Goal: Task Accomplishment & Management: Manage account settings

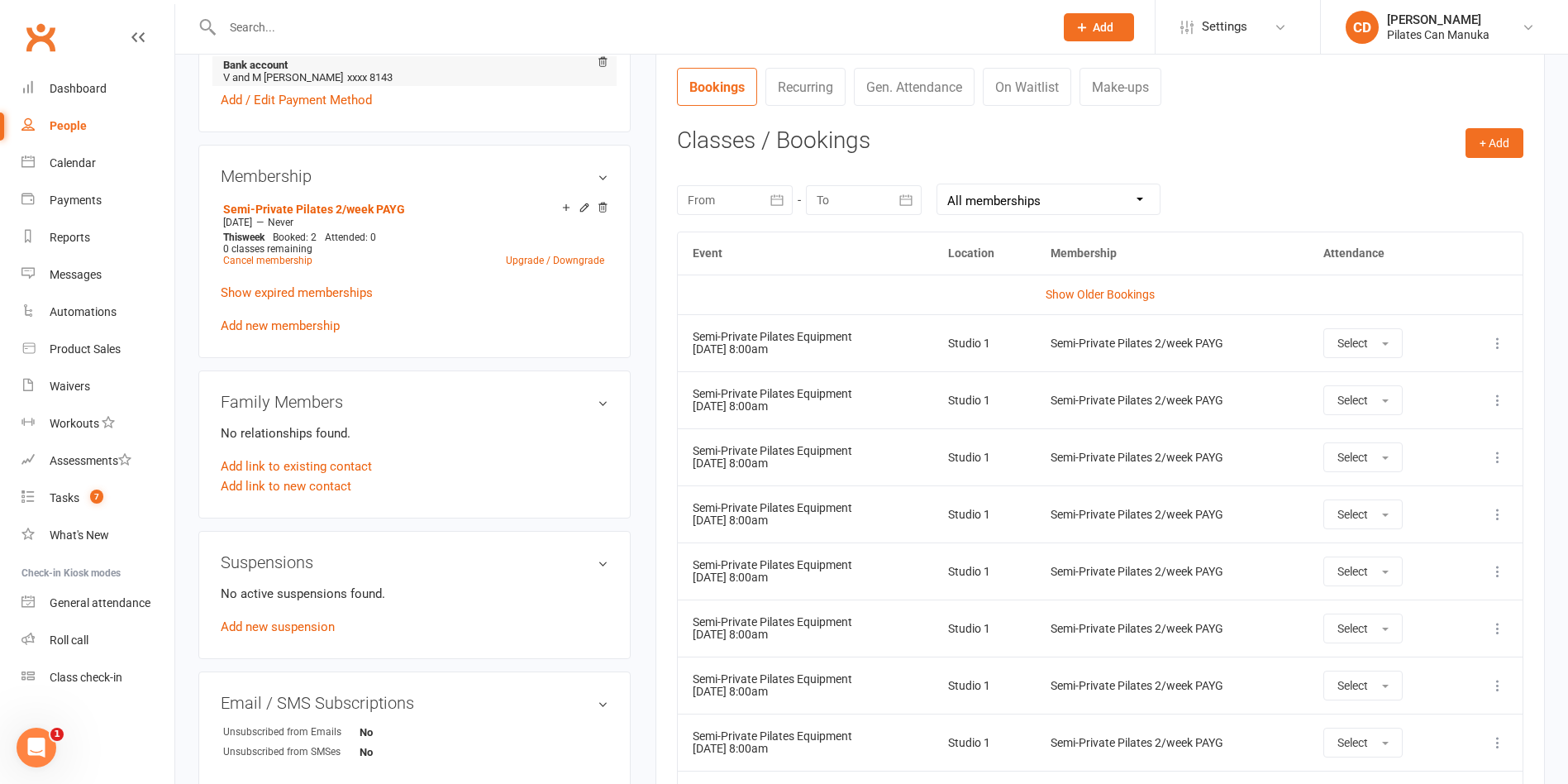
click at [458, 72] on li "Bank account V and M Melano xxxx 8143" at bounding box center [415, 71] width 388 height 30
click at [1494, 347] on icon at bounding box center [1498, 343] width 17 height 17
click at [1460, 439] on link "Remove booking" at bounding box center [1425, 442] width 164 height 33
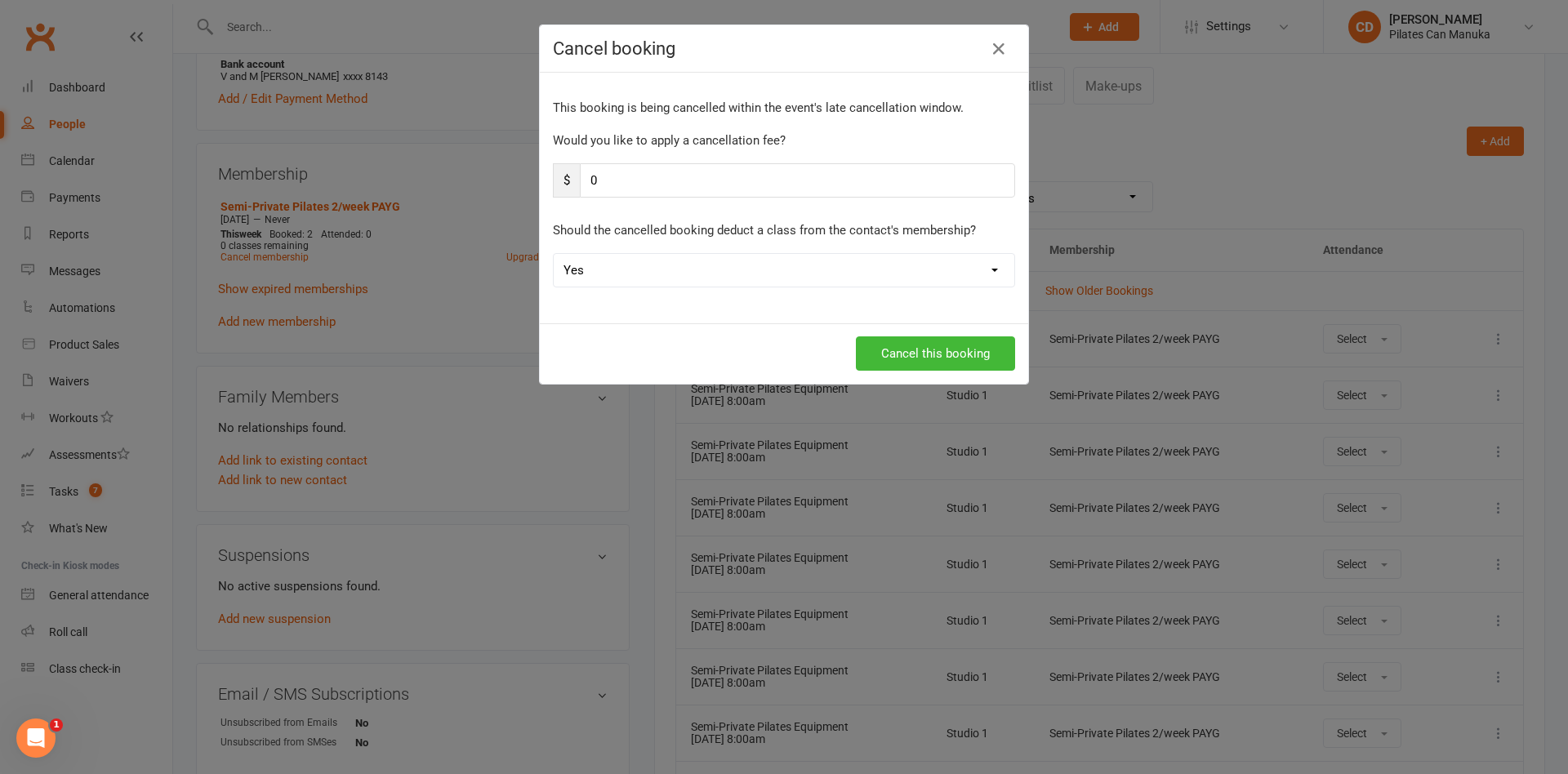
click at [647, 266] on select "Yes No" at bounding box center [784, 271] width 461 height 33
select select "1"
click at [554, 254] on select "Yes No" at bounding box center [784, 271] width 461 height 33
click at [893, 362] on button "Cancel this booking" at bounding box center [935, 354] width 160 height 35
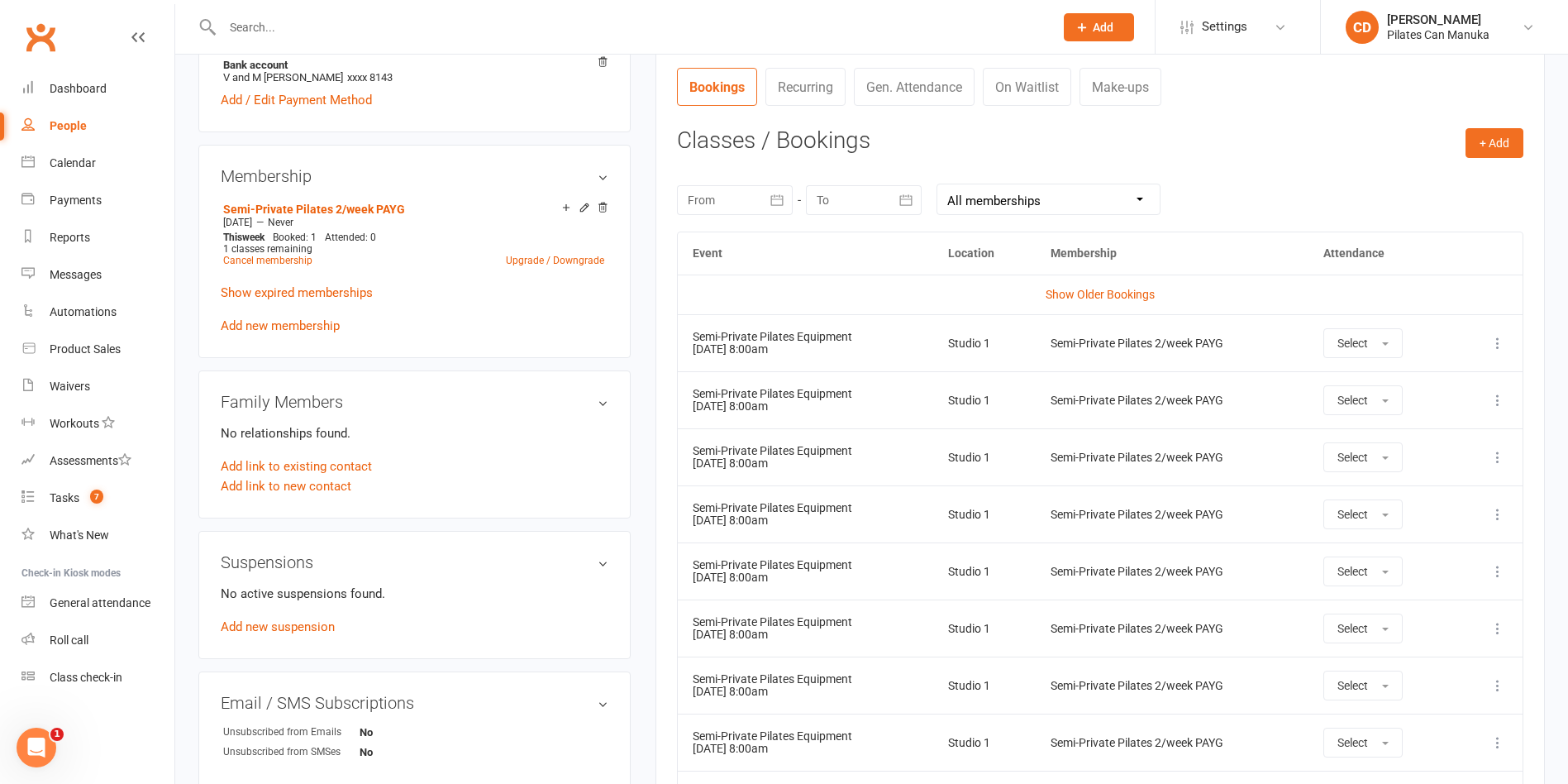
click at [1493, 344] on icon at bounding box center [1498, 343] width 17 height 17
click at [1455, 456] on link "Remove booking" at bounding box center [1425, 442] width 164 height 33
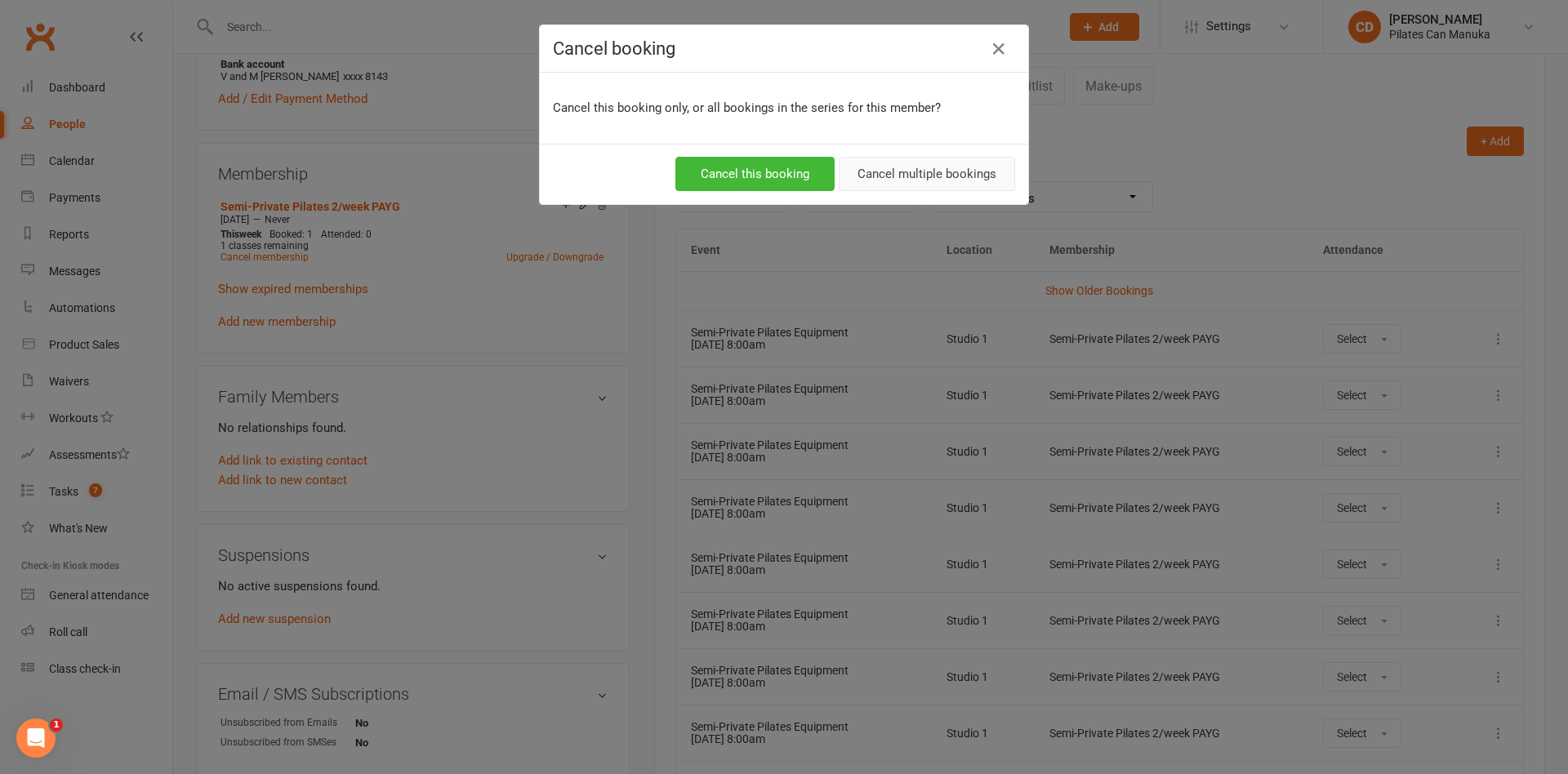
click at [939, 170] on button "Cancel multiple bookings" at bounding box center [926, 174] width 176 height 35
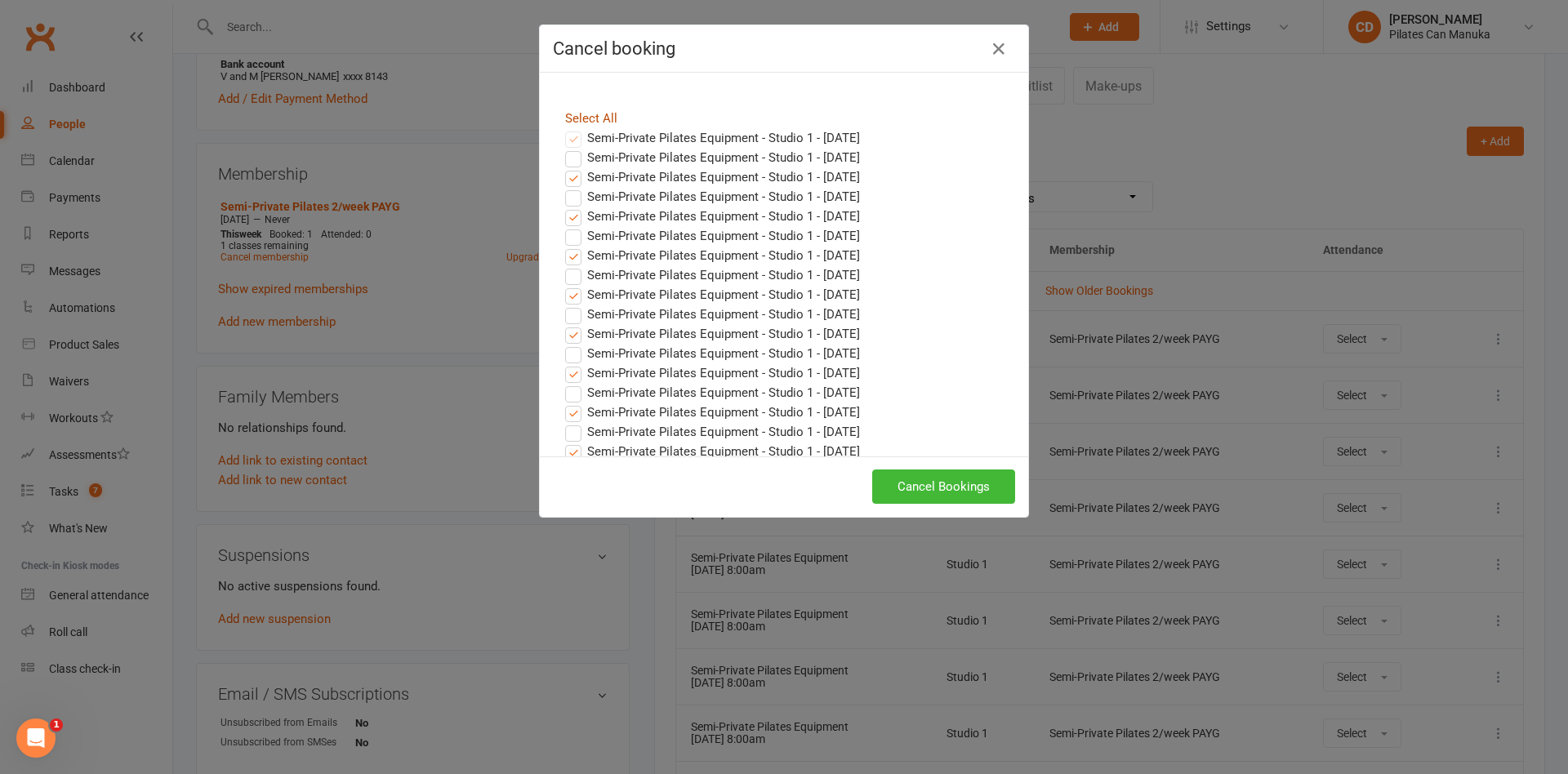
click at [590, 117] on link "Select All" at bounding box center [591, 118] width 53 height 15
click at [611, 139] on label "Semi-Private Pilates Equipment - Studio 1 - [DATE]" at bounding box center [712, 138] width 295 height 20
click at [989, 44] on icon "button" at bounding box center [999, 49] width 20 height 20
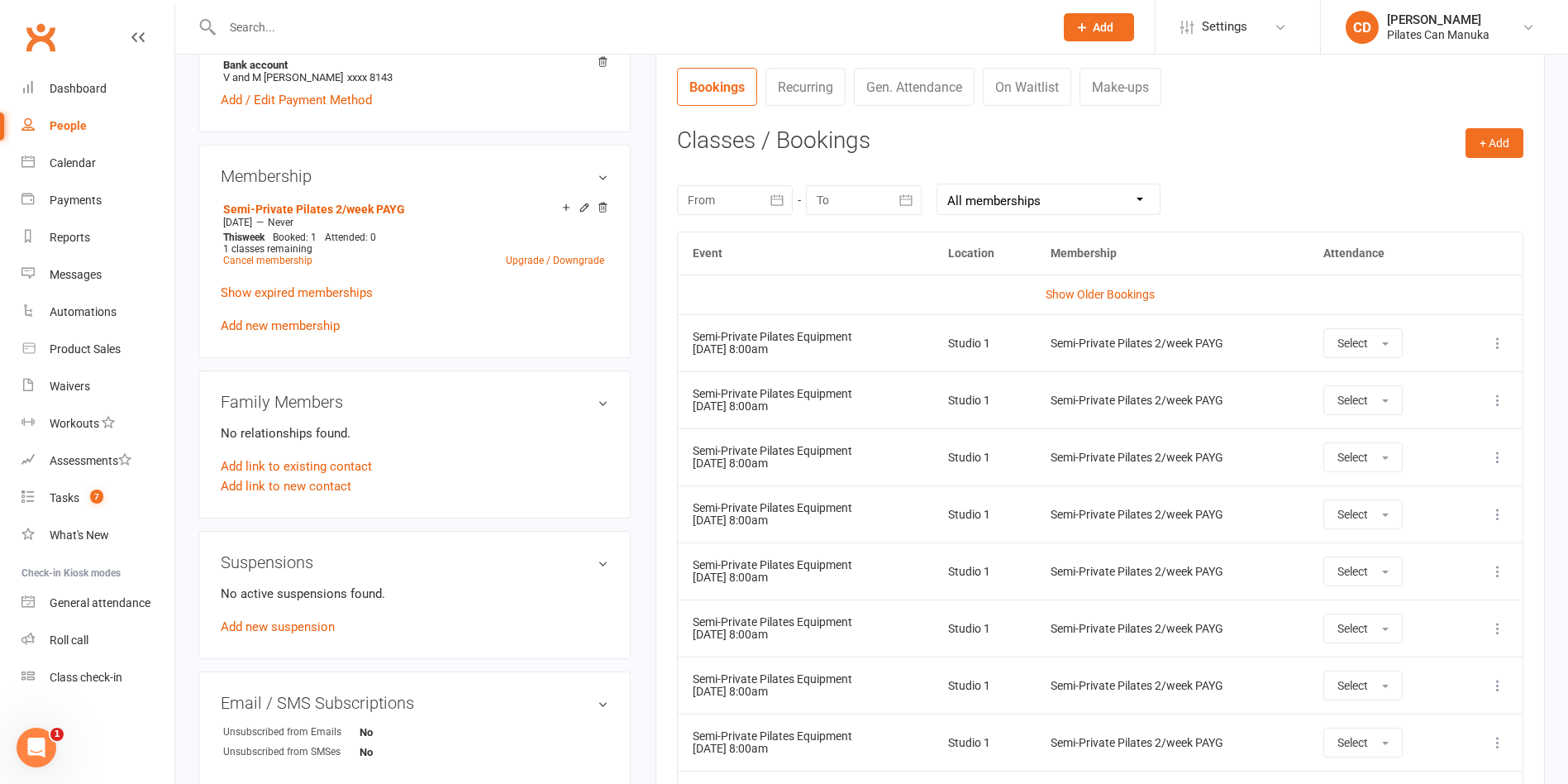
click at [1499, 342] on icon at bounding box center [1498, 343] width 17 height 17
click at [1461, 432] on link "Remove booking" at bounding box center [1425, 442] width 164 height 33
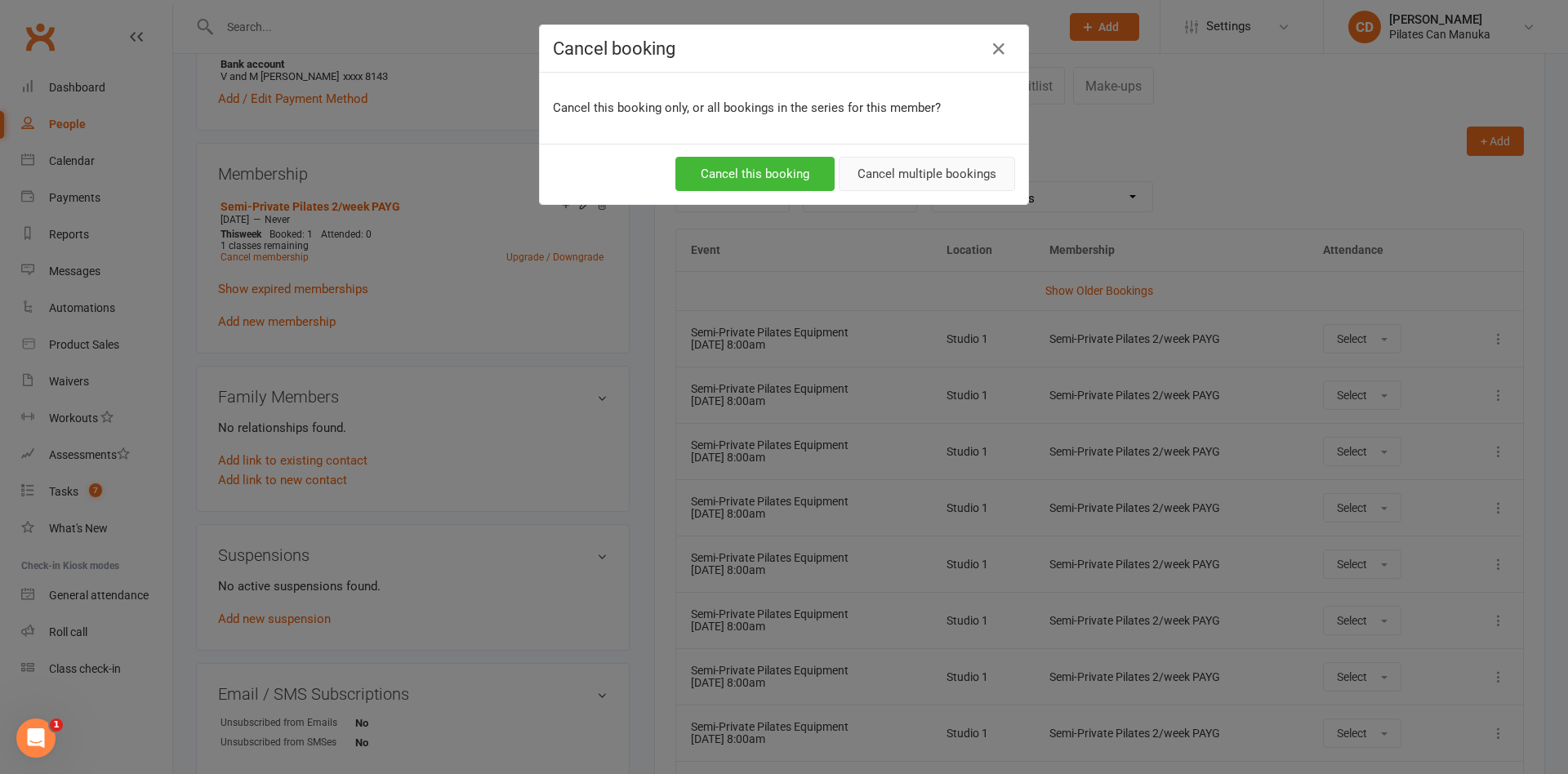
click at [926, 170] on button "Cancel multiple bookings" at bounding box center [926, 174] width 176 height 35
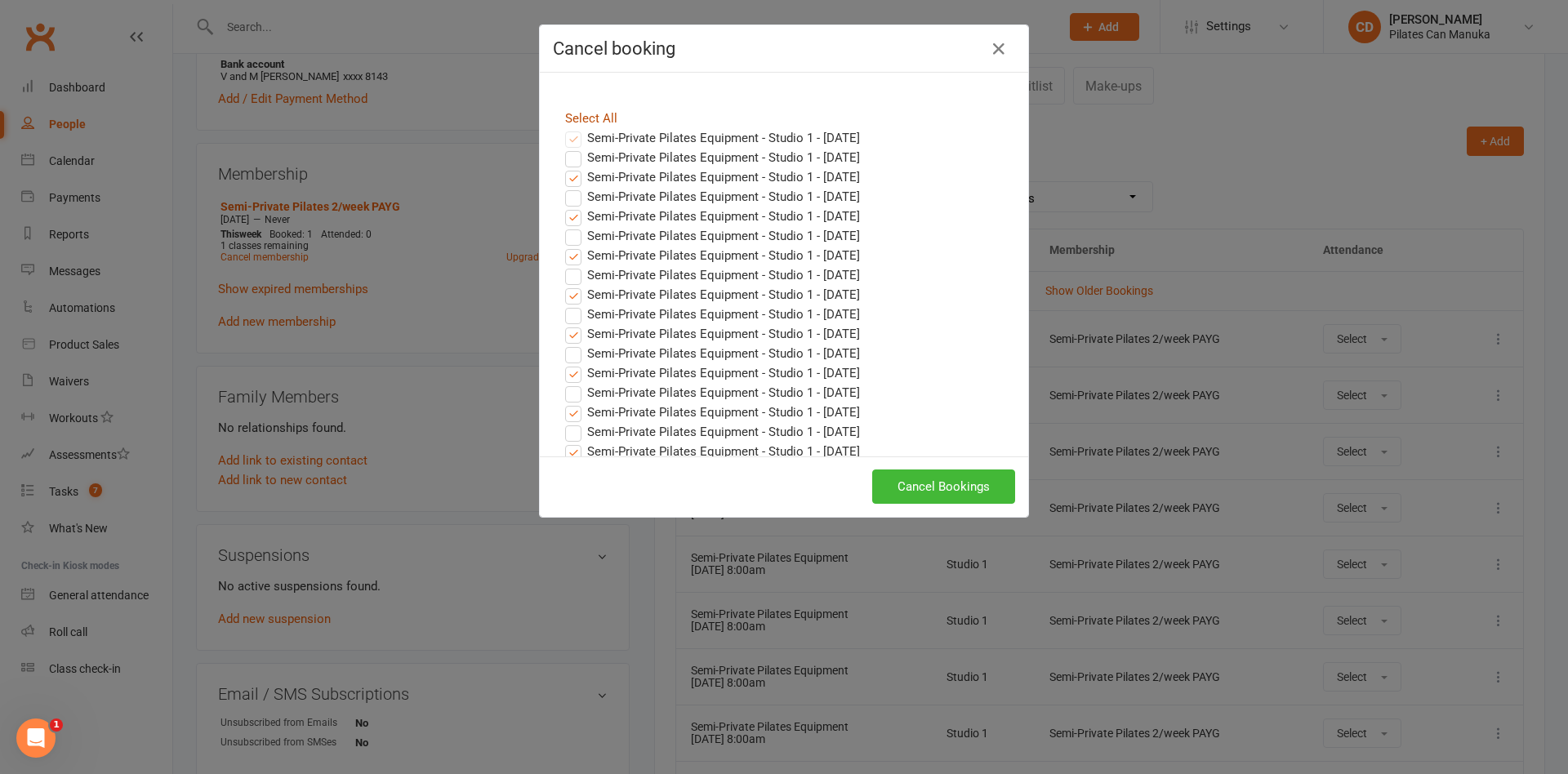
click at [591, 111] on link "Select All" at bounding box center [591, 118] width 53 height 15
click at [595, 115] on link "Select All" at bounding box center [591, 118] width 53 height 15
click at [831, 250] on label "Semi-Private Pilates Equipment - Studio 1 - [DATE]" at bounding box center [712, 256] width 295 height 20
click at [564, 246] on input "Semi-Private Pilates Equipment - Studio 1 - [DATE]" at bounding box center [558, 246] width 11 height 0
click at [802, 238] on label "Semi-Private Pilates Equipment - Studio 1 - [DATE]" at bounding box center [712, 236] width 295 height 20
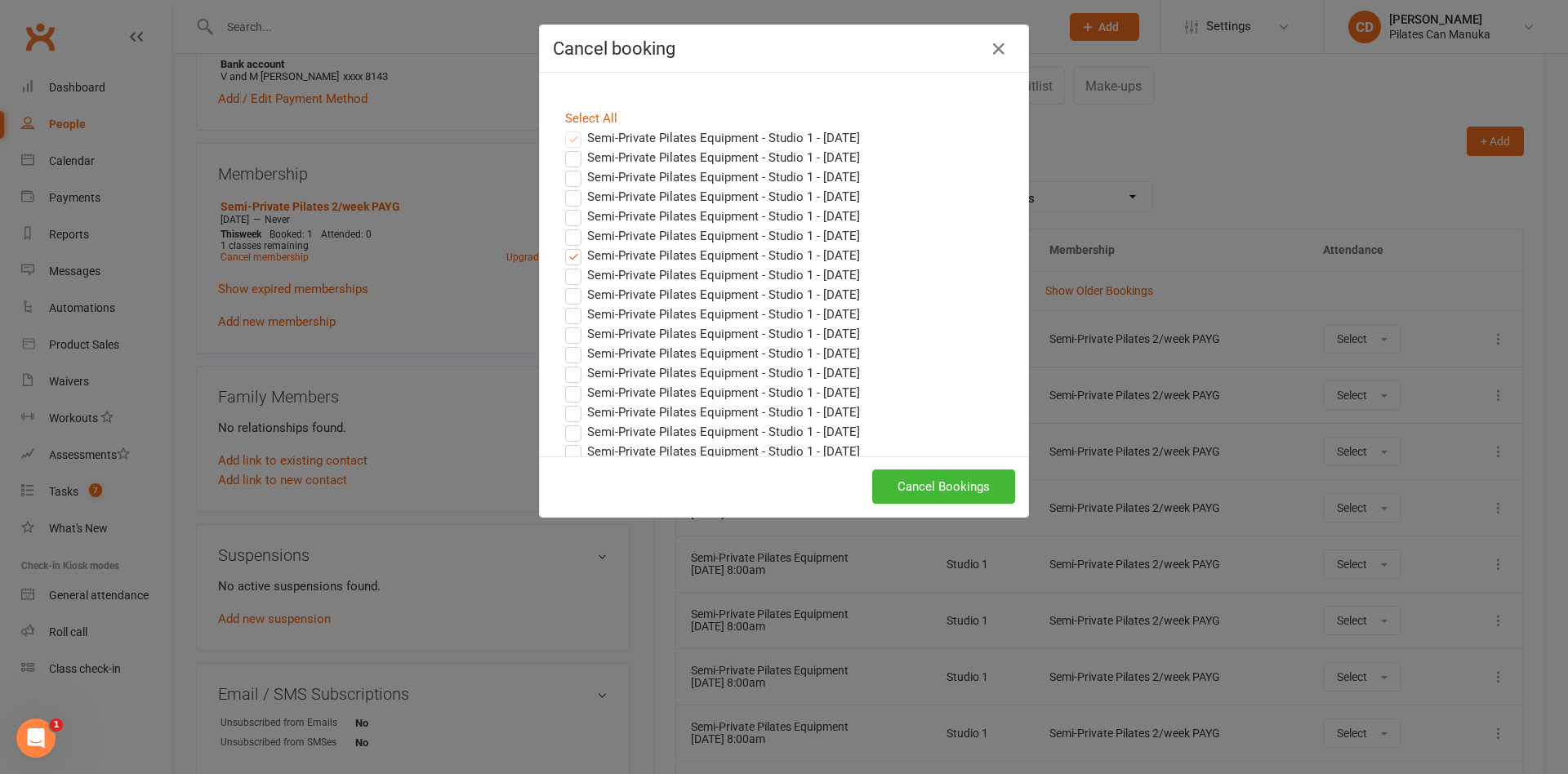
click at [564, 226] on input "Semi-Private Pilates Equipment - Studio 1 - [DATE]" at bounding box center [558, 226] width 11 height 0
click at [801, 220] on label "Semi-Private Pilates Equipment - Studio 1 - [DATE]" at bounding box center [712, 216] width 295 height 20
click at [564, 206] on input "Semi-Private Pilates Equipment - Studio 1 - [DATE]" at bounding box center [558, 206] width 11 height 0
click at [800, 197] on label "Semi-Private Pilates Equipment - Studio 1 - [DATE]" at bounding box center [712, 197] width 295 height 20
click at [564, 187] on input "Semi-Private Pilates Equipment - Studio 1 - [DATE]" at bounding box center [558, 187] width 11 height 0
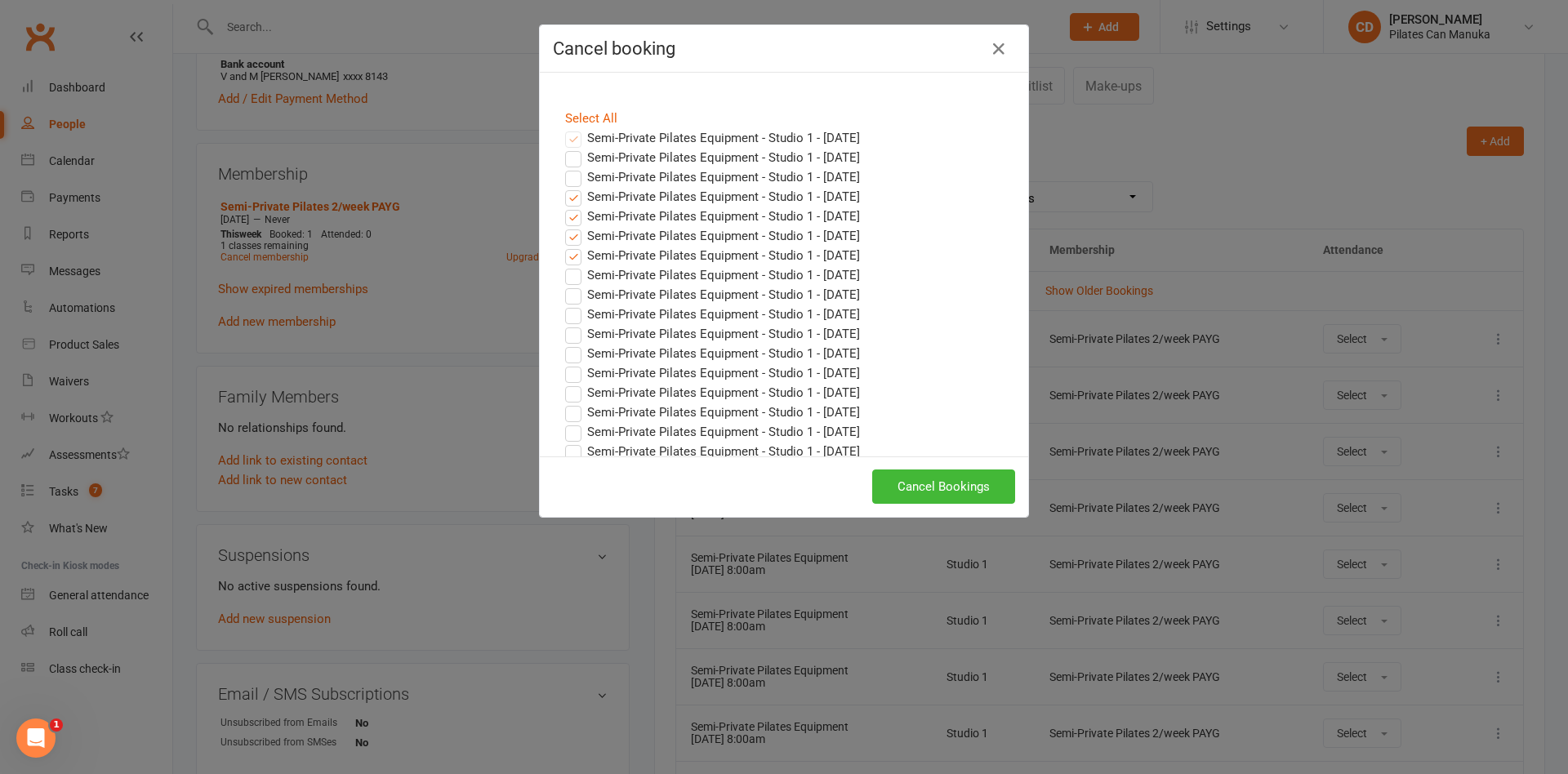
click at [787, 174] on label "Semi-Private Pilates Equipment - Studio 1 - [DATE]" at bounding box center [712, 177] width 295 height 20
click at [564, 167] on input "Semi-Private Pilates Equipment - Studio 1 - [DATE]" at bounding box center [558, 167] width 11 height 0
click at [786, 156] on label "Semi-Private Pilates Equipment - Studio 1 - [DATE]" at bounding box center [712, 158] width 295 height 20
click at [564, 148] on input "Semi-Private Pilates Equipment - Studio 1 - [DATE]" at bounding box center [558, 148] width 11 height 0
click at [960, 490] on button "Cancel Bookings" at bounding box center [944, 487] width 143 height 35
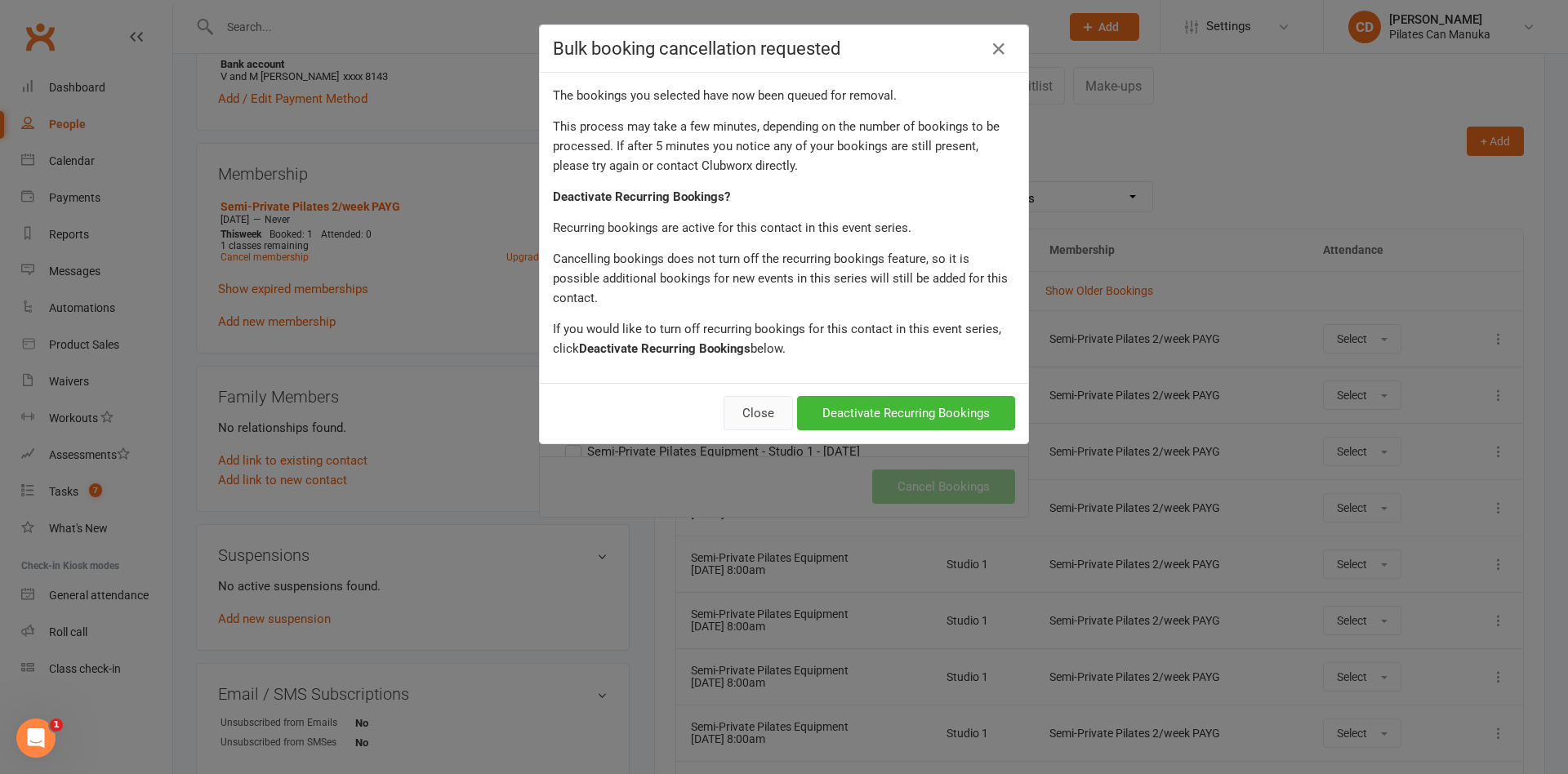
click at [749, 400] on button "Close" at bounding box center [758, 413] width 69 height 35
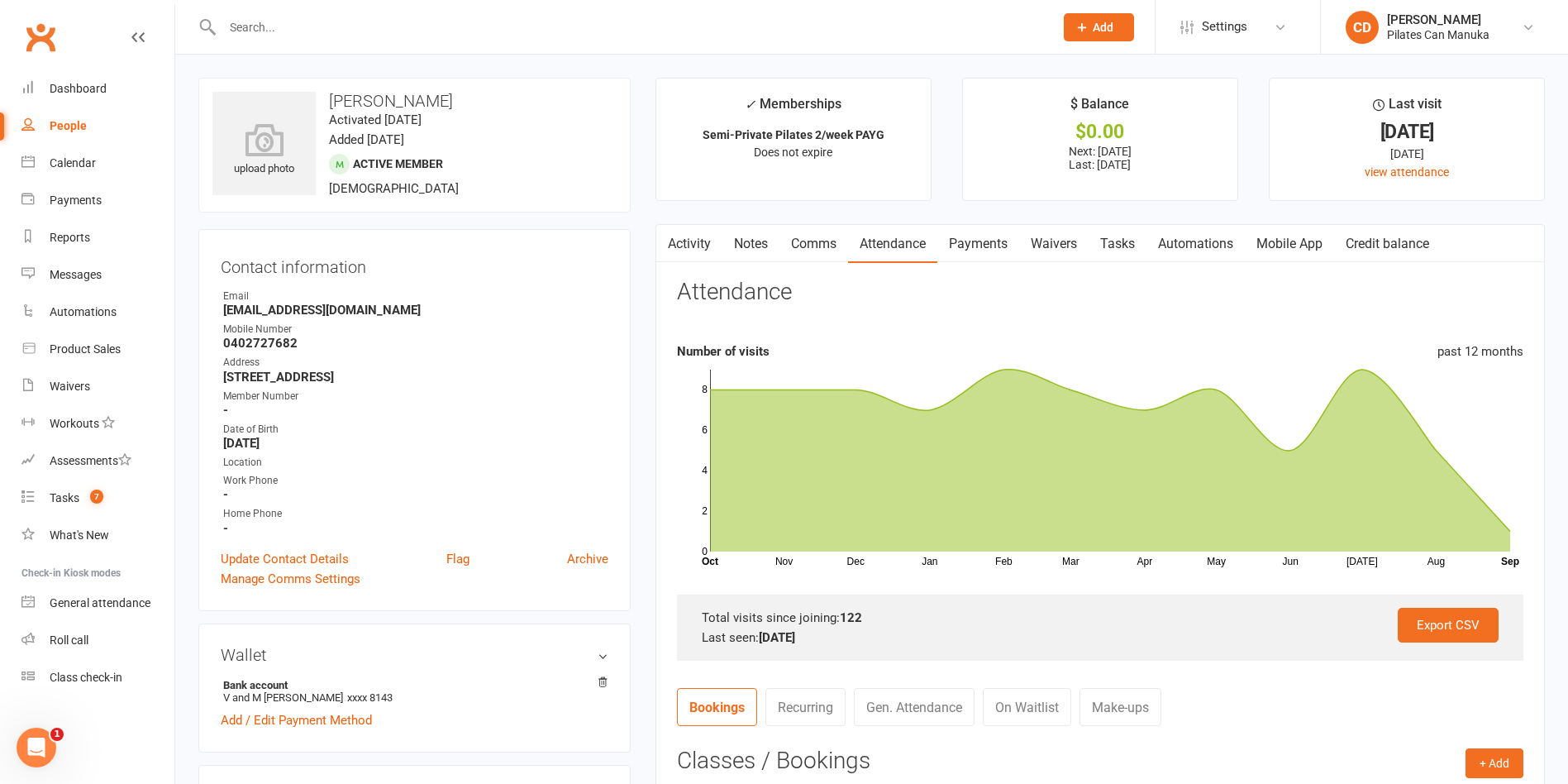
click at [684, 245] on link "Activity" at bounding box center [689, 244] width 66 height 38
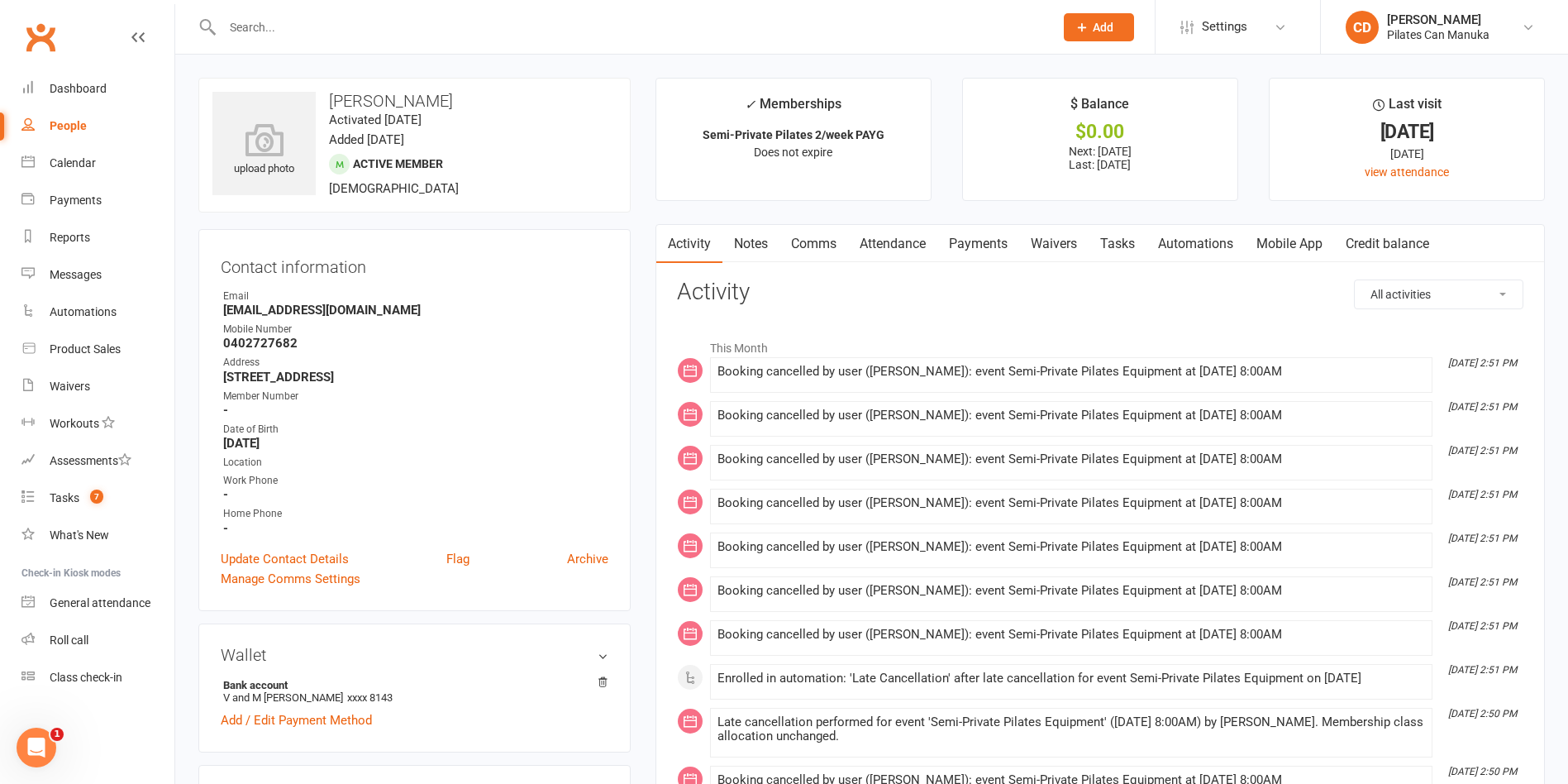
click at [768, 247] on link "Notes" at bounding box center [751, 244] width 57 height 38
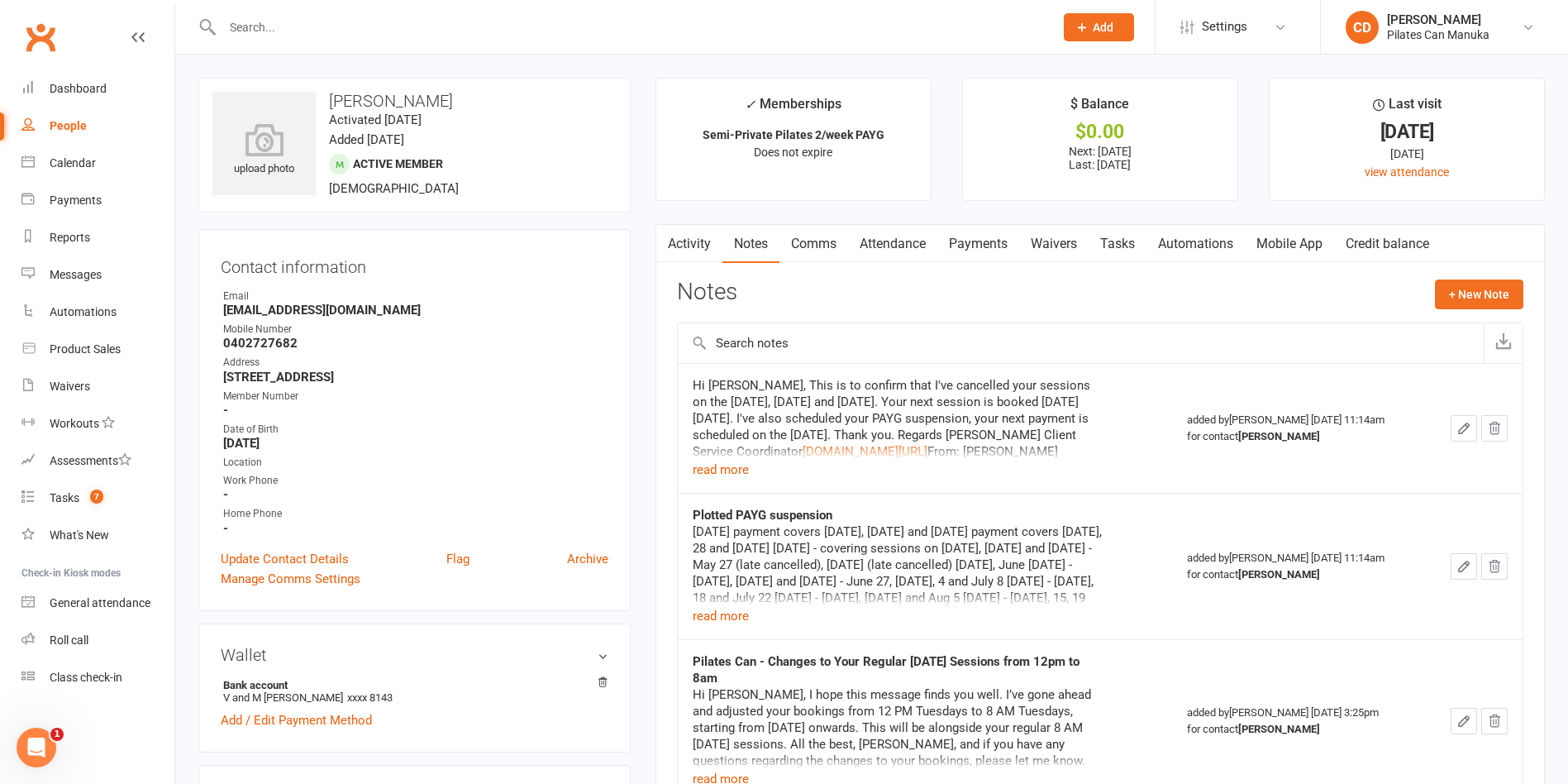
click at [1468, 567] on icon "button" at bounding box center [1464, 567] width 15 height 15
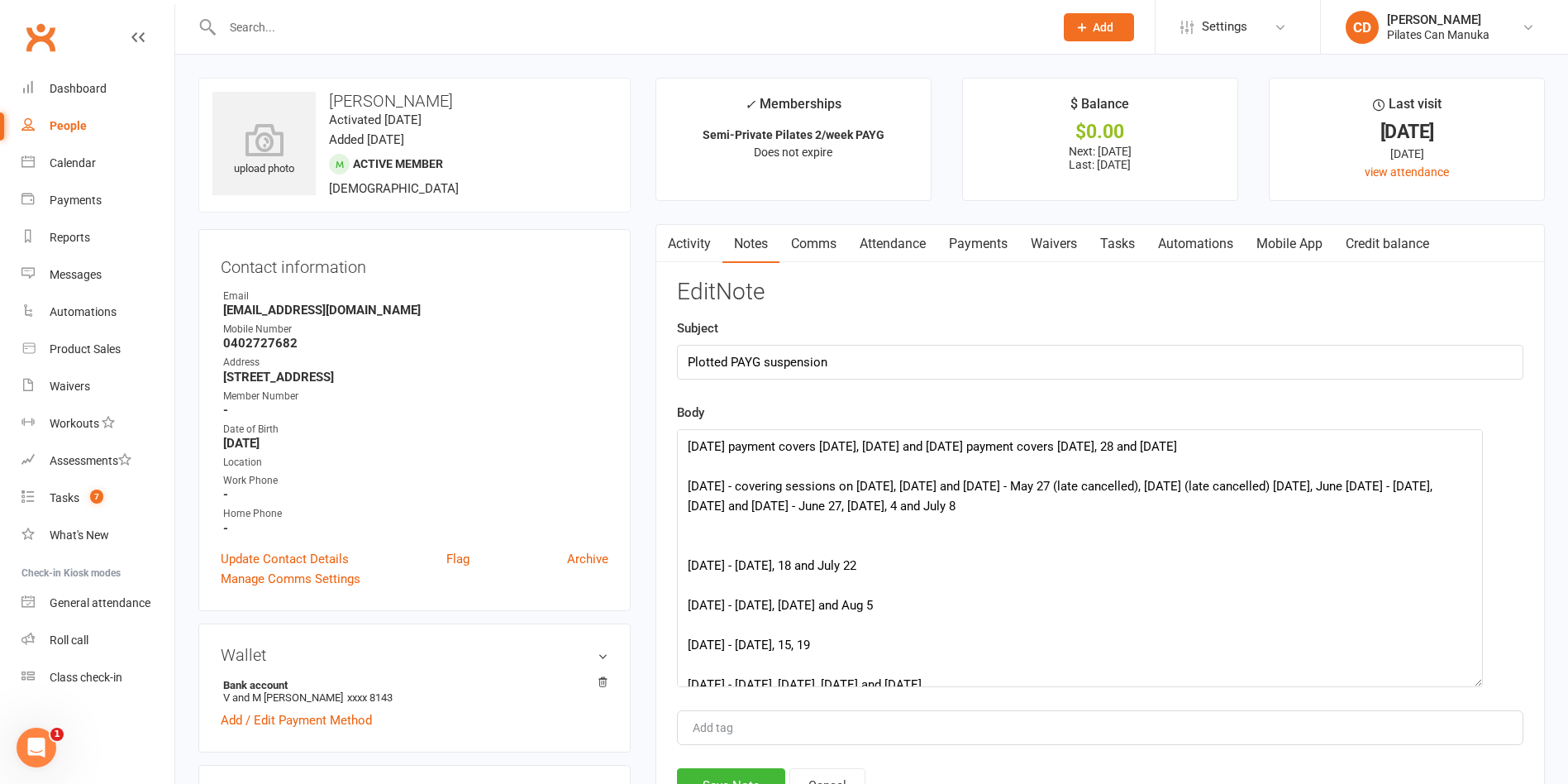
drag, startPoint x: 1512, startPoint y: 481, endPoint x: 1472, endPoint y: 684, distance: 206.9
click at [1472, 684] on textarea "[DATE] payment covers [DATE], [DATE] and [DATE] payment covers [DATE], 28 and […" at bounding box center [1080, 558] width 806 height 258
drag, startPoint x: 1032, startPoint y: 412, endPoint x: 624, endPoint y: 212, distance: 454.4
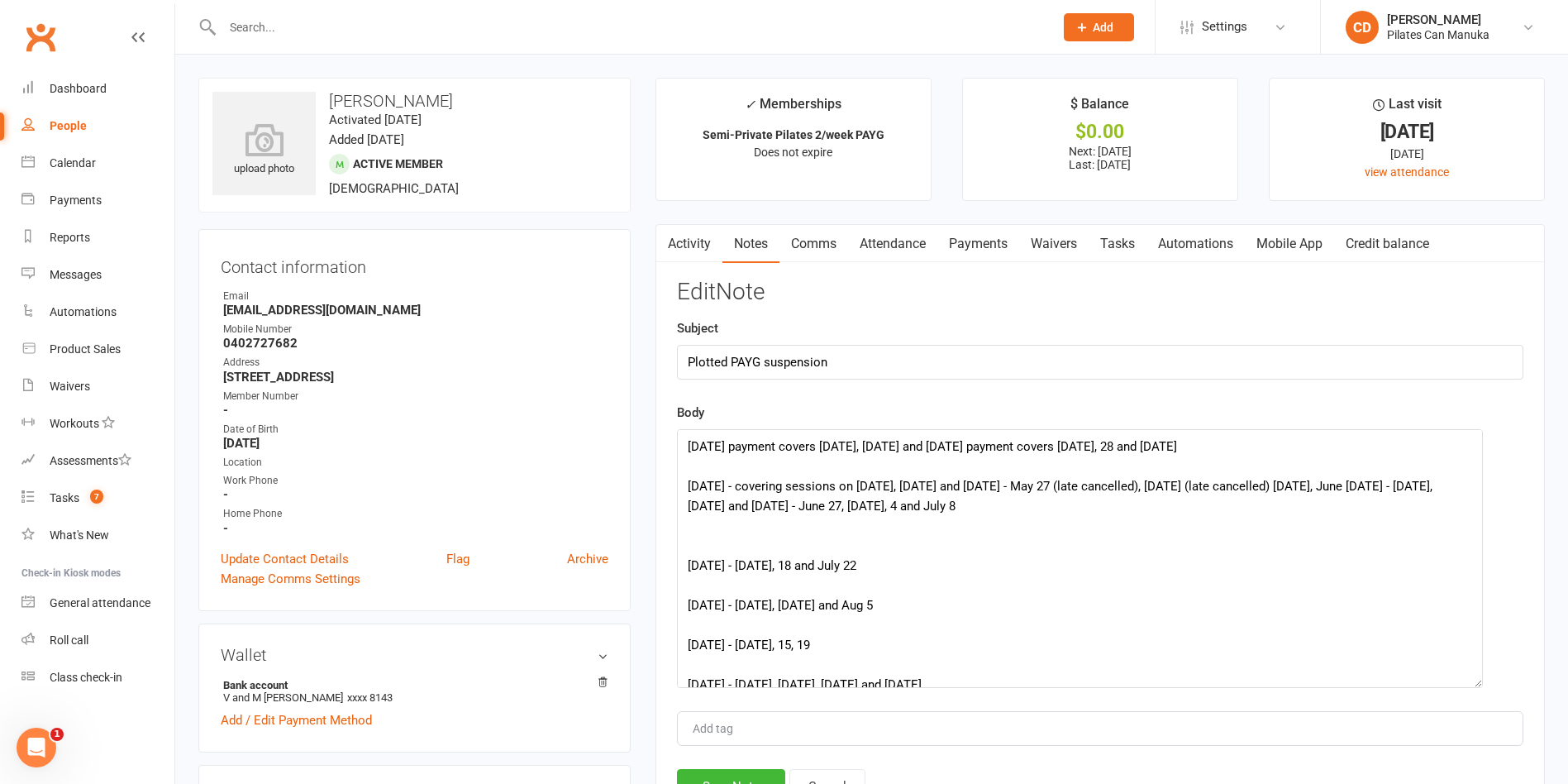
click at [976, 242] on link "Payments" at bounding box center [978, 244] width 82 height 38
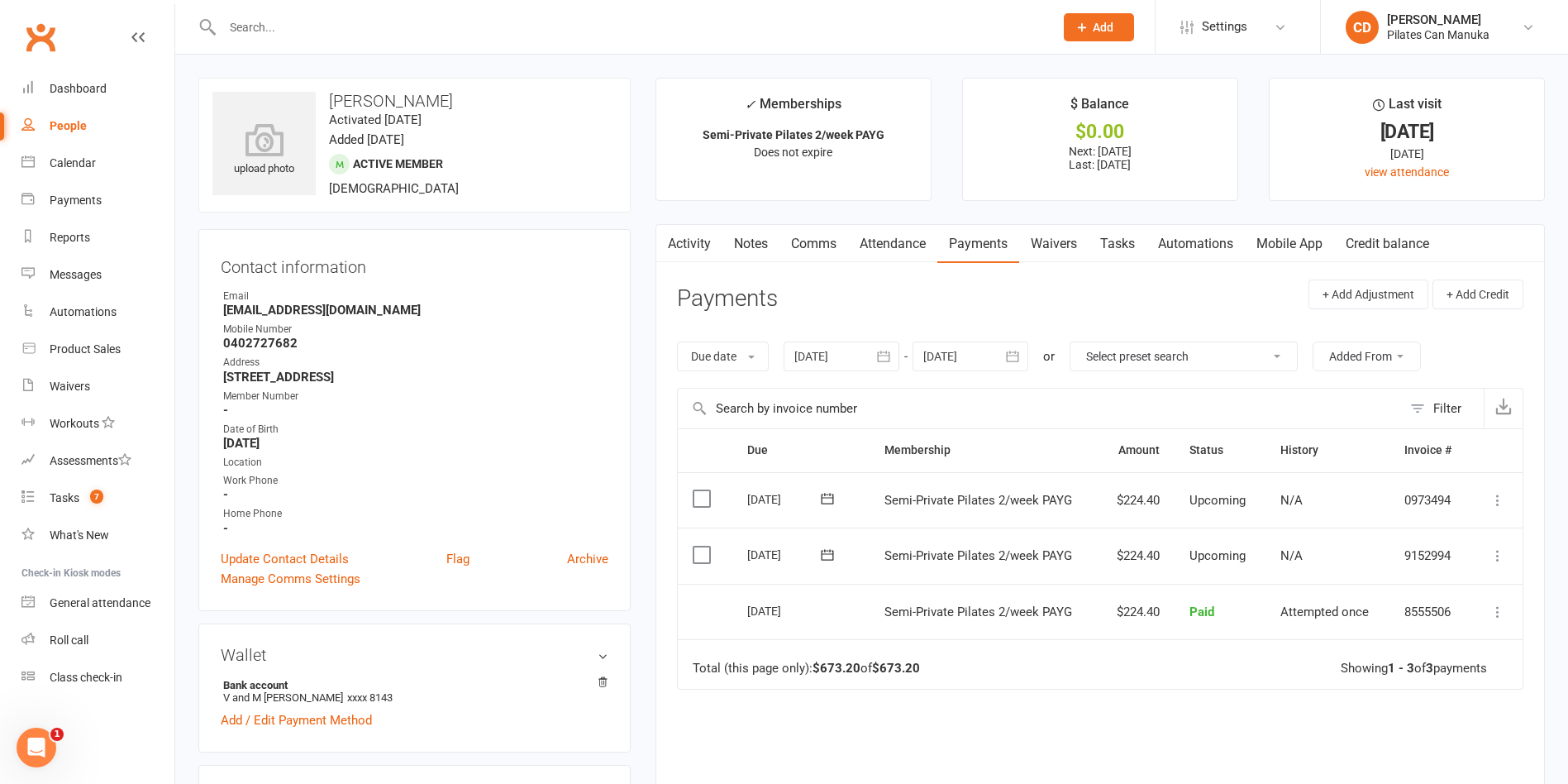
click at [893, 242] on link "Attendance" at bounding box center [892, 244] width 89 height 38
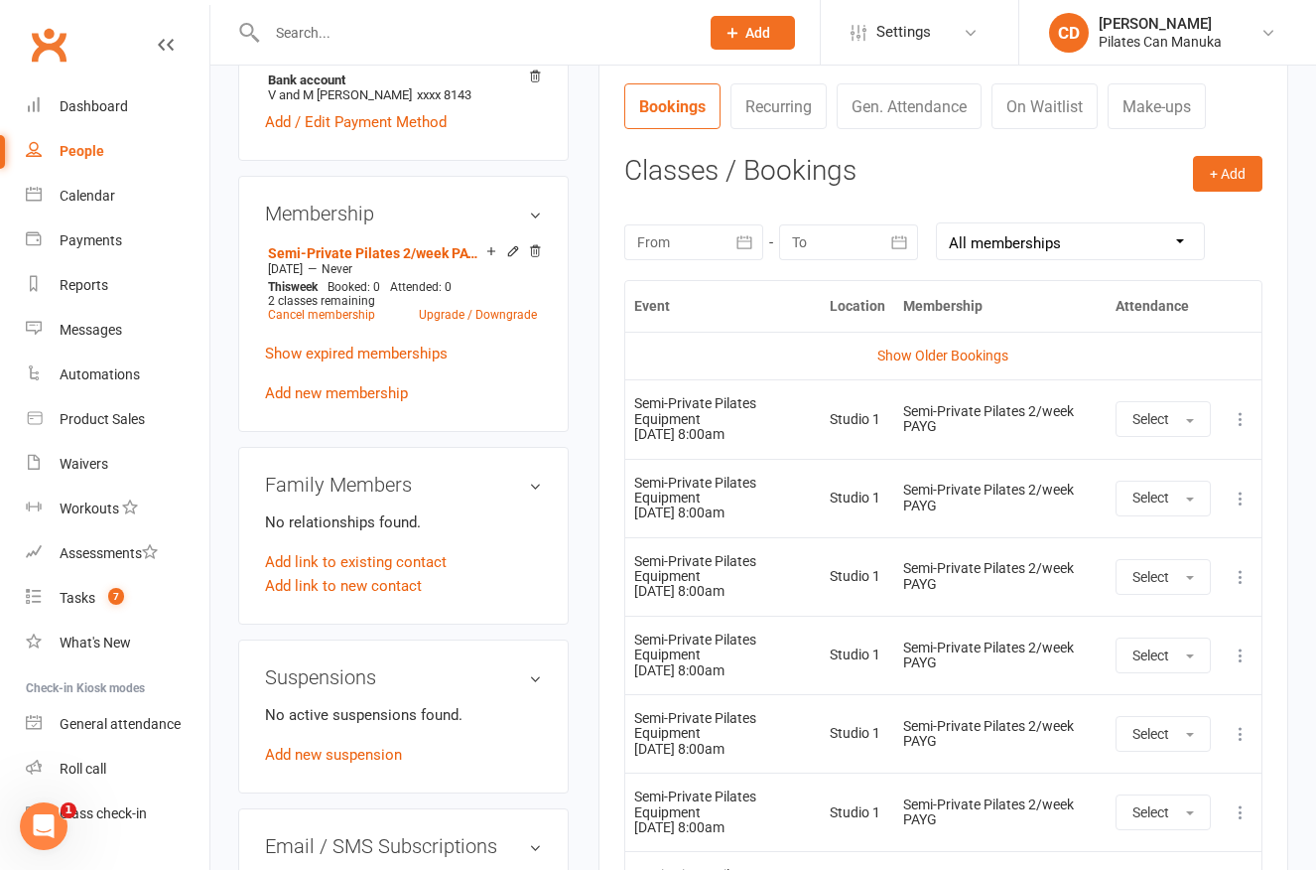
scroll to position [744, 0]
click at [969, 356] on link "Show Older Bookings" at bounding box center [942, 353] width 131 height 16
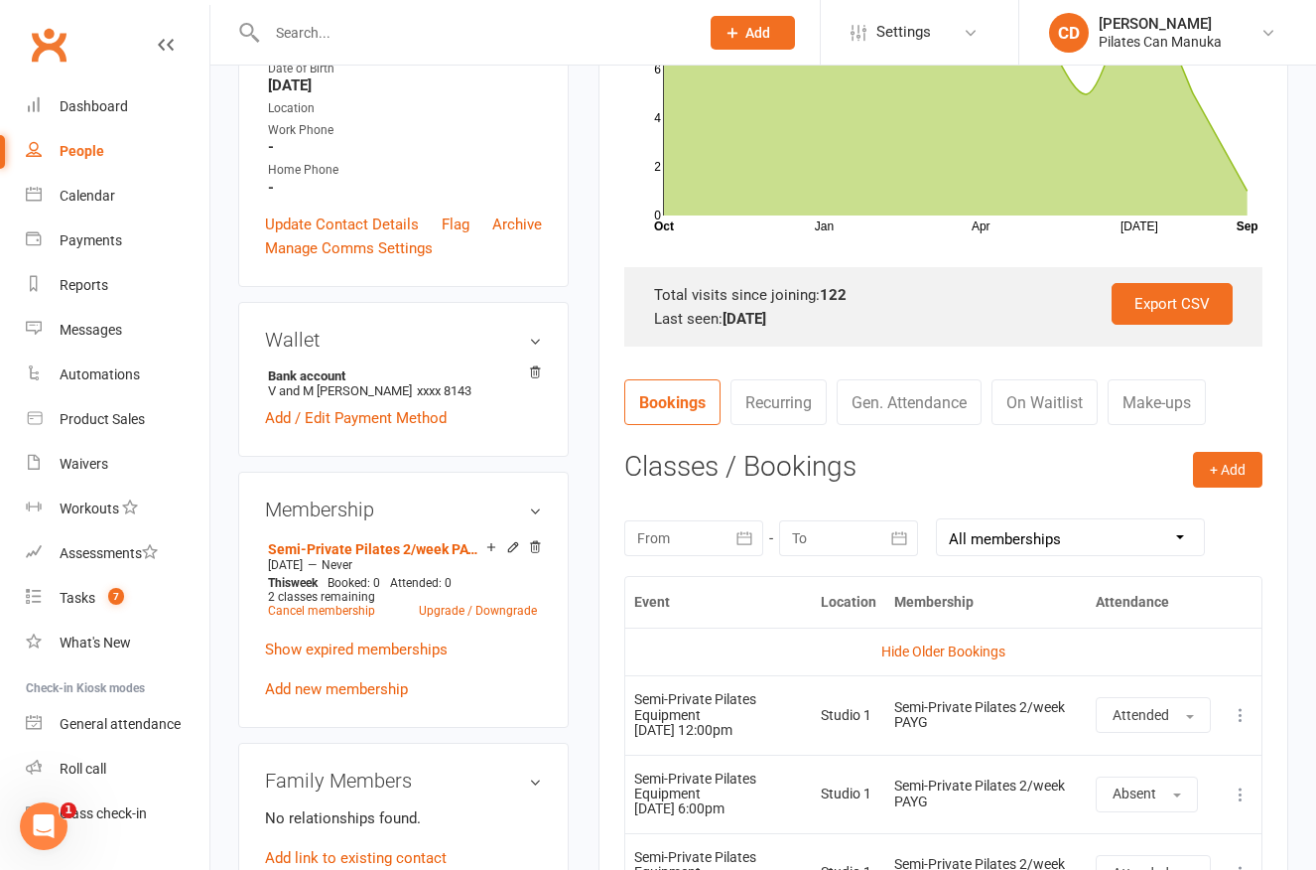
scroll to position [0, 0]
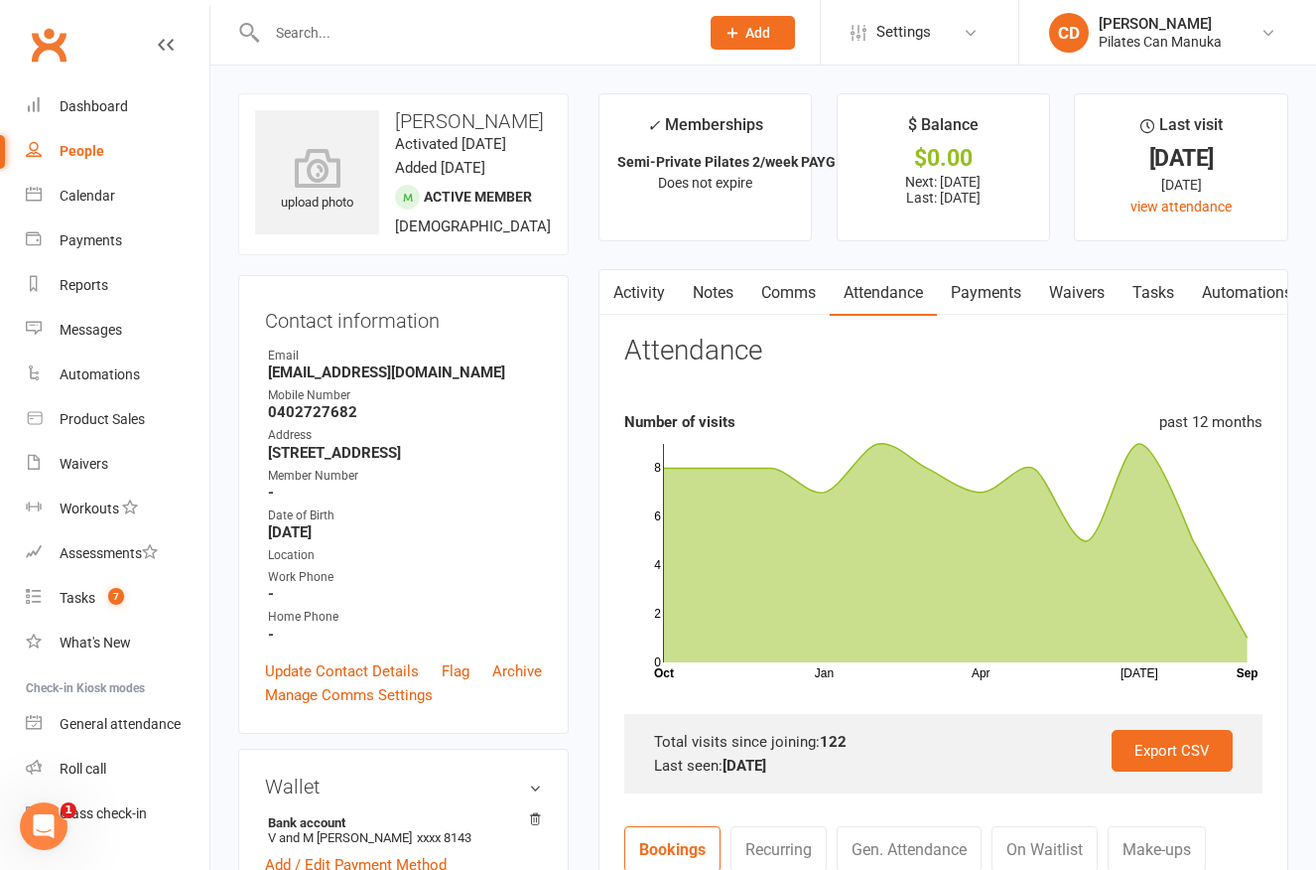
click at [896, 289] on link "Attendance" at bounding box center [883, 293] width 107 height 46
click at [997, 291] on link "Payments" at bounding box center [986, 293] width 98 height 46
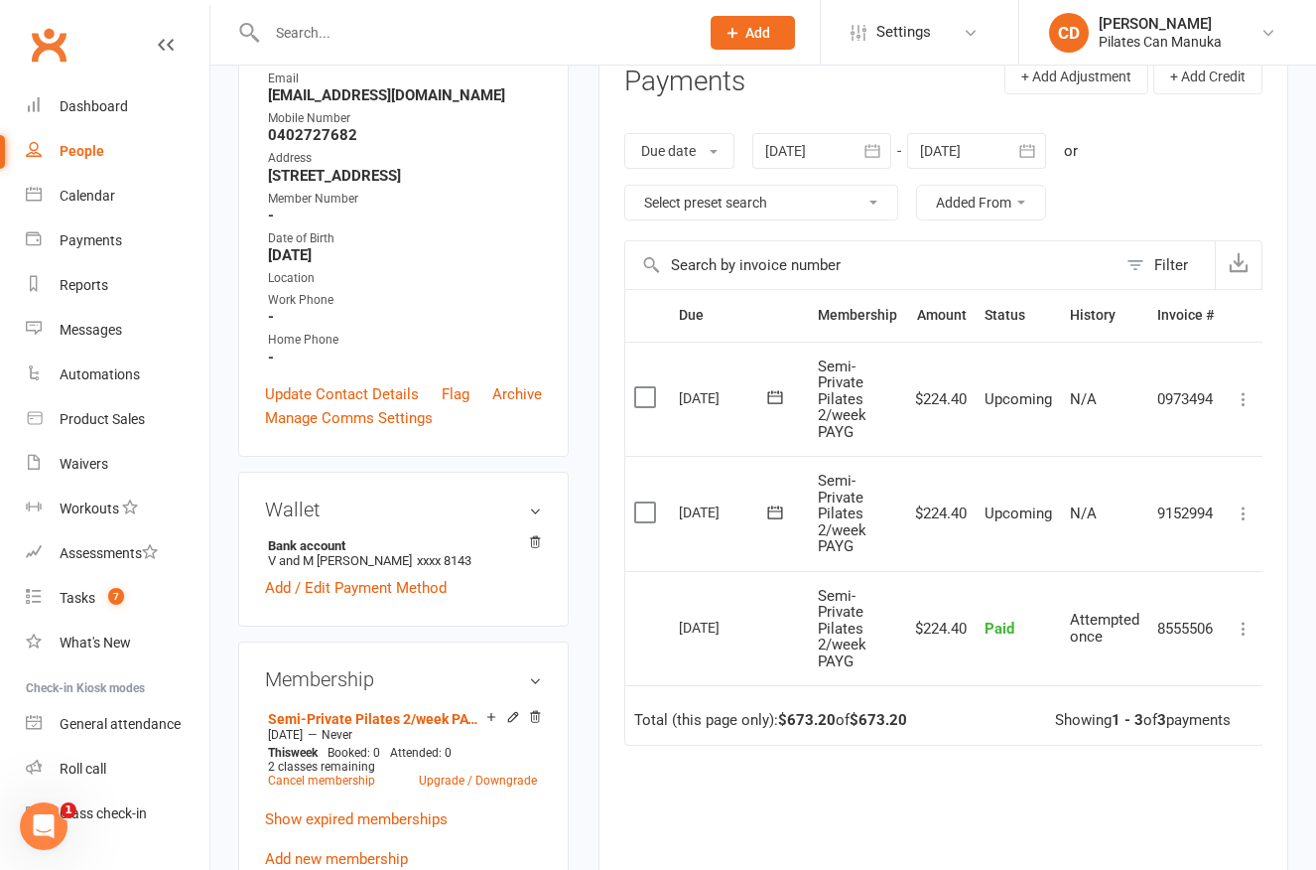
scroll to position [447, 0]
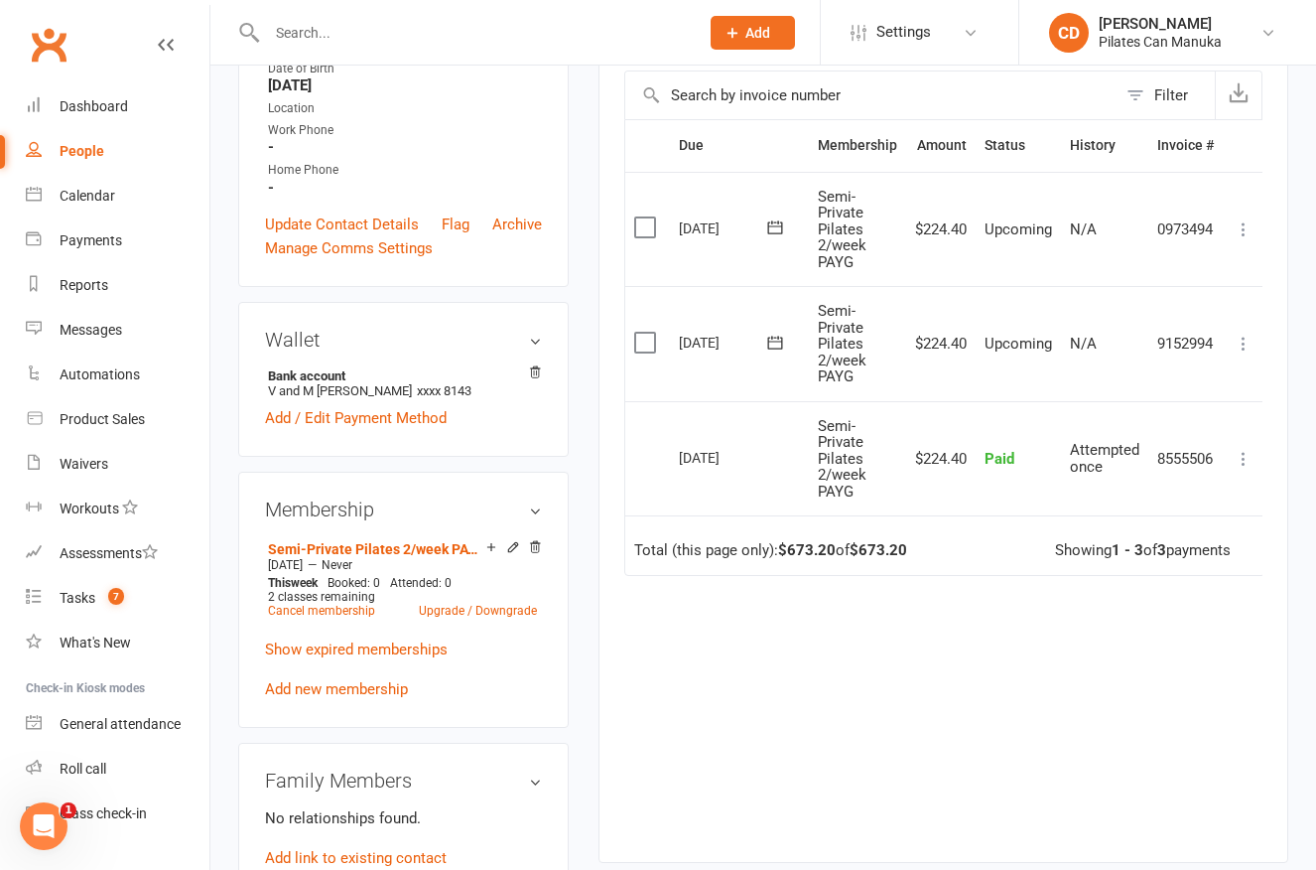
click at [1248, 348] on icon at bounding box center [1244, 344] width 20 height 20
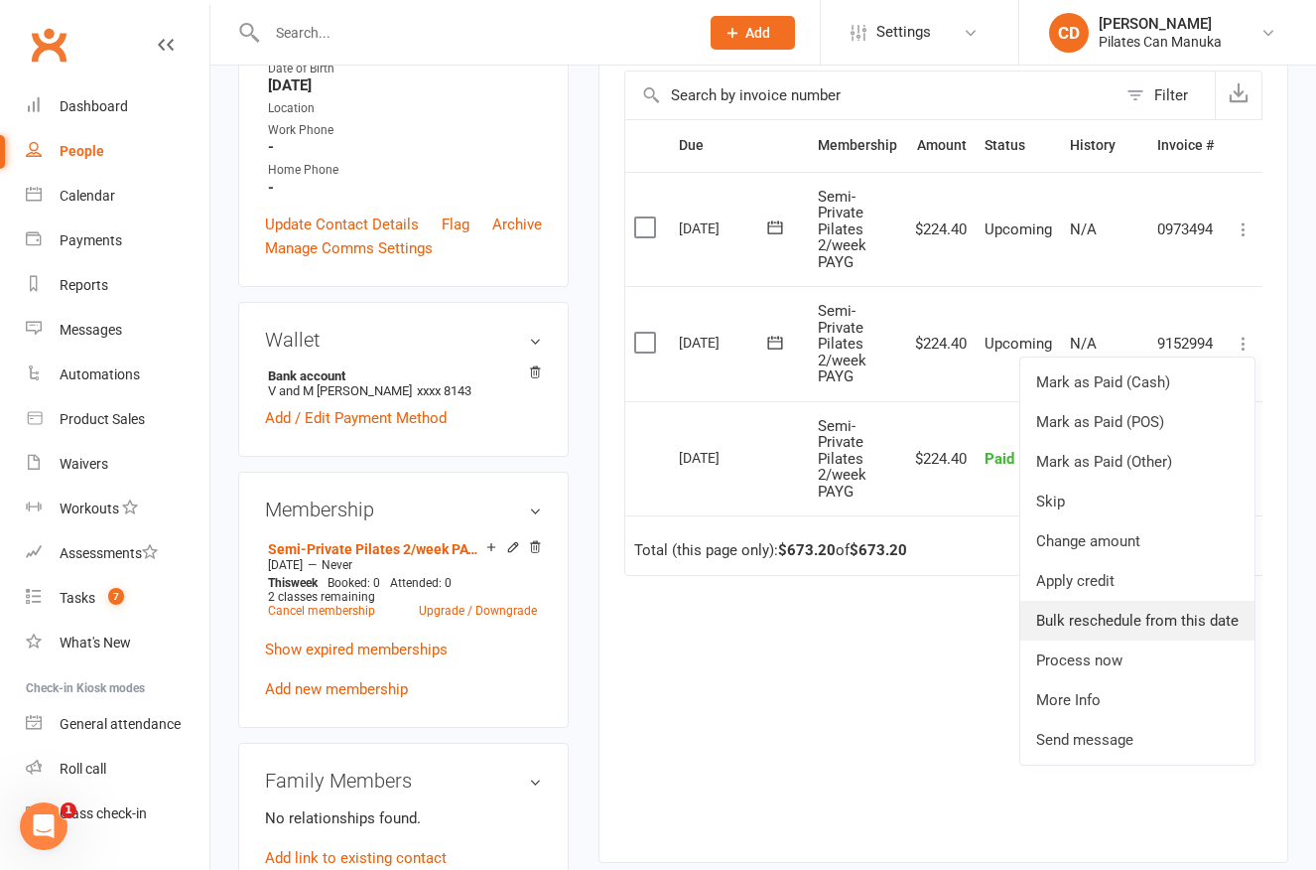
click at [1165, 608] on link "Bulk reschedule from this date" at bounding box center [1137, 621] width 234 height 40
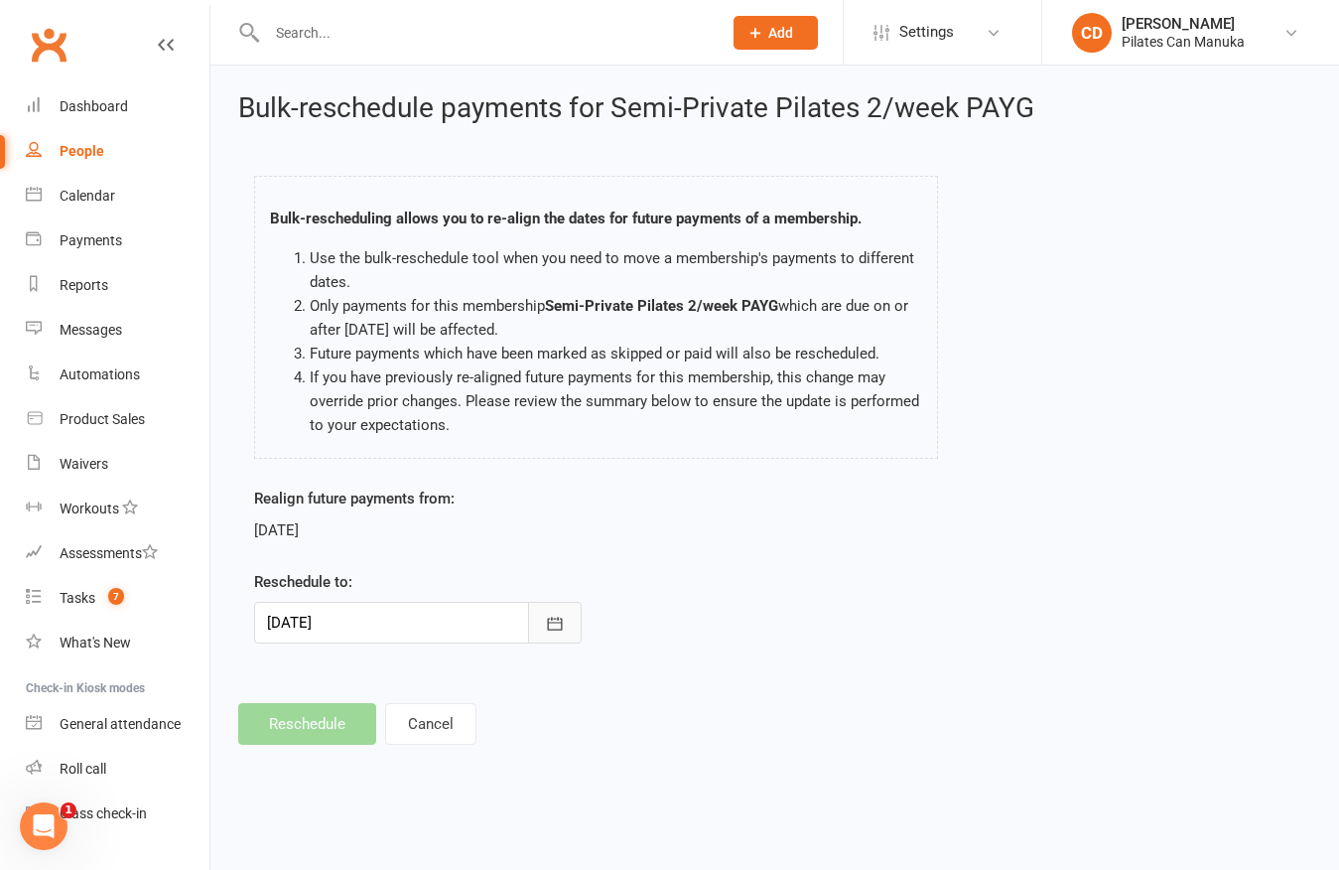
click at [550, 630] on icon "button" at bounding box center [555, 623] width 20 height 20
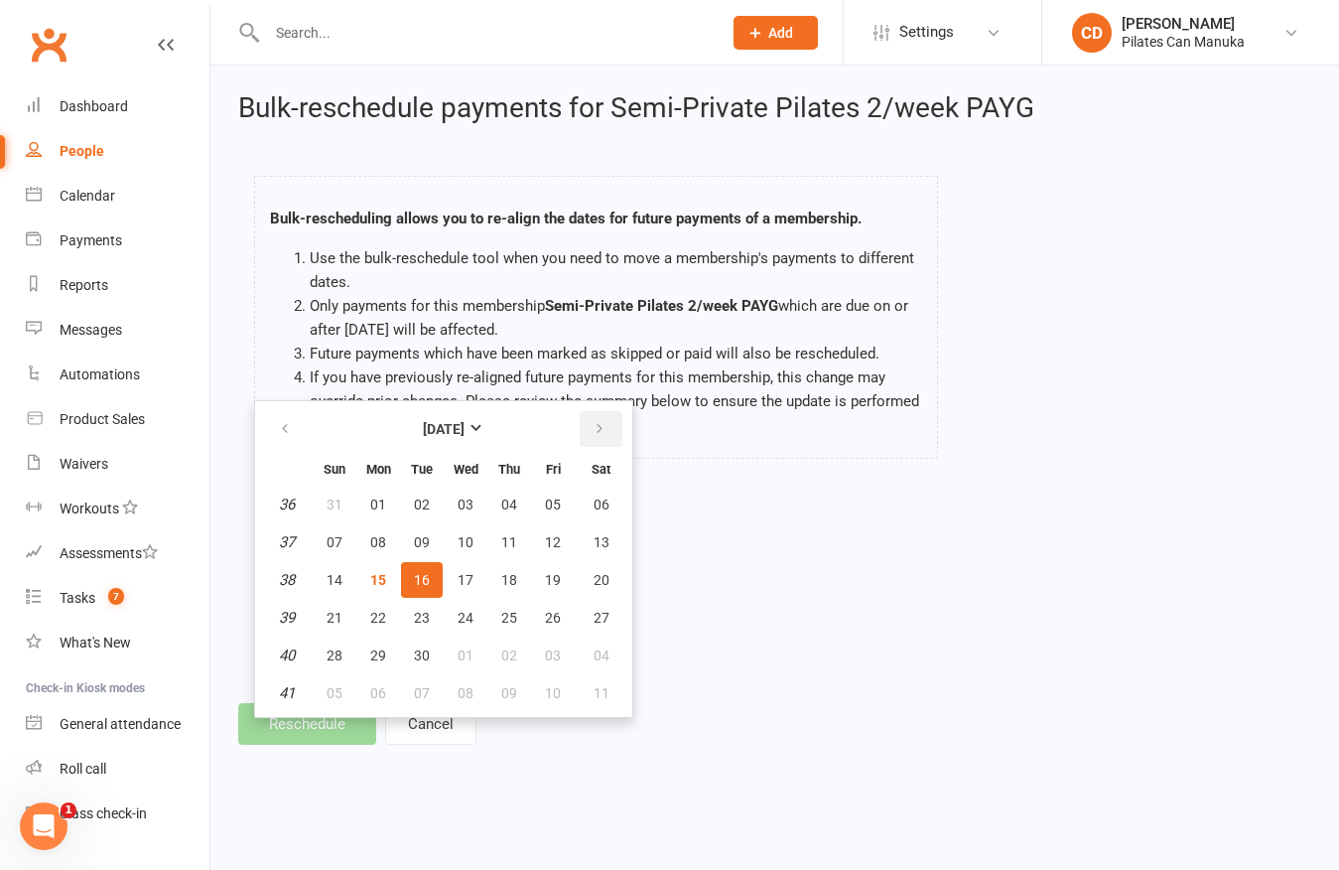
click at [595, 427] on icon "button" at bounding box center [600, 429] width 14 height 16
click at [542, 584] on button "17" at bounding box center [553, 580] width 42 height 36
type input "[DATE]"
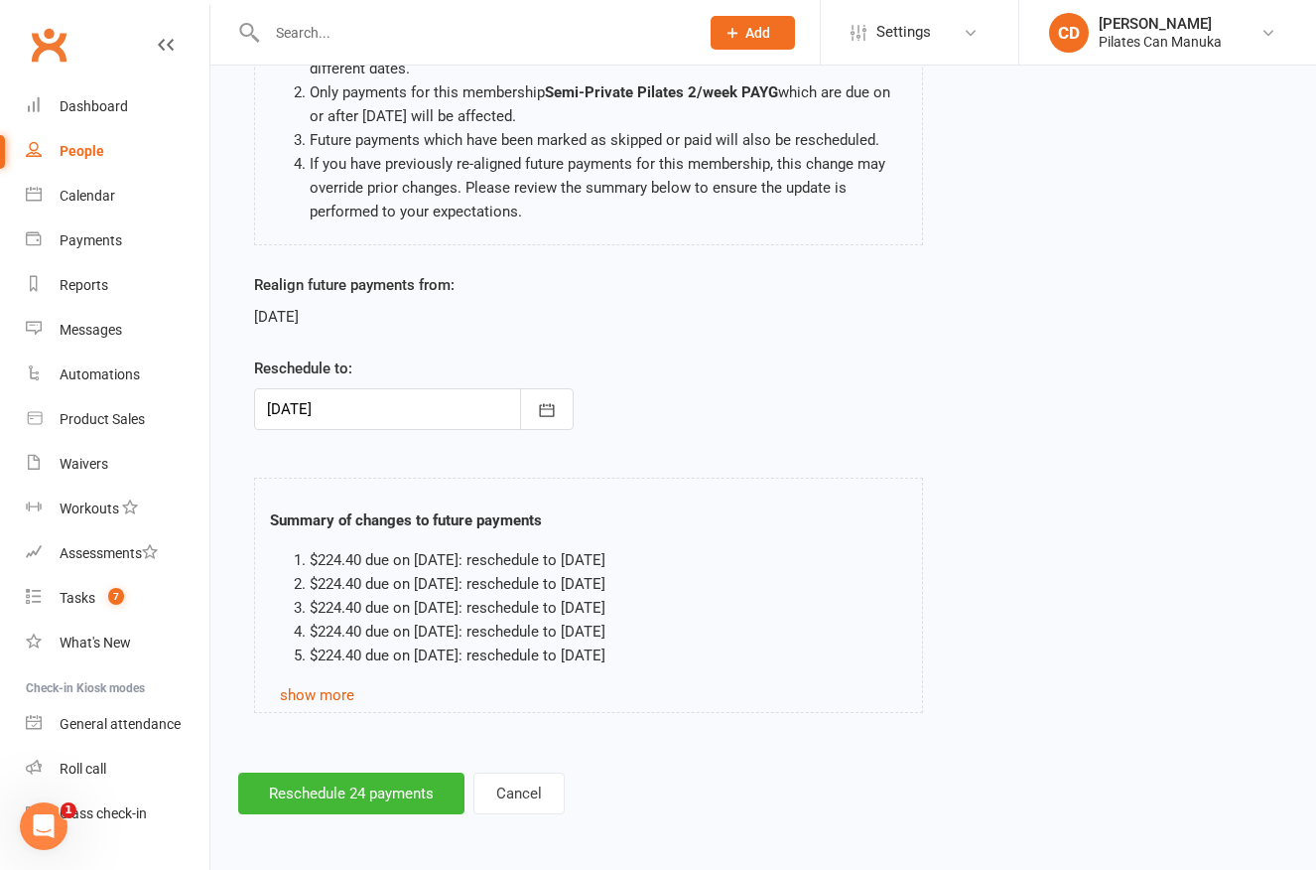
scroll to position [214, 0]
click at [356, 779] on button "Reschedule 24 payments" at bounding box center [351, 792] width 226 height 42
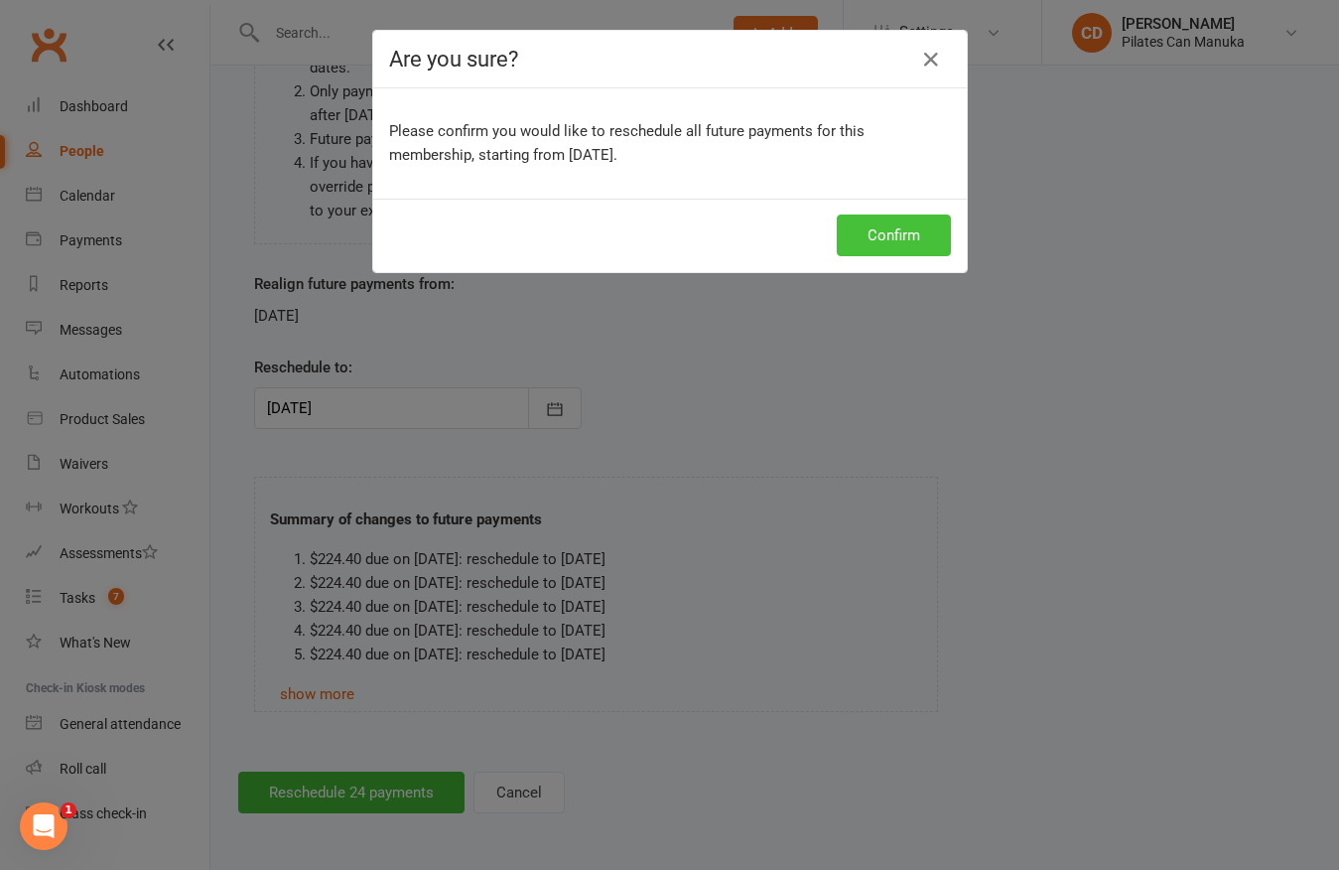
click at [867, 235] on button "Confirm" at bounding box center [894, 235] width 114 height 42
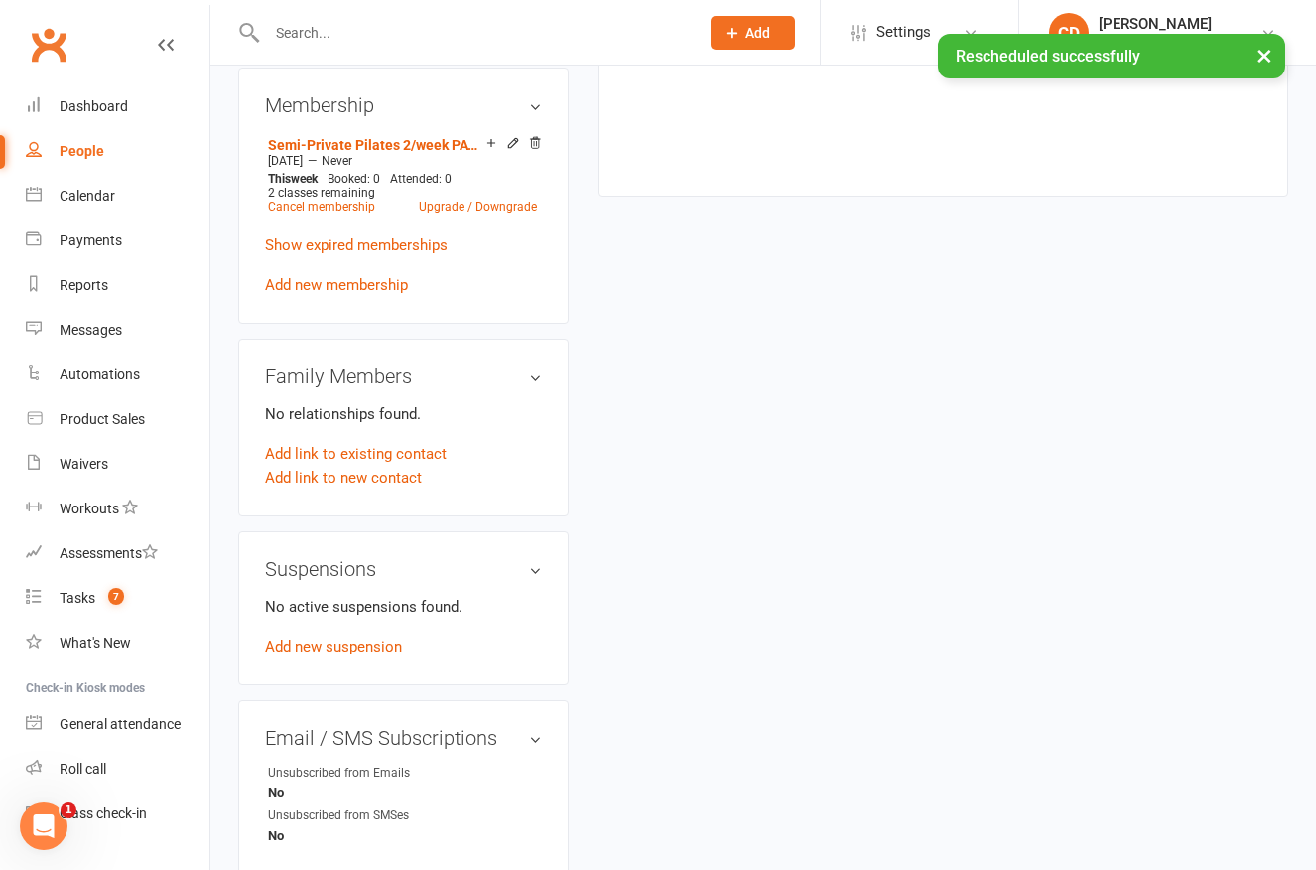
scroll to position [893, 0]
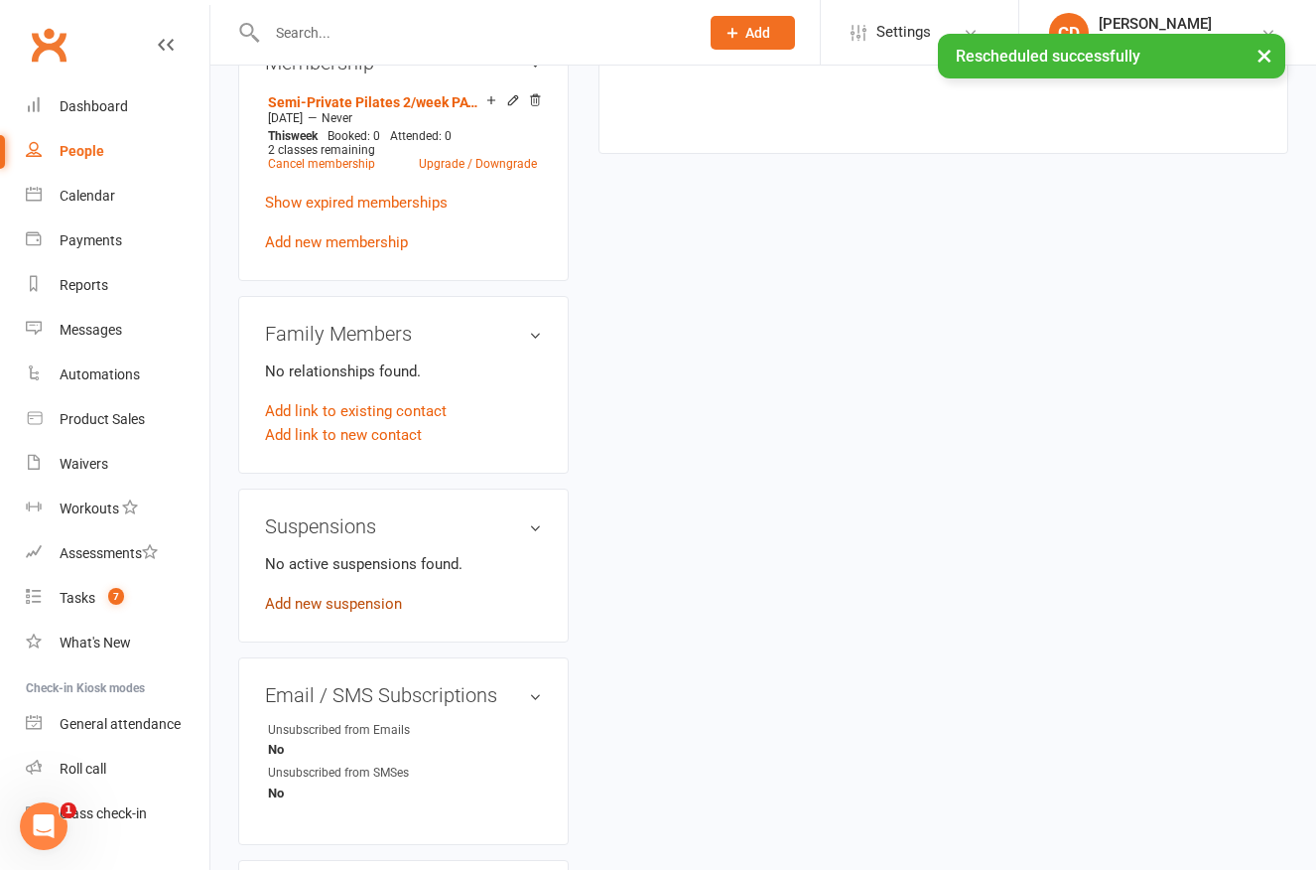
click at [371, 612] on link "Add new suspension" at bounding box center [333, 604] width 137 height 18
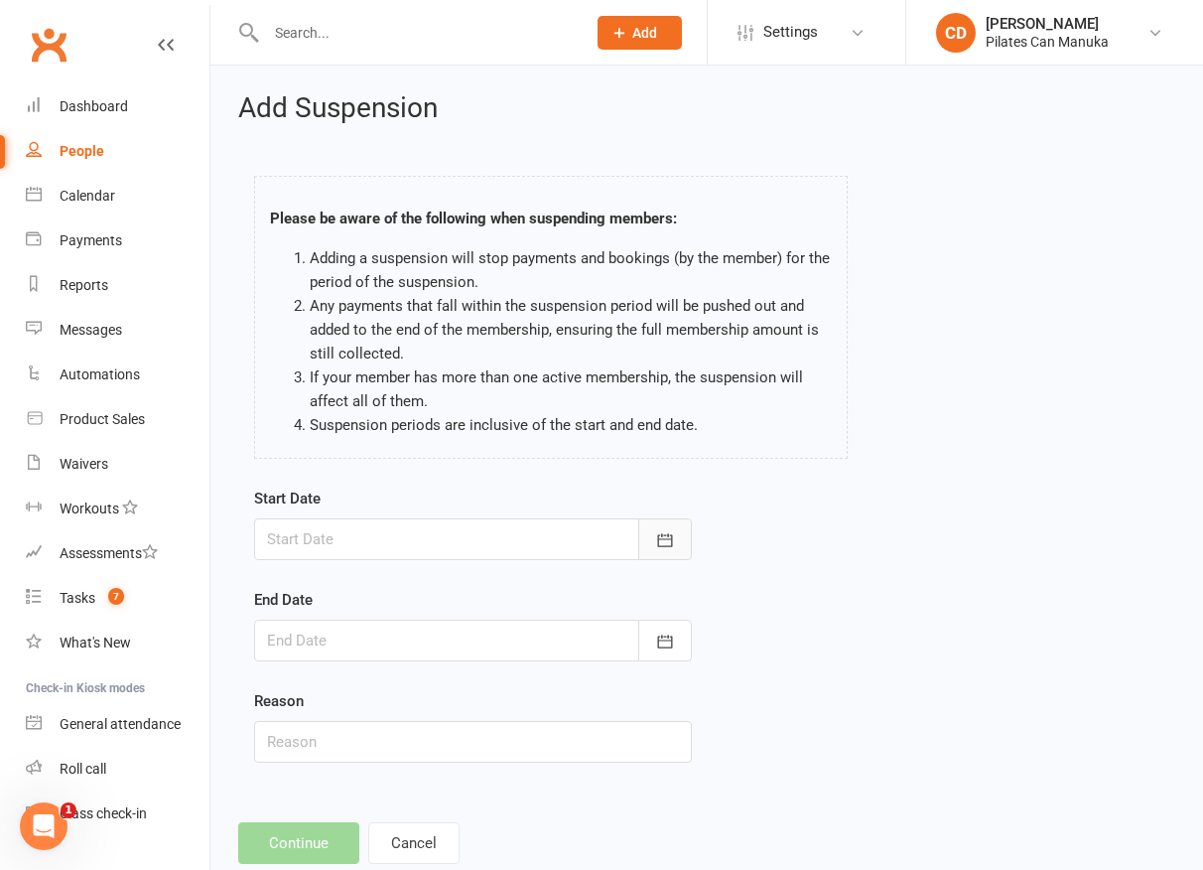
click at [670, 532] on icon "button" at bounding box center [665, 540] width 20 height 20
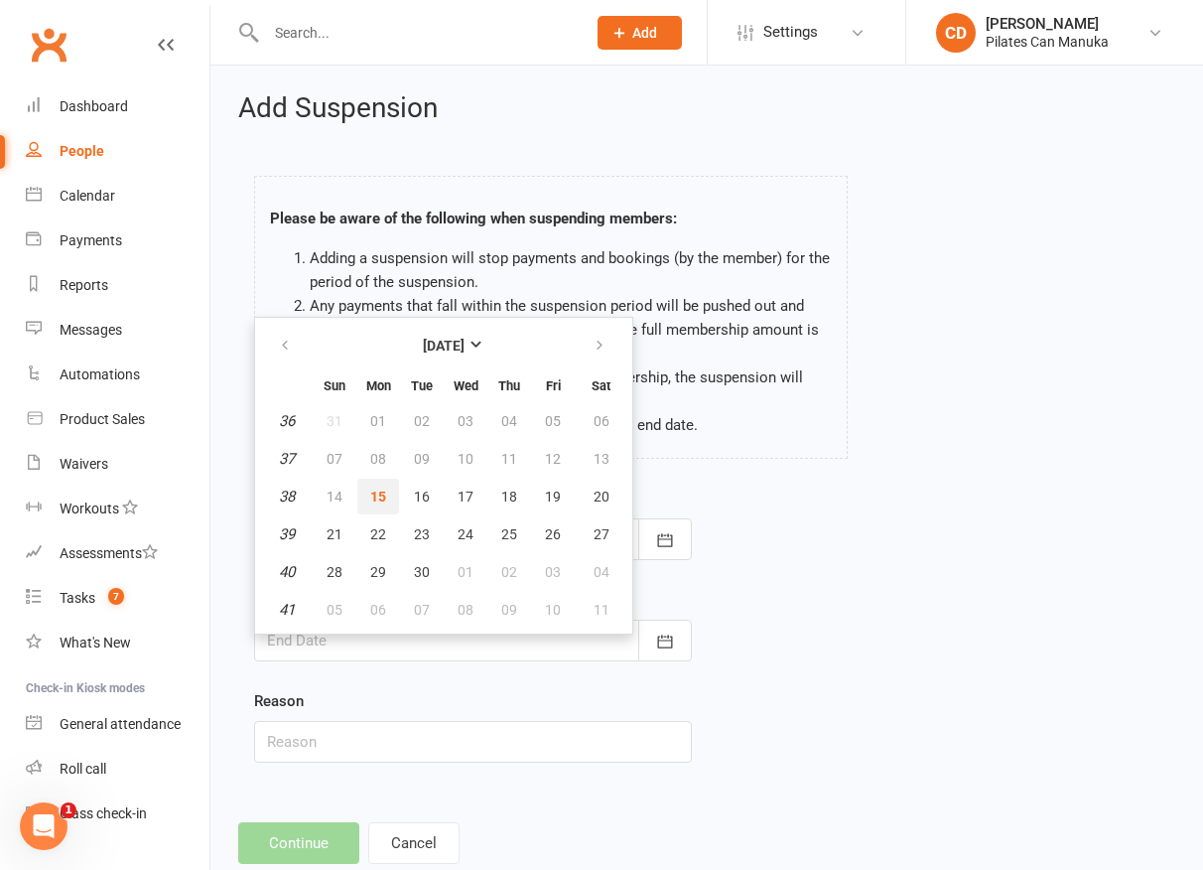
click at [371, 499] on span "15" at bounding box center [378, 496] width 16 height 16
type input "[DATE]"
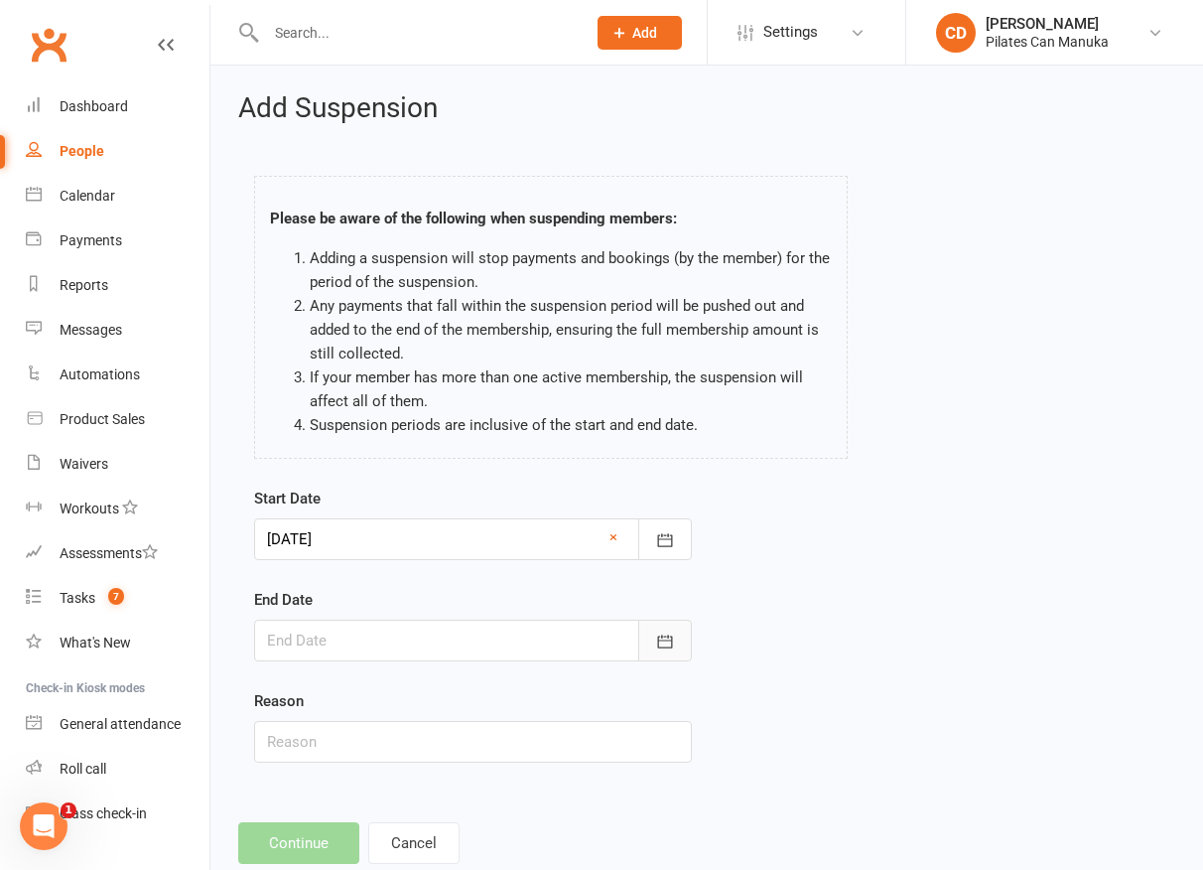
click at [664, 634] on icon "button" at bounding box center [665, 641] width 20 height 20
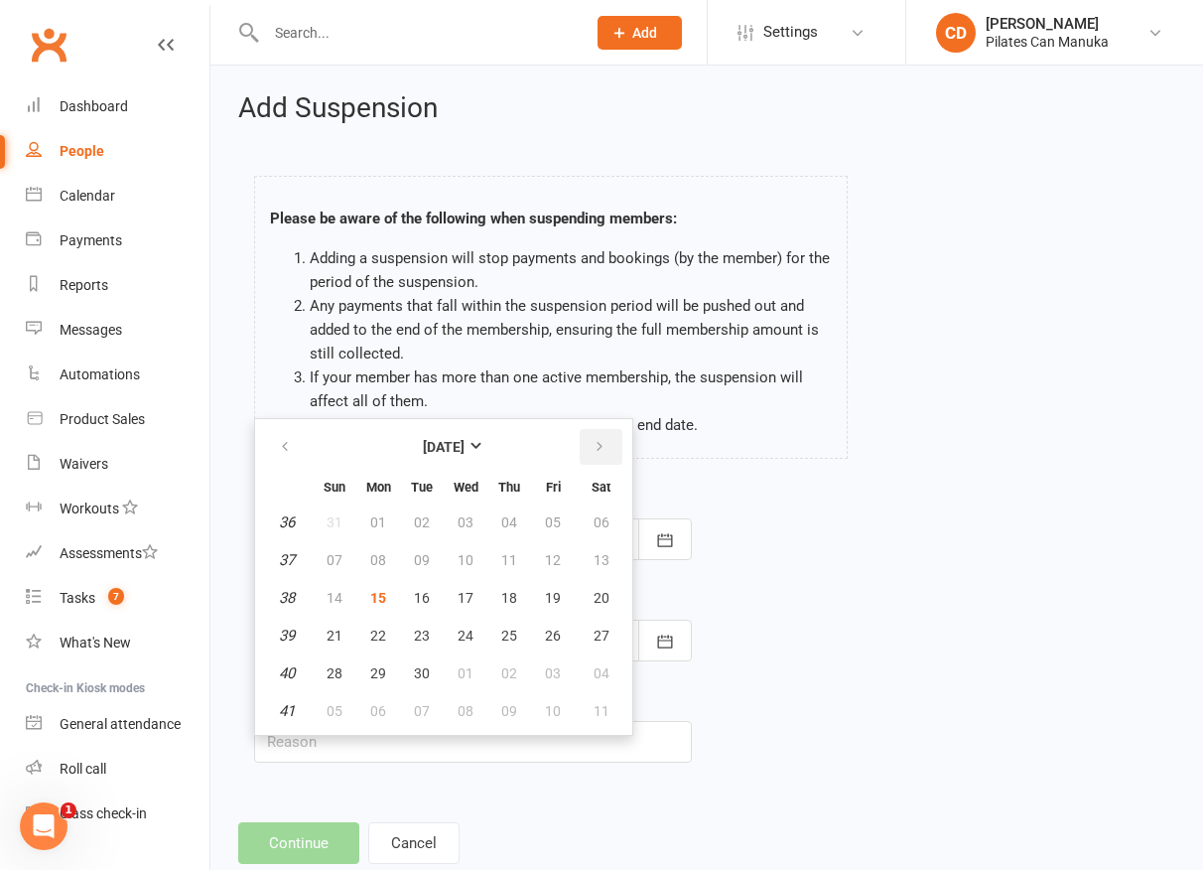
click at [607, 458] on button "button" at bounding box center [601, 447] width 43 height 36
click at [550, 593] on span "17" at bounding box center [553, 598] width 16 height 16
type input "[DATE]"
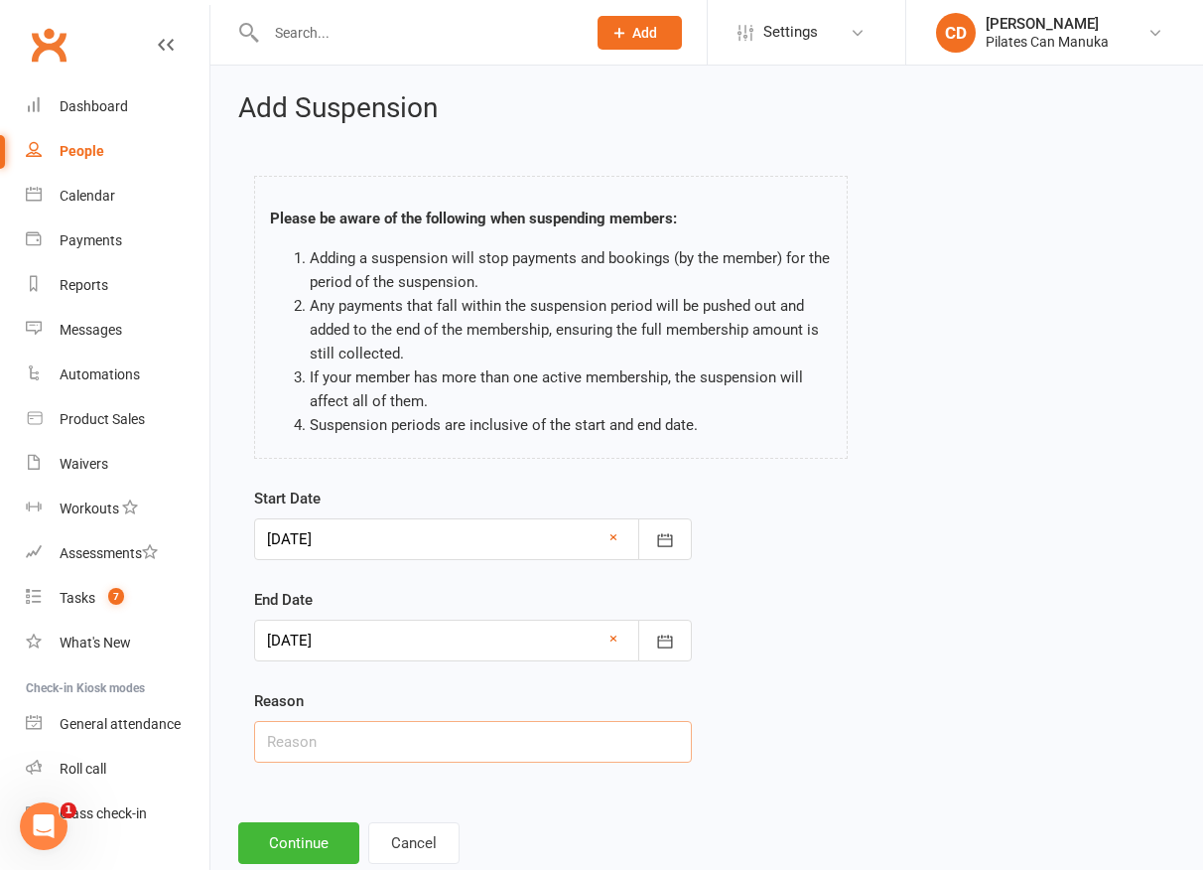
click at [607, 749] on input "text" at bounding box center [473, 742] width 438 height 42
type input "Sick CD"
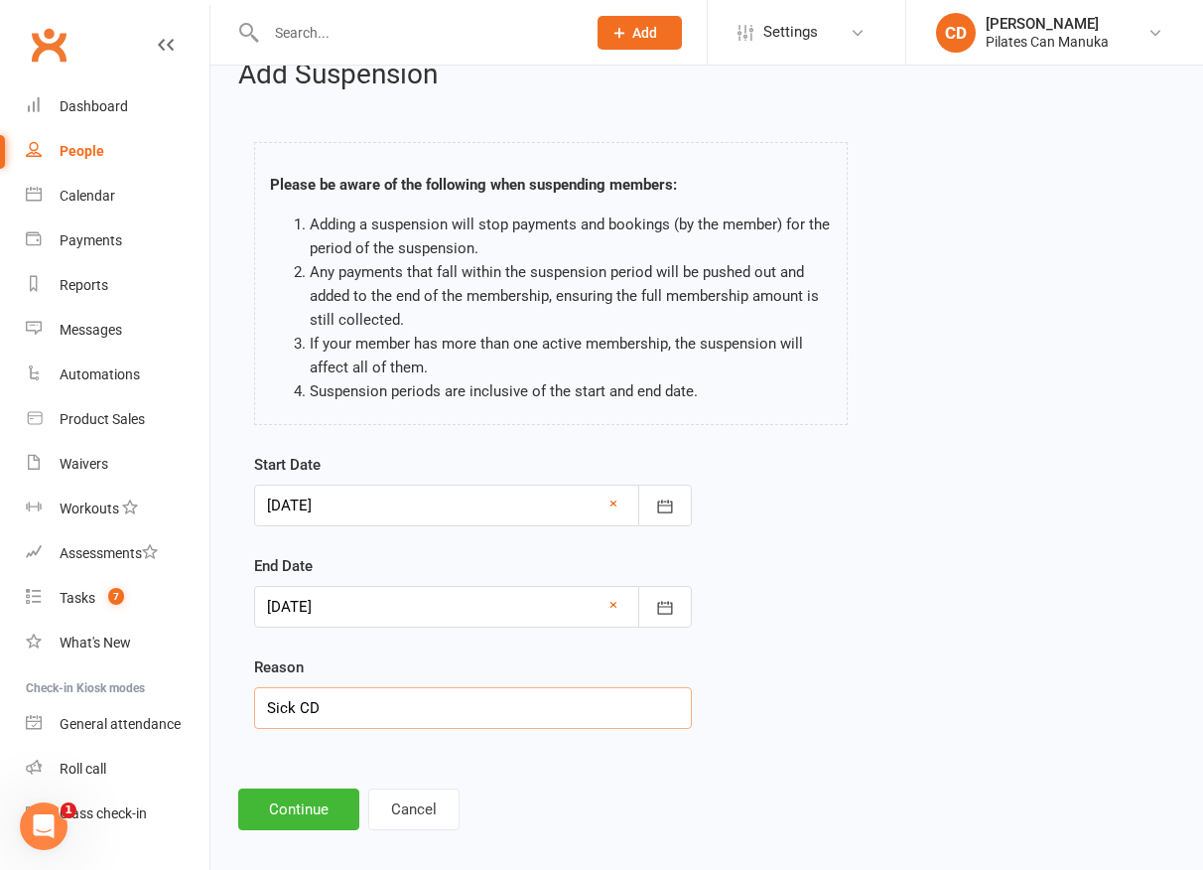
scroll to position [51, 0]
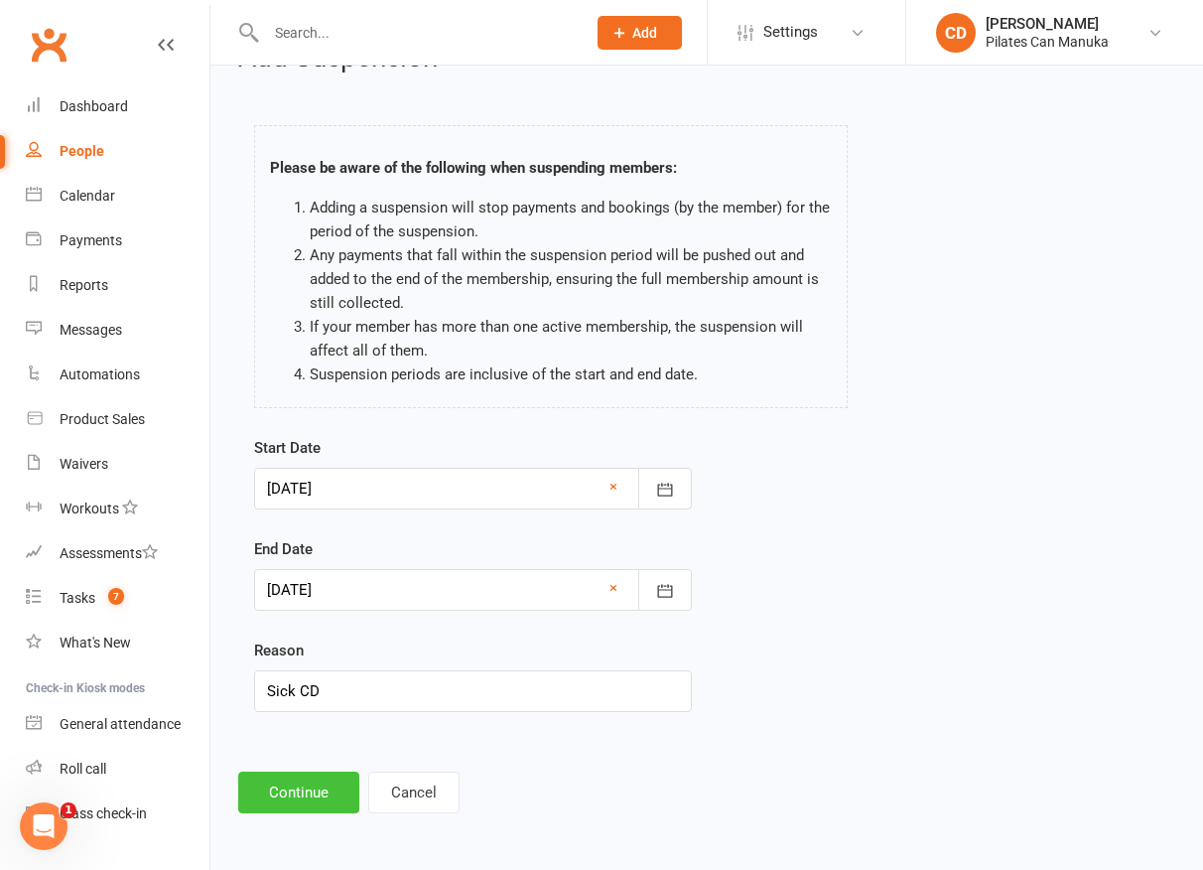
click at [288, 798] on button "Continue" at bounding box center [298, 792] width 121 height 42
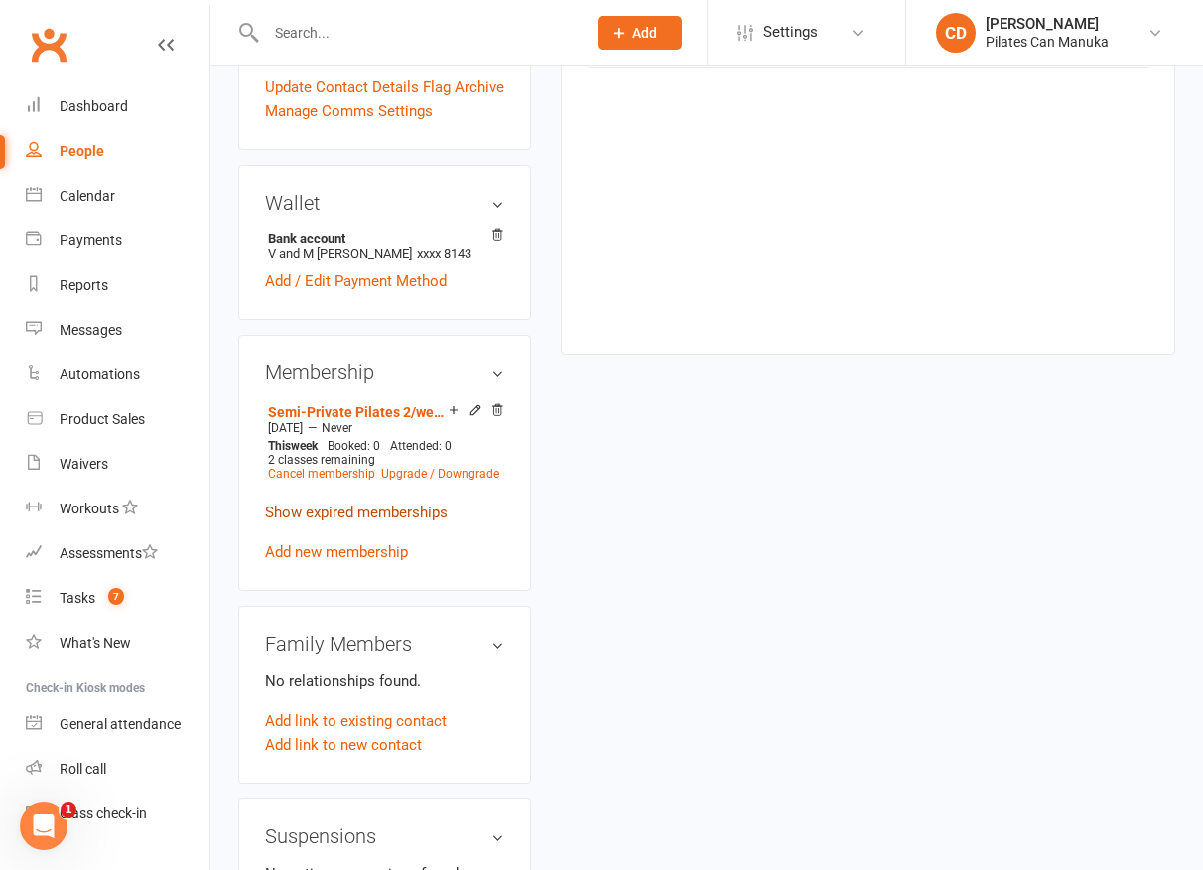
scroll to position [893, 0]
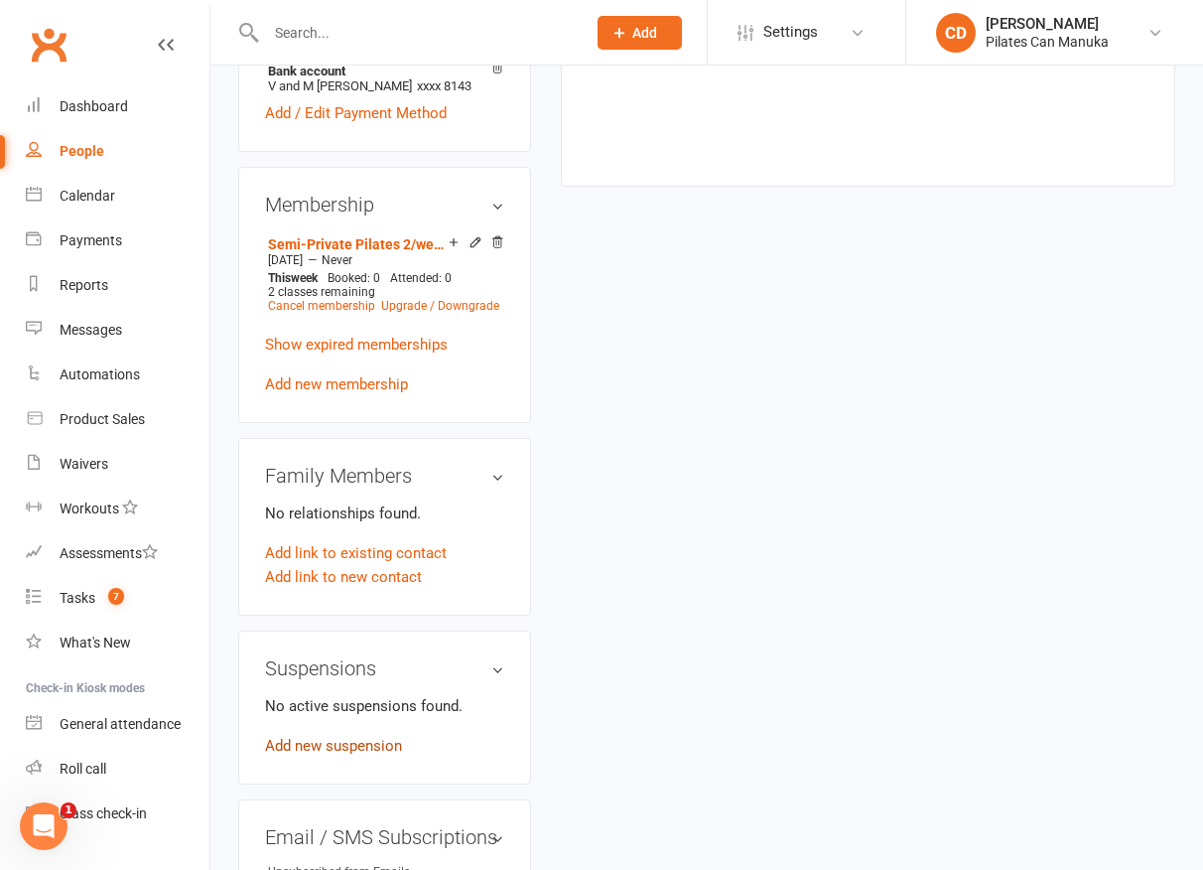
click at [401, 737] on link "Add new suspension" at bounding box center [333, 746] width 137 height 18
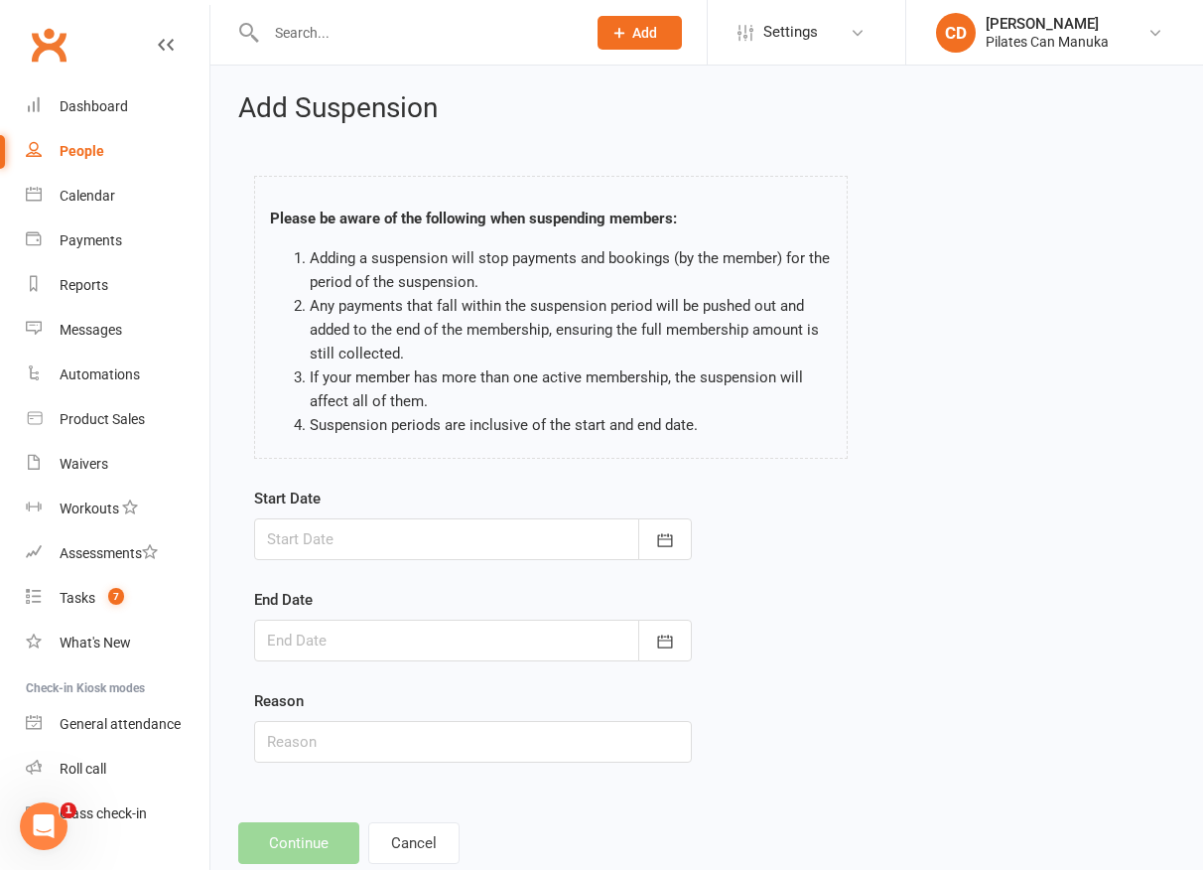
click at [504, 559] on div at bounding box center [473, 539] width 438 height 42
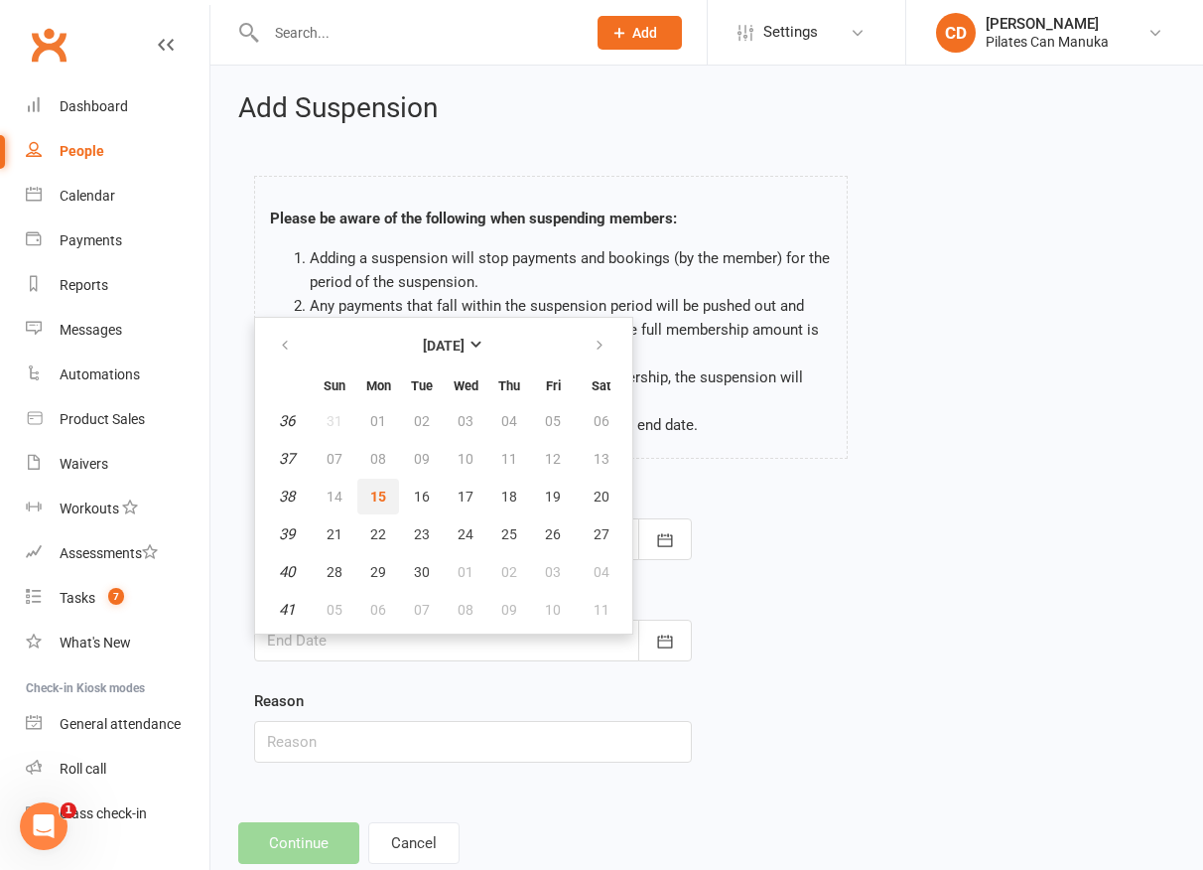
click at [374, 498] on span "15" at bounding box center [378, 496] width 16 height 16
type input "[DATE]"
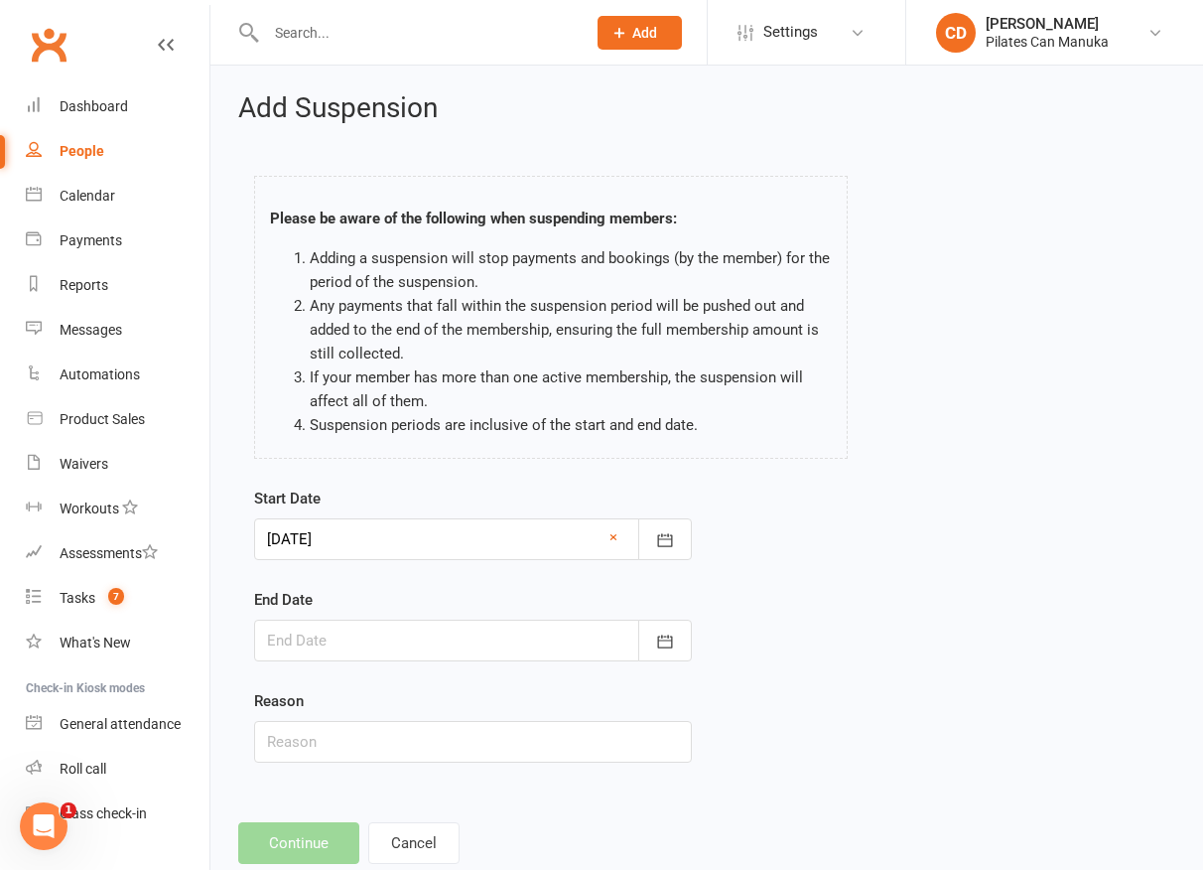
click at [608, 639] on div at bounding box center [473, 640] width 438 height 42
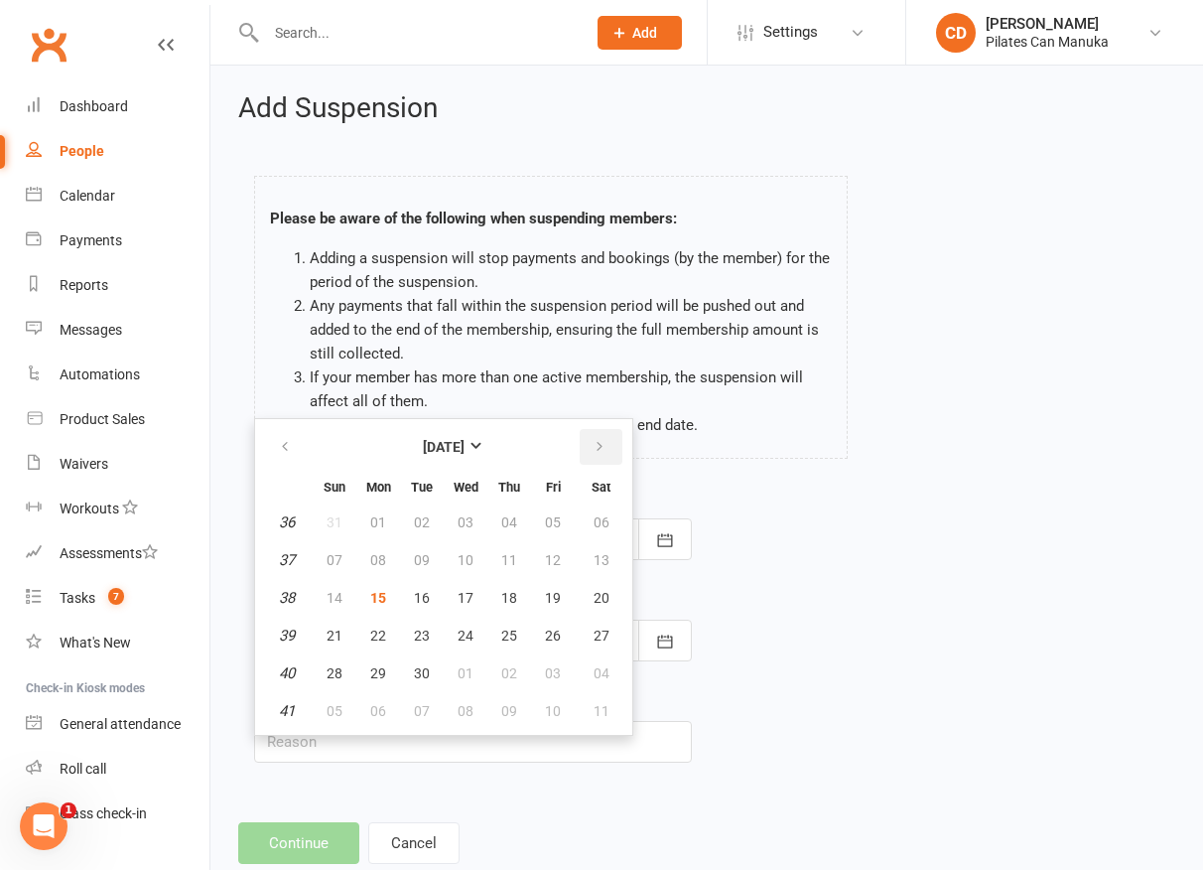
click at [596, 446] on icon "button" at bounding box center [600, 447] width 14 height 16
click at [329, 592] on span "12" at bounding box center [335, 598] width 16 height 16
type input "[DATE]"
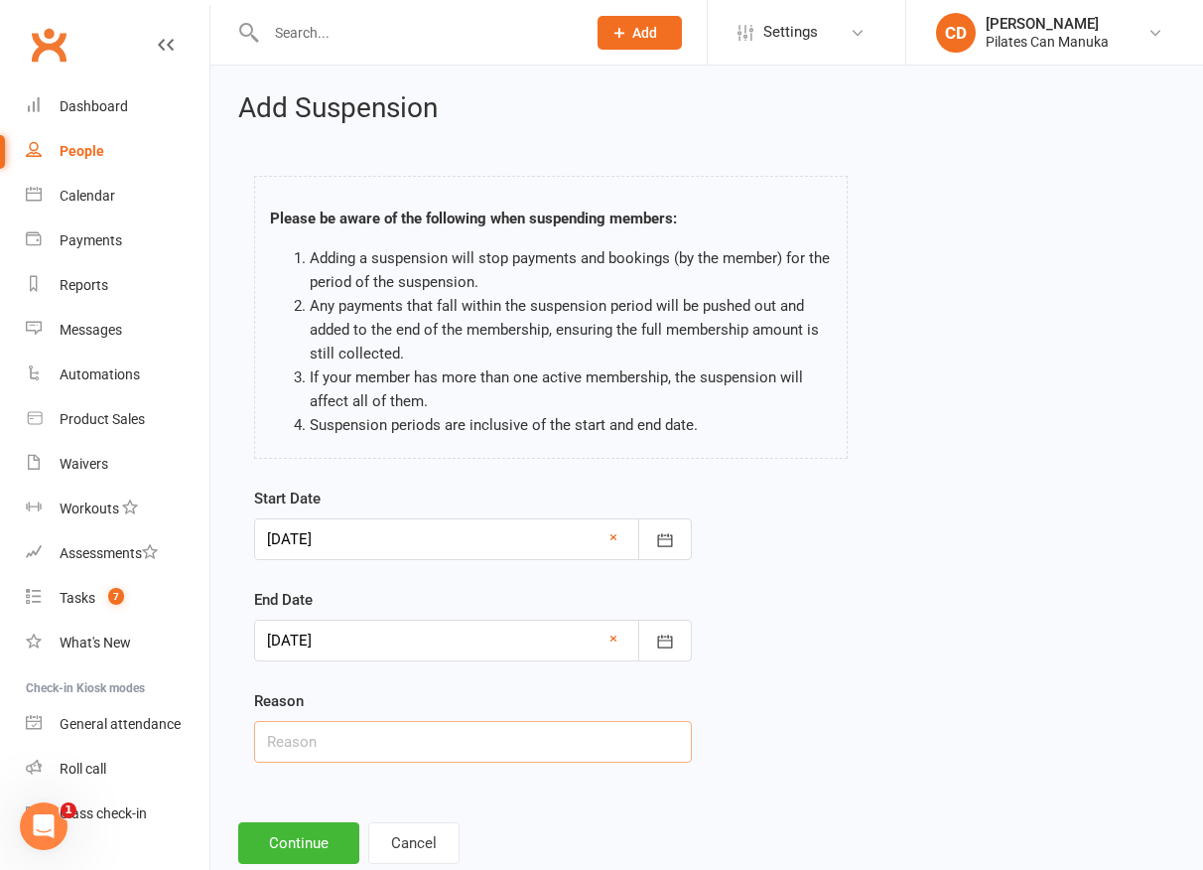
click at [450, 735] on input "text" at bounding box center [473, 742] width 438 height 42
type input "Sick CD"
click at [317, 836] on button "Continue" at bounding box center [298, 843] width 121 height 42
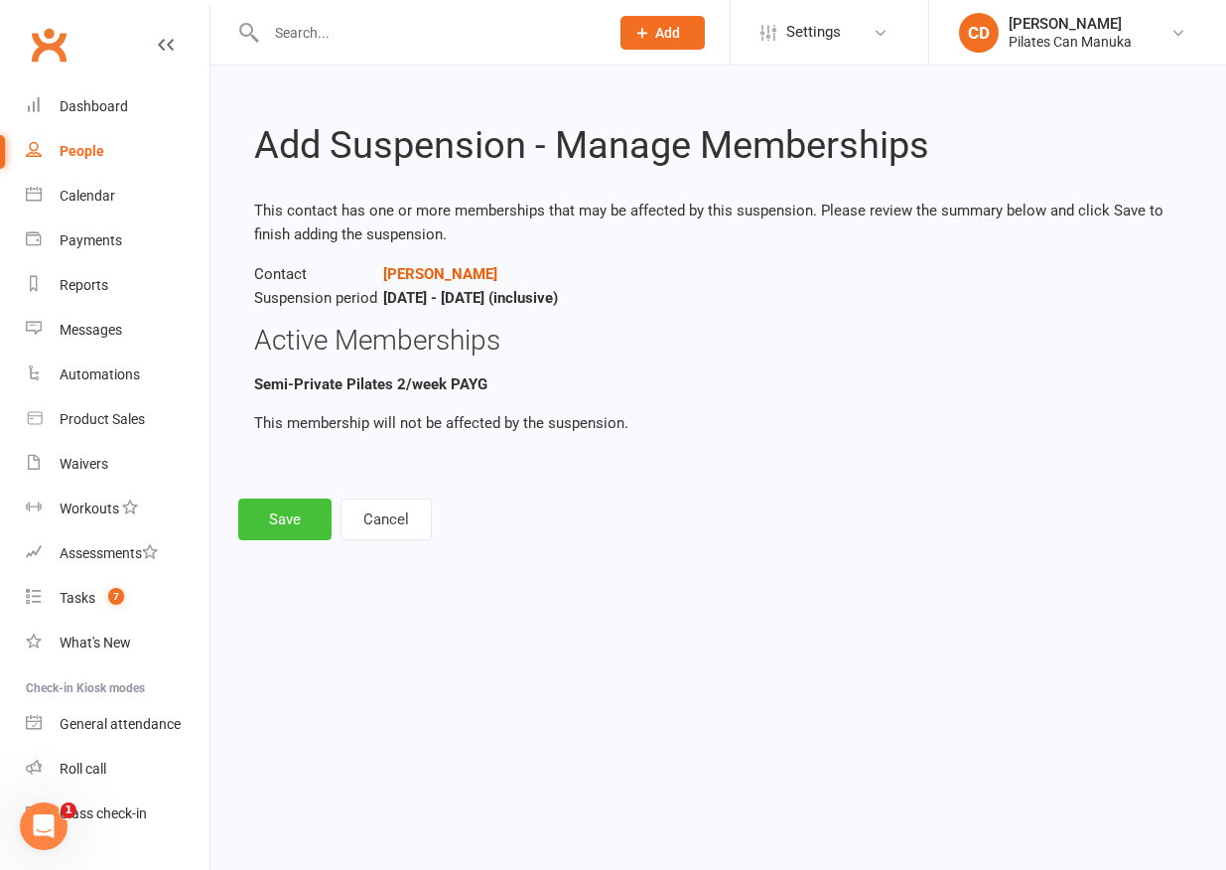
click at [299, 516] on button "Save" at bounding box center [284, 519] width 93 height 42
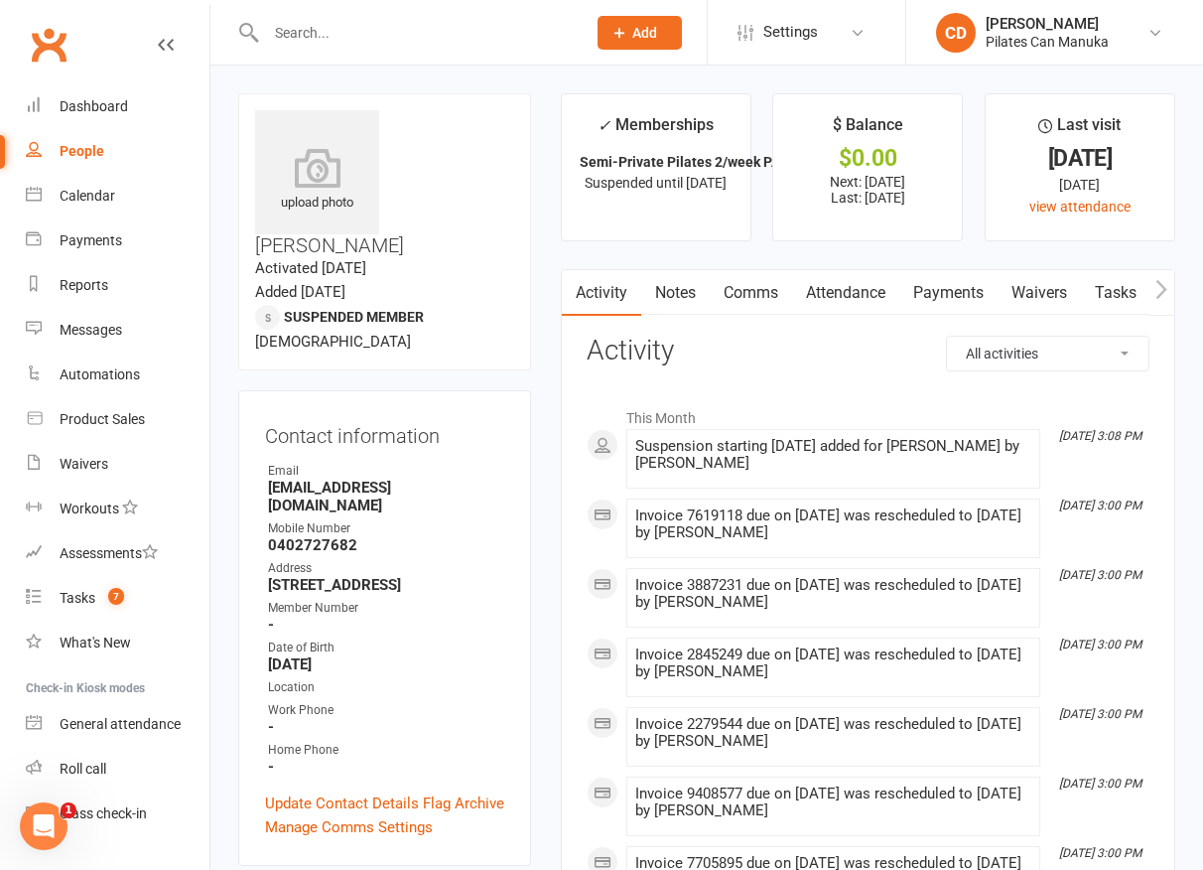
click at [661, 300] on link "Notes" at bounding box center [675, 293] width 68 height 46
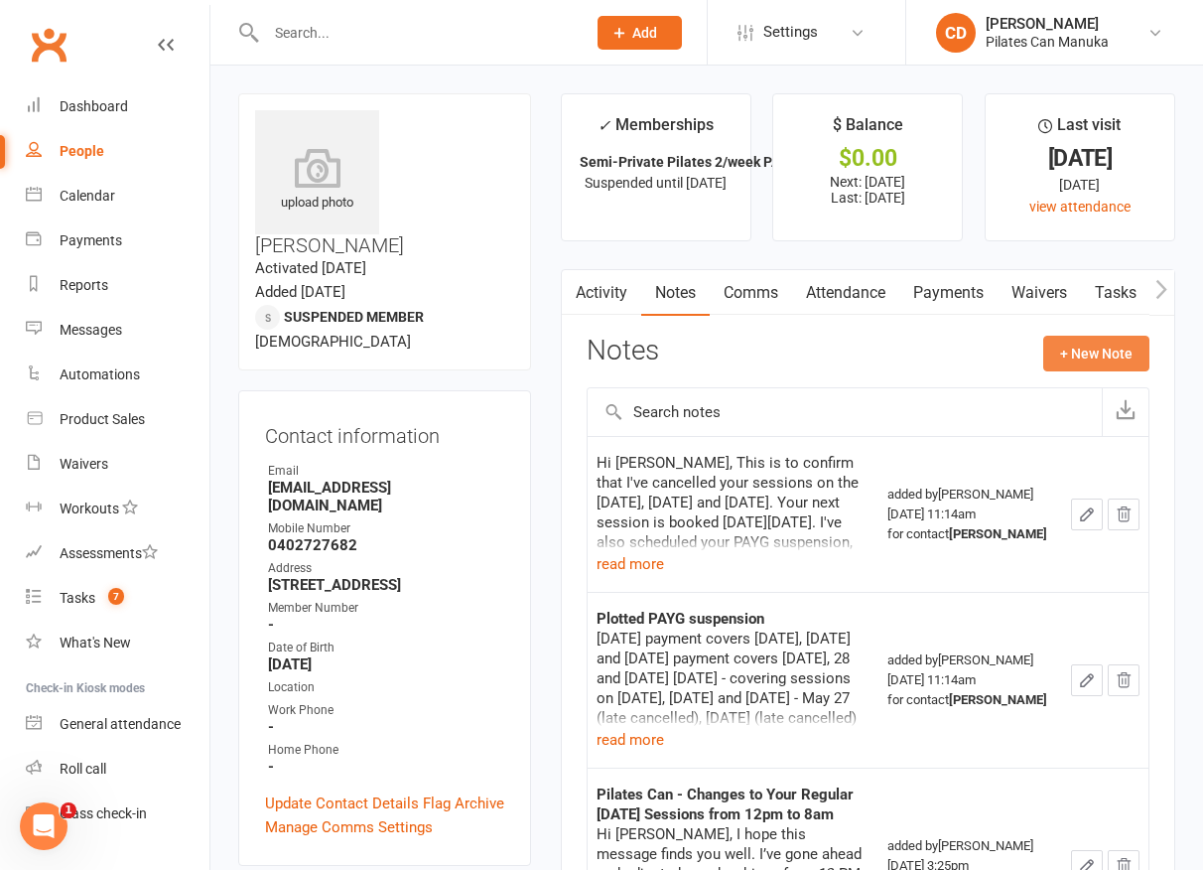
click at [1096, 353] on button "+ New Note" at bounding box center [1096, 353] width 106 height 36
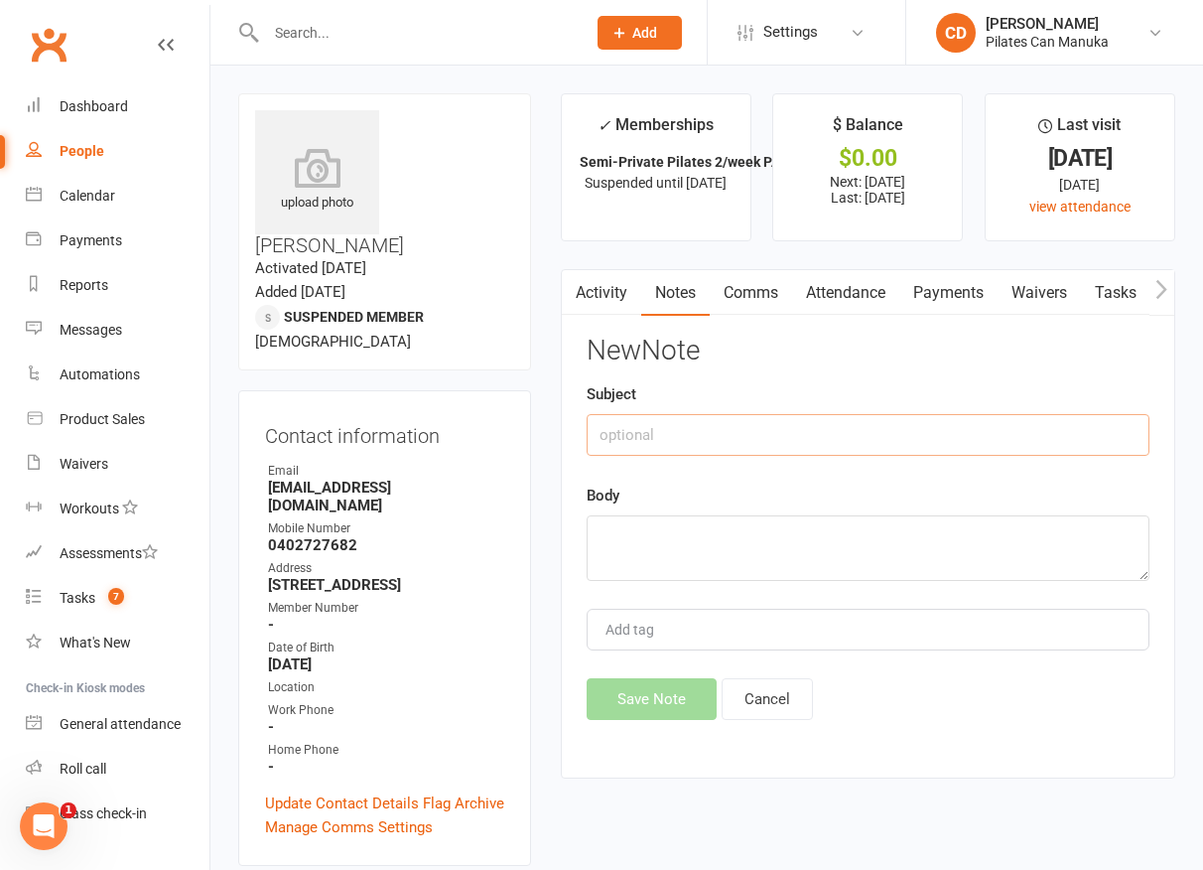
click at [765, 428] on input "text" at bounding box center [868, 435] width 563 height 42
type input "Plotted PAYG suspension"
click at [801, 521] on textarea at bounding box center [868, 548] width 563 height 66
paste textarea "[DATE] payment covers [DATE], [DATE] and [DATE] payment covers [DATE], 28 and […"
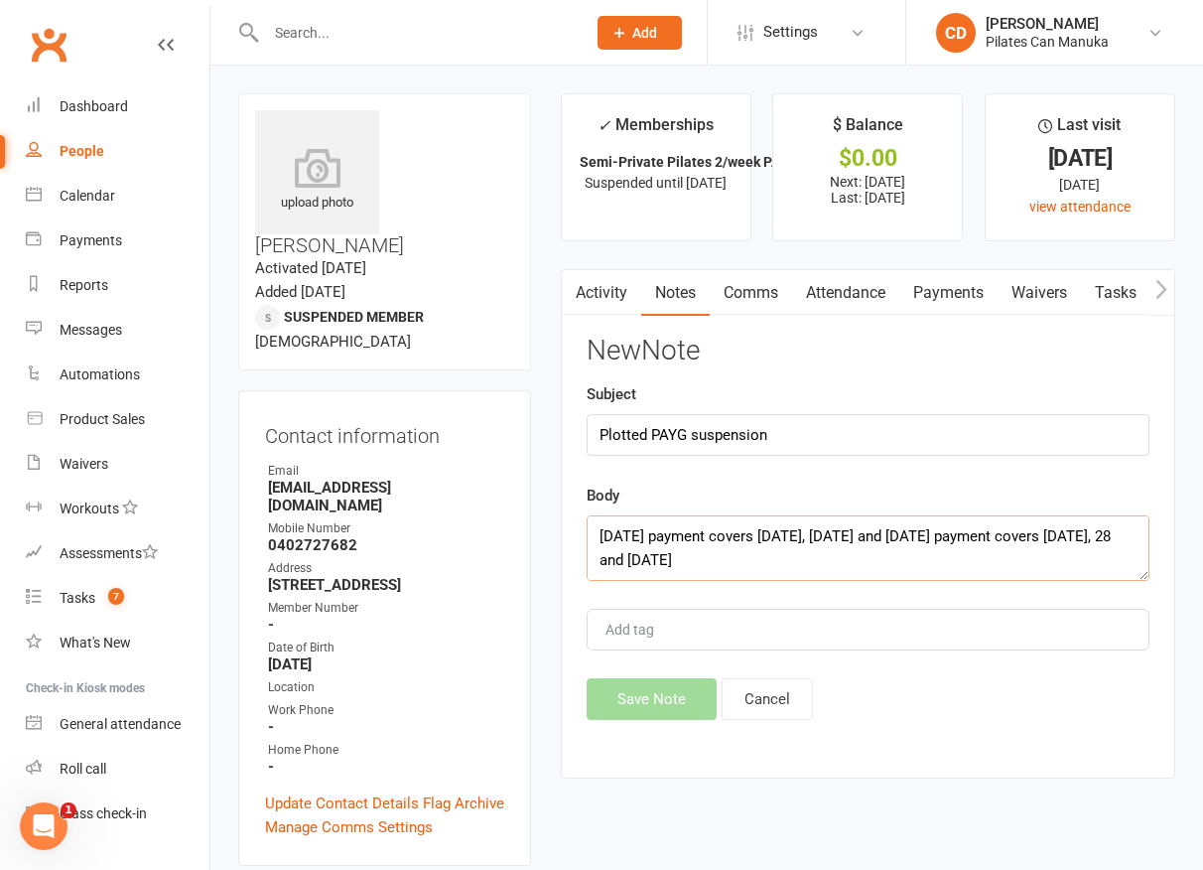
scroll to position [466, 0]
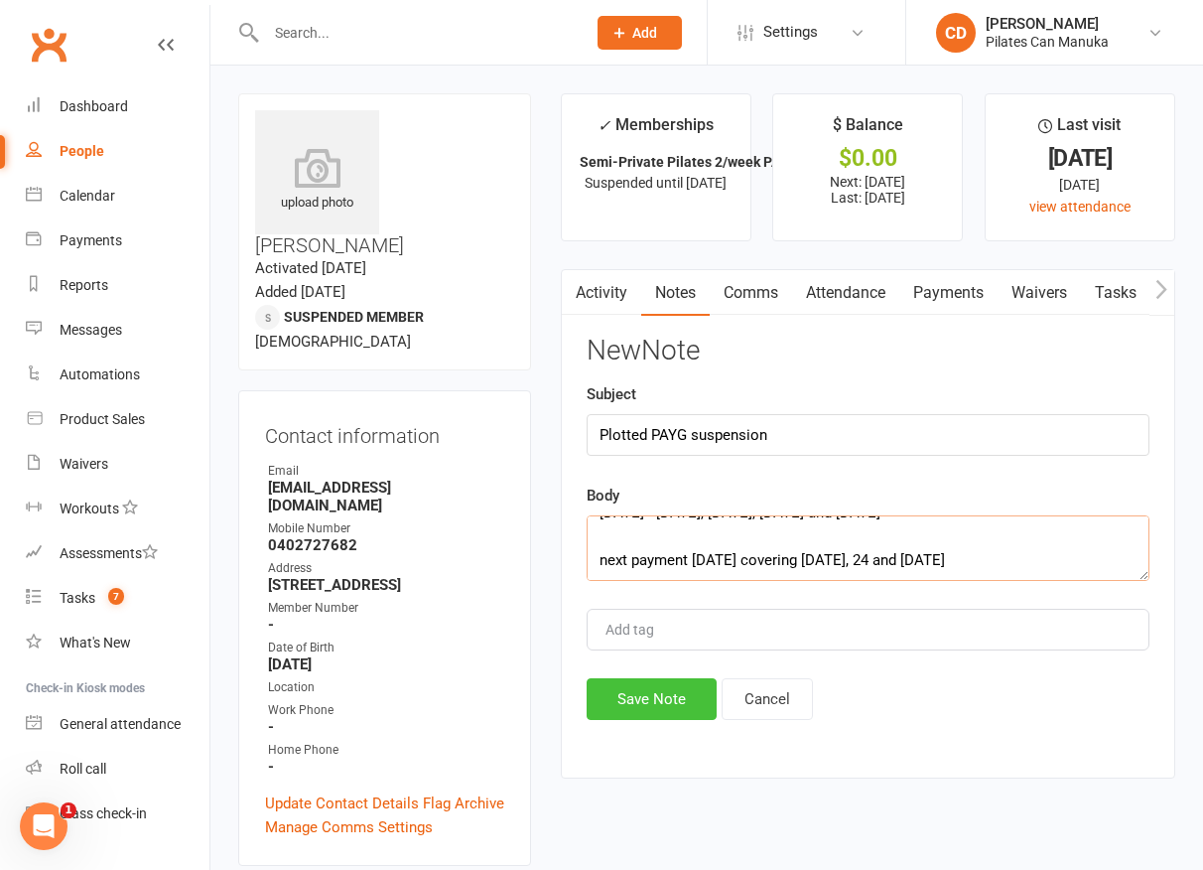
type textarea "[DATE] payment covers [DATE], [DATE] and [DATE] payment covers [DATE], 28 and […"
click at [663, 686] on button "Save Note" at bounding box center [652, 699] width 130 height 42
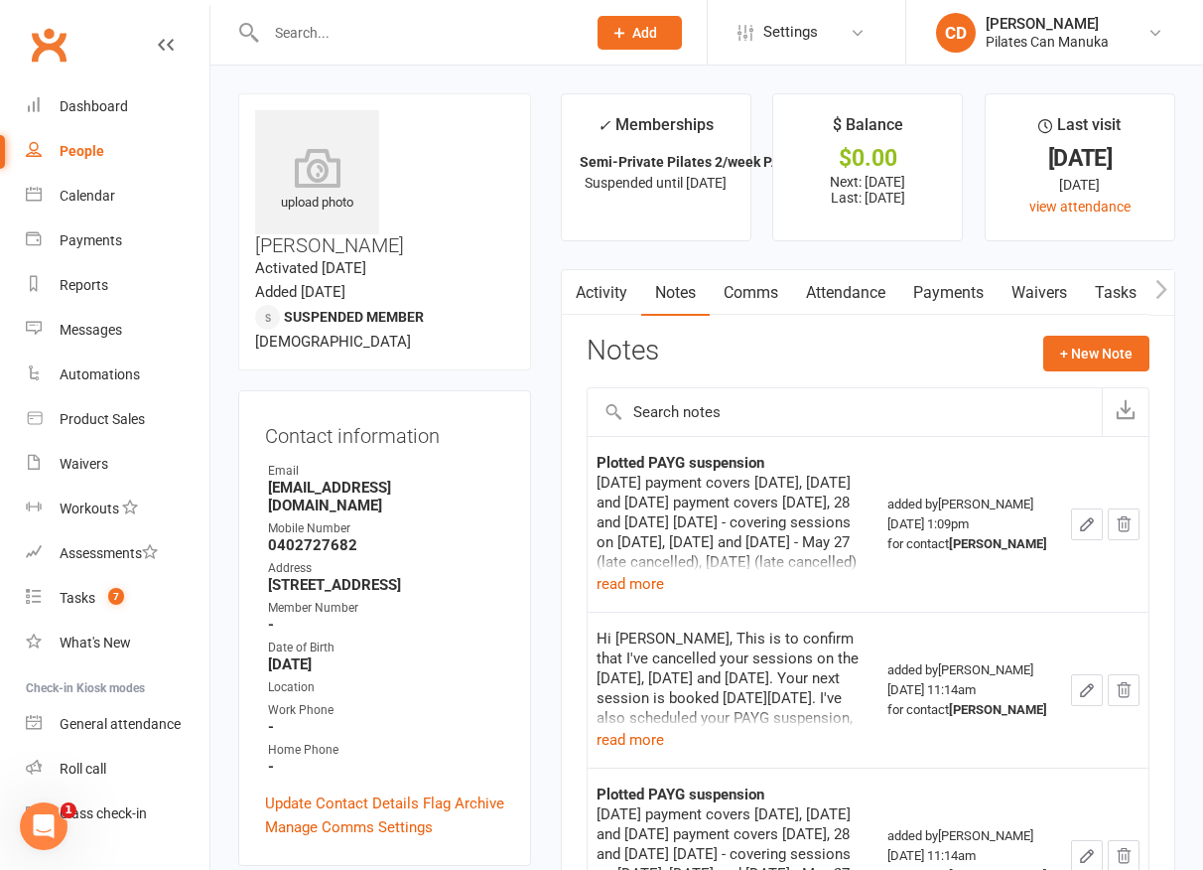
click at [859, 296] on link "Attendance" at bounding box center [845, 293] width 107 height 46
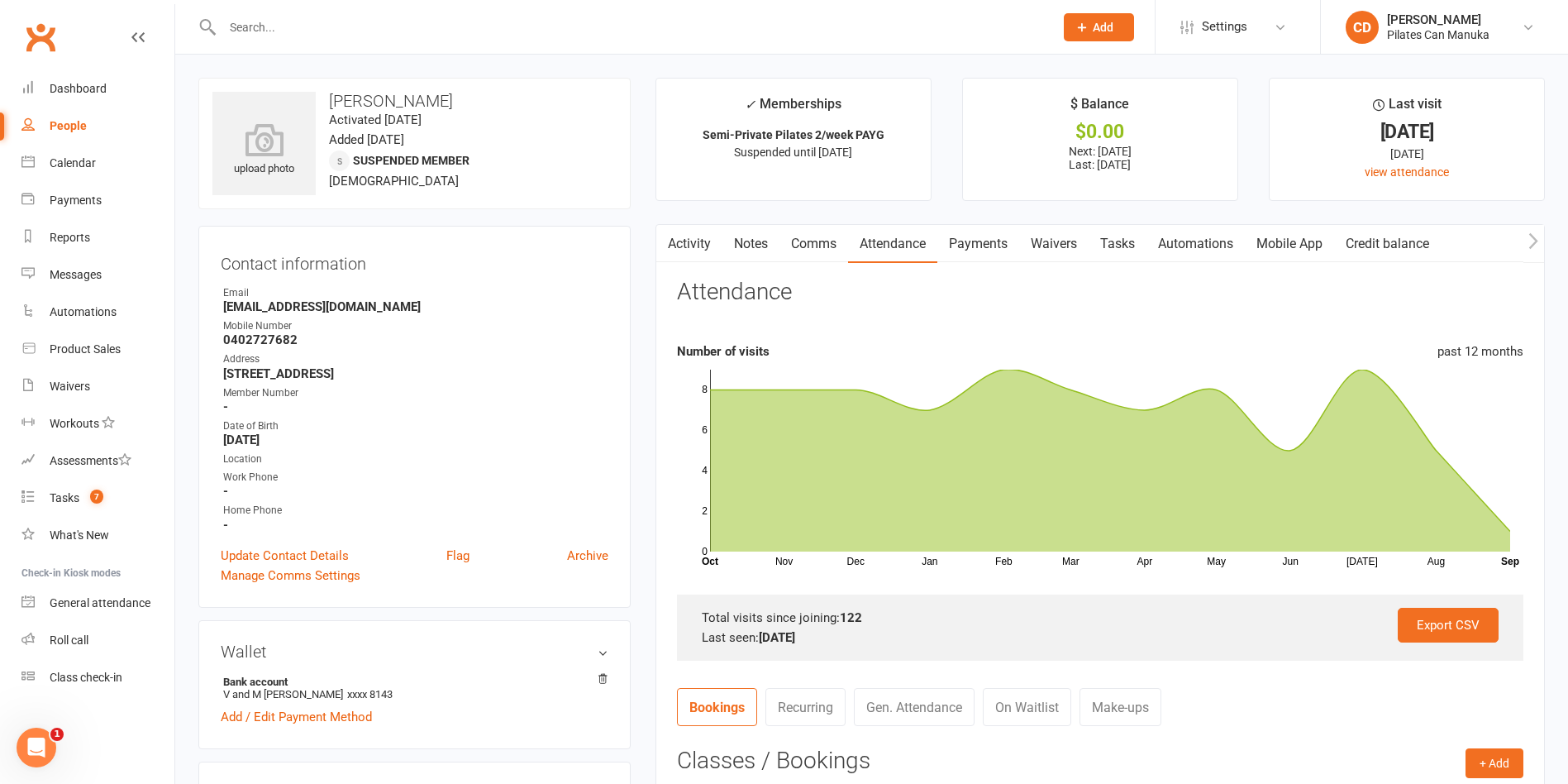
click at [760, 250] on link "Notes" at bounding box center [751, 244] width 57 height 38
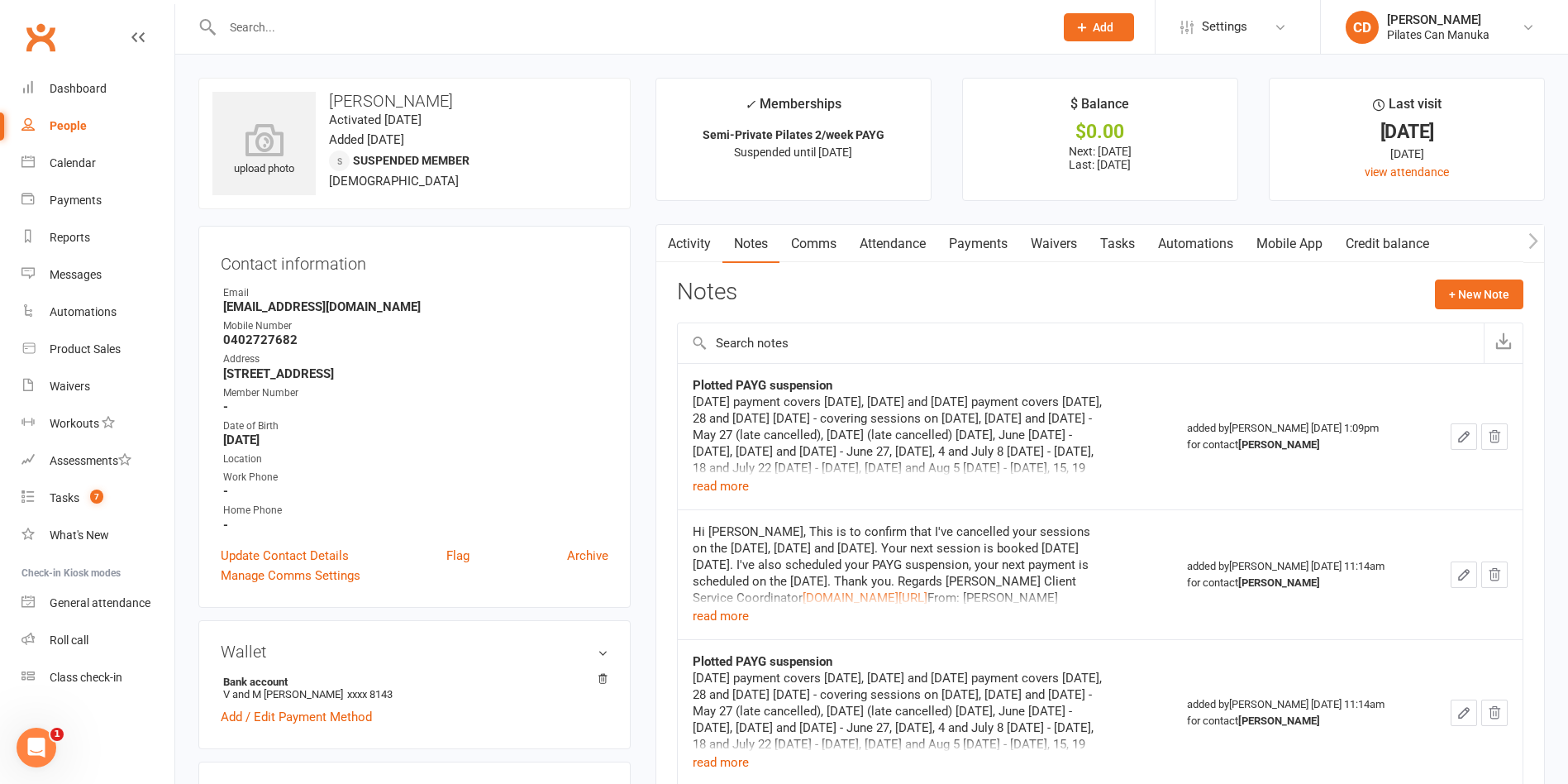
click at [674, 244] on button "button" at bounding box center [666, 243] width 21 height 37
click at [1464, 289] on button "+ New Note" at bounding box center [1479, 294] width 88 height 30
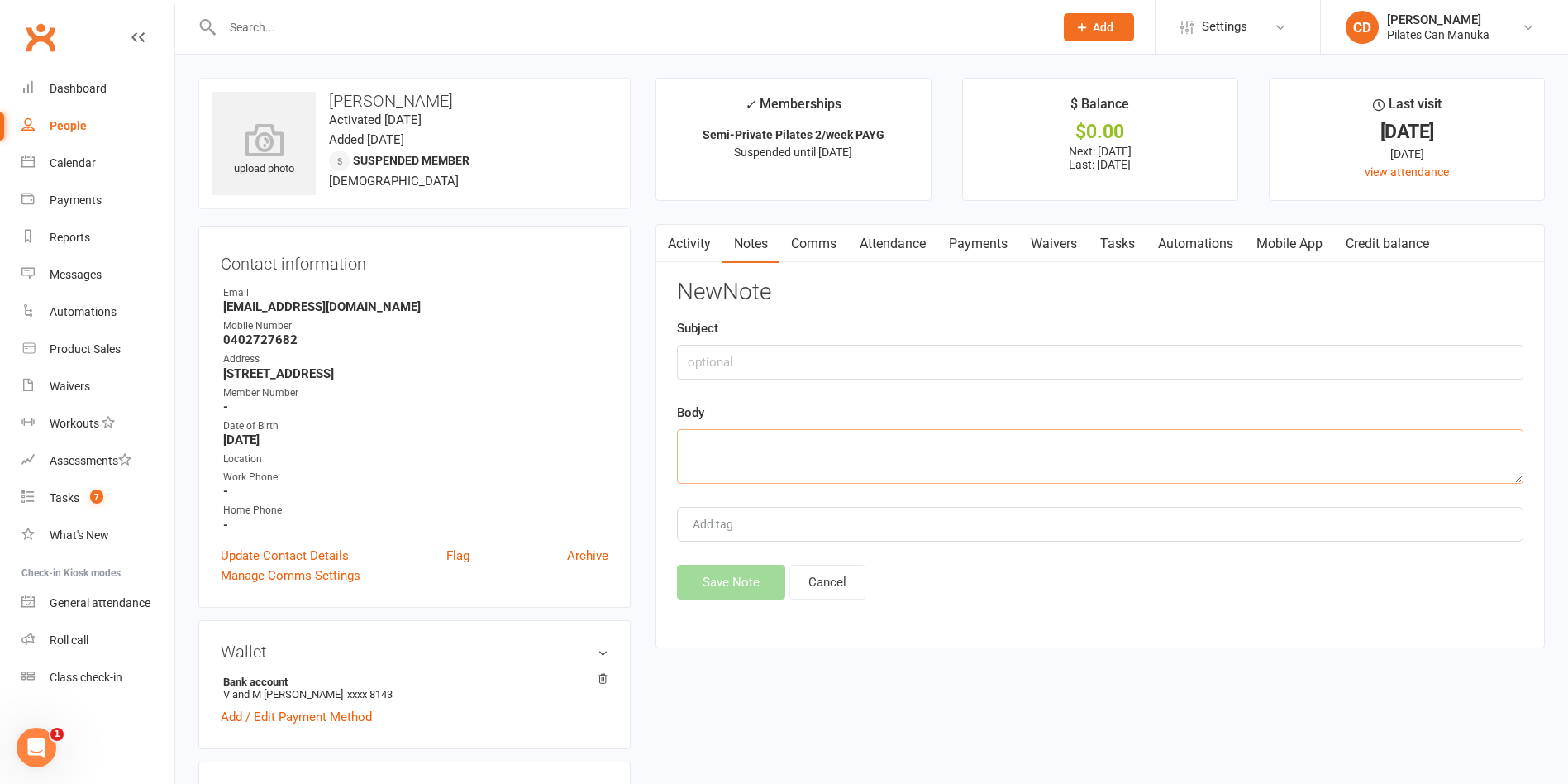
click at [860, 465] on textarea at bounding box center [1100, 457] width 846 height 55
paste textarea "Hi [PERSON_NAME], I’ve cancelled your sessions for the next four weeks, and you…"
type textarea "Hi [PERSON_NAME], I’ve cancelled your sessions for the next four weeks, and you…"
click at [764, 577] on button "Save Note" at bounding box center [731, 582] width 108 height 35
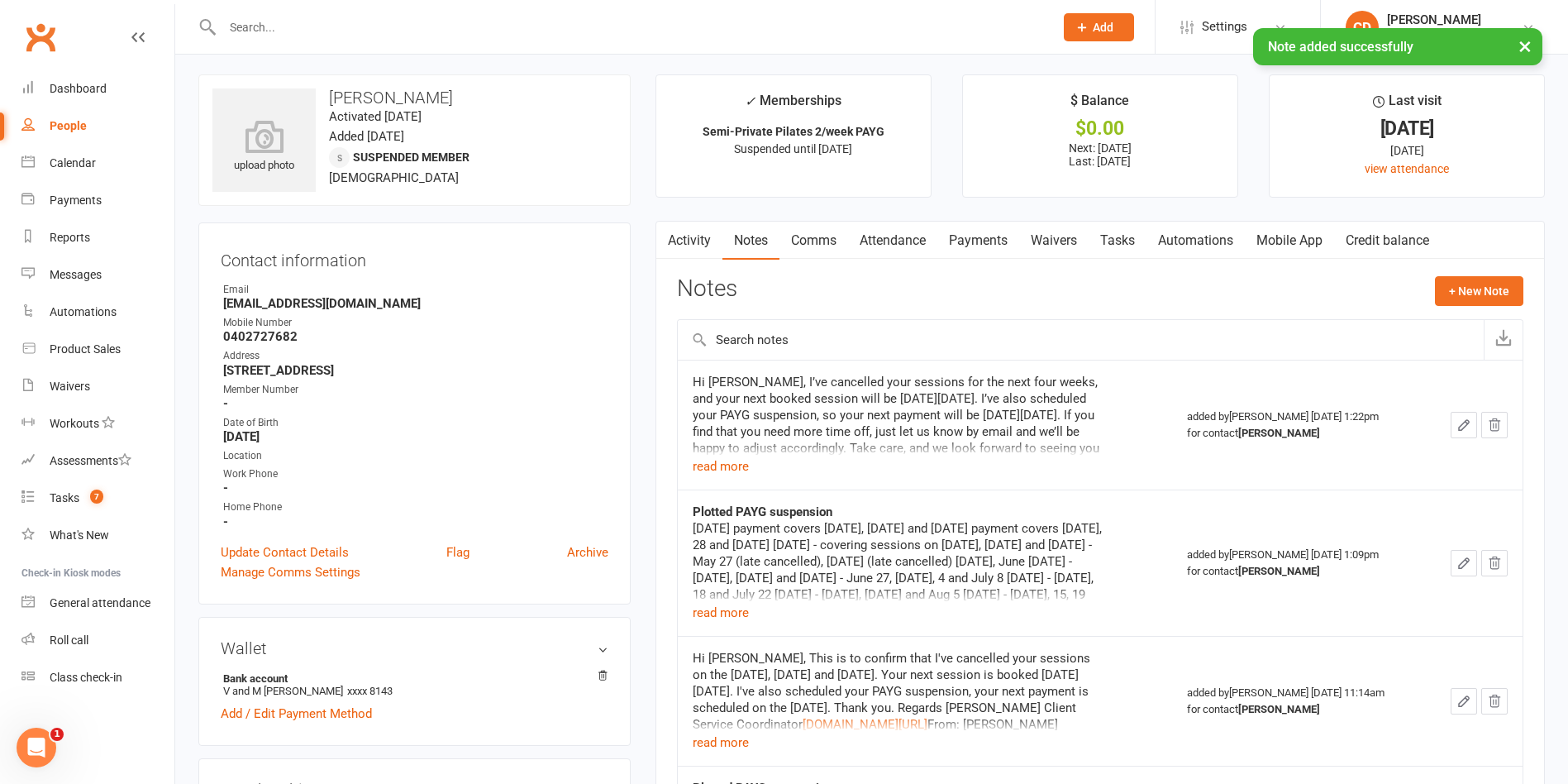
scroll to position [0, 0]
click at [1008, 247] on link "Payments" at bounding box center [978, 244] width 82 height 38
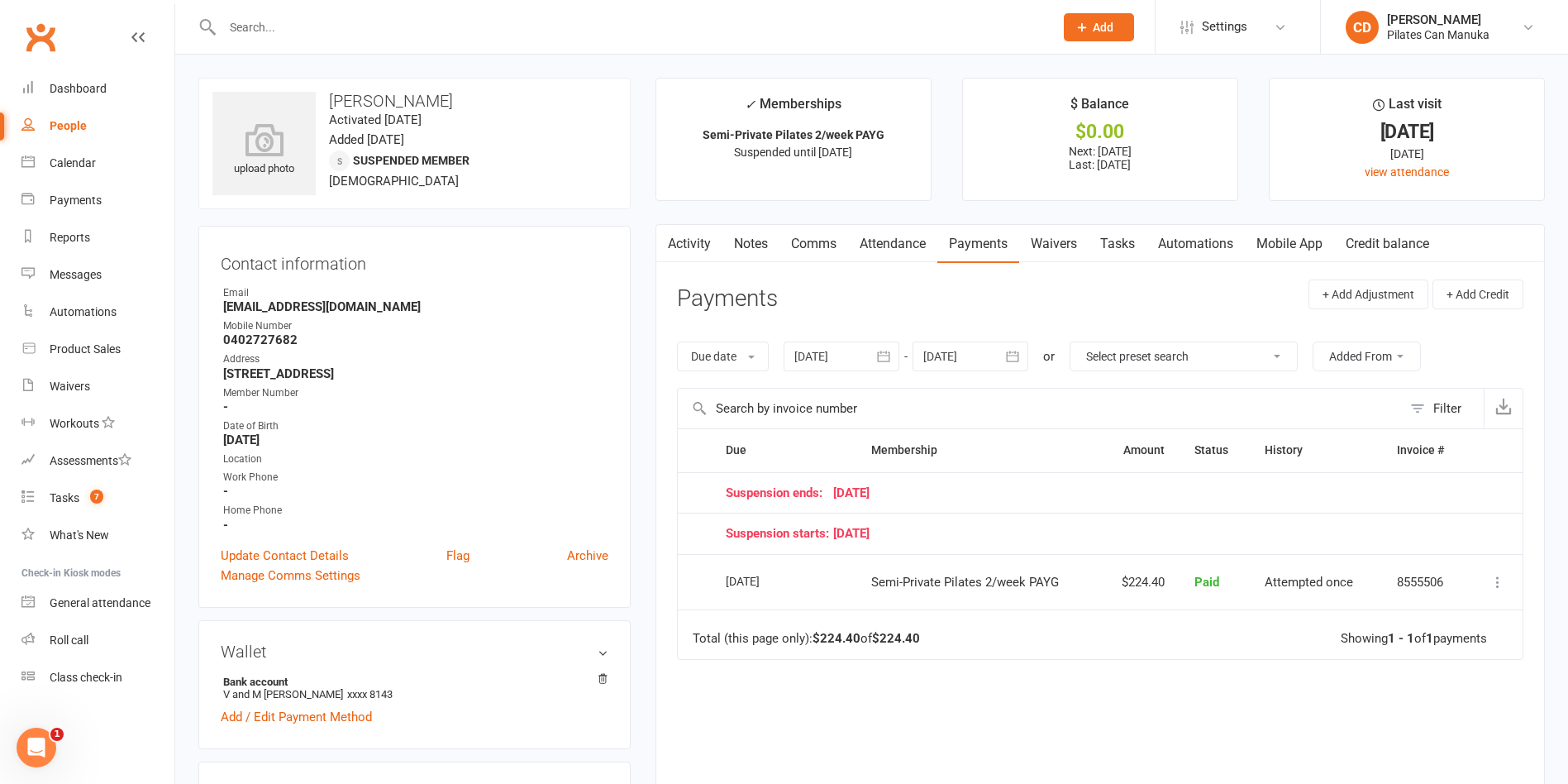
click at [1122, 238] on link "Tasks" at bounding box center [1117, 244] width 57 height 38
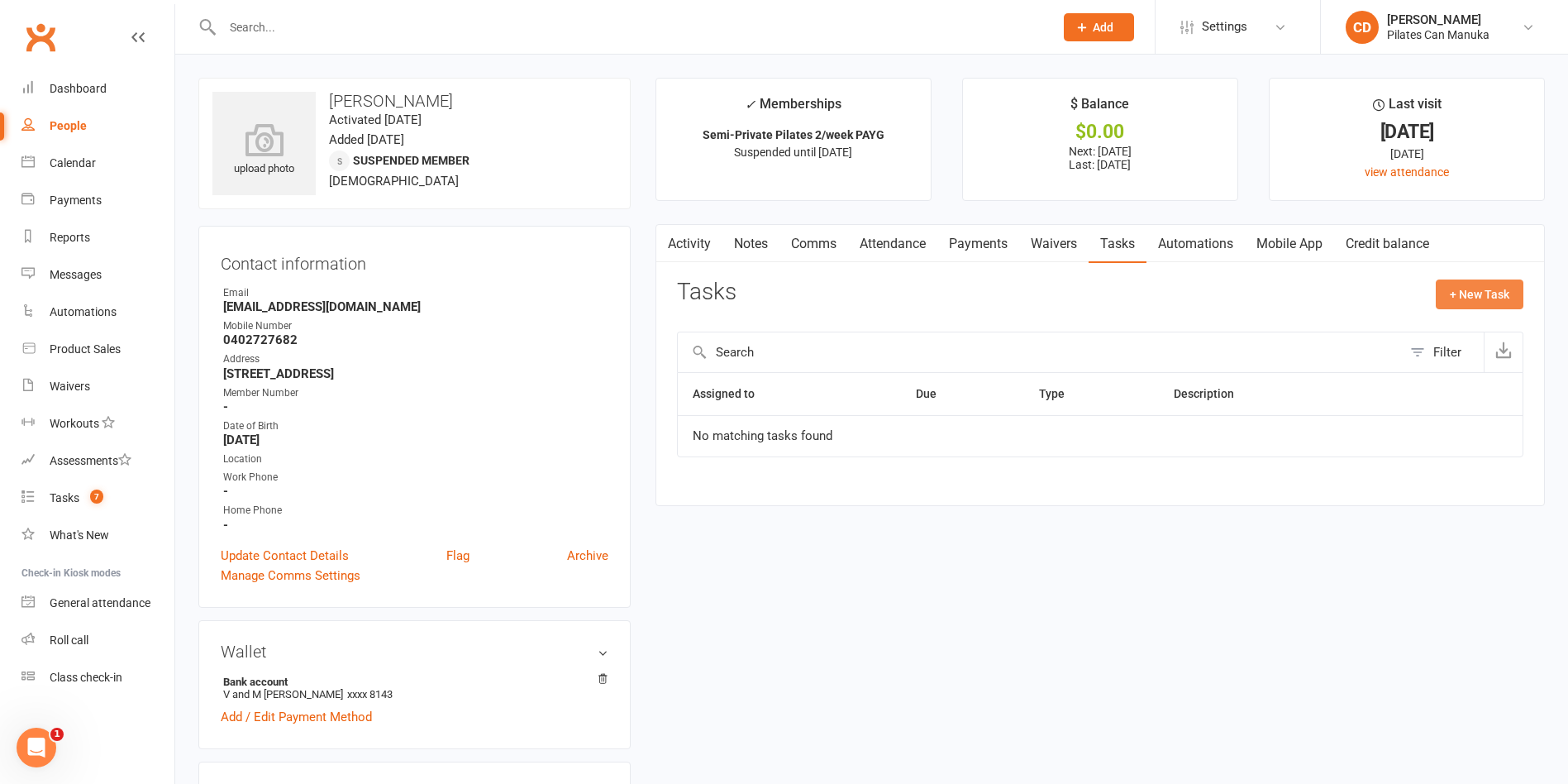
click at [1496, 305] on button "+ New Task" at bounding box center [1479, 294] width 87 height 30
select select "49925"
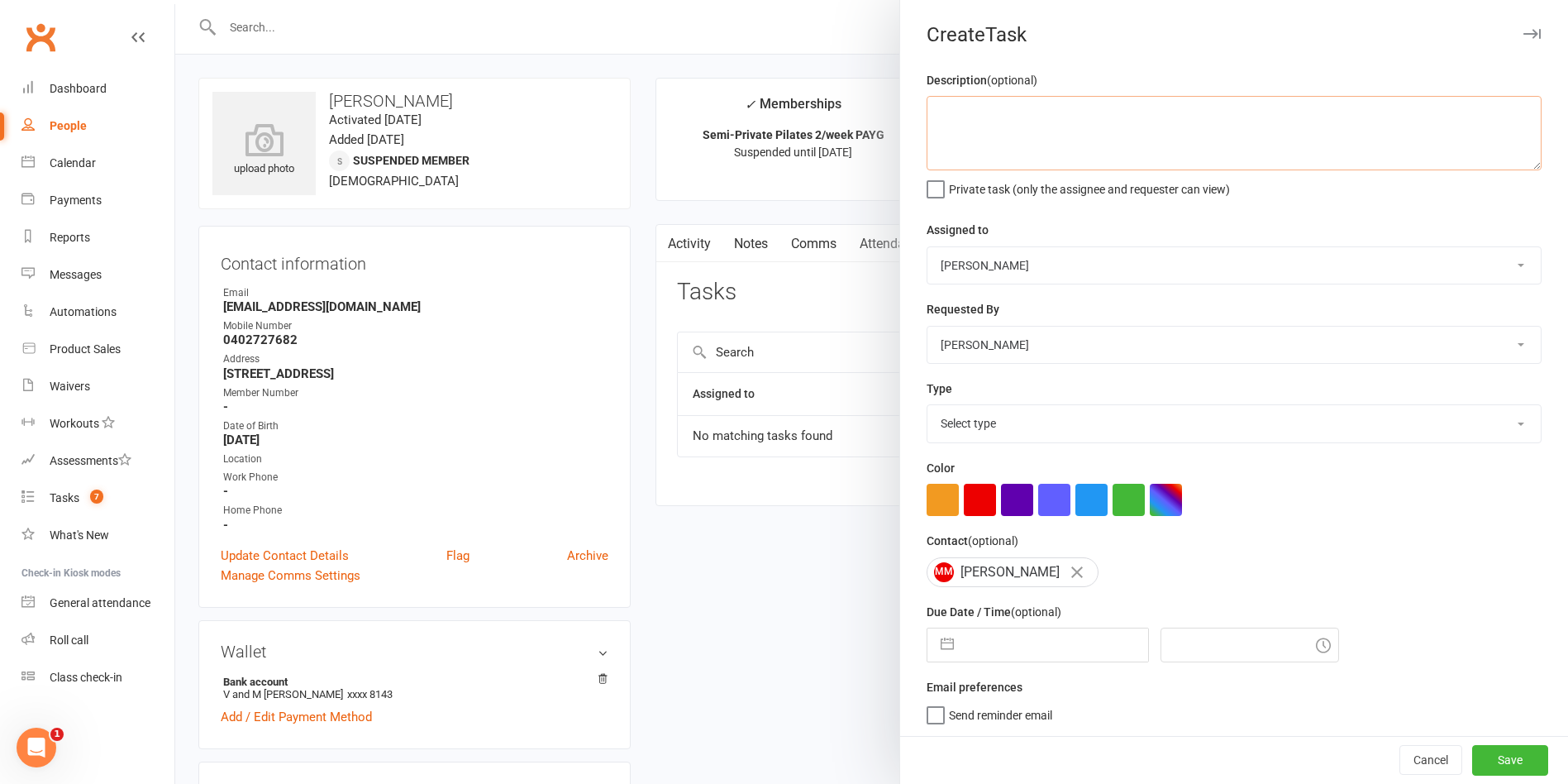
click at [1036, 130] on textarea at bounding box center [1234, 132] width 615 height 74
type textarea "check if [PERSON_NAME] is ready to return on [DATE]"
click at [1046, 646] on input "text" at bounding box center [1054, 645] width 186 height 33
select select "7"
select select "2025"
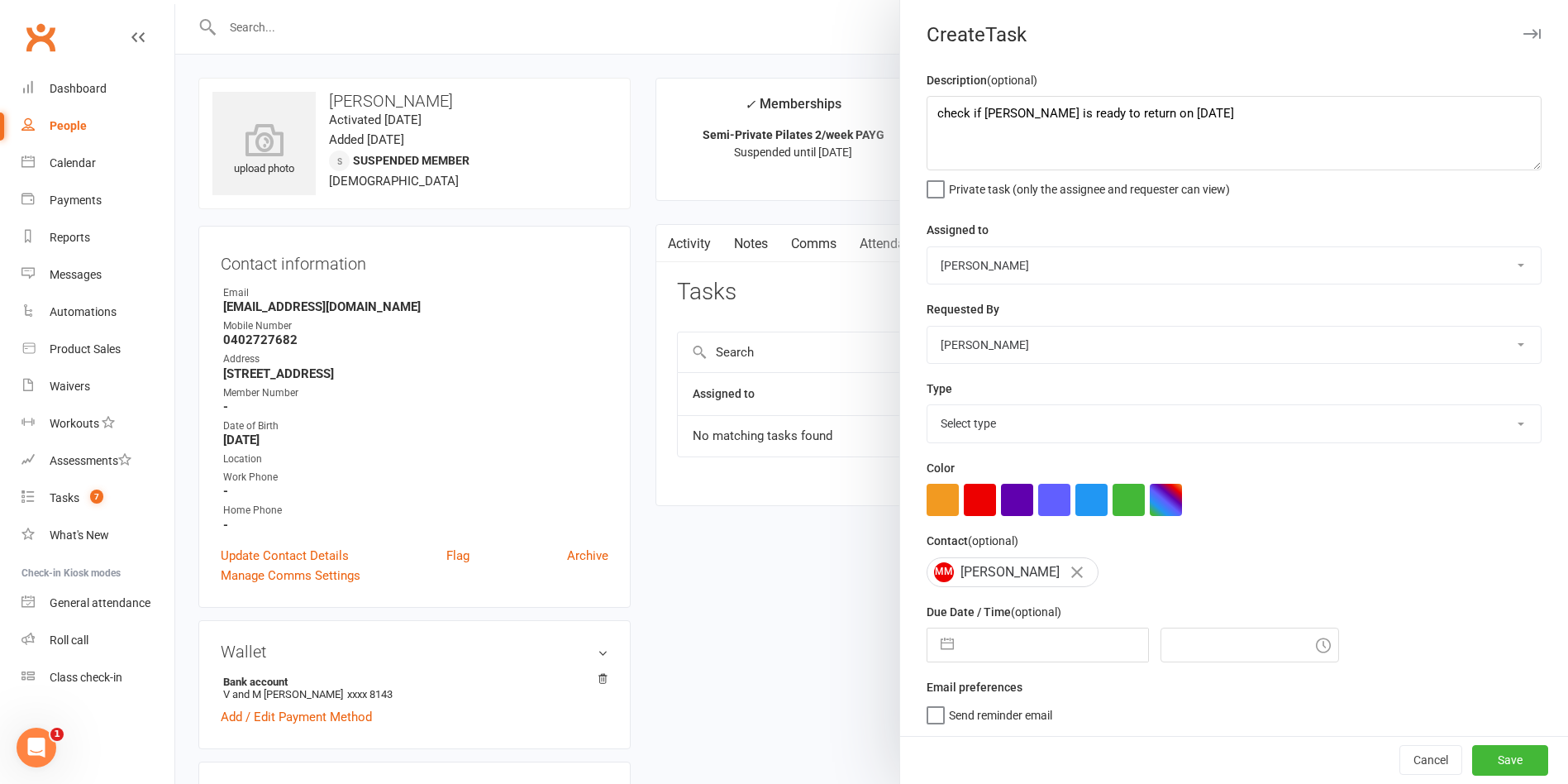
select select "8"
select select "2025"
select select "9"
select select "2025"
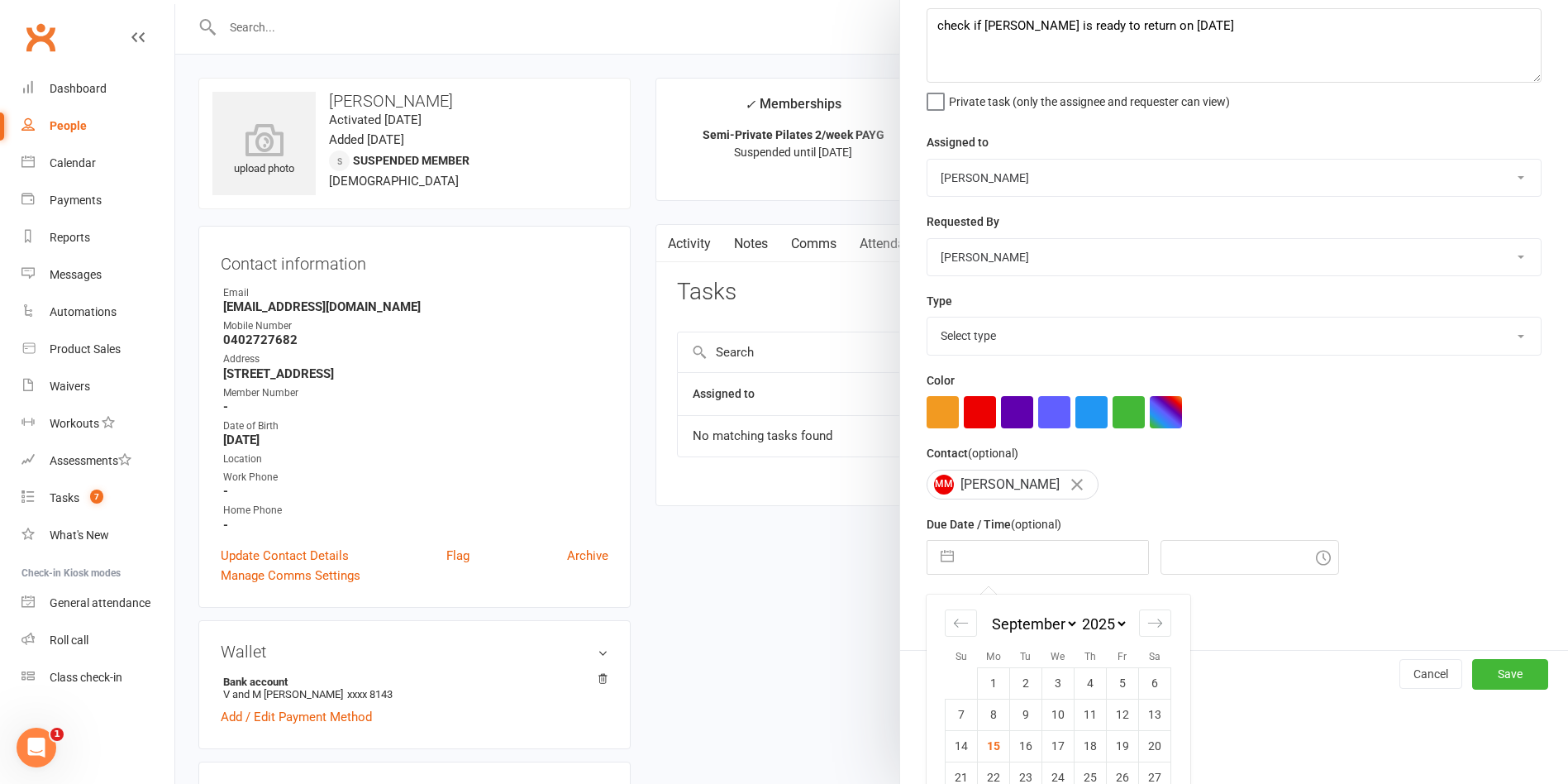
scroll to position [154, 0]
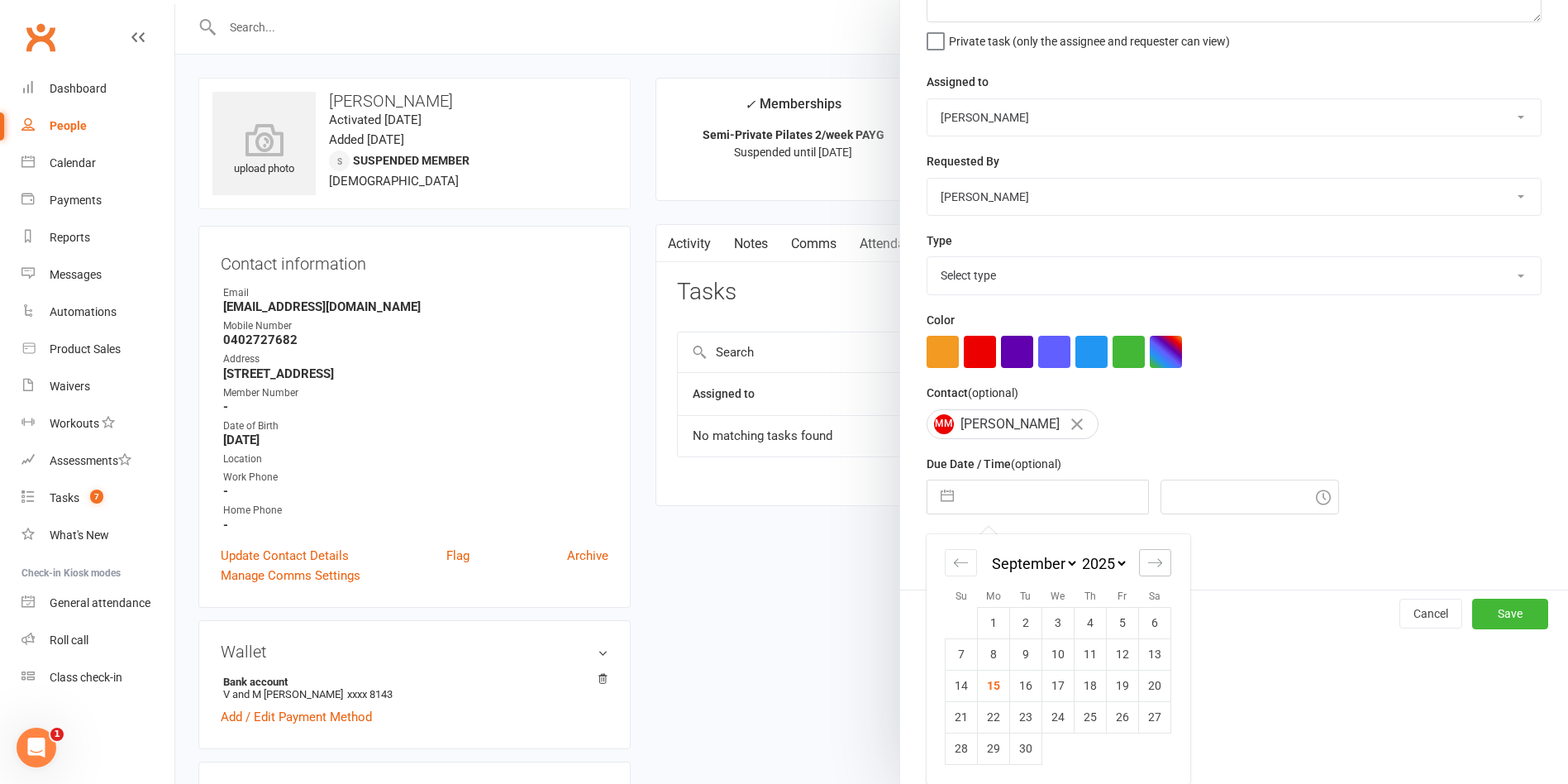
click at [1147, 559] on icon "Move forward to switch to the next month." at bounding box center [1155, 562] width 16 height 16
select select "10"
select select "2025"
click at [1022, 662] on td "7" at bounding box center [1026, 654] width 32 height 32
type input "[DATE]"
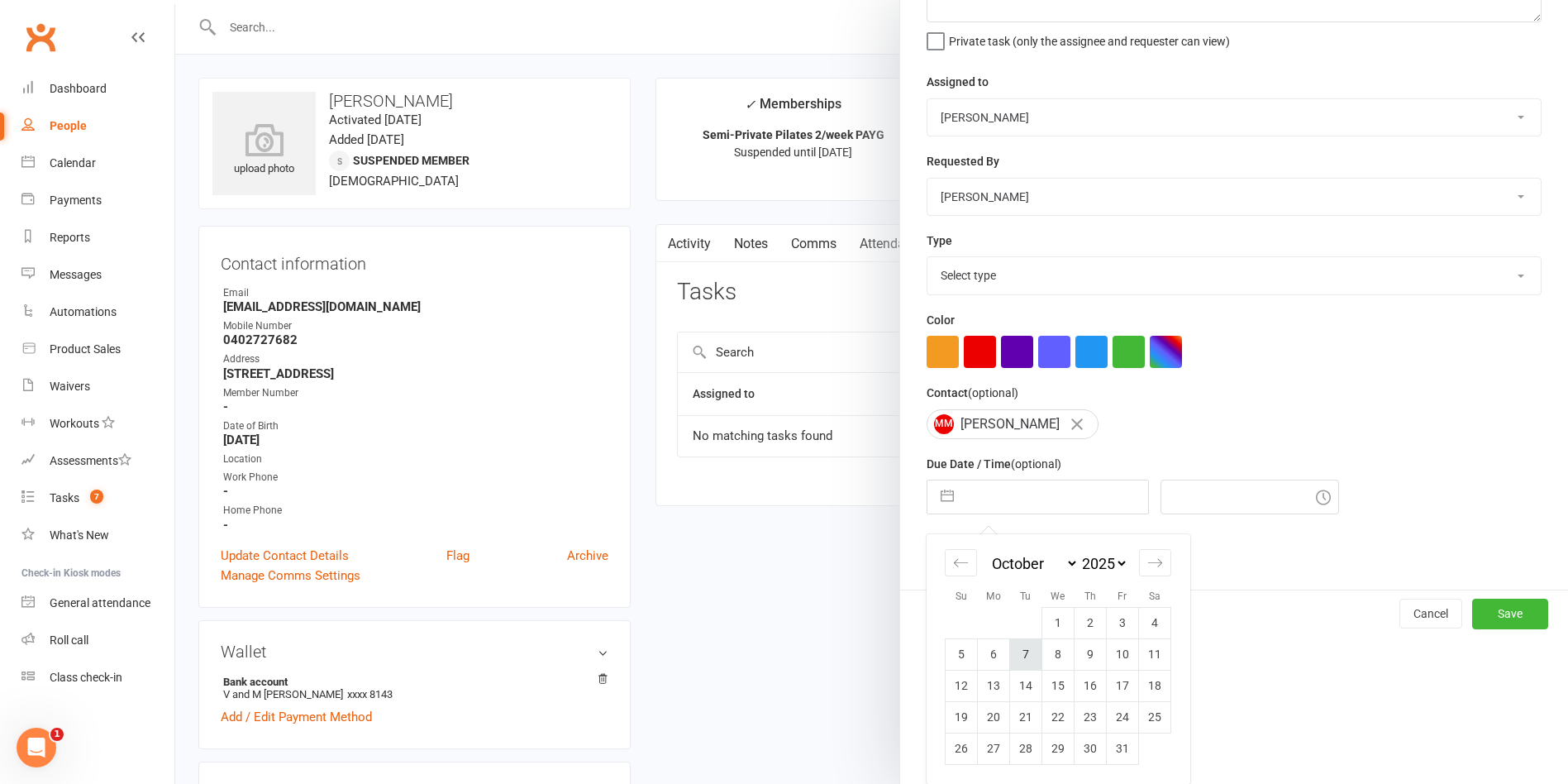
type input "1:45pm"
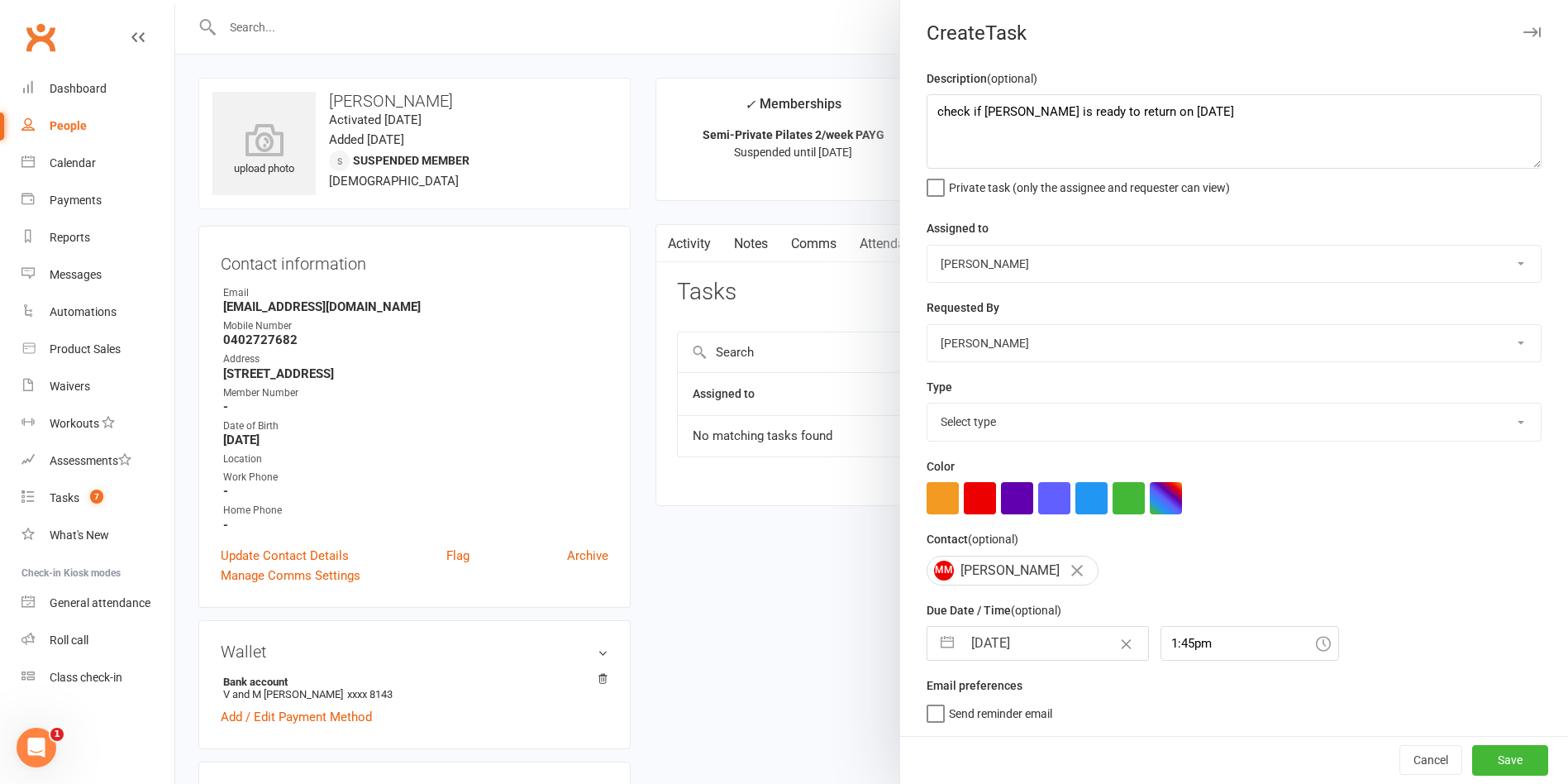
click at [1100, 417] on select "Select type Available sessions for continuing semis Bulk session change Catch-u…" at bounding box center [1234, 422] width 614 height 37
select select "34407"
click at [928, 403] on select "Select type Available sessions for continuing semis Bulk session change Catch-u…" at bounding box center [1234, 422] width 614 height 37
click at [1480, 754] on button "Save" at bounding box center [1510, 760] width 76 height 30
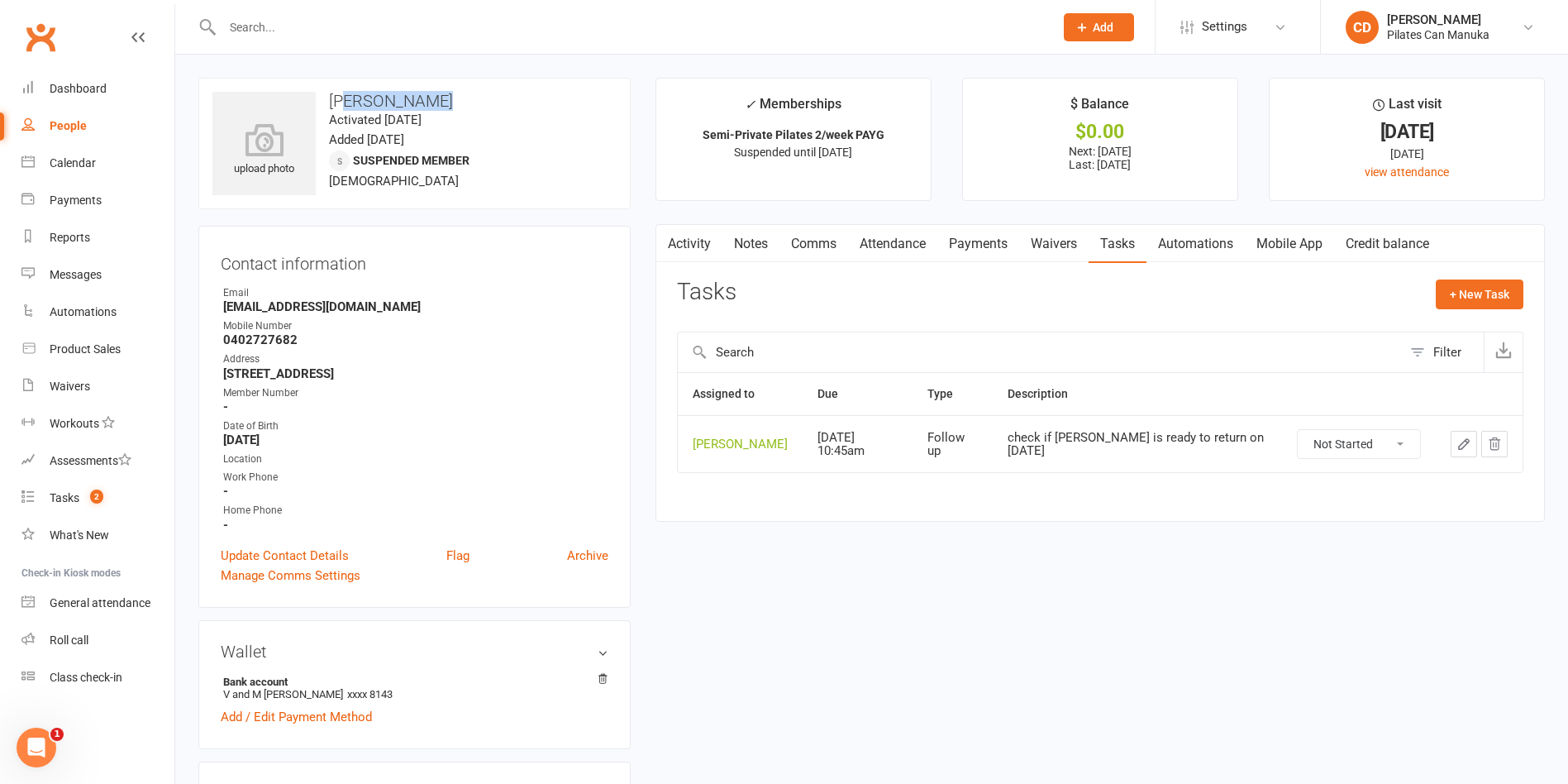
drag, startPoint x: 451, startPoint y: 103, endPoint x: 351, endPoint y: 102, distance: 100.0
click at [351, 102] on h3 "[PERSON_NAME]" at bounding box center [414, 101] width 404 height 18
click at [545, 381] on strong "[STREET_ADDRESS]" at bounding box center [416, 374] width 386 height 15
click at [301, 21] on input "text" at bounding box center [630, 27] width 825 height 23
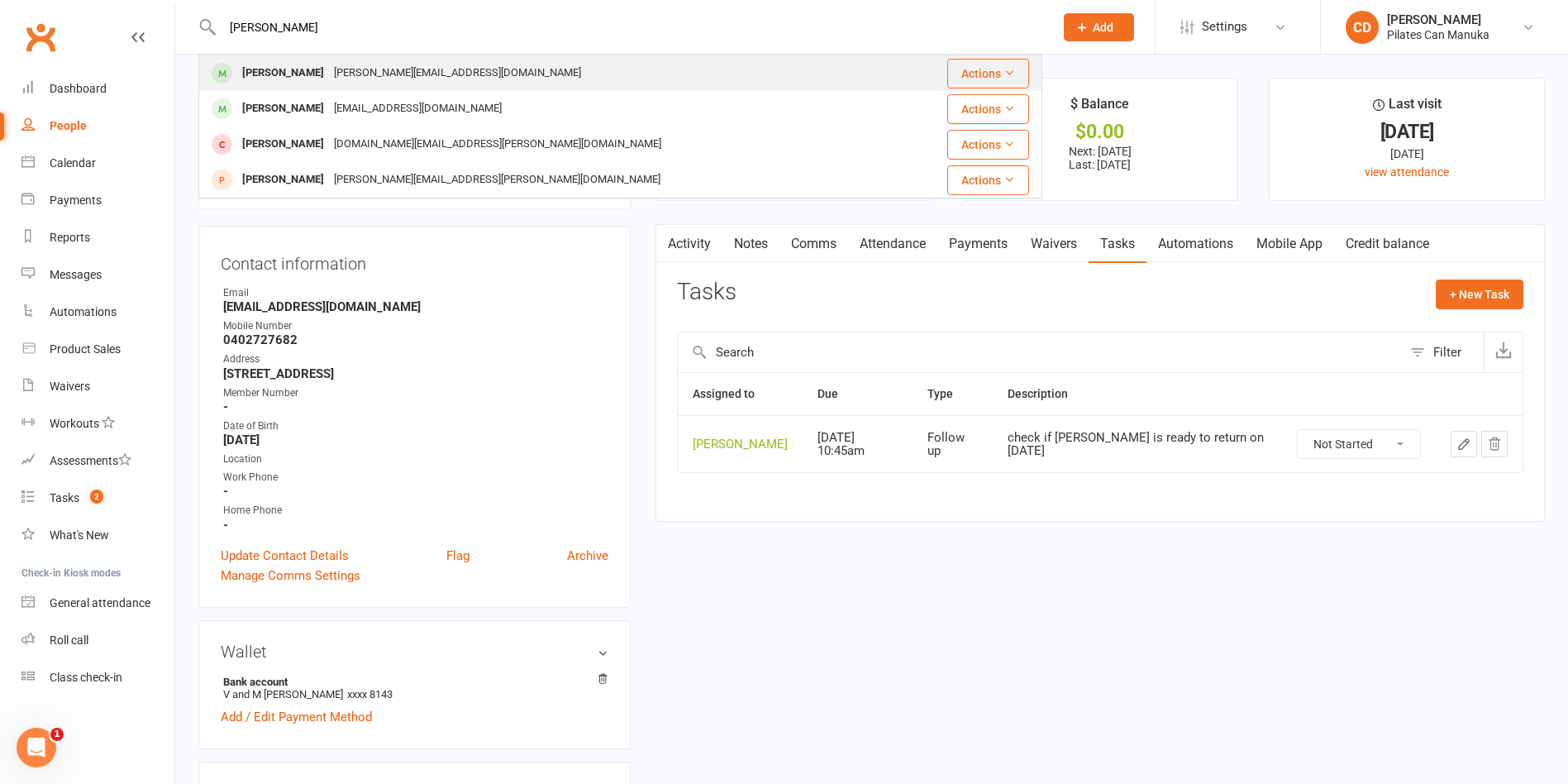
type input "[PERSON_NAME]"
click at [309, 75] on div "[PERSON_NAME]" at bounding box center [283, 72] width 92 height 24
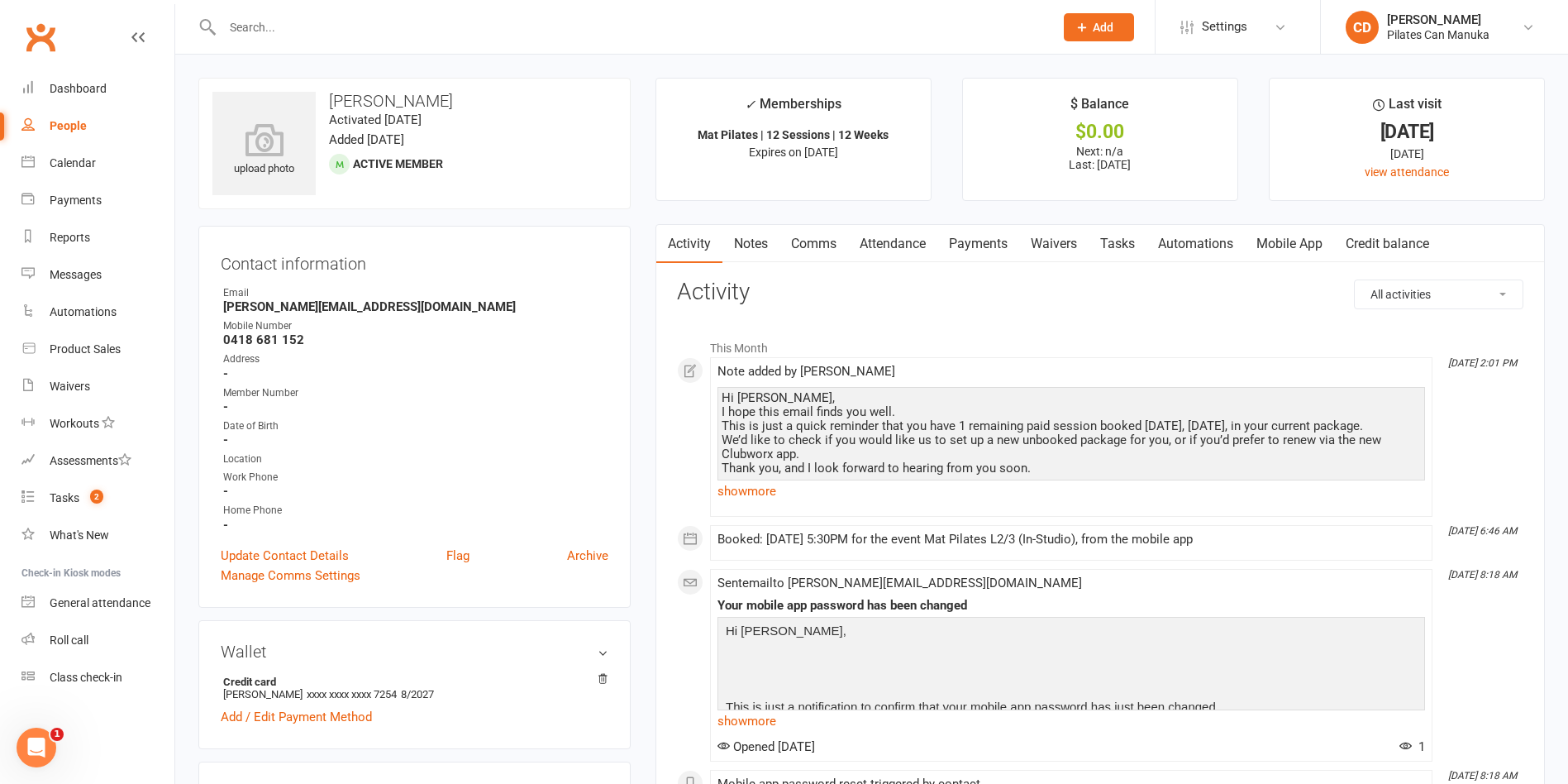
click at [753, 242] on link "Notes" at bounding box center [751, 244] width 57 height 38
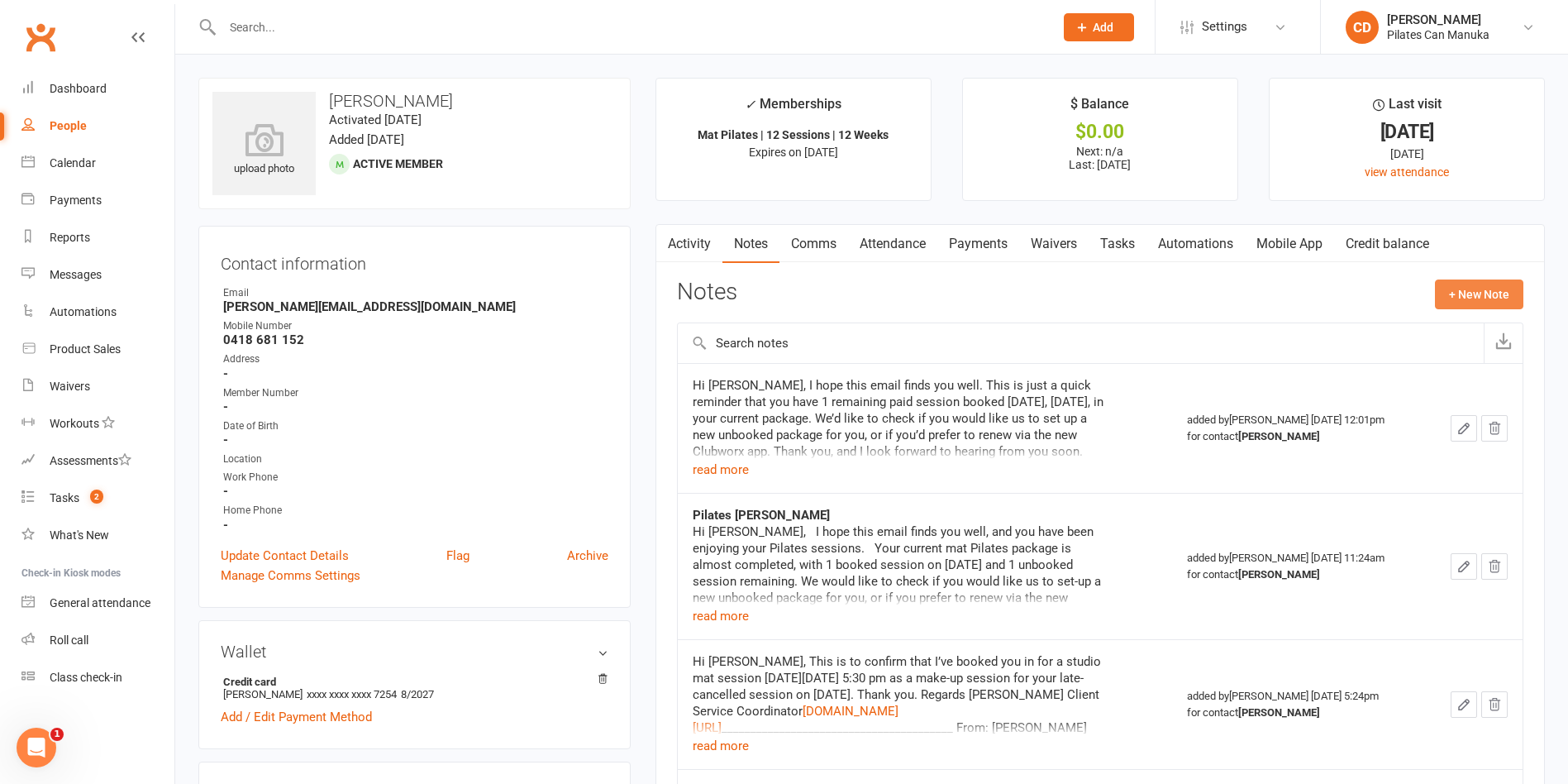
click at [1467, 300] on button "+ New Note" at bounding box center [1479, 294] width 88 height 30
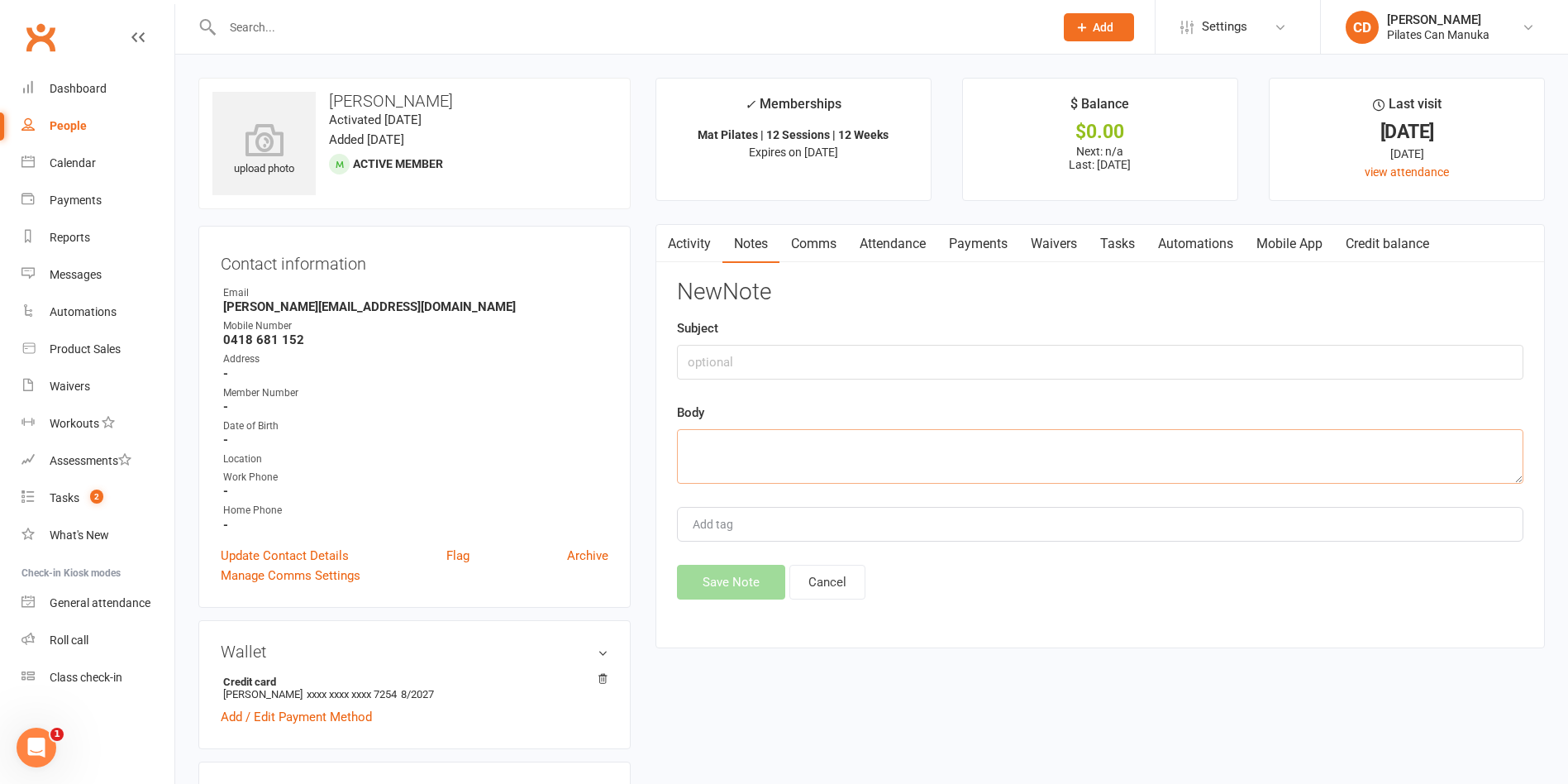
click at [977, 462] on textarea at bounding box center [1100, 457] width 846 height 55
paste textarea "Hi [PERSON_NAME] I would prefer to set it up myself via the app. Thanks [PERSON…"
type textarea "Hi [PERSON_NAME] I would prefer to set it up myself via the app. Thanks [PERSON…"
click at [748, 572] on button "Save Note" at bounding box center [731, 582] width 108 height 35
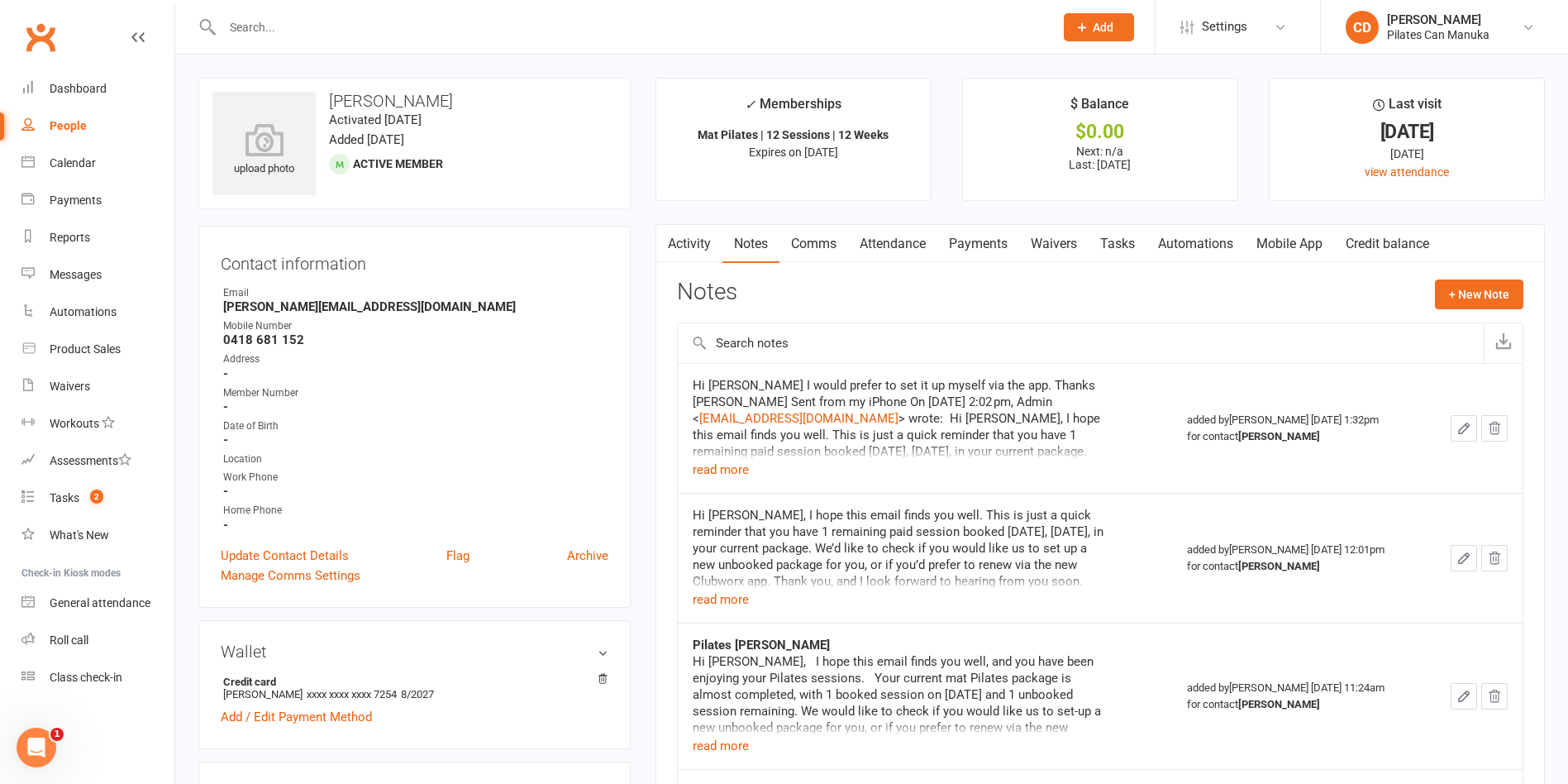
click at [339, 30] on input "text" at bounding box center [630, 27] width 825 height 23
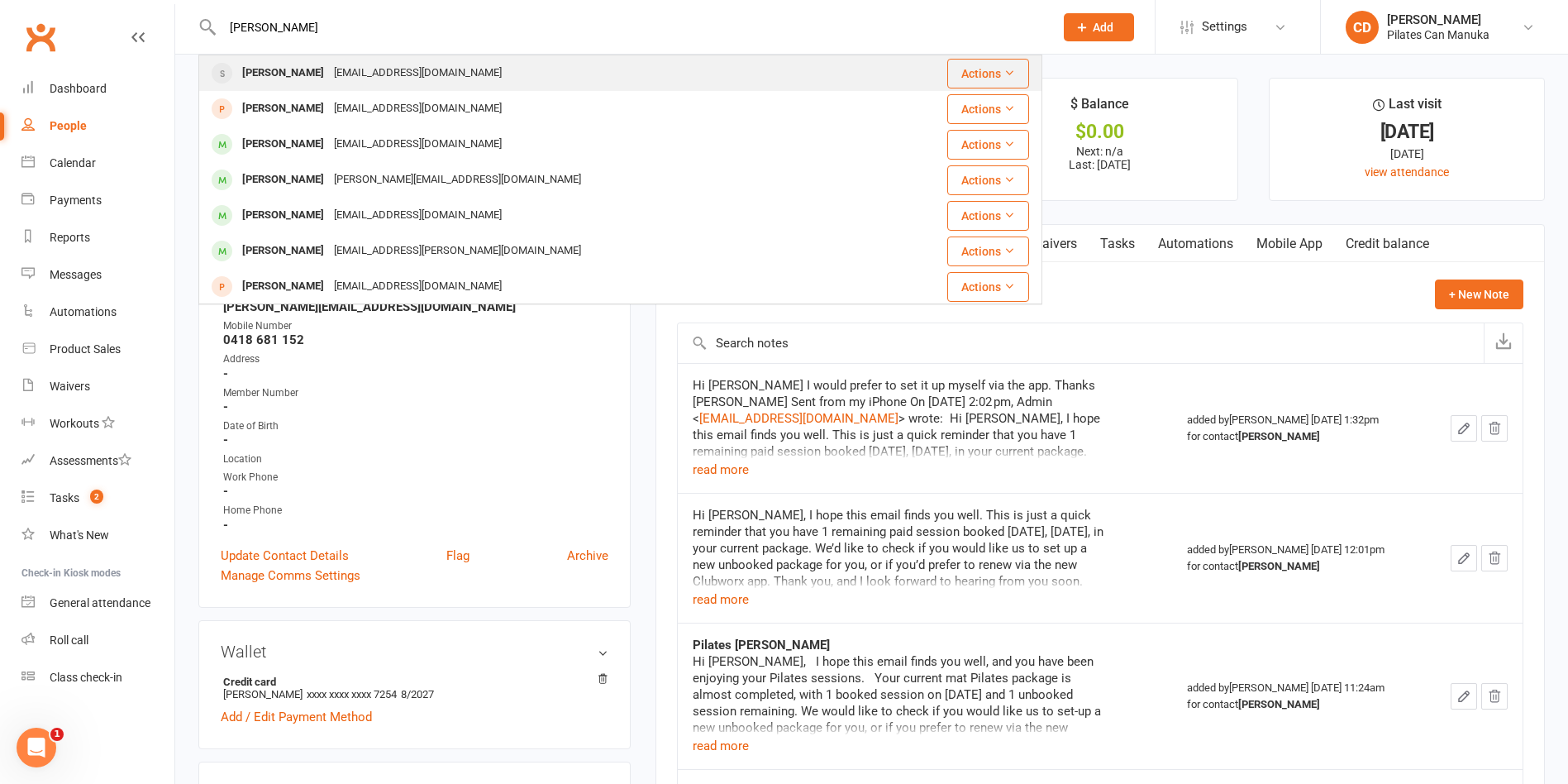
type input "[PERSON_NAME]"
click at [339, 57] on div "[PERSON_NAME] [EMAIL_ADDRESS][DOMAIN_NAME]" at bounding box center [538, 72] width 677 height 34
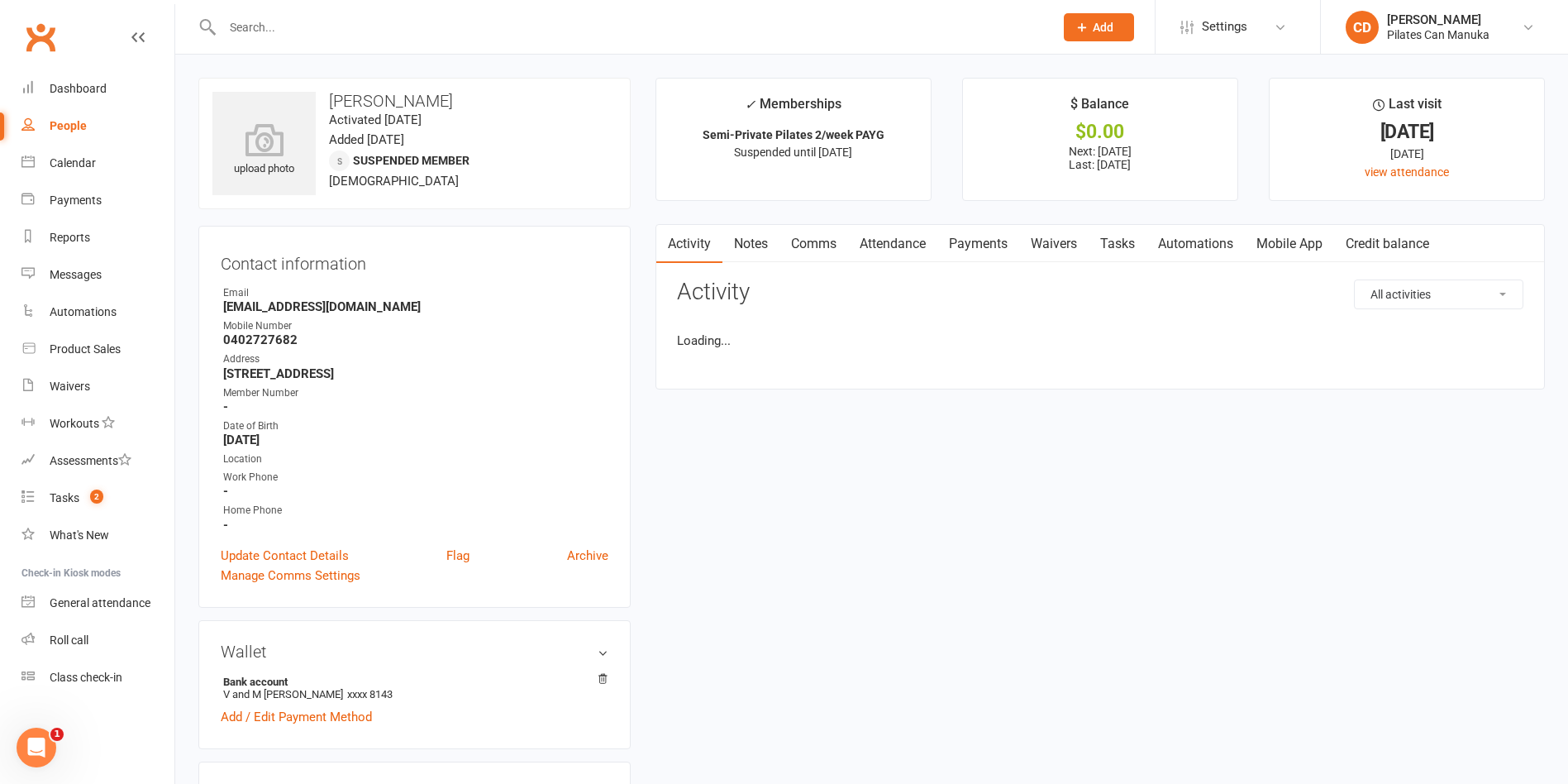
click at [288, 23] on input "text" at bounding box center [630, 27] width 825 height 23
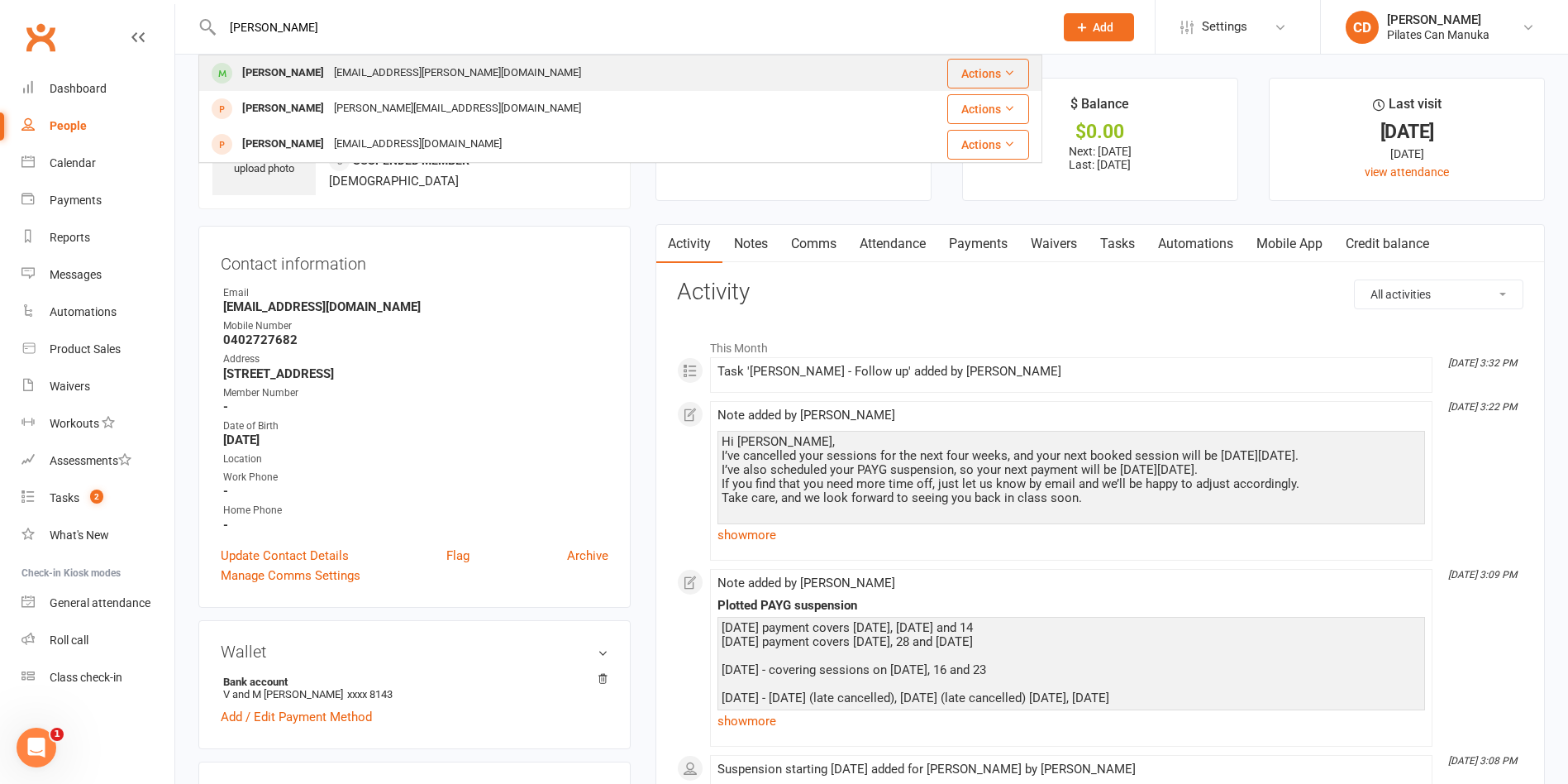
type input "[PERSON_NAME]"
click at [329, 80] on div "[EMAIL_ADDRESS][PERSON_NAME][DOMAIN_NAME]" at bounding box center [457, 72] width 257 height 24
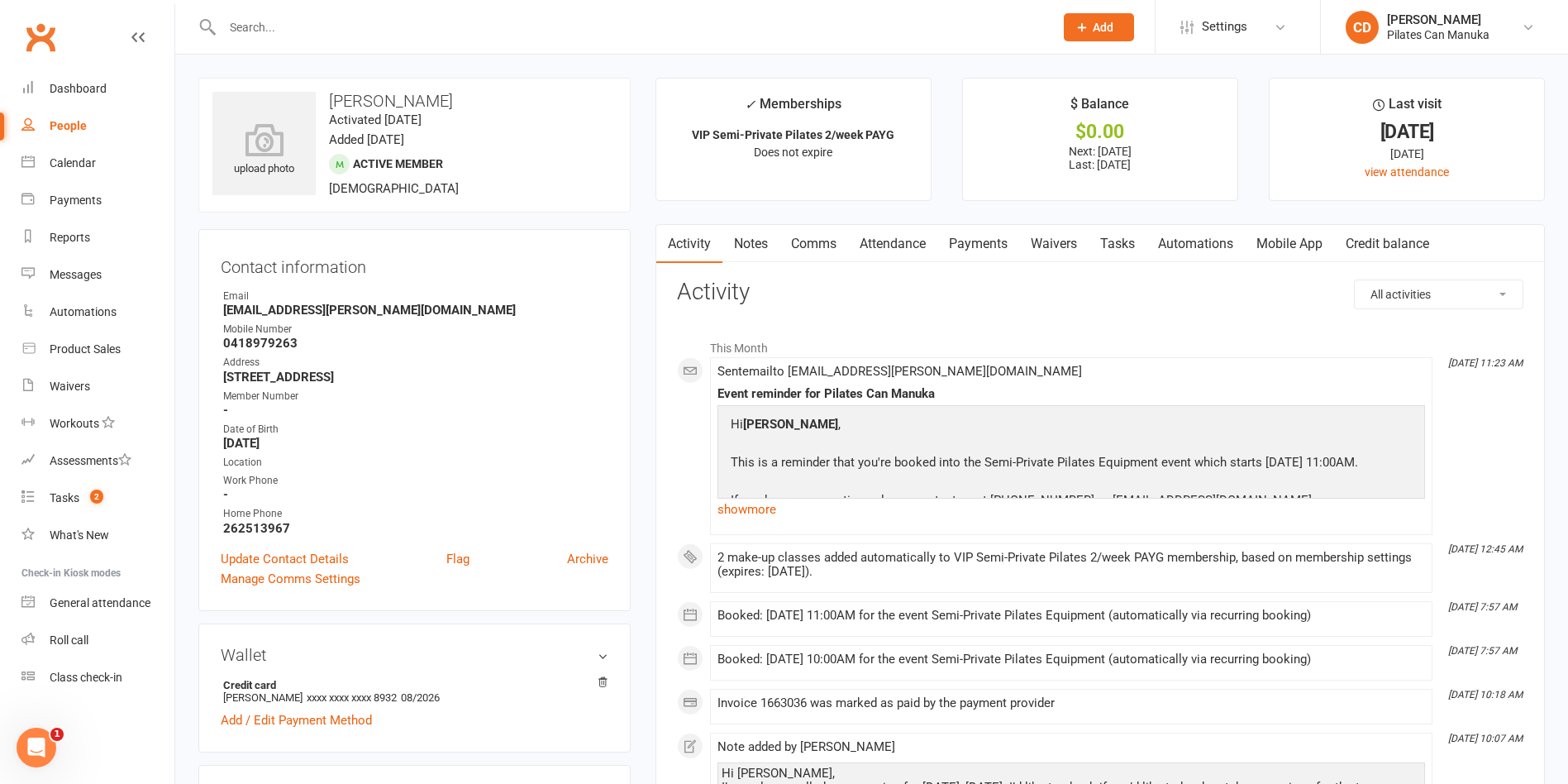
click at [754, 240] on link "Notes" at bounding box center [751, 244] width 57 height 38
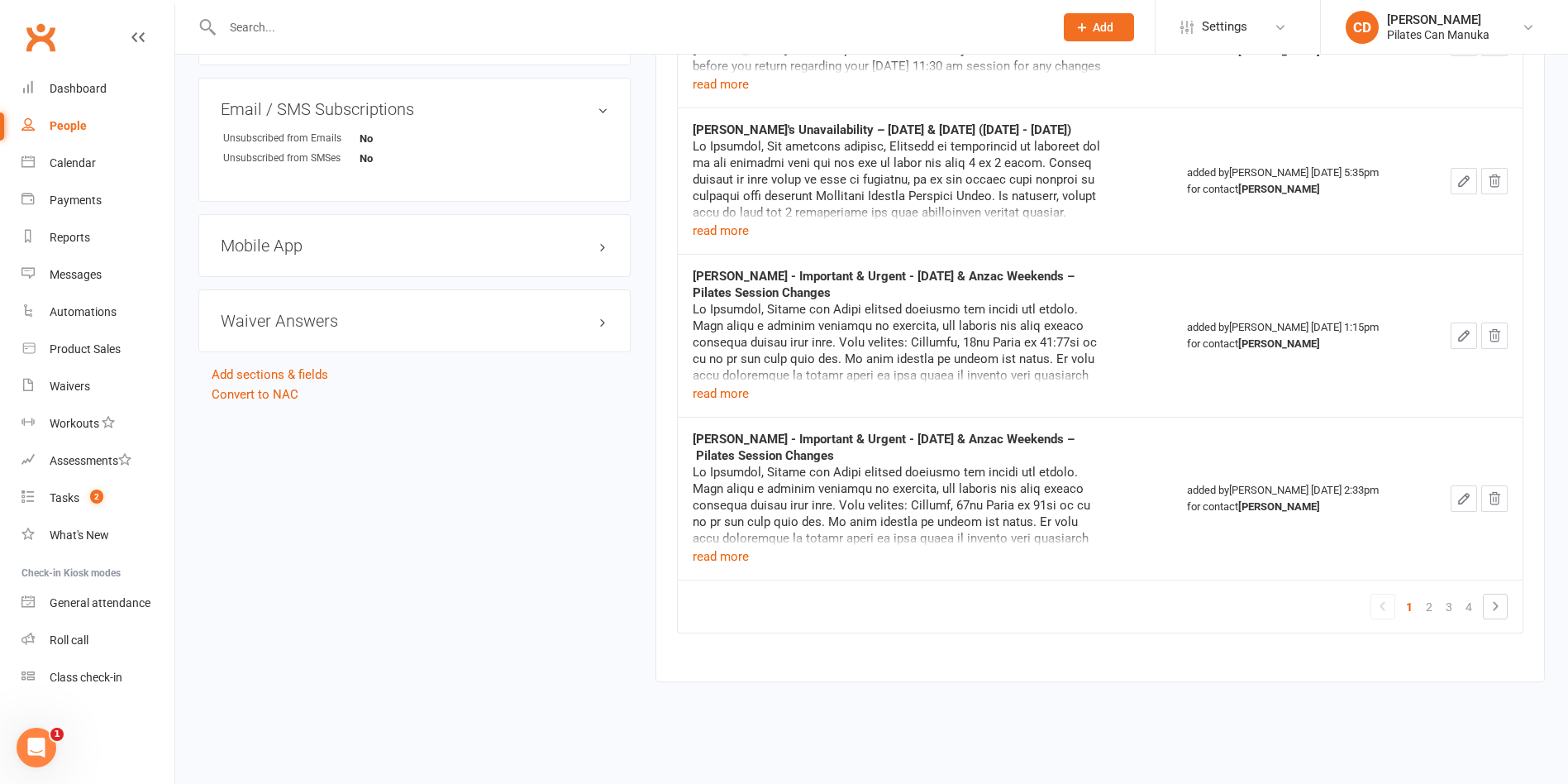
scroll to position [1217, 0]
click at [1486, 609] on icon at bounding box center [1496, 603] width 20 height 20
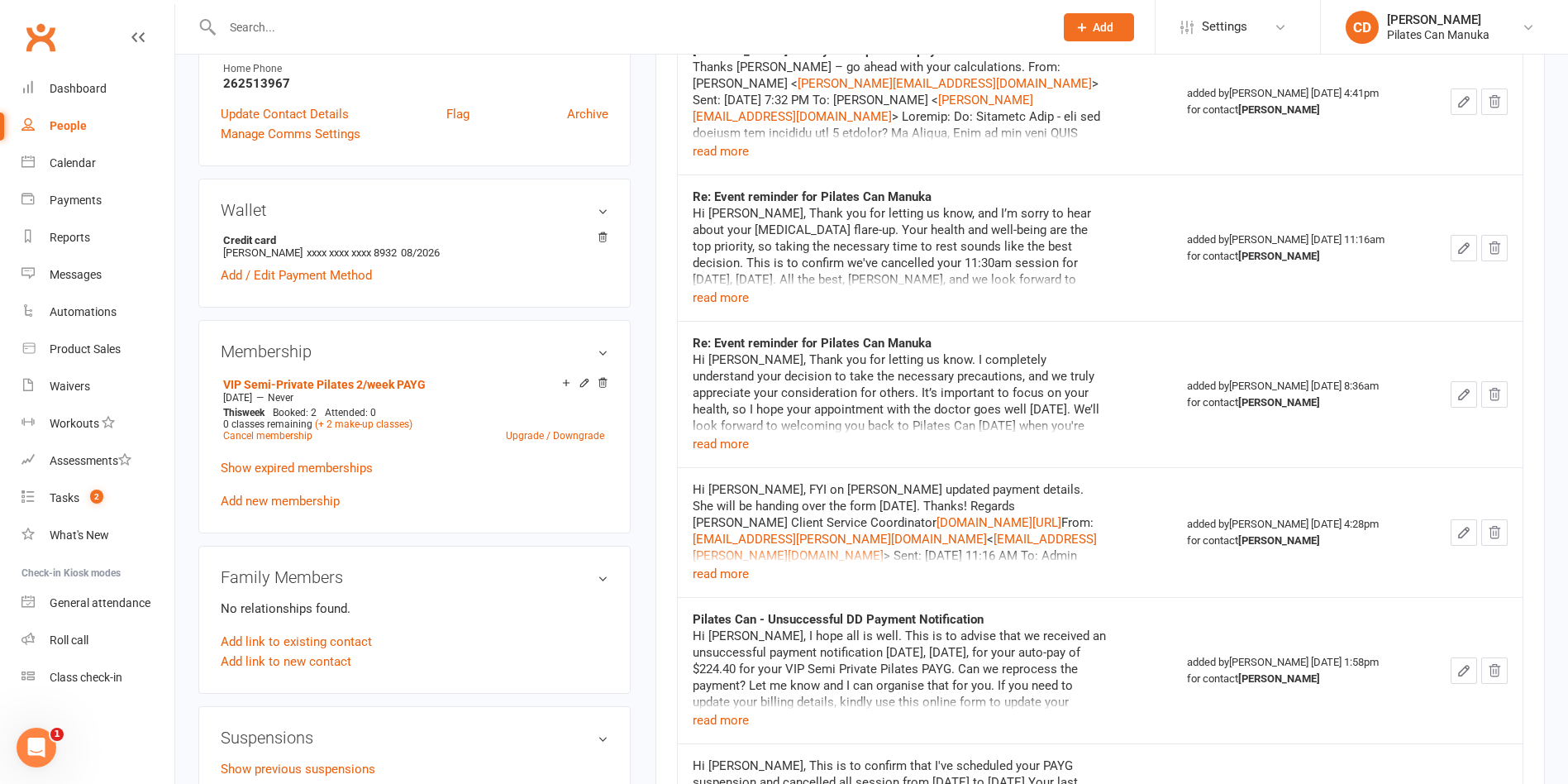
scroll to position [652, 0]
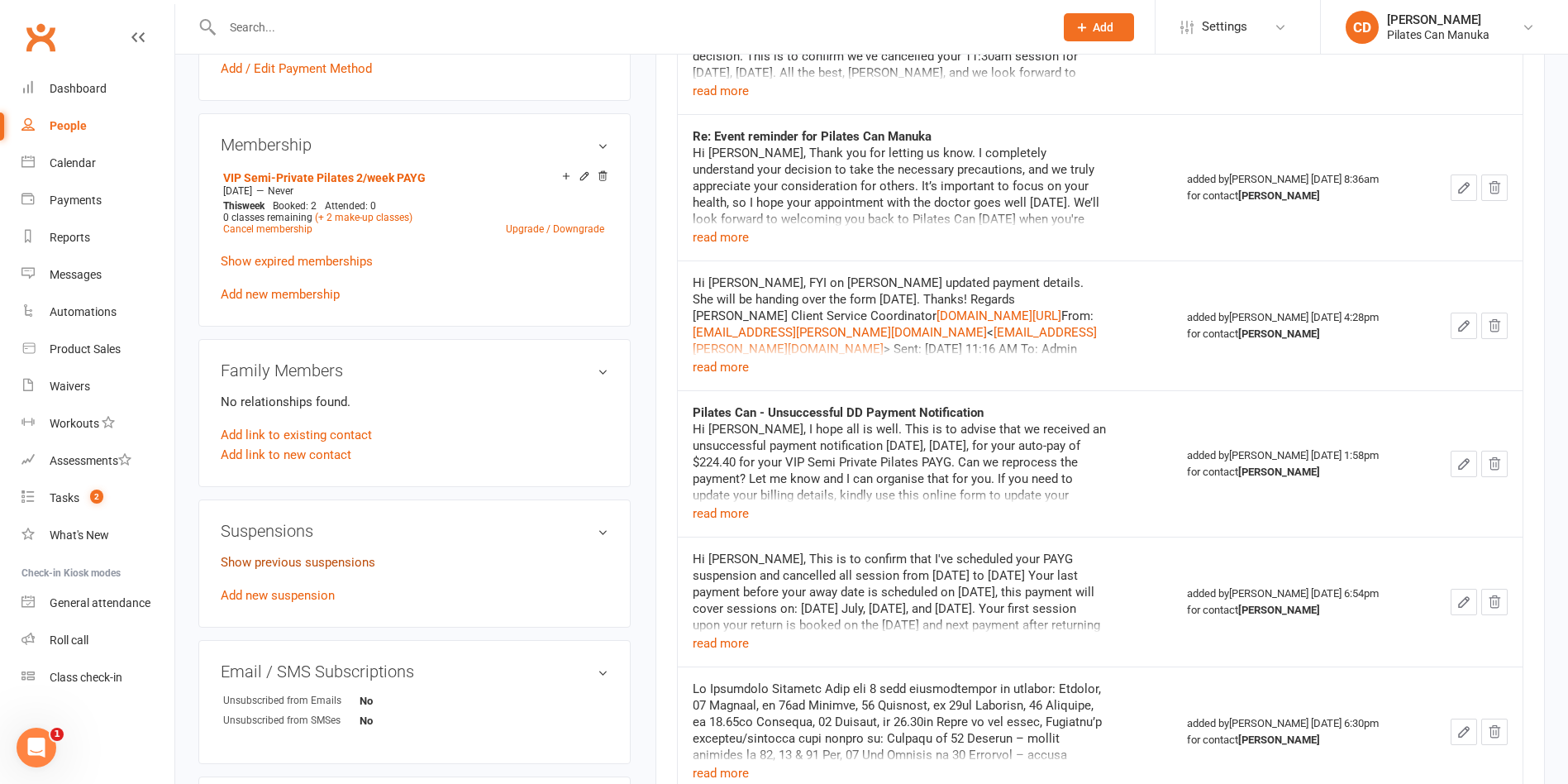
click at [312, 561] on link "Show previous suspensions" at bounding box center [298, 562] width 155 height 15
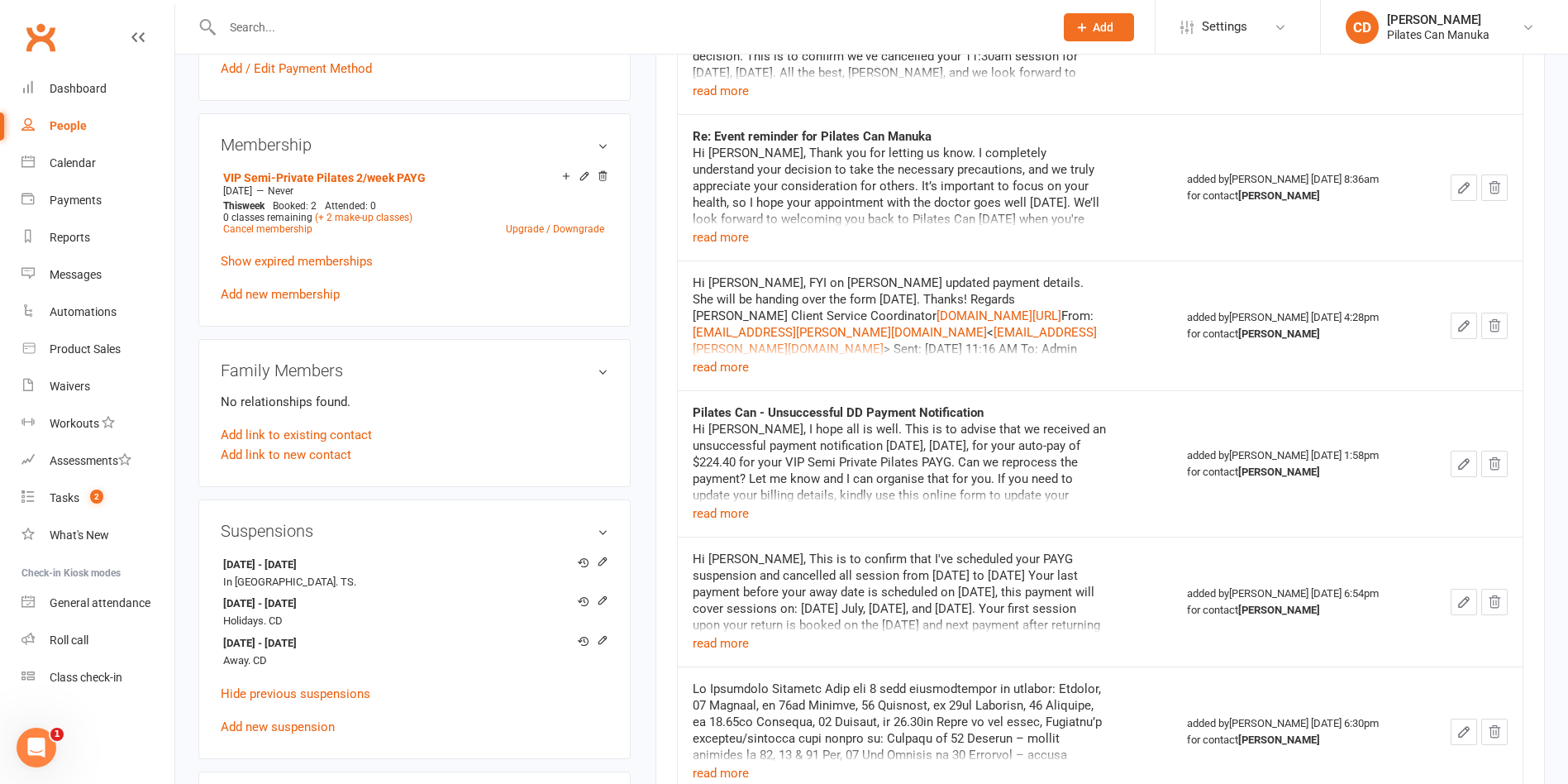
click at [1005, 593] on div "Hi [PERSON_NAME], This is to confirm that I've scheduled your PAYG suspension a…" at bounding box center [899, 650] width 413 height 198
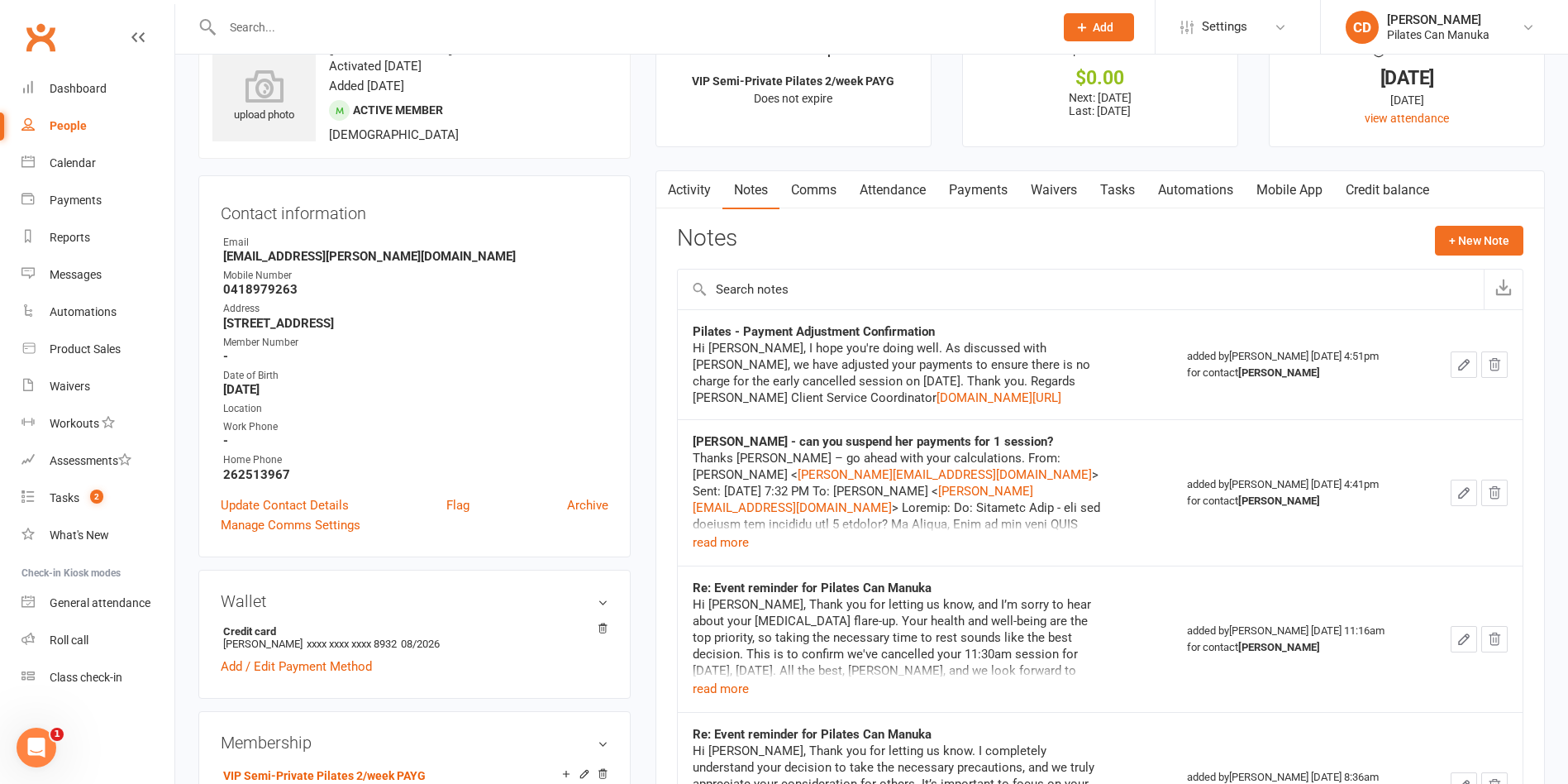
scroll to position [0, 0]
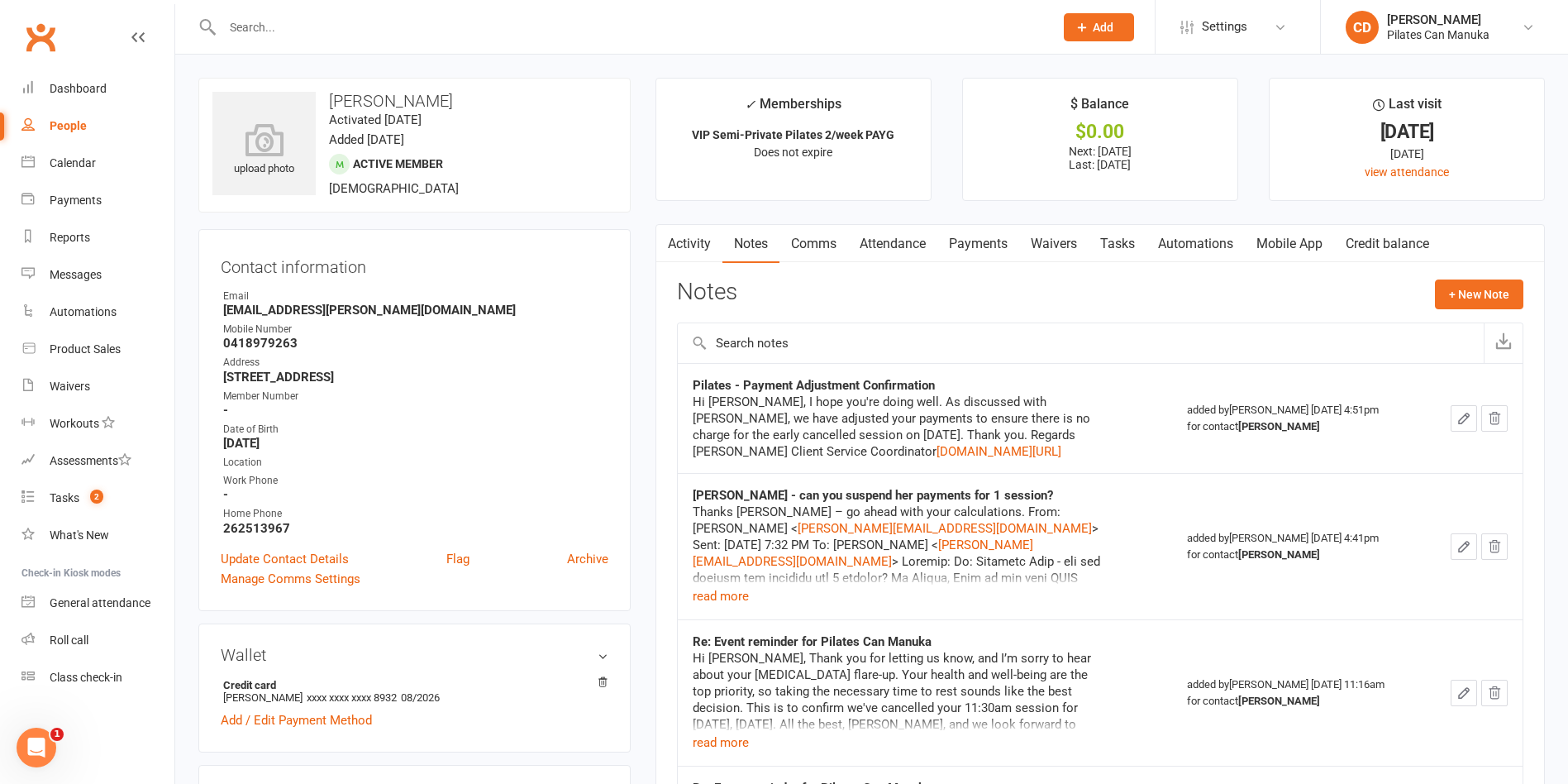
click at [1464, 551] on icon "button" at bounding box center [1464, 547] width 15 height 15
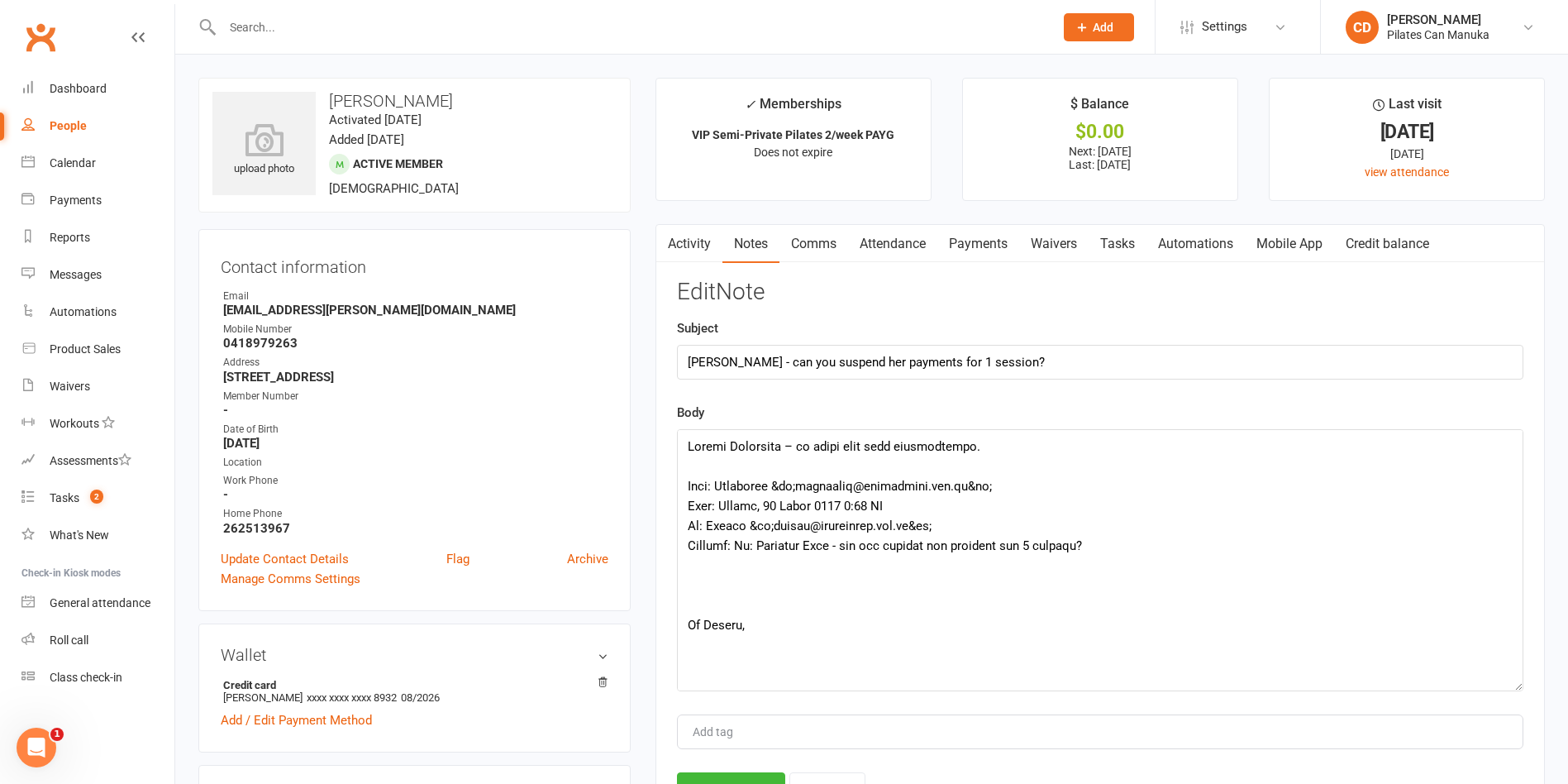
drag, startPoint x: 1508, startPoint y: 472, endPoint x: 1508, endPoint y: 679, distance: 207.0
click at [1508, 679] on textarea at bounding box center [1100, 560] width 846 height 262
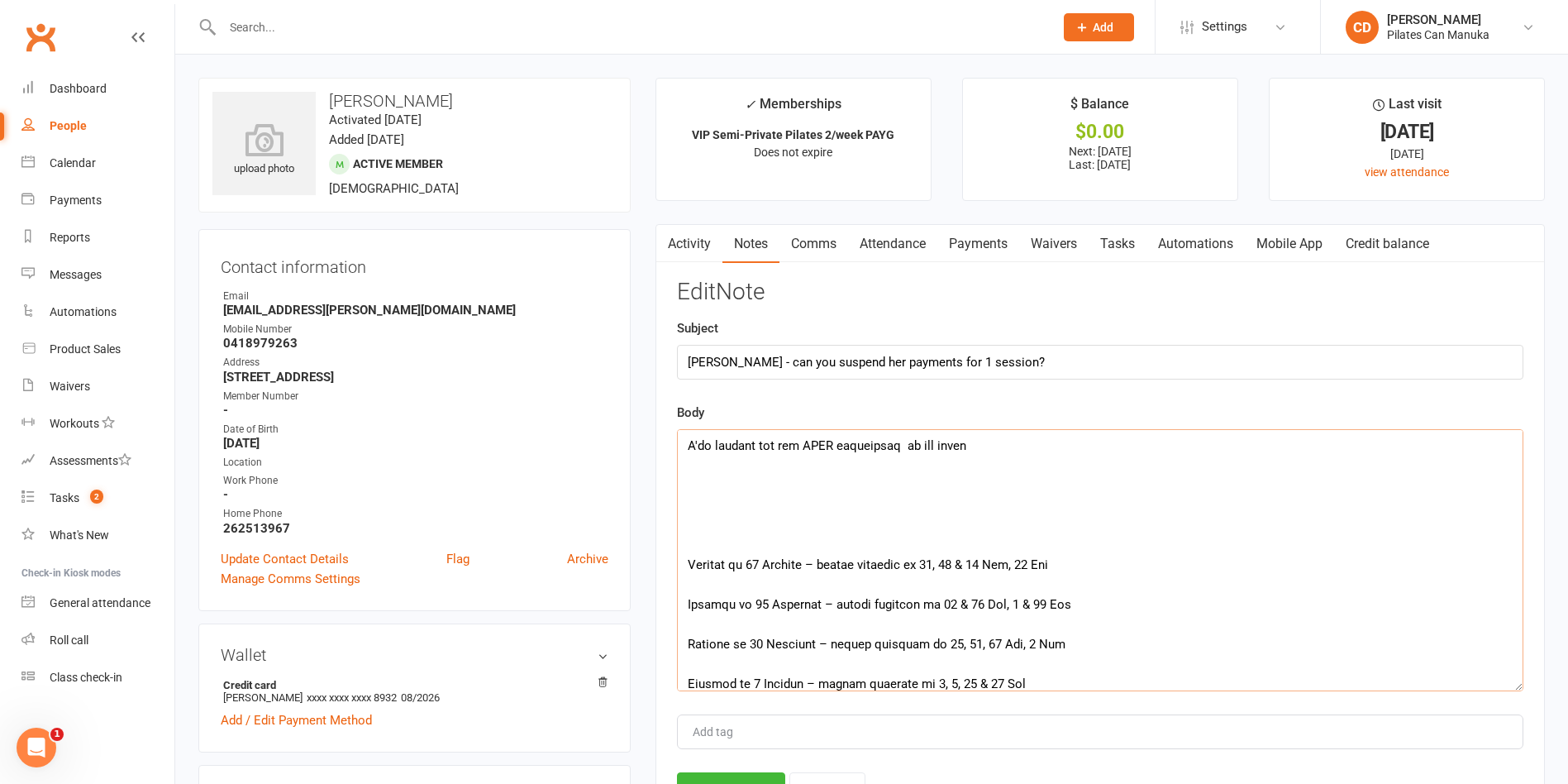
scroll to position [497, 0]
drag, startPoint x: 1121, startPoint y: 528, endPoint x: 678, endPoint y: 568, distance: 444.8
click at [678, 568] on textarea at bounding box center [1100, 560] width 846 height 262
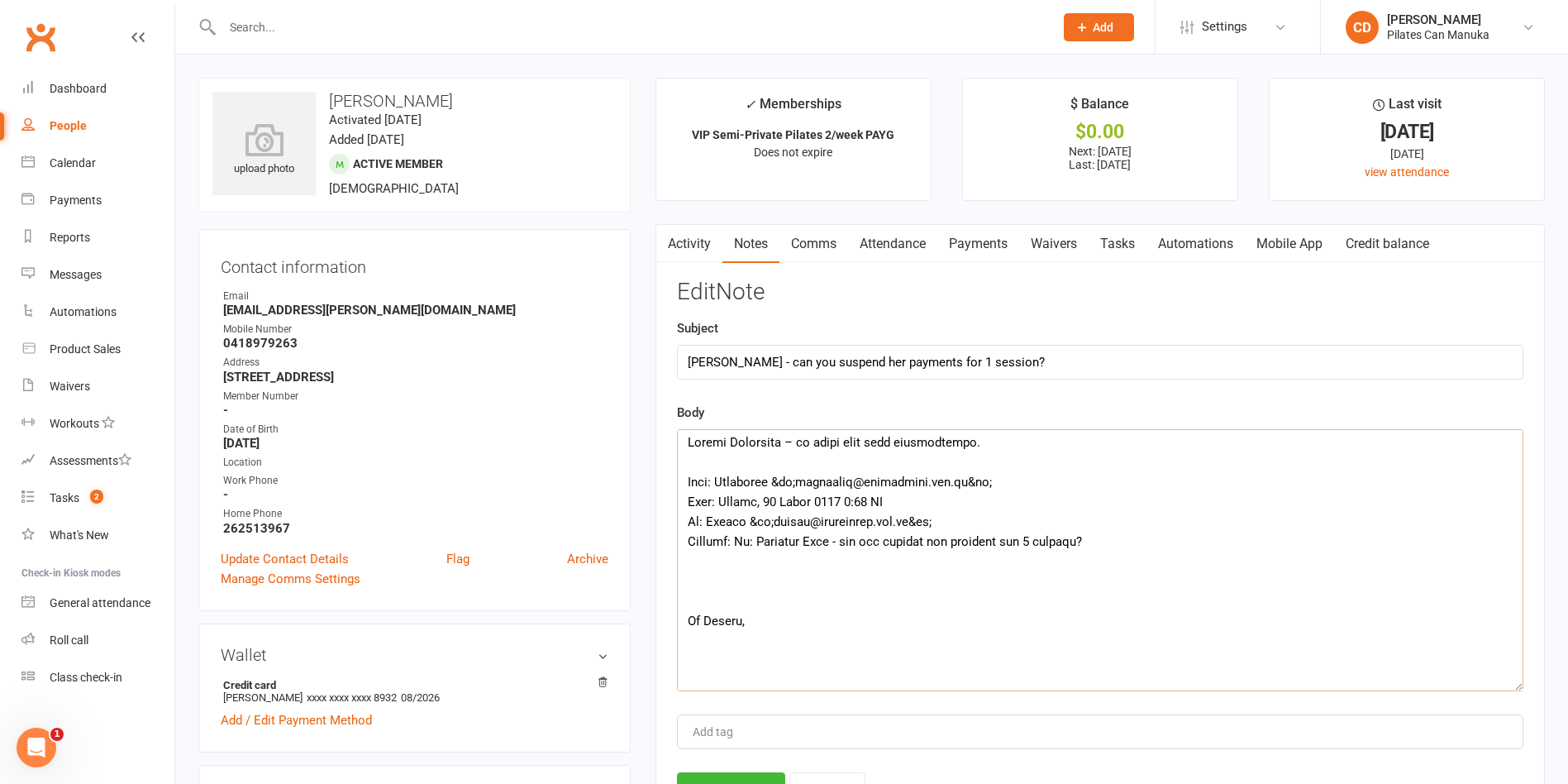
scroll to position [0, 0]
click at [1266, 391] on div "Edit Note Subject [PERSON_NAME] - can you suspend her payments for 1 session? B…" at bounding box center [1100, 542] width 846 height 527
click at [1544, 385] on div "Activity Notes Comms Attendance Payments Waivers Tasks Automations Mobile App C…" at bounding box center [1100, 540] width 889 height 632
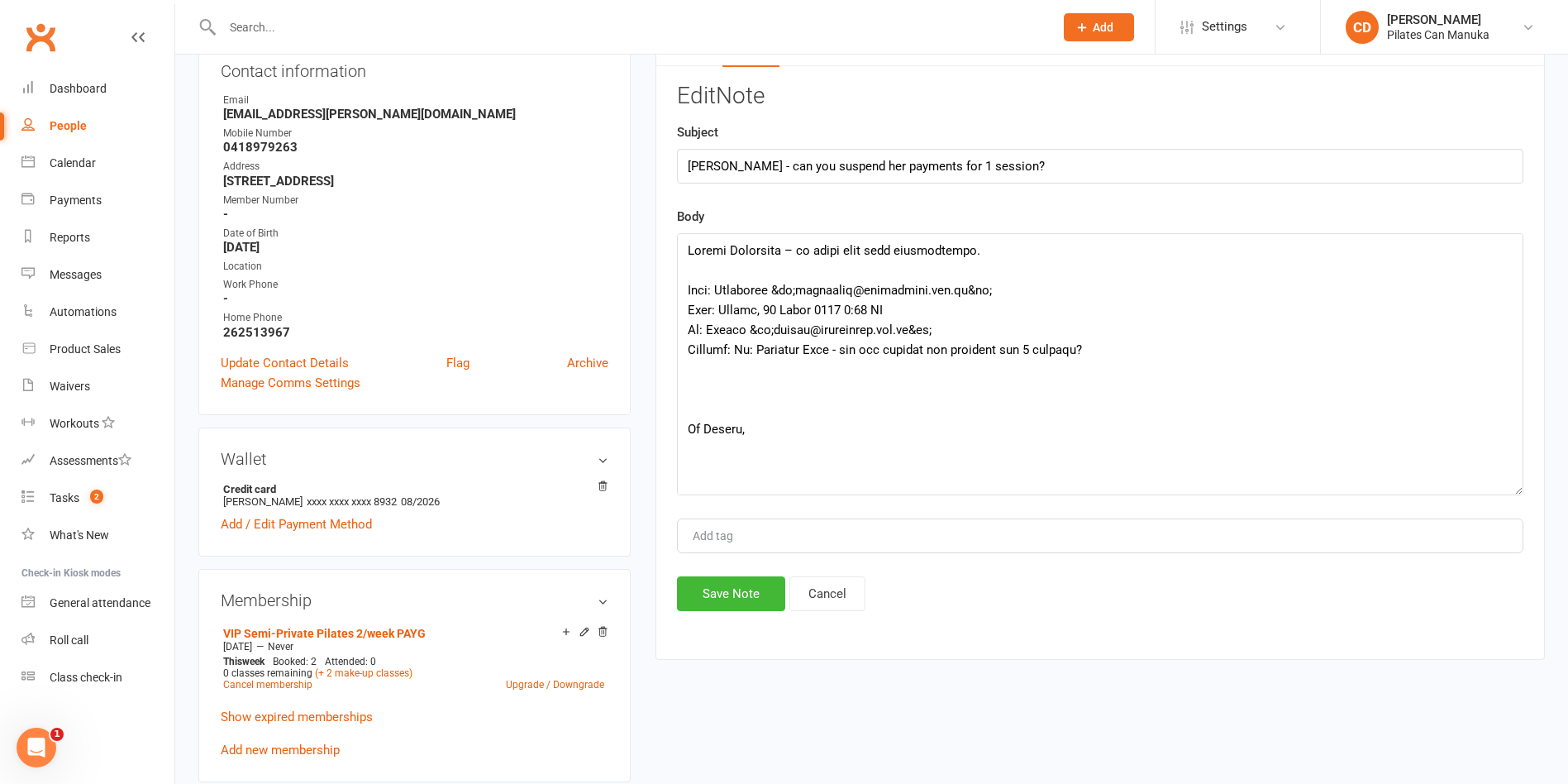
scroll to position [189, 0]
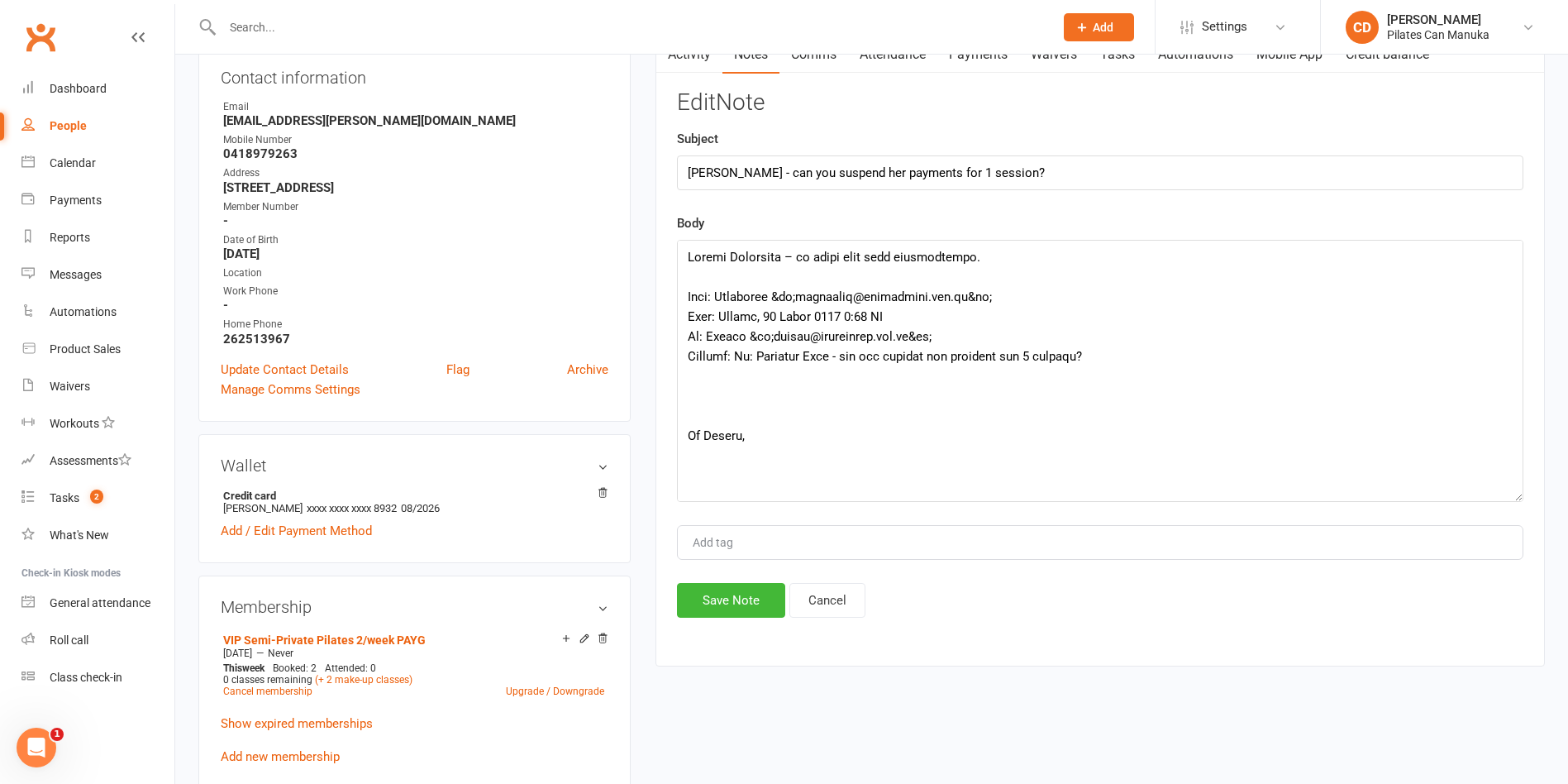
click at [812, 54] on div "Prospect Member Non-attending contact Class / event Appointment Task Membership…" at bounding box center [784, 27] width 1568 height 55
click at [822, 62] on link "Comms" at bounding box center [814, 55] width 68 height 38
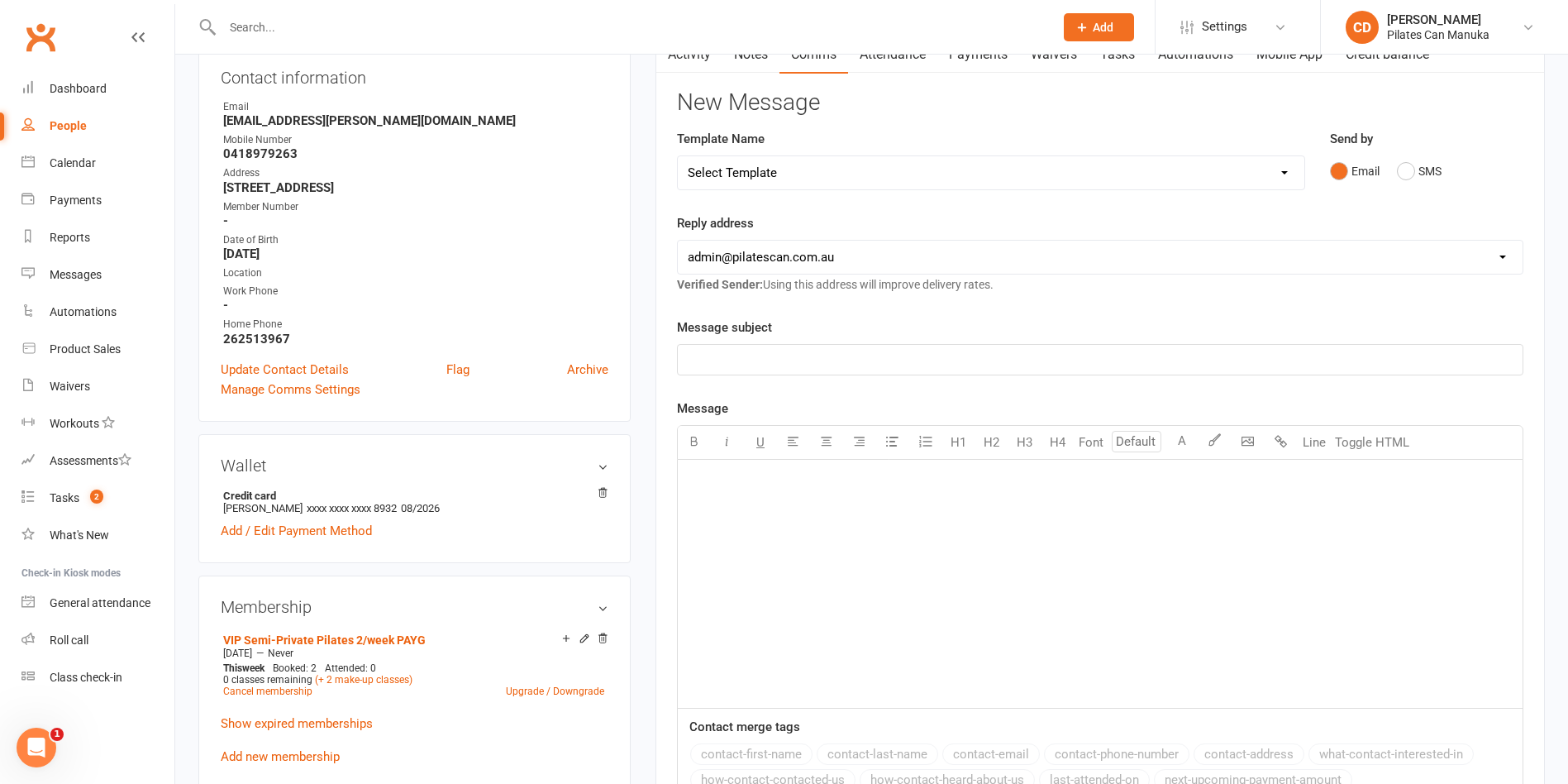
click at [754, 65] on link "Notes" at bounding box center [751, 55] width 57 height 38
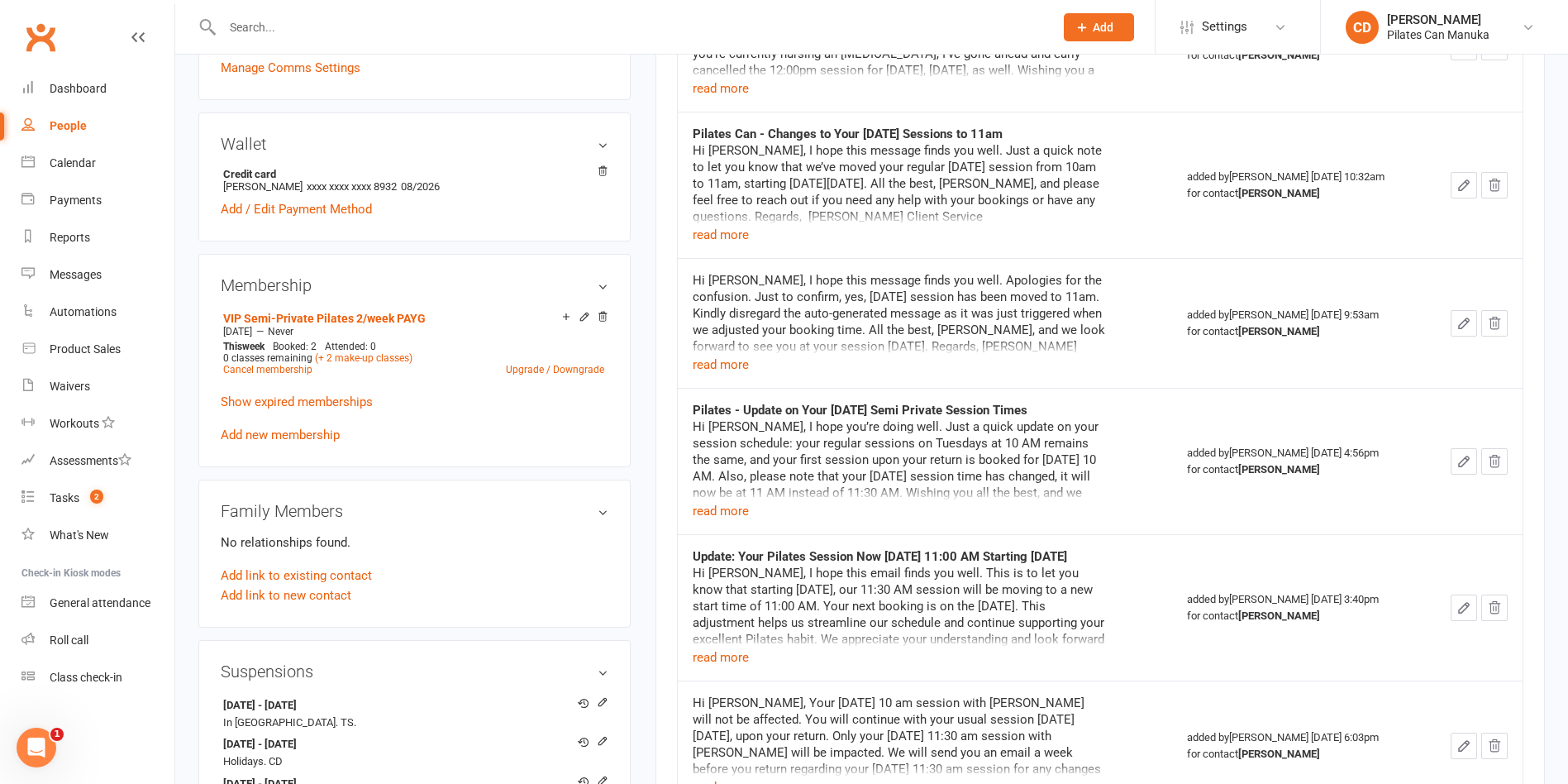
scroll to position [562, 0]
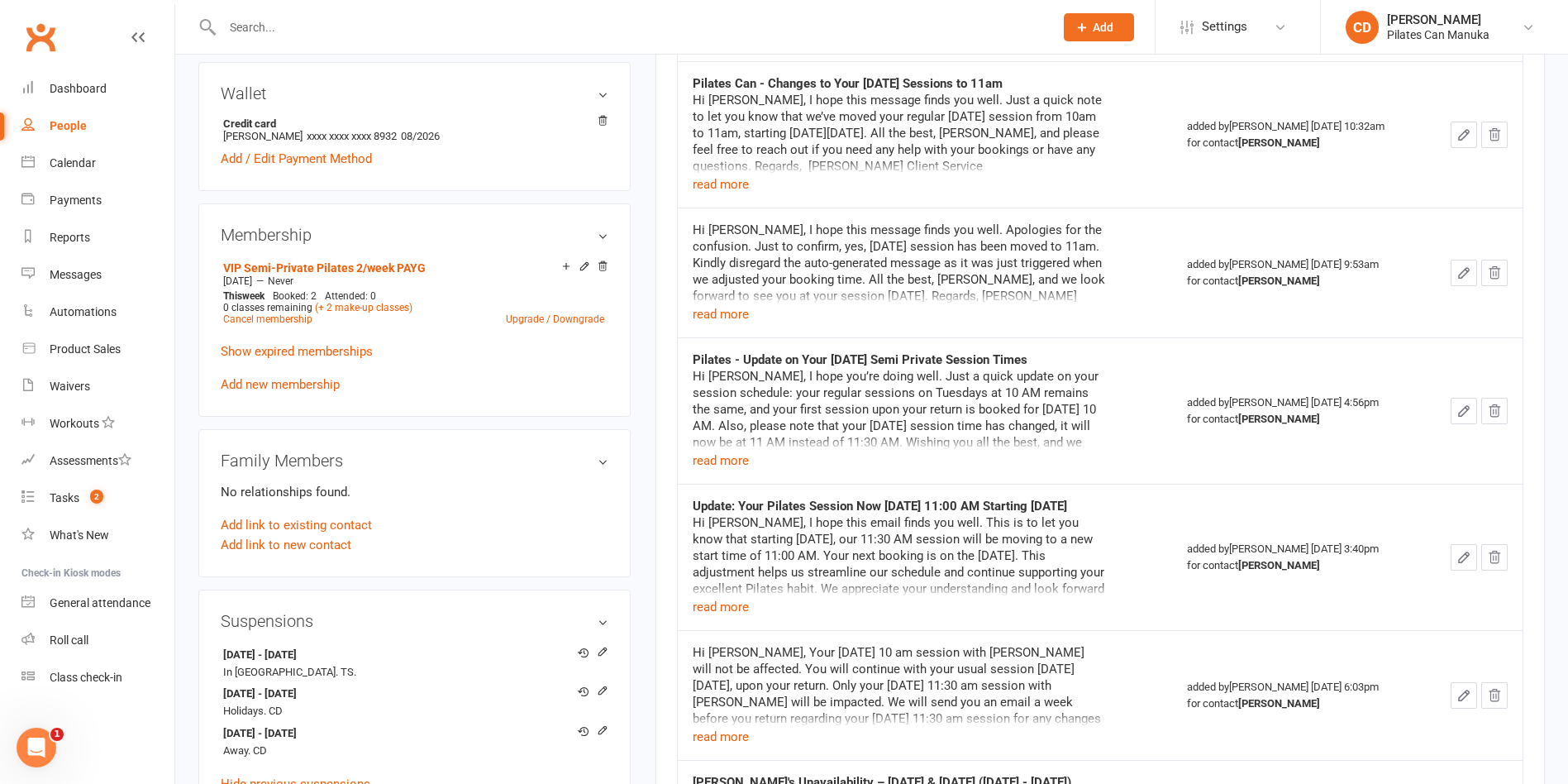
click at [769, 242] on div "Hi [PERSON_NAME], I hope this message finds you well. Apologies for the confusi…" at bounding box center [899, 395] width 413 height 347
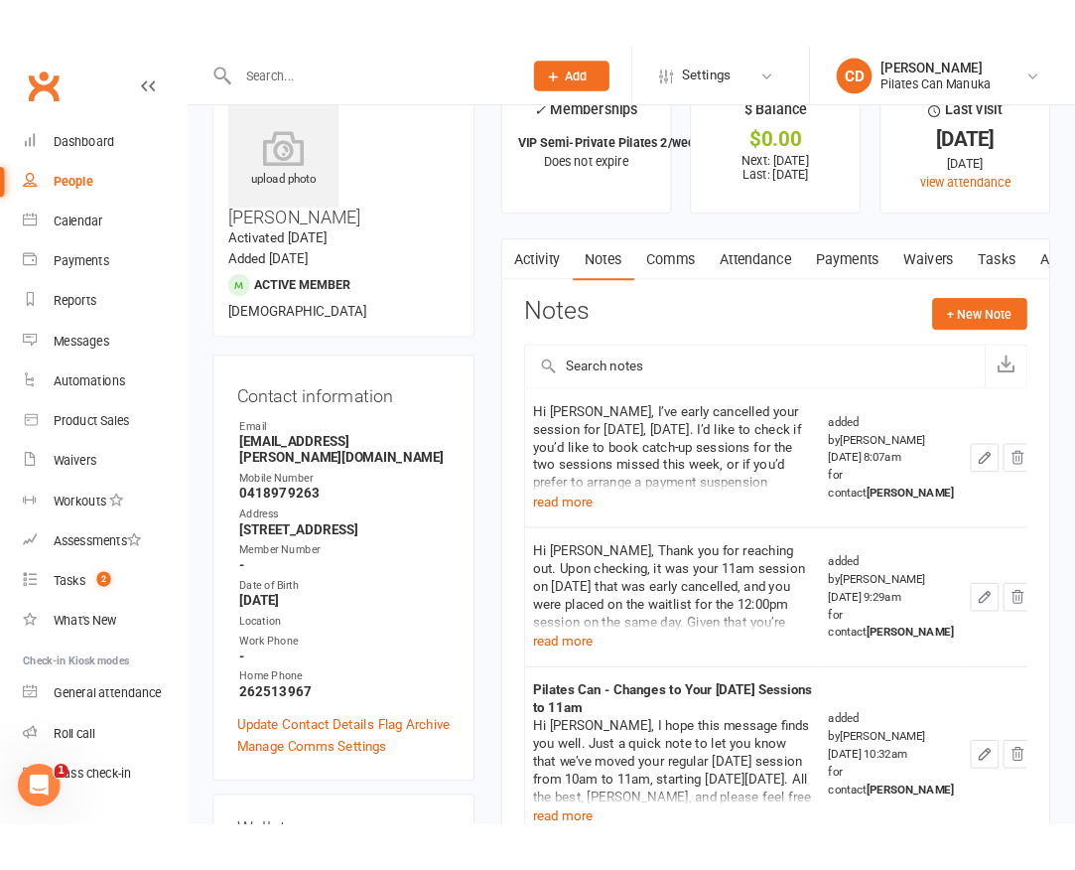
scroll to position [0, 0]
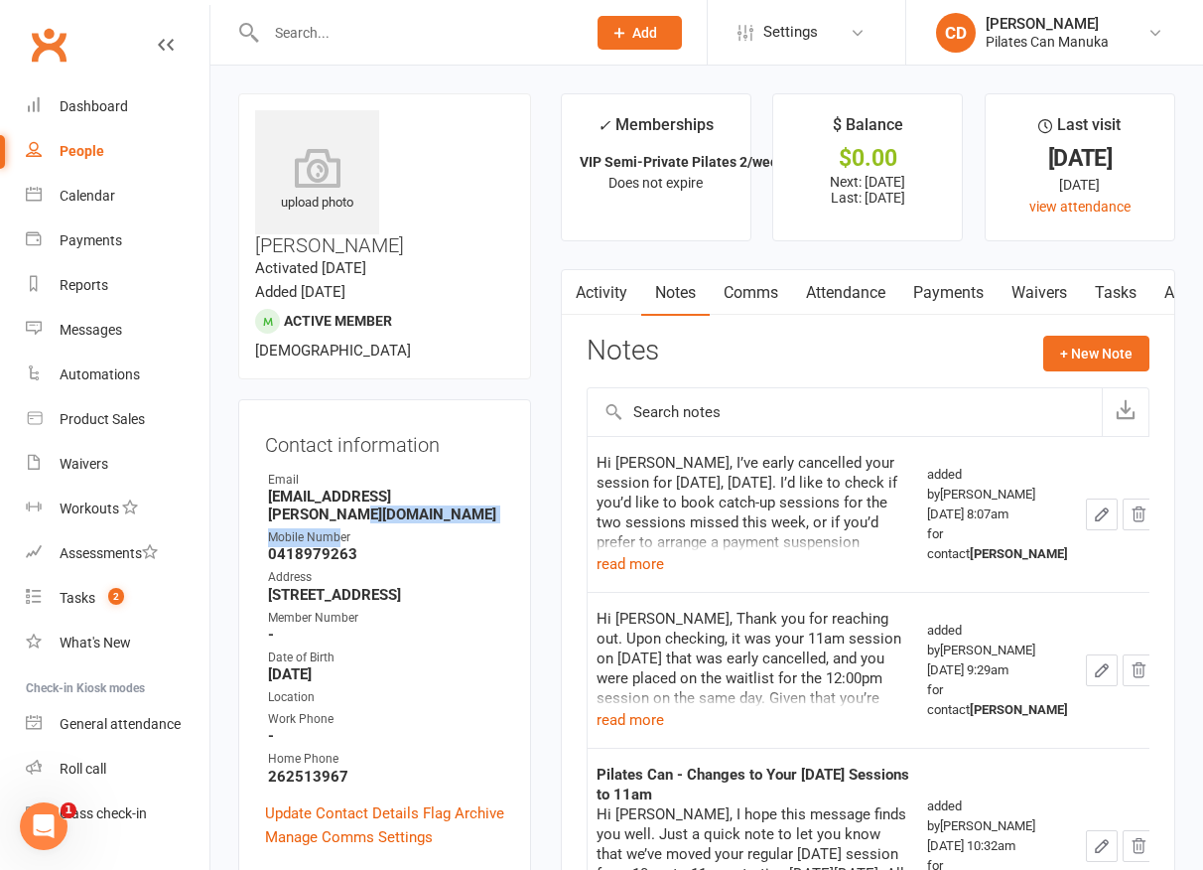
drag, startPoint x: 485, startPoint y: 449, endPoint x: 338, endPoint y: 437, distance: 147.4
click at [338, 470] on ul "Owner Email [EMAIL_ADDRESS][PERSON_NAME][DOMAIN_NAME] Mobile Number [PHONE_NUMB…" at bounding box center [384, 627] width 239 height 315
drag, startPoint x: 443, startPoint y: 151, endPoint x: 399, endPoint y: 119, distance: 54.0
click at [399, 119] on h3 "[PERSON_NAME]" at bounding box center [384, 183] width 259 height 146
copy h3 "[PERSON_NAME]"
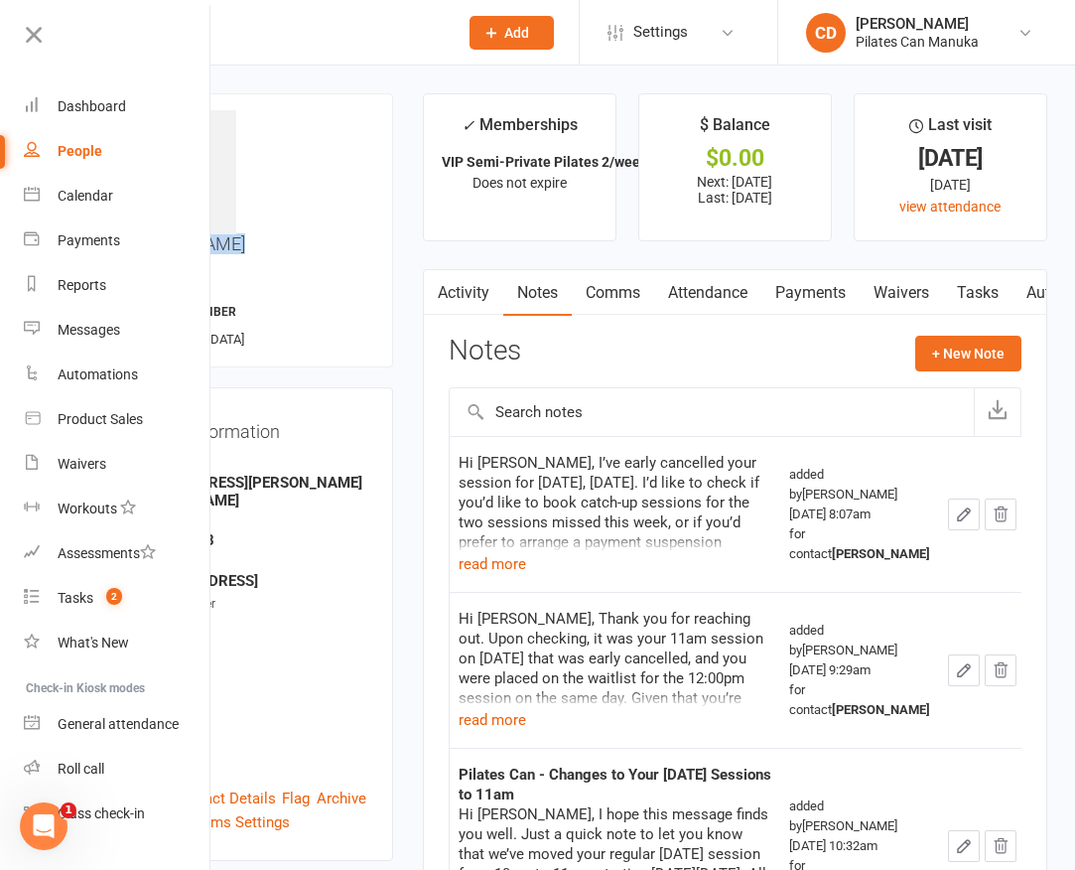
click at [803, 290] on link "Payments" at bounding box center [810, 293] width 98 height 46
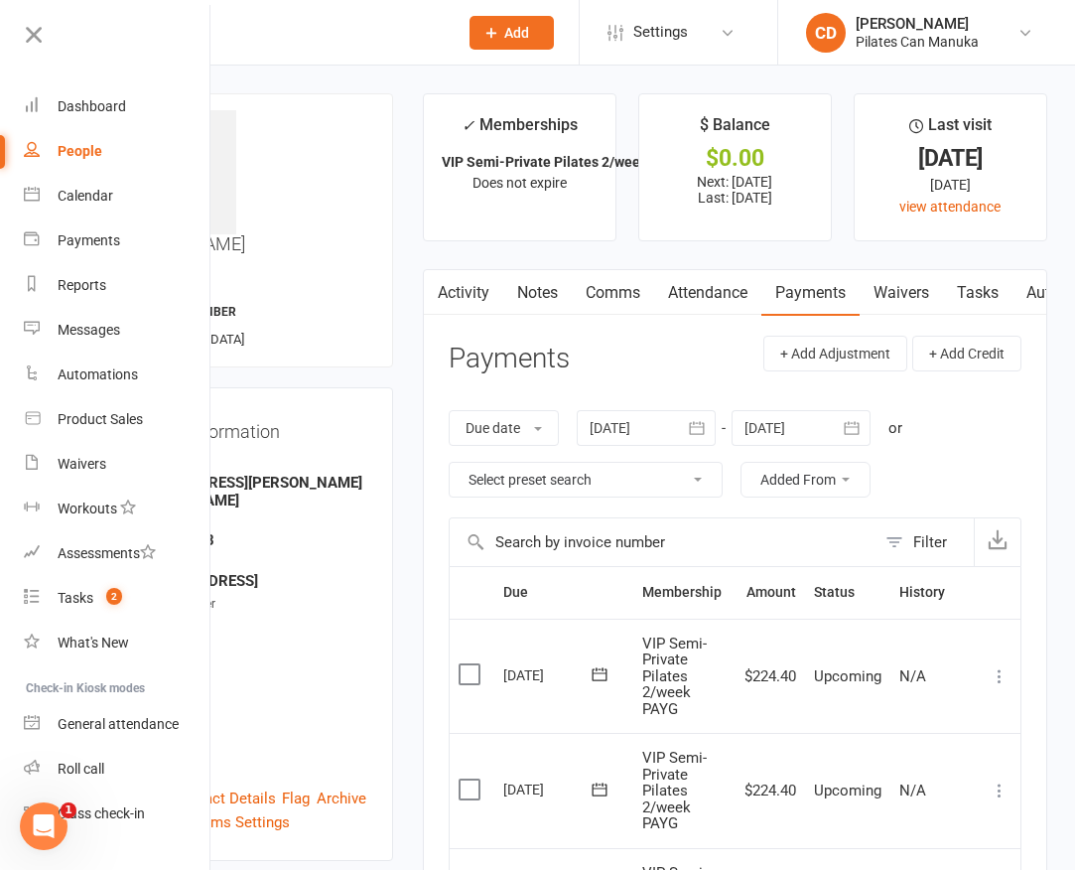
click at [607, 423] on div at bounding box center [646, 428] width 139 height 36
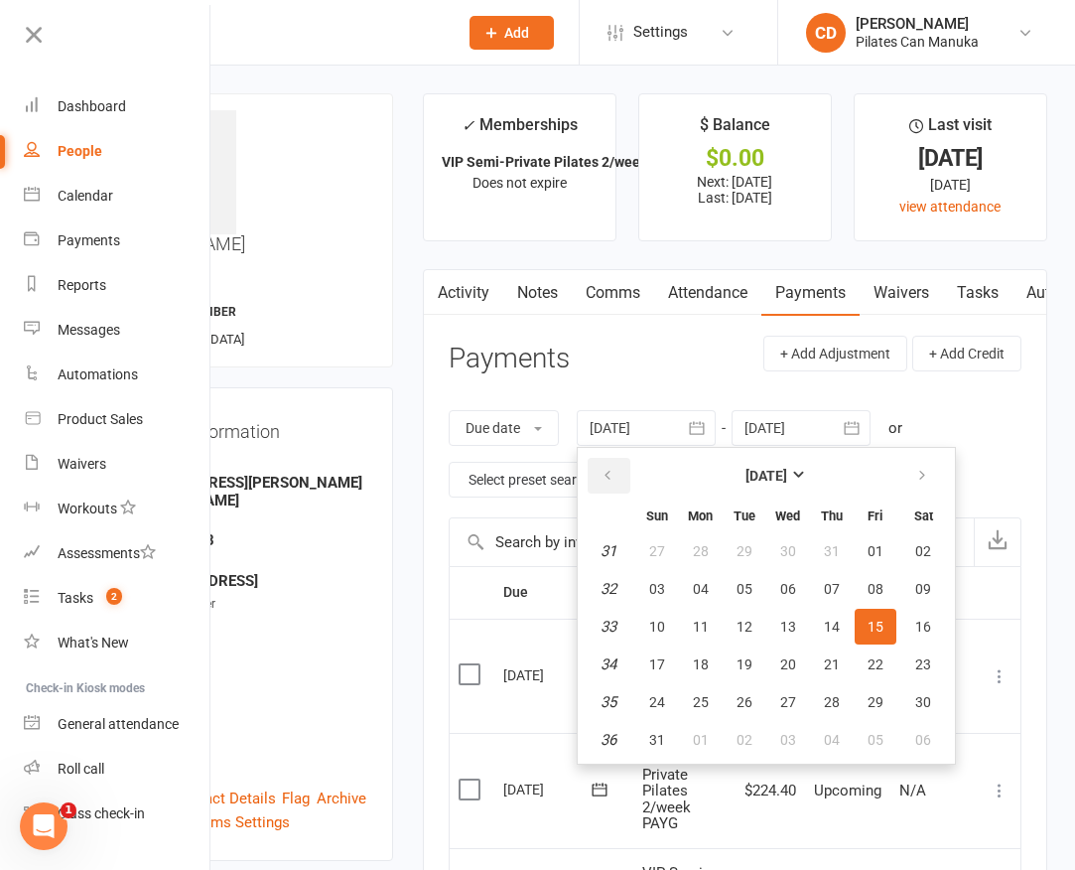
click at [605, 459] on button "button" at bounding box center [609, 476] width 43 height 36
click at [744, 543] on span "01" at bounding box center [745, 551] width 16 height 16
type input "[DATE]"
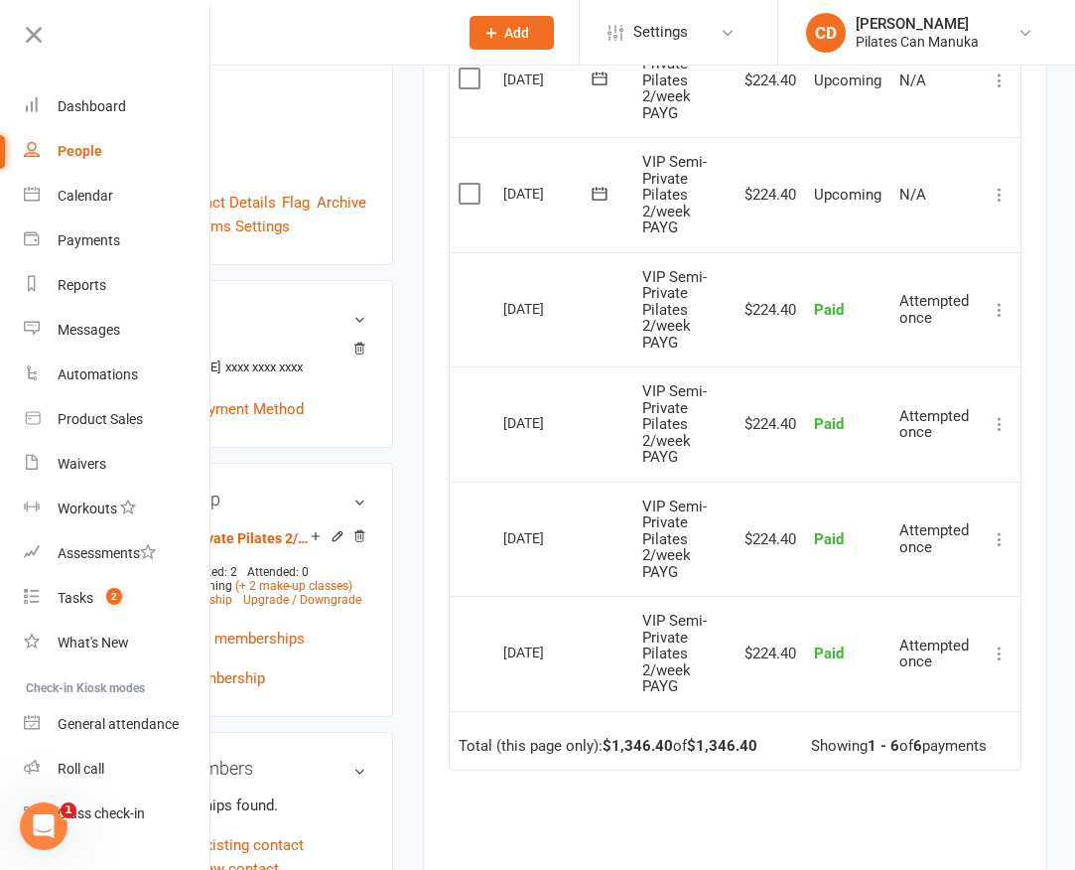
scroll to position [447, 0]
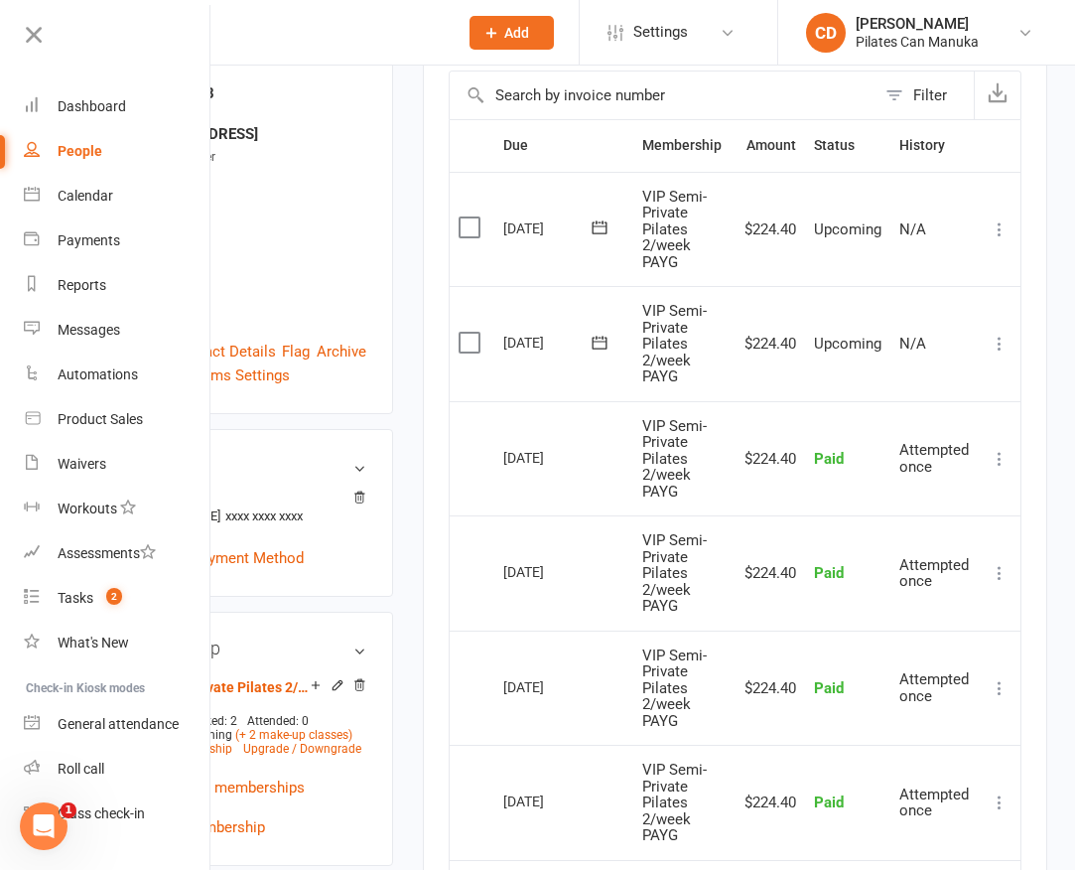
drag, startPoint x: 593, startPoint y: 573, endPoint x: 477, endPoint y: 566, distance: 115.4
click at [477, 566] on tr "Select this [DATE] [PERSON_NAME] VIP Semi-Private Pilates 2/week PAYG $224.40 P…" at bounding box center [735, 572] width 571 height 115
copy tr "Select this [DATE]"
drag, startPoint x: 602, startPoint y: 682, endPoint x: 468, endPoint y: 702, distance: 135.5
click at [468, 702] on tr "Select this [DATE] [PERSON_NAME] VIP Semi-Private Pilates 2/week PAYG $224.40 P…" at bounding box center [735, 687] width 571 height 115
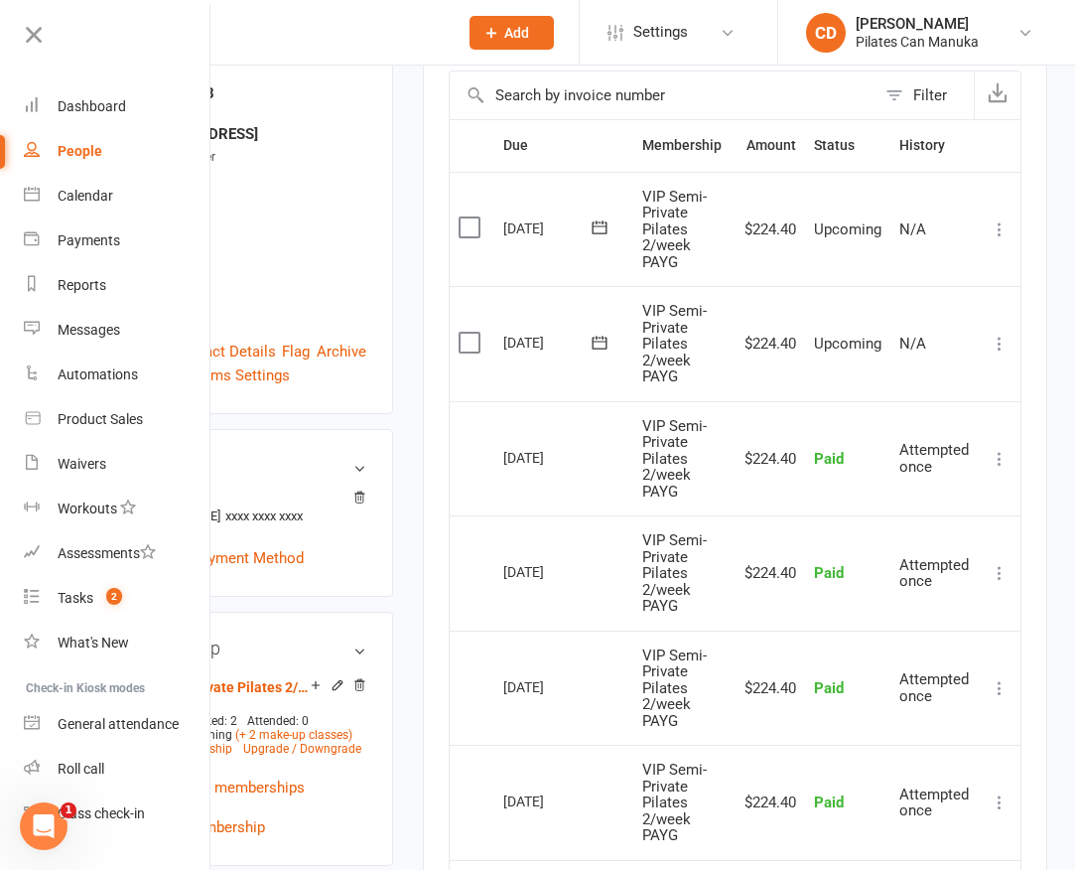
copy tr "Select this [DATE]"
drag, startPoint x: 595, startPoint y: 566, endPoint x: 496, endPoint y: 567, distance: 98.3
click at [496, 567] on td "[DATE]" at bounding box center [563, 572] width 139 height 115
copy div "[DATE]"
drag, startPoint x: 586, startPoint y: 460, endPoint x: 479, endPoint y: 471, distance: 106.9
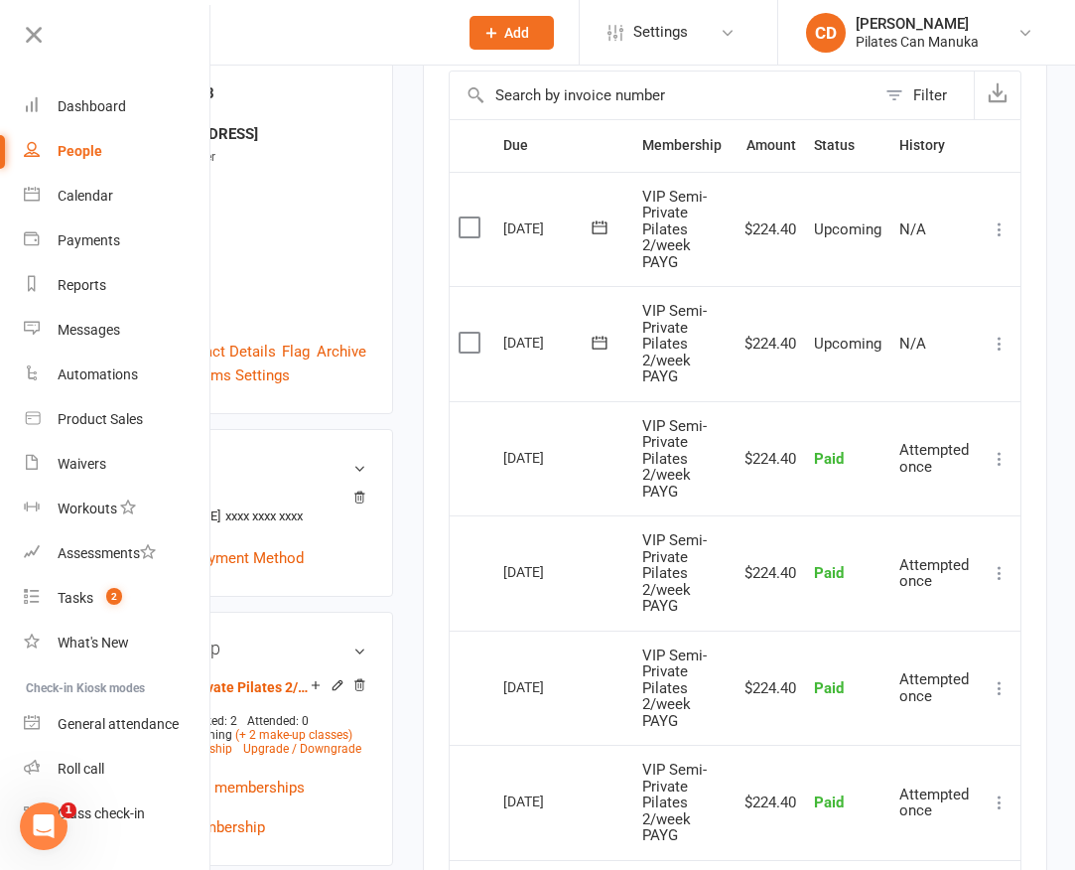
click at [479, 471] on tr "Select this [DATE] [PERSON_NAME] VIP Semi-Private Pilates 2/week PAYG $224.40 P…" at bounding box center [735, 458] width 571 height 115
copy tr "Select this [DATE]"
click at [35, 21] on icon at bounding box center [34, 35] width 28 height 28
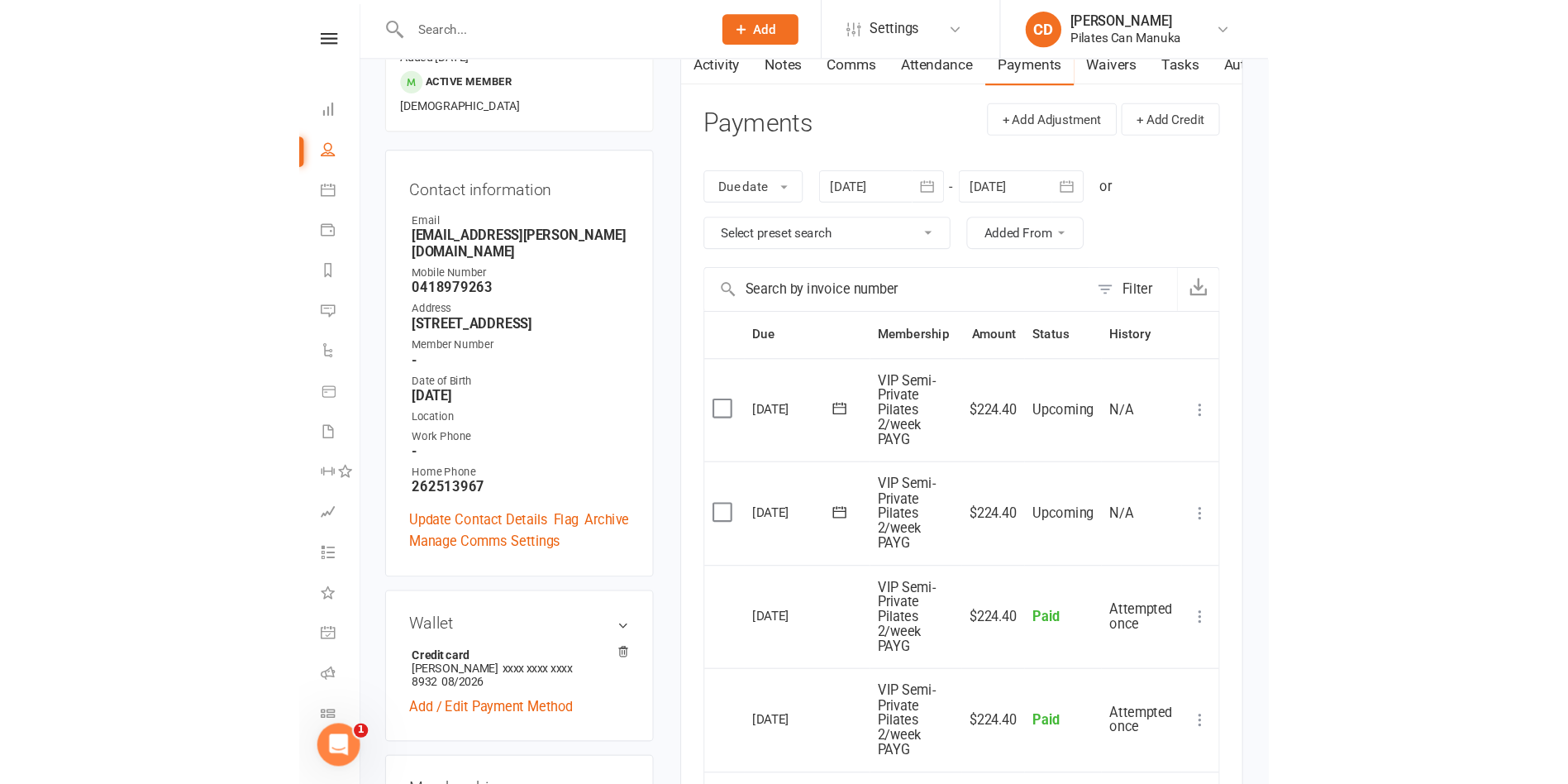
scroll to position [0, 0]
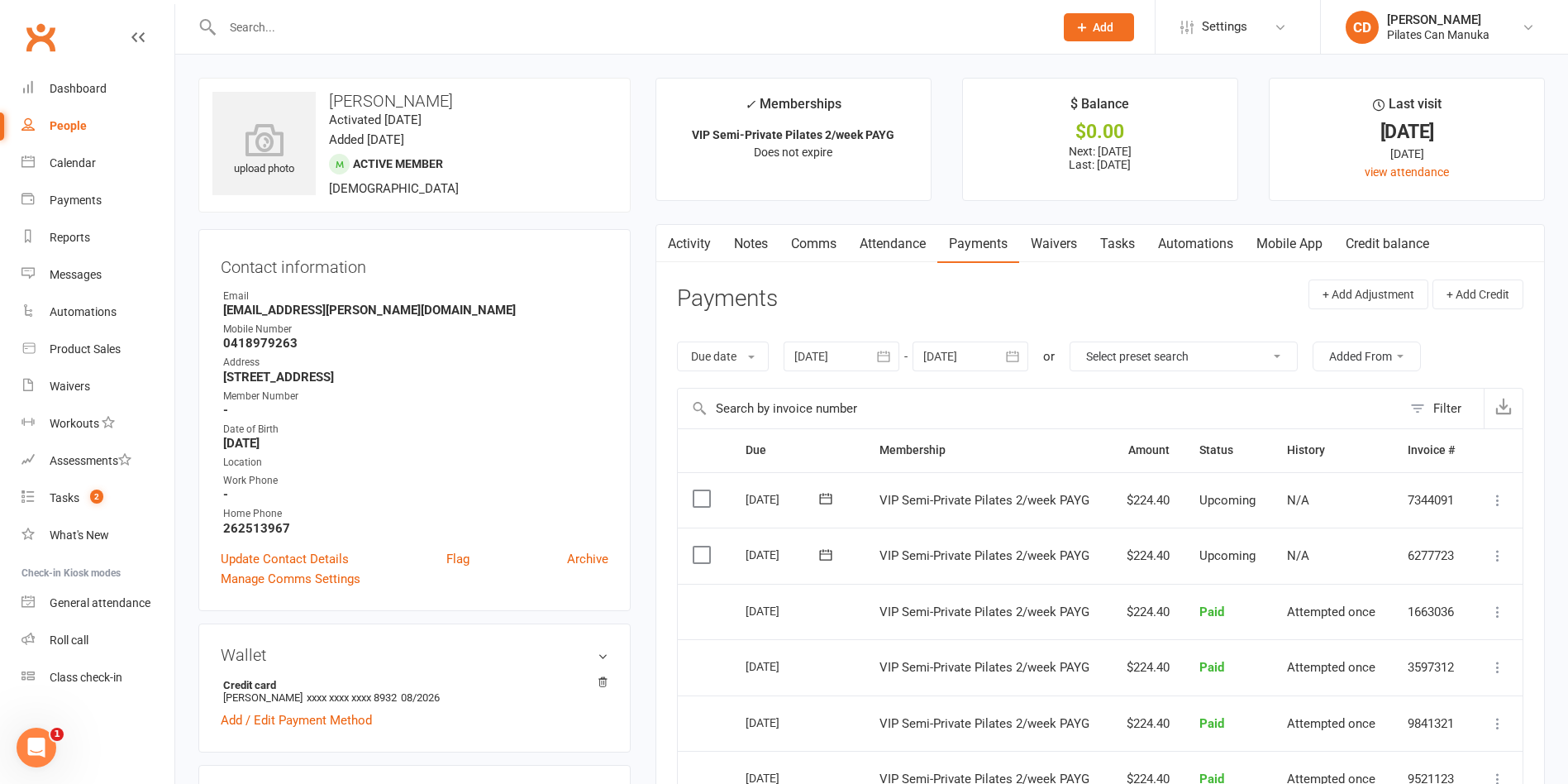
click at [757, 244] on link "Notes" at bounding box center [751, 244] width 57 height 38
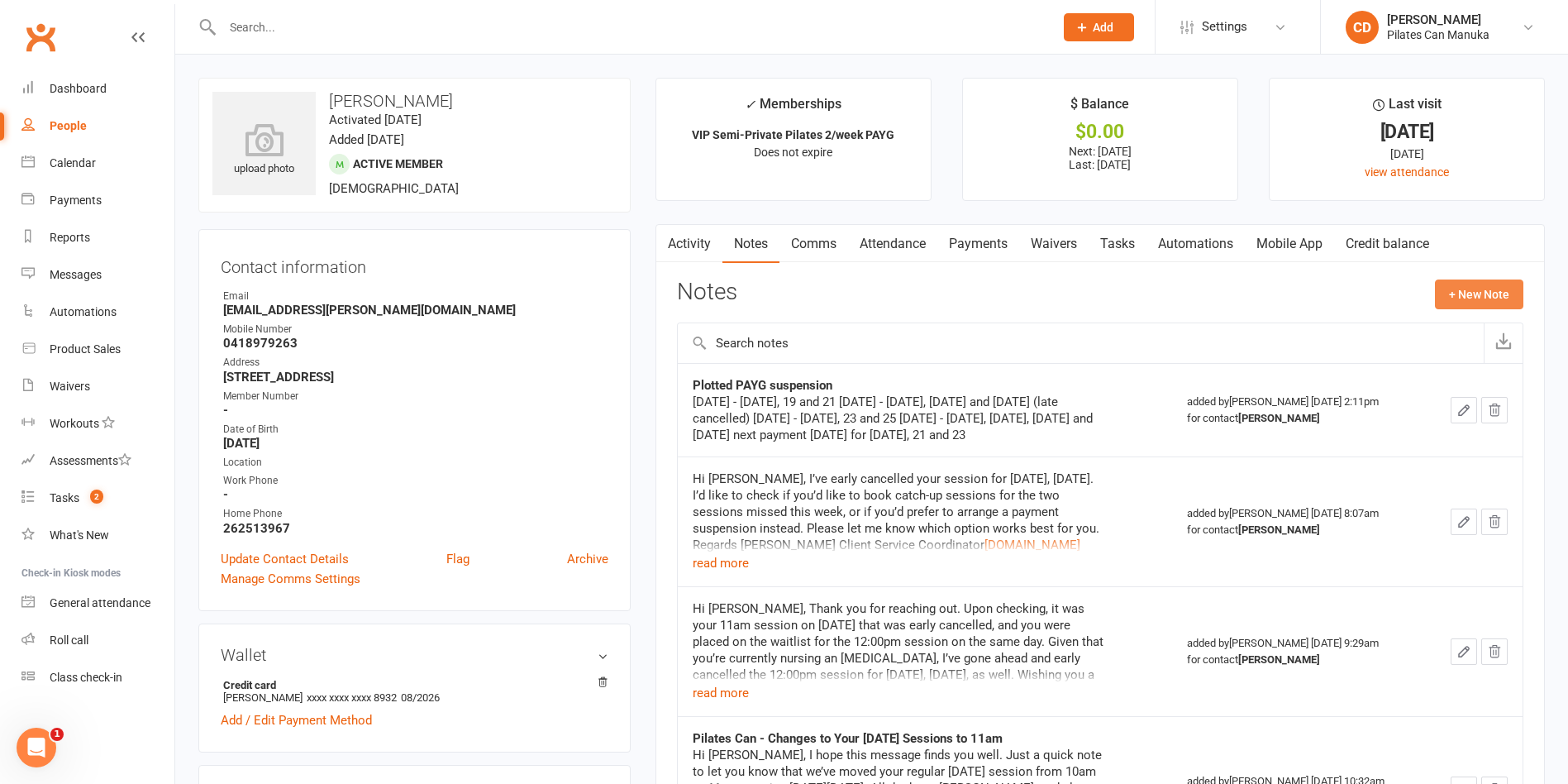
click at [1481, 292] on button "+ New Note" at bounding box center [1479, 294] width 88 height 30
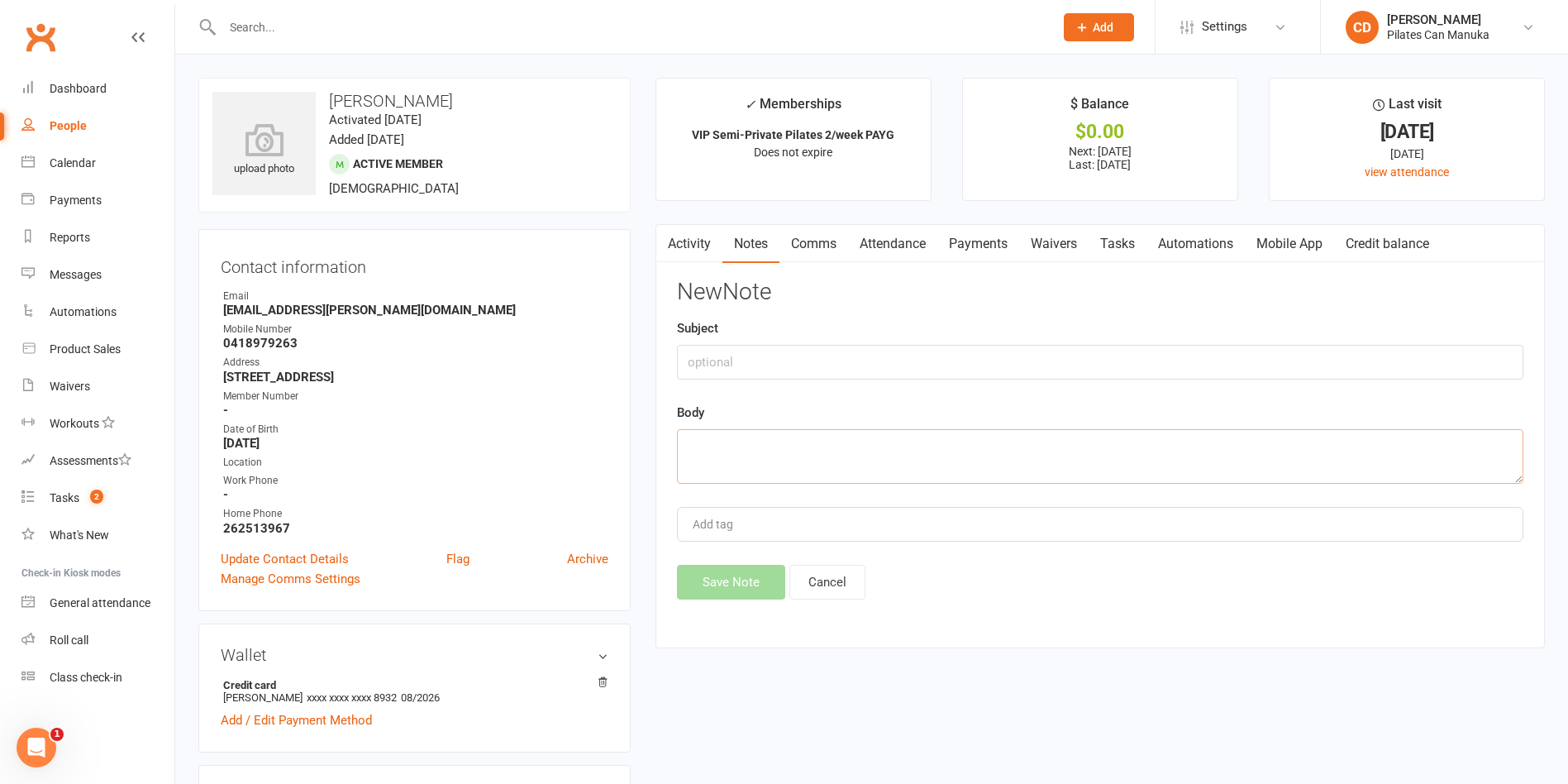
click at [901, 473] on textarea at bounding box center [1100, 457] width 846 height 55
paste textarea "Hi [PERSON_NAME], This is to confirm that I've scheduled your PAGY suspension. …"
type textarea "Hi [PERSON_NAME], This is to confirm that I've scheduled your PAGY suspension. …"
click at [725, 582] on button "Save Note" at bounding box center [731, 582] width 108 height 35
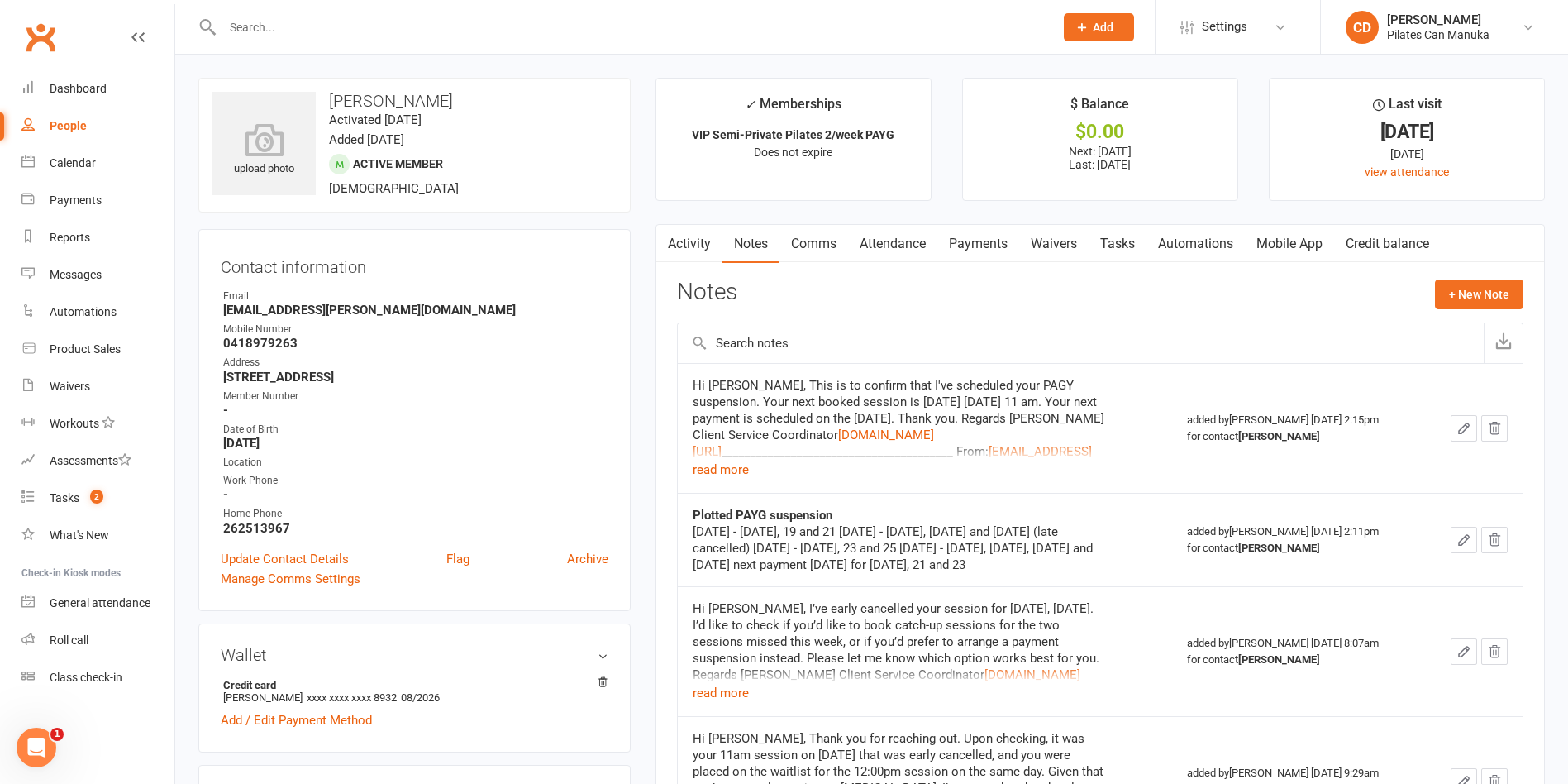
click at [341, 27] on input "text" at bounding box center [630, 27] width 825 height 23
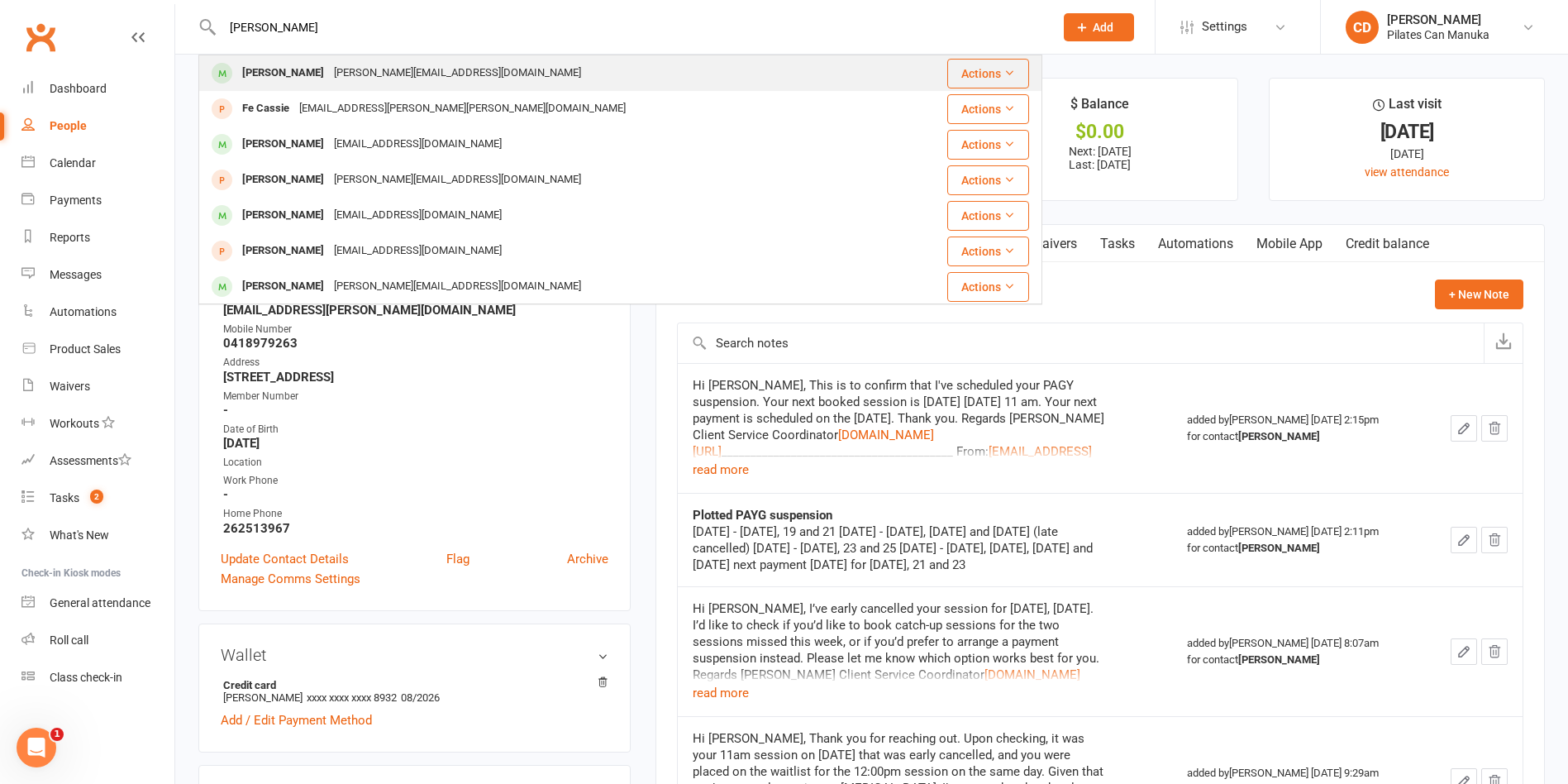
type input "[PERSON_NAME]"
click at [338, 67] on div "[PERSON_NAME][EMAIL_ADDRESS][DOMAIN_NAME]" at bounding box center [457, 72] width 257 height 24
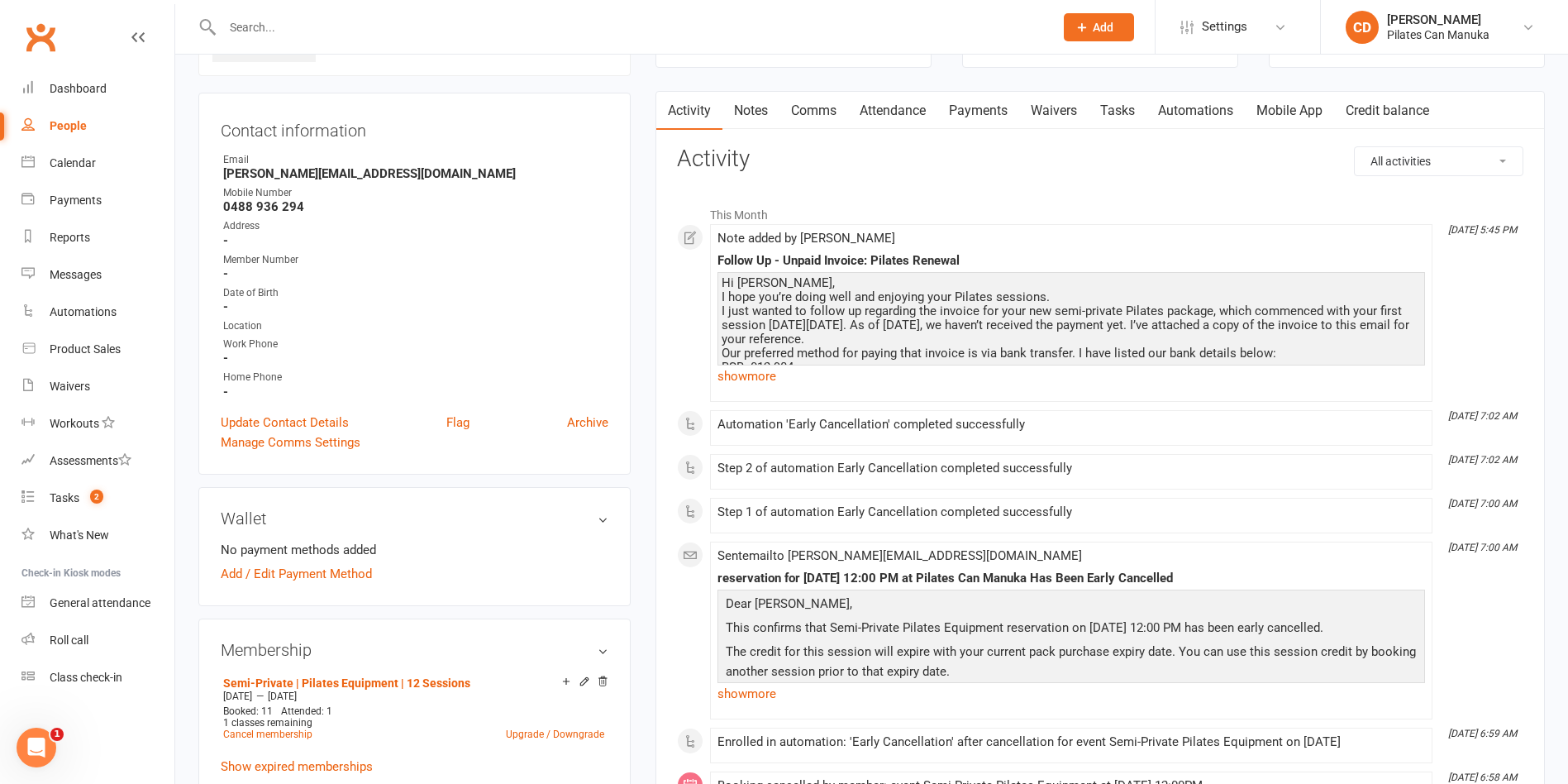
scroll to position [248, 0]
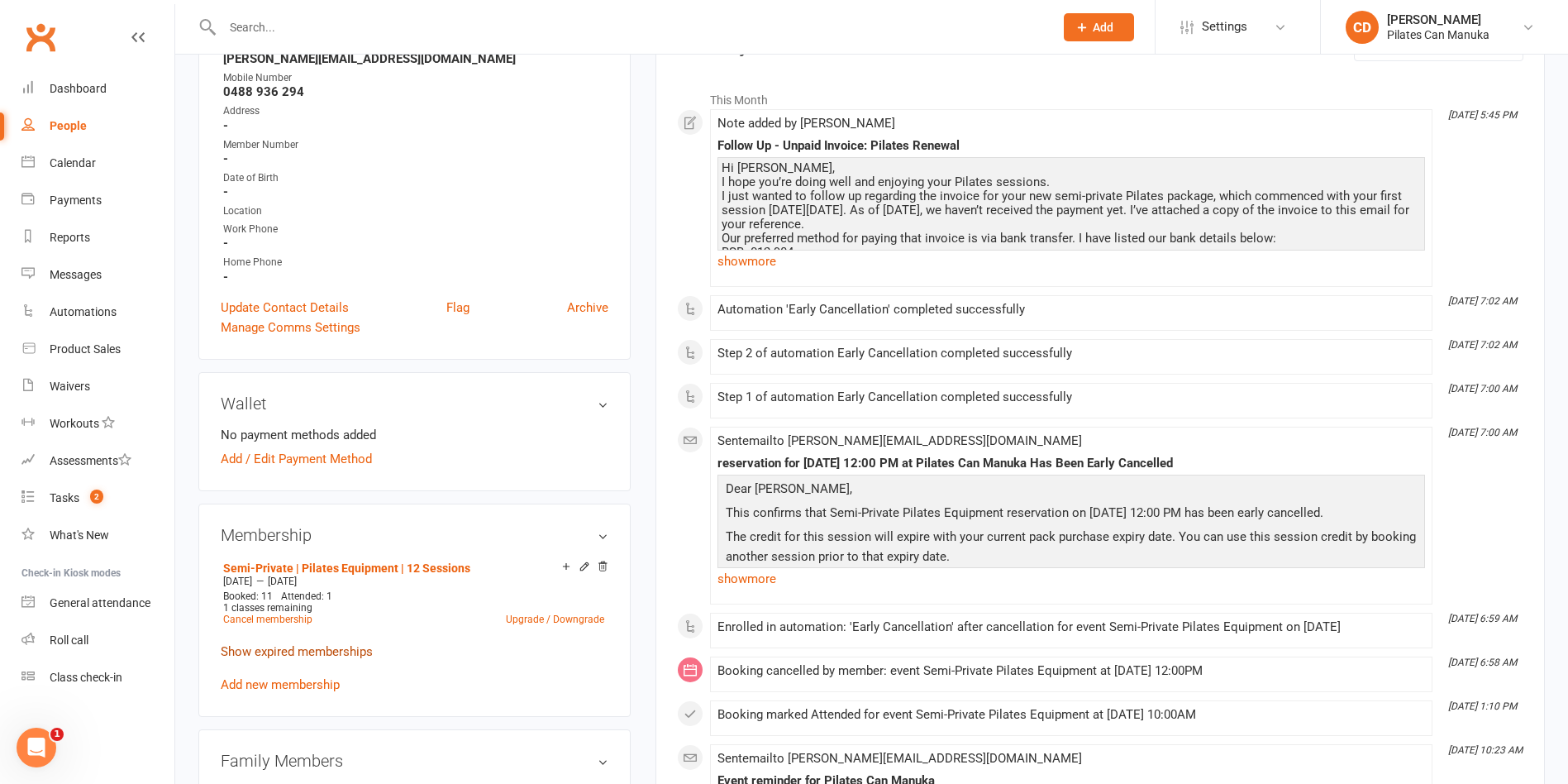
click at [369, 647] on link "Show expired memberships" at bounding box center [296, 652] width 152 height 15
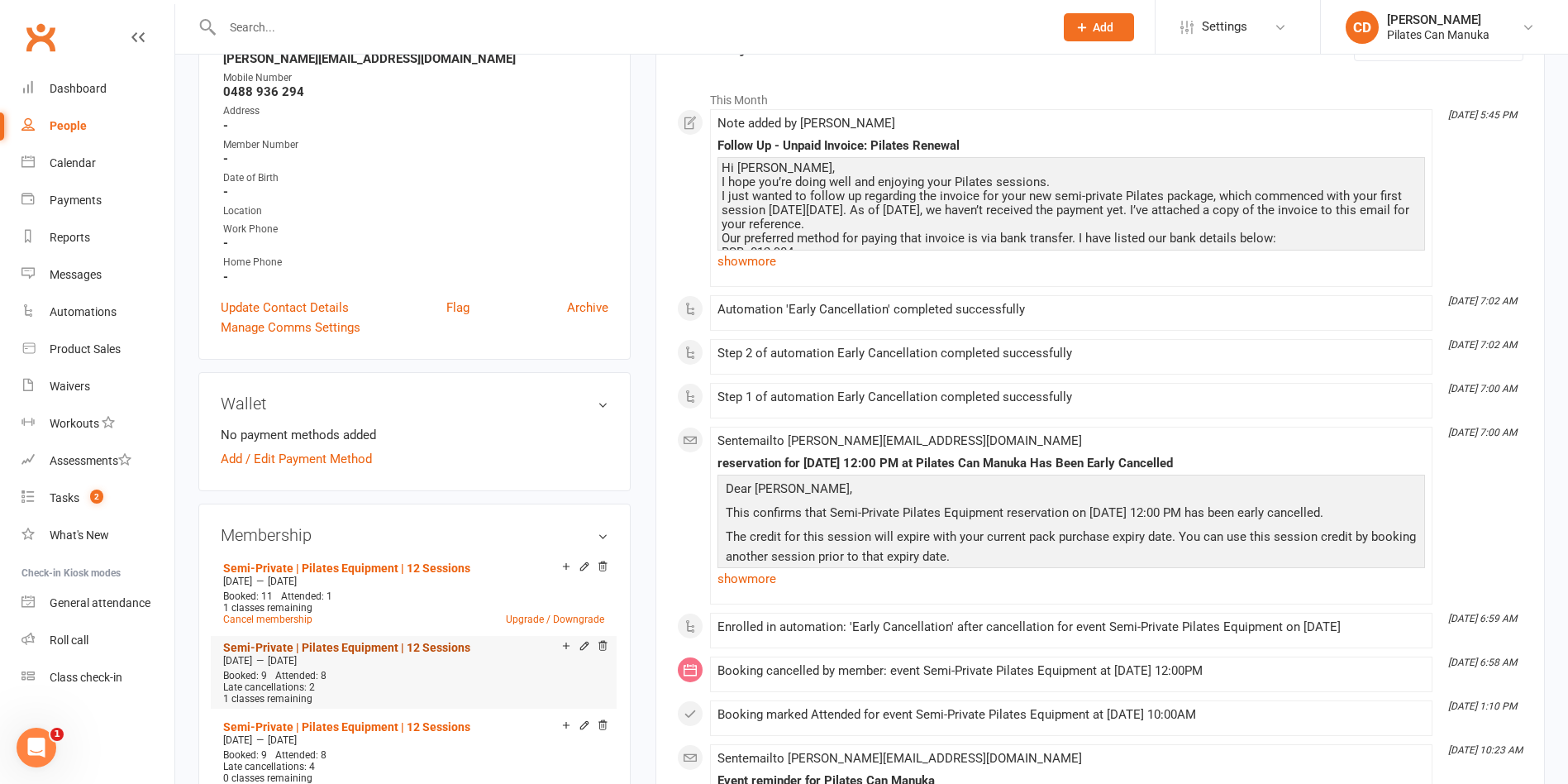
click at [421, 646] on link "Semi-Private | Pilates Equipment | 12 Sessions" at bounding box center [346, 647] width 247 height 13
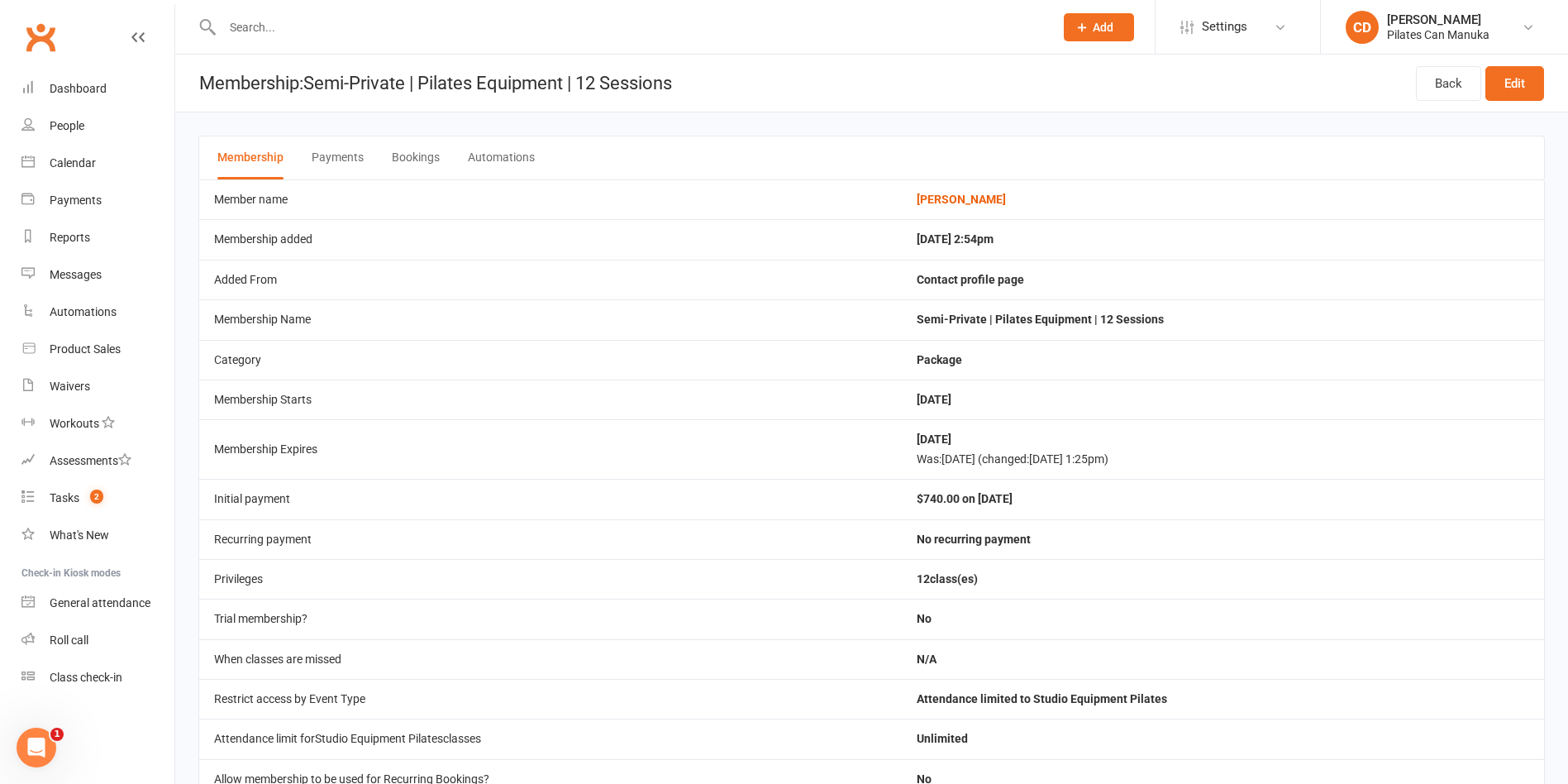
click at [431, 152] on button "Bookings" at bounding box center [416, 158] width 48 height 43
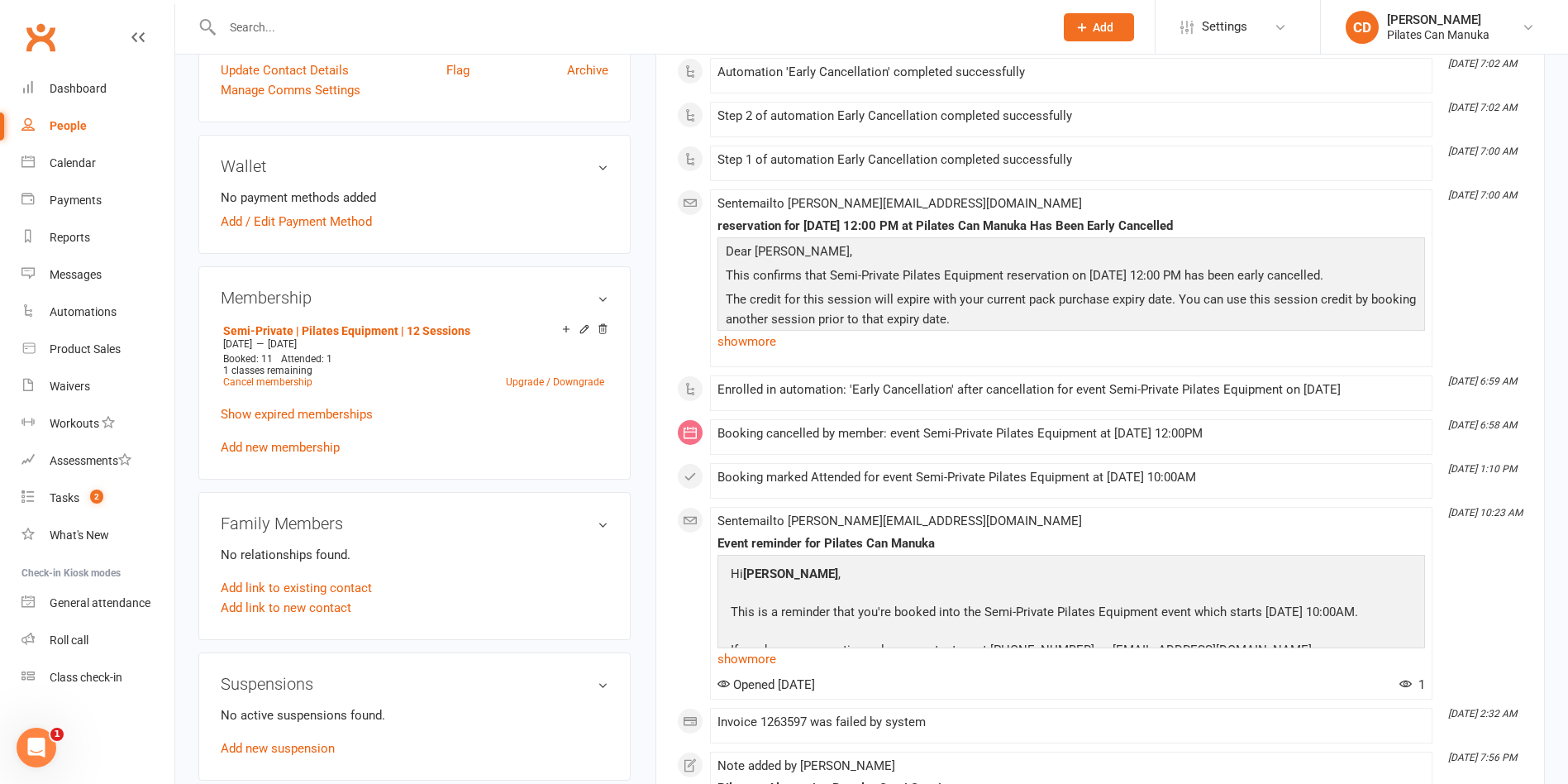
scroll to position [497, 0]
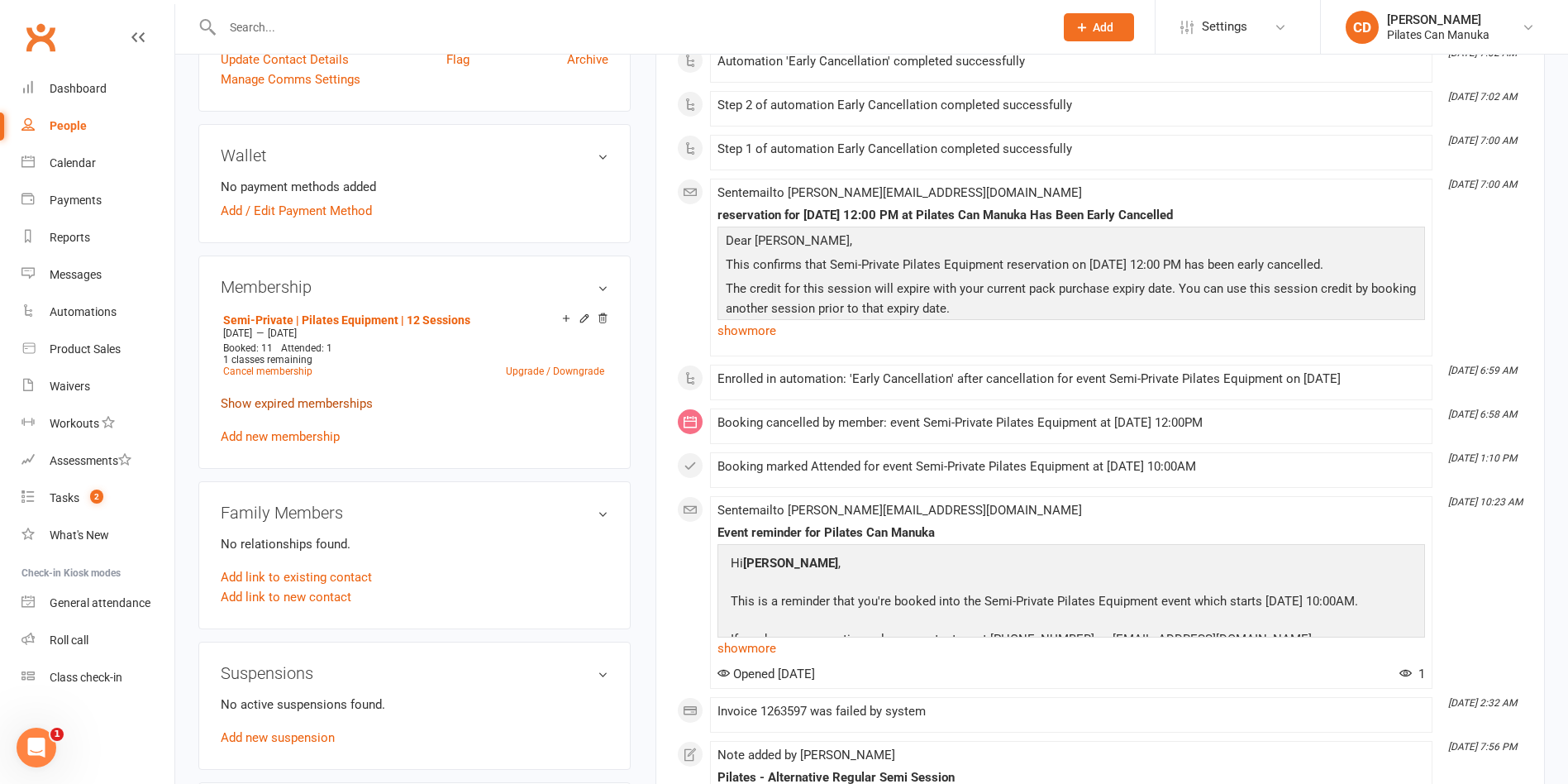
click at [352, 396] on link "Show expired memberships" at bounding box center [296, 403] width 152 height 15
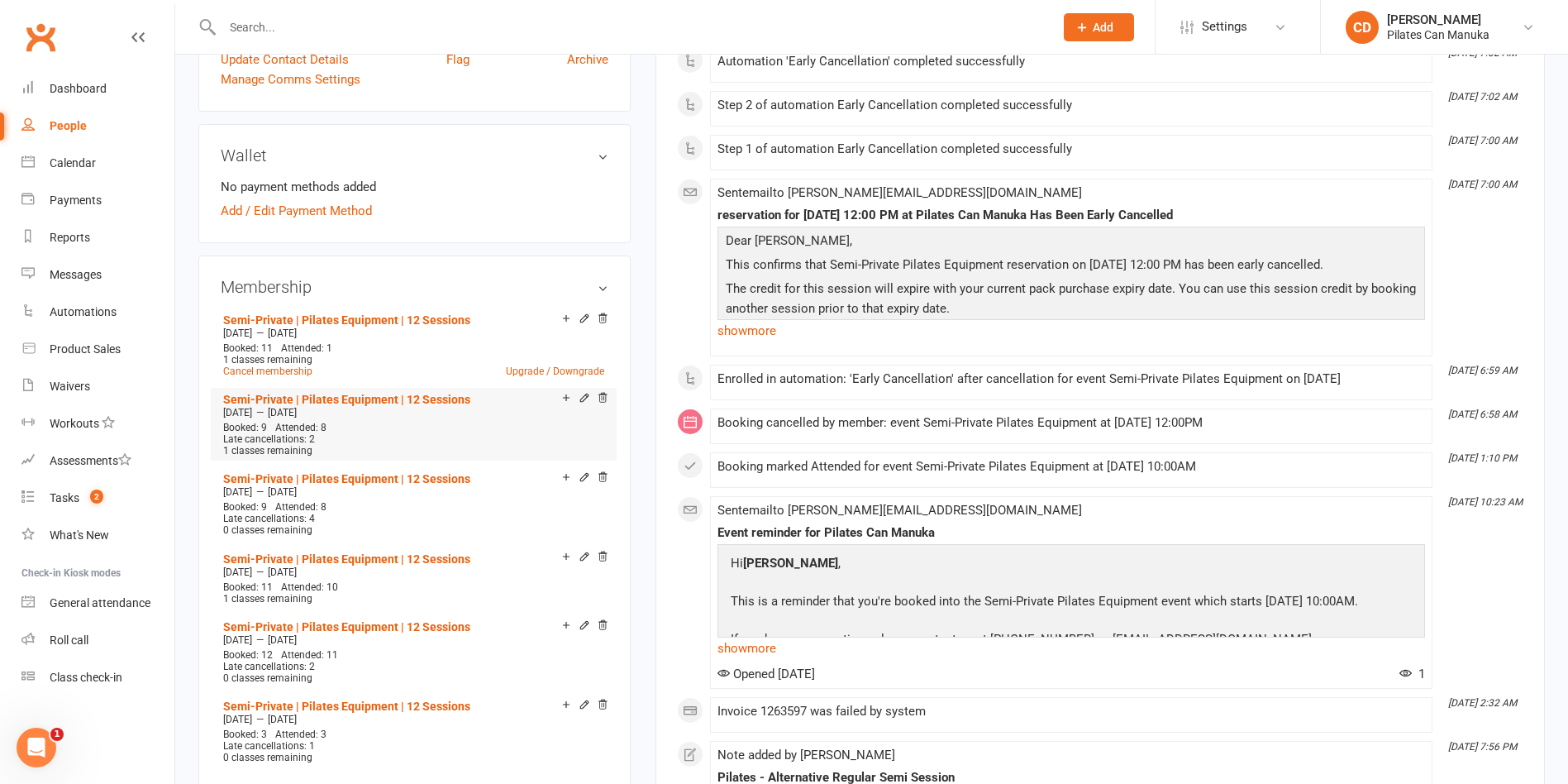
click at [585, 390] on li "Semi-Private | Pilates Equipment | 12 Sessions [DATE] — [DATE] Booked: 9 Attend…" at bounding box center [414, 424] width 390 height 72
click at [585, 392] on icon at bounding box center [585, 397] width 12 height 12
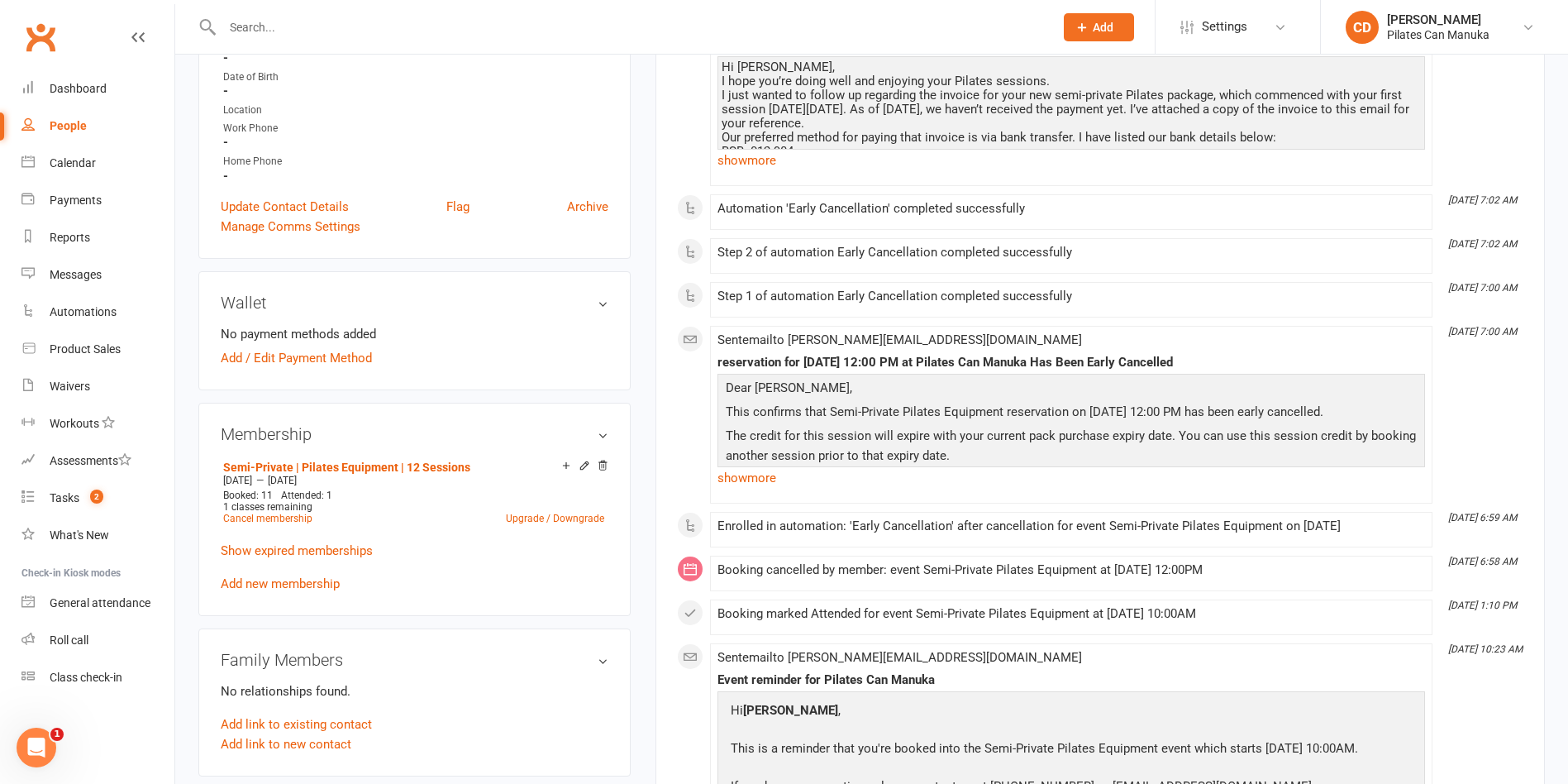
scroll to position [372, 0]
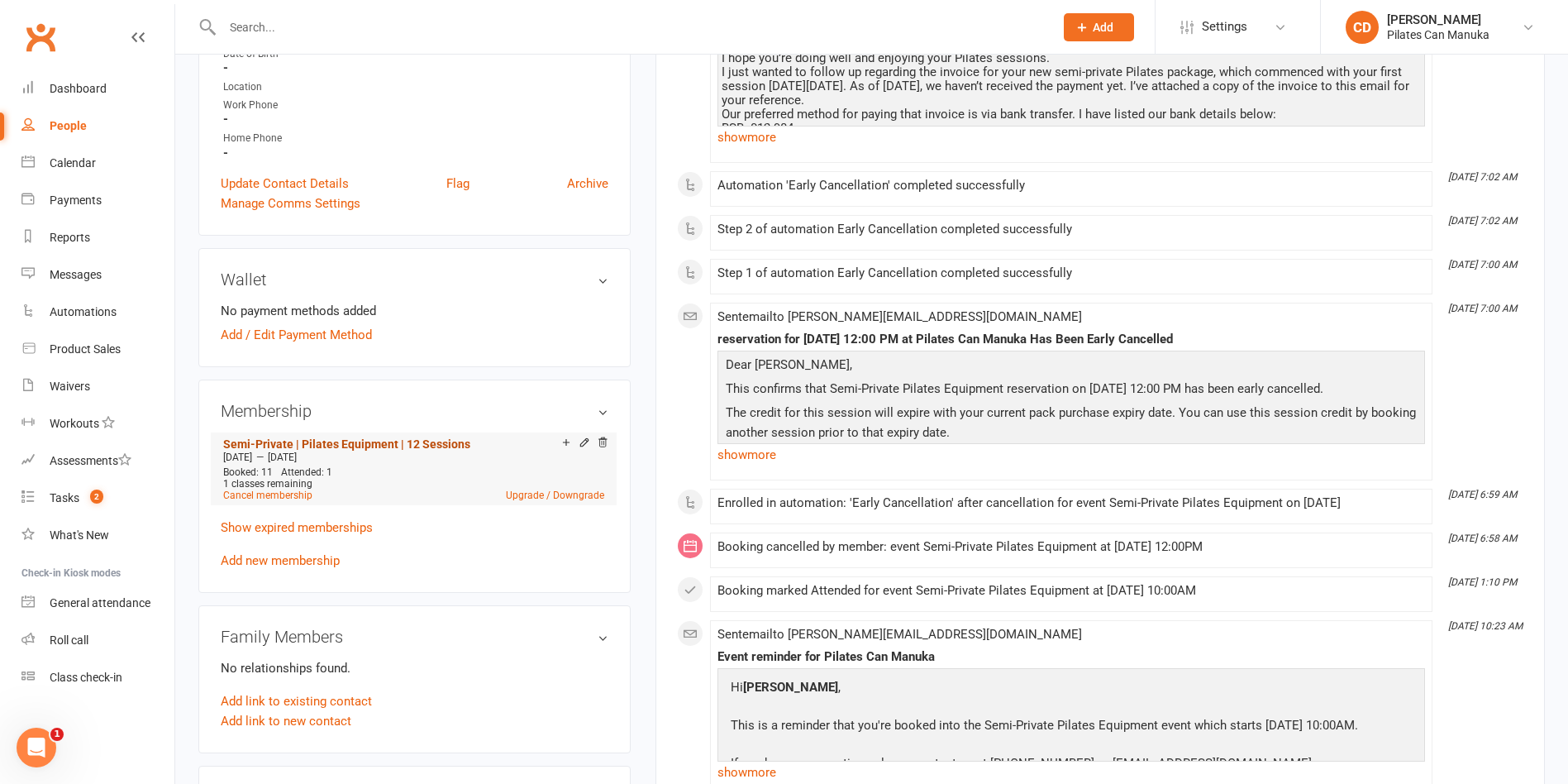
click at [442, 442] on link "Semi-Private | Pilates Equipment | 12 Sessions" at bounding box center [346, 444] width 247 height 13
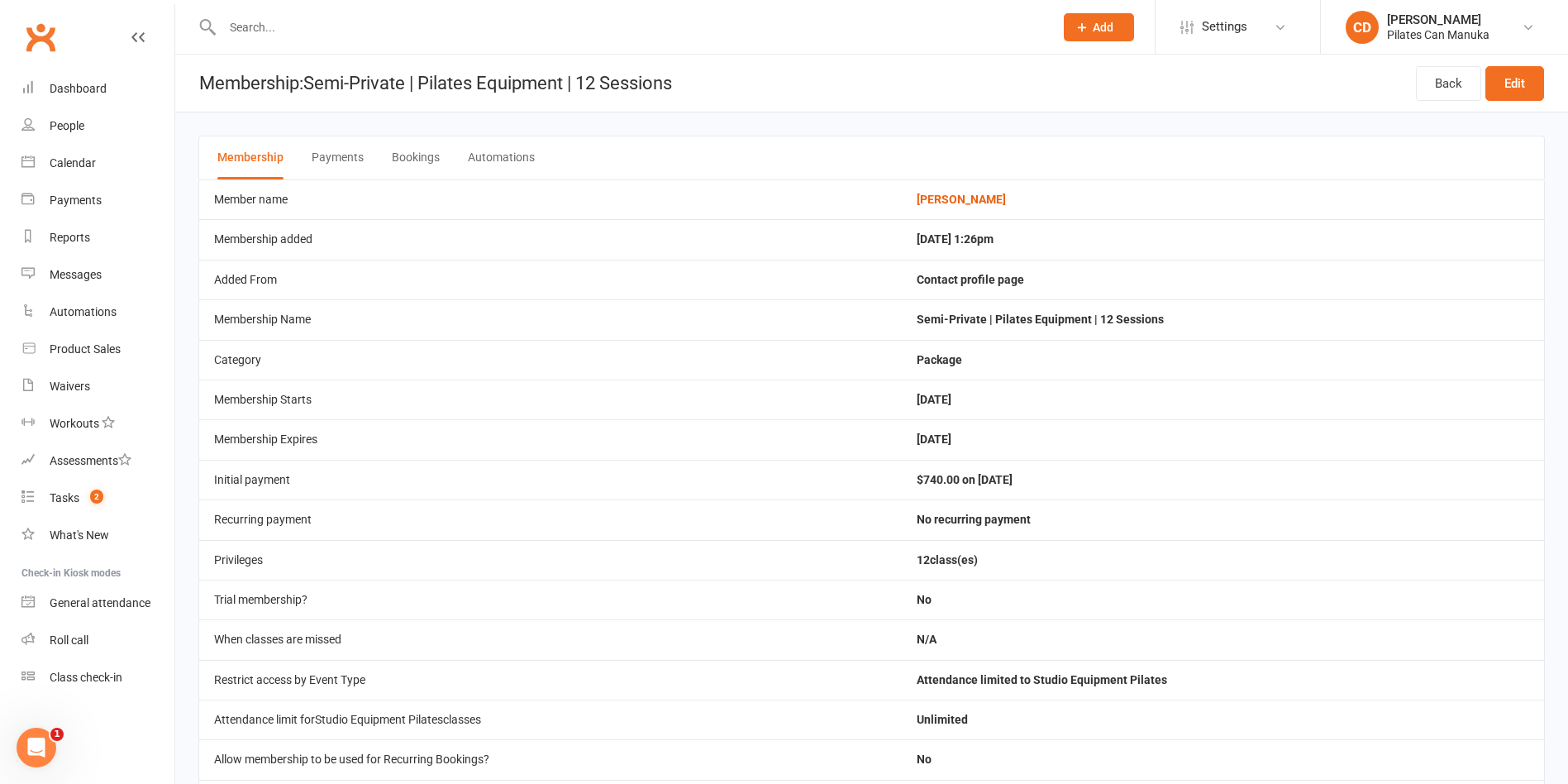
click at [427, 165] on button "Bookings" at bounding box center [416, 158] width 48 height 43
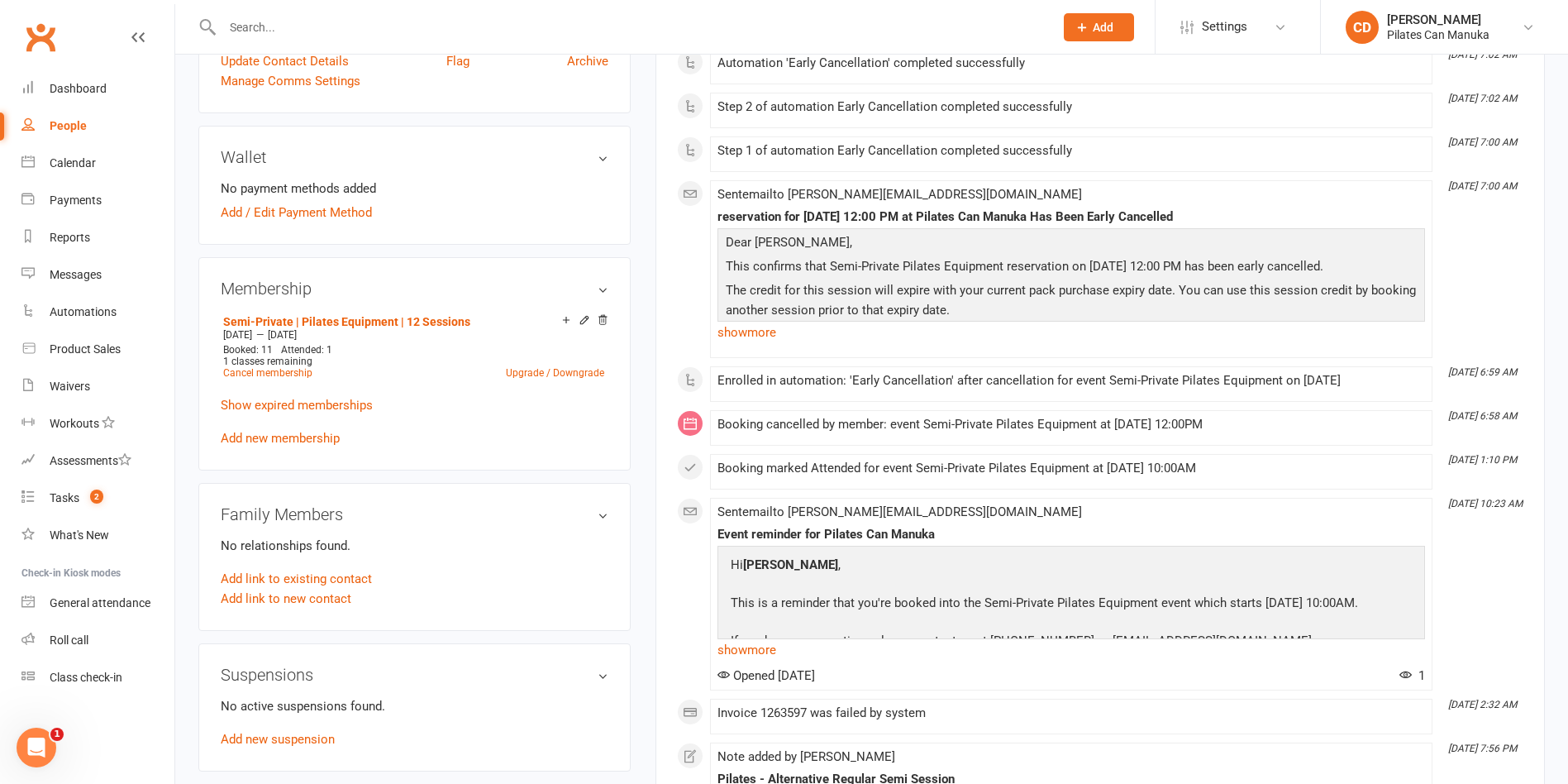
scroll to position [497, 0]
click at [452, 319] on link "Semi-Private | Pilates Equipment | 12 Sessions" at bounding box center [346, 320] width 247 height 13
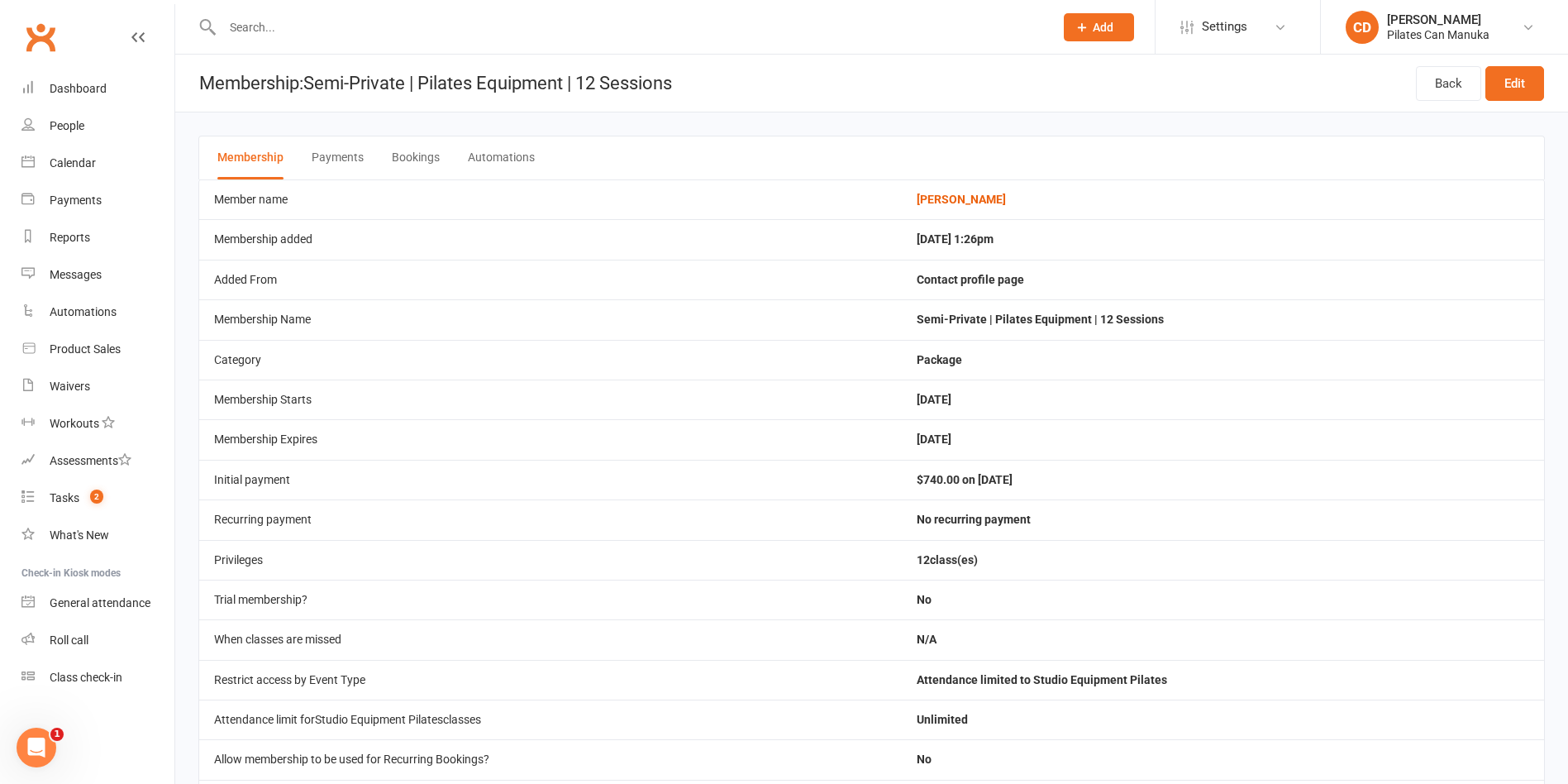
click at [423, 152] on button "Bookings" at bounding box center [416, 158] width 48 height 43
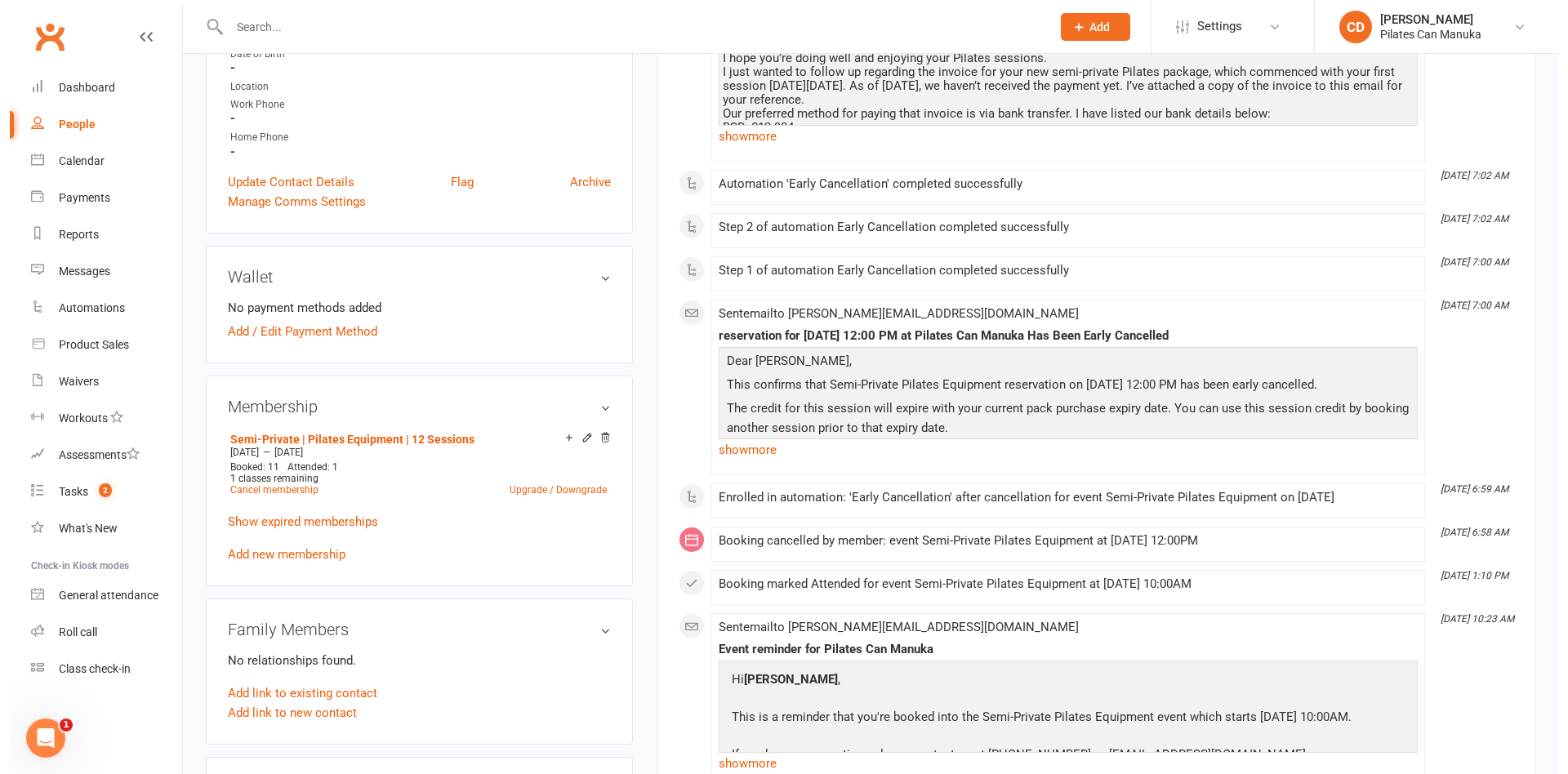
scroll to position [368, 0]
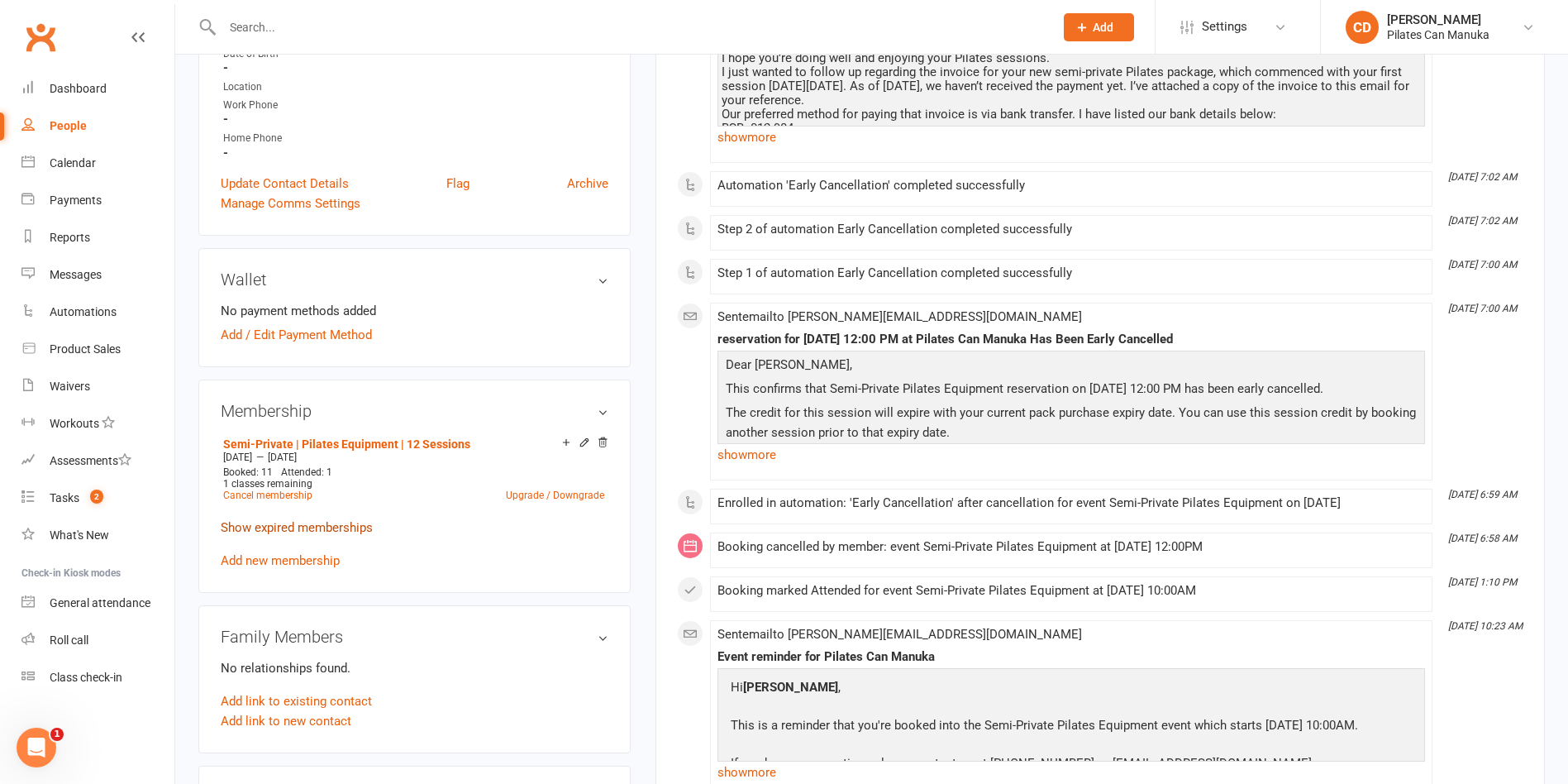
click at [362, 528] on link "Show expired memberships" at bounding box center [296, 527] width 152 height 15
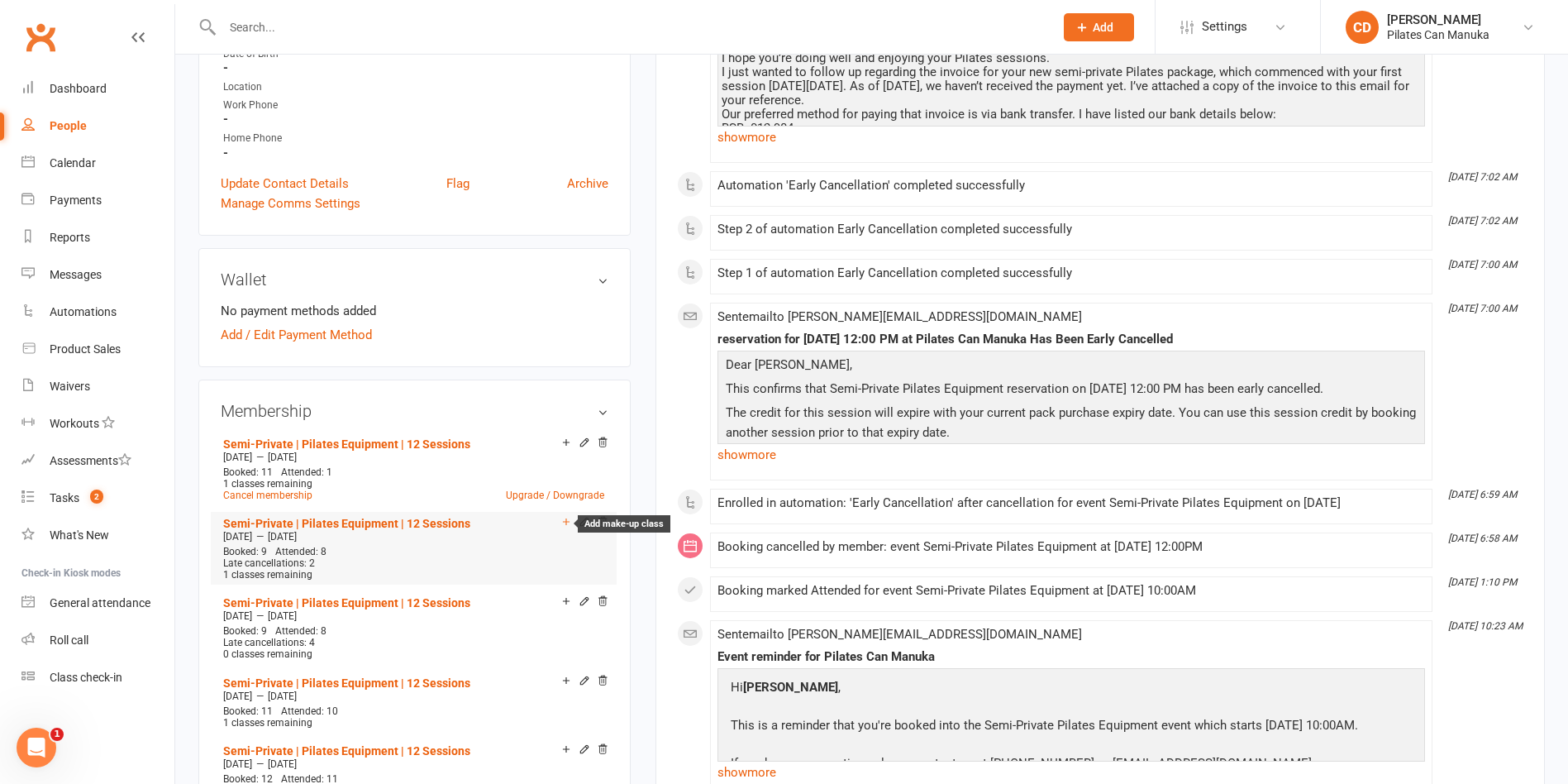
click at [560, 522] on icon at bounding box center [566, 522] width 12 height 12
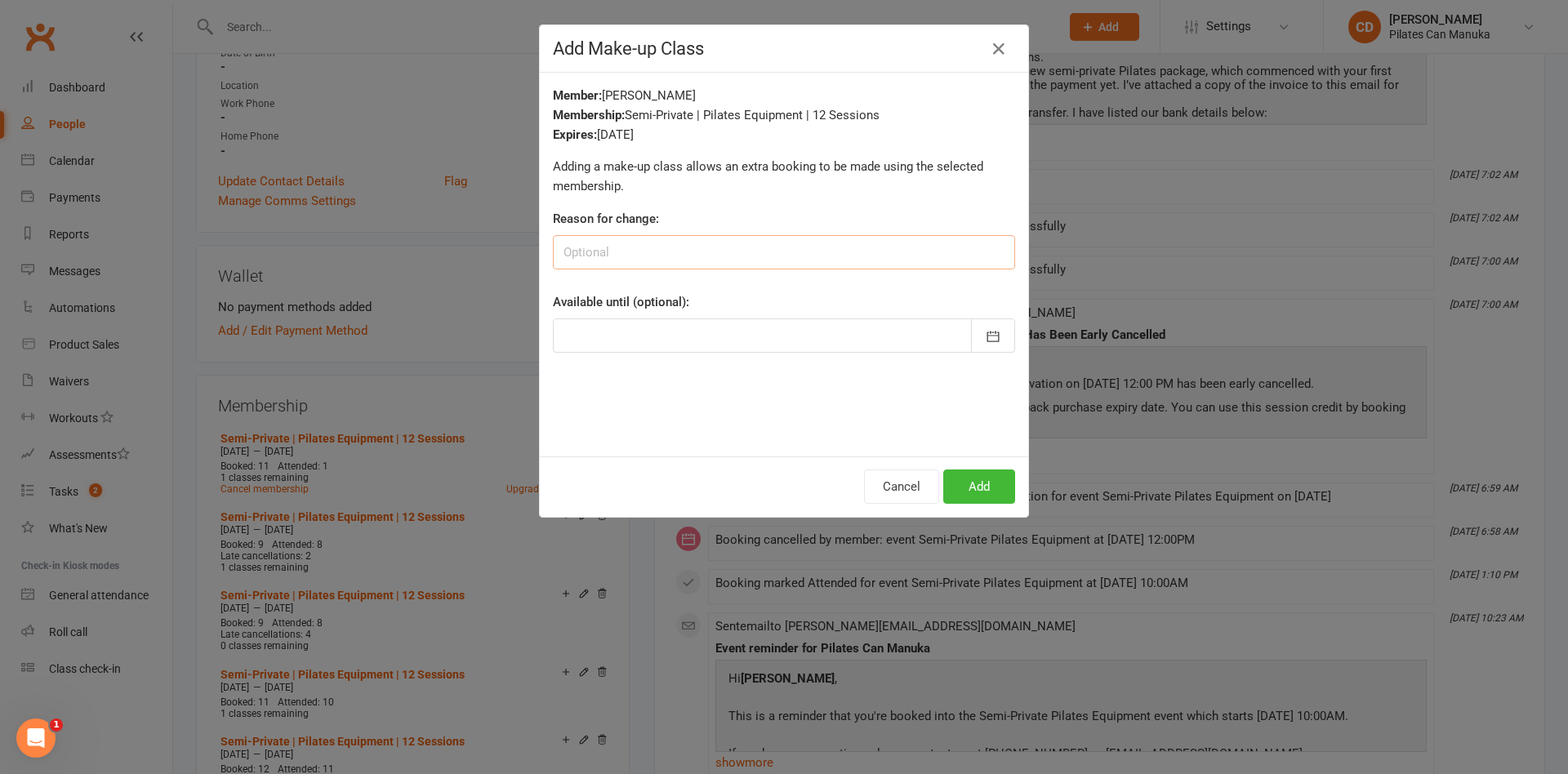
click at [711, 248] on input at bounding box center [784, 253] width 462 height 35
type input "M"
type input "12th session in the [DATE] - [DATE] package CD"
click at [995, 333] on button "button" at bounding box center [993, 336] width 44 height 35
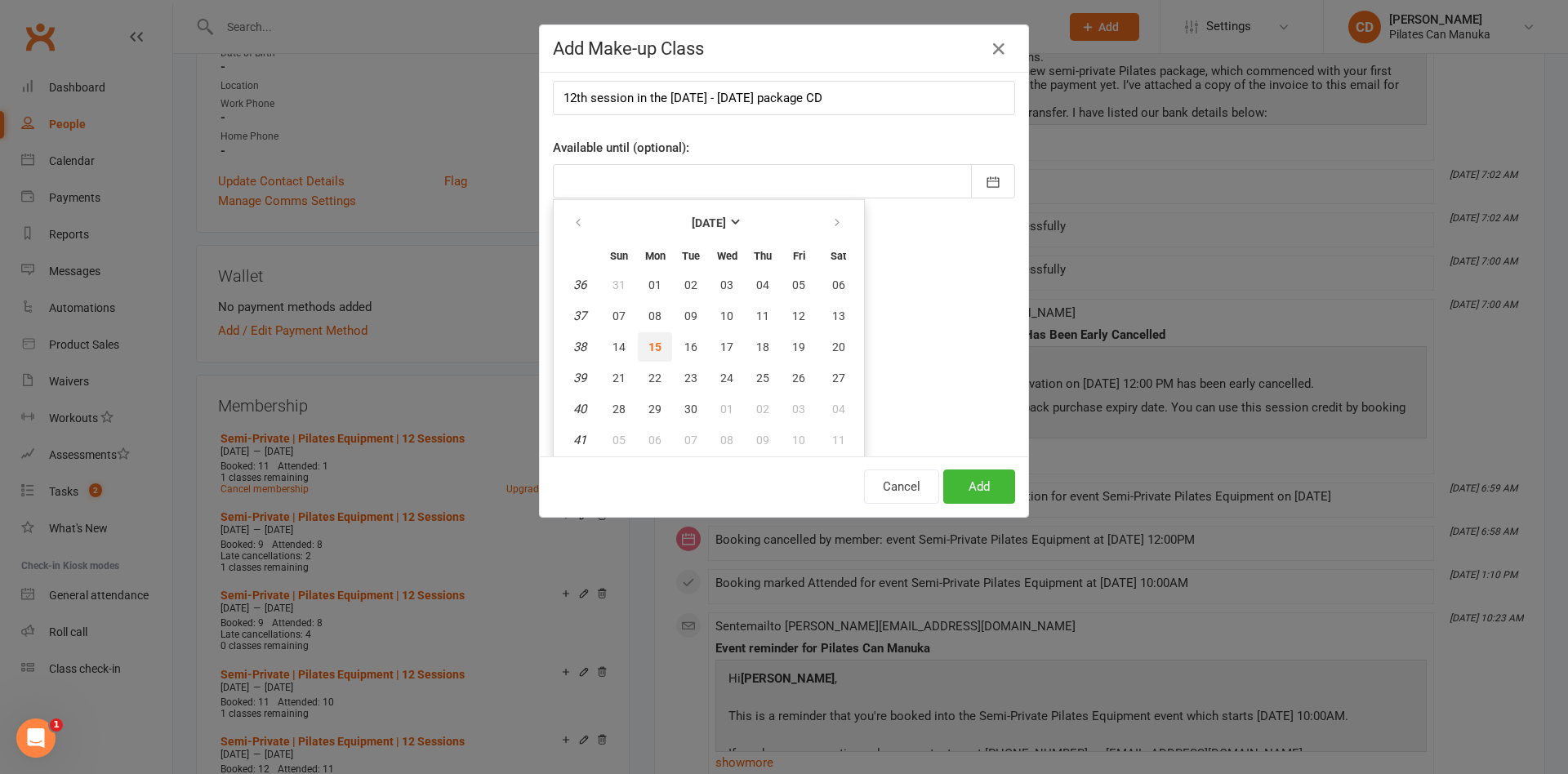
click at [652, 347] on button "15" at bounding box center [655, 347] width 35 height 30
type input "[DATE]"
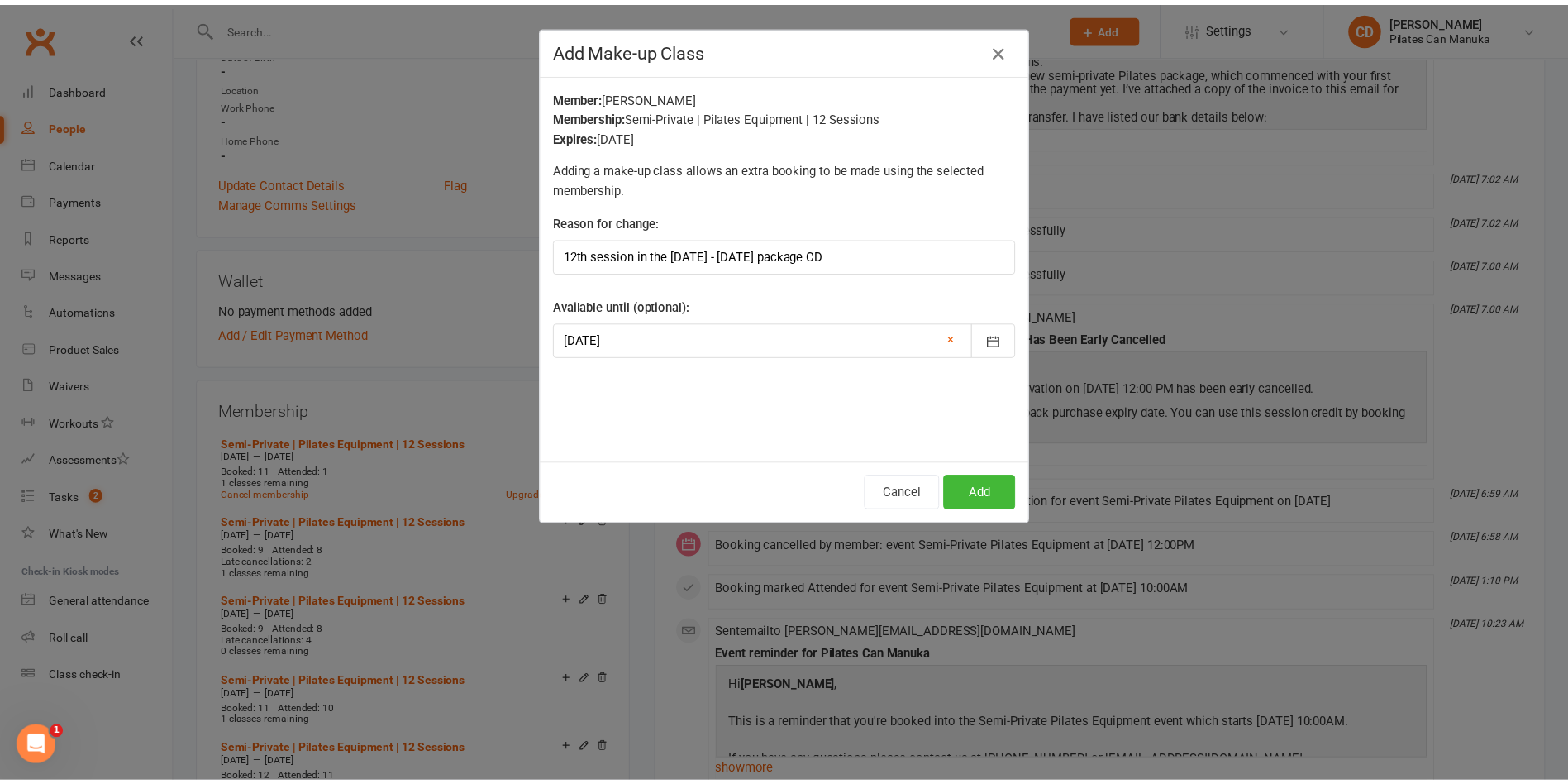
scroll to position [0, 0]
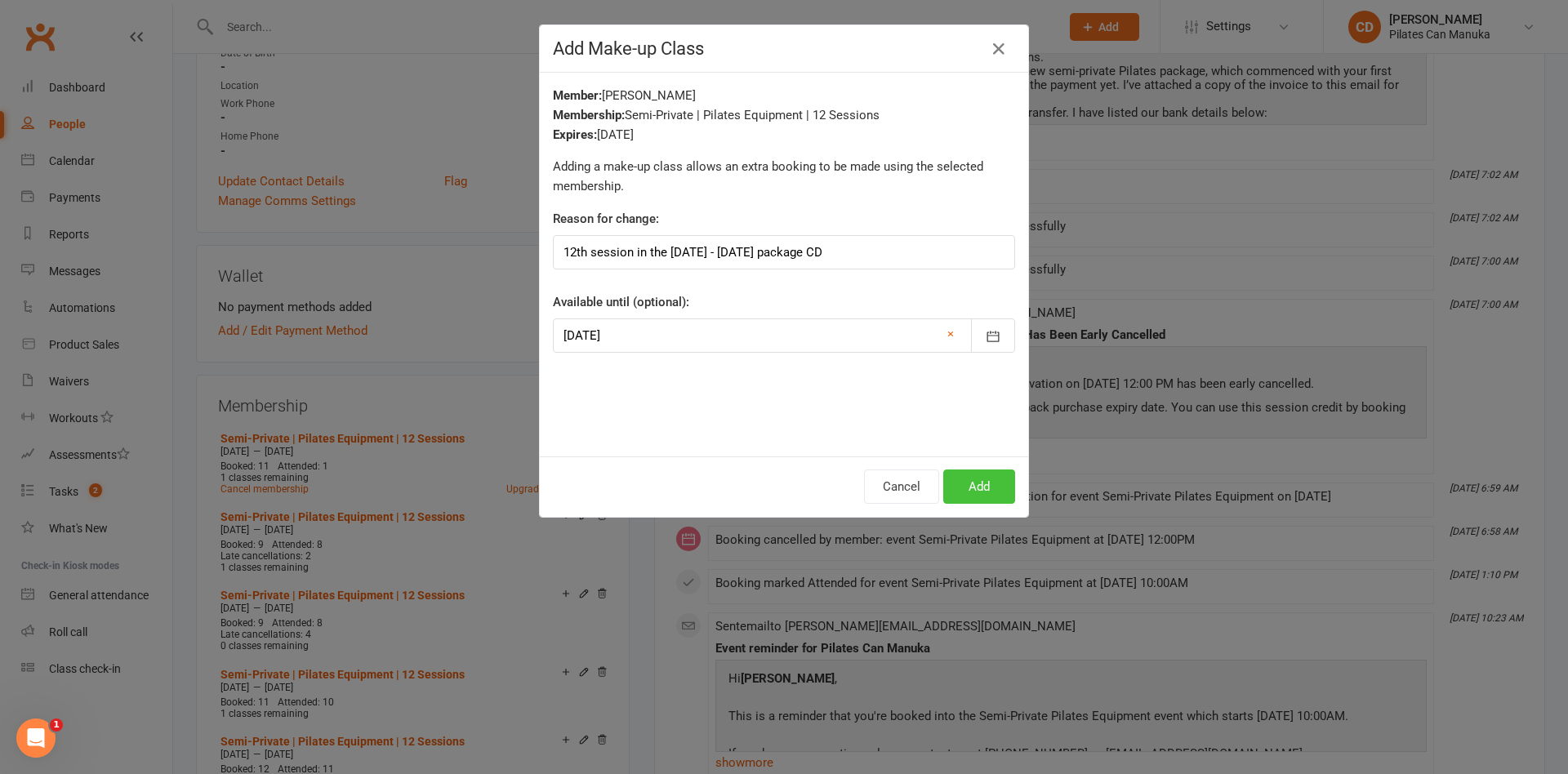
click at [964, 485] on button "Add" at bounding box center [978, 487] width 72 height 35
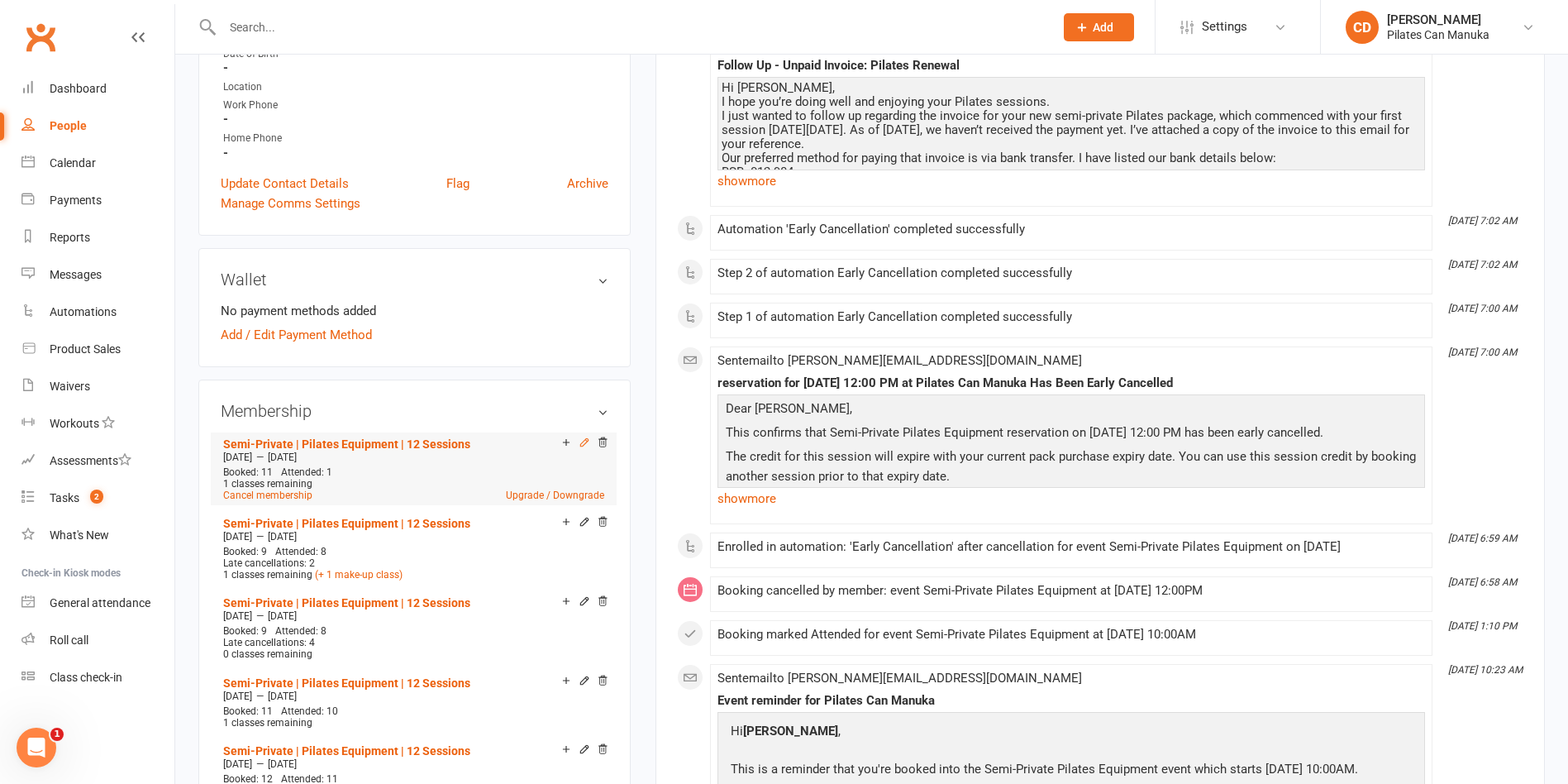
click at [581, 443] on icon at bounding box center [584, 442] width 7 height 7
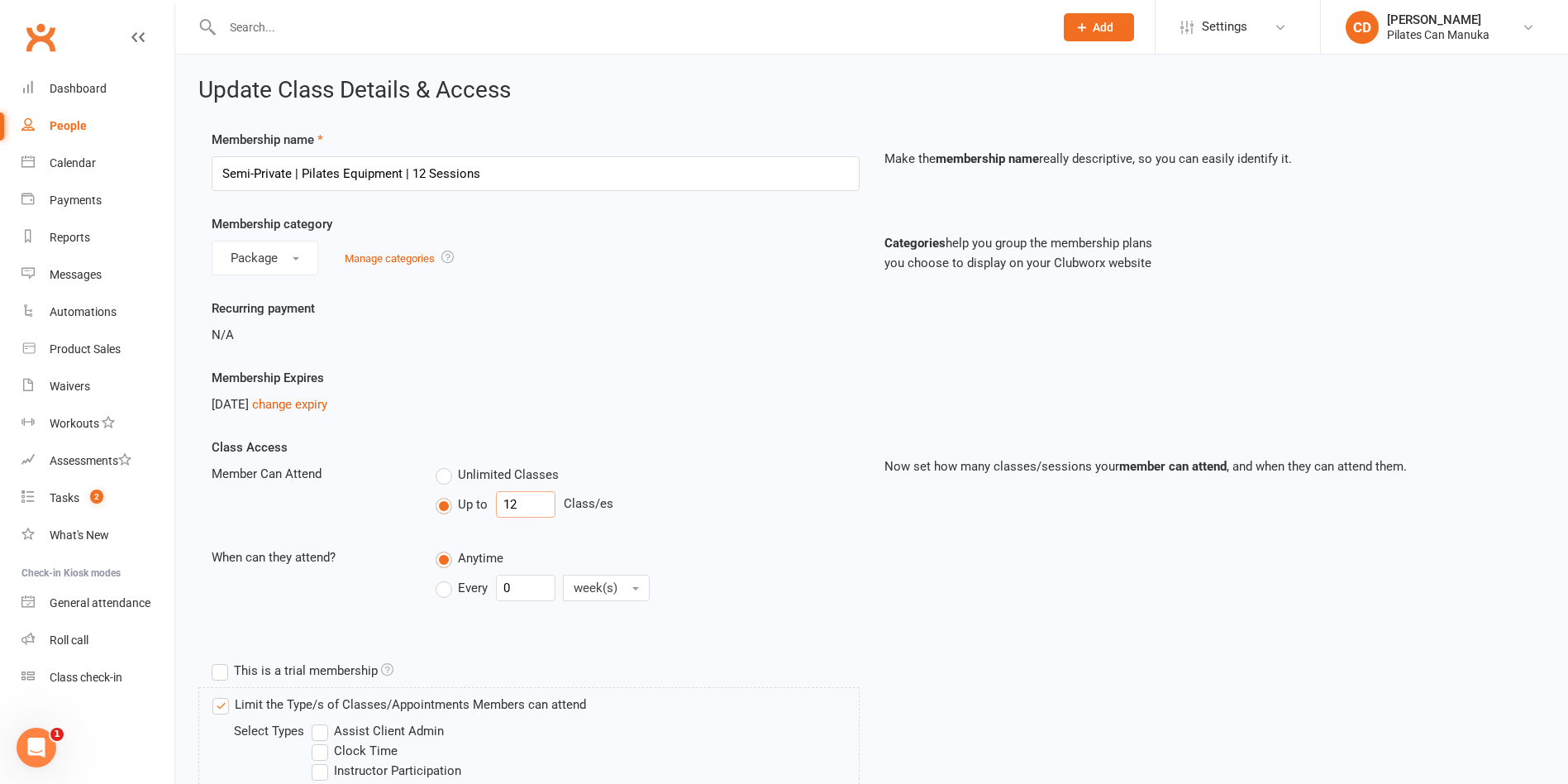
click at [546, 493] on input "12" at bounding box center [525, 505] width 59 height 27
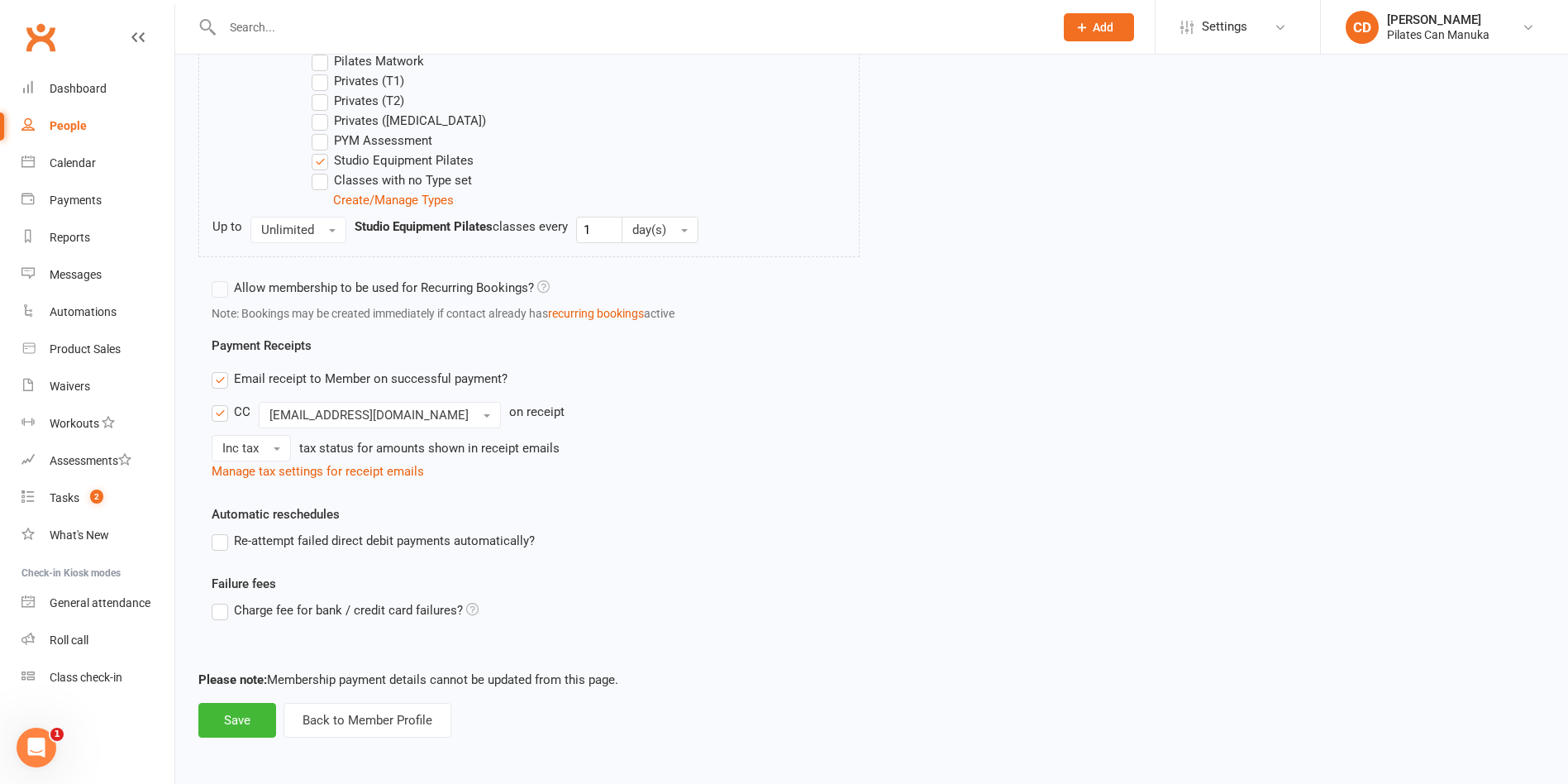
scroll to position [750, 0]
type input "11"
click at [224, 726] on button "Save" at bounding box center [236, 720] width 77 height 35
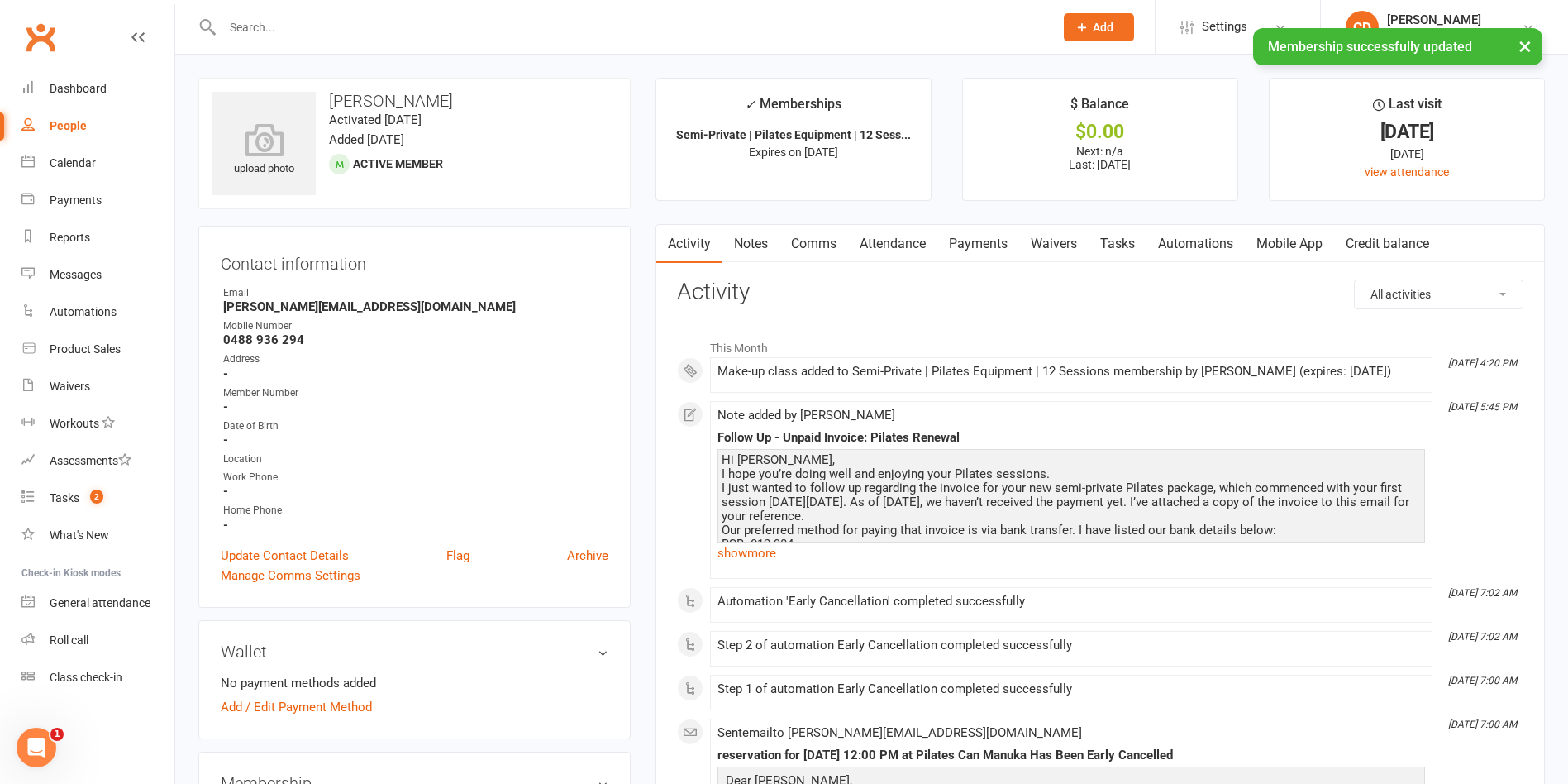
click at [889, 245] on link "Attendance" at bounding box center [892, 244] width 89 height 38
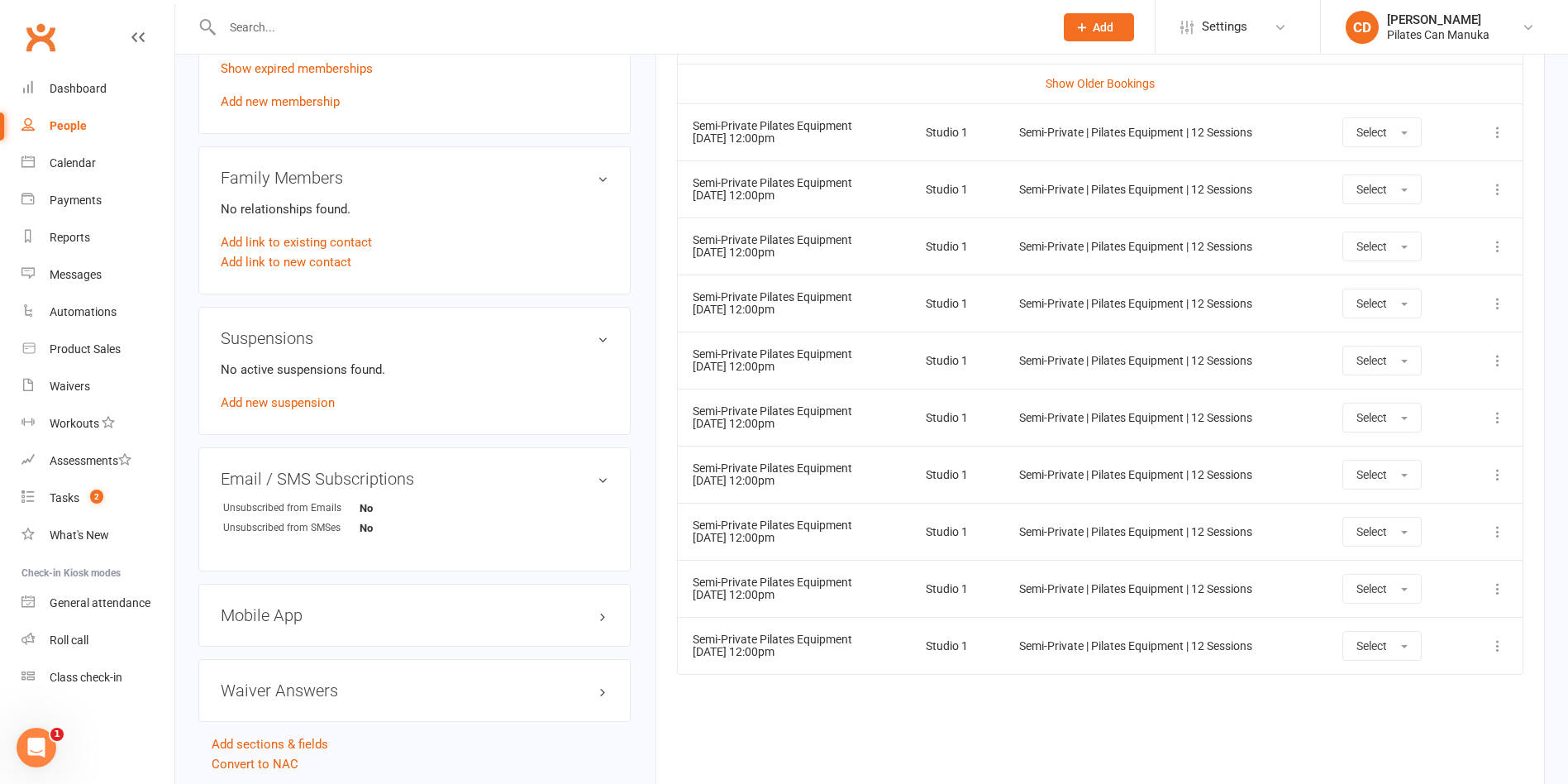
scroll to position [711, 0]
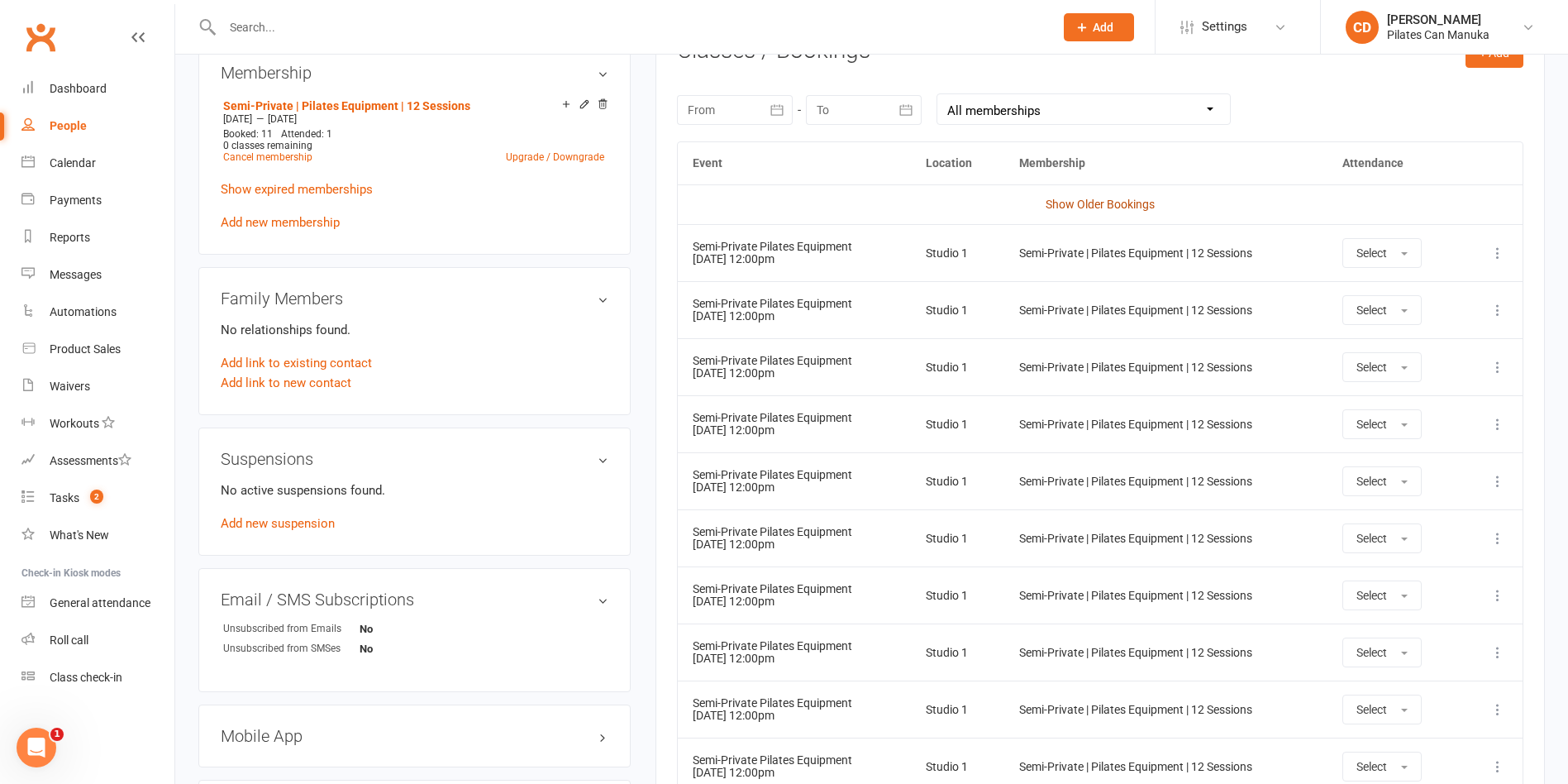
click at [1103, 203] on link "Show Older Bookings" at bounding box center [1100, 204] width 109 height 13
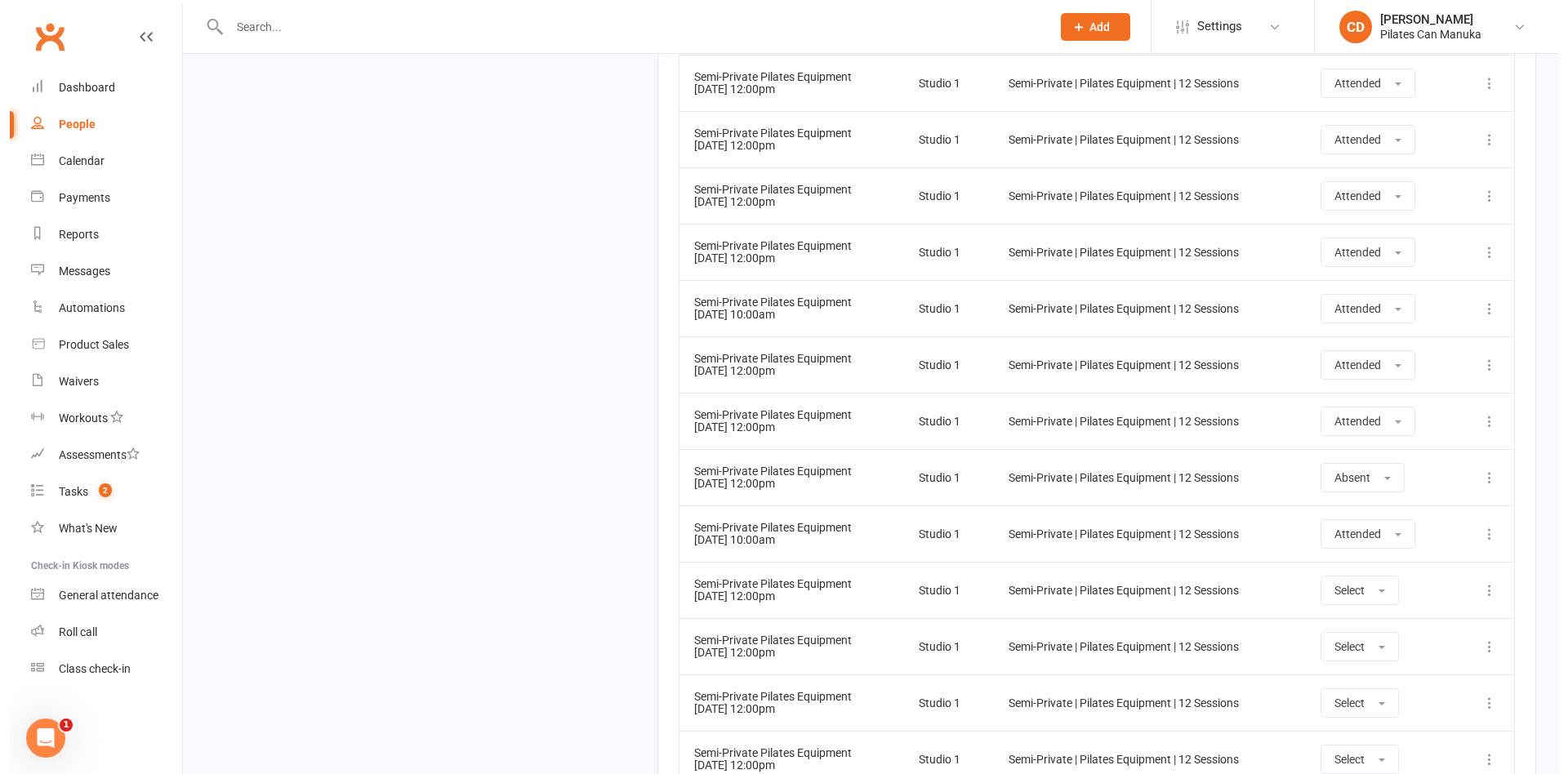
scroll to position [3029, 0]
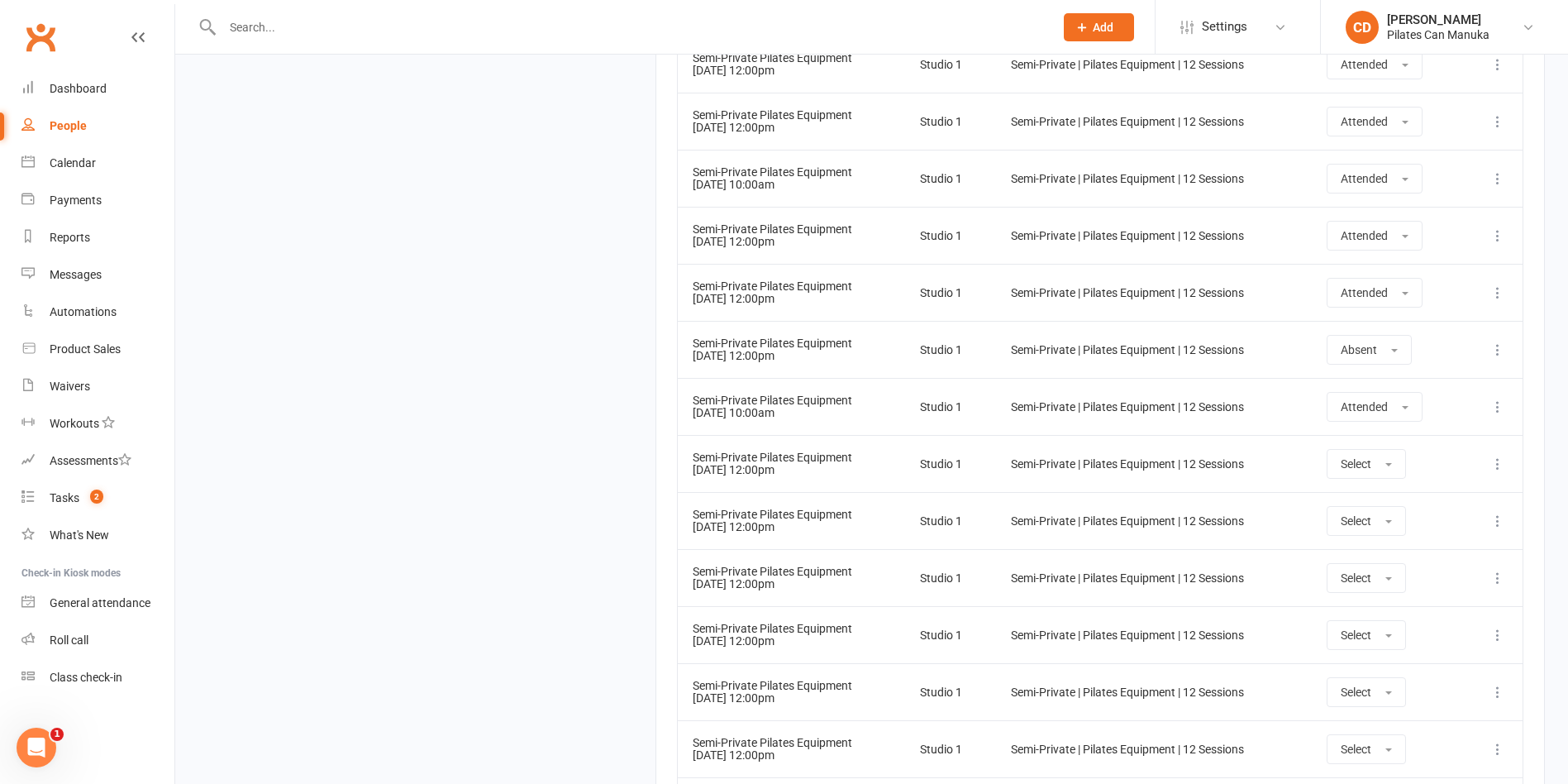
click at [1497, 402] on icon at bounding box center [1498, 407] width 17 height 17
click at [1453, 502] on link "Delete booking" at bounding box center [1425, 506] width 164 height 33
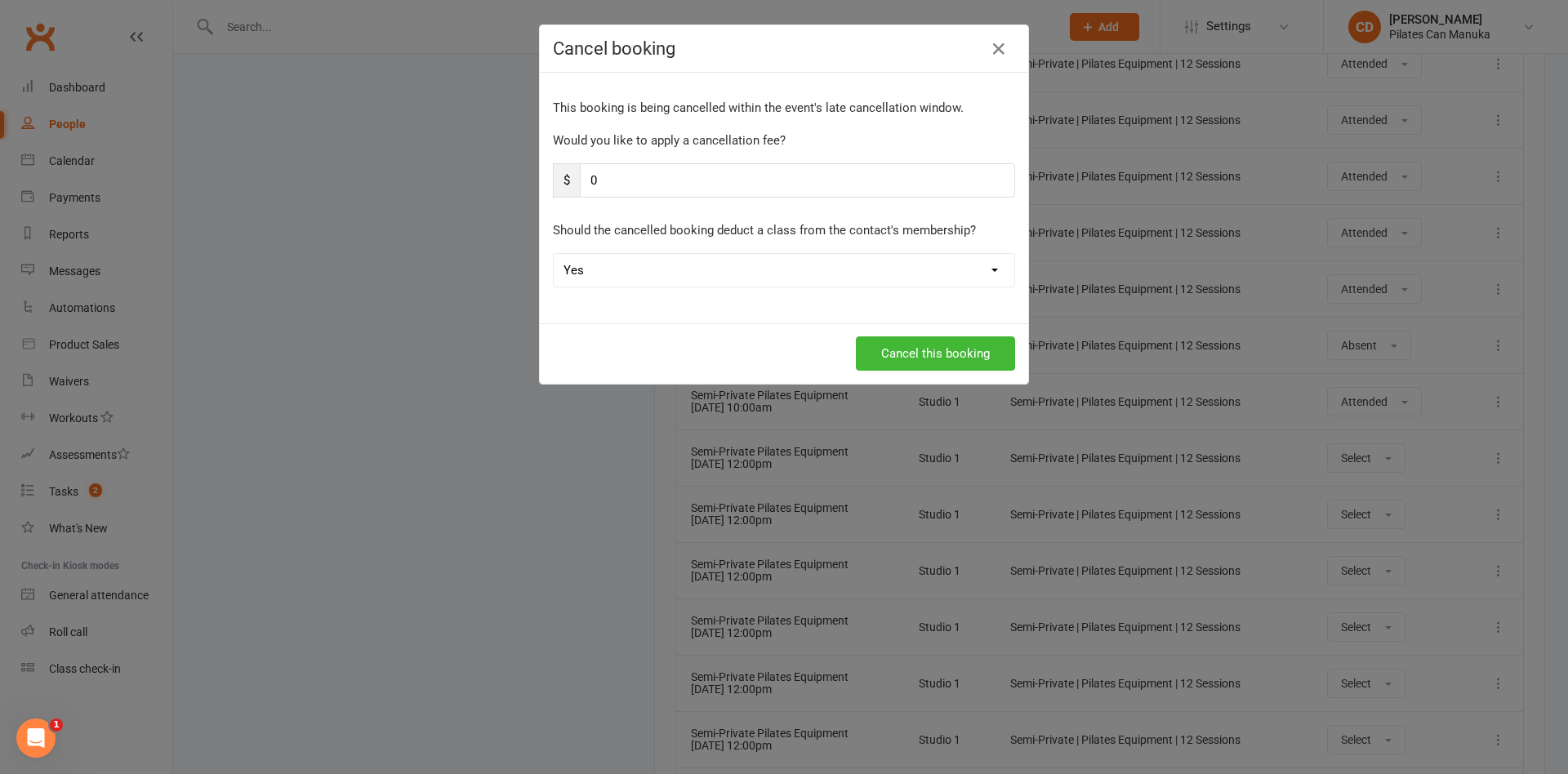
click at [721, 269] on select "Yes No" at bounding box center [784, 271] width 461 height 33
select select "1"
click at [554, 254] on select "Yes No" at bounding box center [784, 271] width 461 height 33
click at [871, 363] on button "Cancel this booking" at bounding box center [935, 354] width 160 height 35
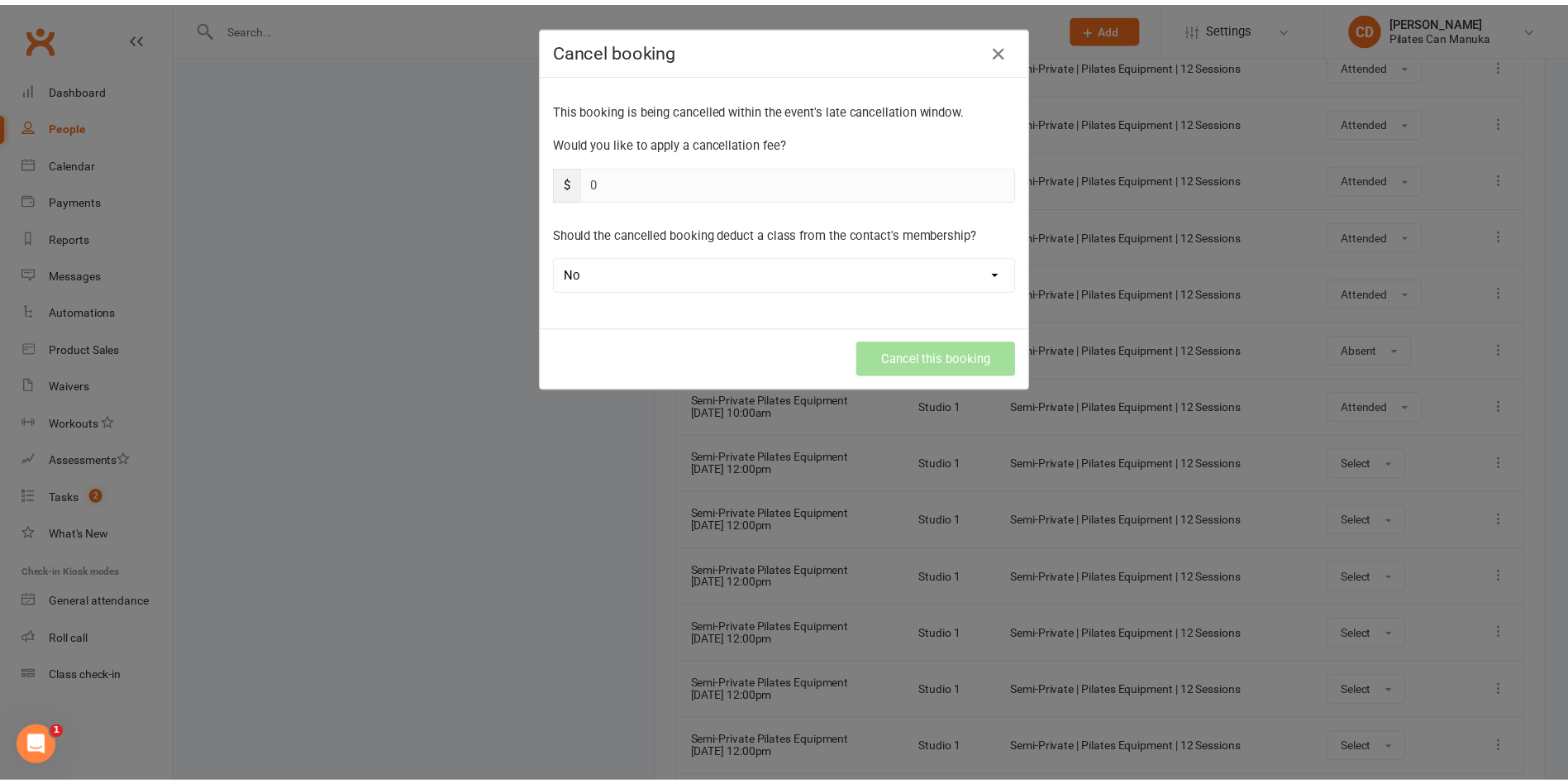
scroll to position [500, 0]
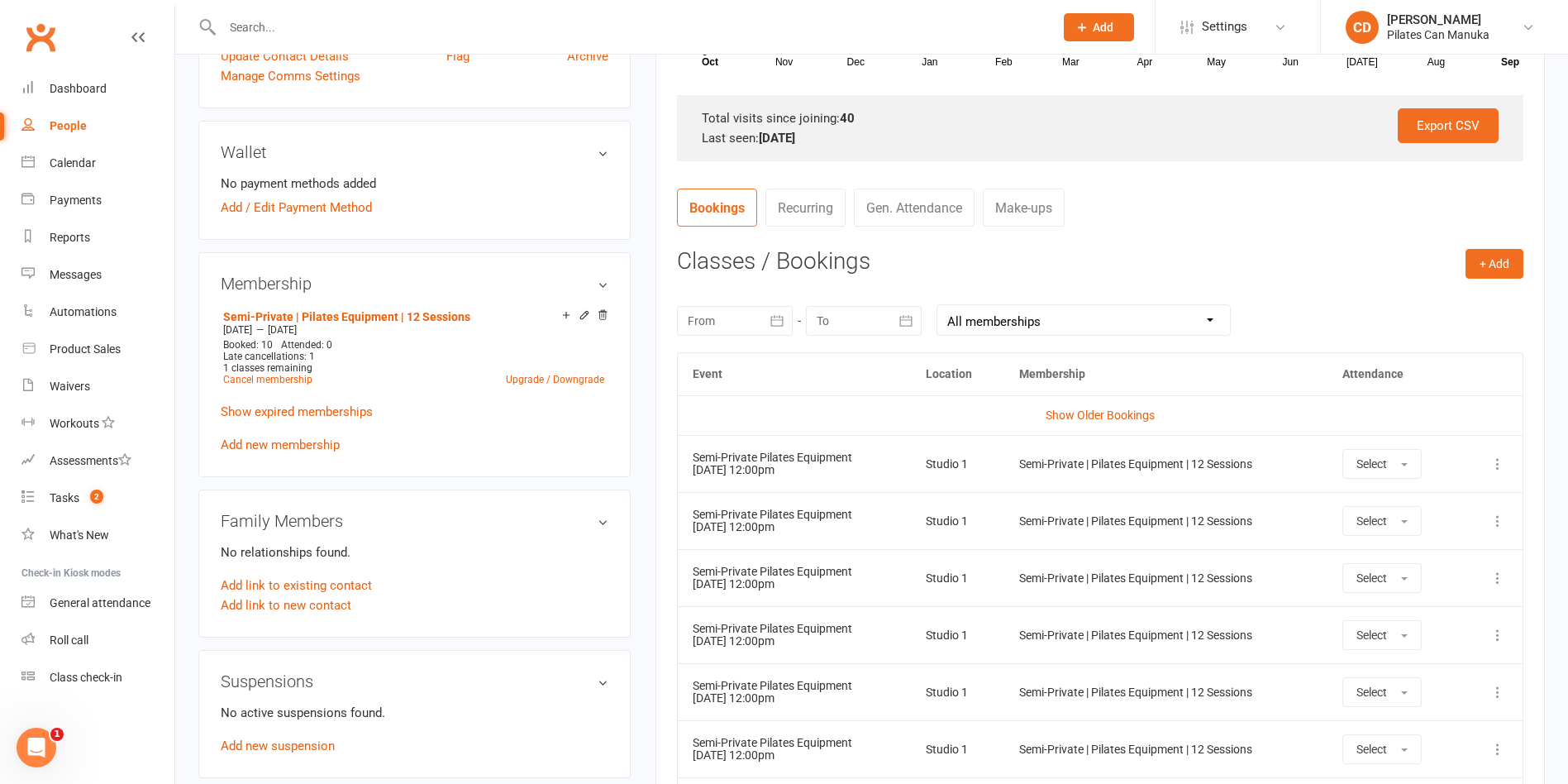
click at [1498, 463] on icon at bounding box center [1498, 464] width 17 height 17
click at [1436, 562] on link "Remove booking" at bounding box center [1425, 562] width 164 height 33
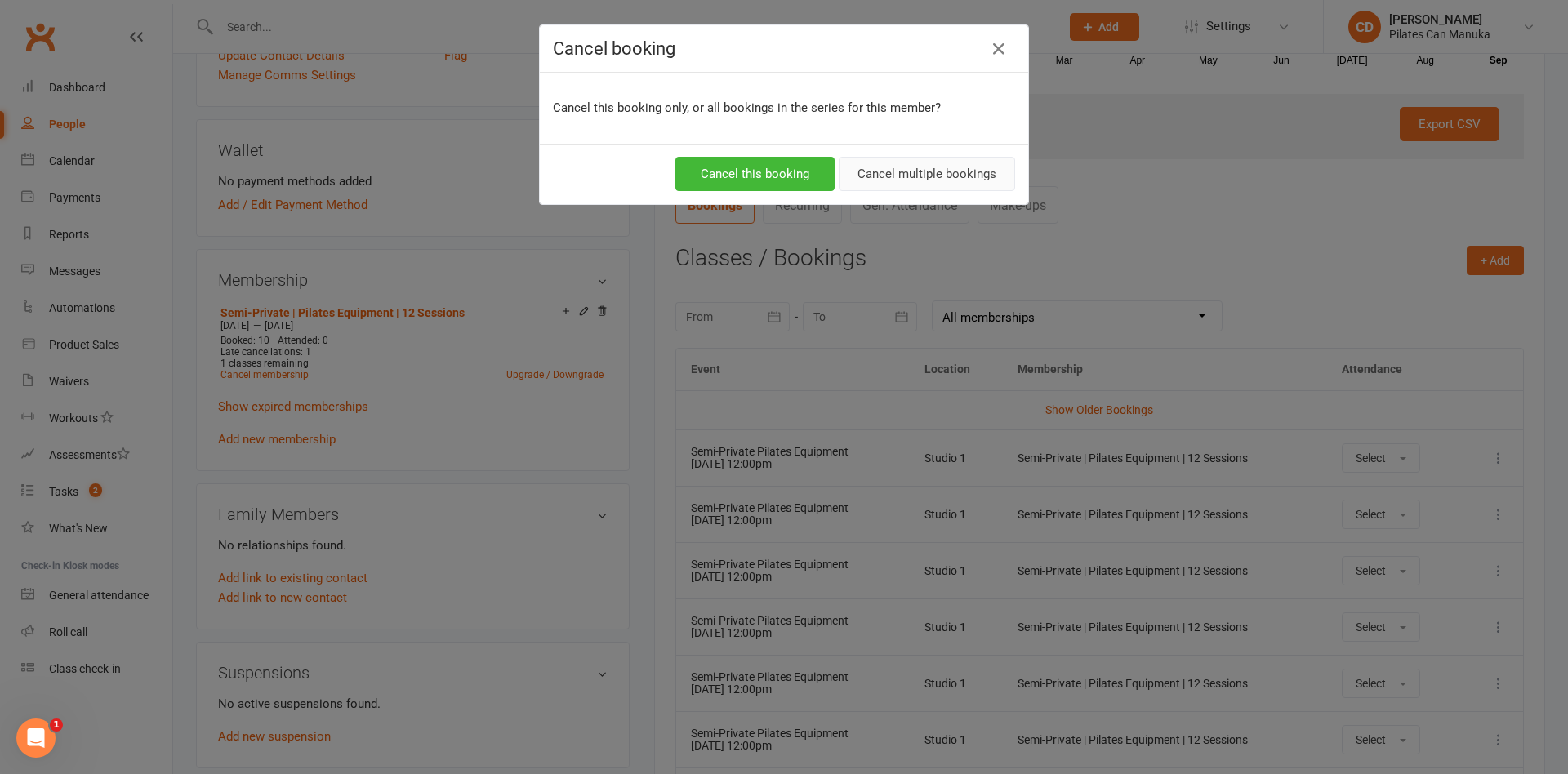
click at [983, 182] on button "Cancel multiple bookings" at bounding box center [926, 174] width 176 height 35
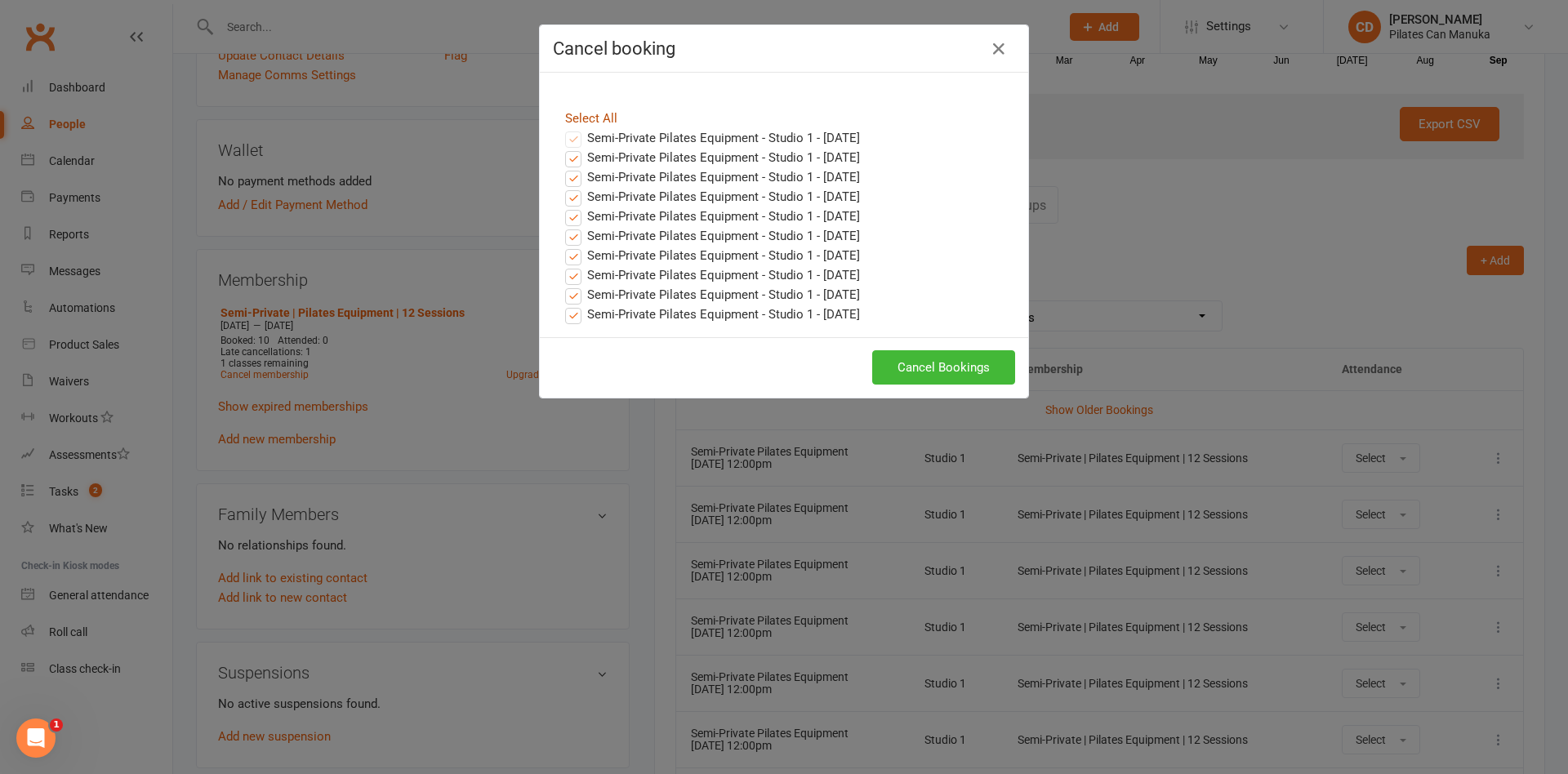
click at [600, 113] on link "Select All" at bounding box center [591, 118] width 53 height 15
click at [908, 357] on button "Cancel Bookings" at bounding box center [944, 368] width 143 height 35
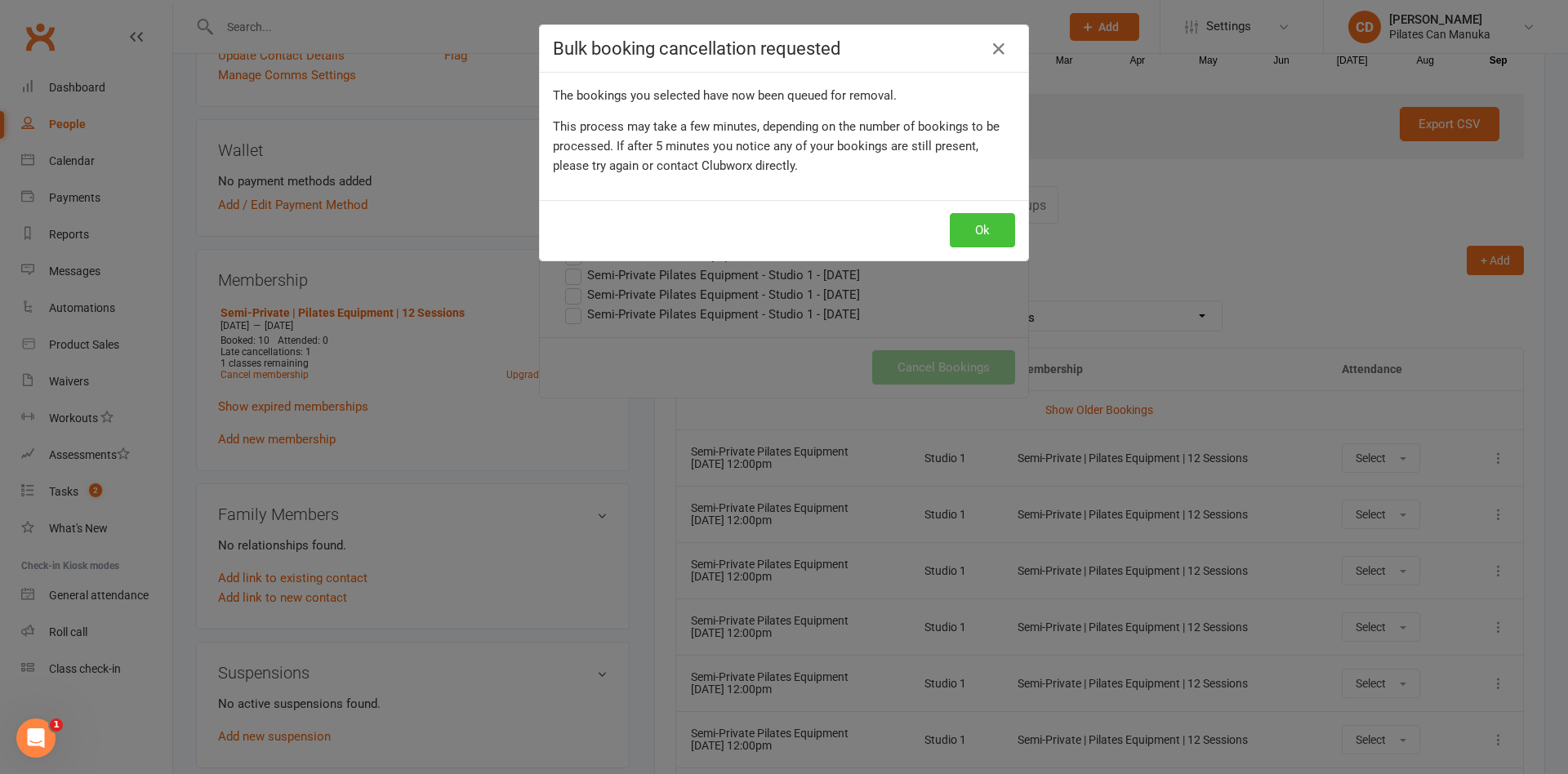
click at [977, 229] on button "Ok" at bounding box center [981, 230] width 65 height 35
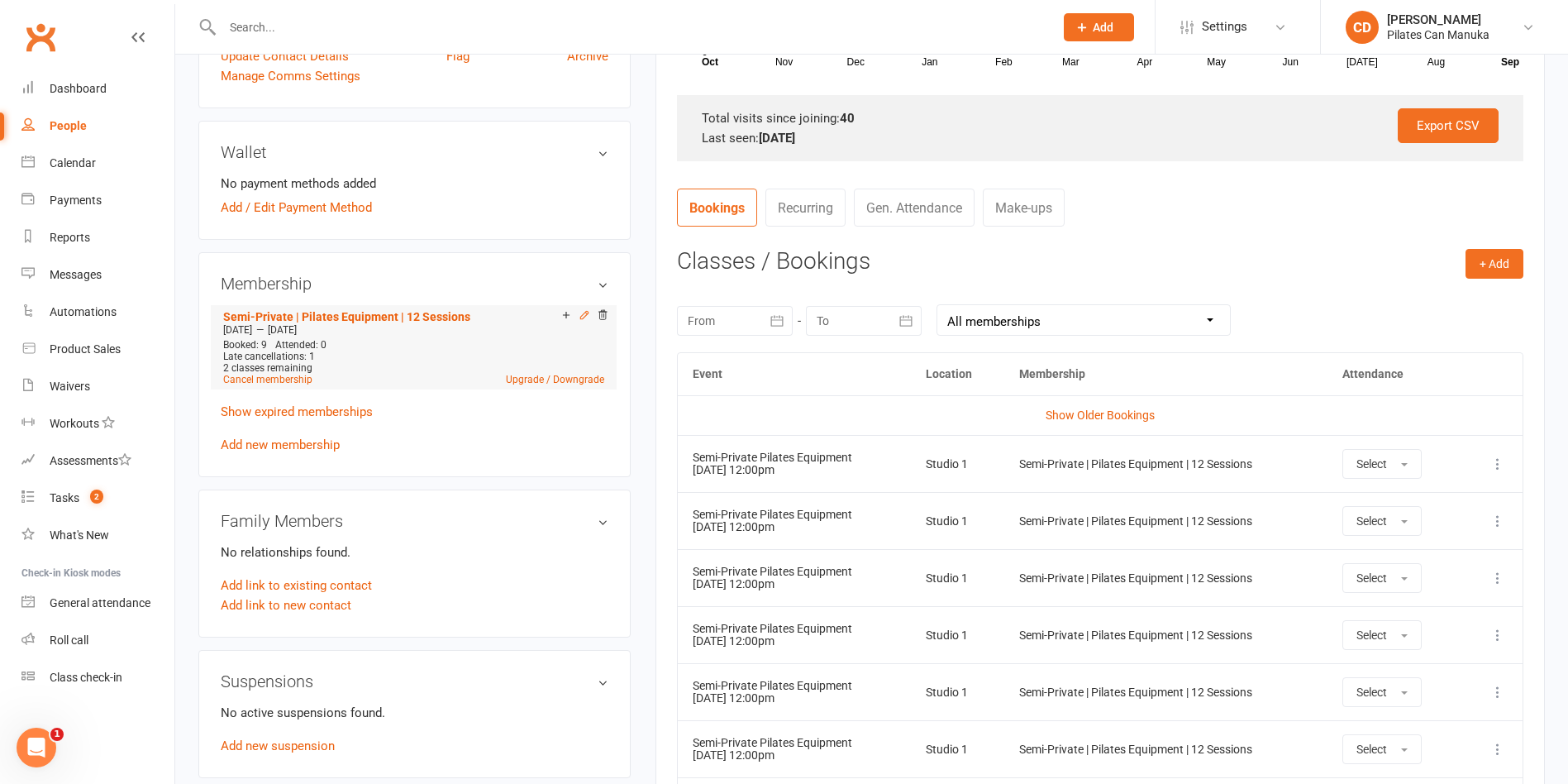
click at [580, 314] on icon at bounding box center [585, 315] width 12 height 12
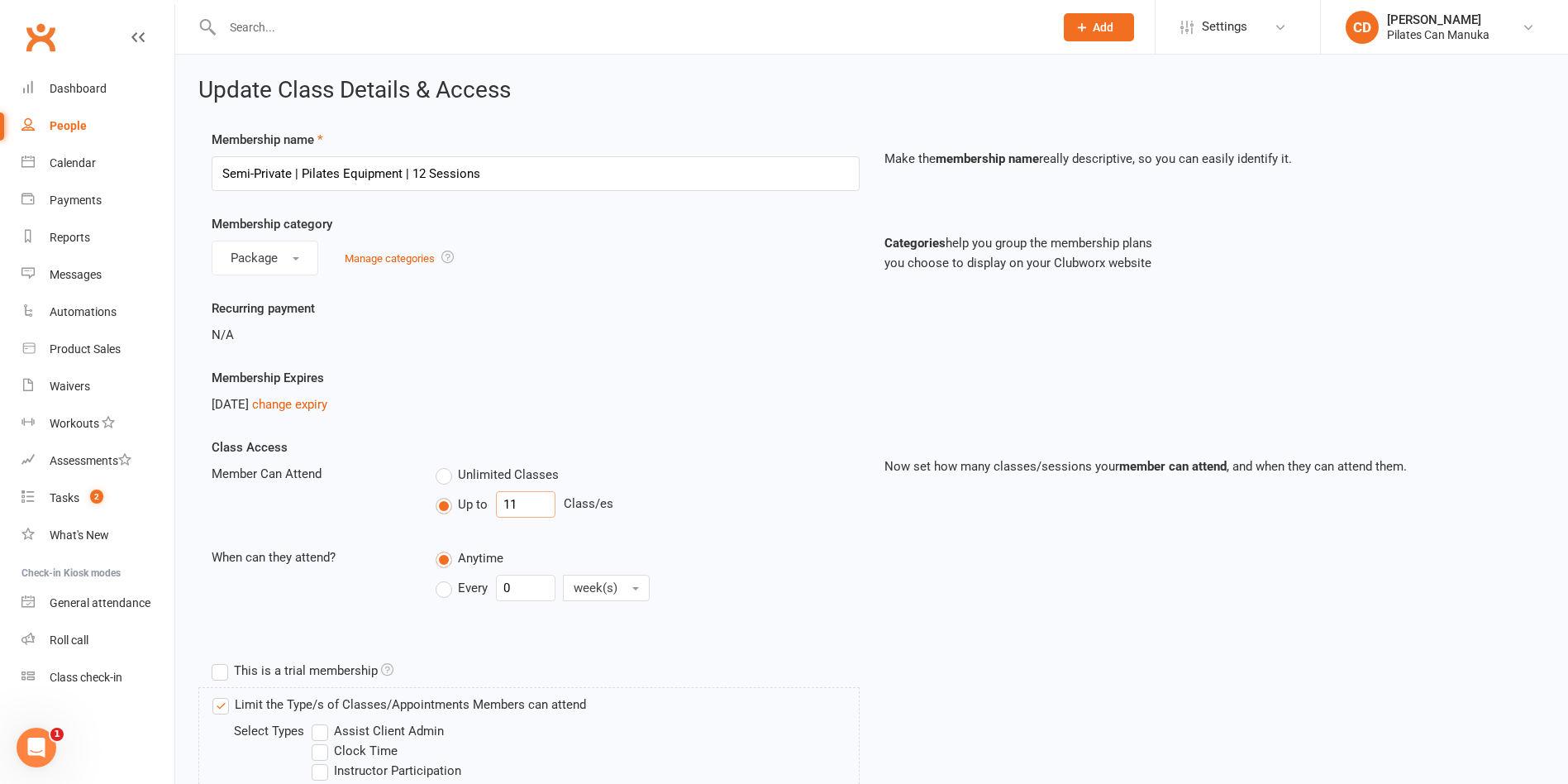
click at [520, 493] on input "11" at bounding box center [525, 505] width 59 height 27
type input "1"
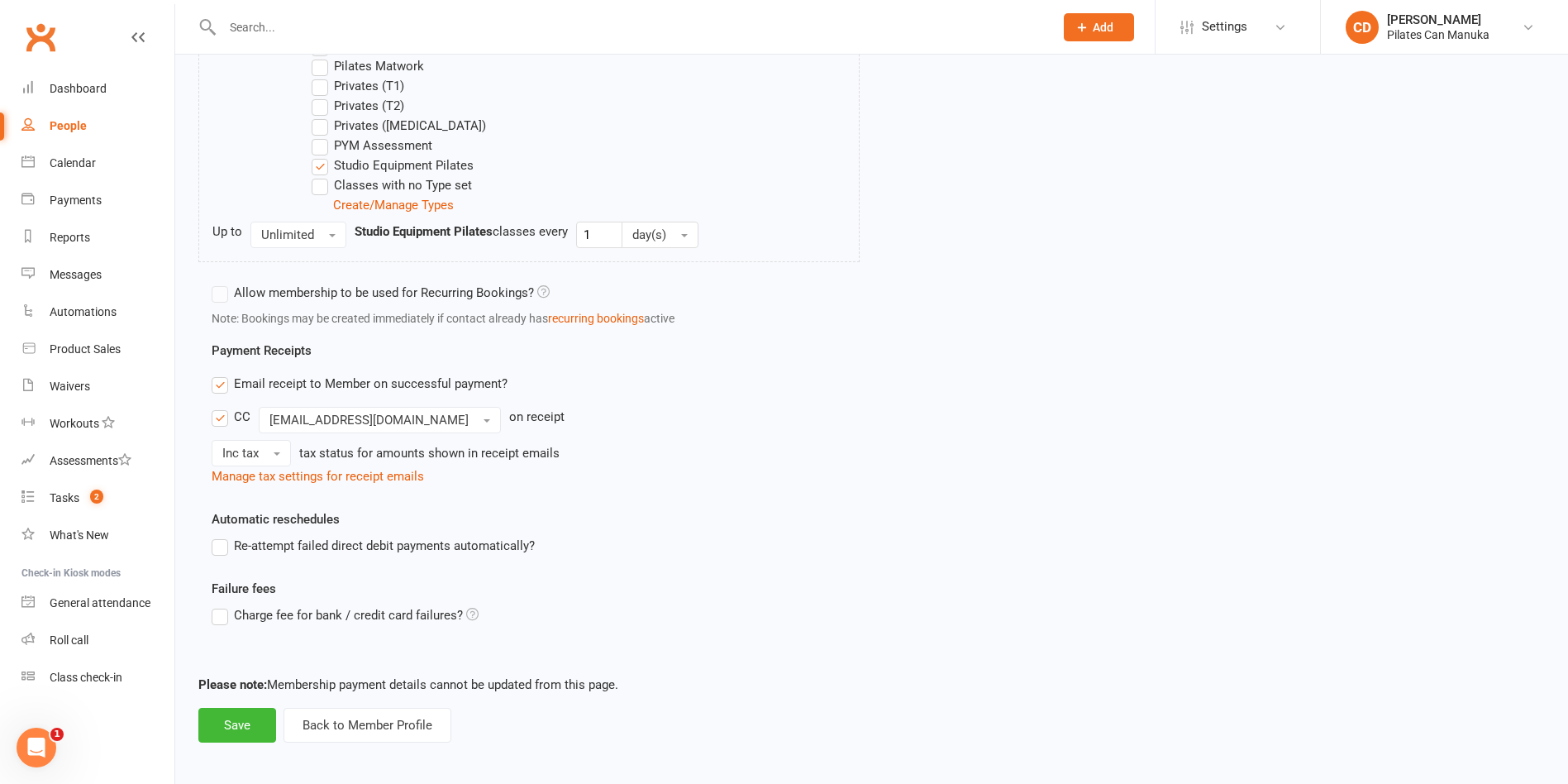
scroll to position [750, 0]
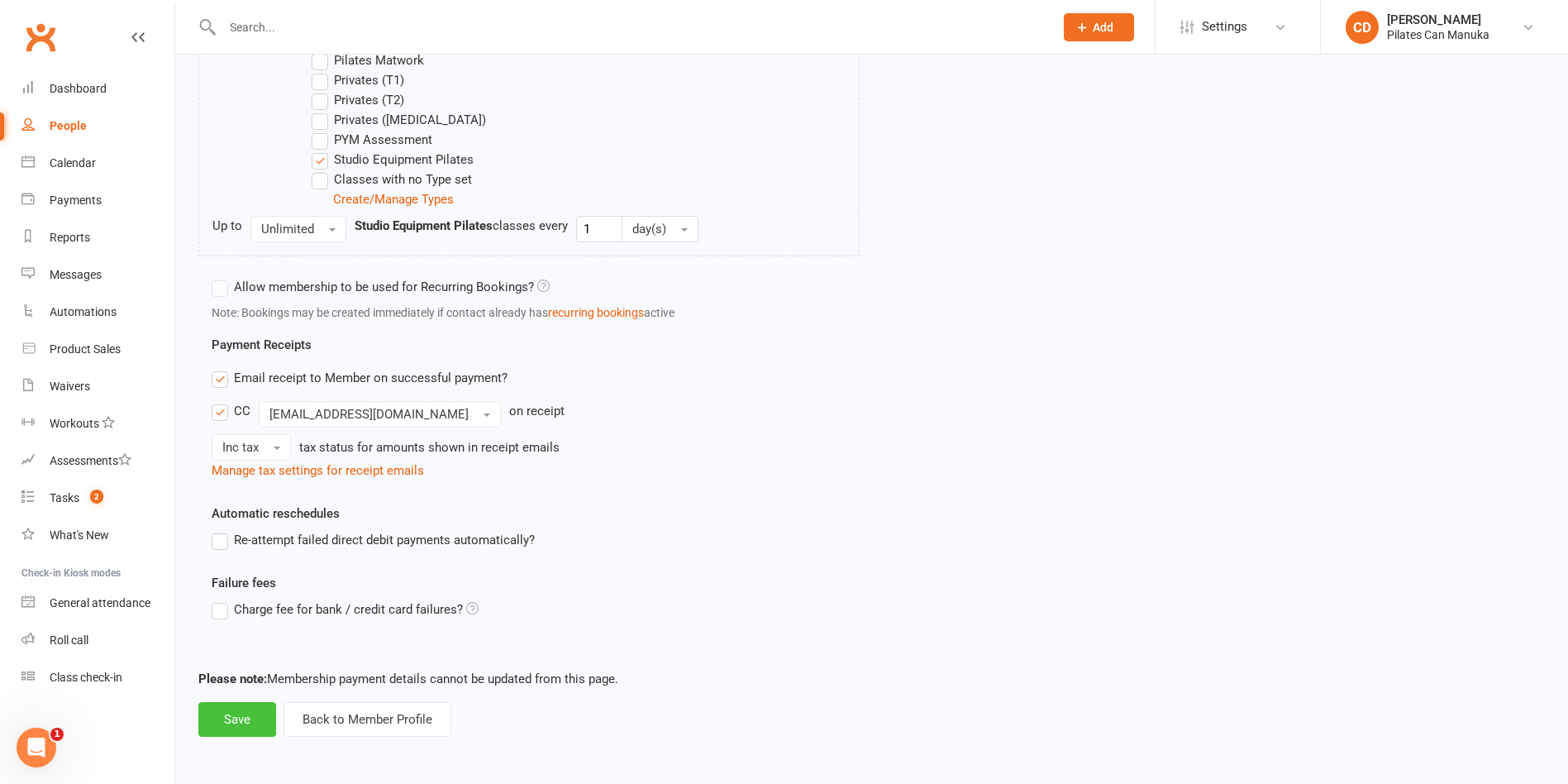
type input "9"
click at [220, 711] on button "Save" at bounding box center [236, 720] width 77 height 35
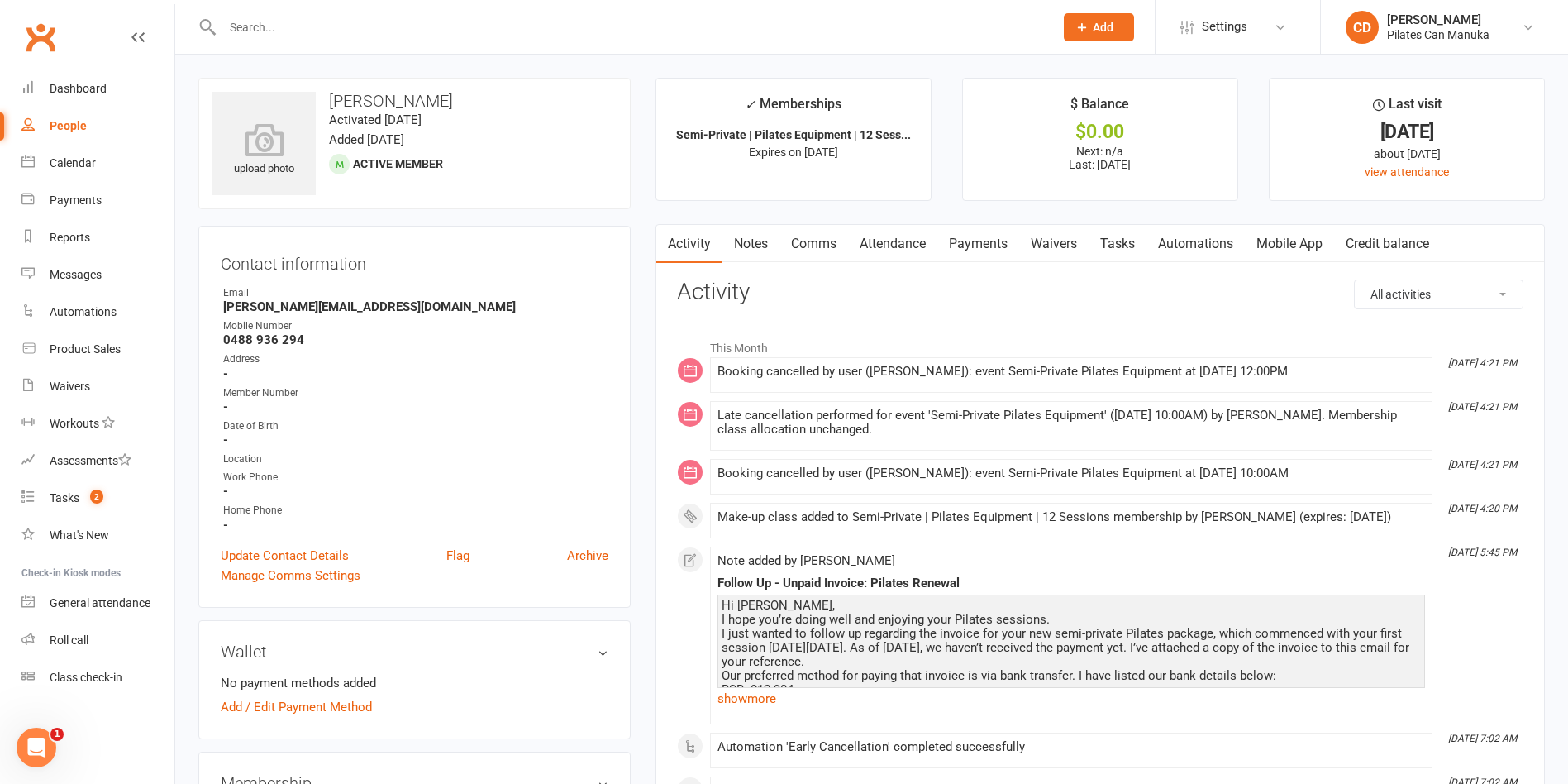
click at [913, 237] on link "Attendance" at bounding box center [892, 244] width 89 height 38
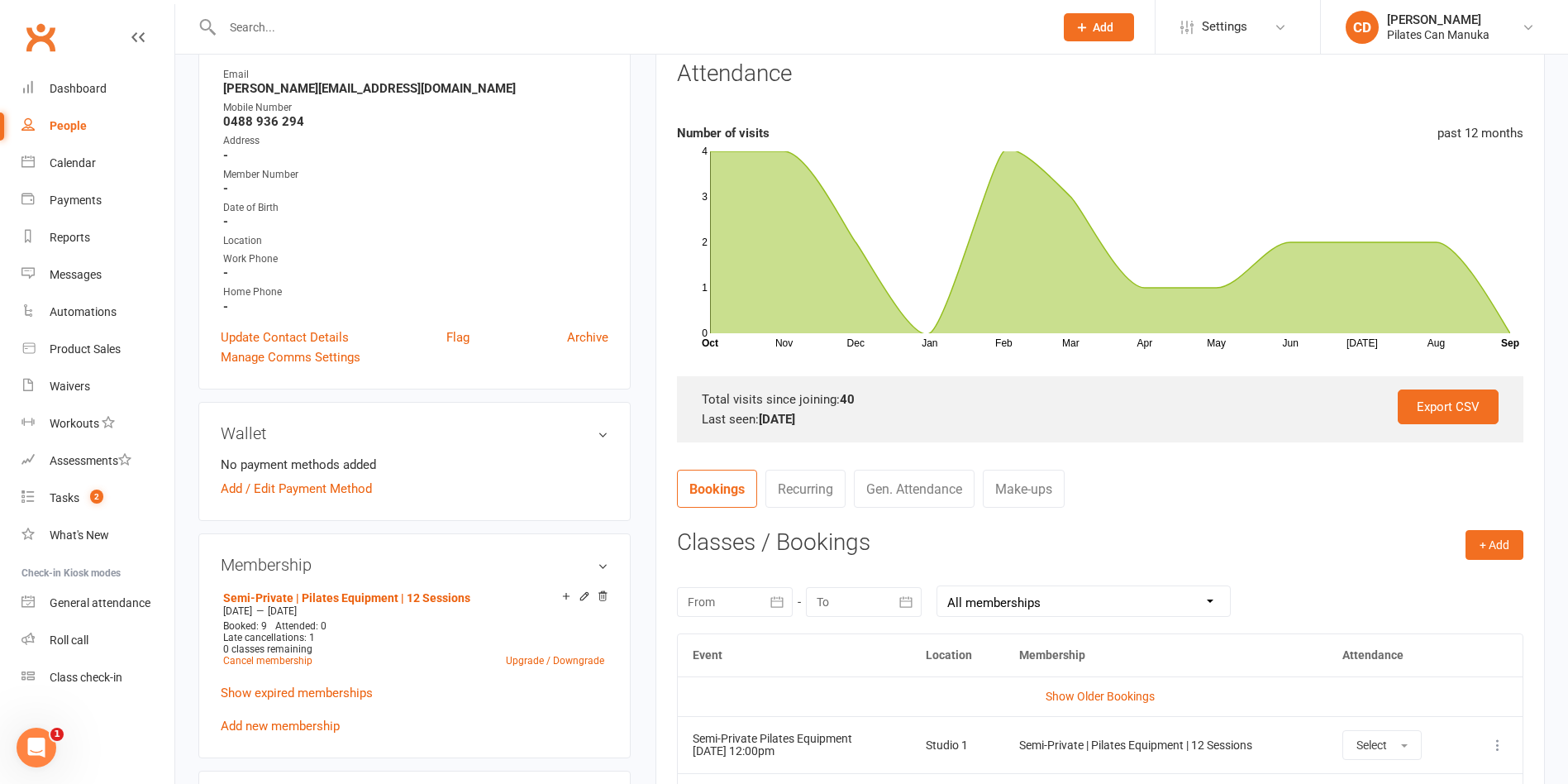
scroll to position [497, 0]
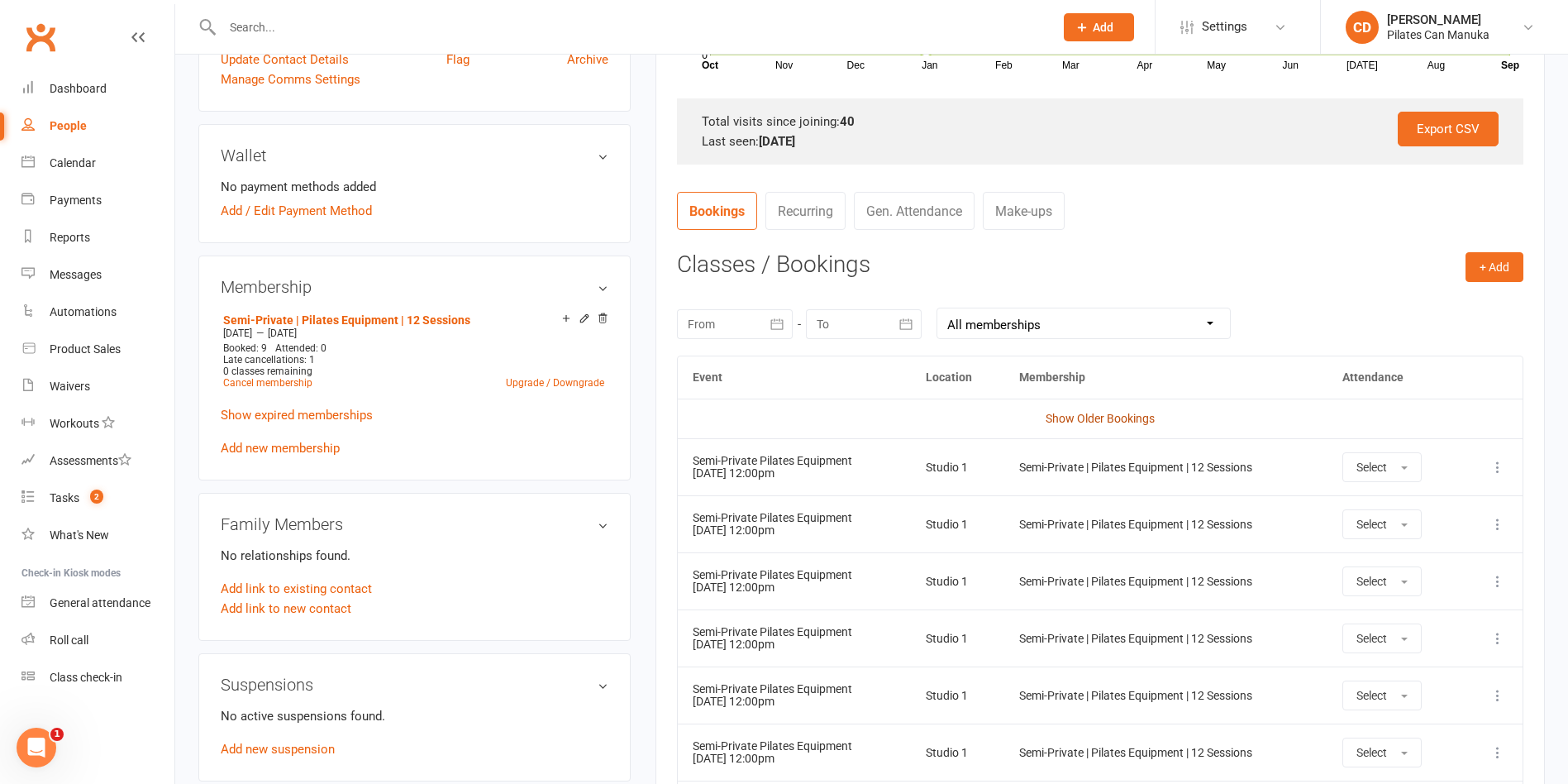
click at [1091, 417] on link "Show Older Bookings" at bounding box center [1100, 418] width 109 height 13
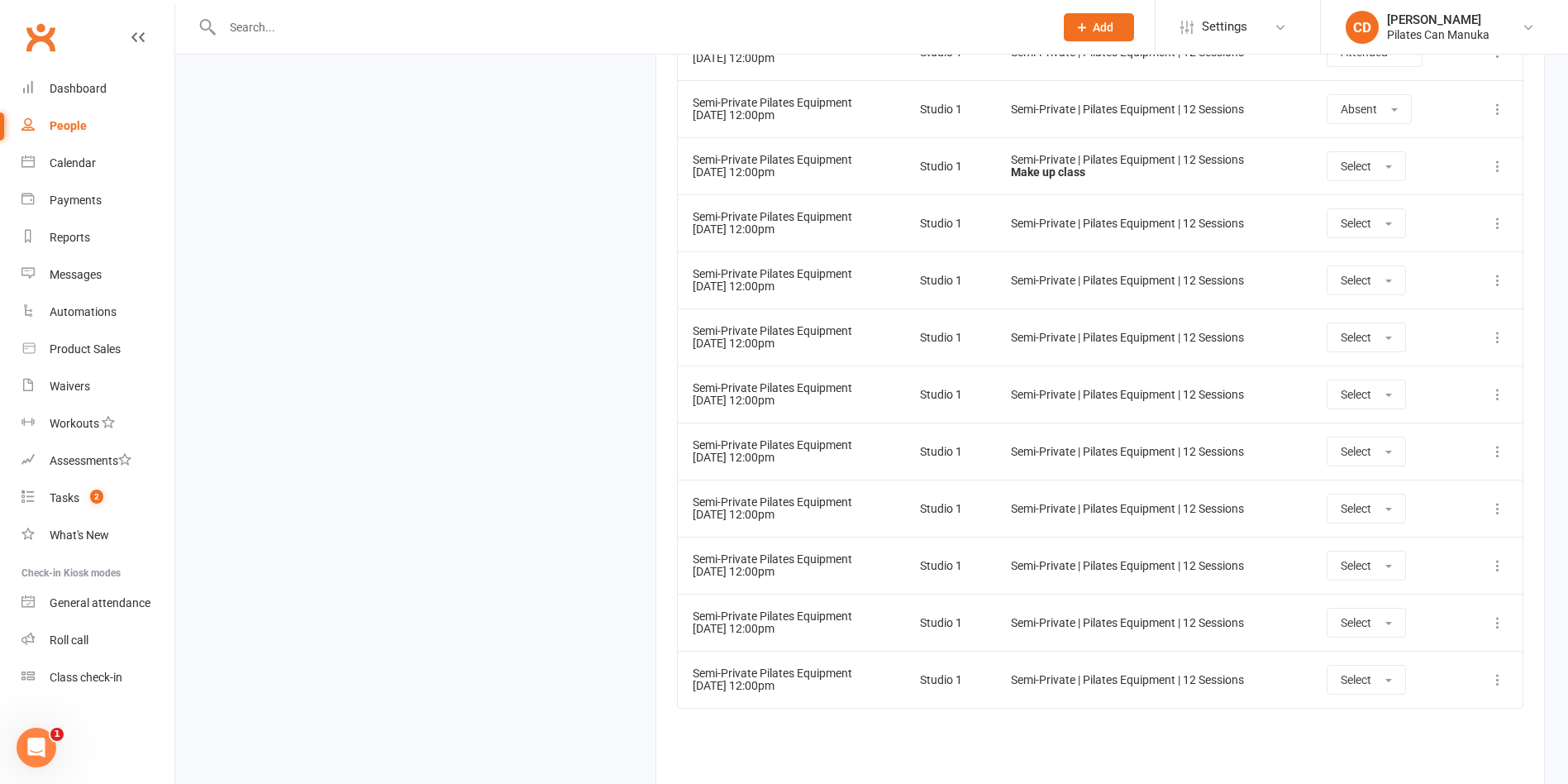
scroll to position [2973, 0]
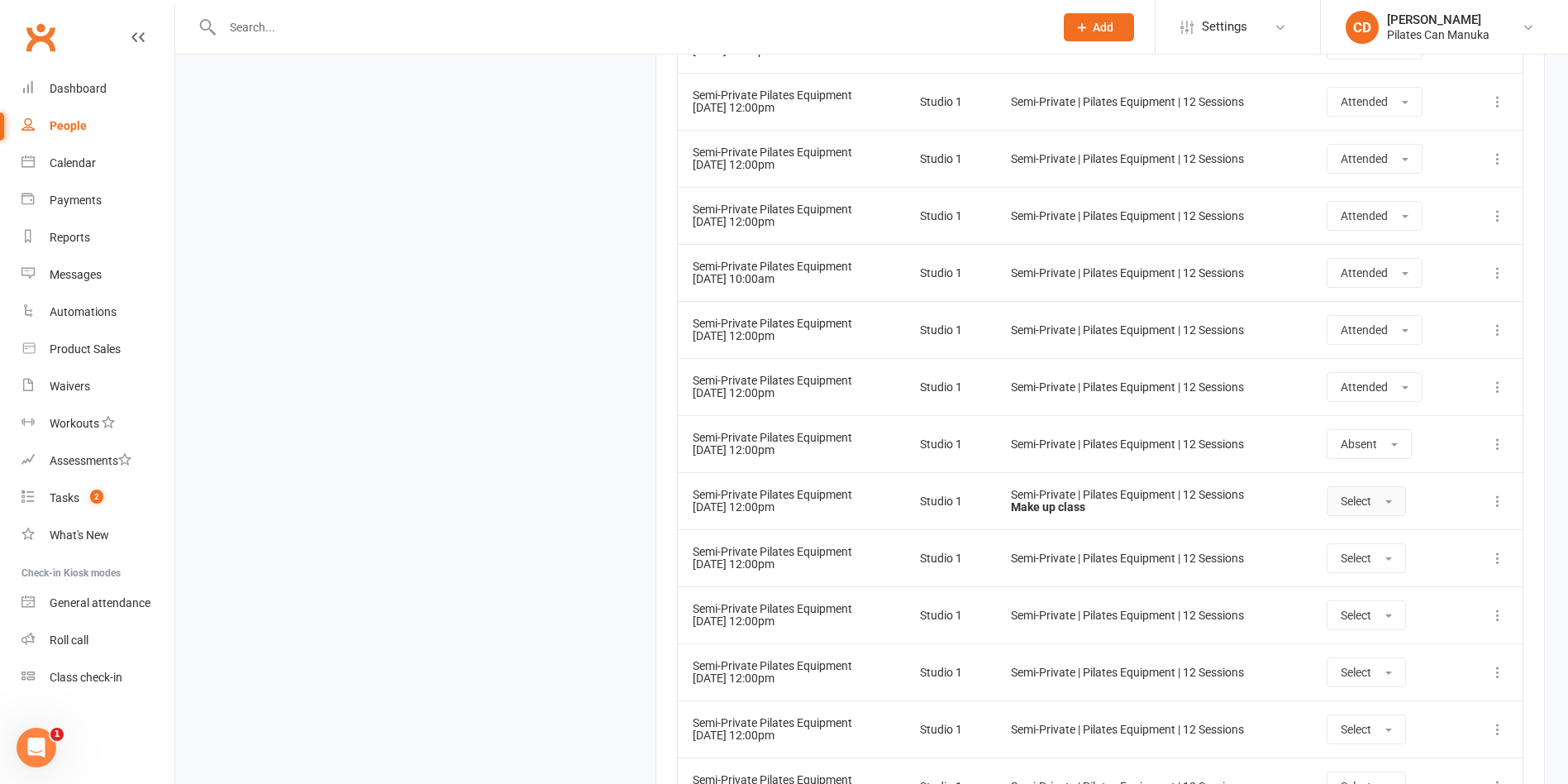
click at [1401, 507] on button "Select" at bounding box center [1366, 502] width 79 height 30
click at [1405, 532] on link "Attended" at bounding box center [1409, 538] width 164 height 33
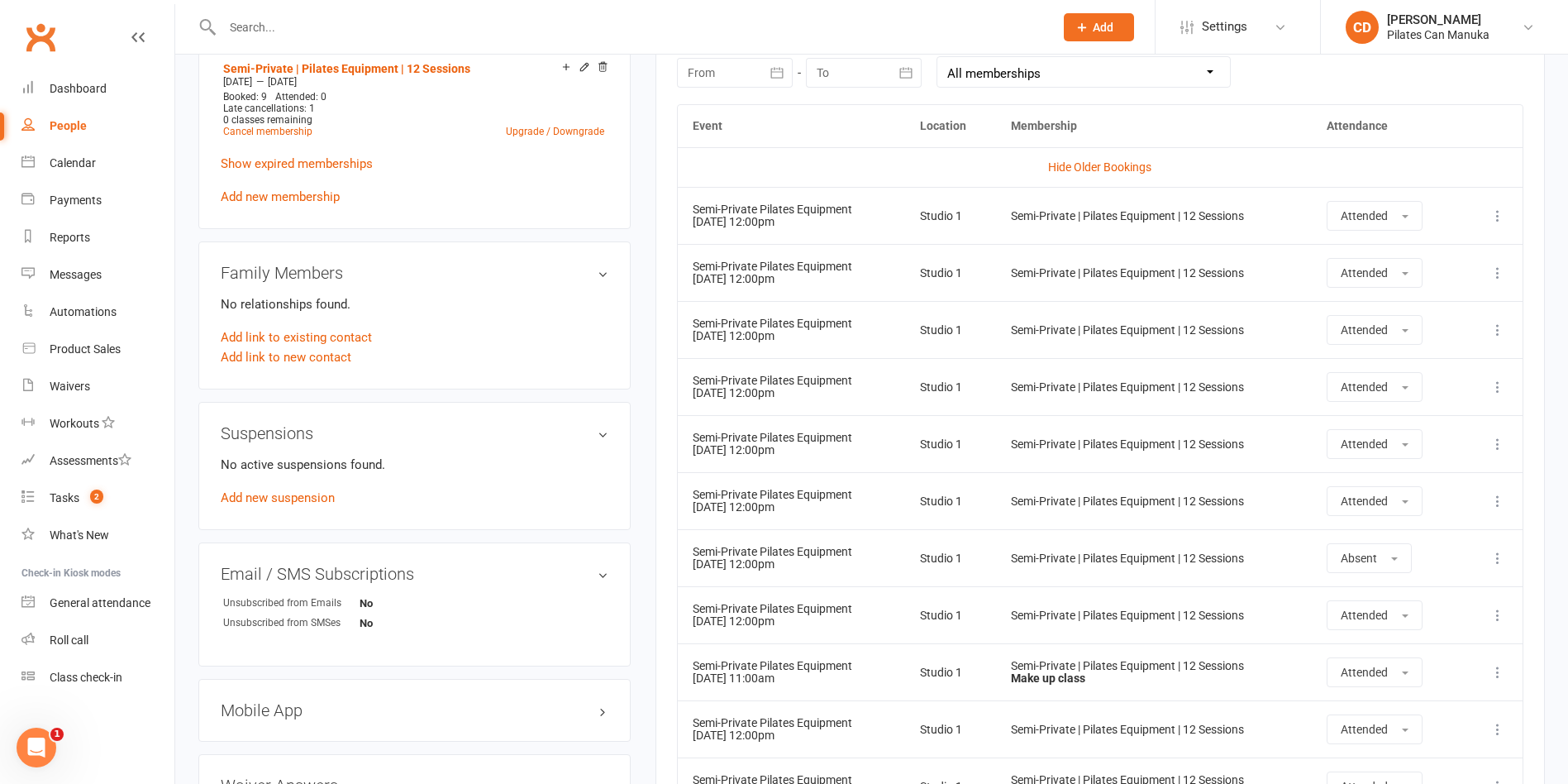
scroll to position [616, 0]
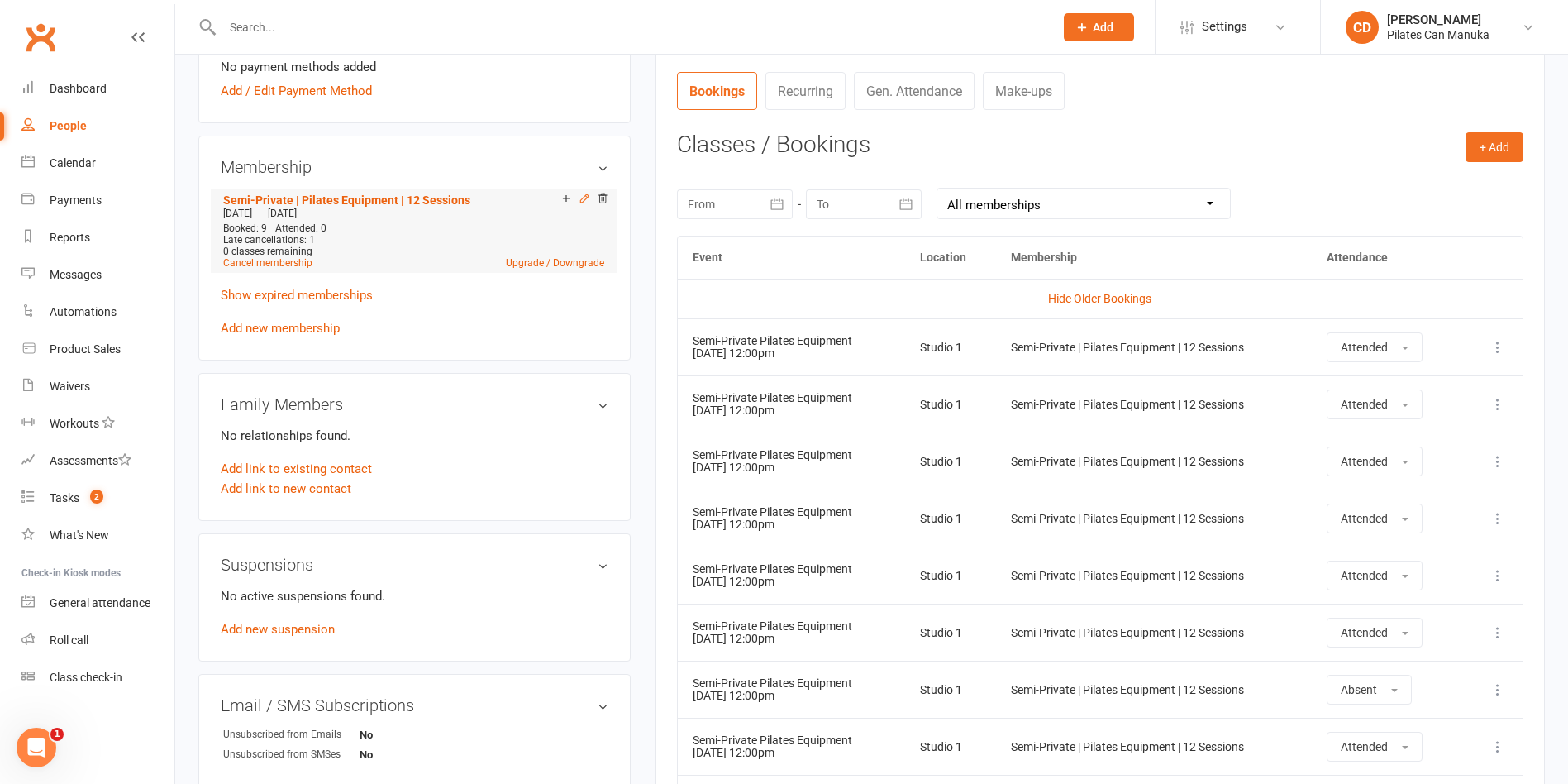
click at [580, 197] on icon at bounding box center [585, 198] width 12 height 12
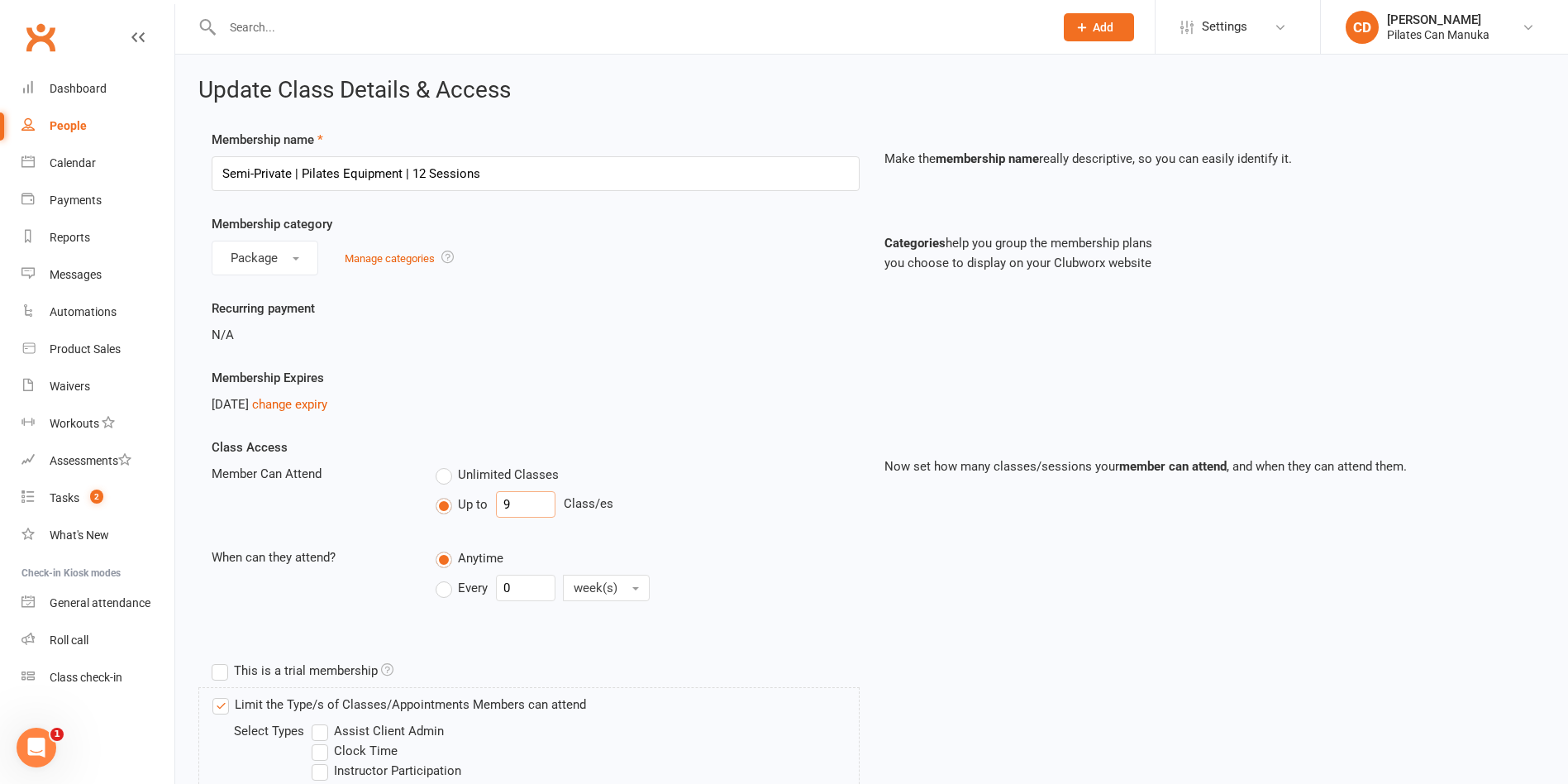
click at [530, 501] on input "9" at bounding box center [525, 505] width 59 height 27
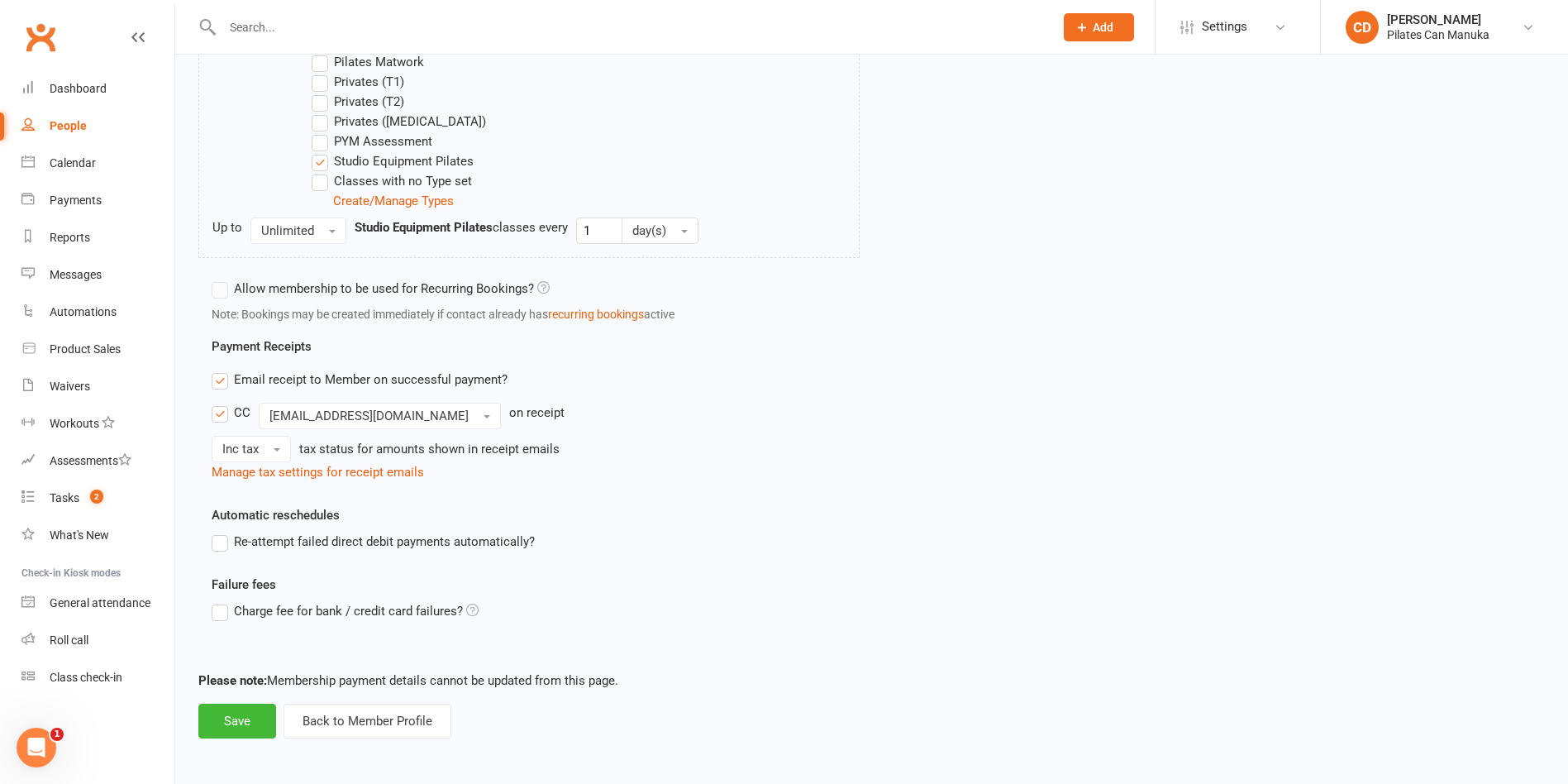
scroll to position [750, 0]
type input "12"
click at [232, 723] on button "Save" at bounding box center [236, 720] width 77 height 35
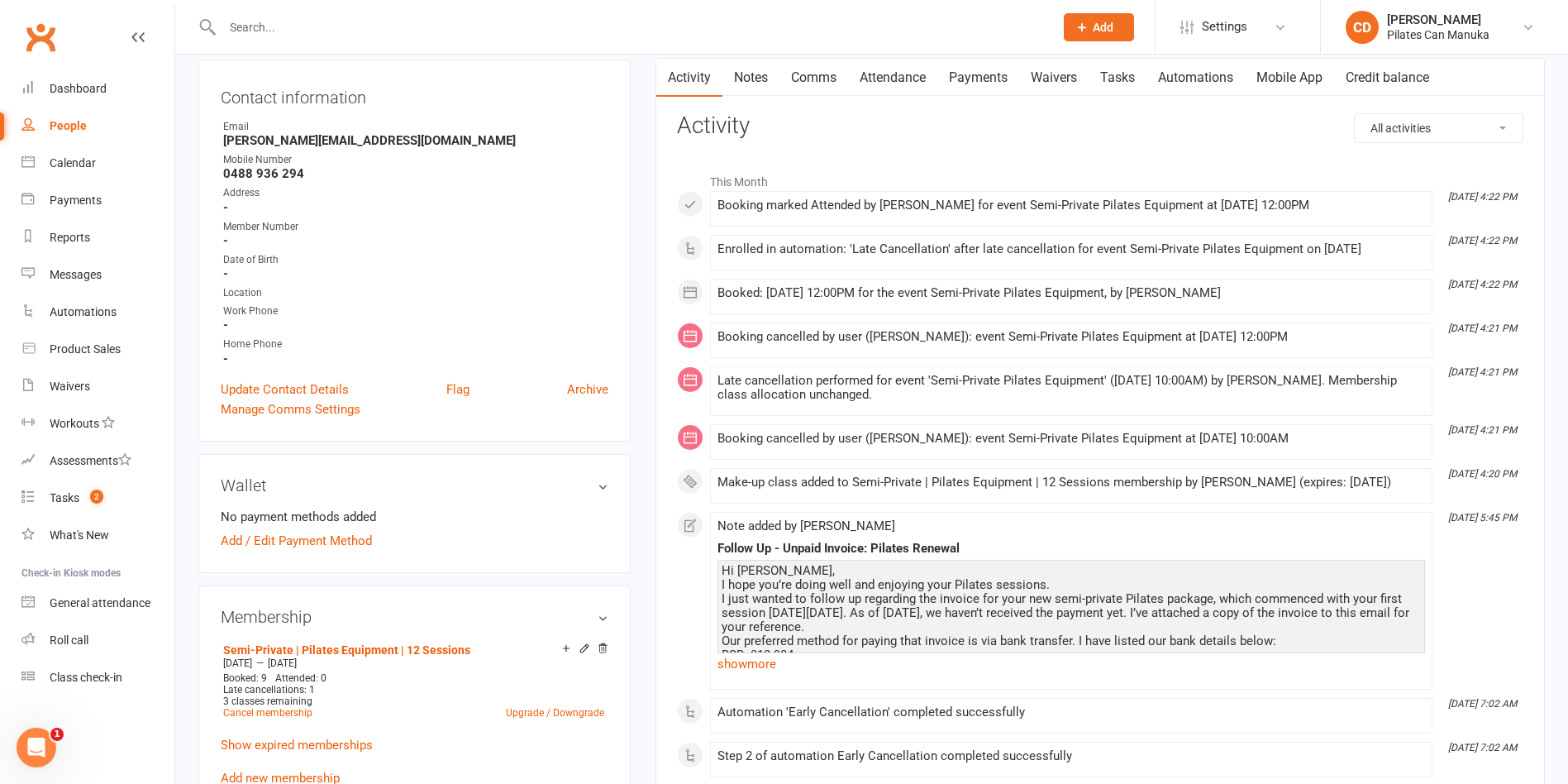
scroll to position [372, 0]
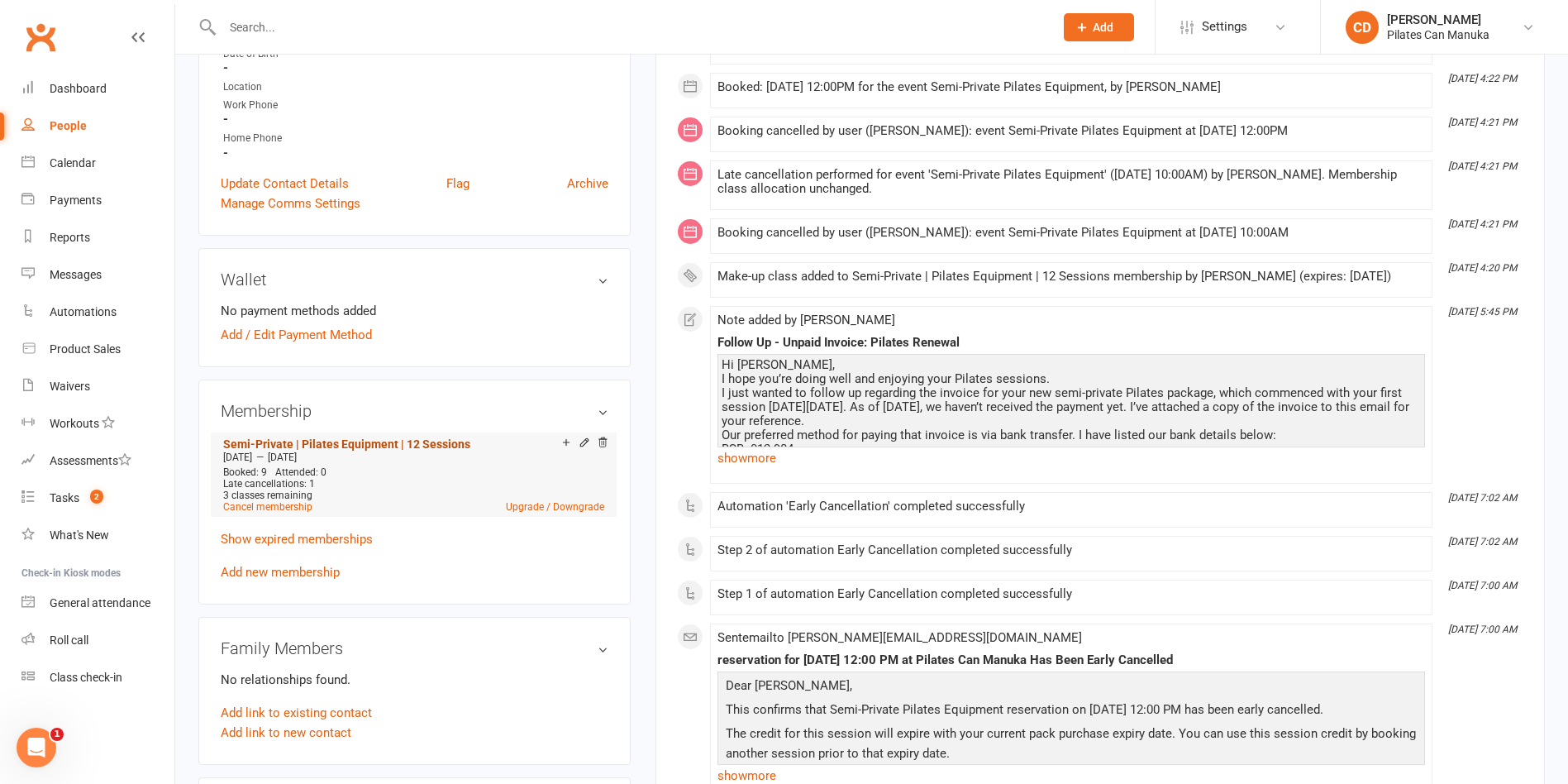
click at [377, 442] on link "Semi-Private | Pilates Equipment | 12 Sessions" at bounding box center [346, 444] width 247 height 13
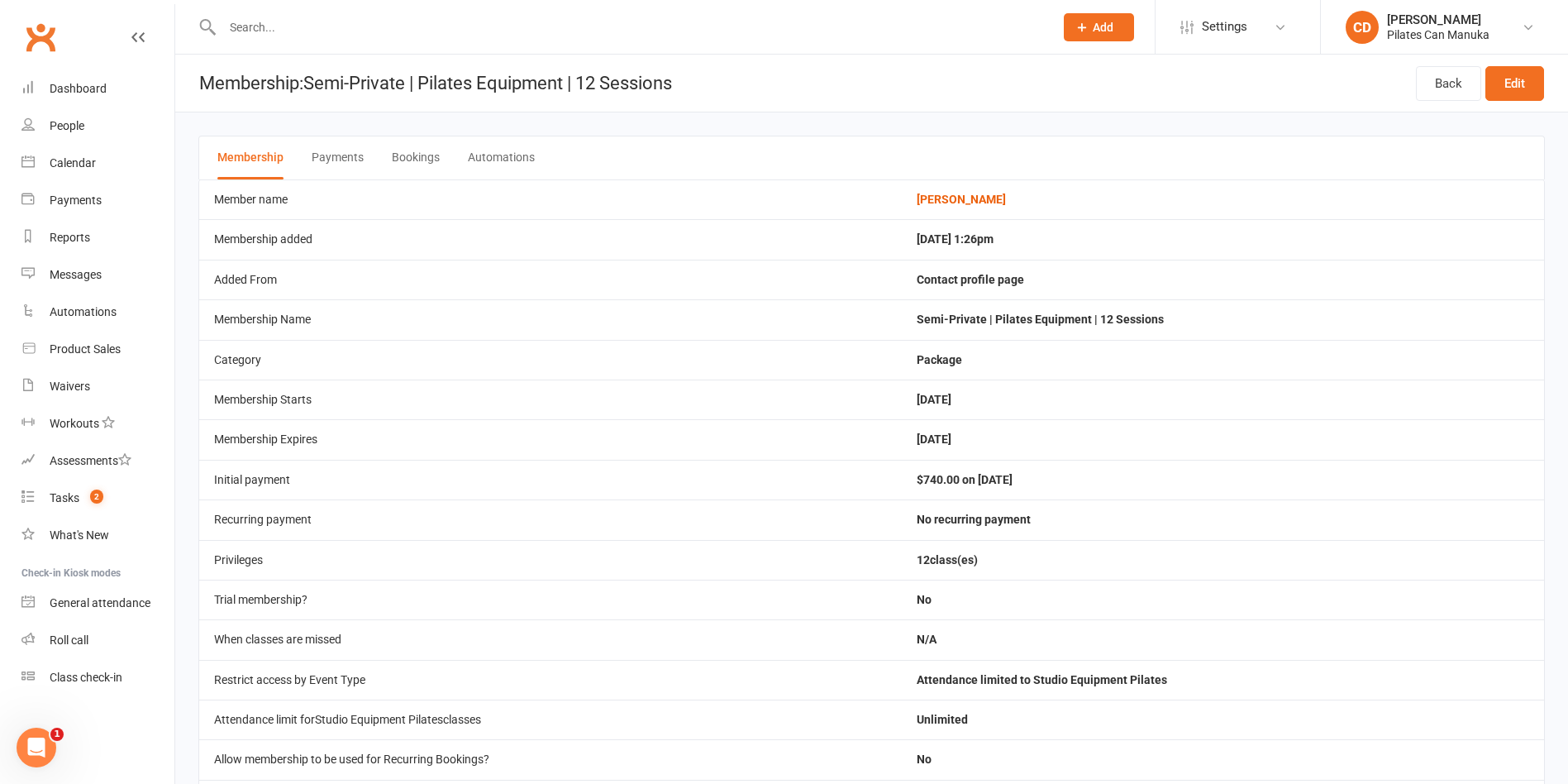
click at [409, 165] on button "Bookings" at bounding box center [416, 158] width 48 height 43
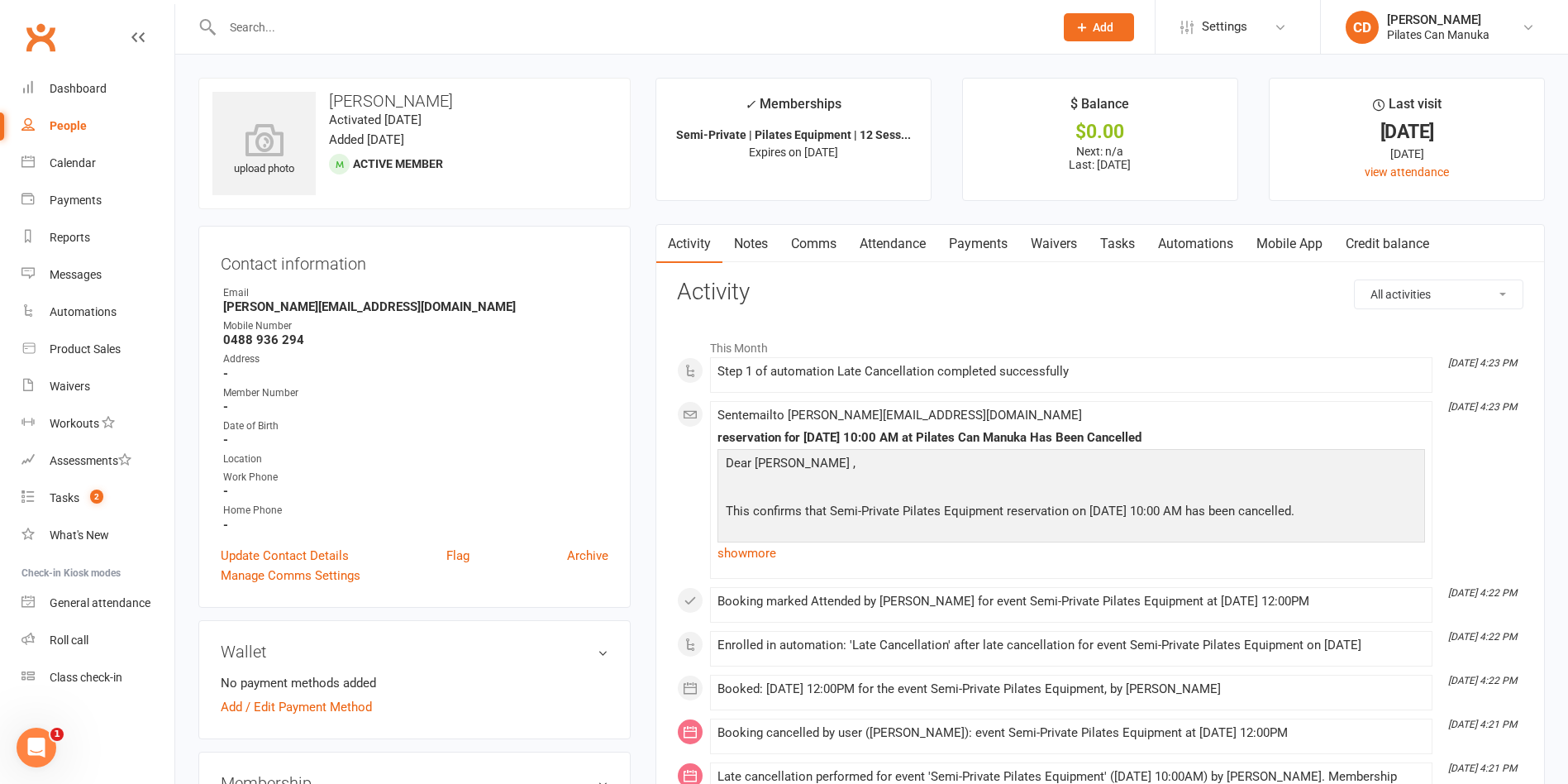
click at [978, 255] on link "Payments" at bounding box center [978, 244] width 82 height 38
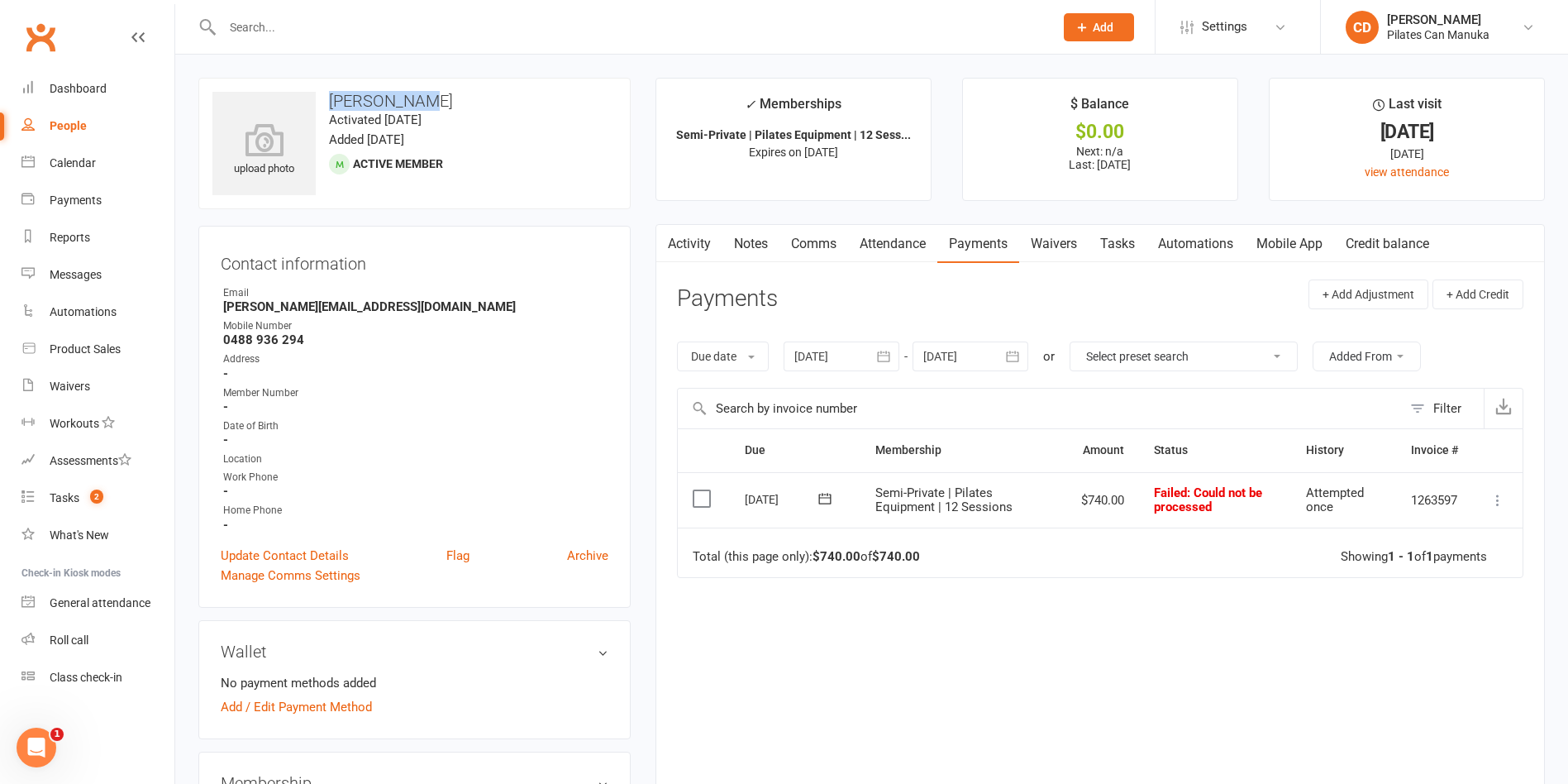
drag, startPoint x: 421, startPoint y: 91, endPoint x: 329, endPoint y: 99, distance: 92.3
click at [329, 99] on h3 "[PERSON_NAME]" at bounding box center [414, 101] width 404 height 18
copy h3 "[PERSON_NAME]"
click at [873, 239] on link "Attendance" at bounding box center [892, 244] width 89 height 38
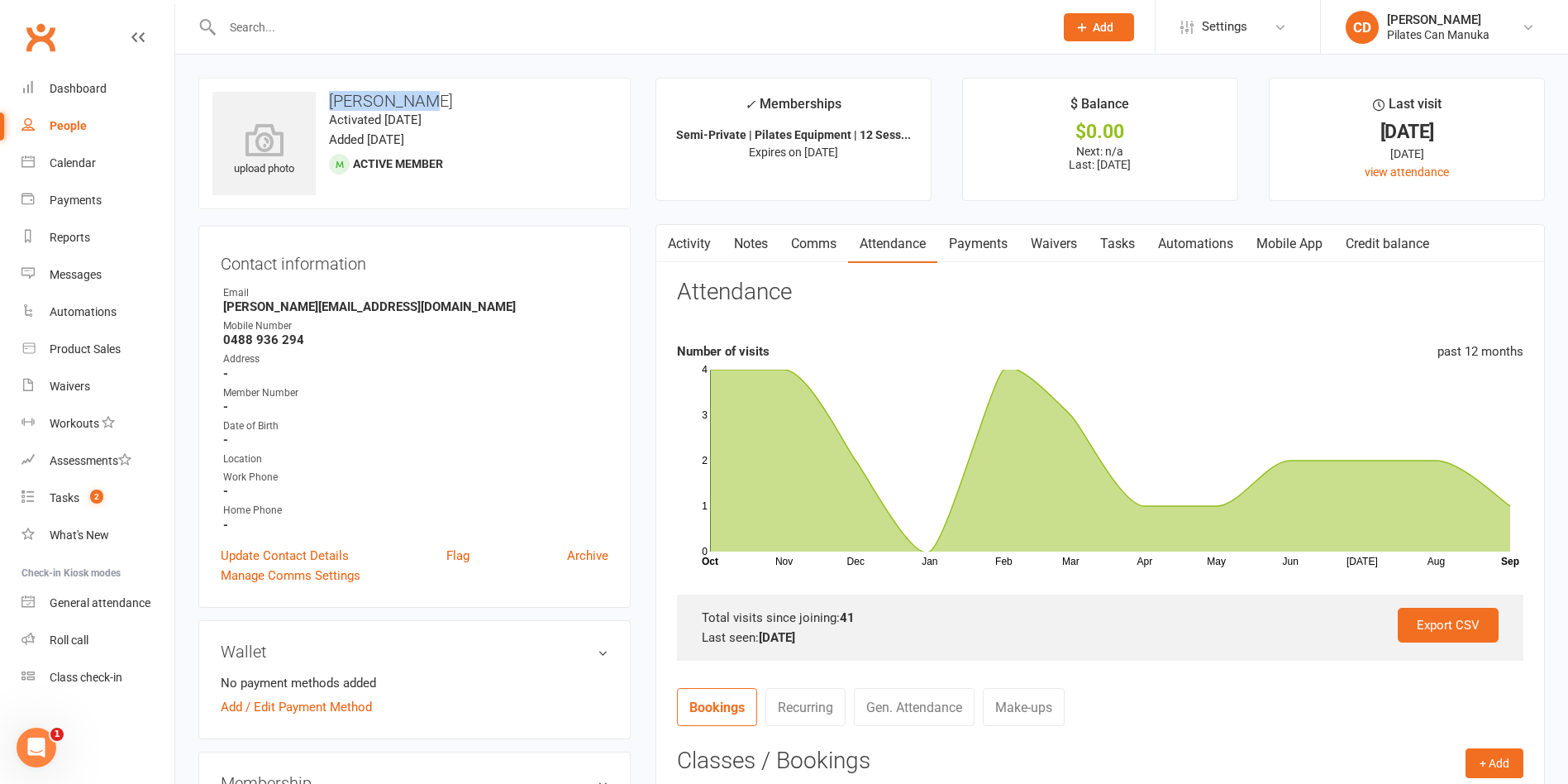
click at [1137, 226] on link "Tasks" at bounding box center [1117, 244] width 57 height 38
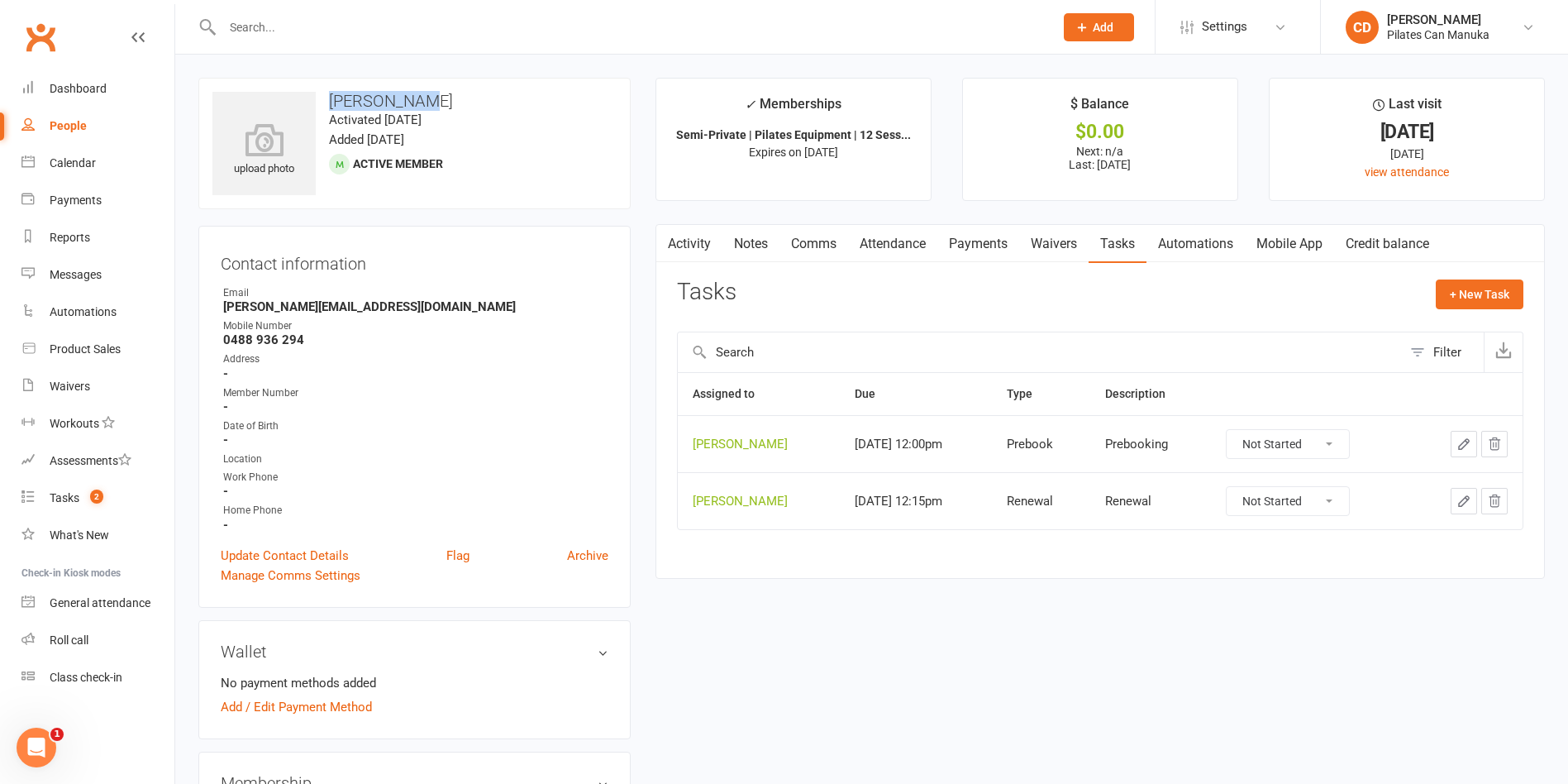
click at [1461, 497] on icon "button" at bounding box center [1464, 502] width 15 height 15
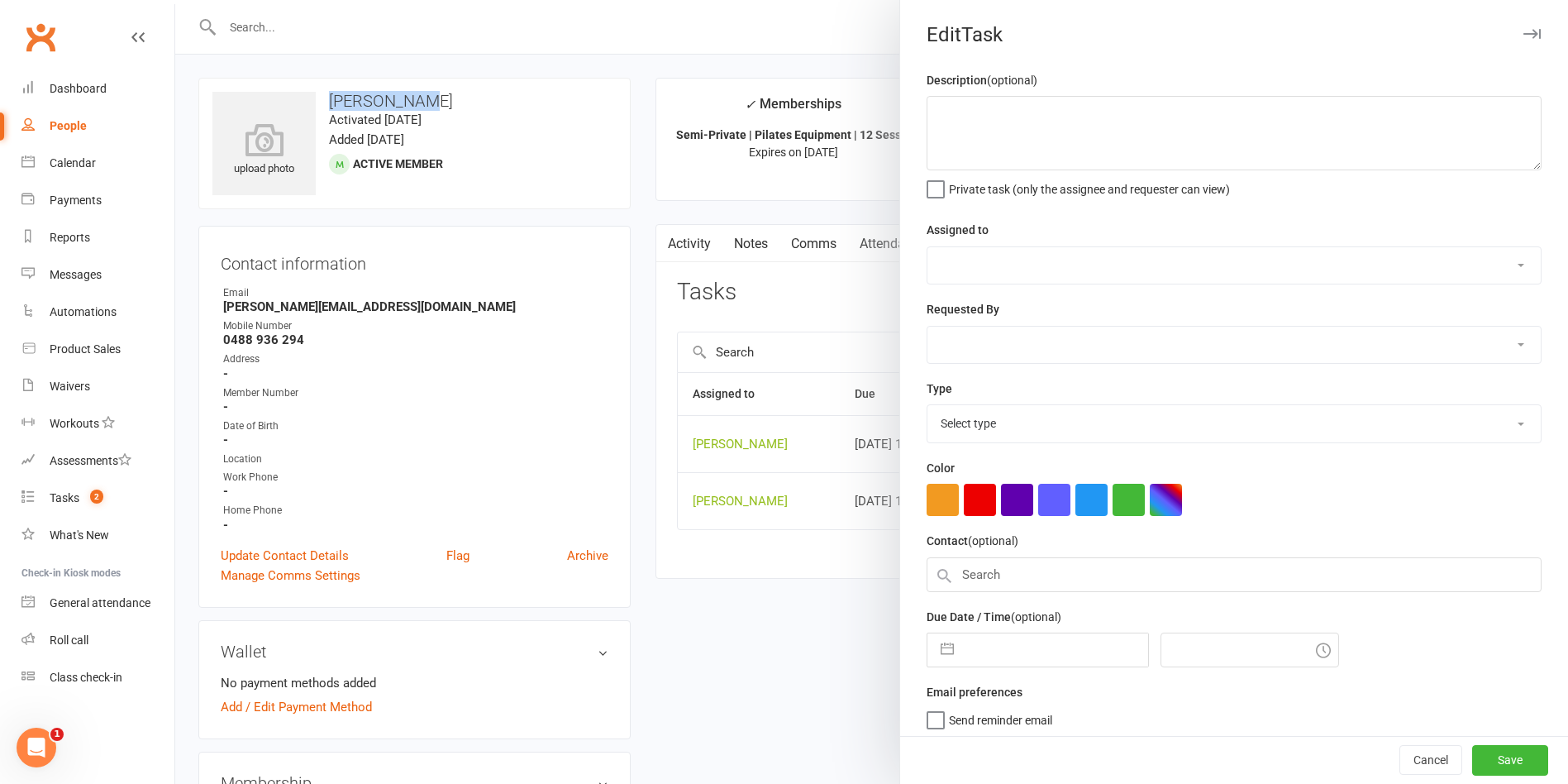
type textarea "Renewal"
select select "49925"
type input "[DATE]"
type input "3:15pm"
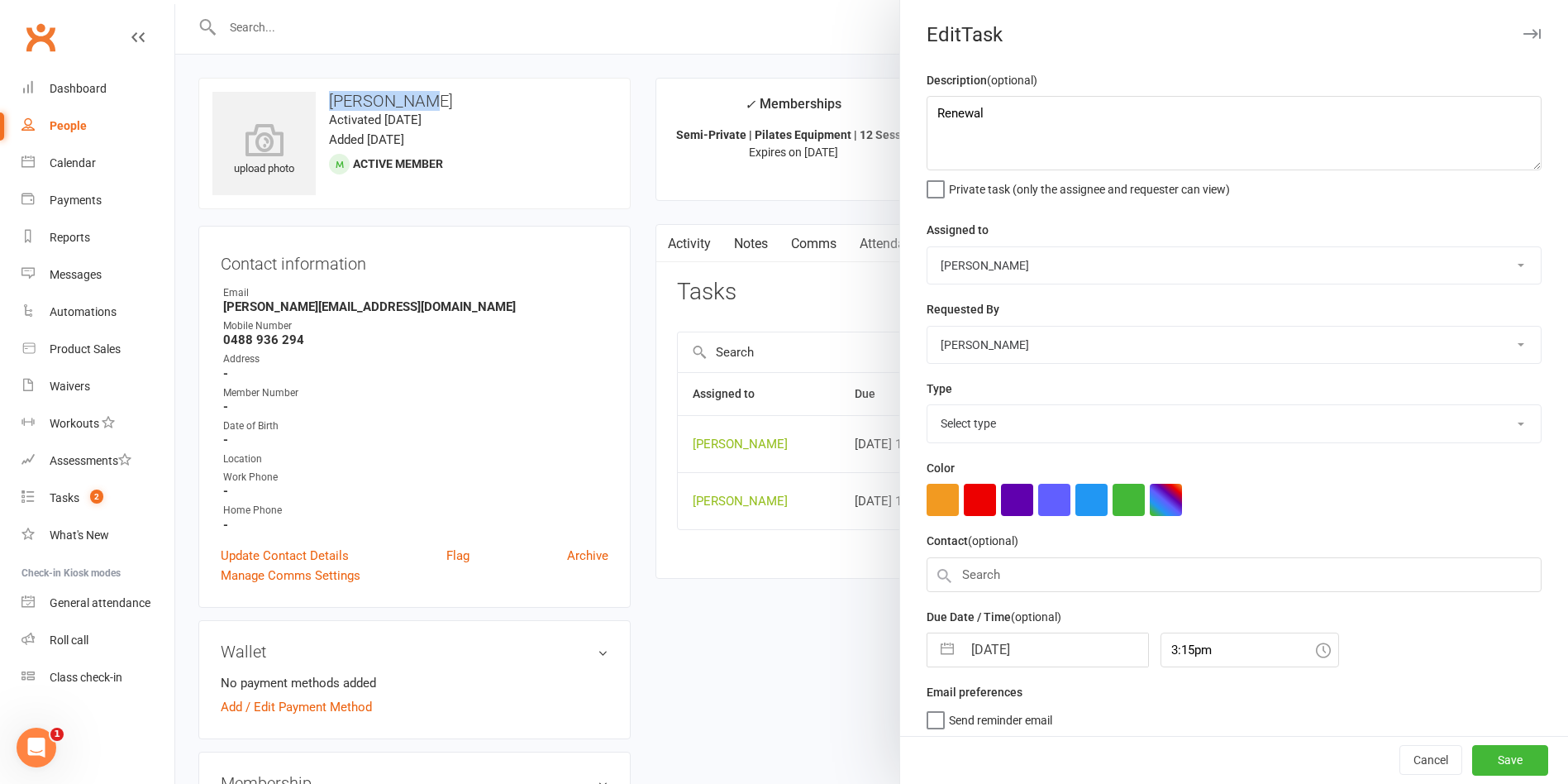
select select "29081"
click at [1028, 652] on input "[DATE]" at bounding box center [1054, 645] width 186 height 33
select select "8"
select select "2025"
select select "9"
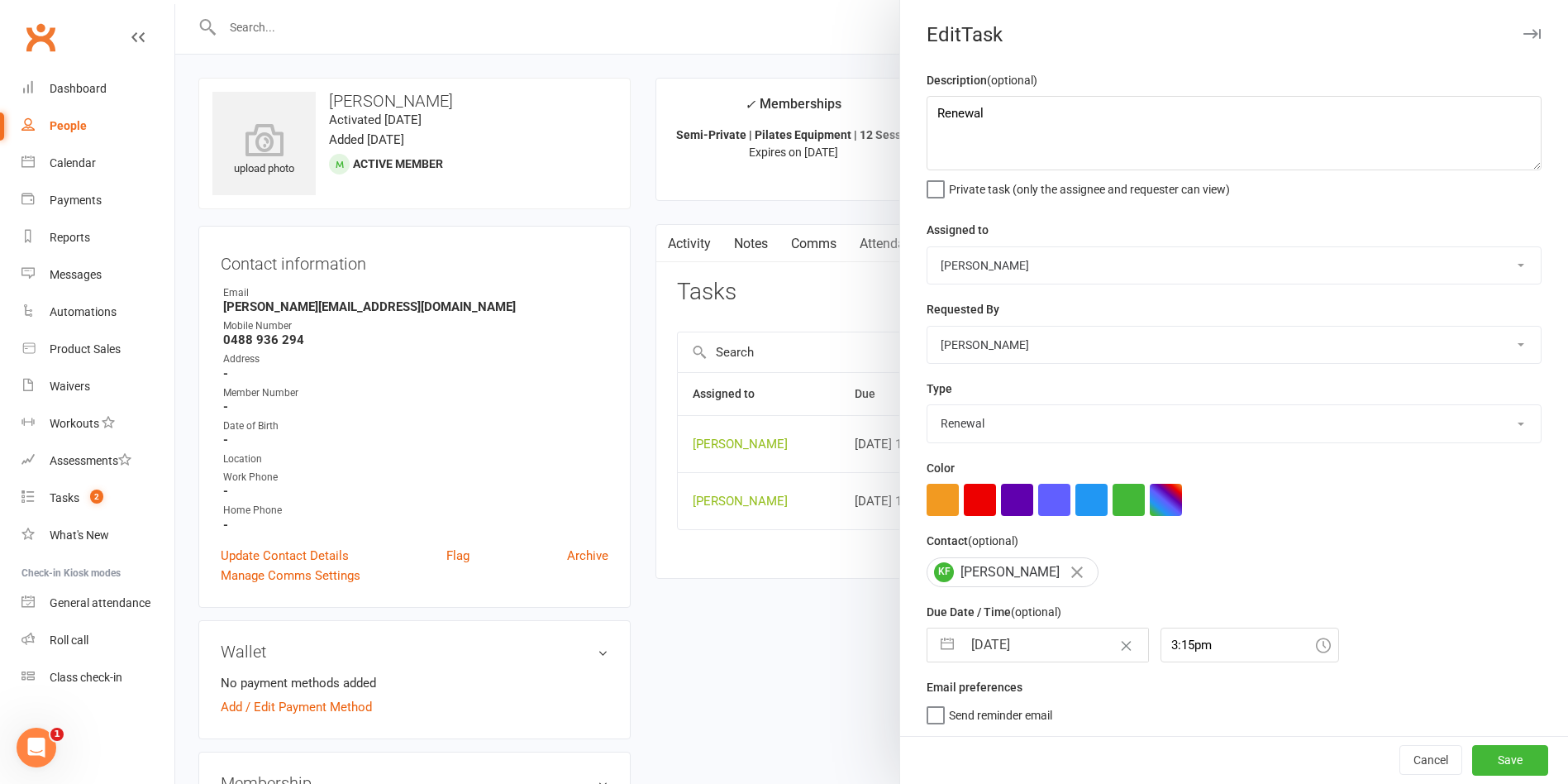
select select "2025"
select select "10"
select select "2025"
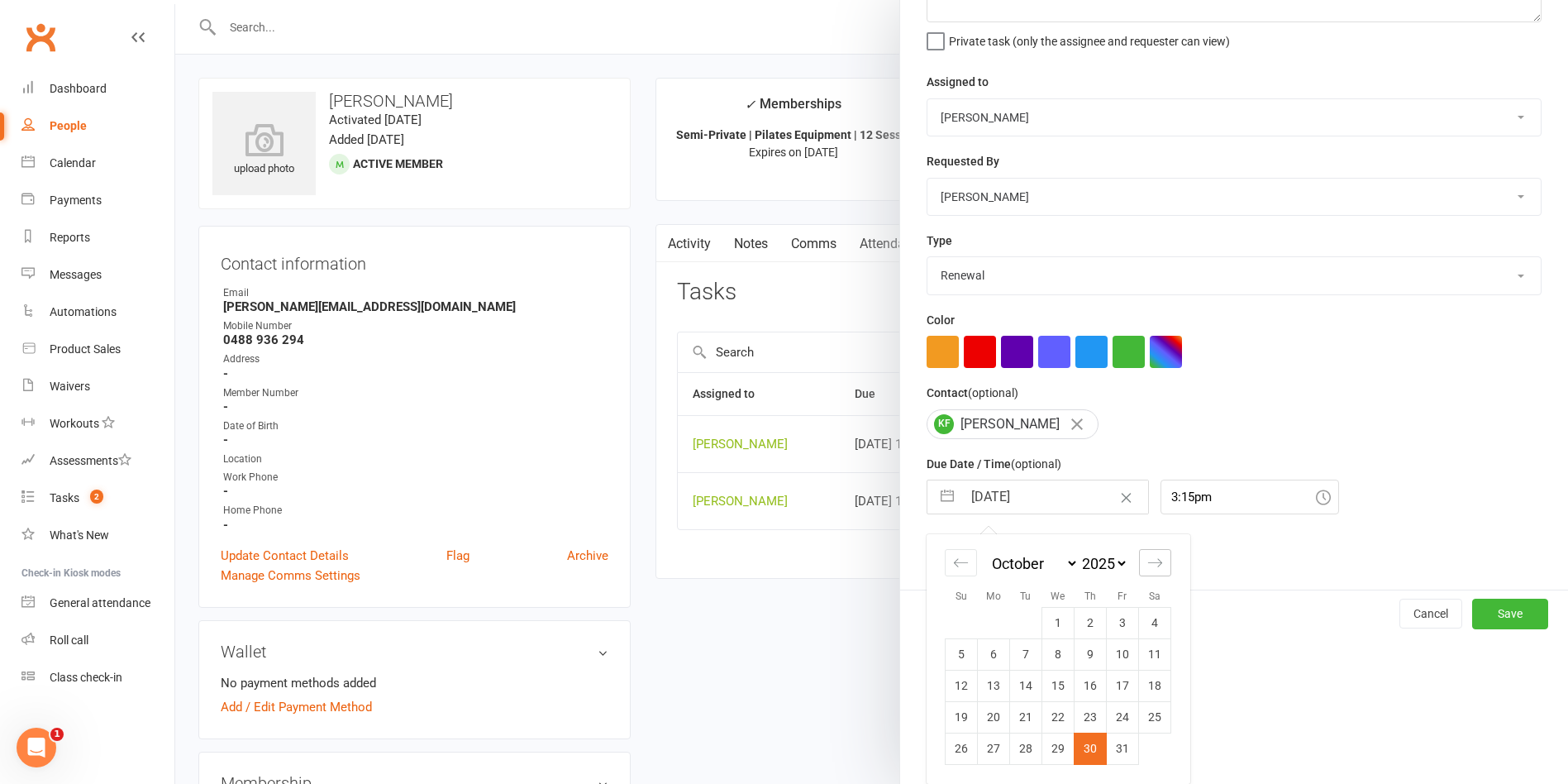
click at [1147, 566] on icon "Move forward to switch to the next month." at bounding box center [1155, 562] width 16 height 16
select select "11"
select select "2025"
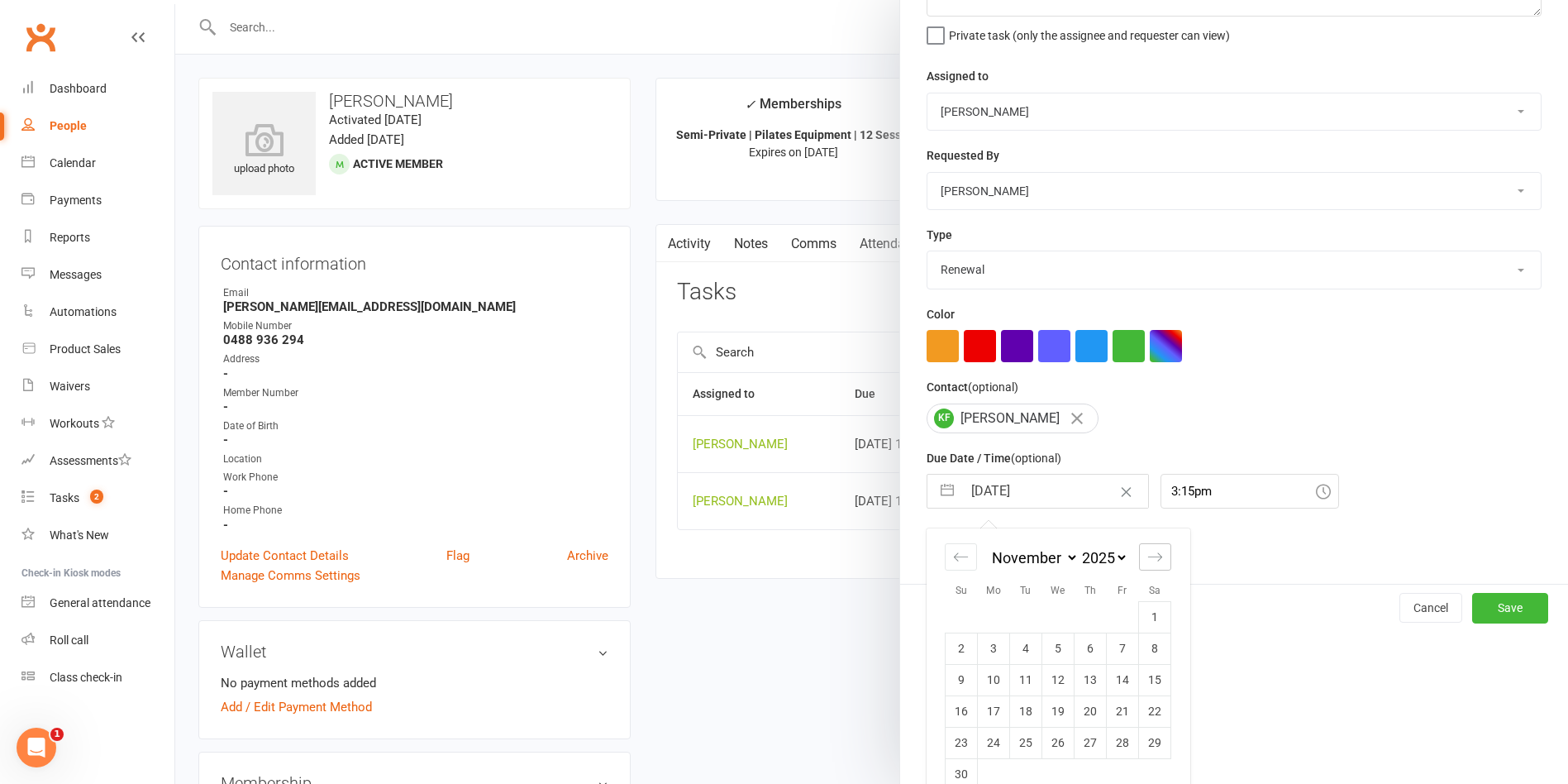
click at [1147, 565] on icon "Move forward to switch to the next month." at bounding box center [1155, 557] width 16 height 16
select select "2026"
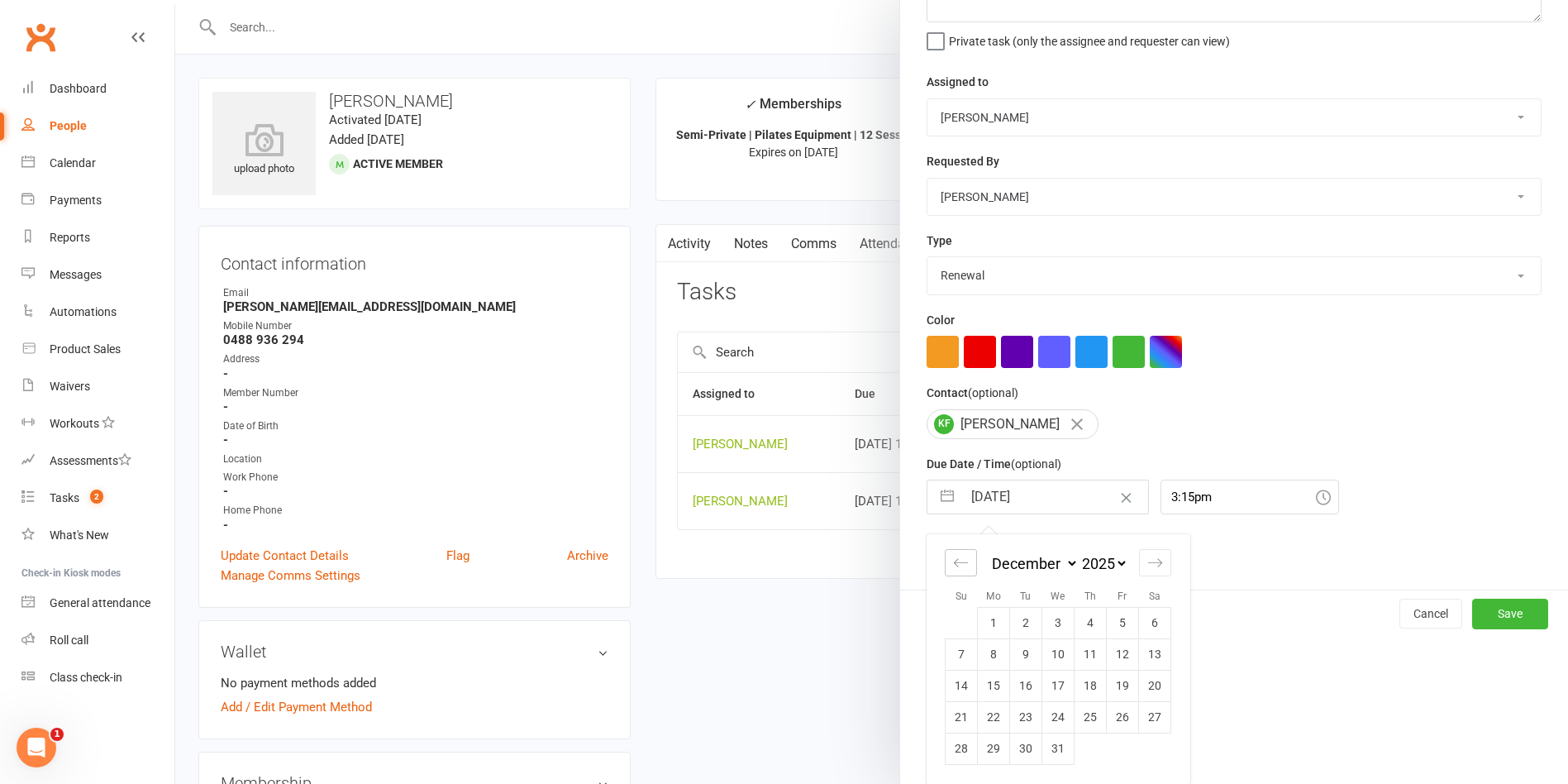
click at [953, 563] on icon "Move backward to switch to the previous month." at bounding box center [960, 562] width 16 height 16
select select "9"
select select "2025"
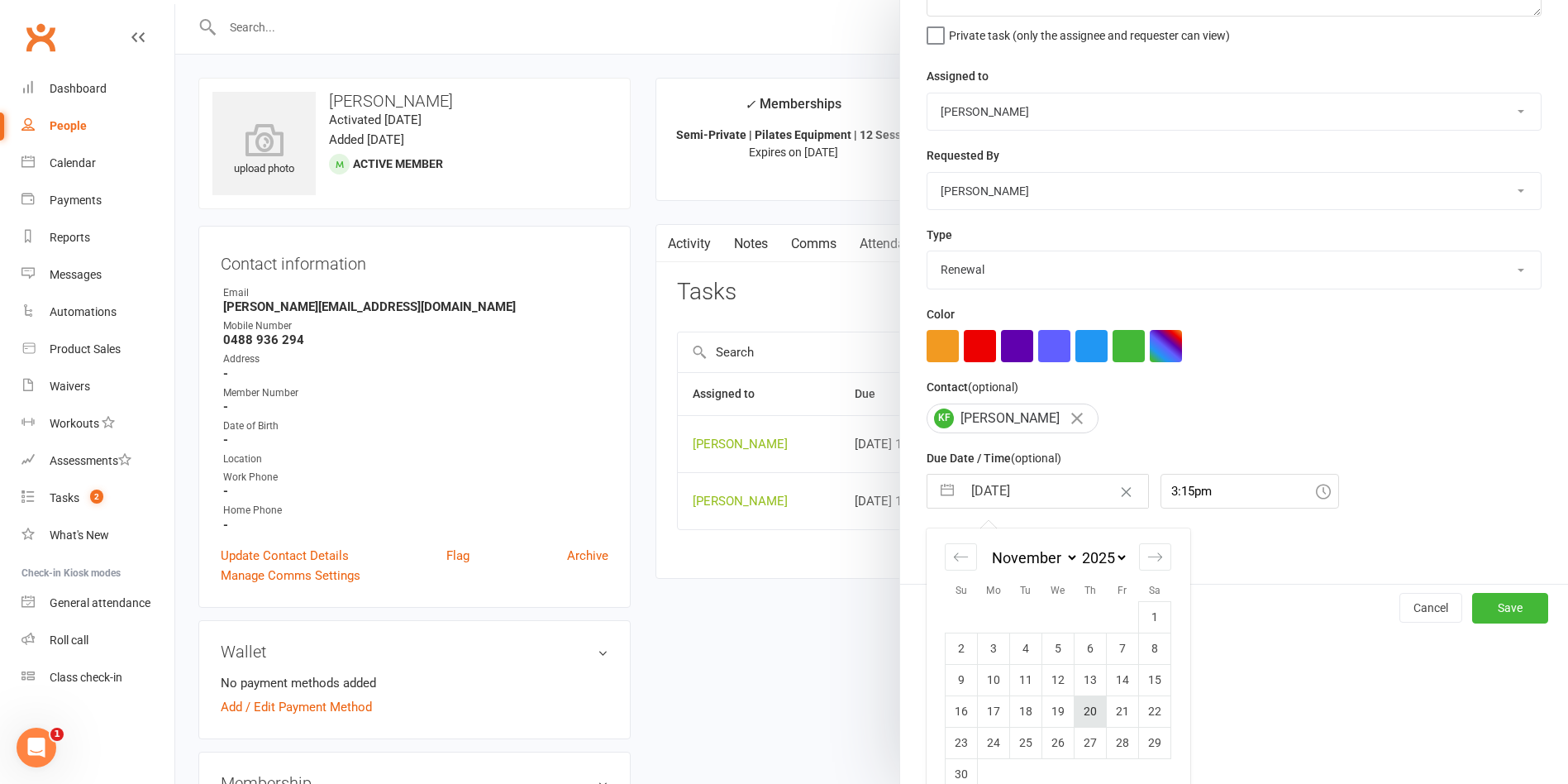
click at [1088, 717] on td "20" at bounding box center [1090, 712] width 32 height 32
type input "[DATE]"
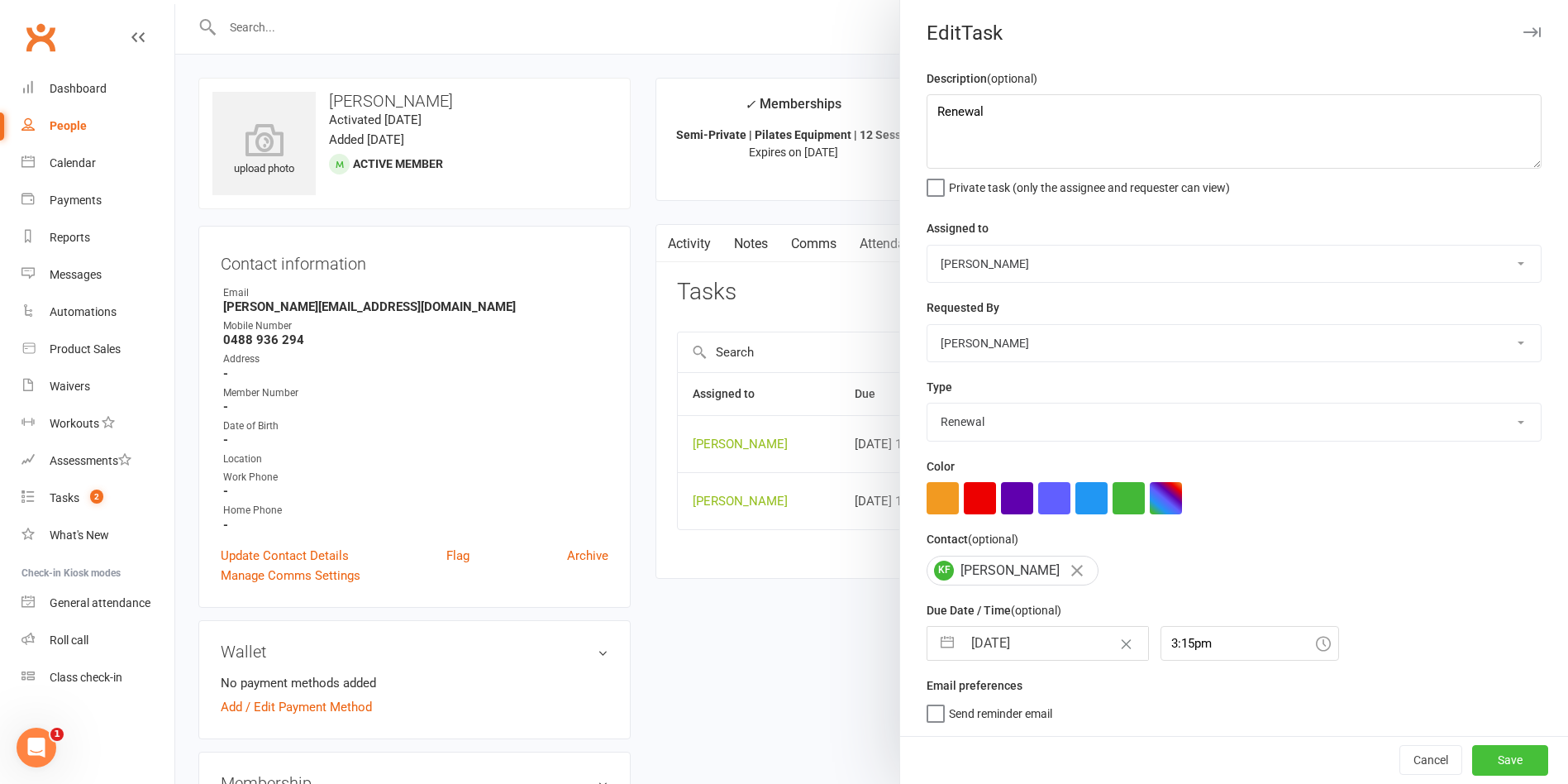
click at [1494, 760] on button "Save" at bounding box center [1510, 760] width 76 height 30
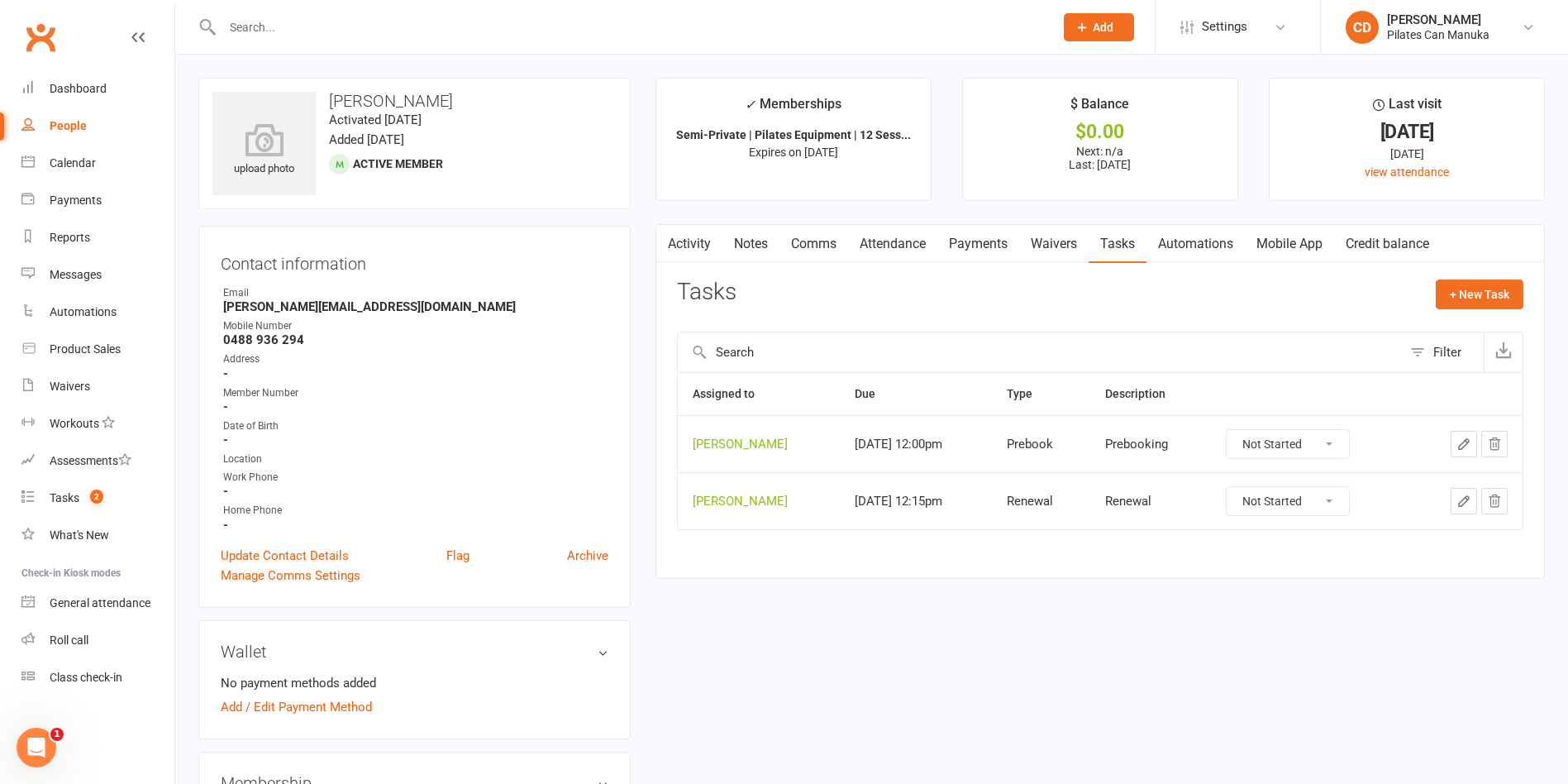
click at [1466, 445] on icon "button" at bounding box center [1464, 444] width 10 height 10
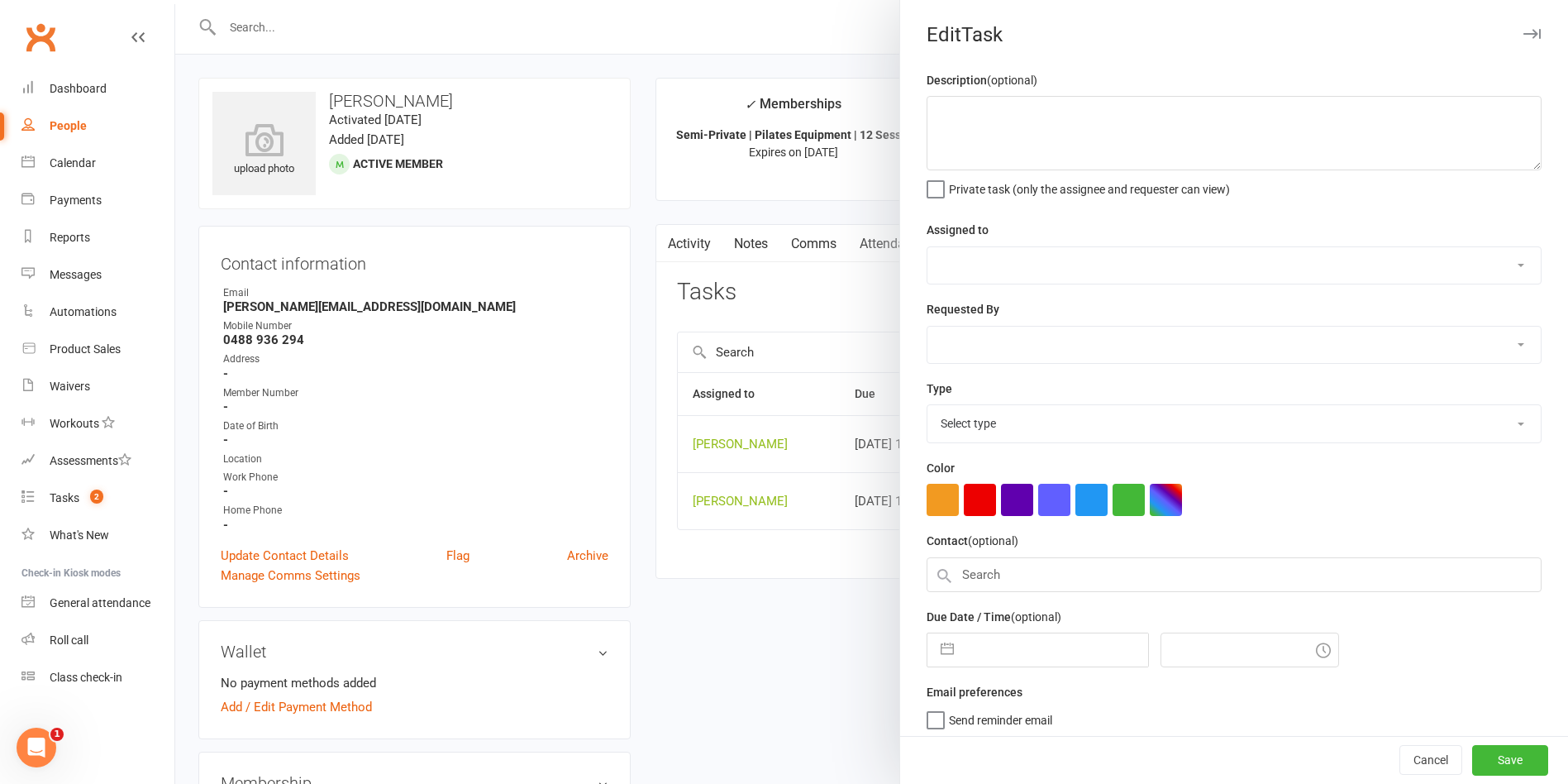
type textarea "Prebooking"
select select "49925"
type input "[DATE]"
type input "3:00pm"
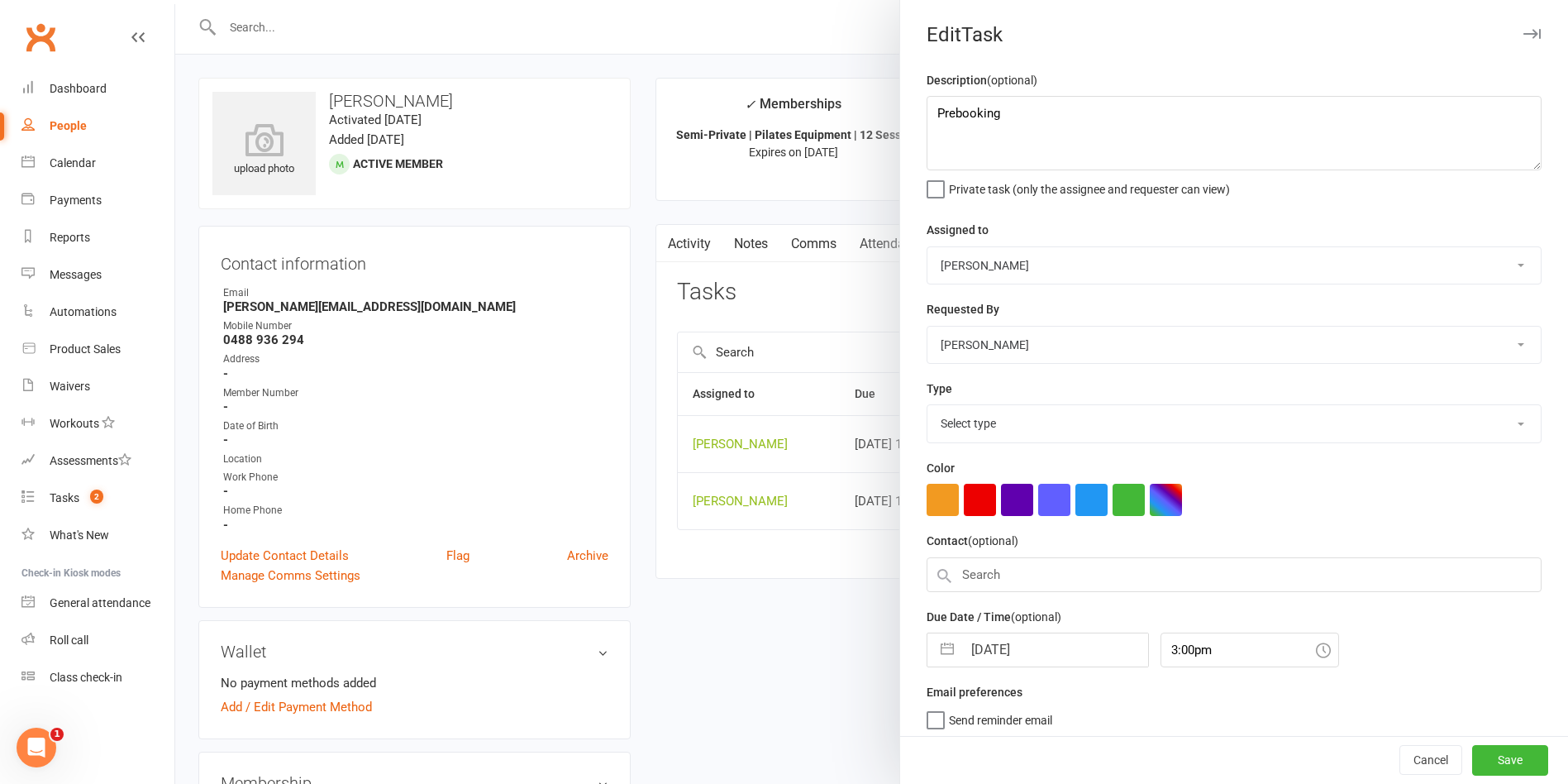
select select "30853"
click at [1002, 655] on input "[DATE]" at bounding box center [1054, 645] width 186 height 33
select select "8"
select select "2025"
select select "9"
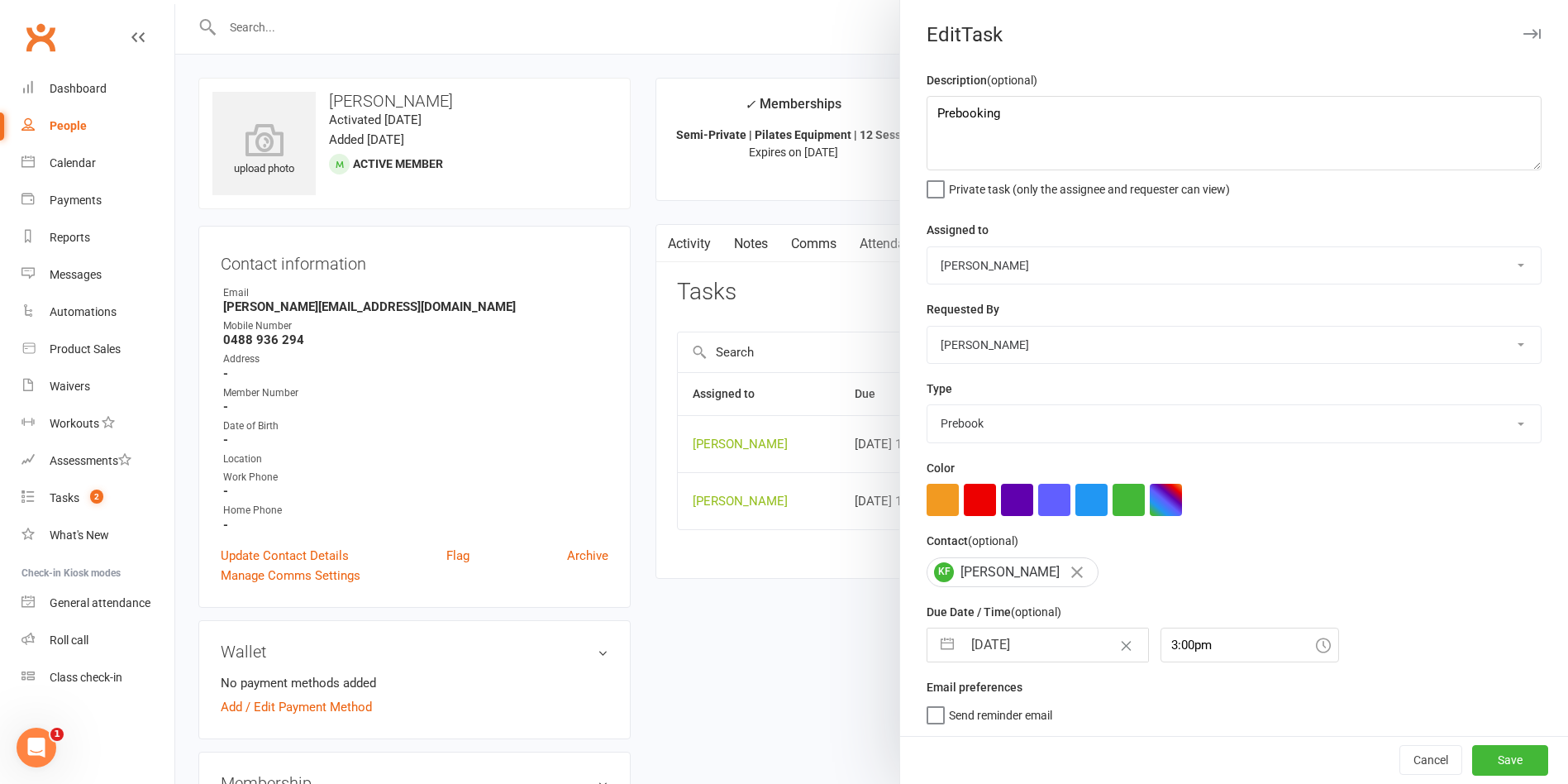
select select "2025"
select select "10"
select select "2025"
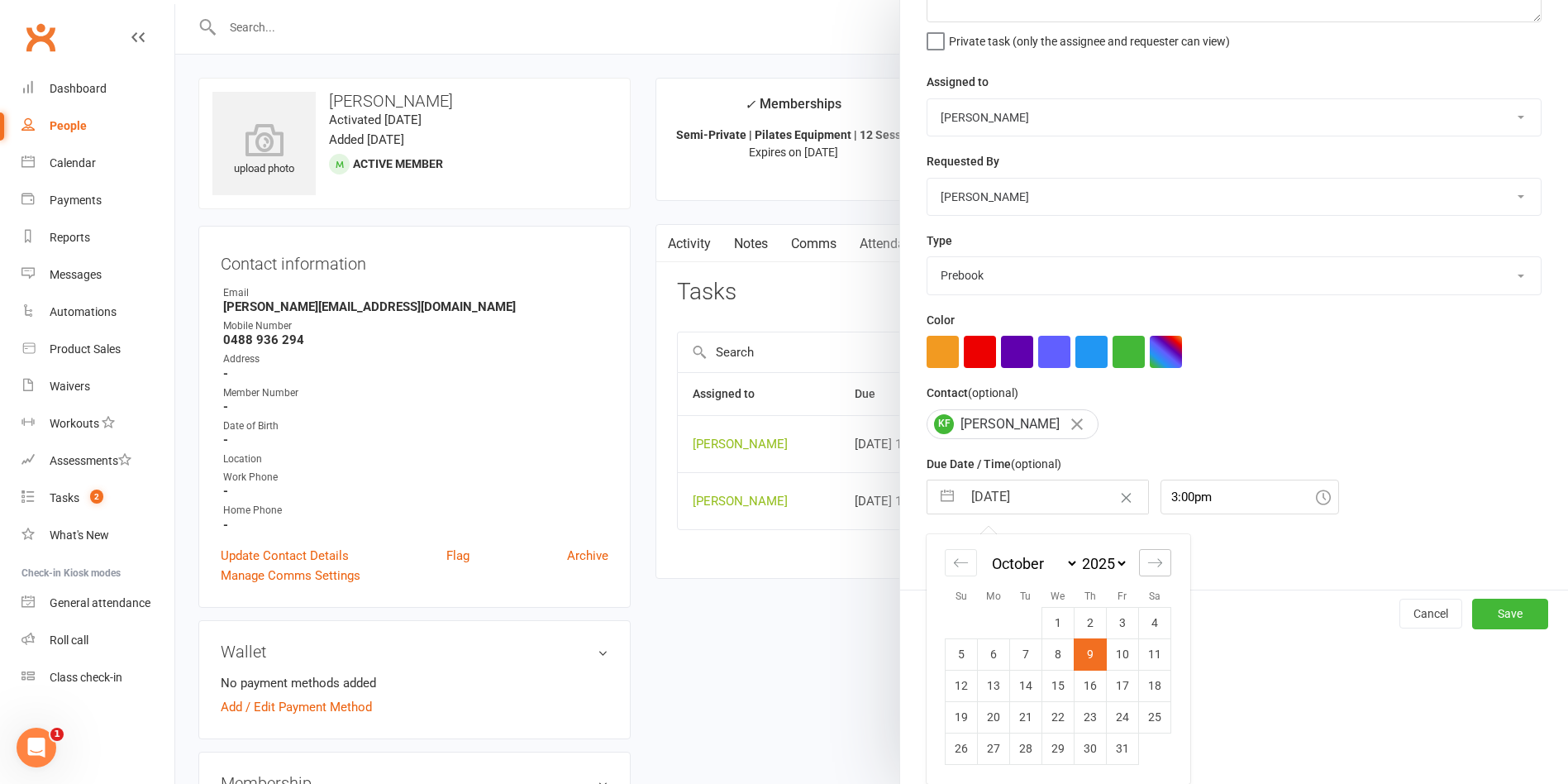
click at [1147, 566] on icon "Move forward to switch to the next month." at bounding box center [1155, 562] width 16 height 16
select select "11"
select select "2025"
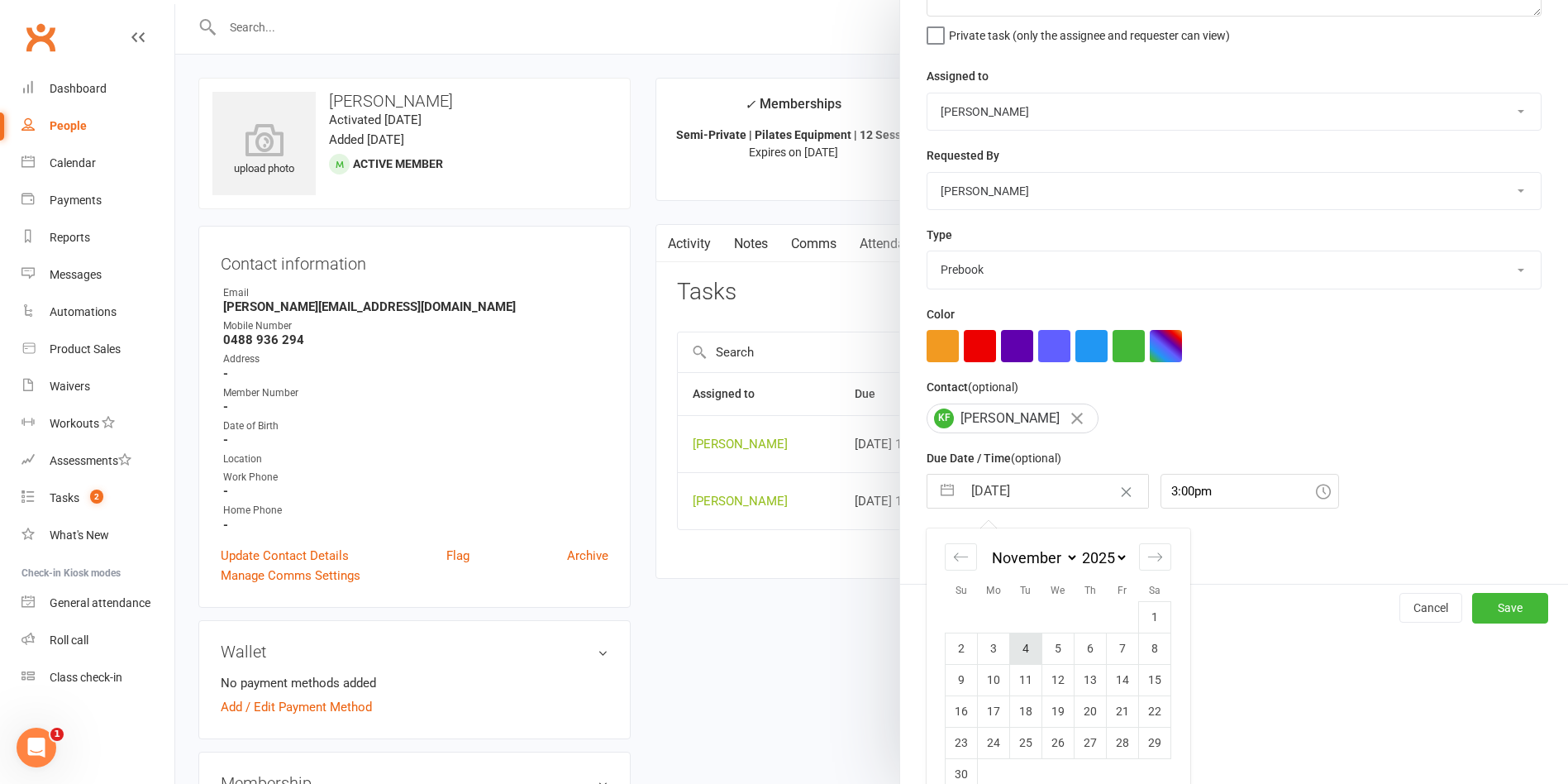
click at [1018, 650] on td "4" at bounding box center [1026, 648] width 32 height 32
type input "[DATE]"
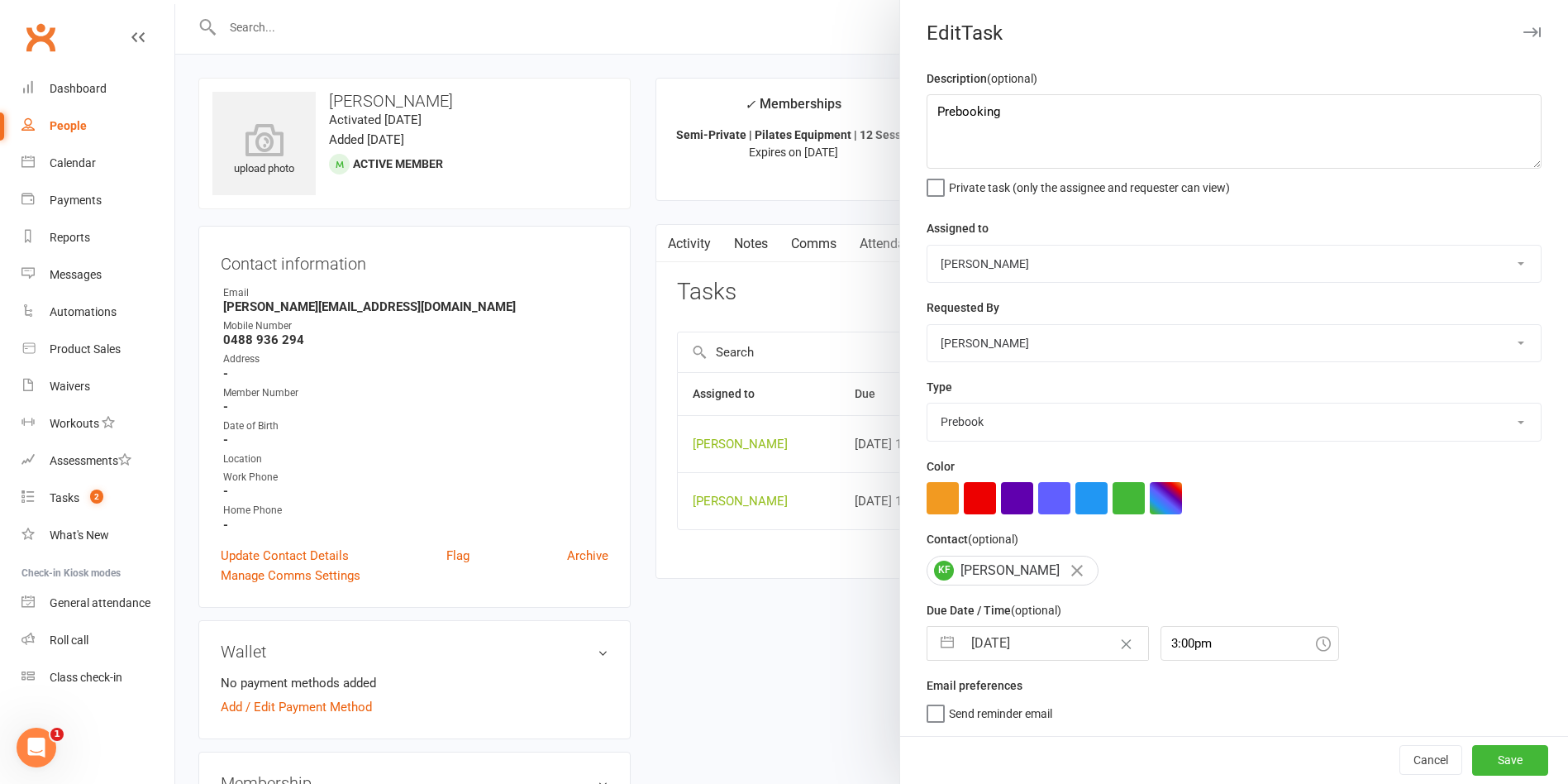
scroll to position [8, 0]
click at [1481, 754] on button "Save" at bounding box center [1510, 760] width 76 height 30
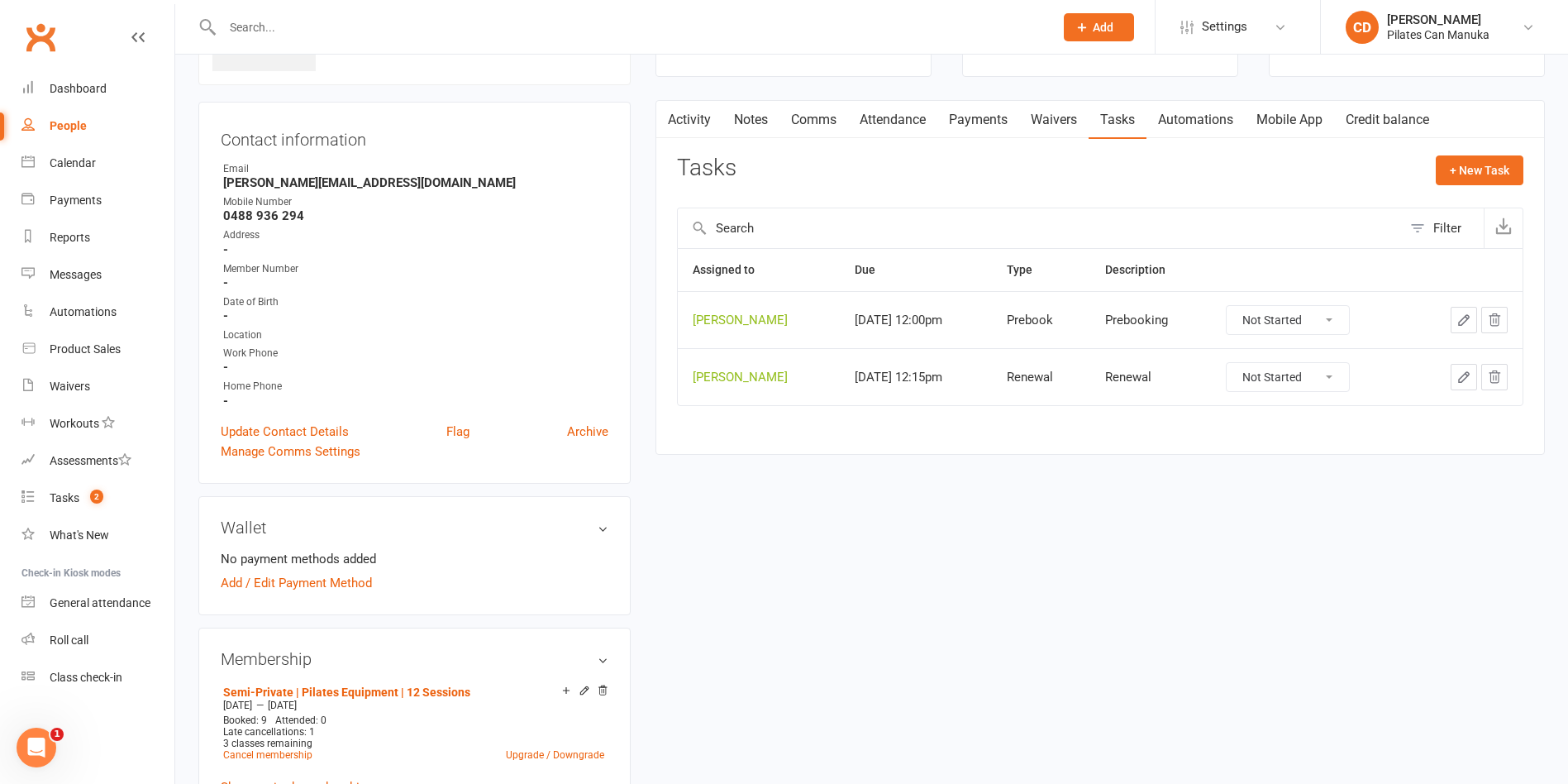
scroll to position [0, 0]
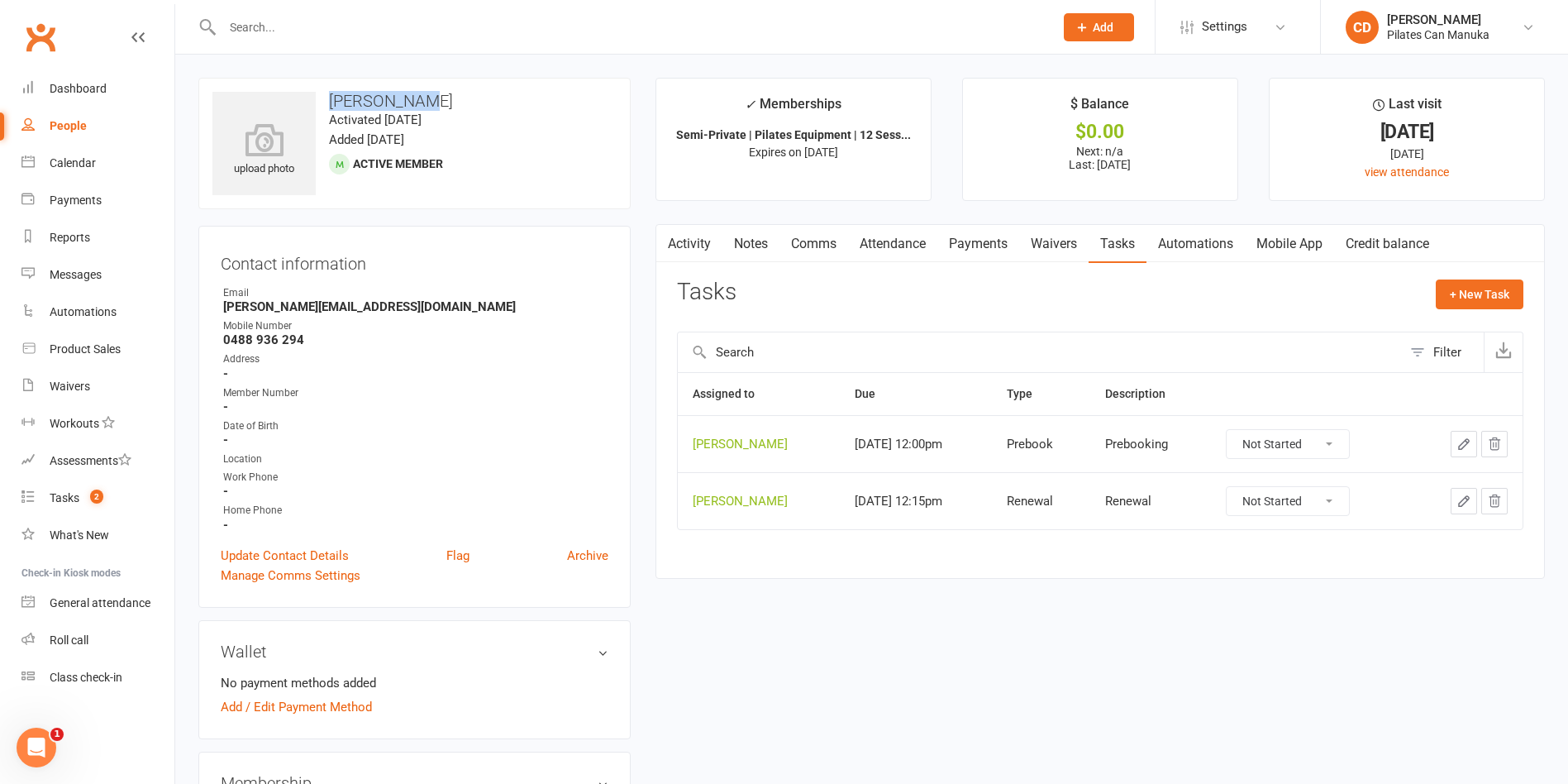
drag, startPoint x: 431, startPoint y: 93, endPoint x: 325, endPoint y: 81, distance: 106.7
click at [325, 81] on div "upload photo [PERSON_NAME] Activated [DATE] Added [DATE] Active member" at bounding box center [414, 143] width 432 height 132
copy h3 "[PERSON_NAME]"
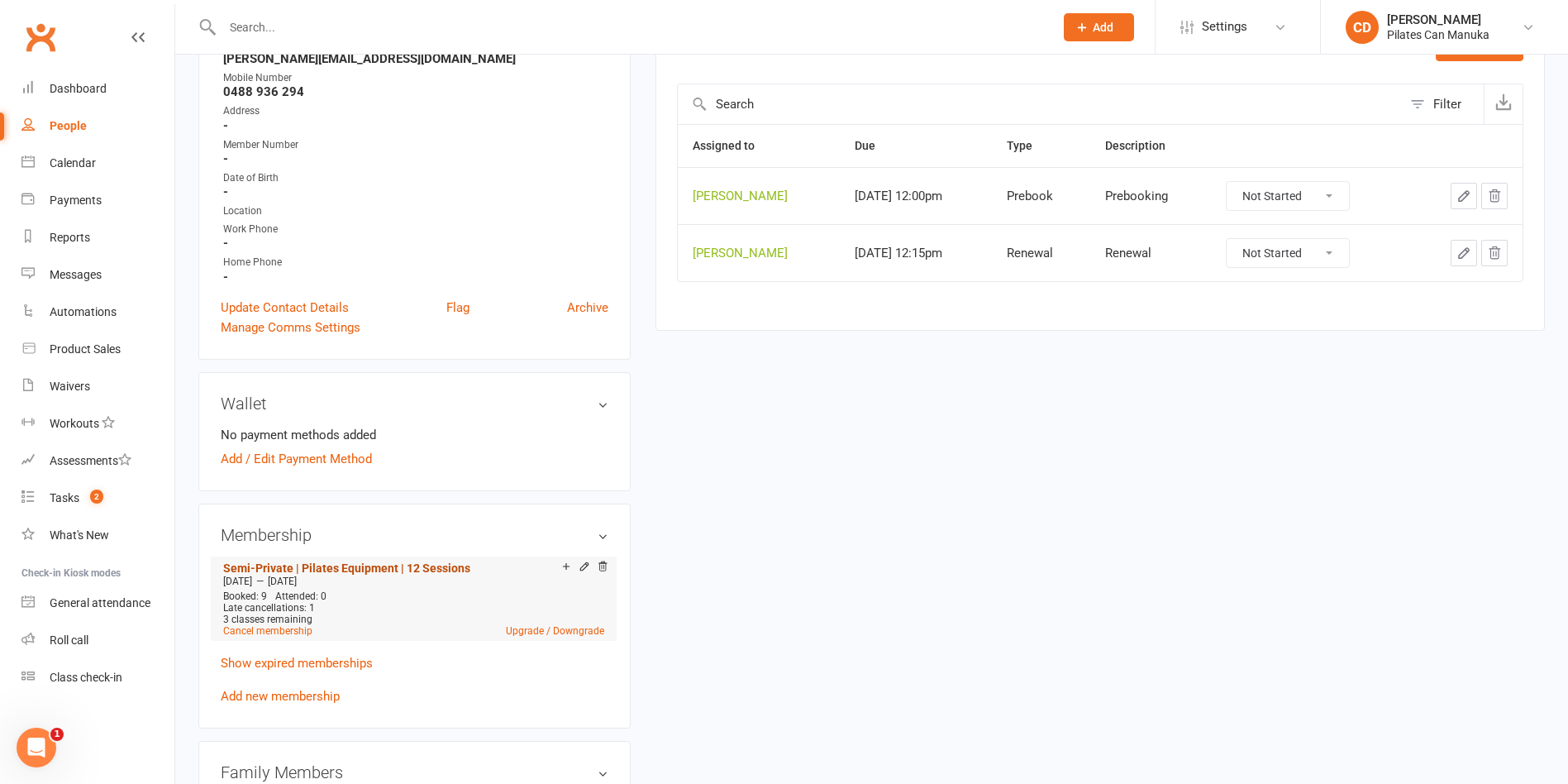
click at [422, 562] on link "Semi-Private | Pilates Equipment | 12 Sessions" at bounding box center [346, 568] width 247 height 13
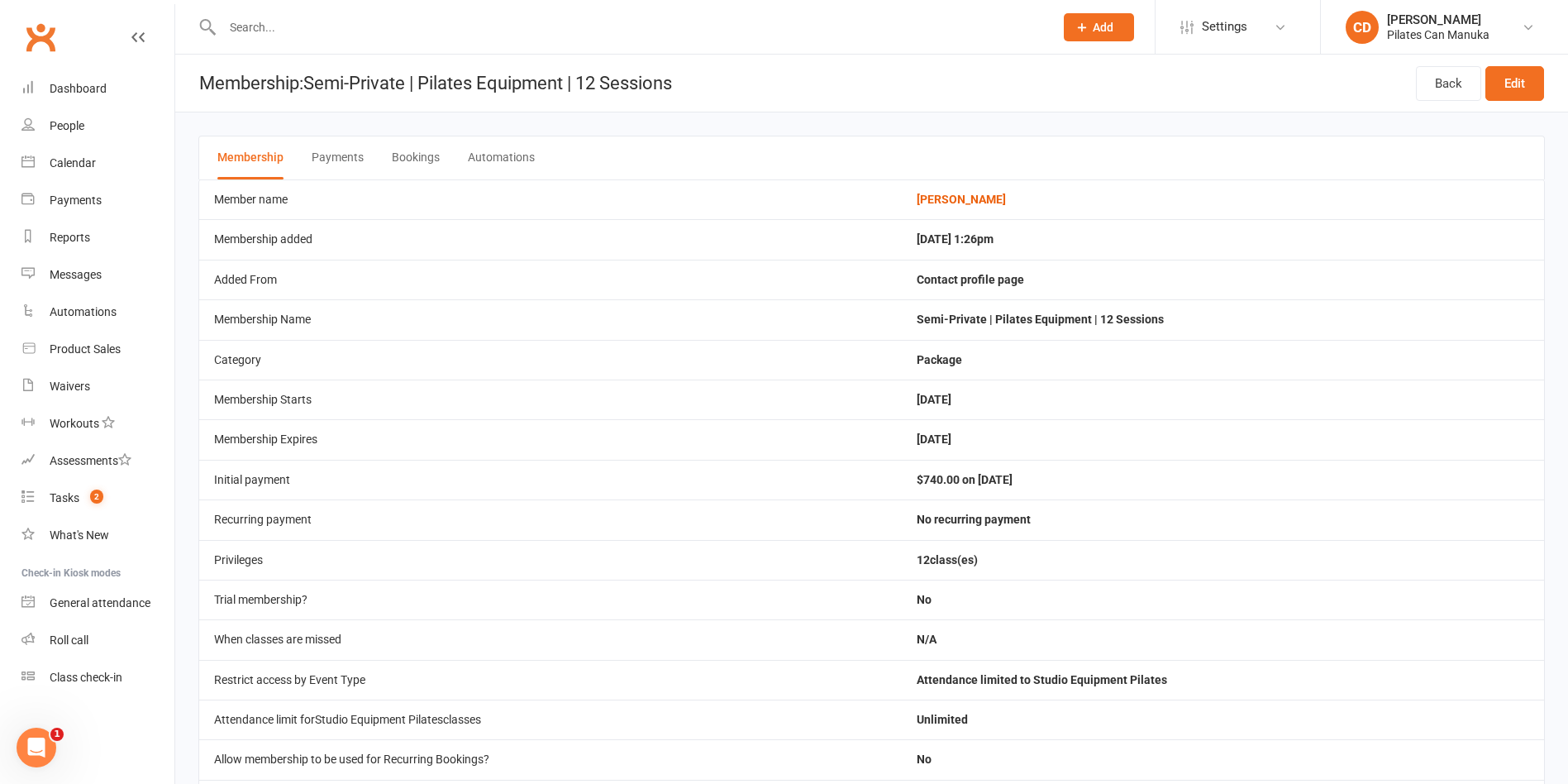
click at [422, 156] on button "Bookings" at bounding box center [416, 158] width 48 height 43
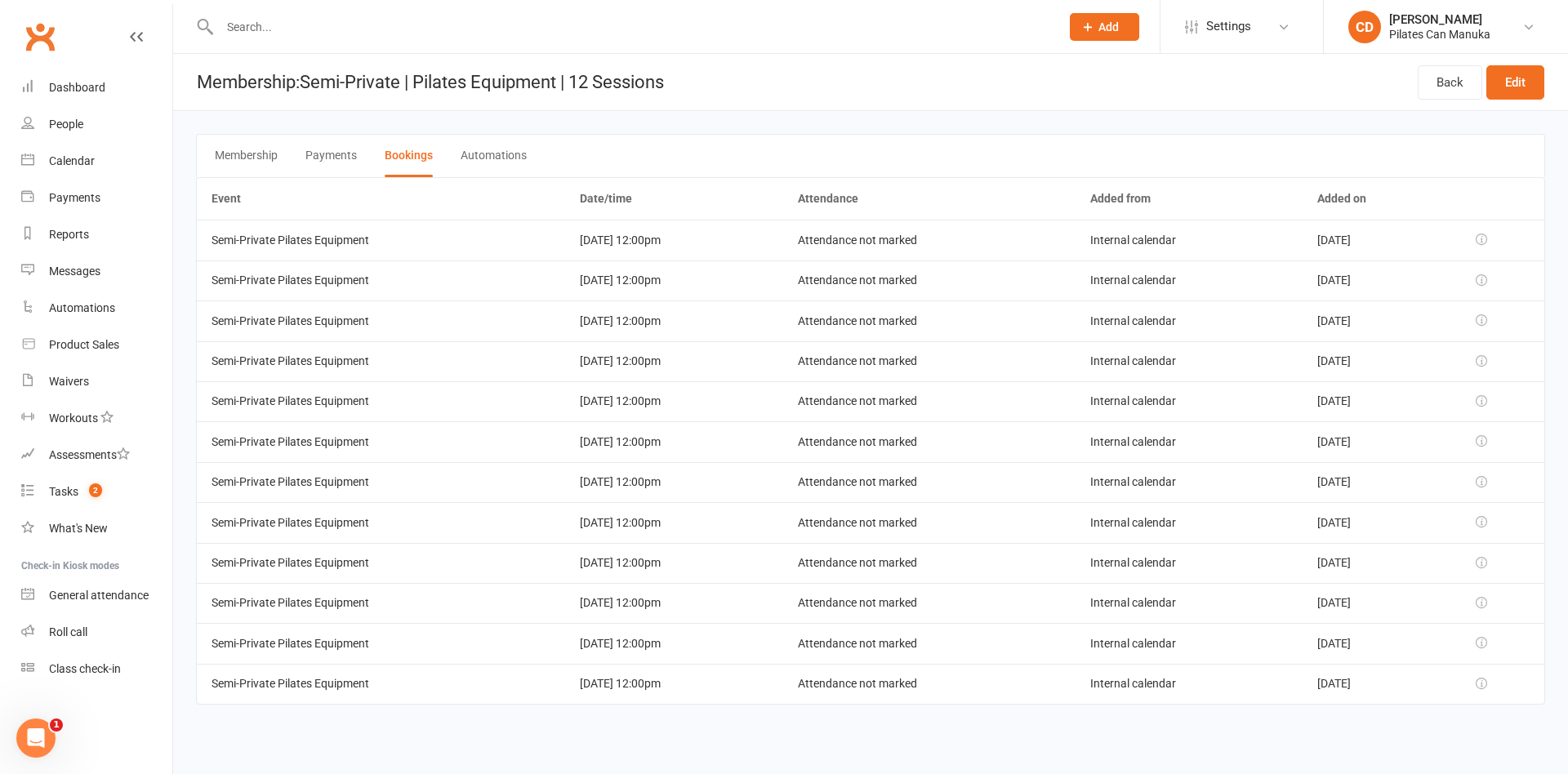
click at [619, 684] on td "[DATE] 12:00pm" at bounding box center [674, 684] width 217 height 40
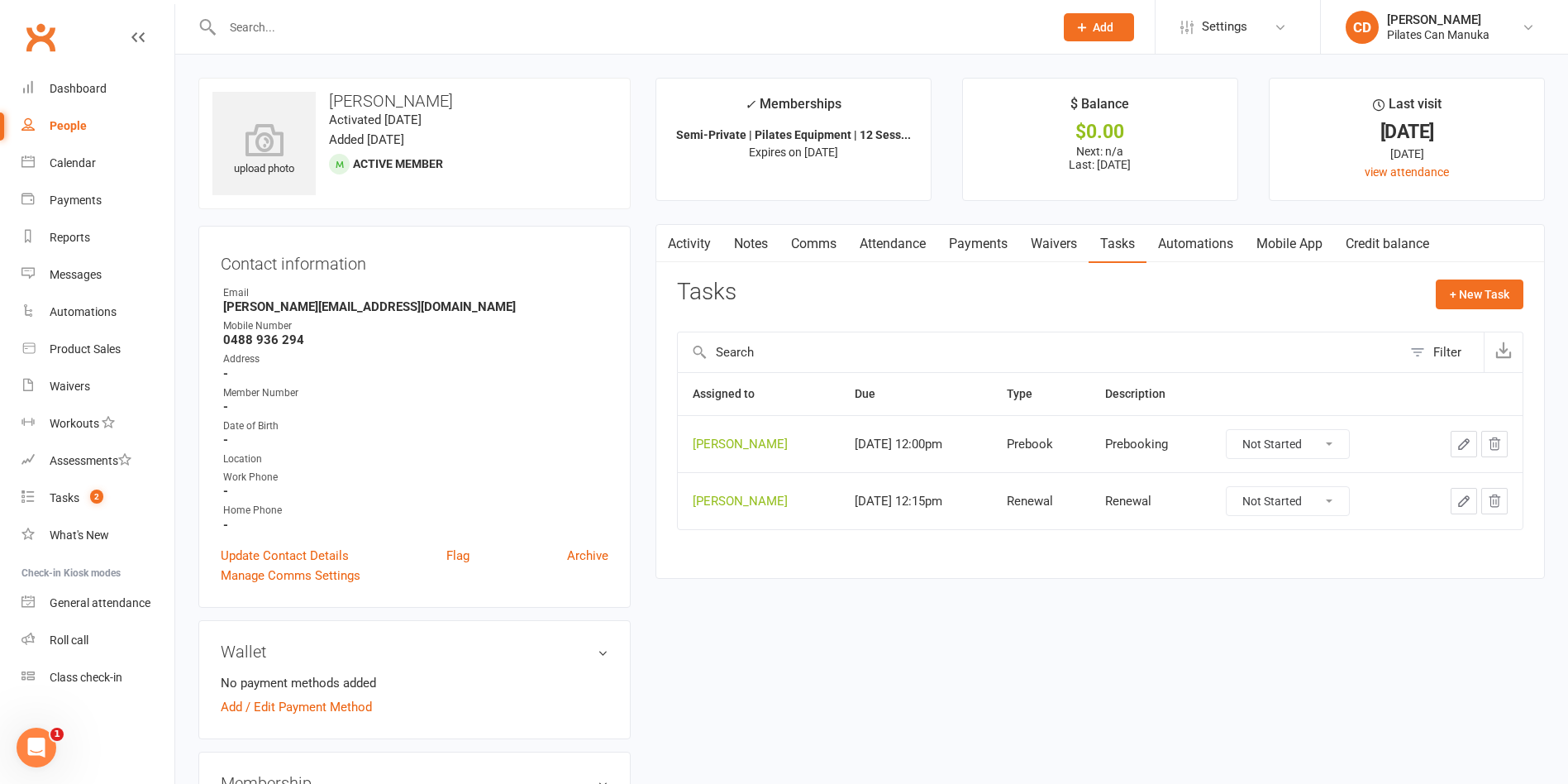
click at [762, 248] on link "Notes" at bounding box center [751, 244] width 57 height 38
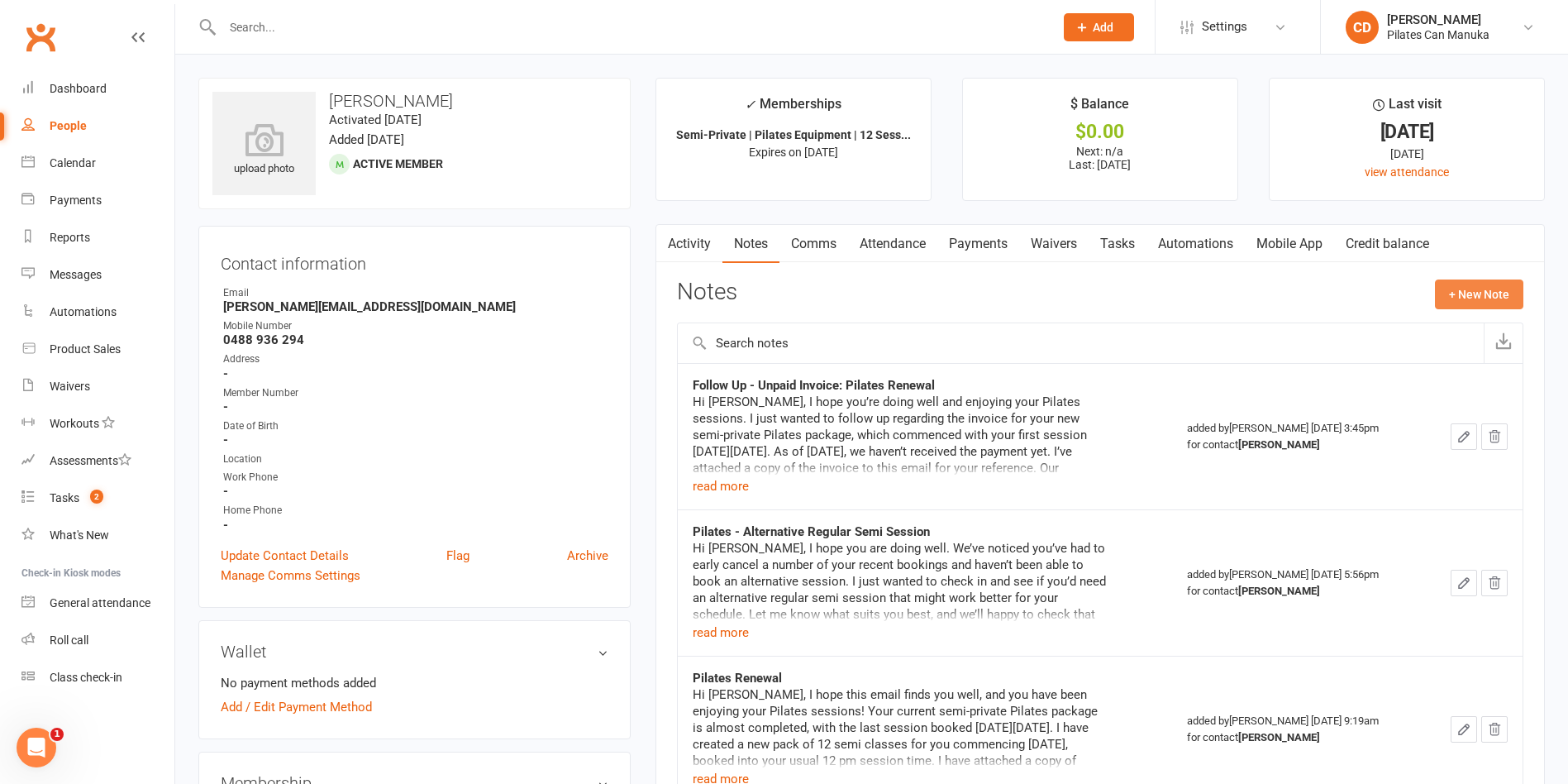
click at [1472, 302] on button "+ New Note" at bounding box center [1479, 294] width 88 height 30
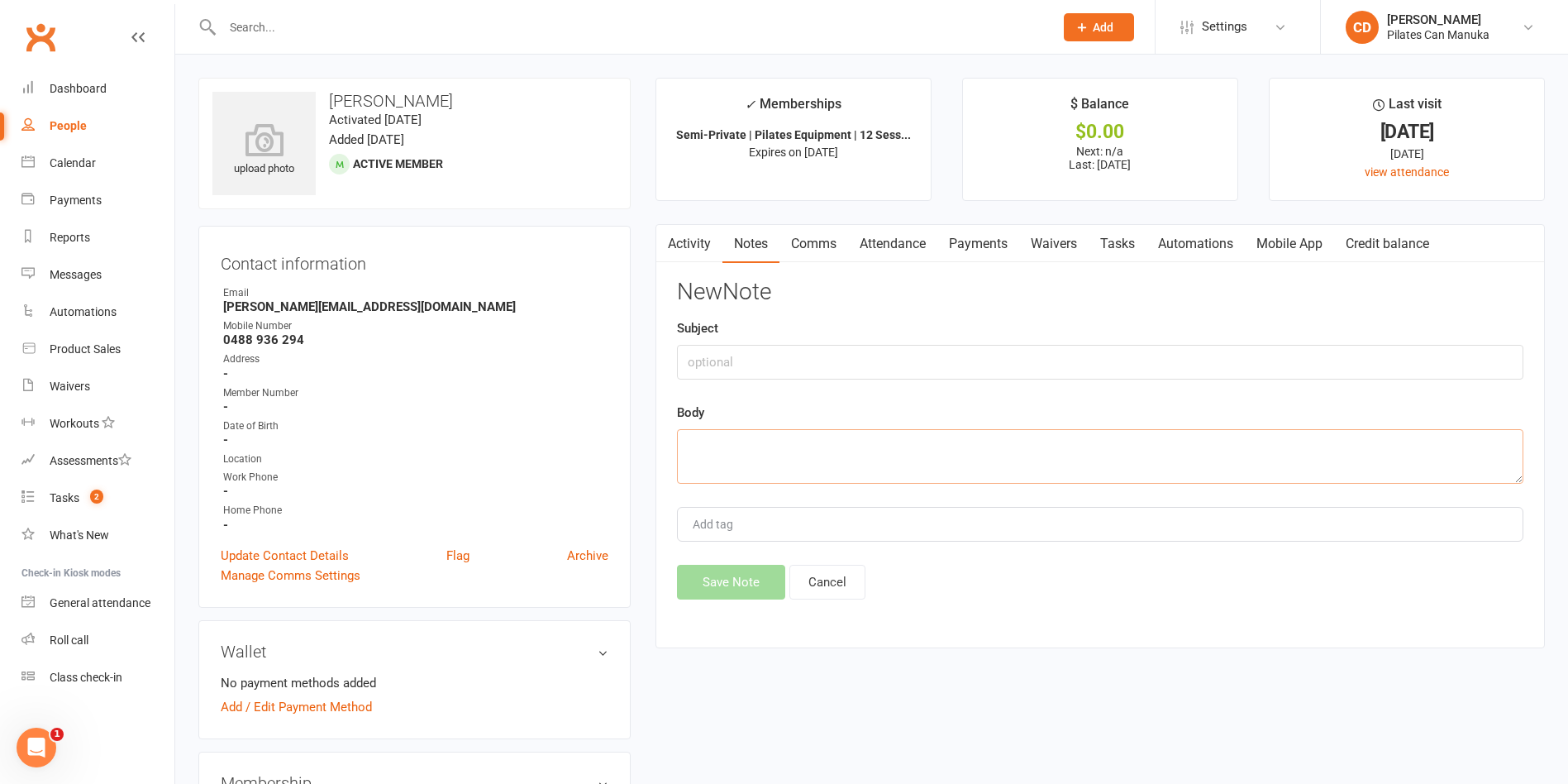
click at [970, 440] on textarea at bounding box center [1100, 457] width 846 height 55
paste textarea "Hi [PERSON_NAME], Please find the attached updated list of your booking in the …"
type textarea "Hi [PERSON_NAME], Please find the attached updated list of your booking in the …"
click at [731, 582] on button "Save Note" at bounding box center [731, 582] width 108 height 35
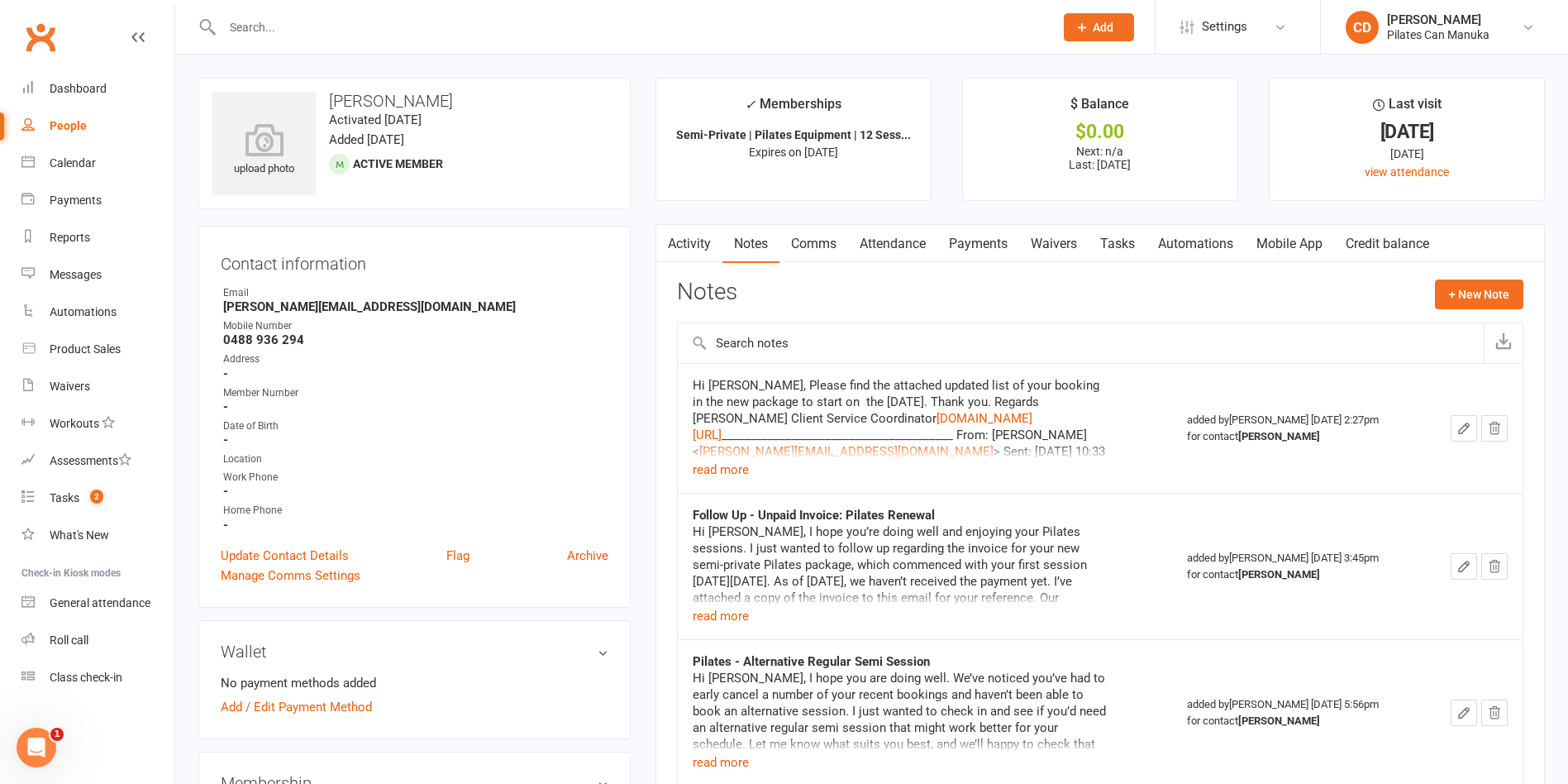
click at [993, 245] on link "Payments" at bounding box center [978, 244] width 82 height 38
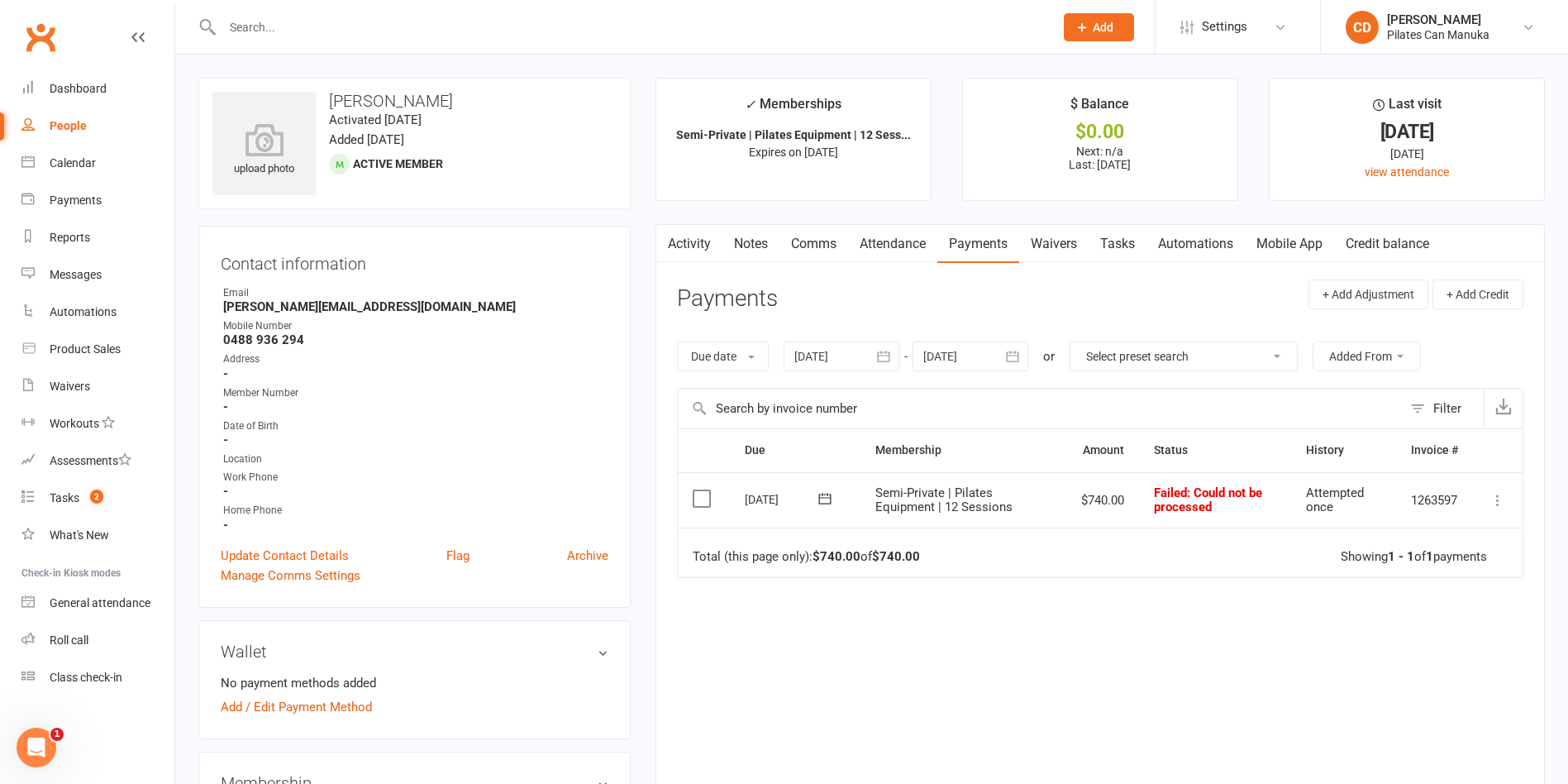
click at [825, 500] on icon at bounding box center [825, 499] width 17 height 17
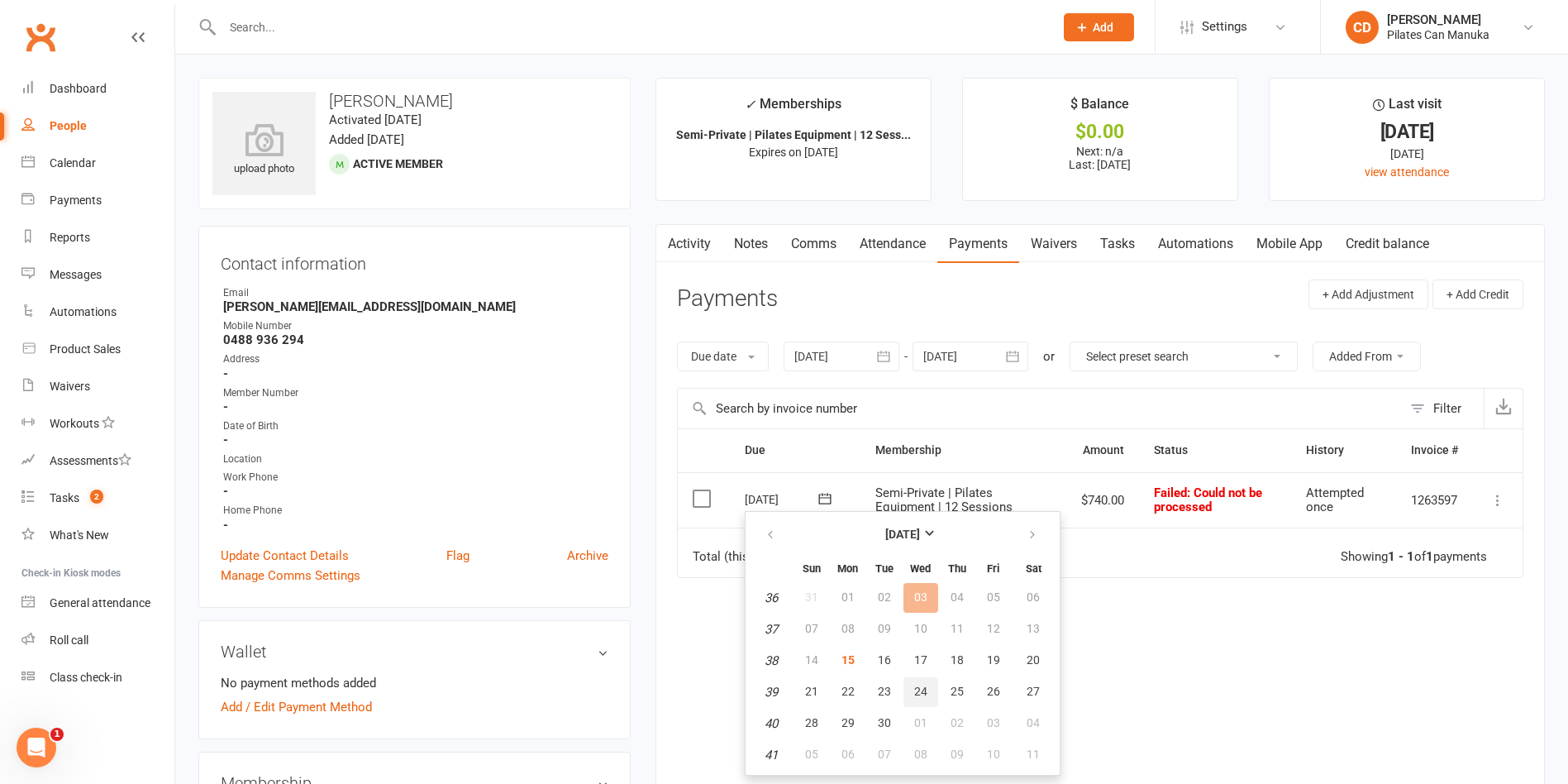
click at [915, 697] on span "24" at bounding box center [921, 692] width 13 height 13
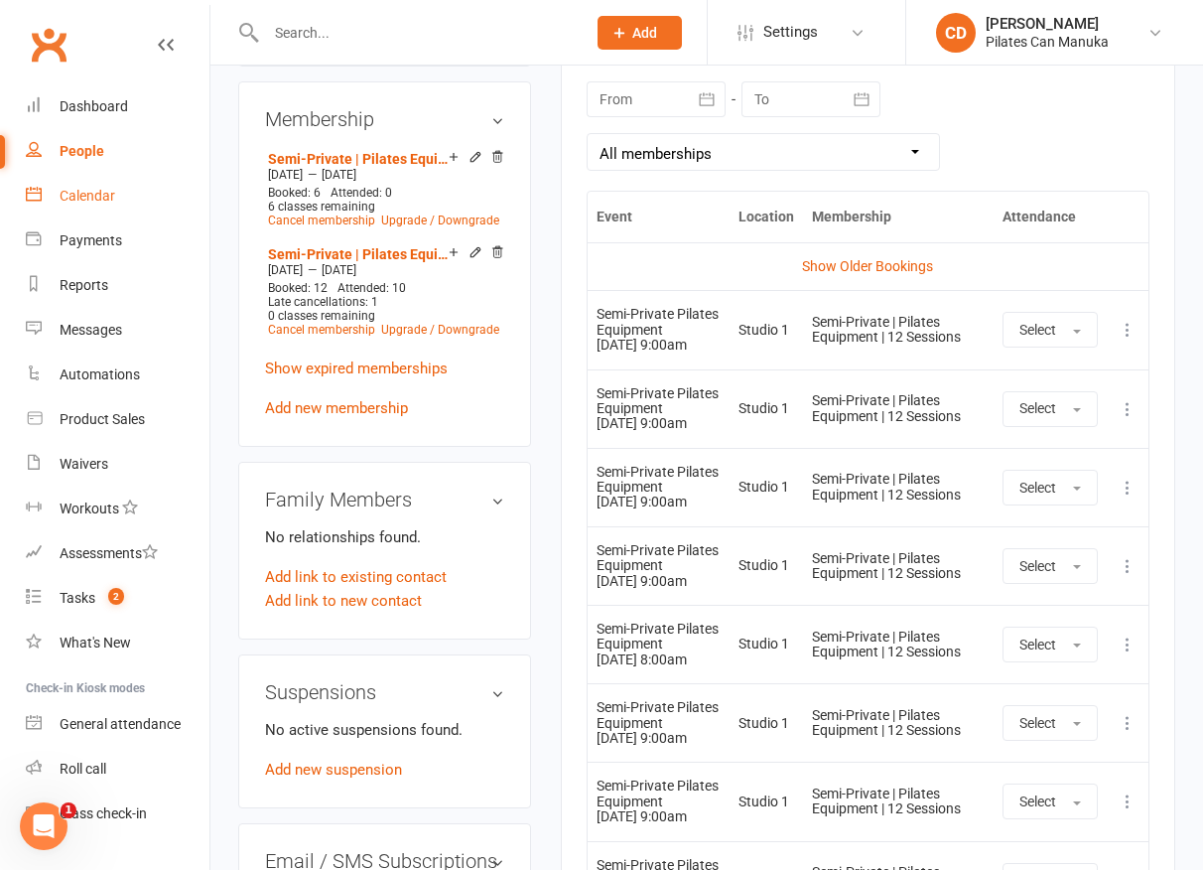
click at [83, 201] on div "Calendar" at bounding box center [88, 196] width 56 height 16
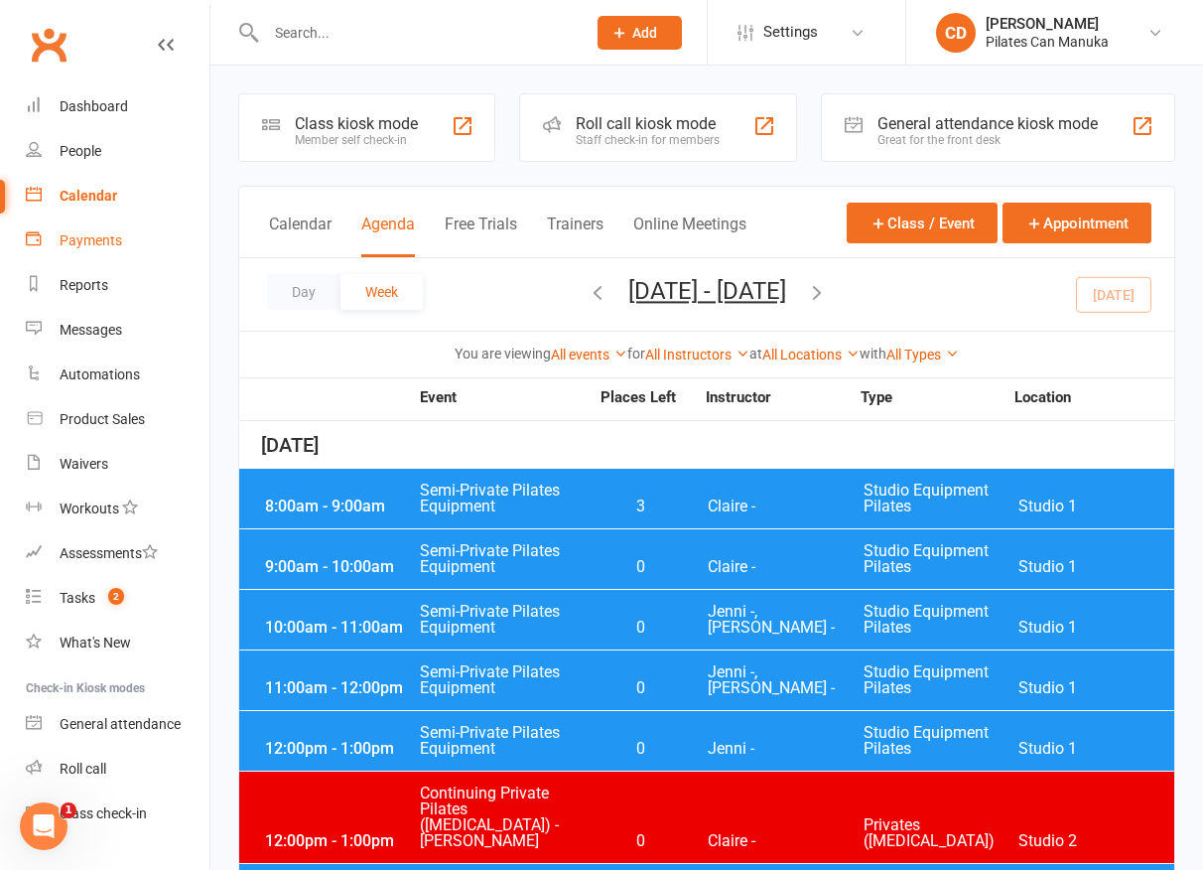
click at [86, 221] on link "Payments" at bounding box center [118, 240] width 184 height 45
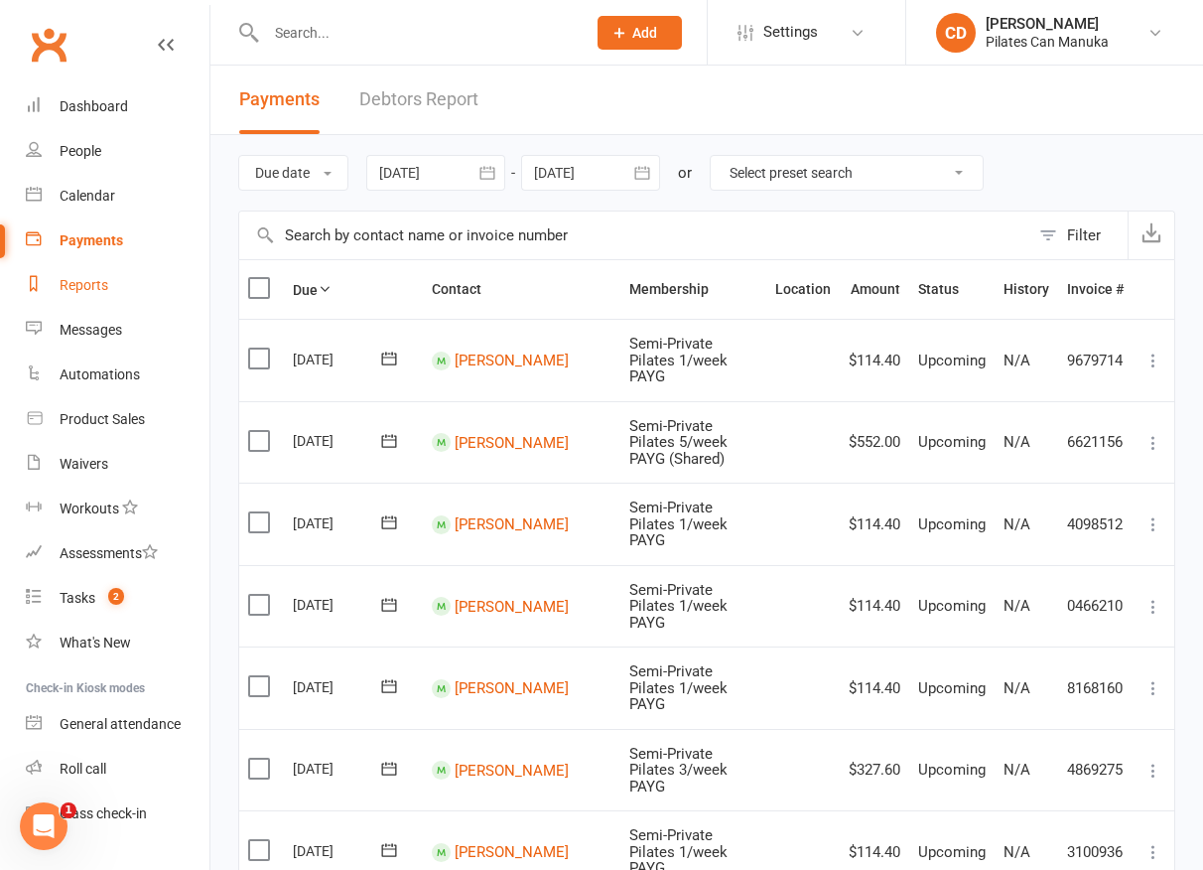
click at [105, 284] on div "Reports" at bounding box center [84, 285] width 49 height 16
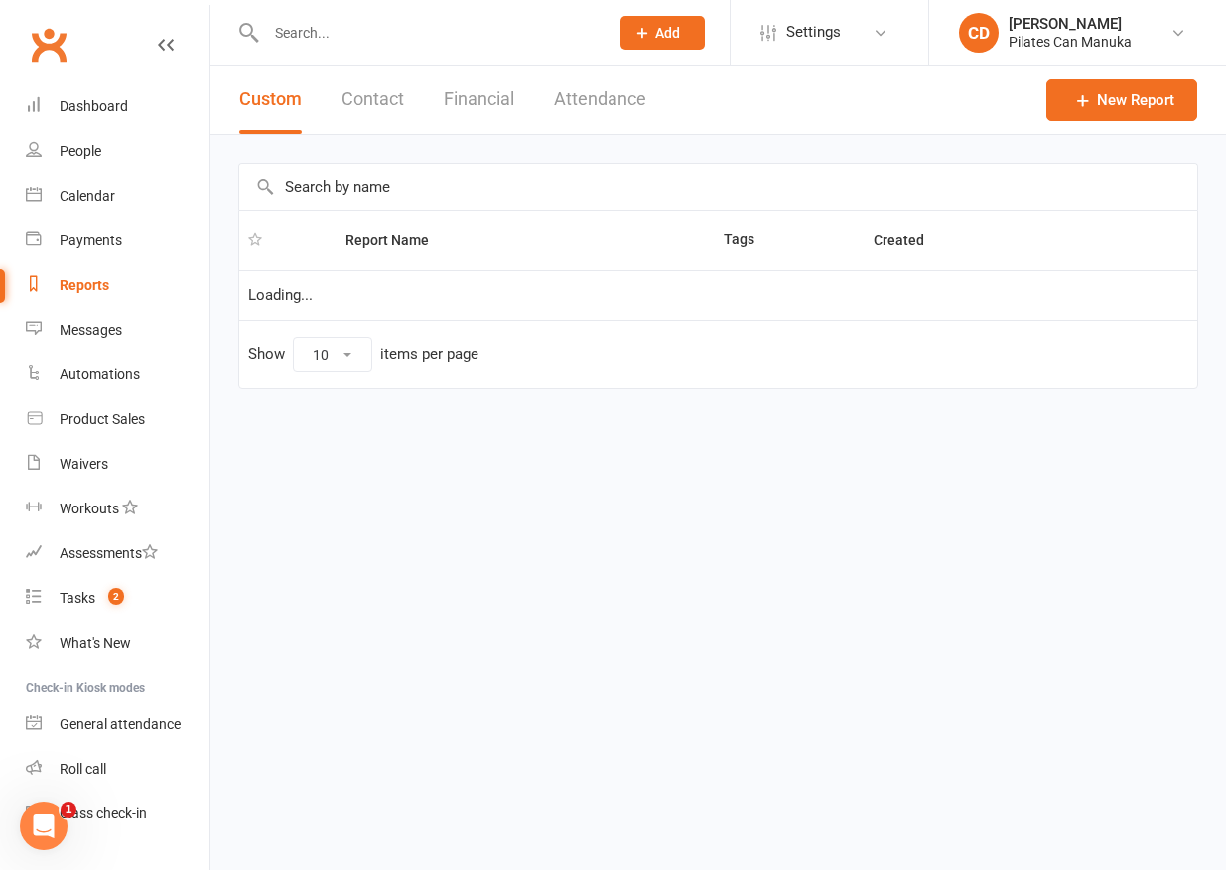
click at [602, 95] on button "Attendance" at bounding box center [600, 100] width 92 height 68
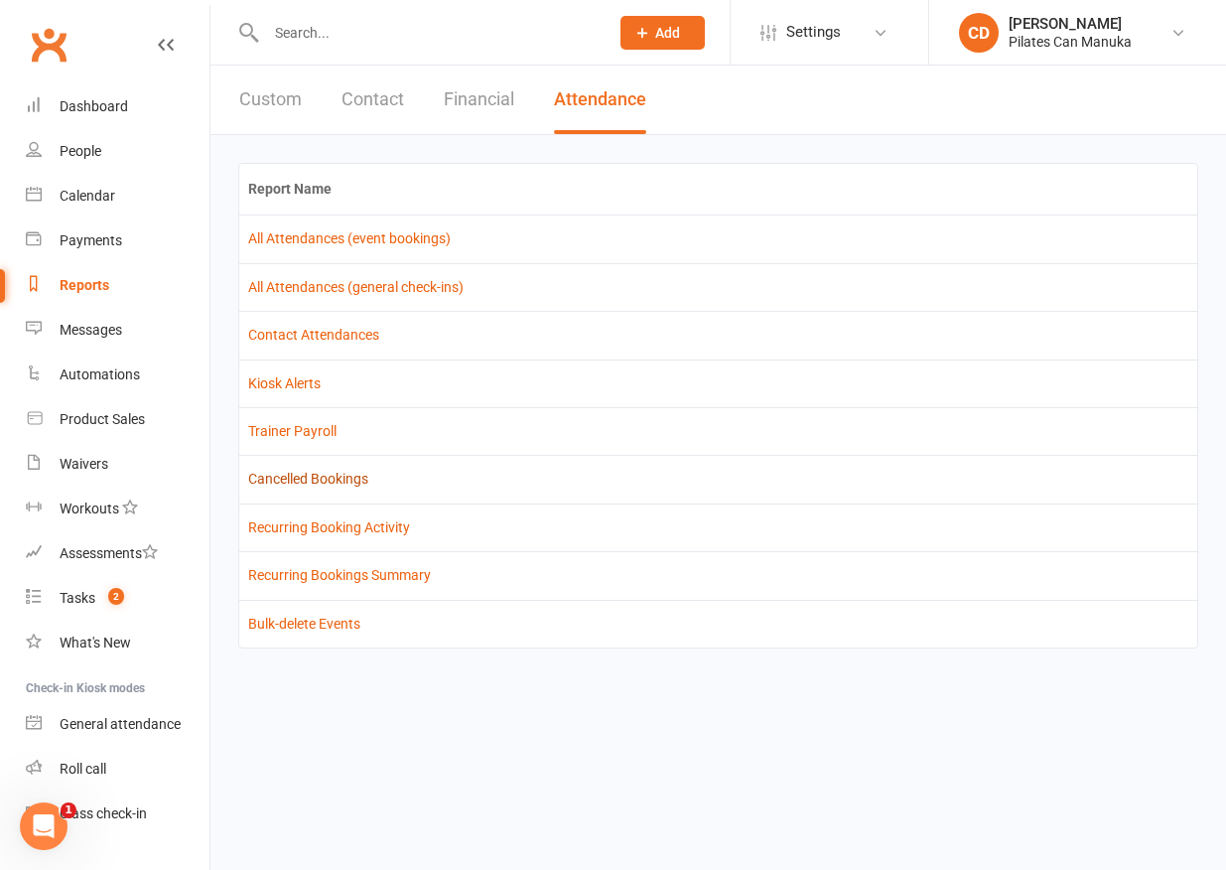
click at [338, 478] on link "Cancelled Bookings" at bounding box center [308, 478] width 120 height 16
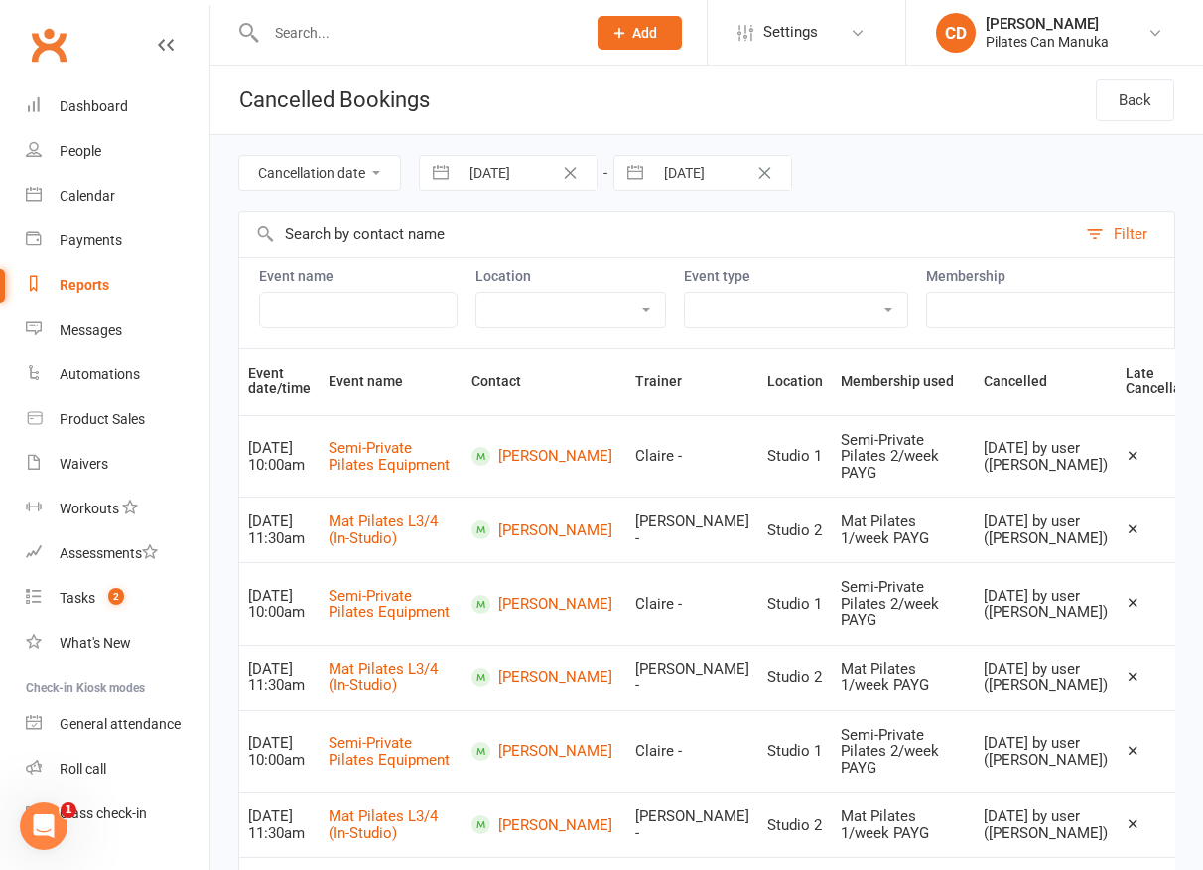
click at [500, 173] on input "01 Sep 2025" at bounding box center [528, 173] width 138 height 34
select select "7"
select select "2025"
select select "8"
select select "2025"
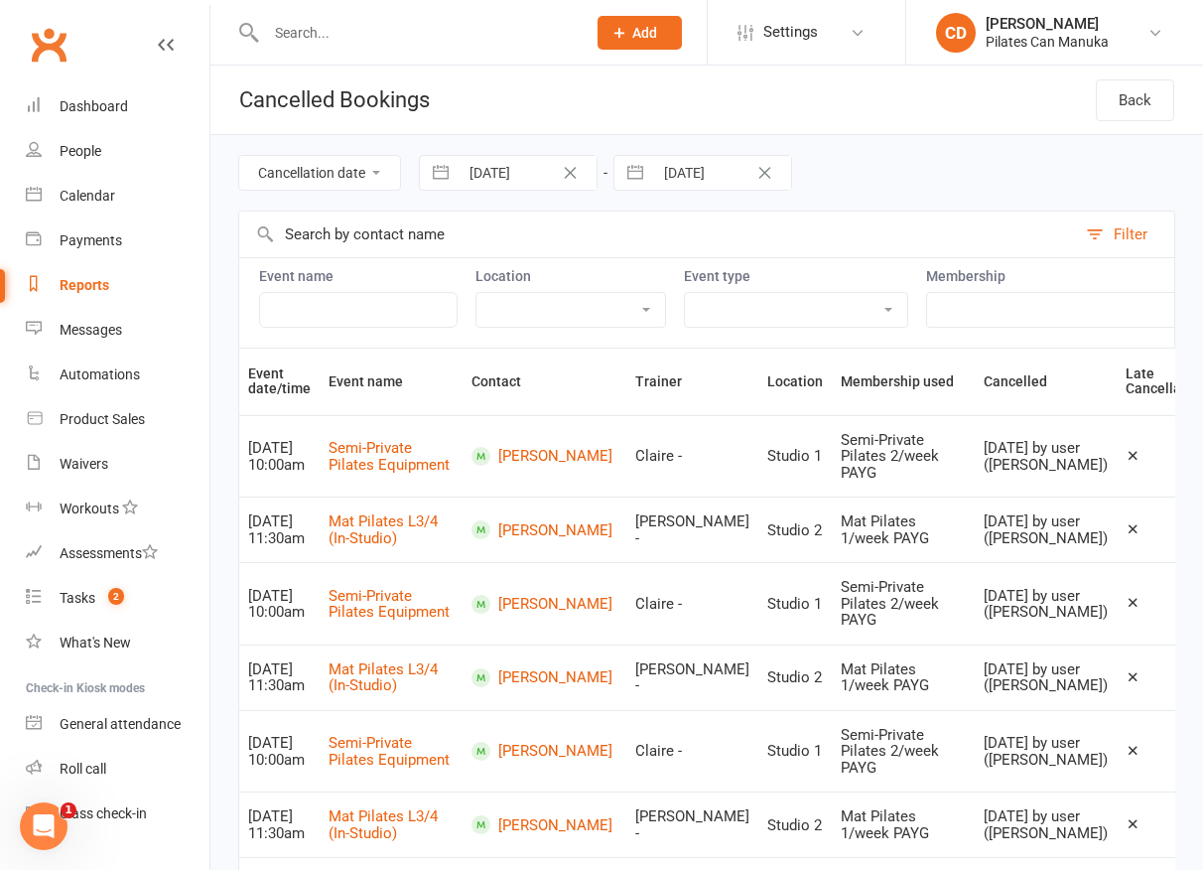
select select "9"
select select "2025"
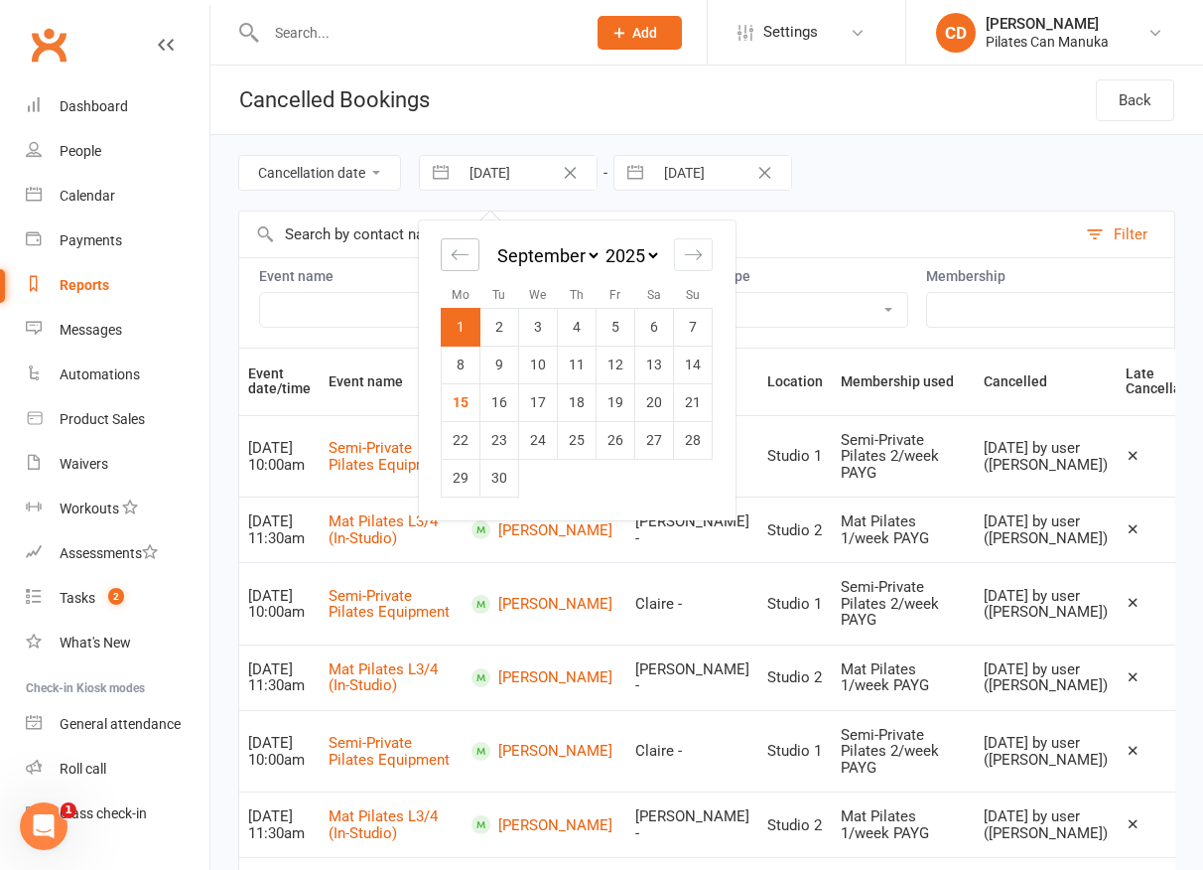
click at [471, 249] on div "Move backward to switch to the previous month." at bounding box center [460, 254] width 39 height 33
select select "6"
select select "2025"
click at [471, 249] on div "Move backward to switch to the previous month." at bounding box center [460, 254] width 39 height 33
select select "5"
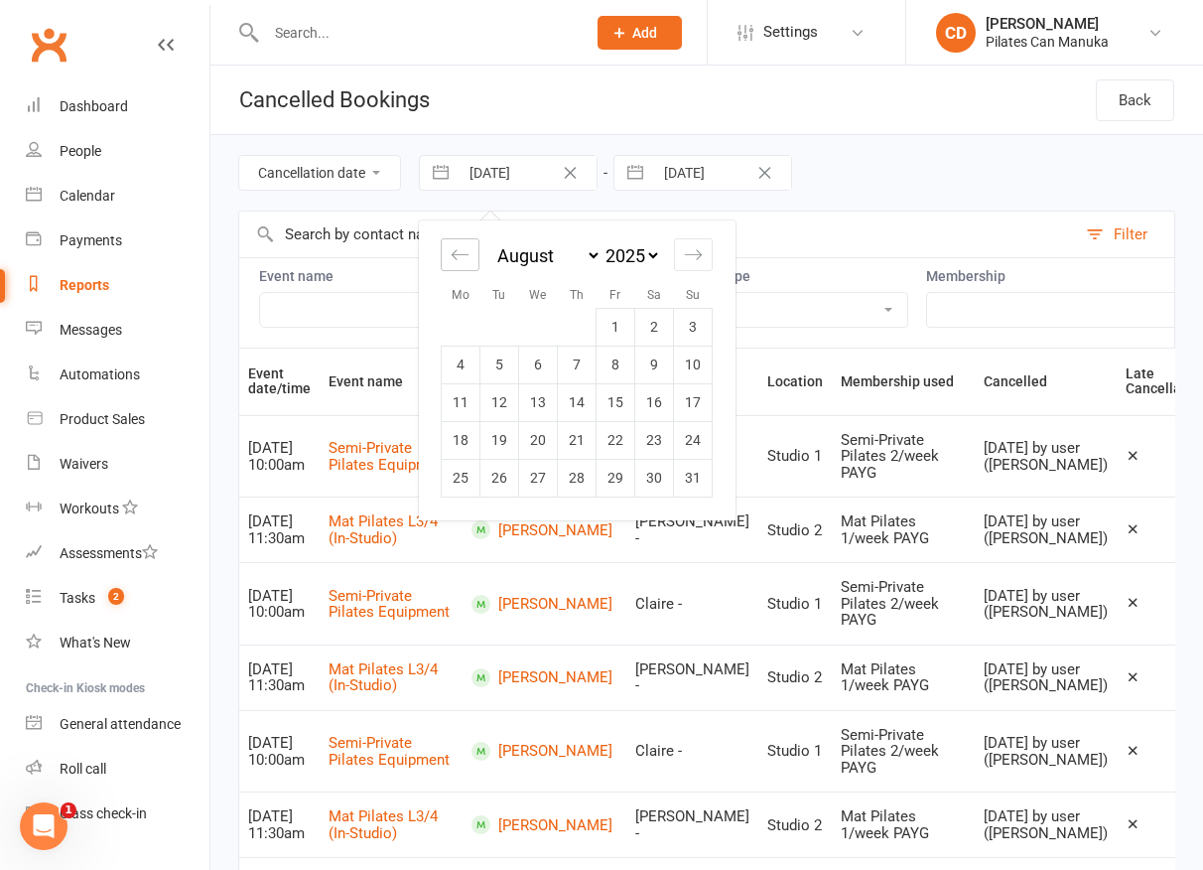
select select "2025"
click at [471, 249] on div "Move backward to switch to the previous month." at bounding box center [460, 254] width 39 height 33
select select "4"
select select "2025"
click at [695, 324] on td "1" at bounding box center [693, 327] width 39 height 38
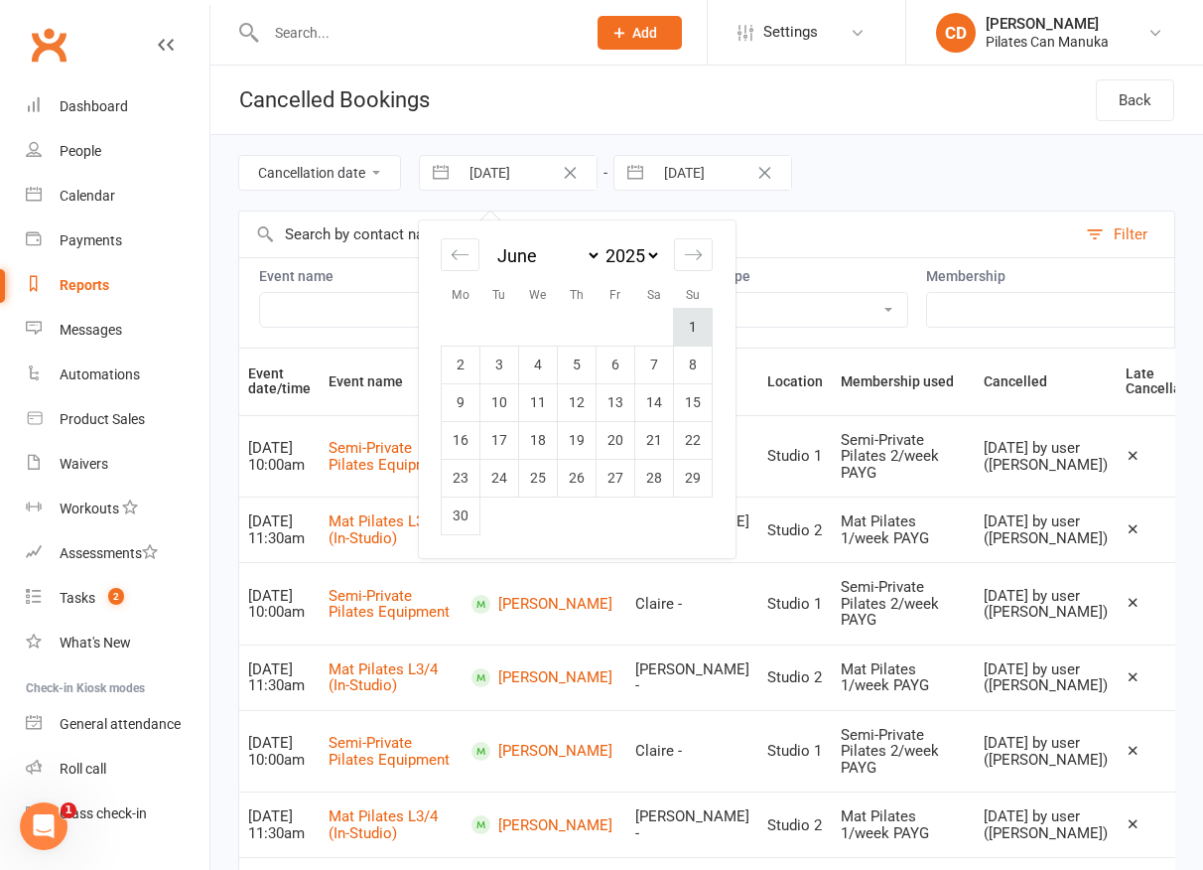
type input "01 Jun 2025"
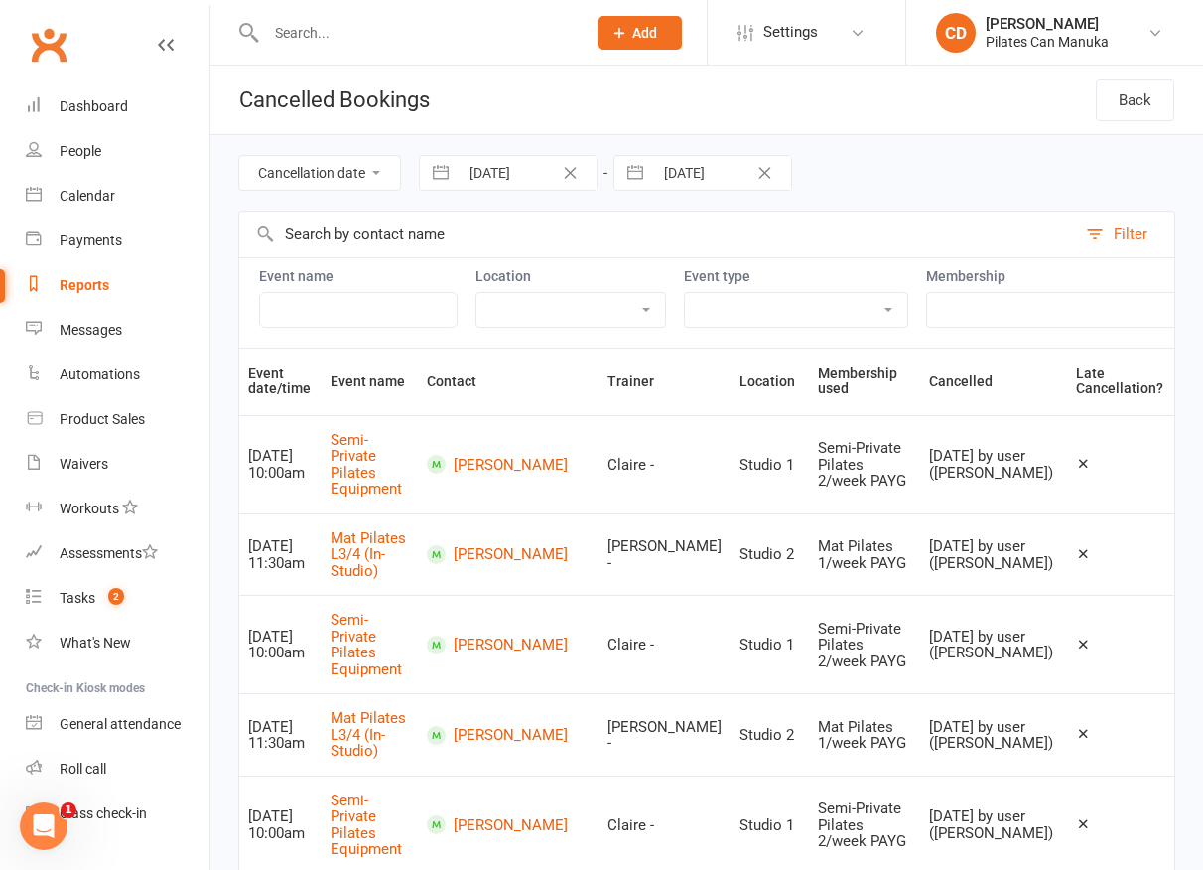
click at [411, 241] on input "text" at bounding box center [657, 234] width 837 height 46
paste input "[PERSON_NAME]"
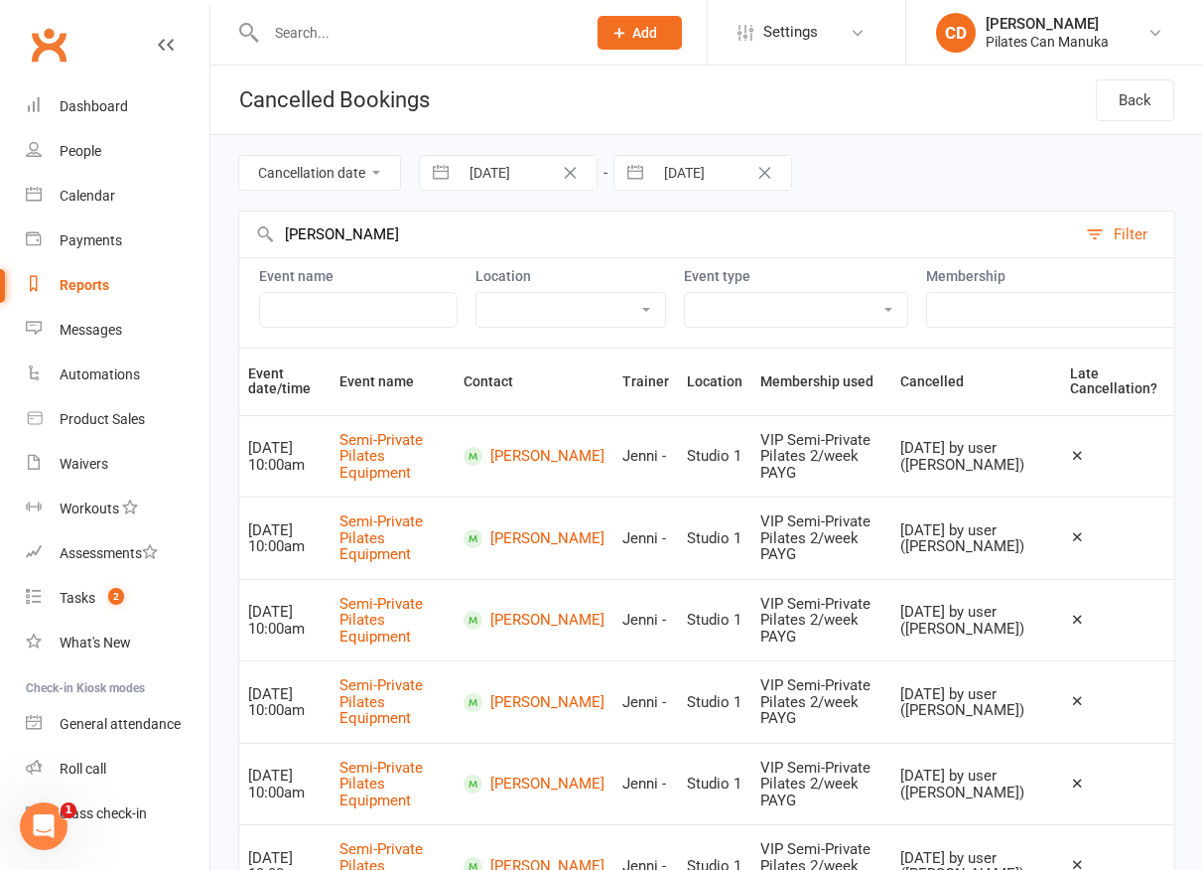
type input "[PERSON_NAME]"
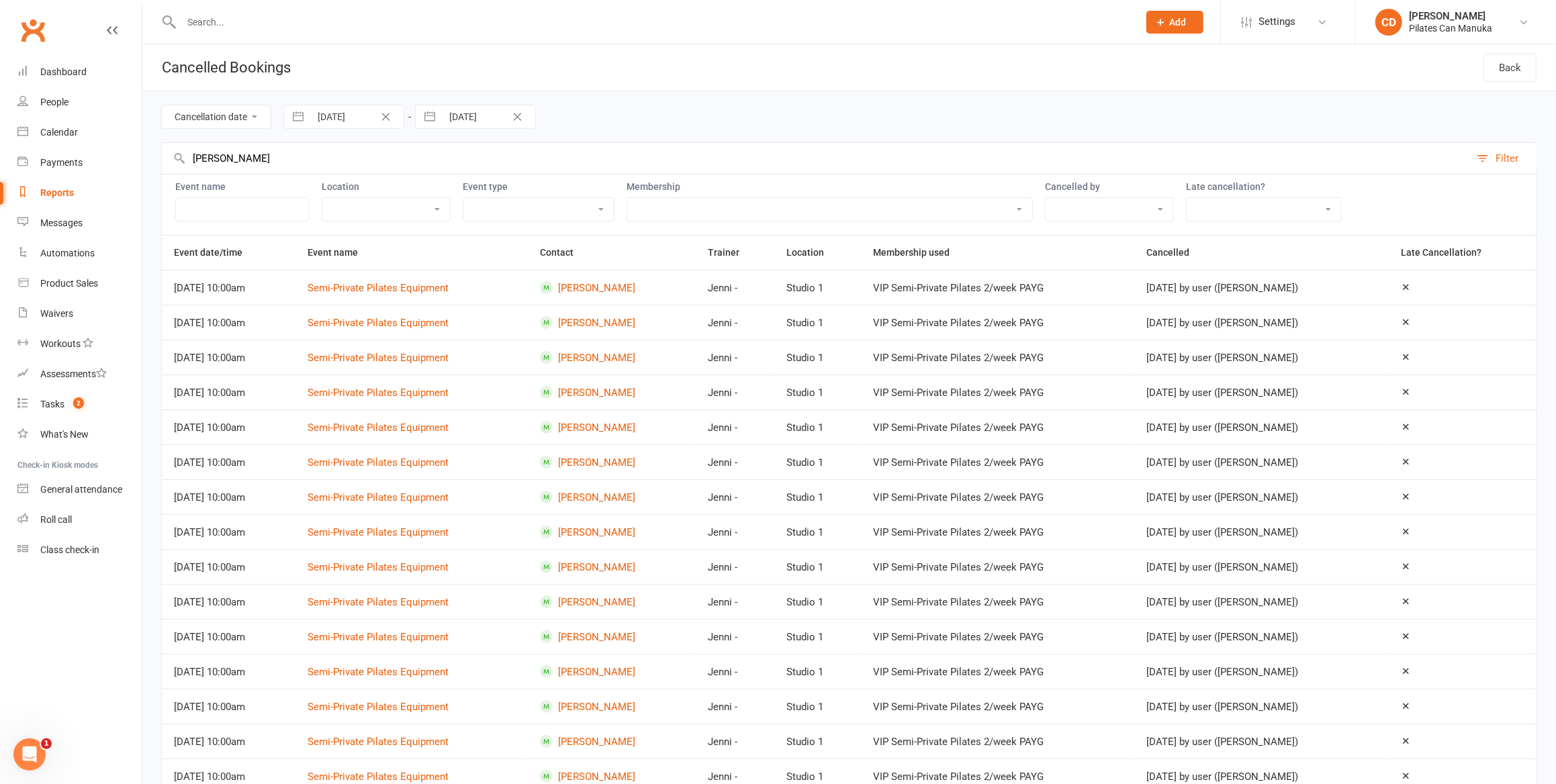
click at [1273, 206] on select "Exclude late cancellations Only show late cancellations" at bounding box center [1264, 210] width 154 height 23
select select "true"
click at [1187, 200] on select "Exclude late cancellations Only show late cancellations" at bounding box center [1264, 210] width 154 height 23
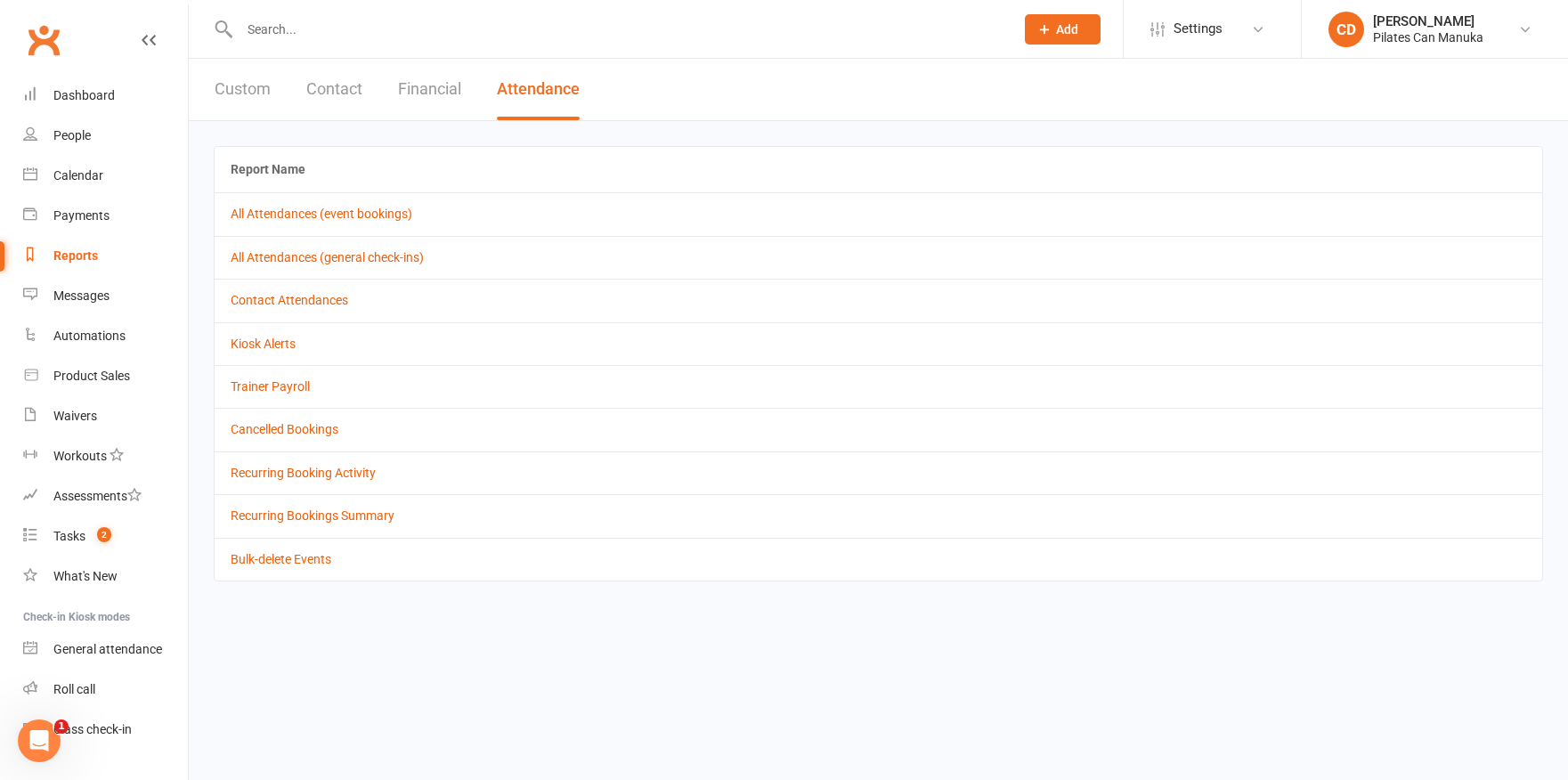
click at [275, 43] on div at bounding box center [607, 29] width 788 height 58
click at [297, 27] on input "text" at bounding box center [618, 30] width 768 height 25
paste input "[PERSON_NAME]"
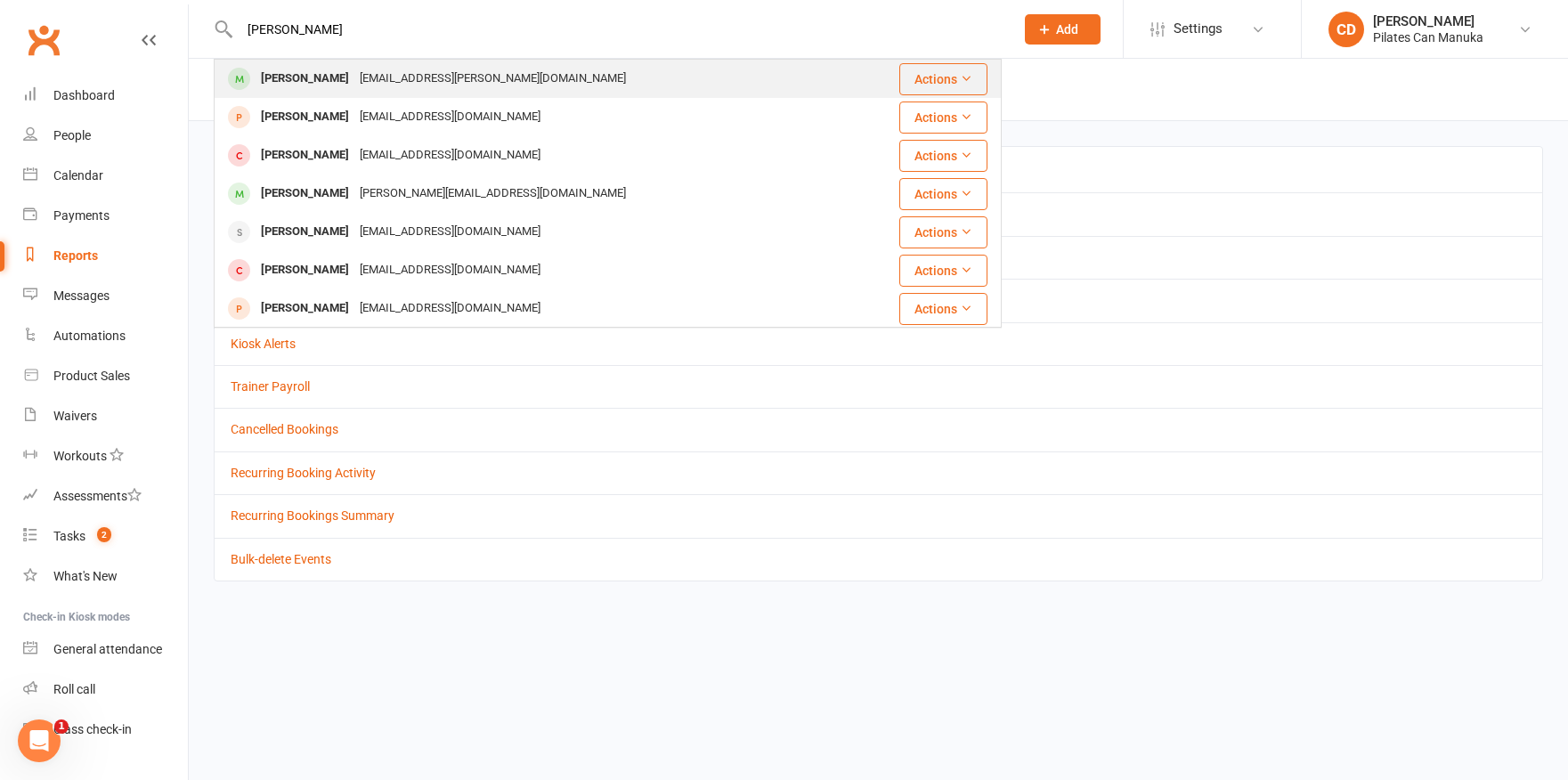
type input "[PERSON_NAME]"
click at [315, 75] on div "[PERSON_NAME]" at bounding box center [305, 78] width 99 height 26
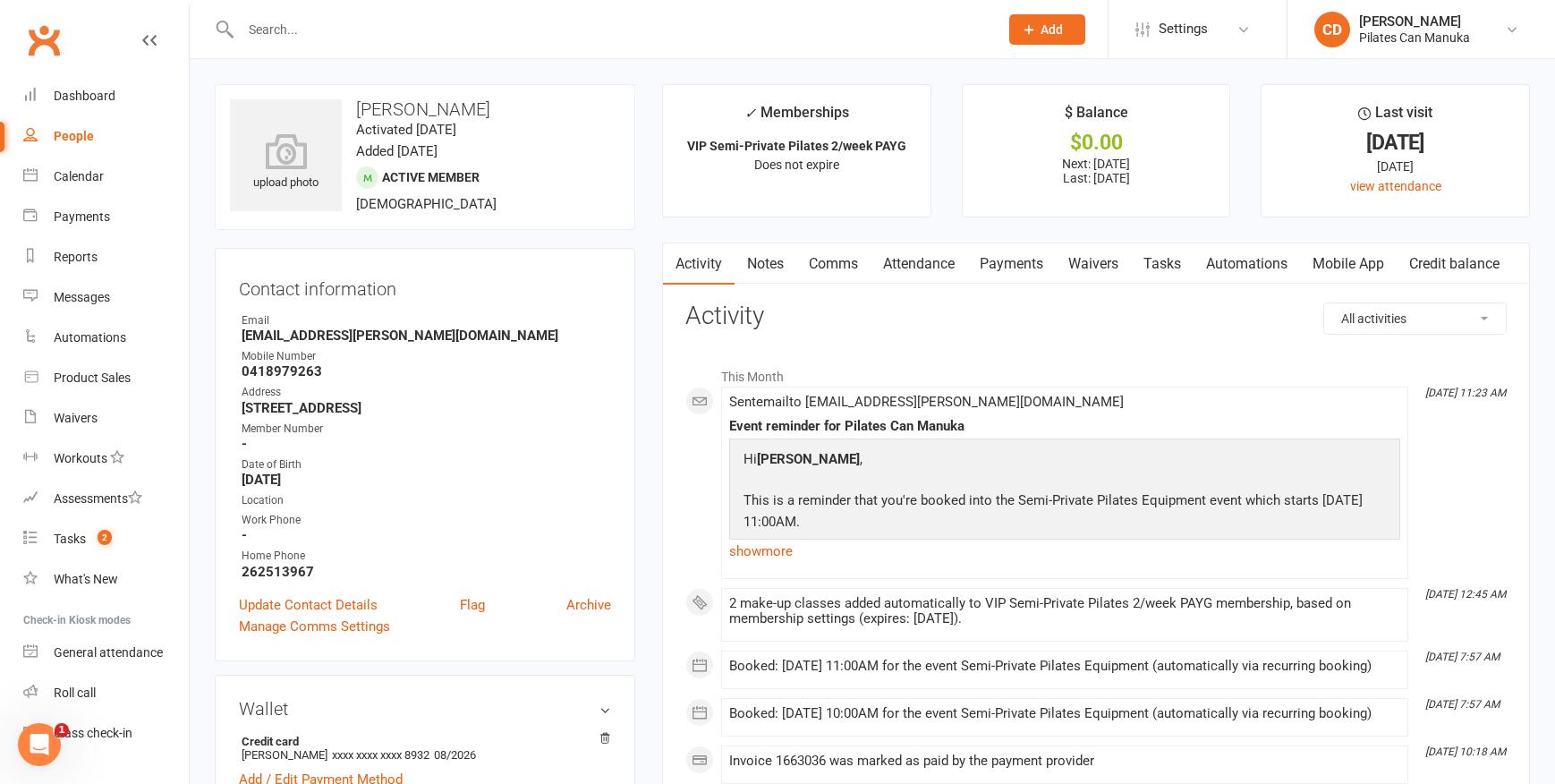
click at [937, 257] on link "Attendance" at bounding box center [919, 264] width 96 height 41
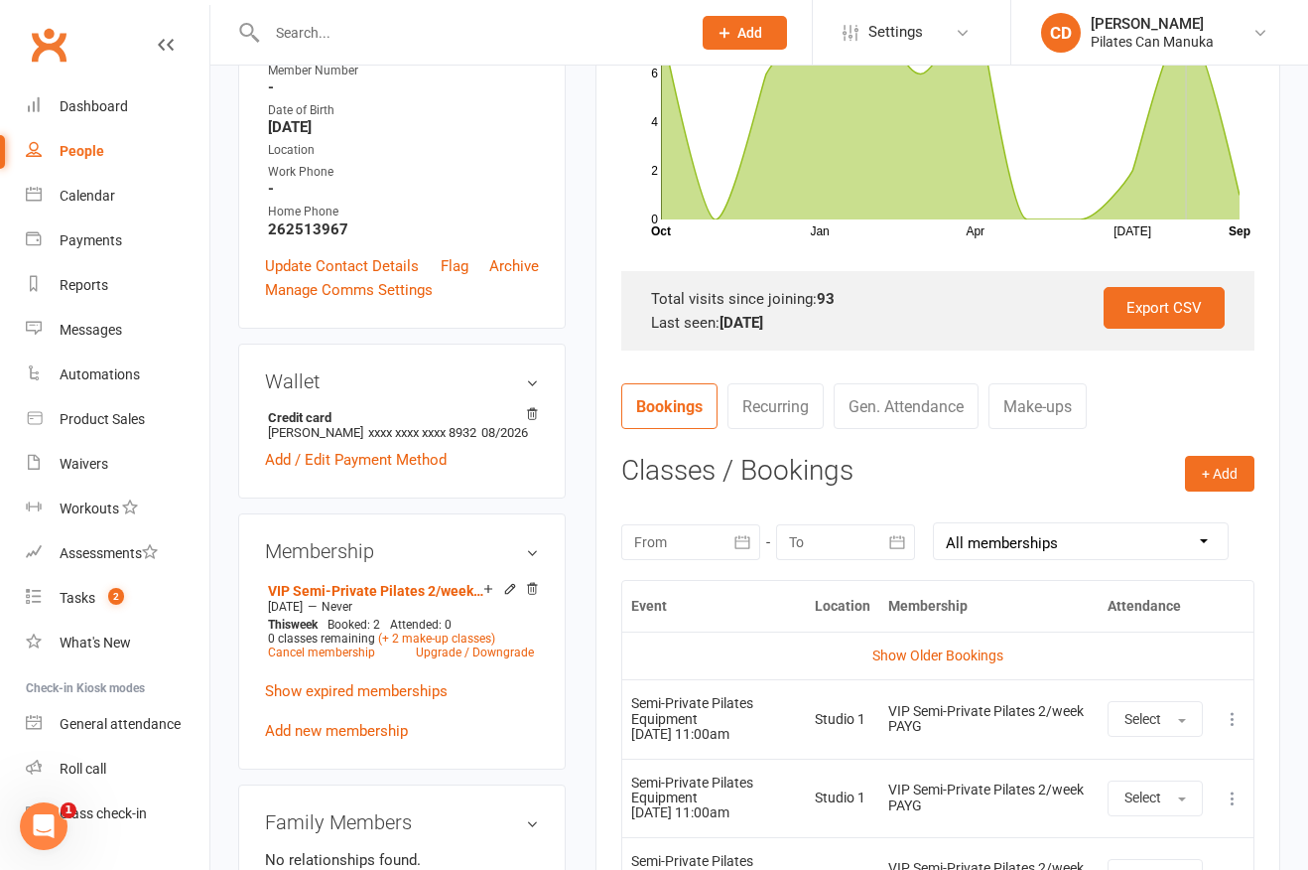
scroll to position [447, 0]
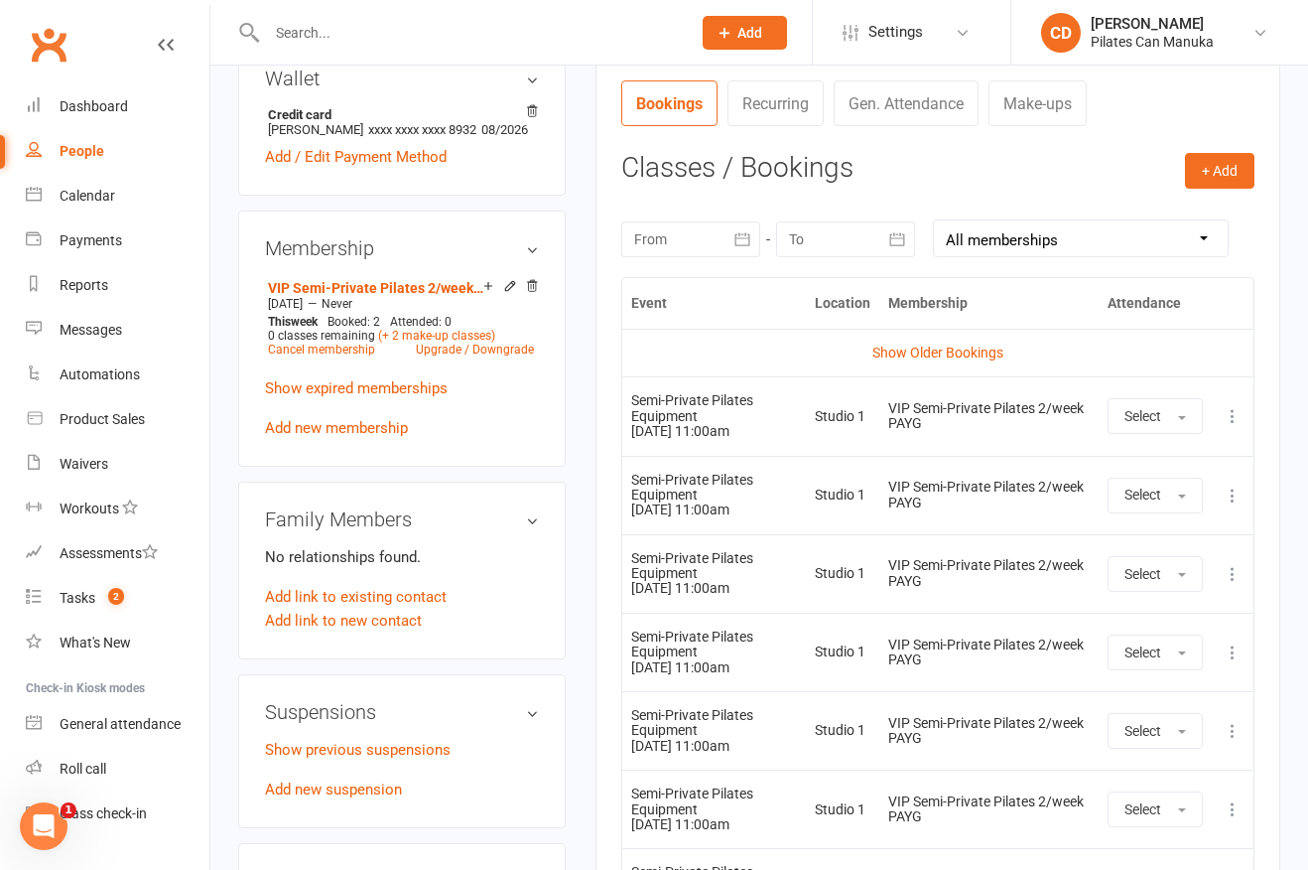
scroll to position [744, 0]
click at [963, 361] on td "Show Older Bookings" at bounding box center [937, 354] width 631 height 48
click at [963, 359] on link "Show Older Bookings" at bounding box center [937, 353] width 131 height 16
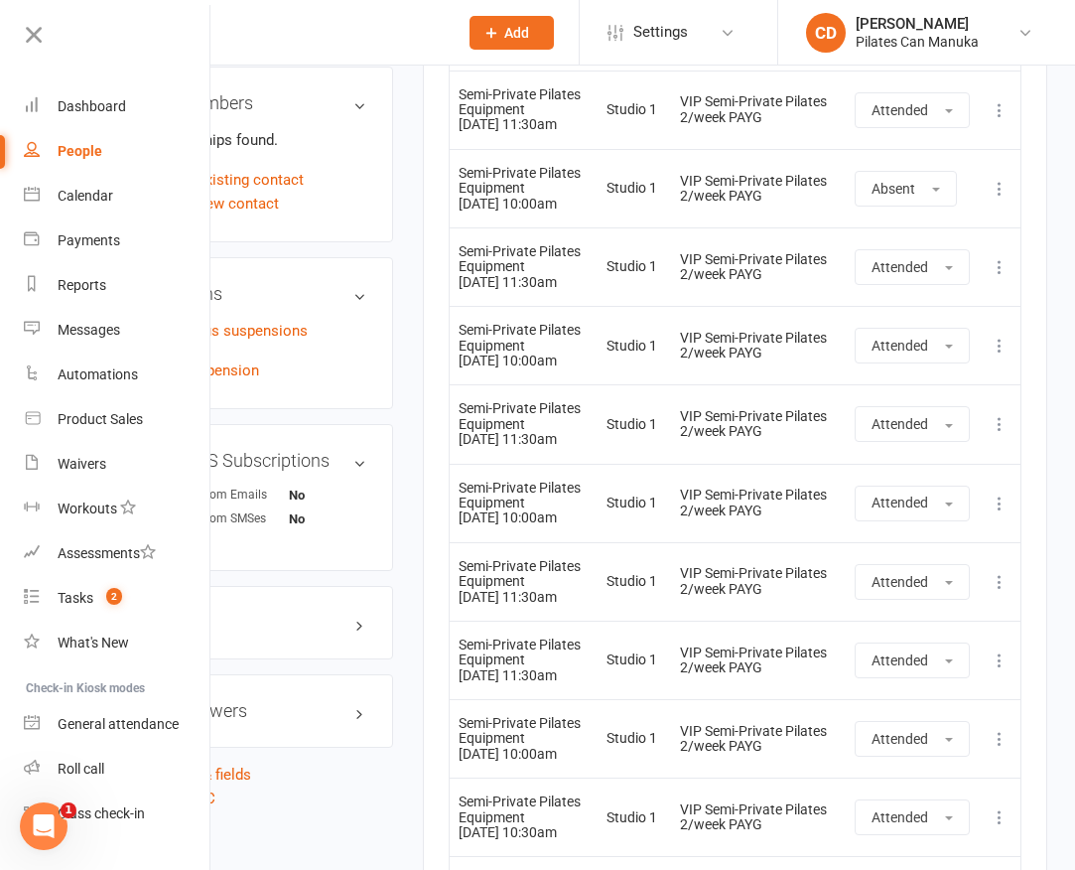
scroll to position [0, 0]
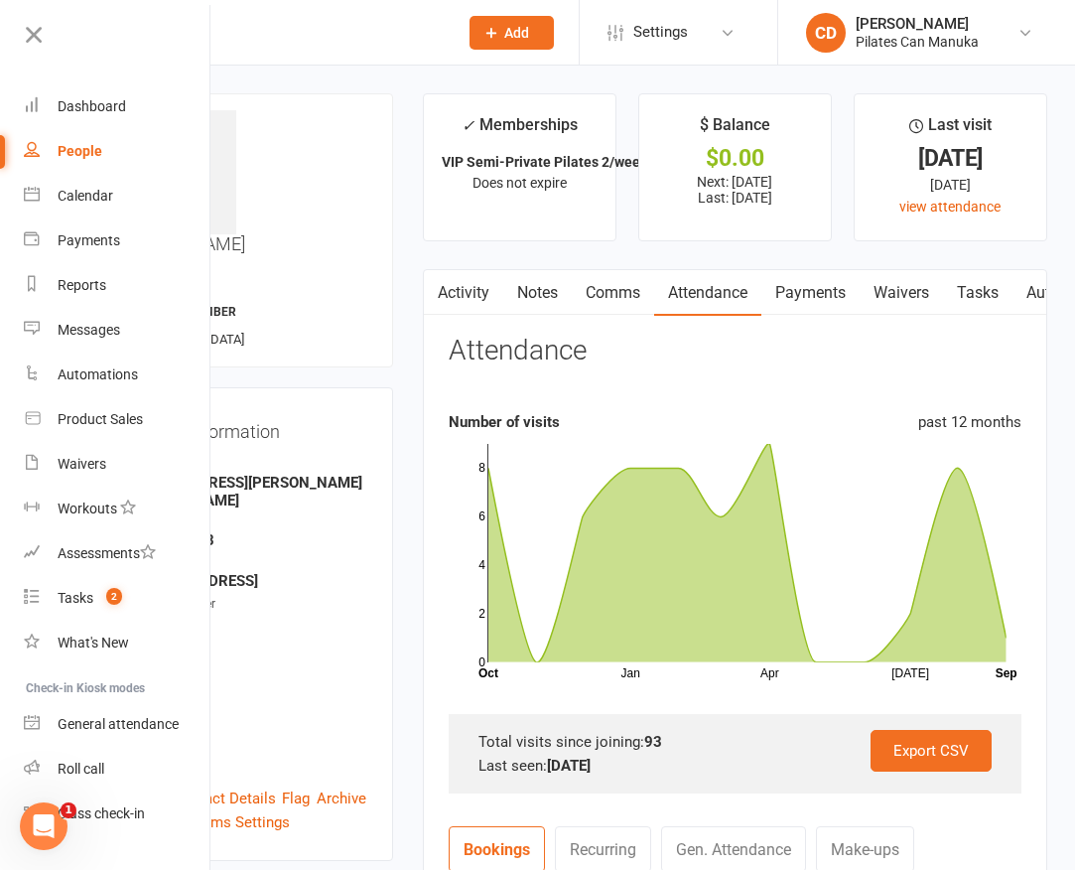
click at [574, 273] on link "Comms" at bounding box center [613, 293] width 82 height 46
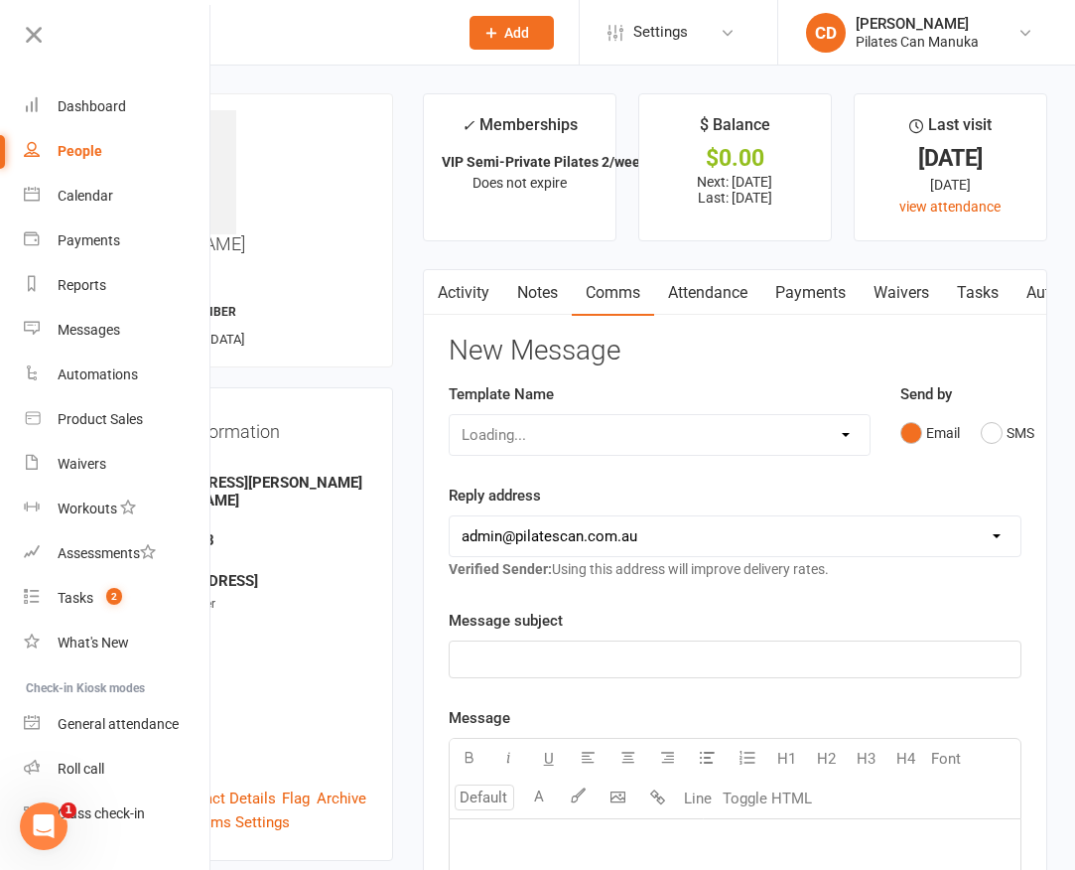
click at [544, 287] on link "Notes" at bounding box center [537, 293] width 68 height 46
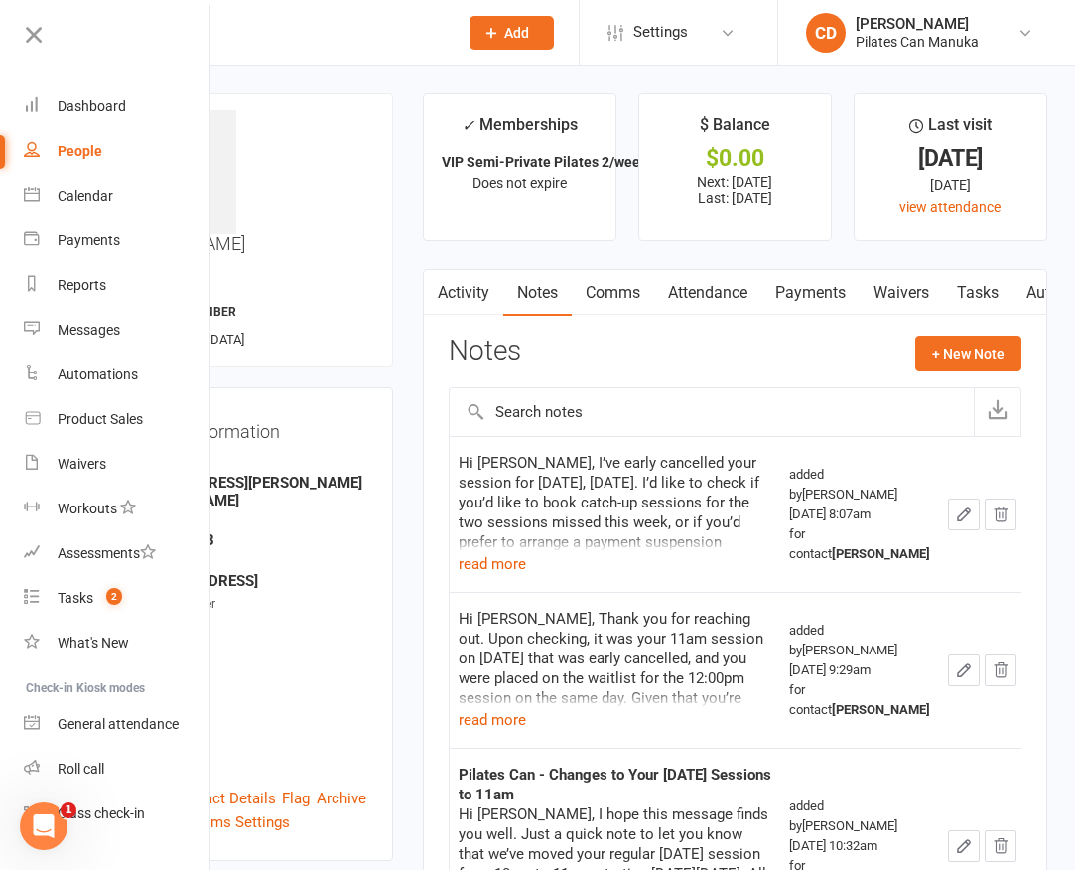
scroll to position [149, 0]
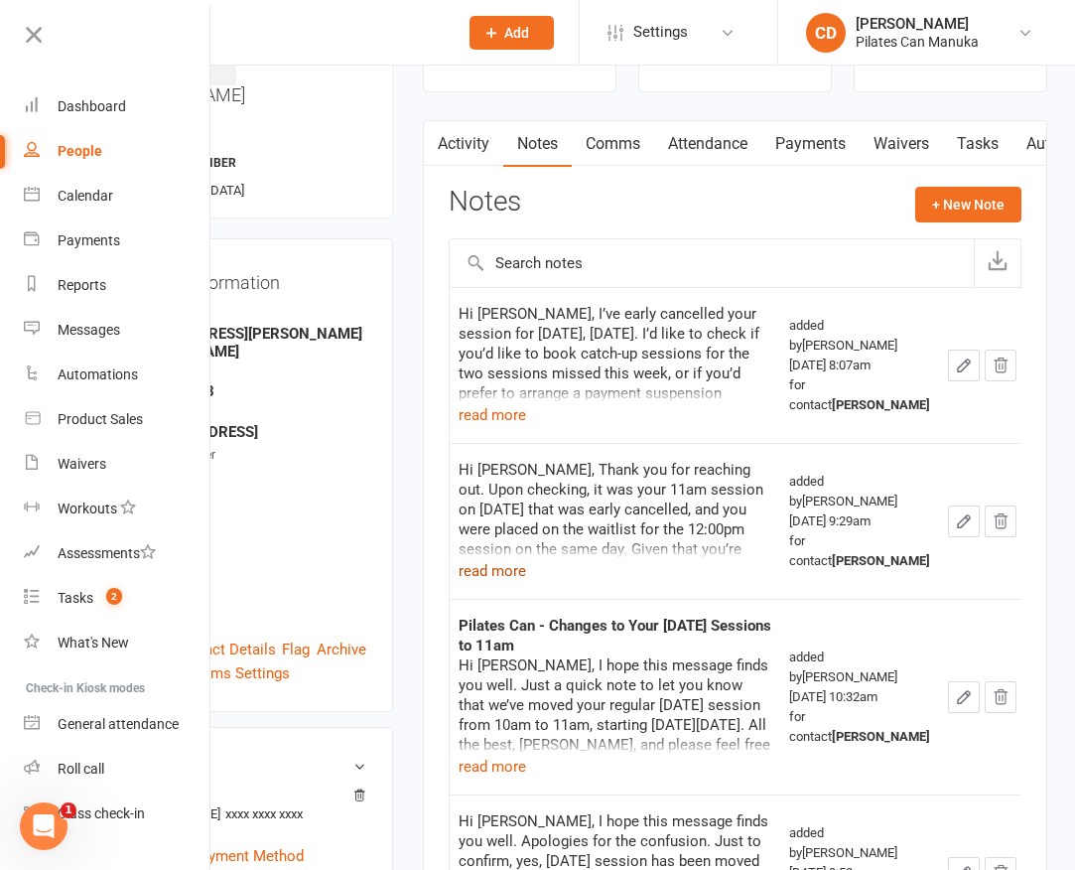
click at [504, 571] on button "read more" at bounding box center [492, 571] width 67 height 24
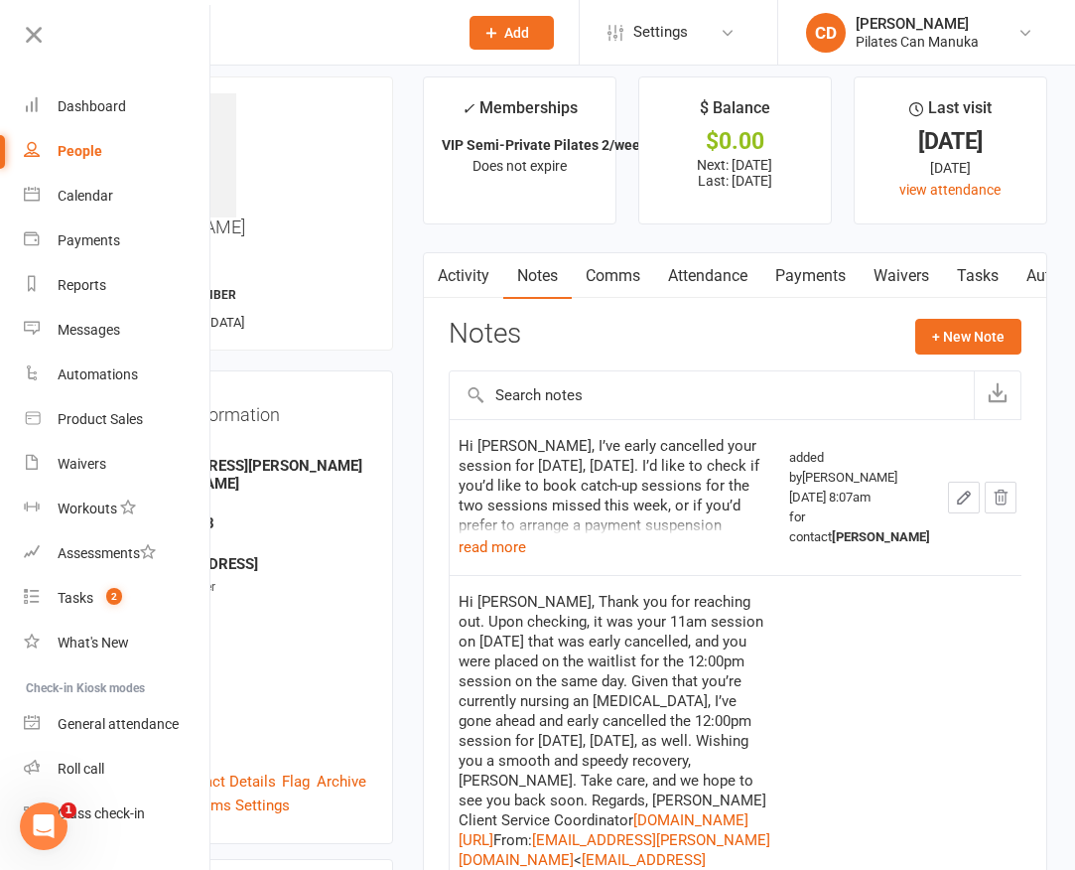
scroll to position [0, 0]
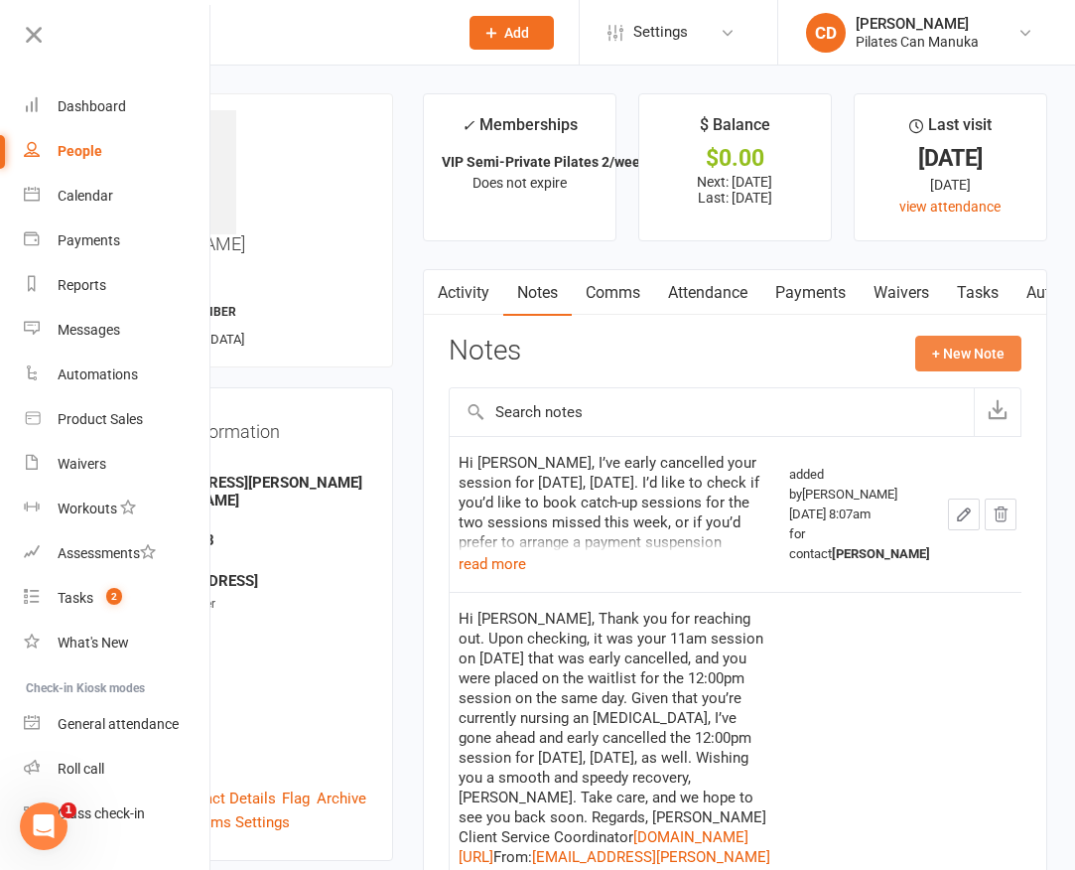
click at [970, 356] on button "+ New Note" at bounding box center [968, 353] width 106 height 36
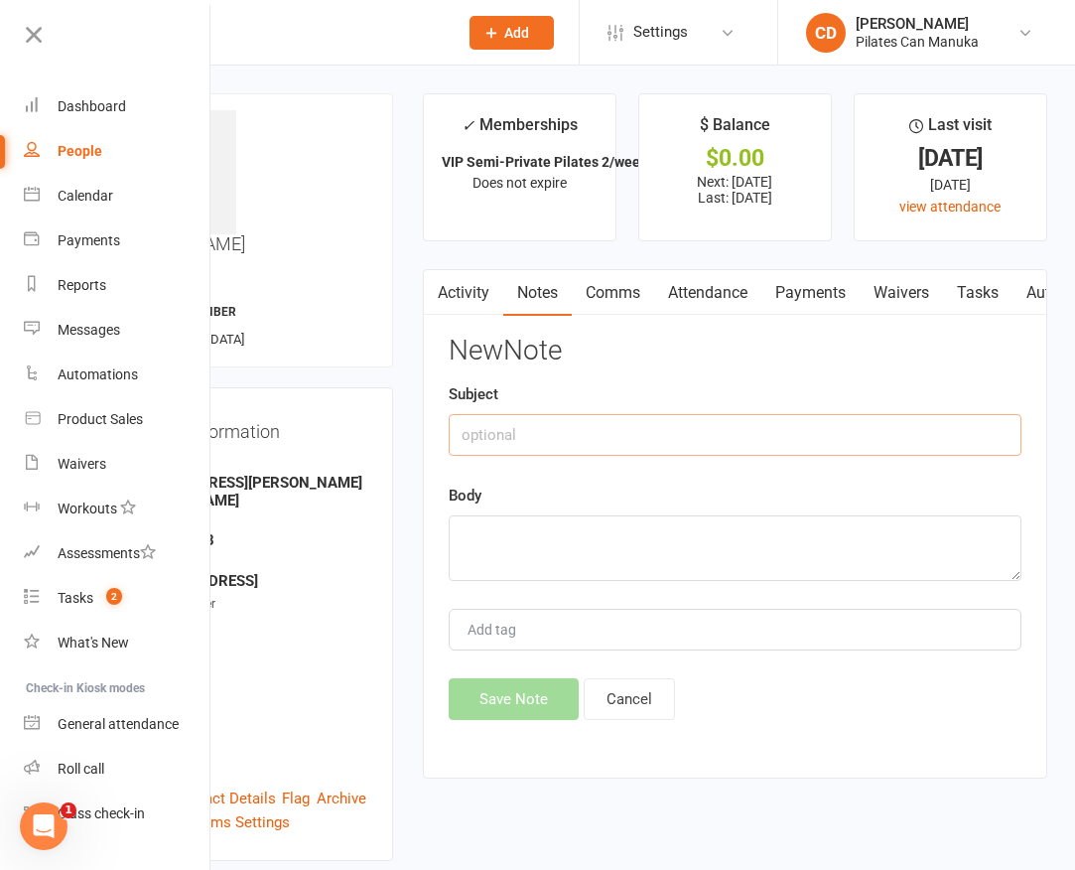
click at [676, 430] on input "text" at bounding box center [735, 435] width 573 height 42
type input "Plotted PAYG suspension"
click at [644, 557] on textarea at bounding box center [735, 548] width 573 height 66
paste textarea "[DATE] - [DATE], 19 and 21 [DATE] - [DATE], [DATE] and [DATE] (late cancelled) …"
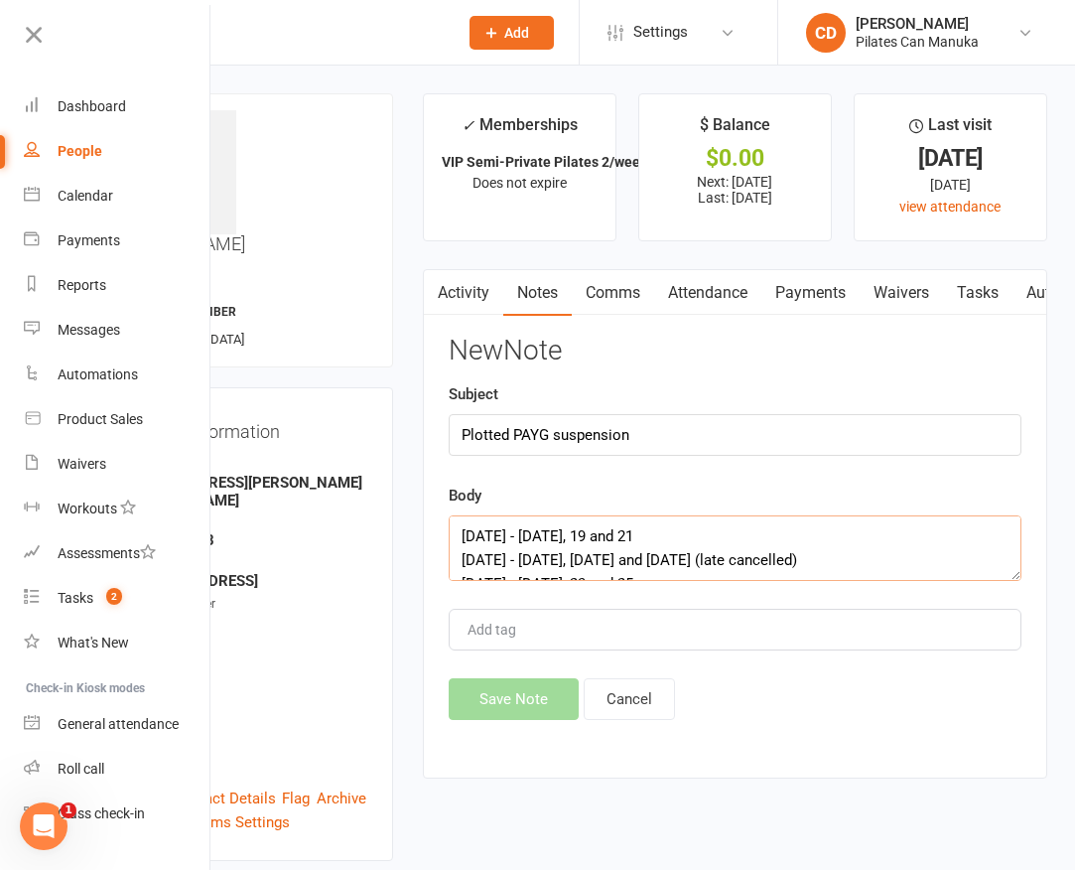
scroll to position [84, 0]
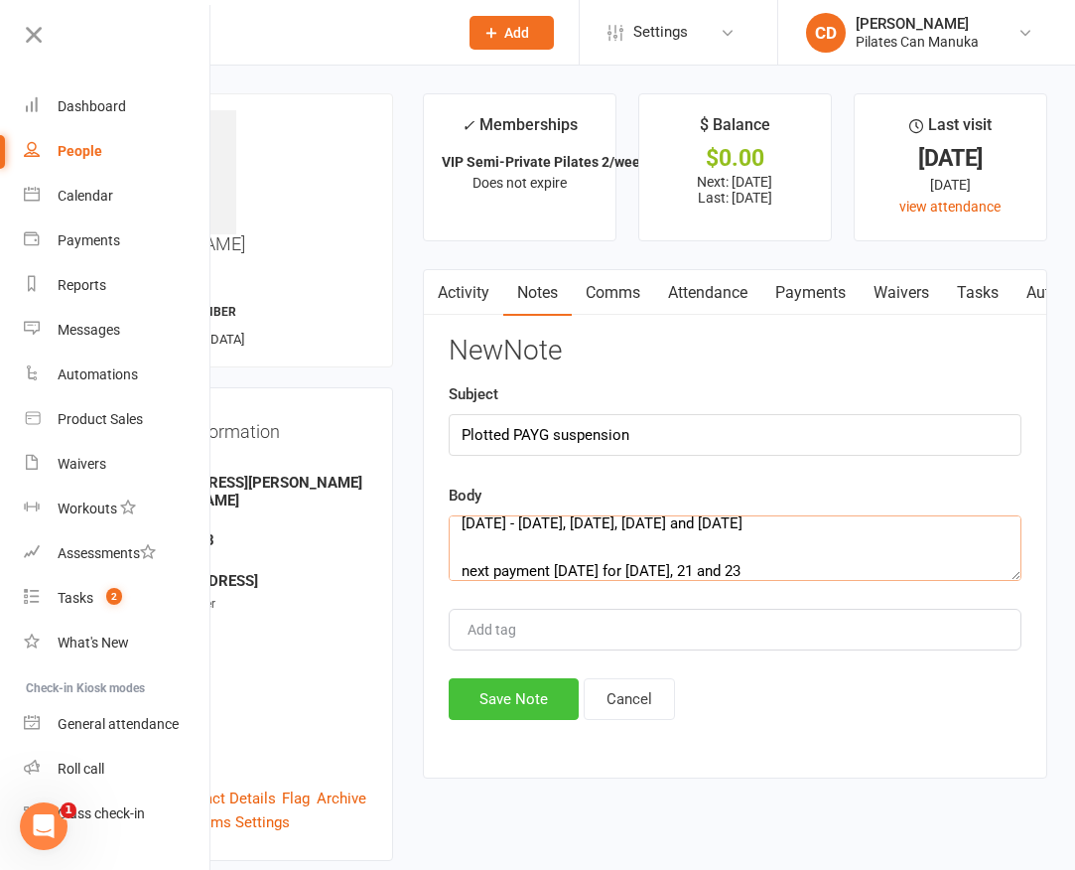
type textarea "[DATE] - [DATE], 19 and 21 [DATE] - [DATE], [DATE] and [DATE] (late cancelled) …"
click at [530, 695] on button "Save Note" at bounding box center [514, 699] width 130 height 42
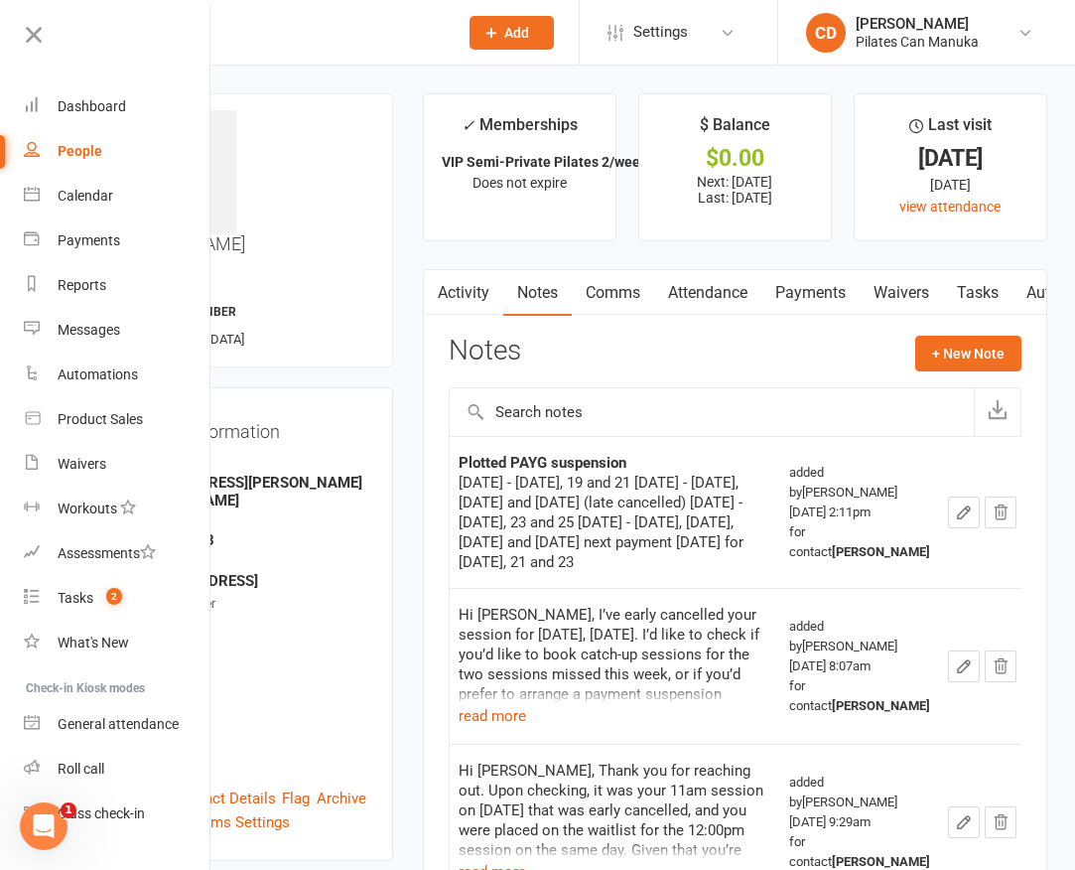
click at [826, 292] on link "Payments" at bounding box center [810, 293] width 98 height 46
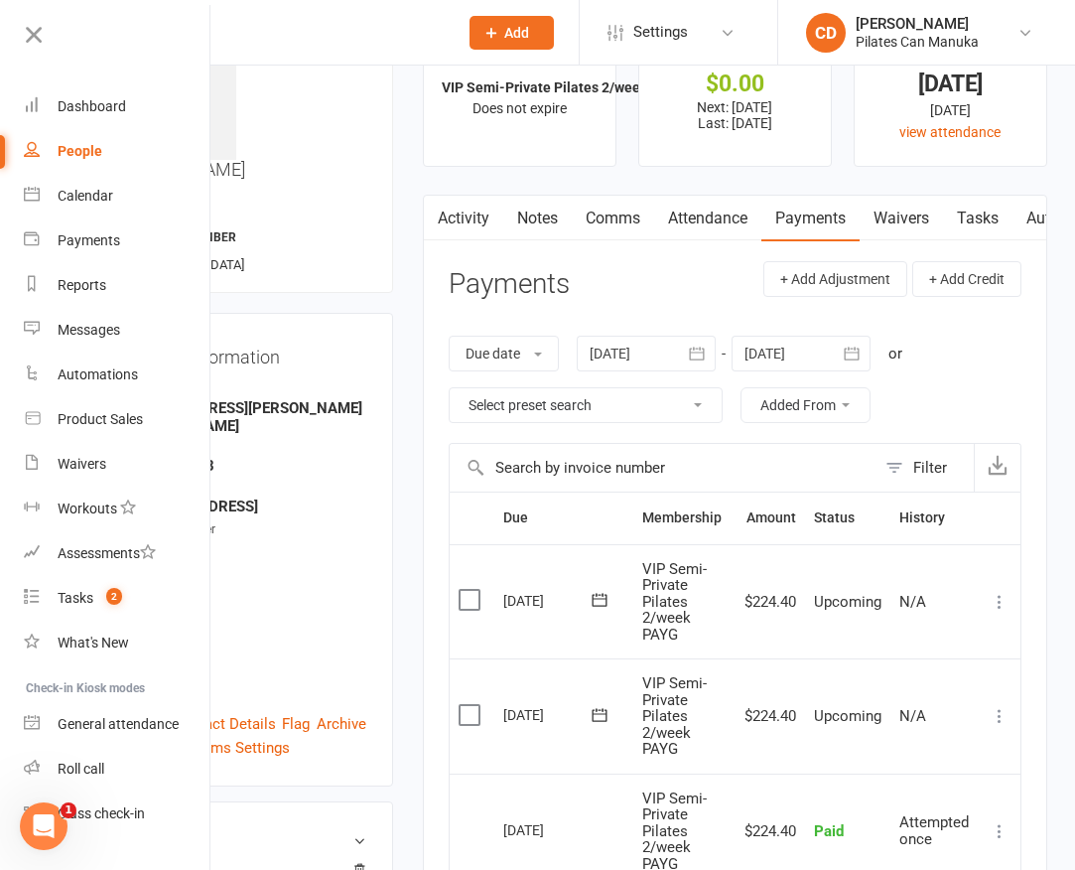
scroll to position [298, 0]
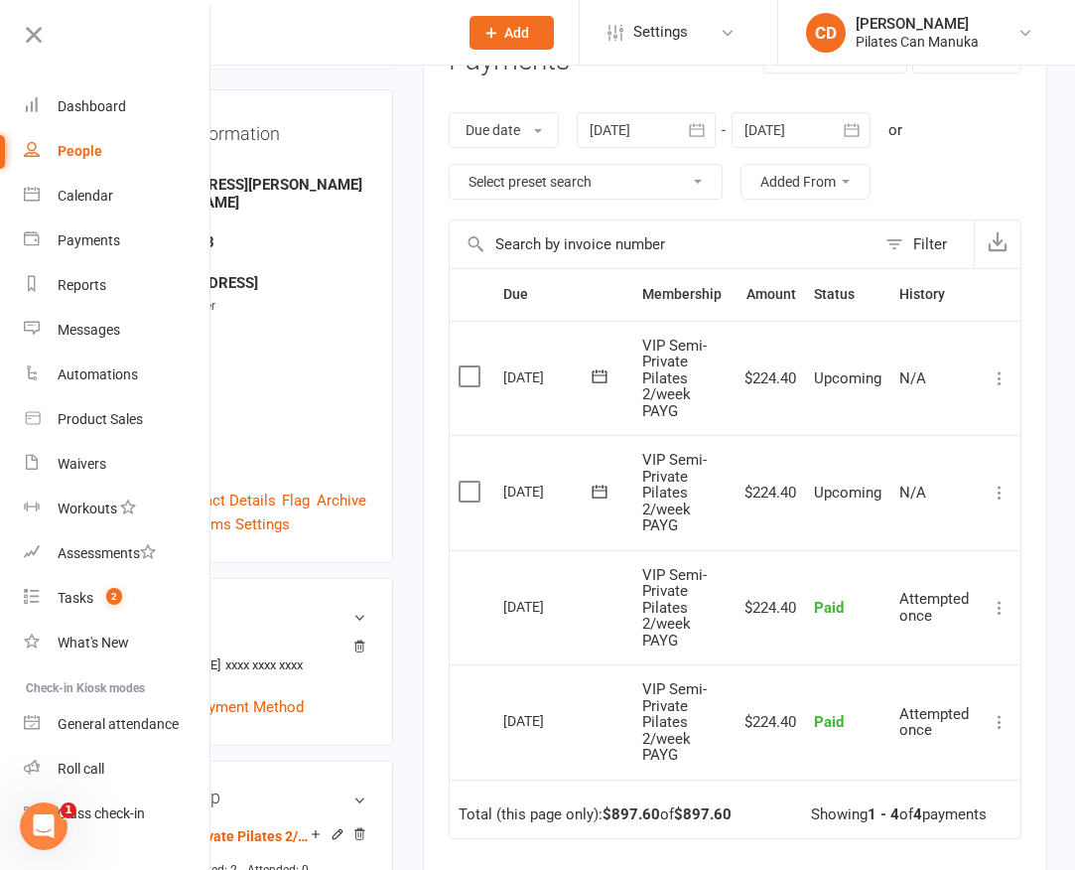
click at [999, 492] on icon at bounding box center [1000, 492] width 20 height 20
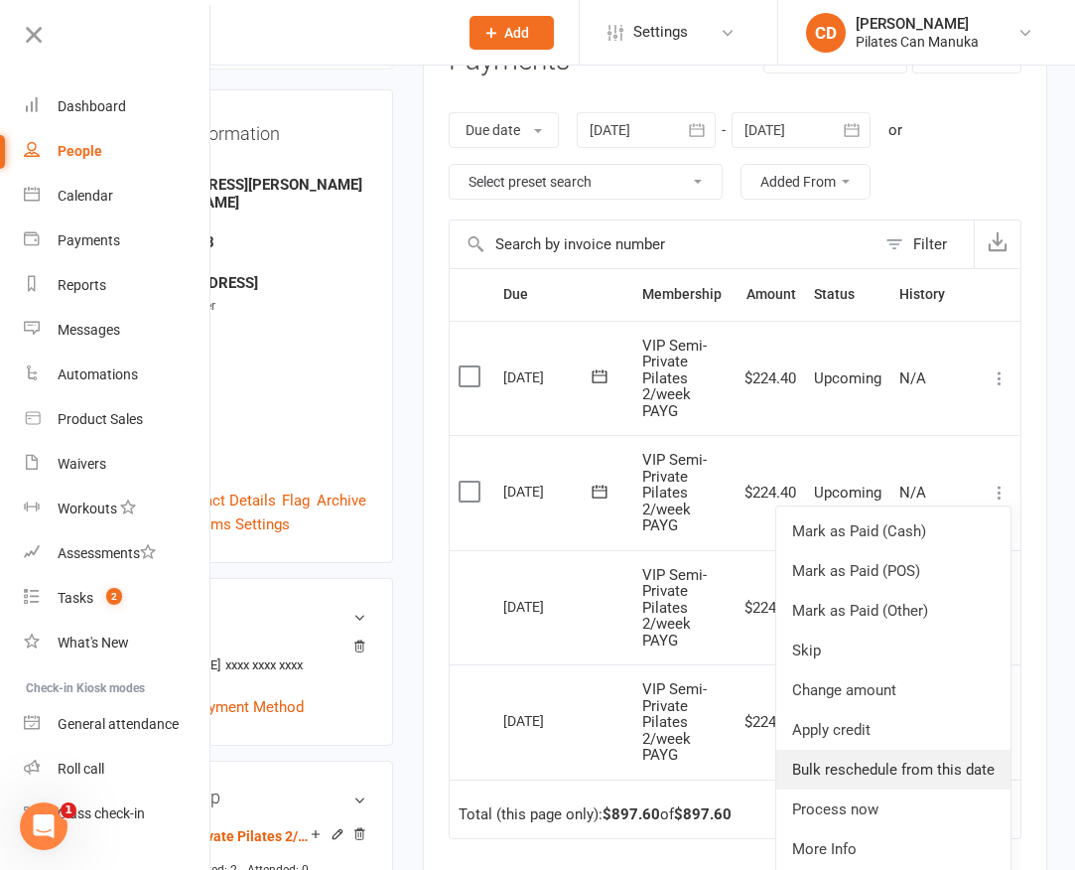
click at [937, 771] on link "Bulk reschedule from this date" at bounding box center [893, 769] width 234 height 40
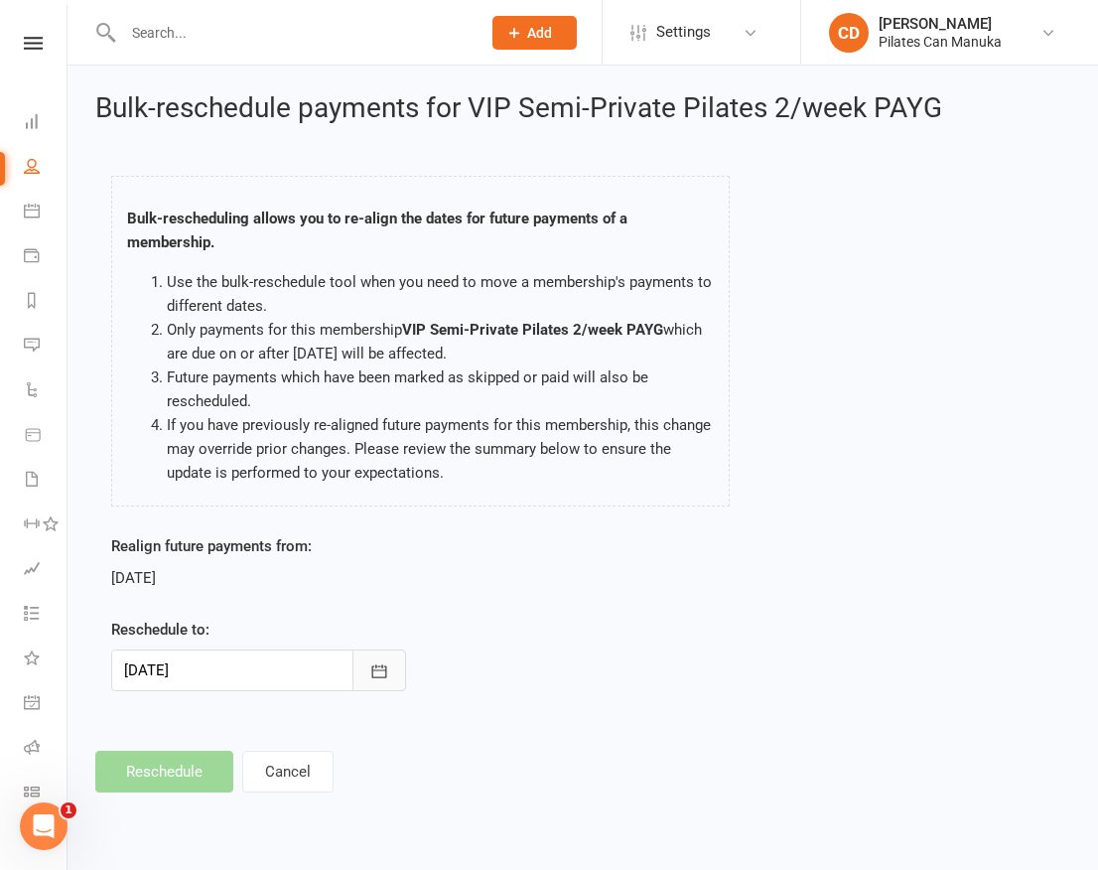
click at [382, 676] on icon "button" at bounding box center [378, 670] width 15 height 13
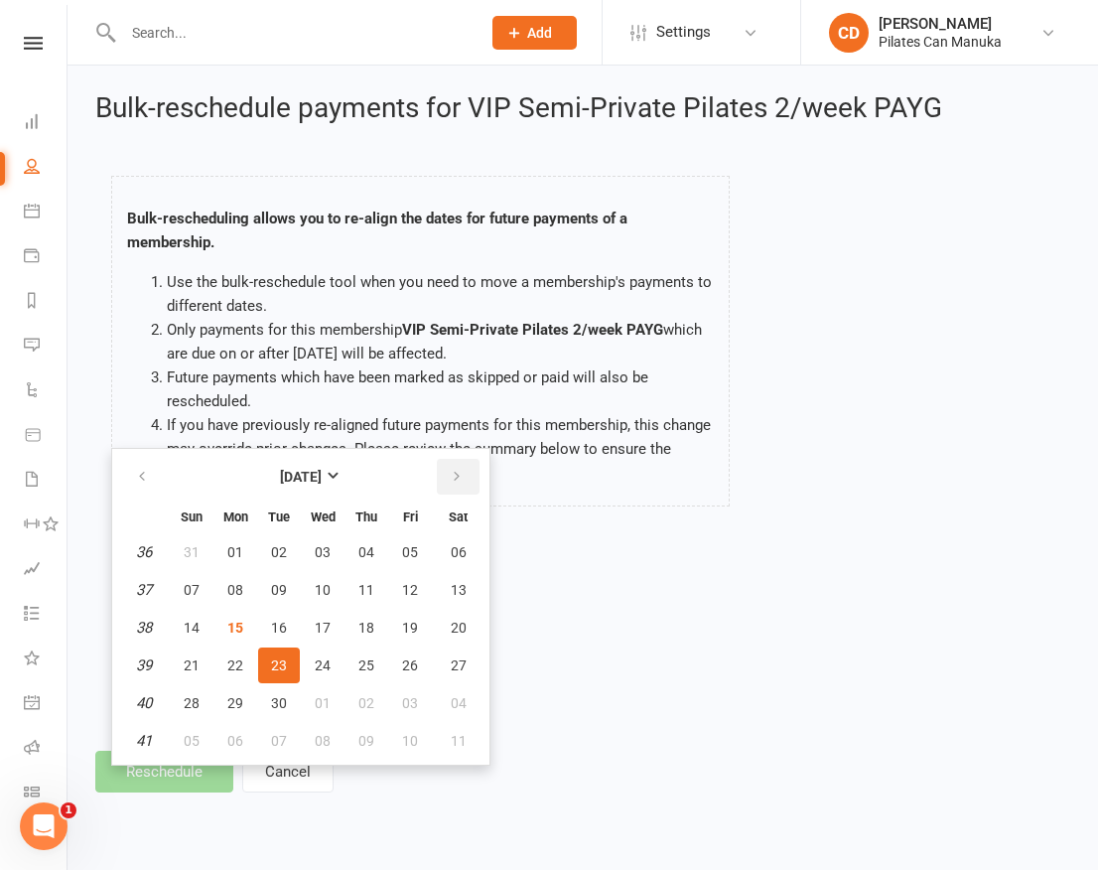
click at [461, 476] on icon "button" at bounding box center [457, 477] width 14 height 16
click at [273, 623] on span "14" at bounding box center [279, 627] width 16 height 16
type input "14 Oct 2025"
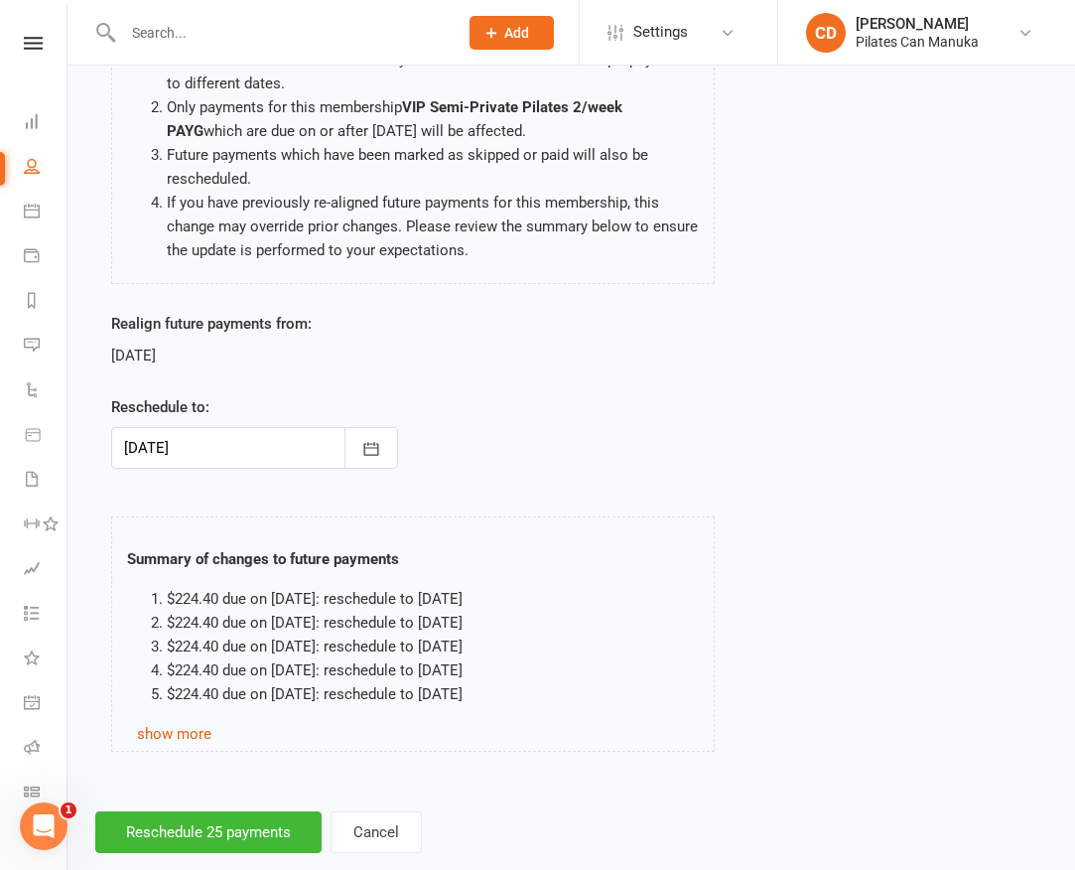
scroll to position [262, 0]
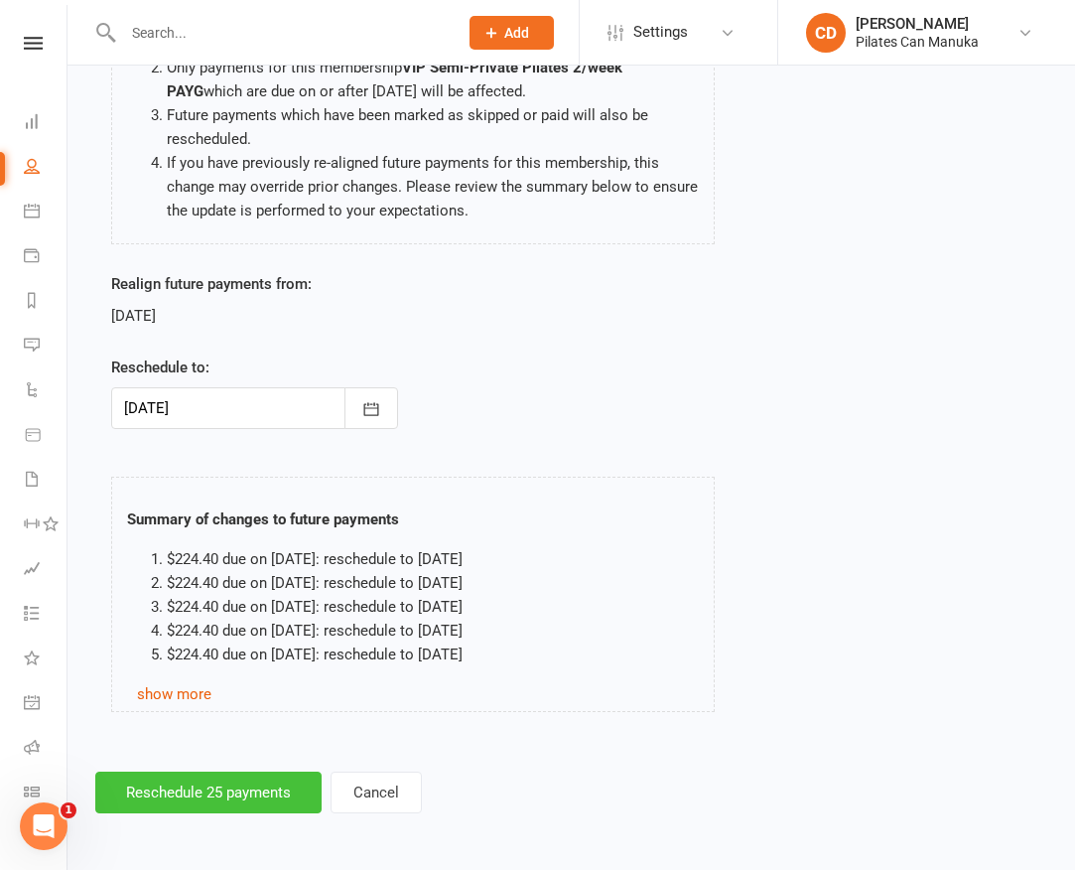
click at [246, 784] on button "Reschedule 25 payments" at bounding box center [208, 792] width 226 height 42
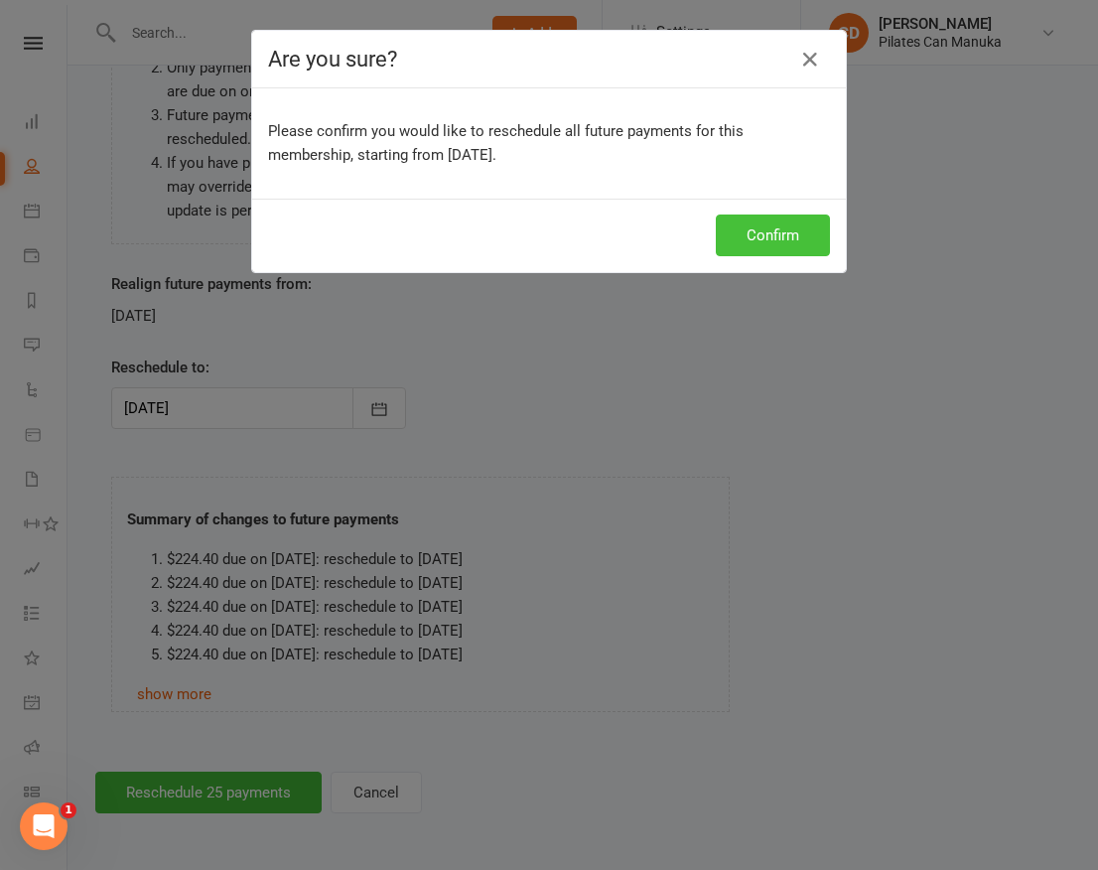
click at [757, 235] on button "Confirm" at bounding box center [773, 235] width 114 height 42
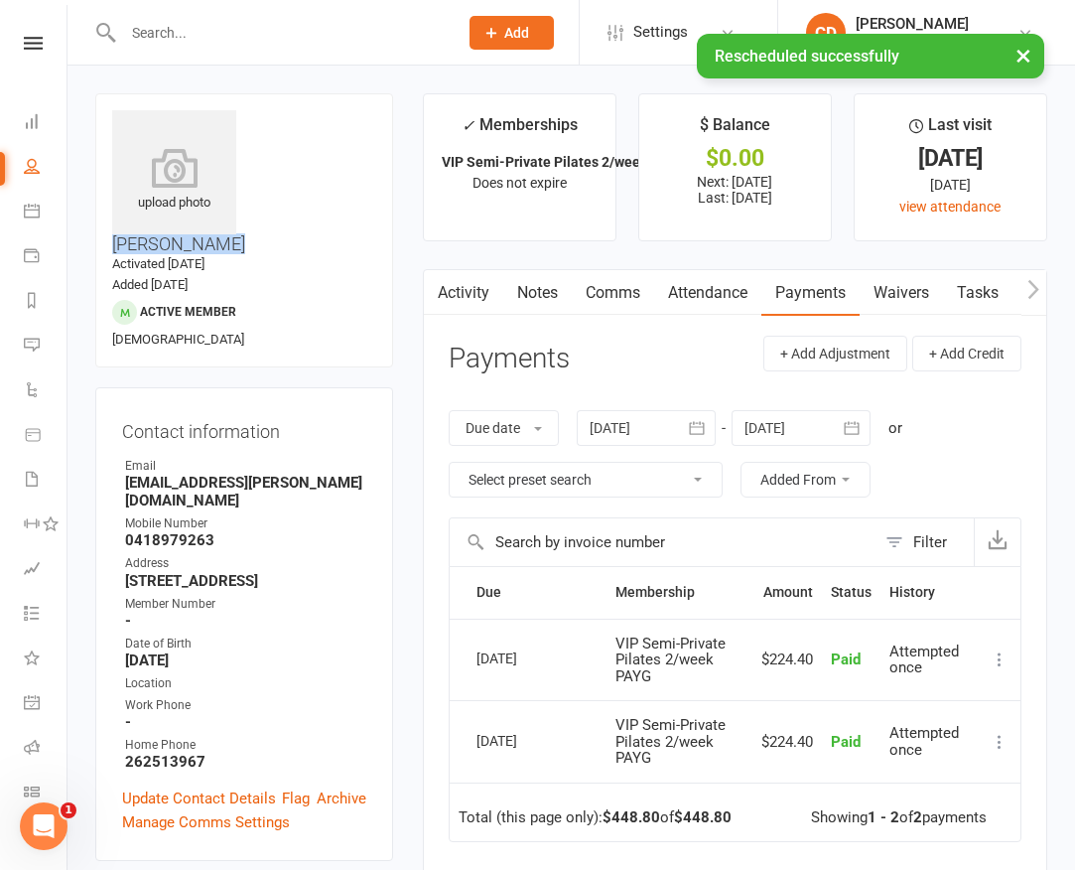
drag, startPoint x: 378, startPoint y: 117, endPoint x: 250, endPoint y: 107, distance: 128.4
click at [250, 107] on div "upload photo Margaret Shaw Activated 29 April, 2024 Added 22 April, 2024 Active…" at bounding box center [244, 230] width 298 height 274
copy h3 "[PERSON_NAME]"
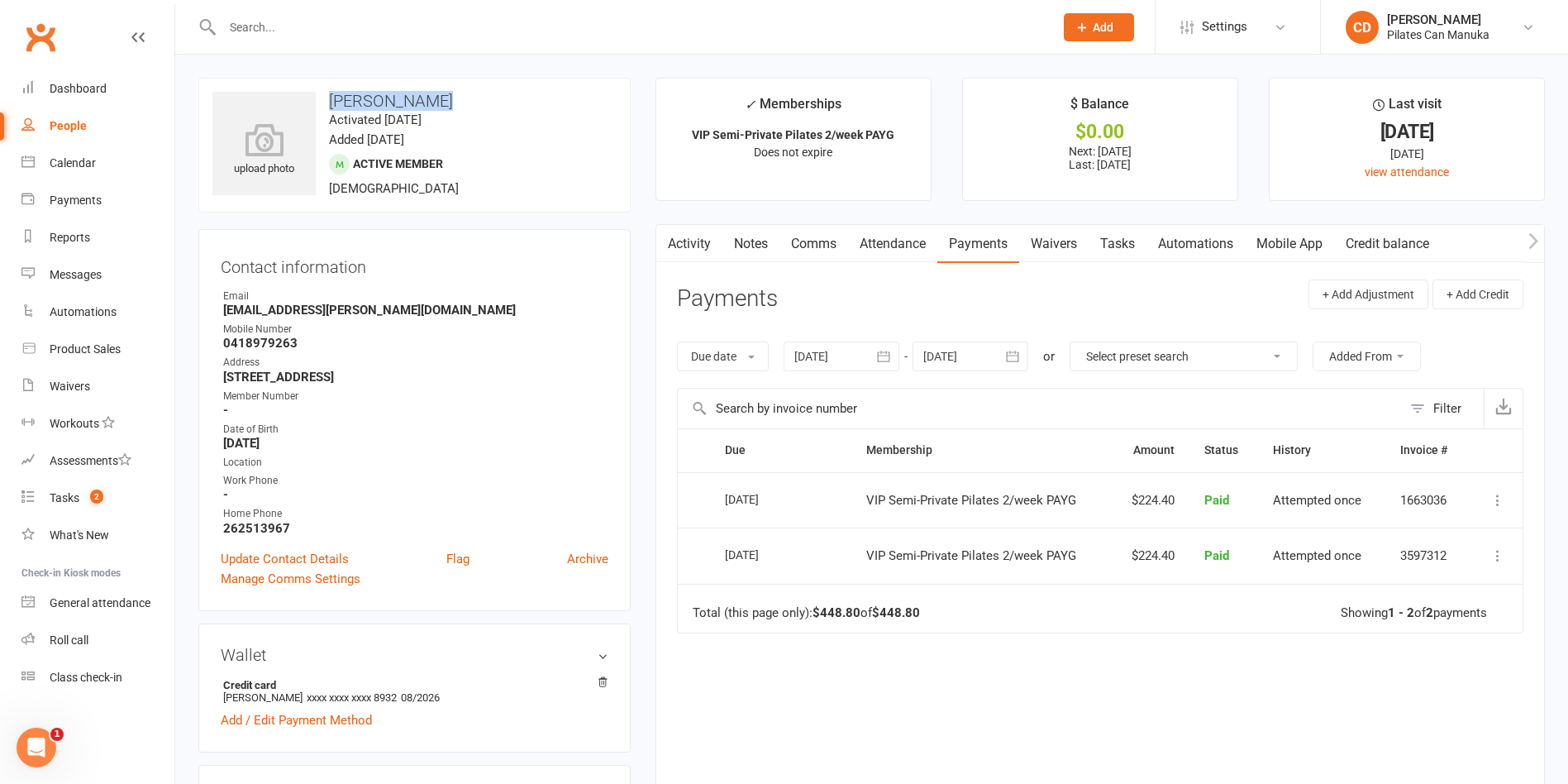
click at [871, 245] on link "Attendance" at bounding box center [892, 244] width 89 height 38
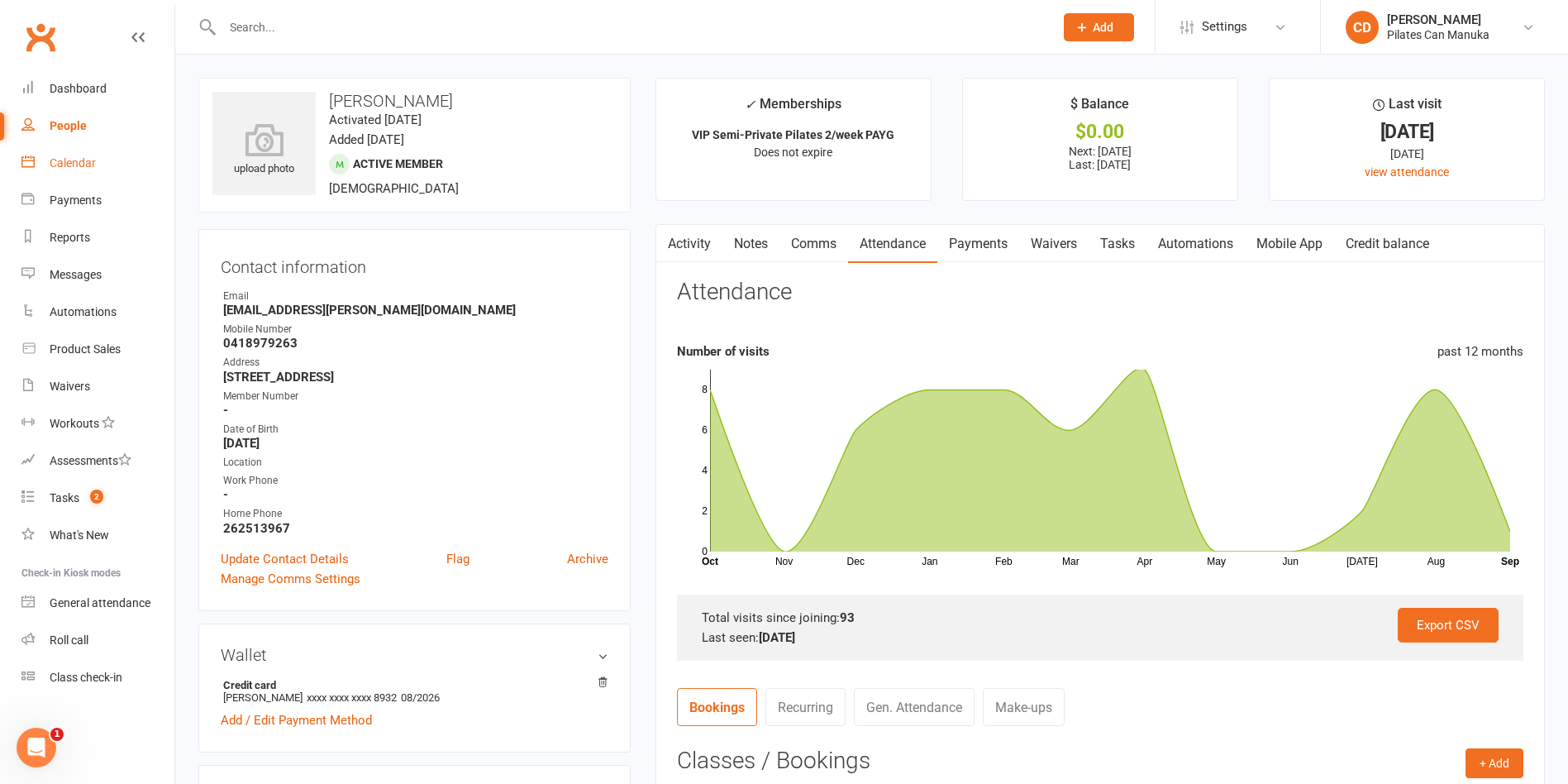
click at [90, 161] on div "Calendar" at bounding box center [73, 163] width 47 height 13
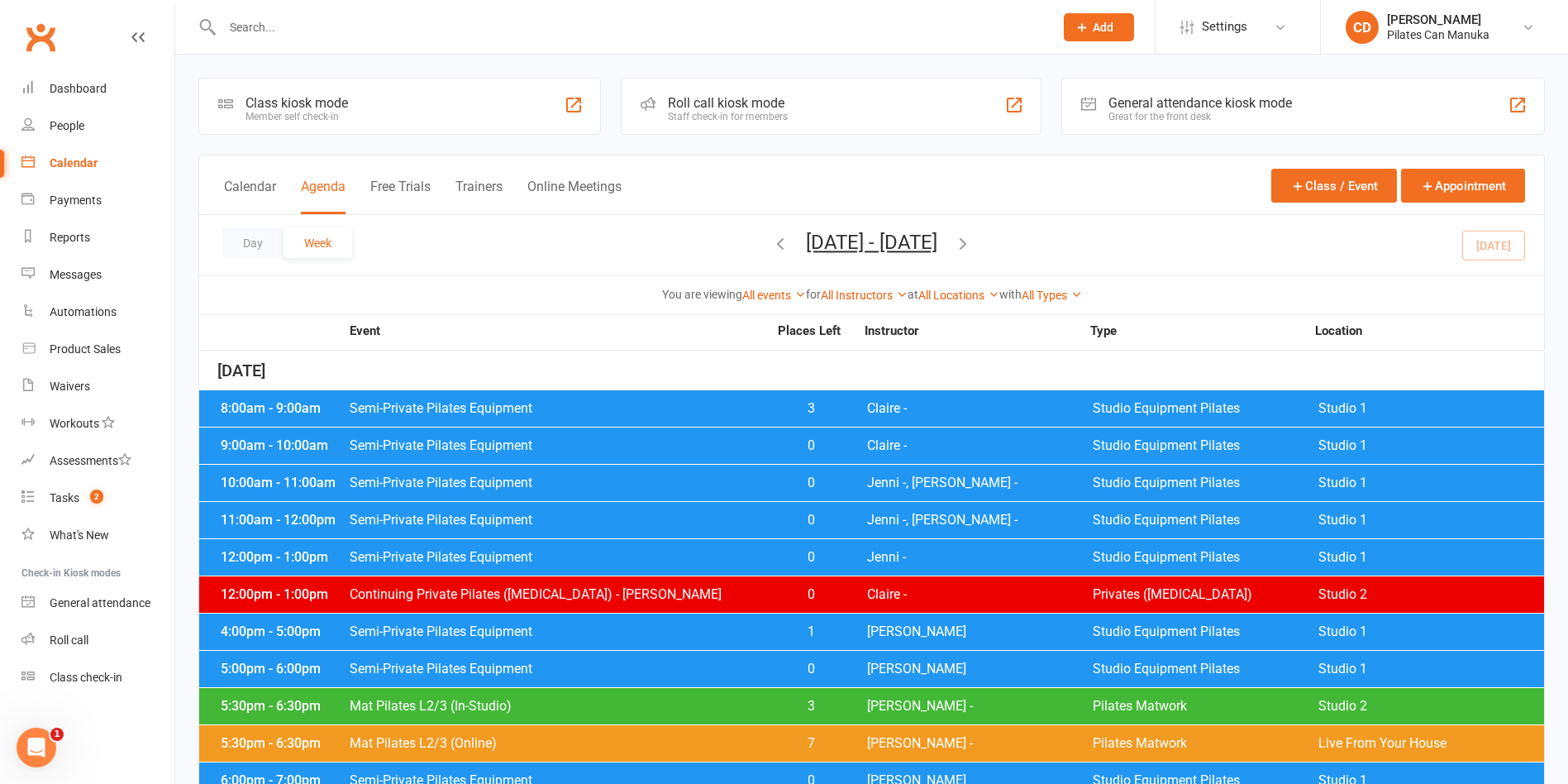
click at [241, 198] on button "Calendar" at bounding box center [250, 196] width 52 height 36
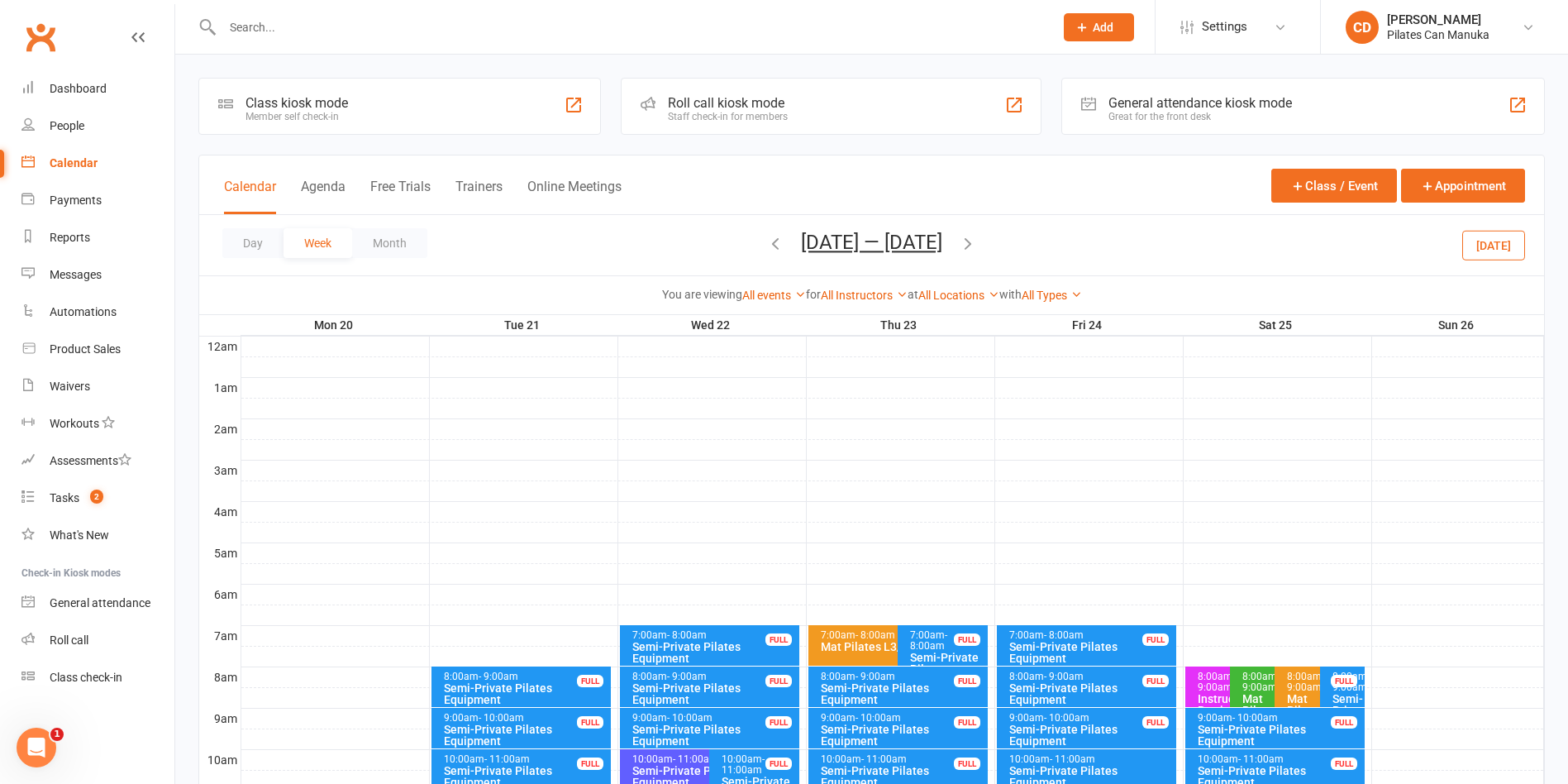
click at [869, 256] on span "Oct 20 — 26 2025 September 2025 Sun Mon Tue Wed Thu Fri Sat 31 01 02 03 04 05 0…" at bounding box center [871, 245] width 174 height 29
click at [870, 250] on button "Oct 20 — 26 2025" at bounding box center [872, 242] width 142 height 23
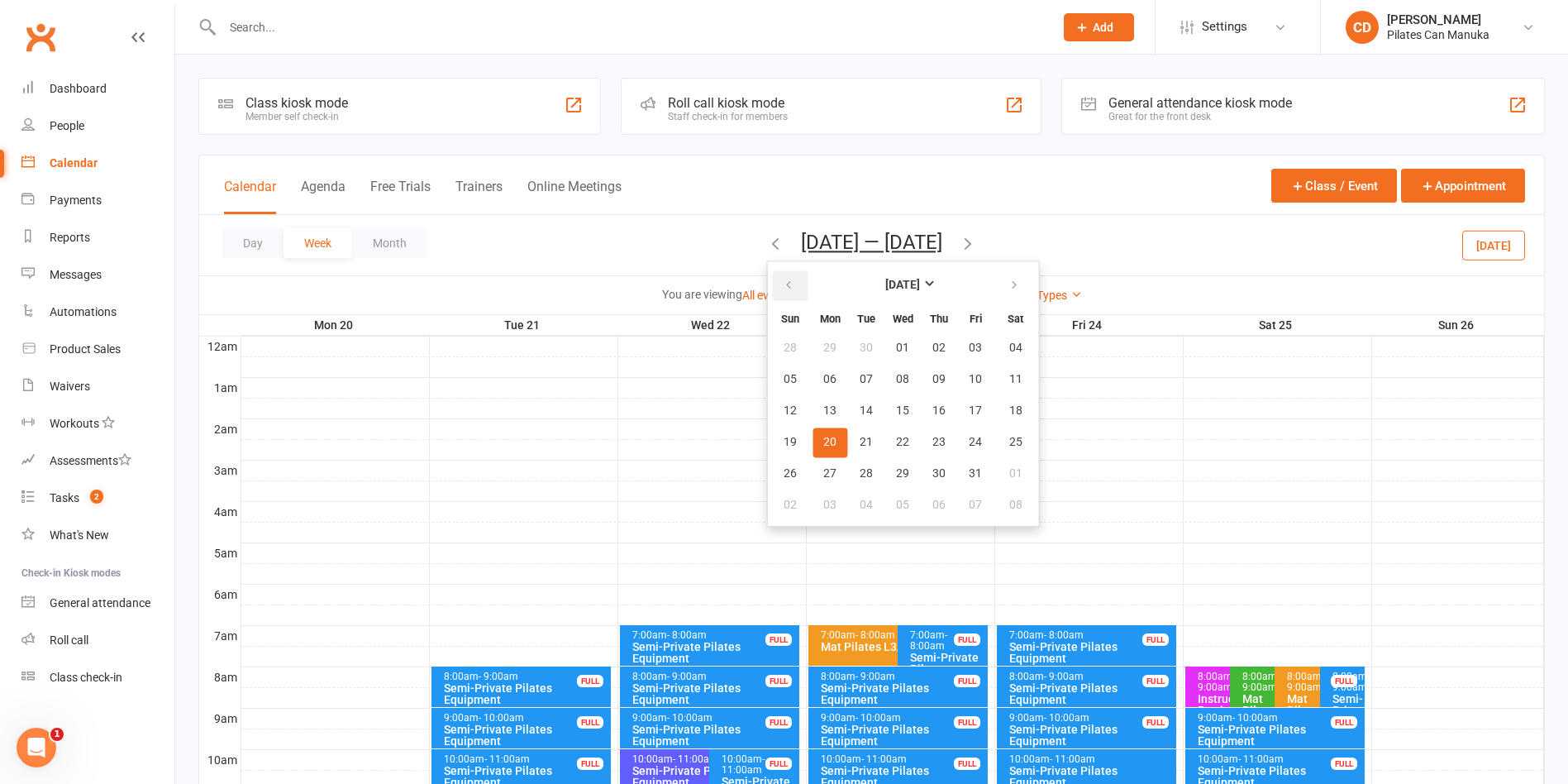
click at [786, 287] on icon "button" at bounding box center [789, 286] width 12 height 13
click at [972, 355] on button "05" at bounding box center [975, 348] width 35 height 30
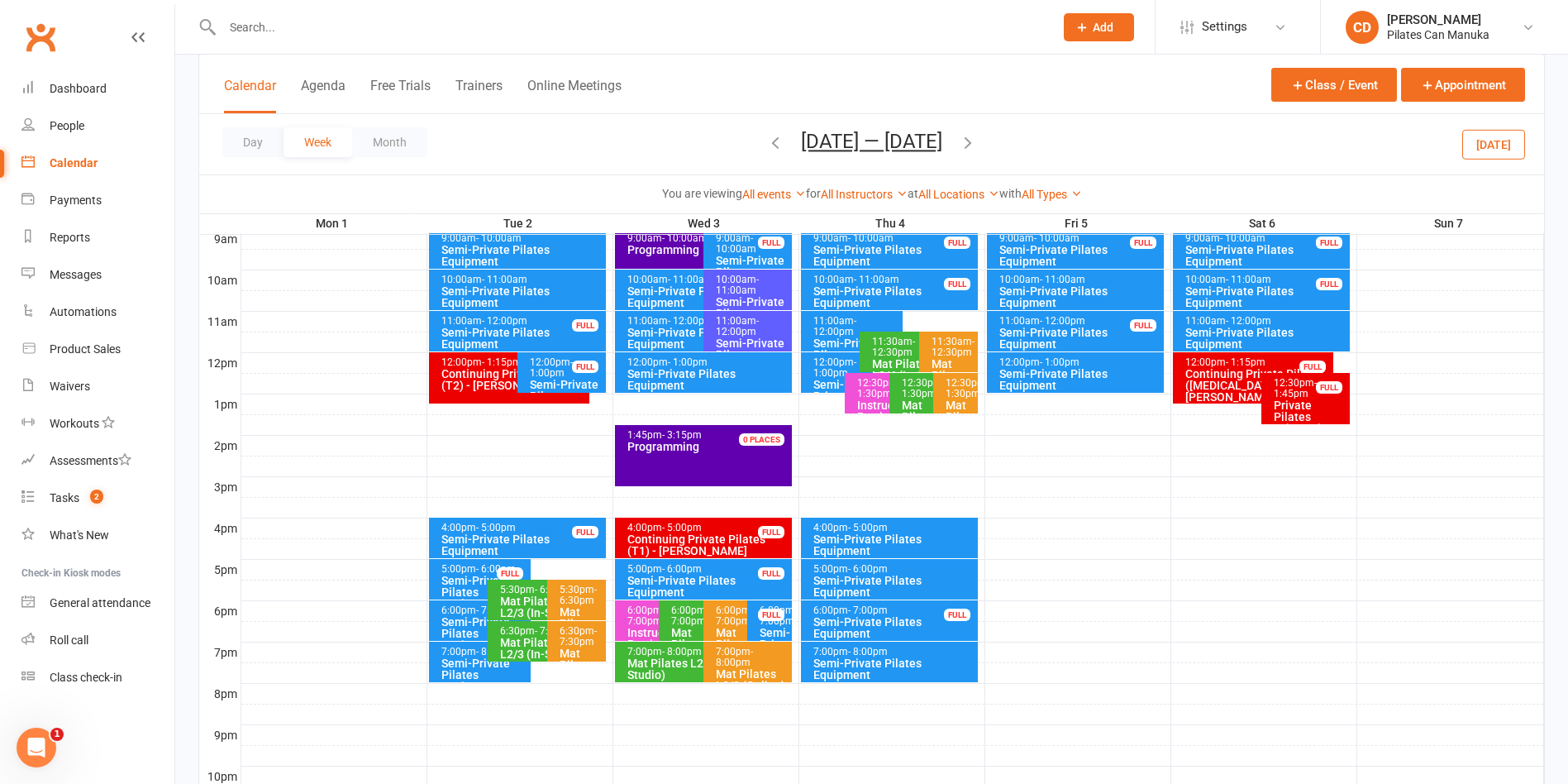
scroll to position [497, 0]
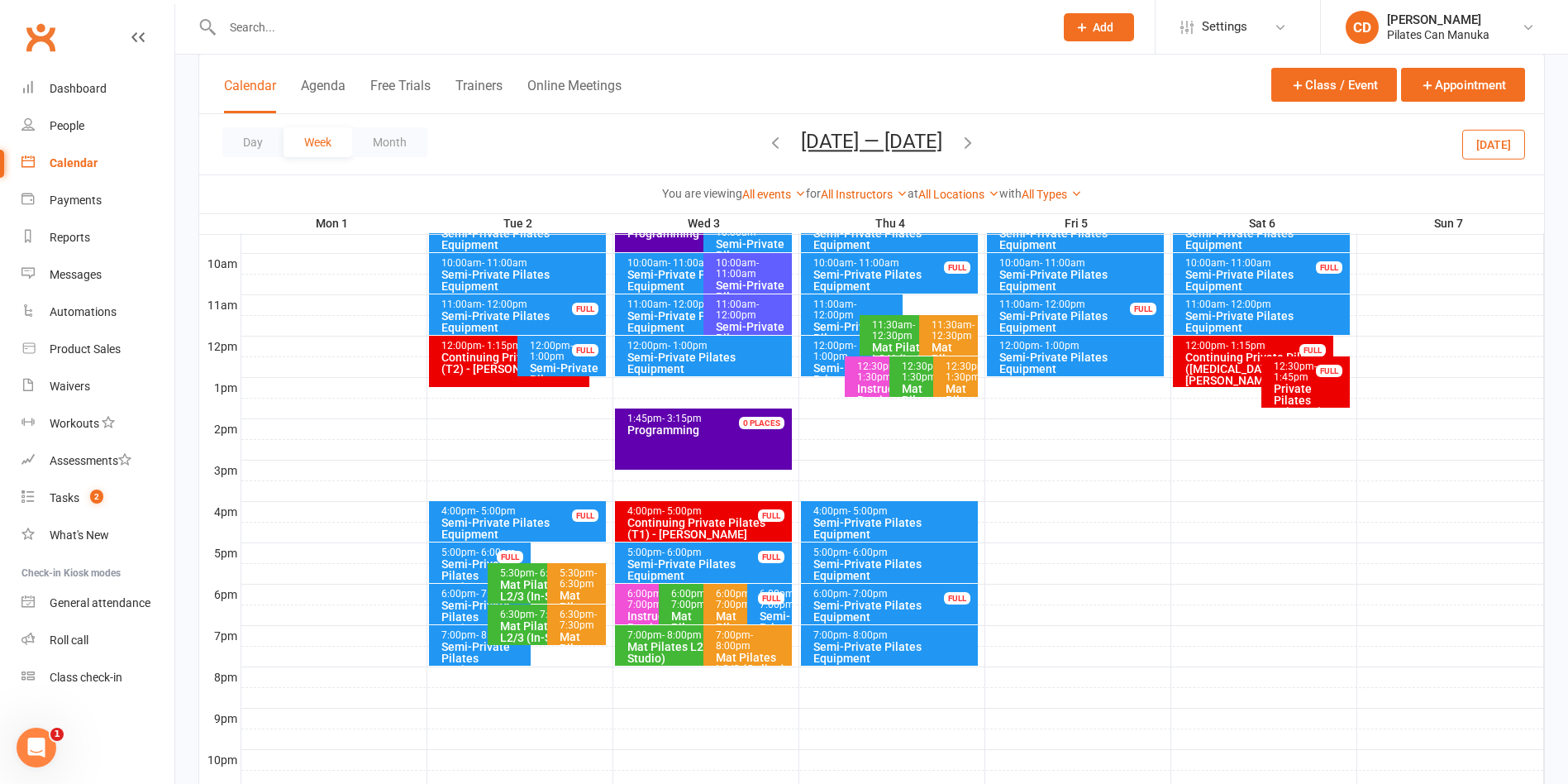
click at [1083, 372] on div "Semi-Private Pilates Equipment" at bounding box center [1080, 363] width 163 height 23
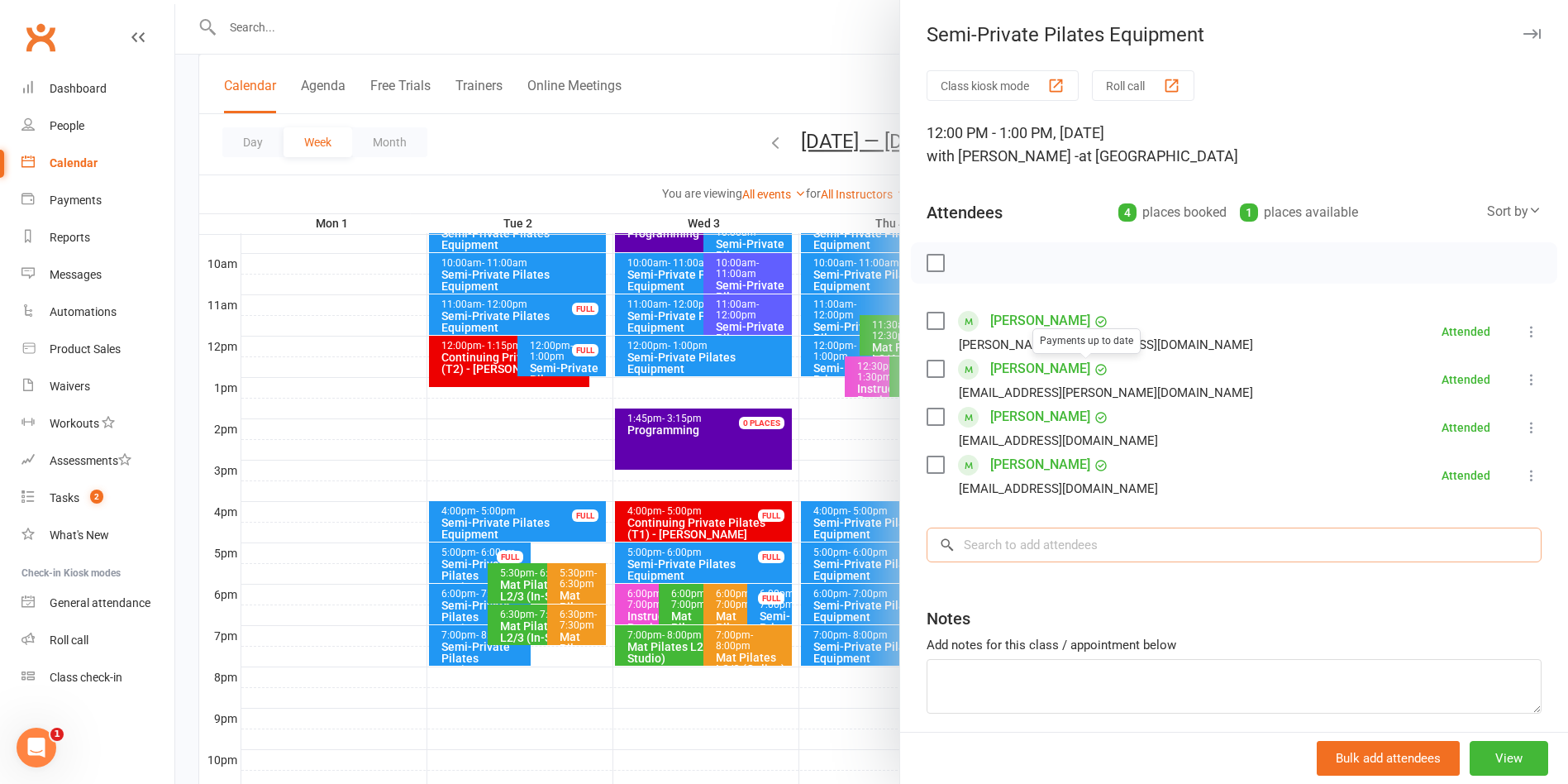
click at [1091, 552] on input "search" at bounding box center [1234, 545] width 615 height 35
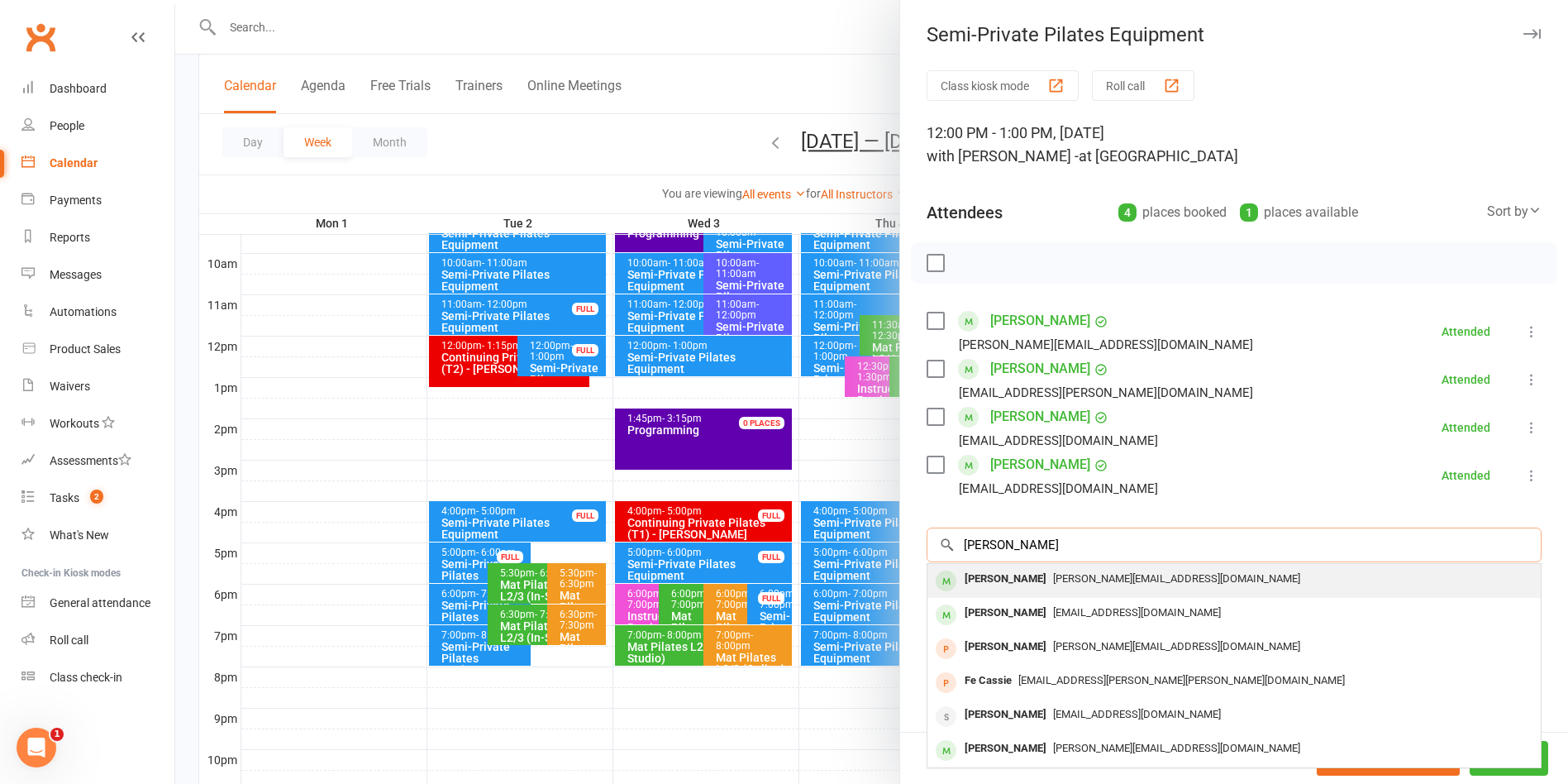
type input "[PERSON_NAME]"
click at [1091, 582] on span "[PERSON_NAME][EMAIL_ADDRESS][DOMAIN_NAME]" at bounding box center [1177, 578] width 247 height 12
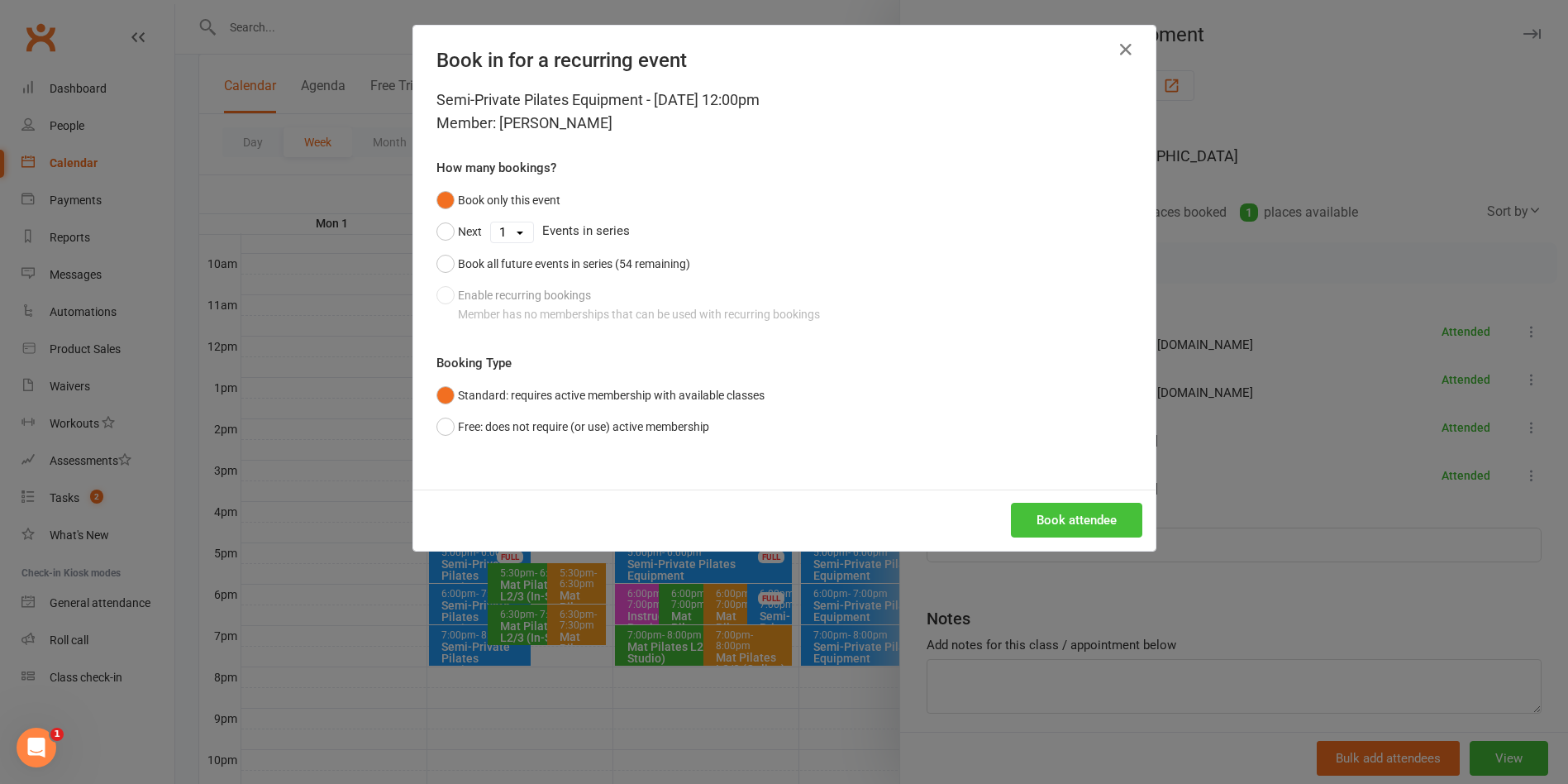
click at [1098, 529] on button "Book attendee" at bounding box center [1077, 520] width 132 height 35
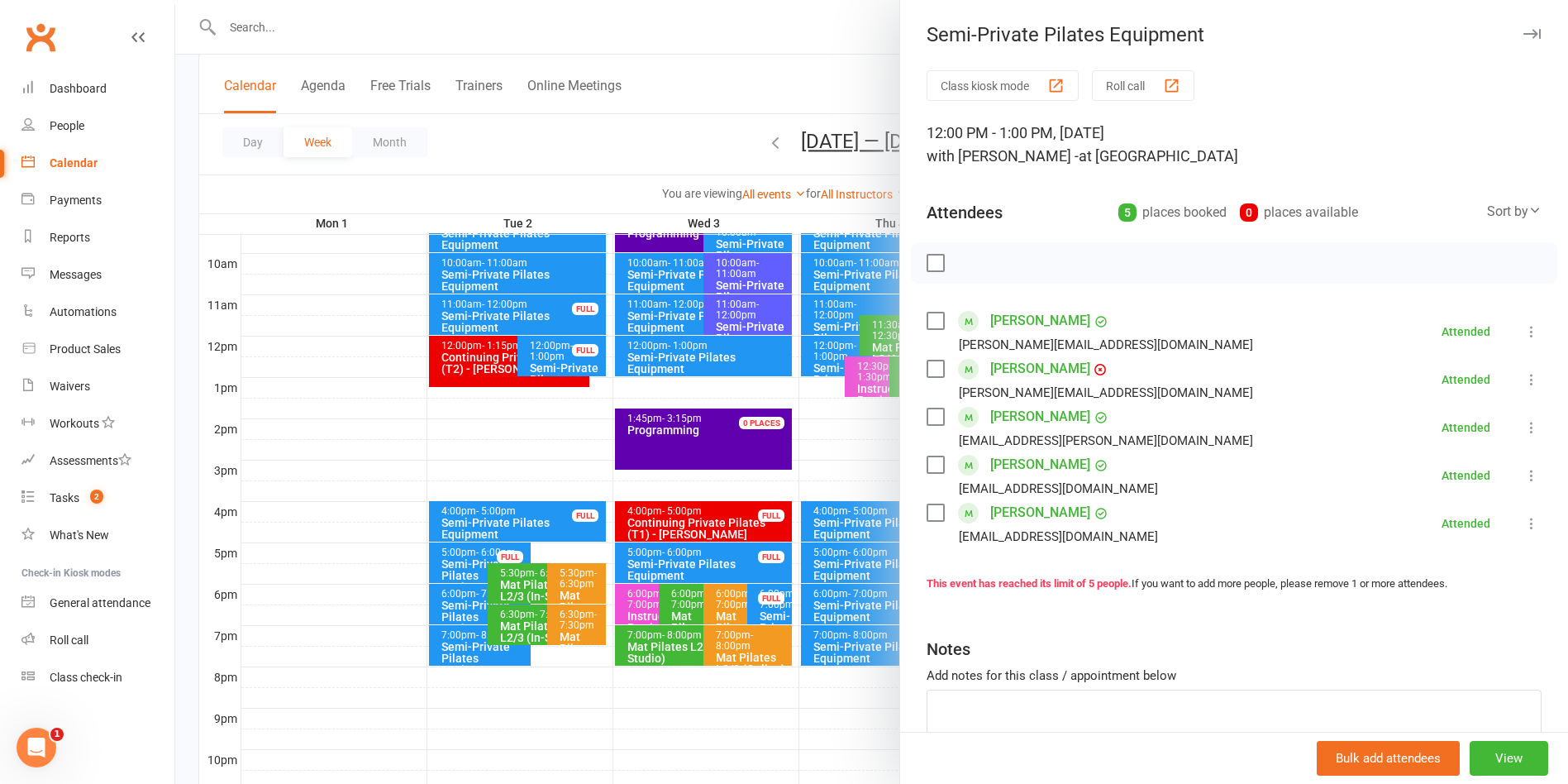
click at [839, 137] on div at bounding box center [871, 392] width 1393 height 784
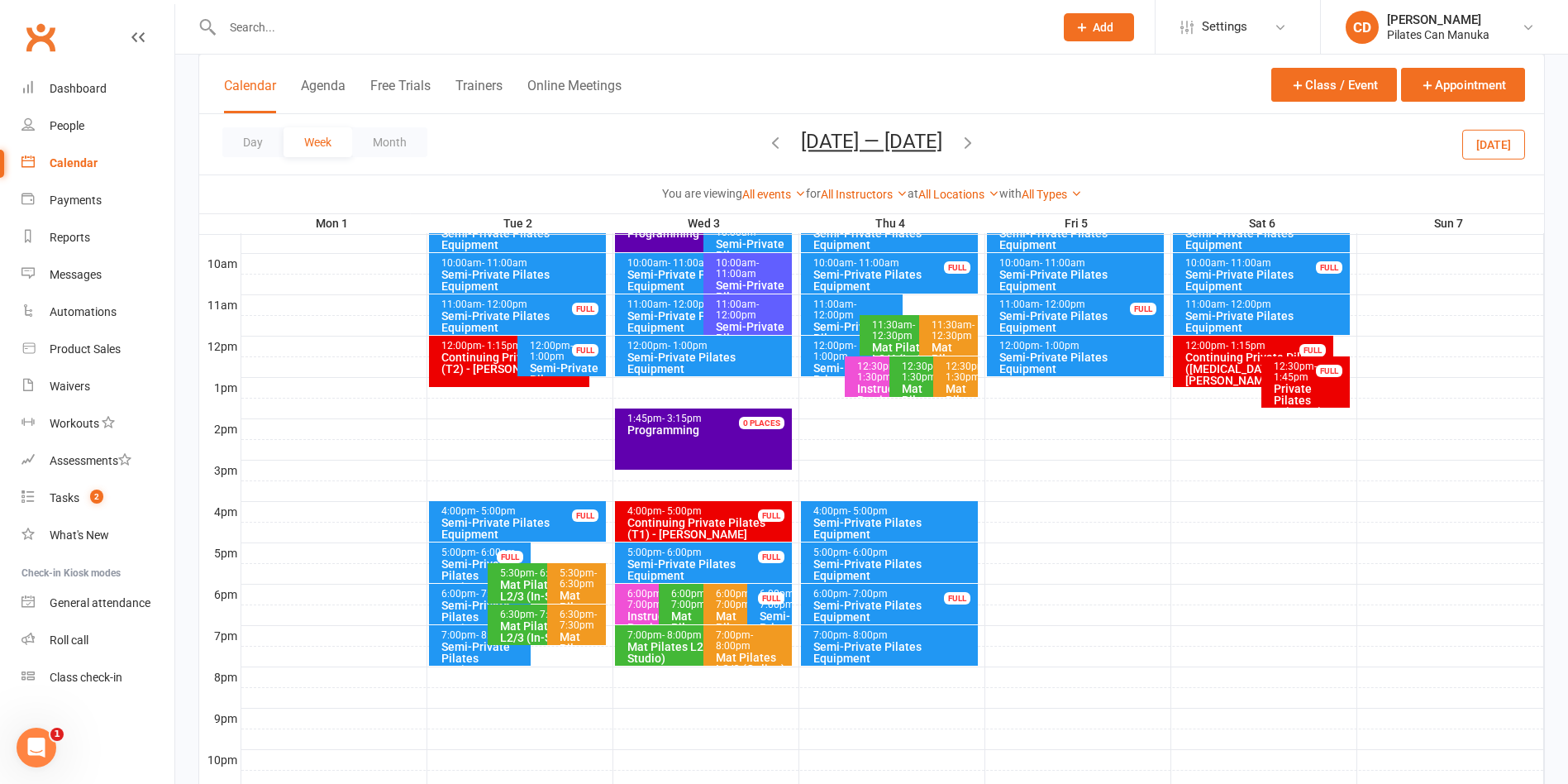
click at [839, 137] on button "Sep 1 — 7 2025" at bounding box center [872, 142] width 142 height 23
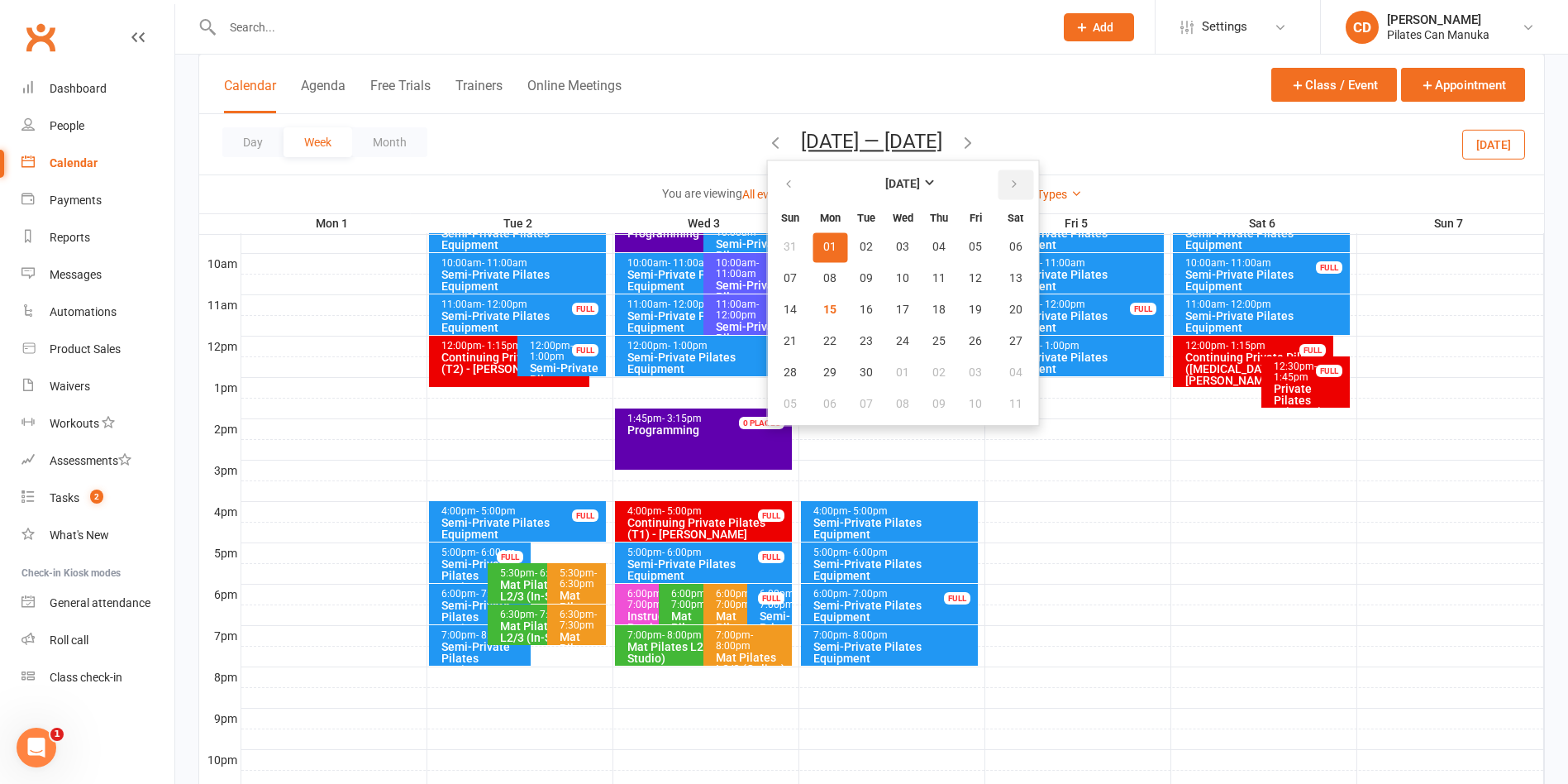
click at [1013, 183] on icon "button" at bounding box center [1014, 184] width 12 height 13
click at [909, 342] on span "19" at bounding box center [903, 342] width 13 height 13
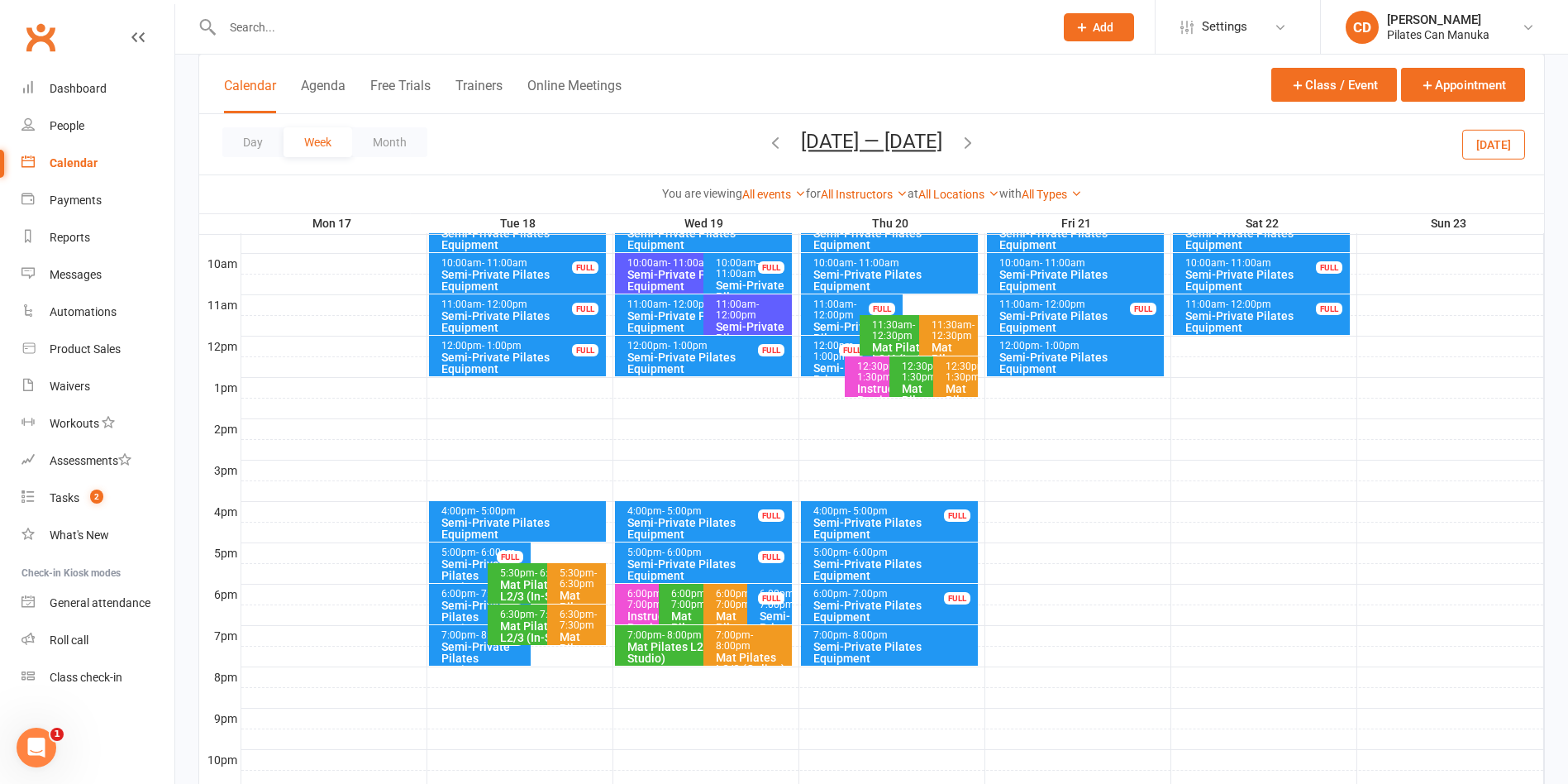
click at [901, 141] on button "Nov 17 — 23 2025" at bounding box center [872, 142] width 142 height 23
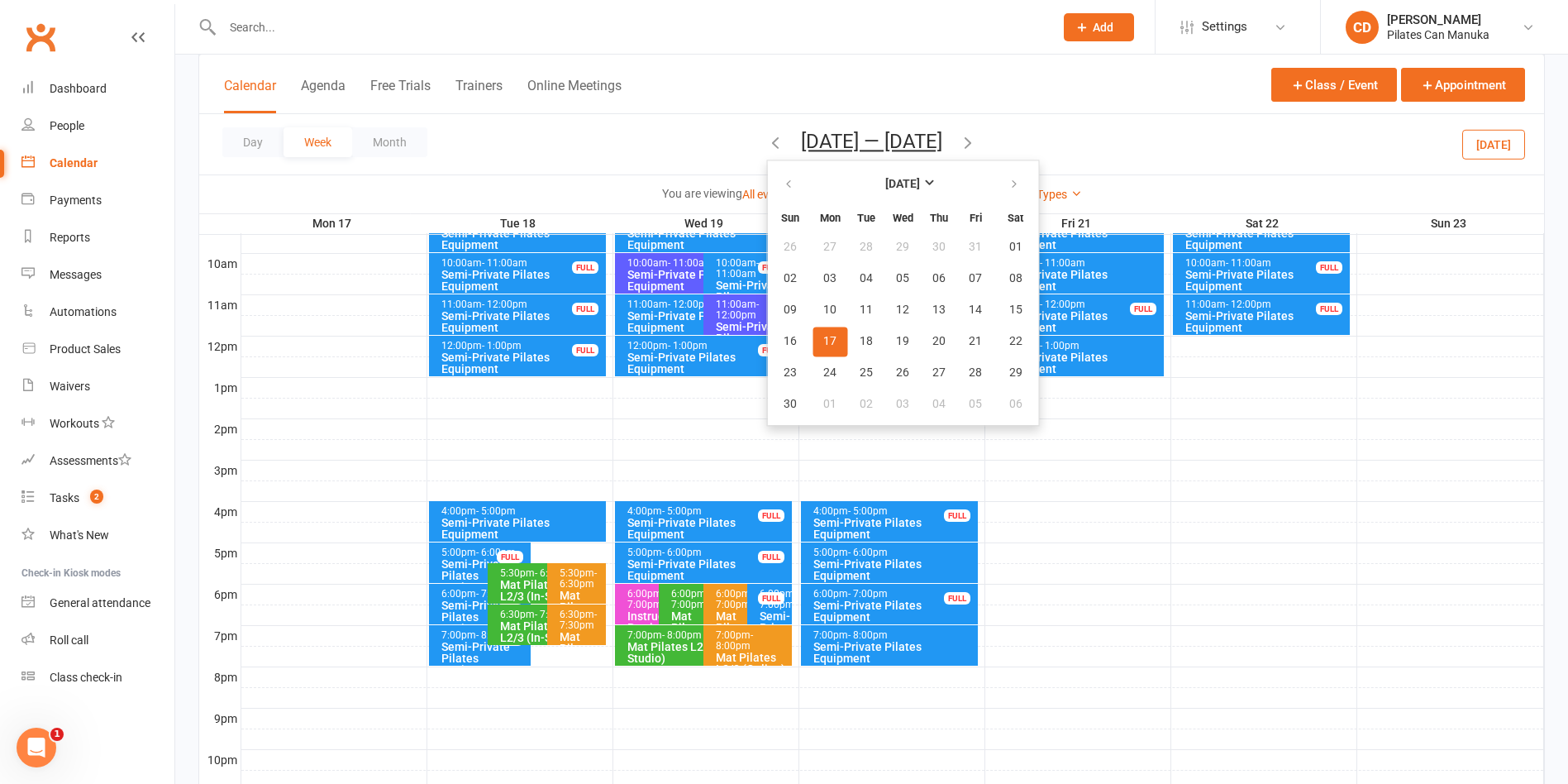
click at [717, 117] on div "Day Week Month Nov 17 — 23 2025 November 2025 Sun Mon Tue Wed Thu Fri Sat 26 27…" at bounding box center [871, 144] width 1345 height 60
click at [710, 140] on div "Day Week Month Nov 17 — 23 2025 November 2025 Sun Mon Tue Wed Thu Fri Sat 26 27…" at bounding box center [871, 144] width 1345 height 60
click at [1023, 92] on div "Calendar Agenda Free Trials Trainers Online Meetings Class / Event Appointment" at bounding box center [871, 84] width 1345 height 59
click at [896, 372] on span "26" at bounding box center [903, 373] width 13 height 13
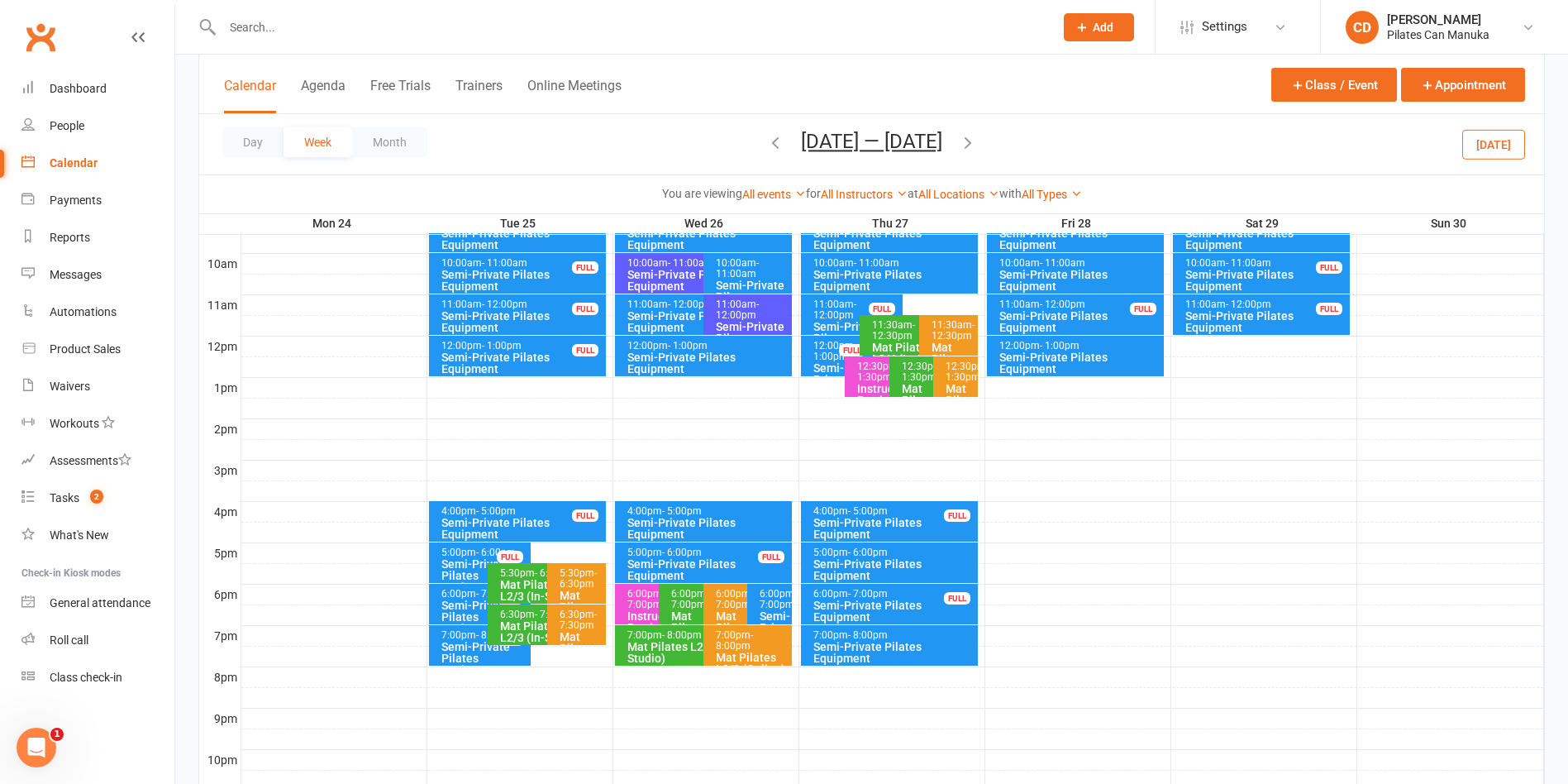
click at [710, 360] on div "Semi-Private Pilates Equipment" at bounding box center [708, 363] width 163 height 23
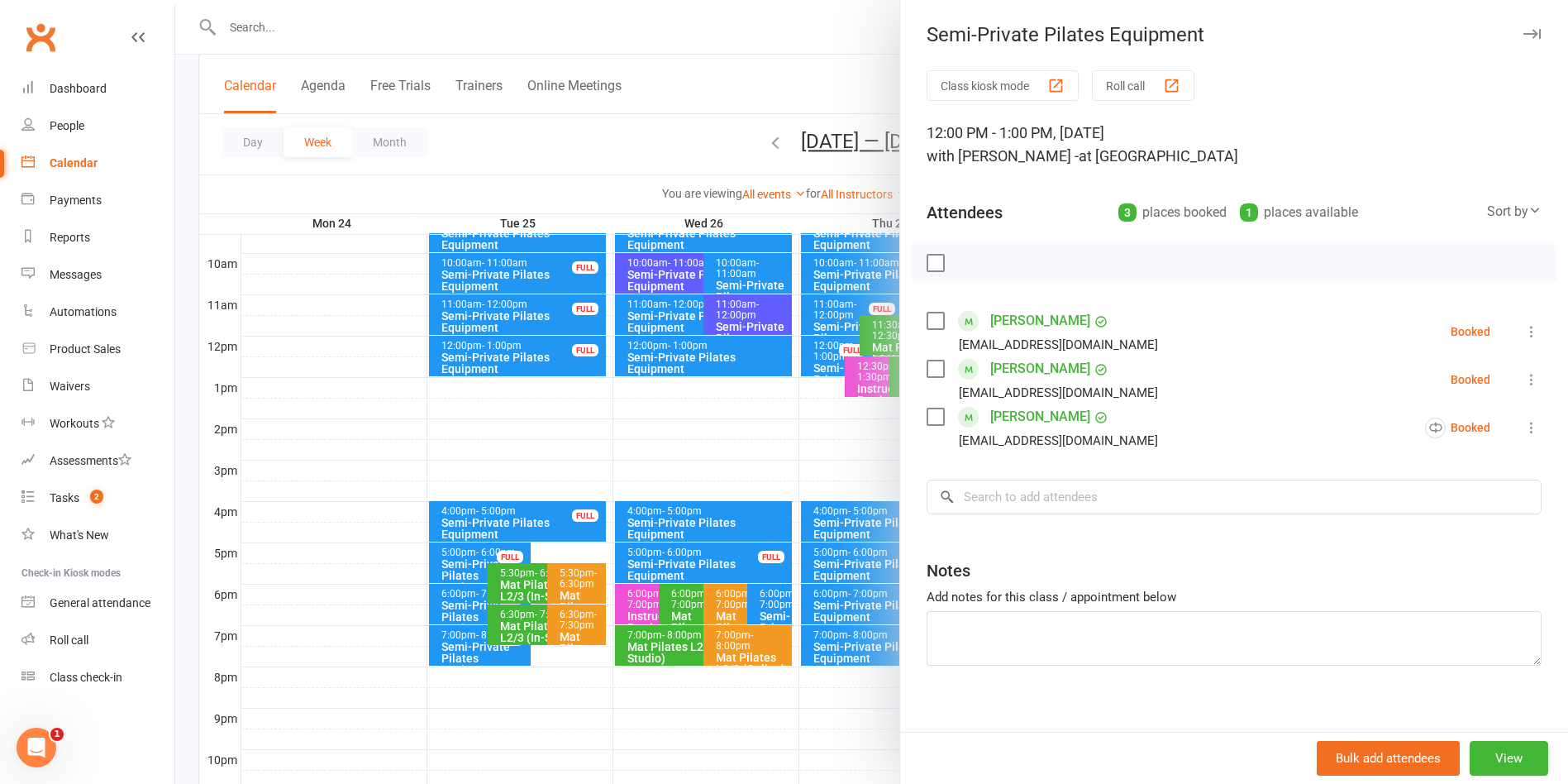
click at [725, 91] on div at bounding box center [871, 392] width 1393 height 784
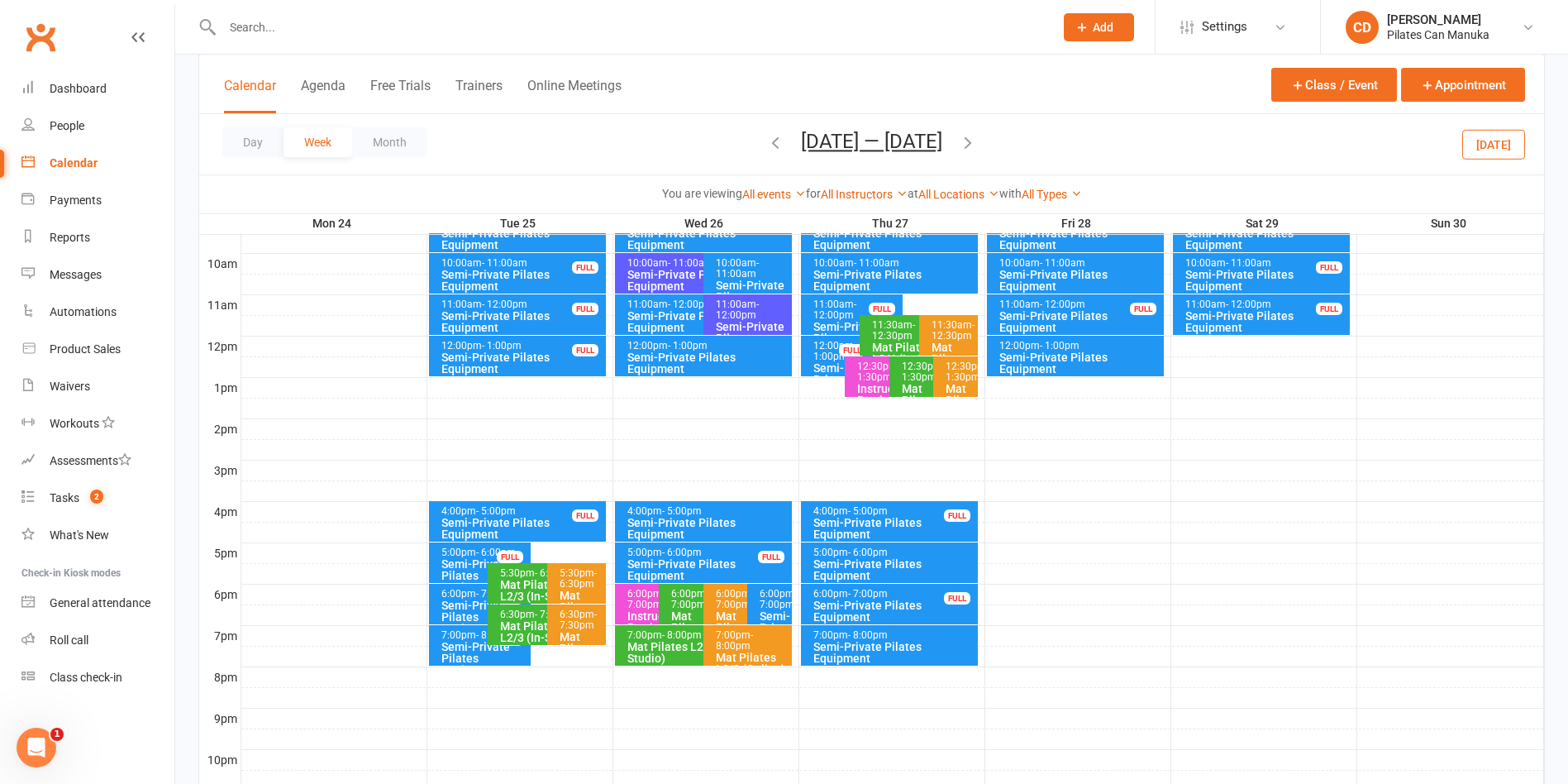
click at [774, 146] on icon "button" at bounding box center [775, 142] width 18 height 18
click at [729, 356] on div "Semi-Private Pilates Equipment" at bounding box center [708, 363] width 163 height 23
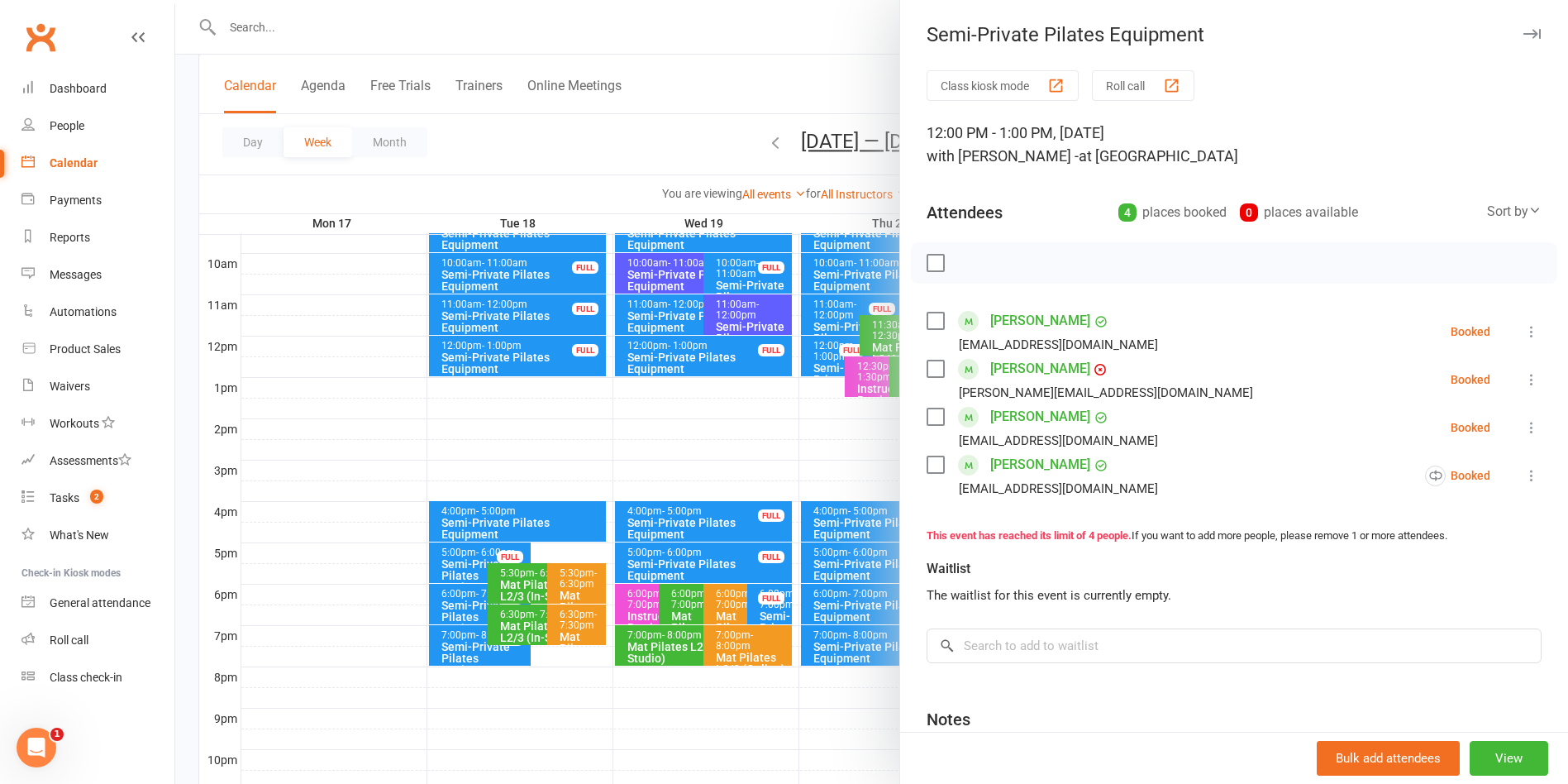
click at [717, 94] on div at bounding box center [871, 392] width 1393 height 784
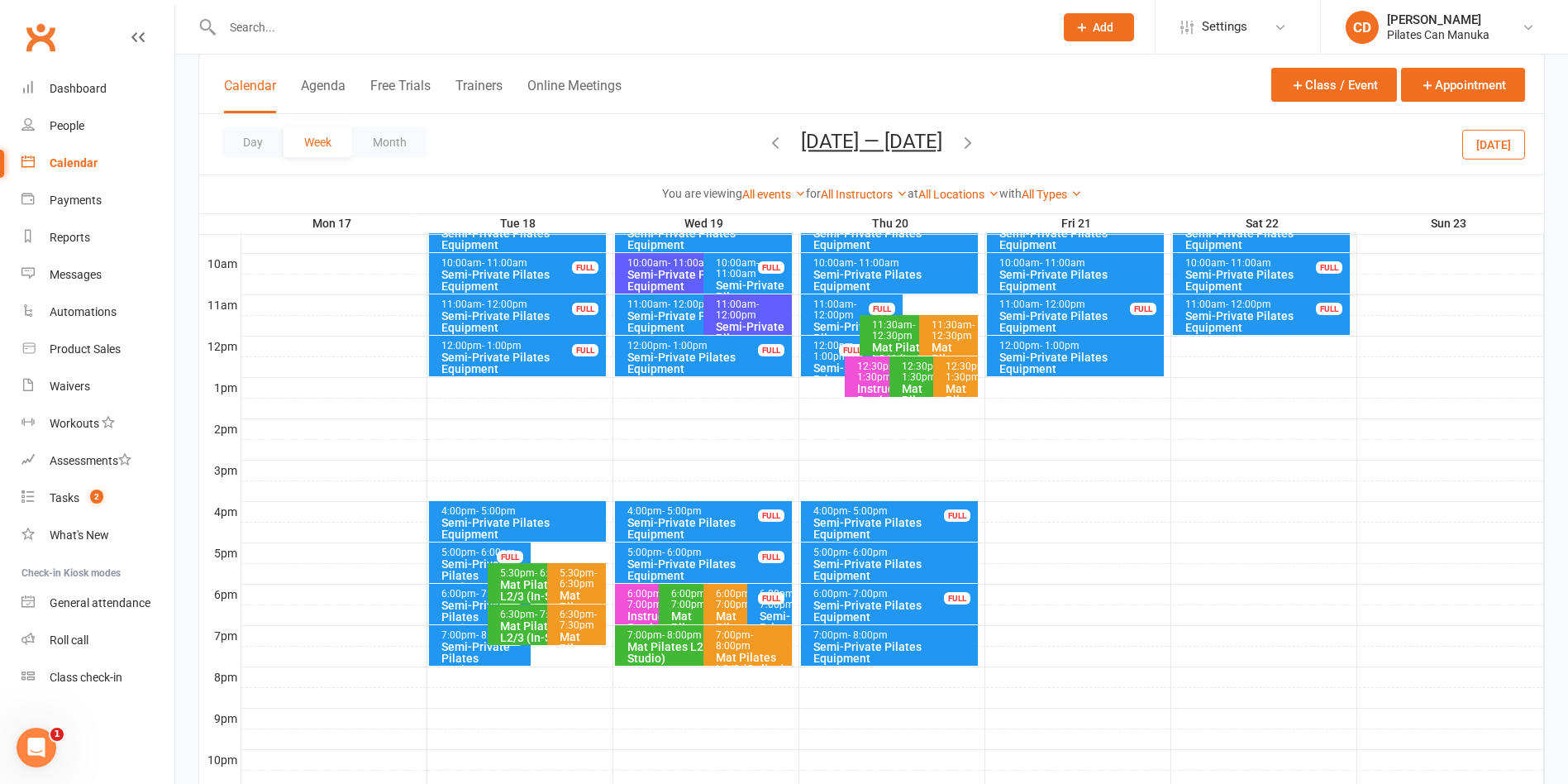
click at [977, 138] on icon "button" at bounding box center [968, 142] width 18 height 18
click at [708, 363] on div "Semi-Private Pilates Equipment" at bounding box center [708, 363] width 163 height 23
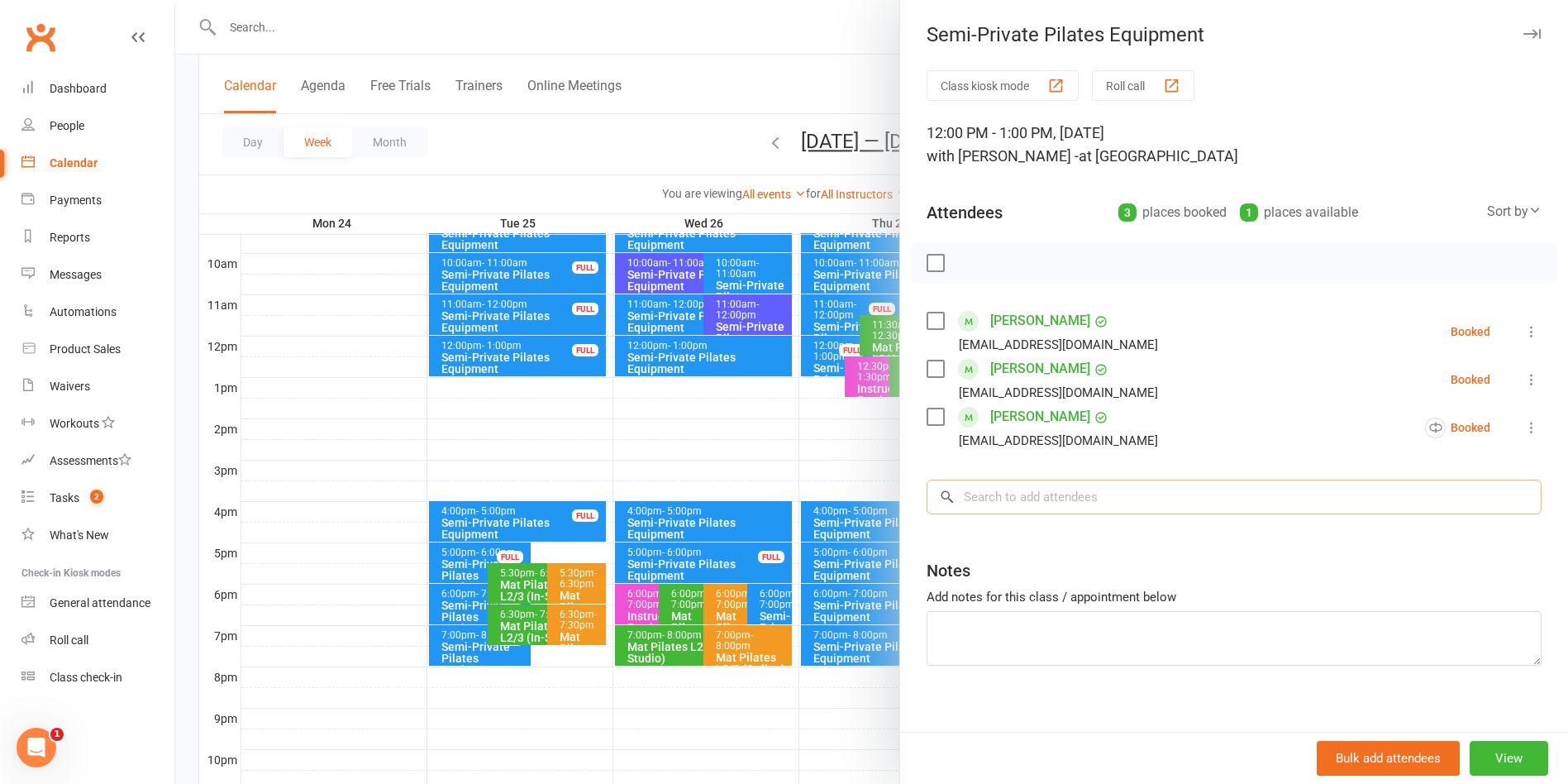
click at [1018, 493] on input "search" at bounding box center [1234, 497] width 615 height 35
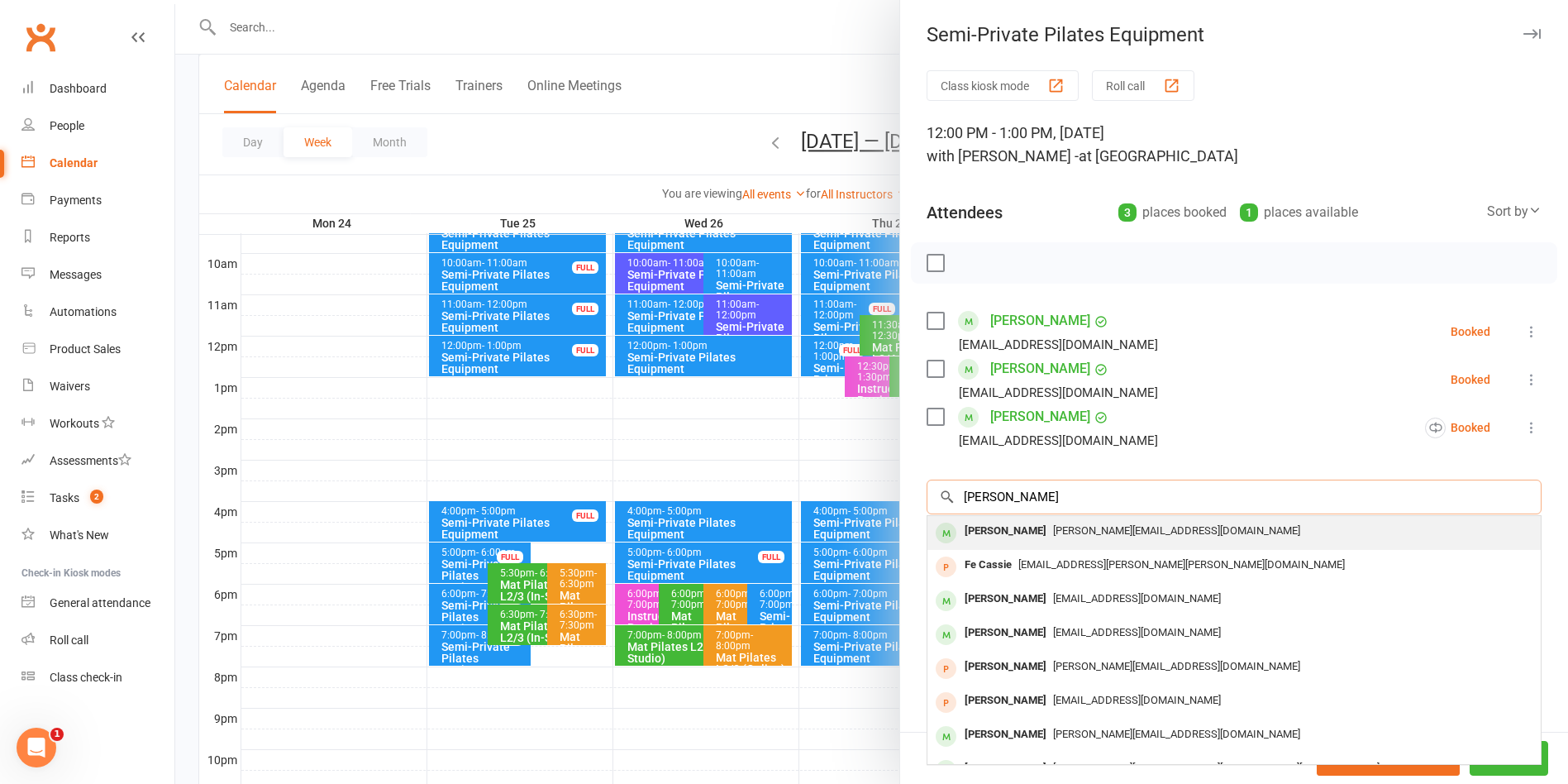
type input "Kate friend"
click at [1016, 522] on div "[PERSON_NAME][EMAIL_ADDRESS][DOMAIN_NAME]" at bounding box center [1234, 531] width 600 height 24
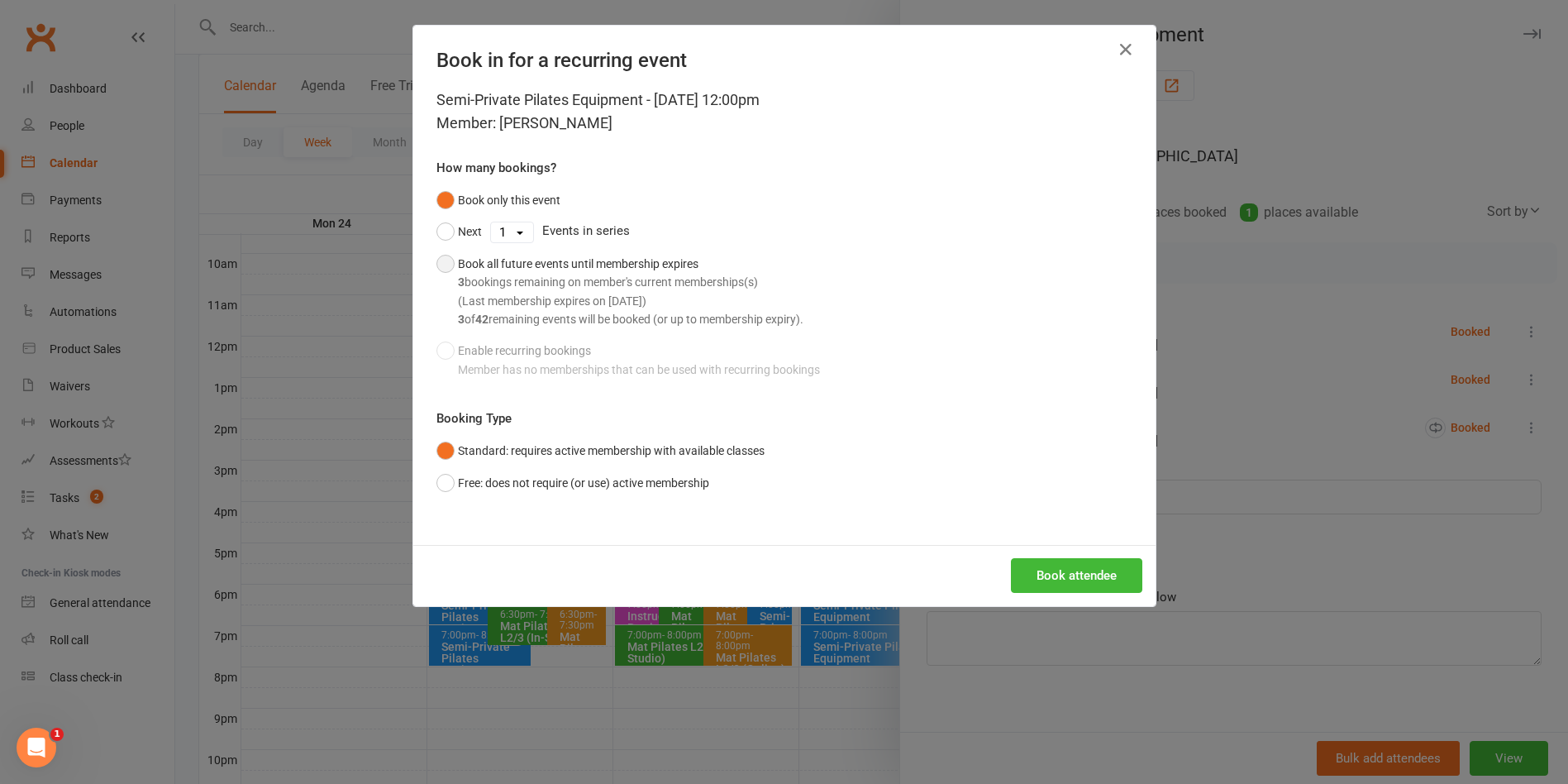
click at [436, 268] on button "Book all future events until membership expires 3 bookings remaining on member'…" at bounding box center [620, 292] width 367 height 87
click at [1120, 582] on button "Book attendee" at bounding box center [1077, 576] width 132 height 35
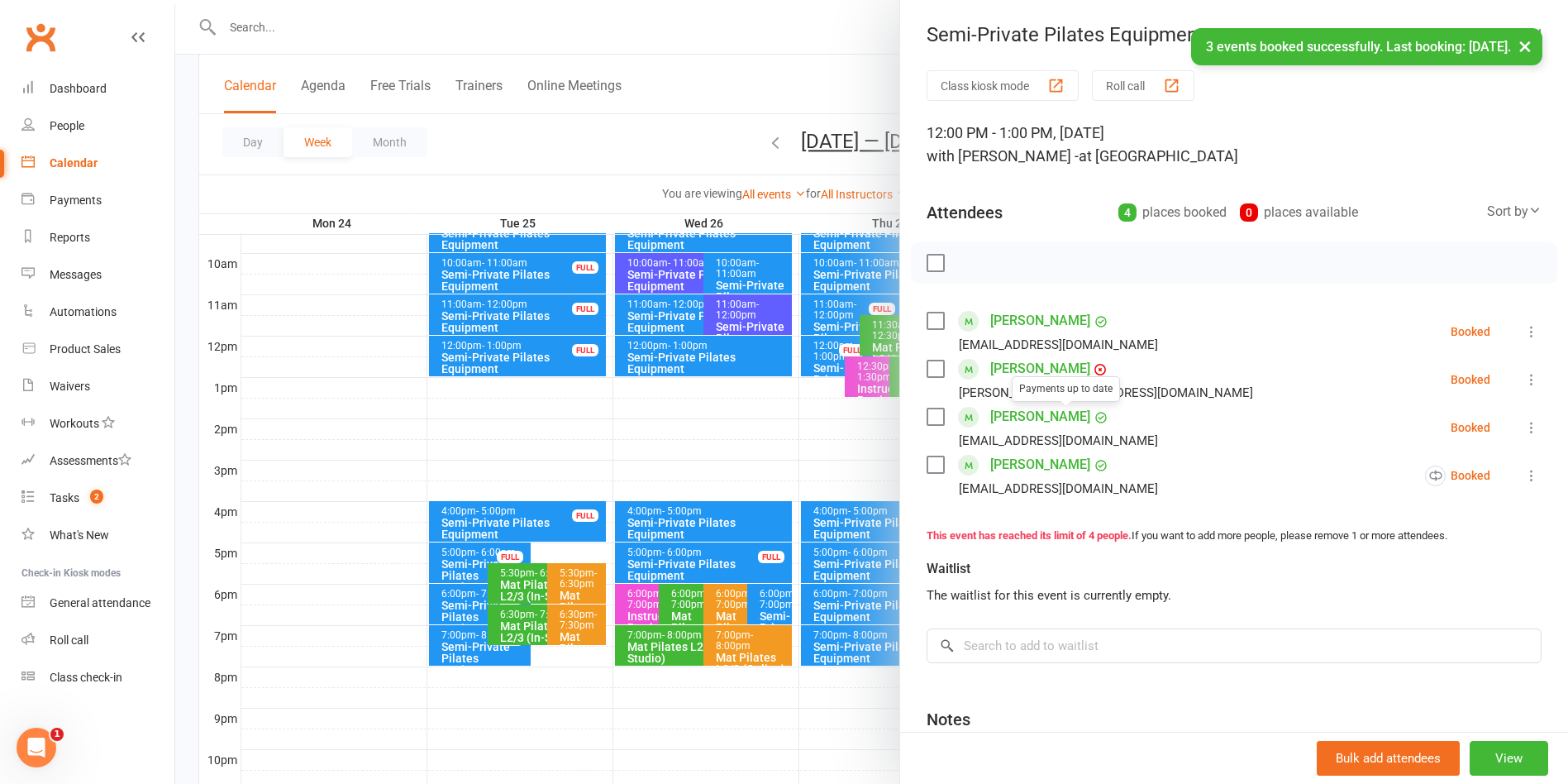
click at [774, 73] on div at bounding box center [871, 392] width 1393 height 784
